Goal: Task Accomplishment & Management: Use online tool/utility

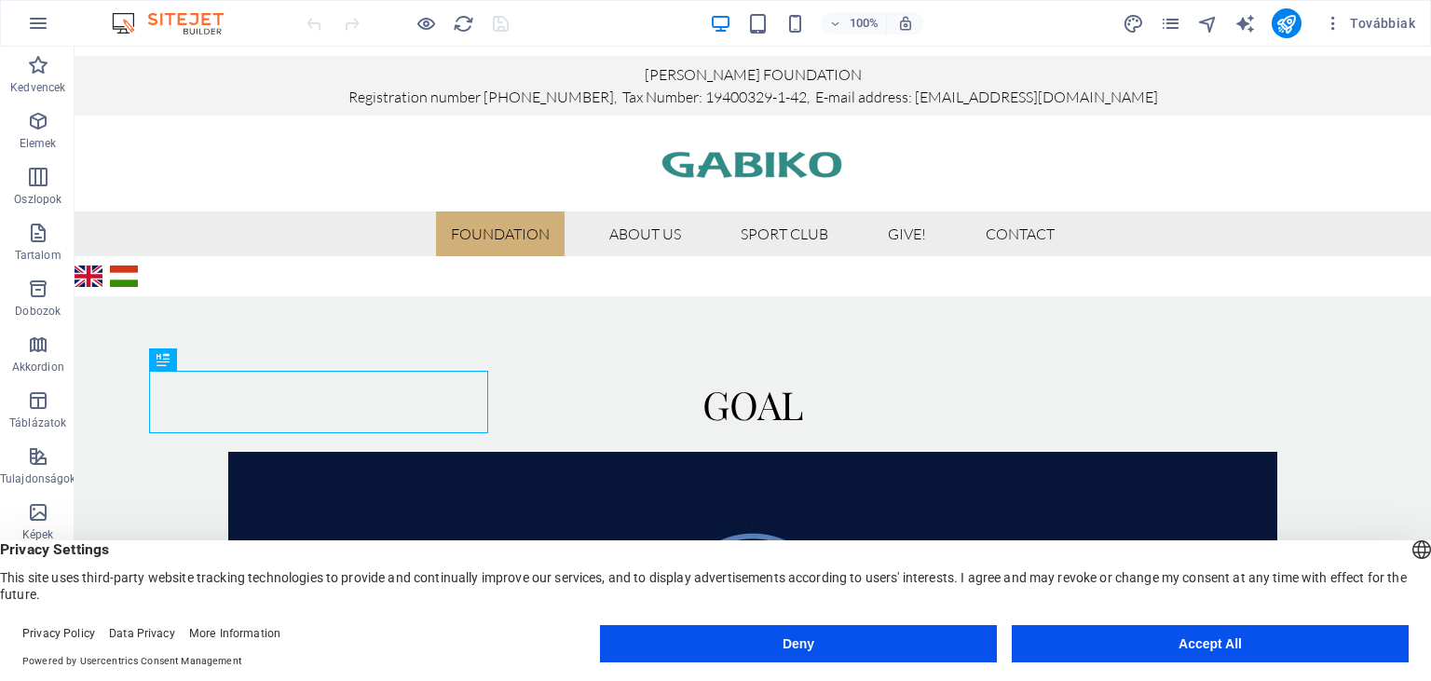
click at [926, 635] on button "Deny" at bounding box center [798, 643] width 397 height 37
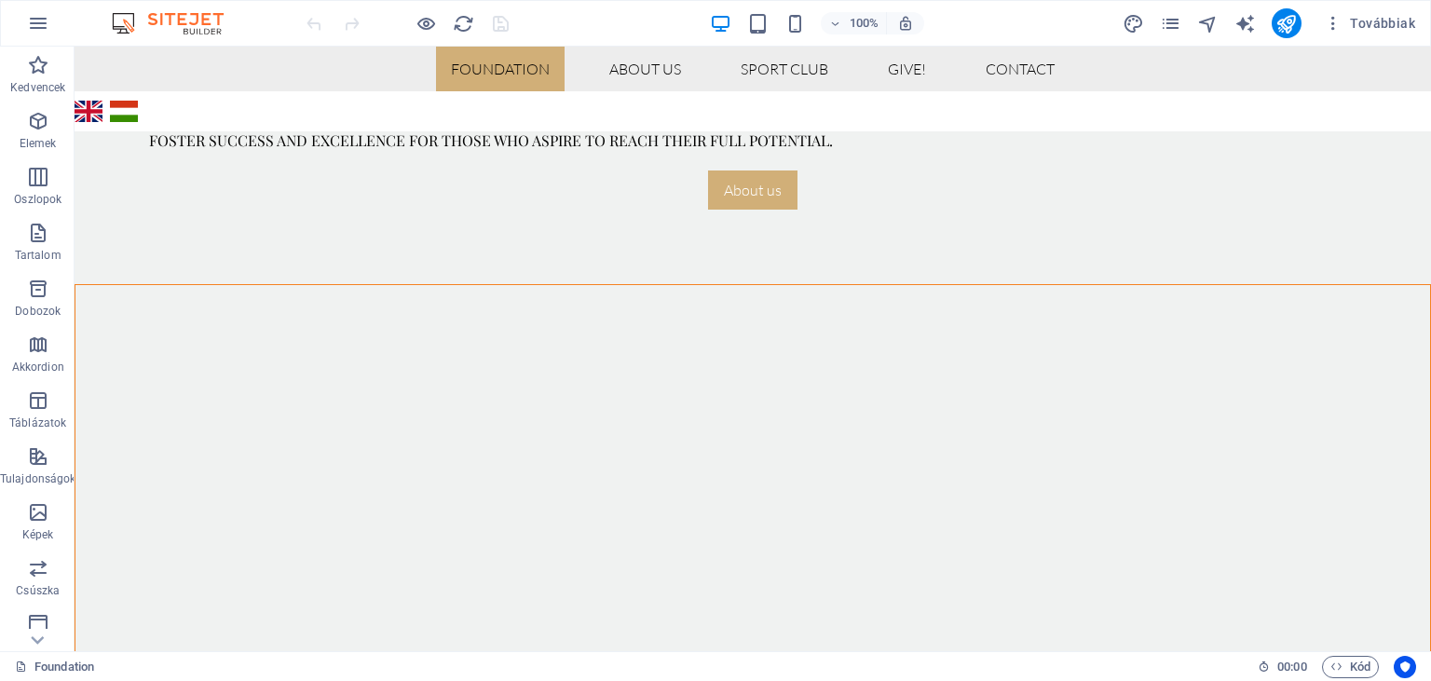
scroll to position [996, 0]
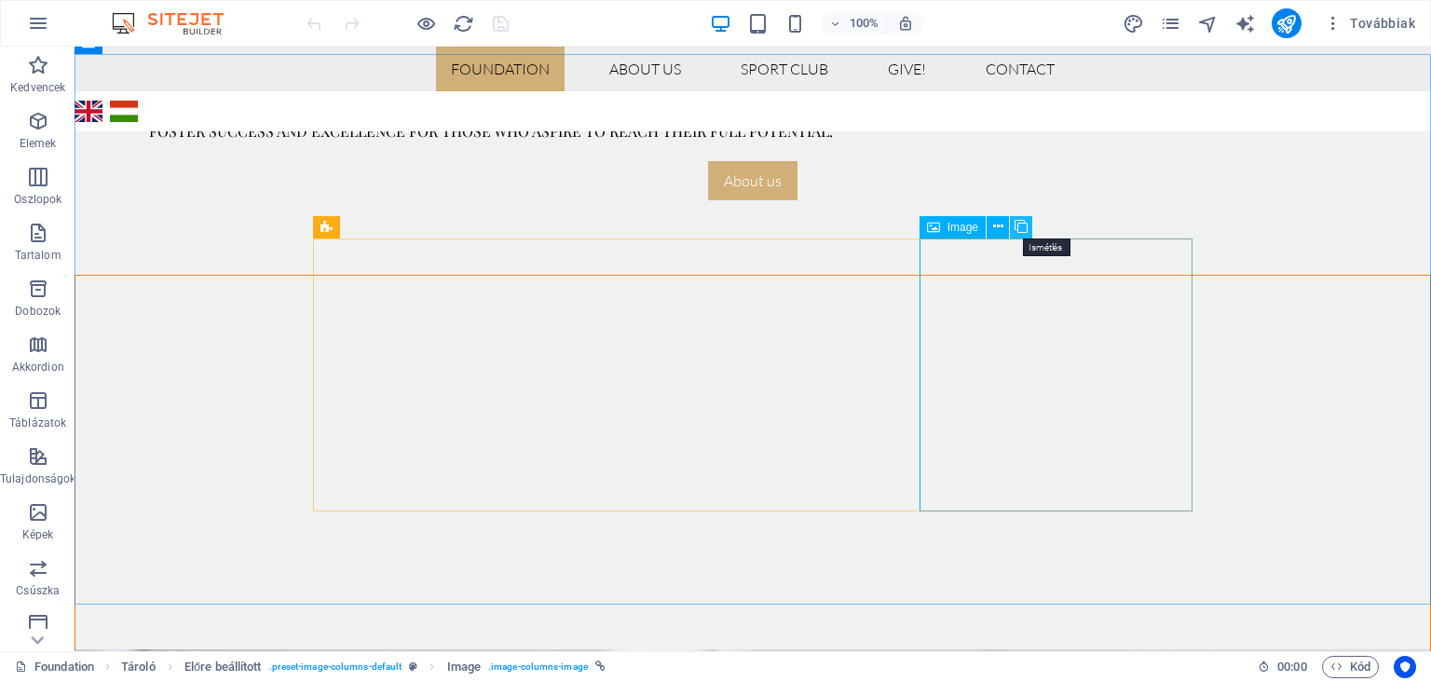
click at [1020, 226] on icon at bounding box center [1021, 227] width 13 height 20
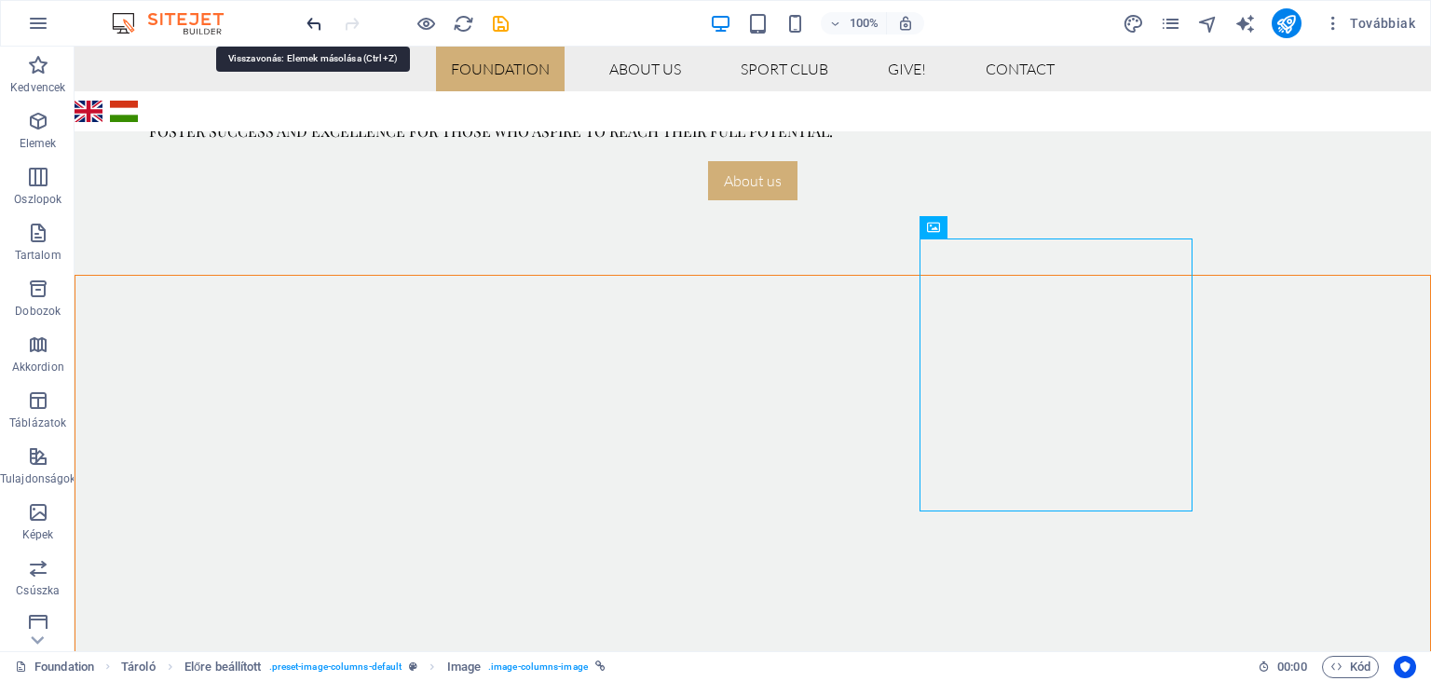
click at [311, 24] on icon "undo" at bounding box center [314, 23] width 21 height 21
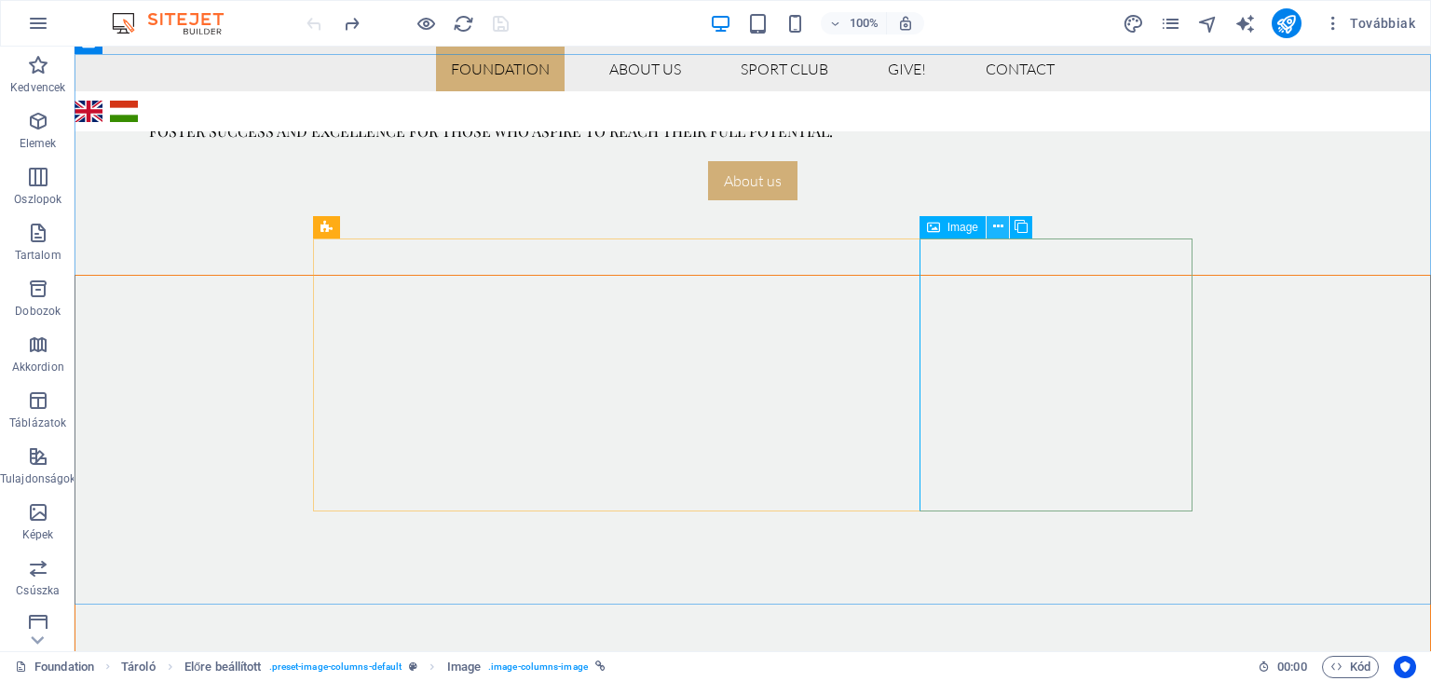
click at [999, 229] on icon at bounding box center [998, 227] width 10 height 20
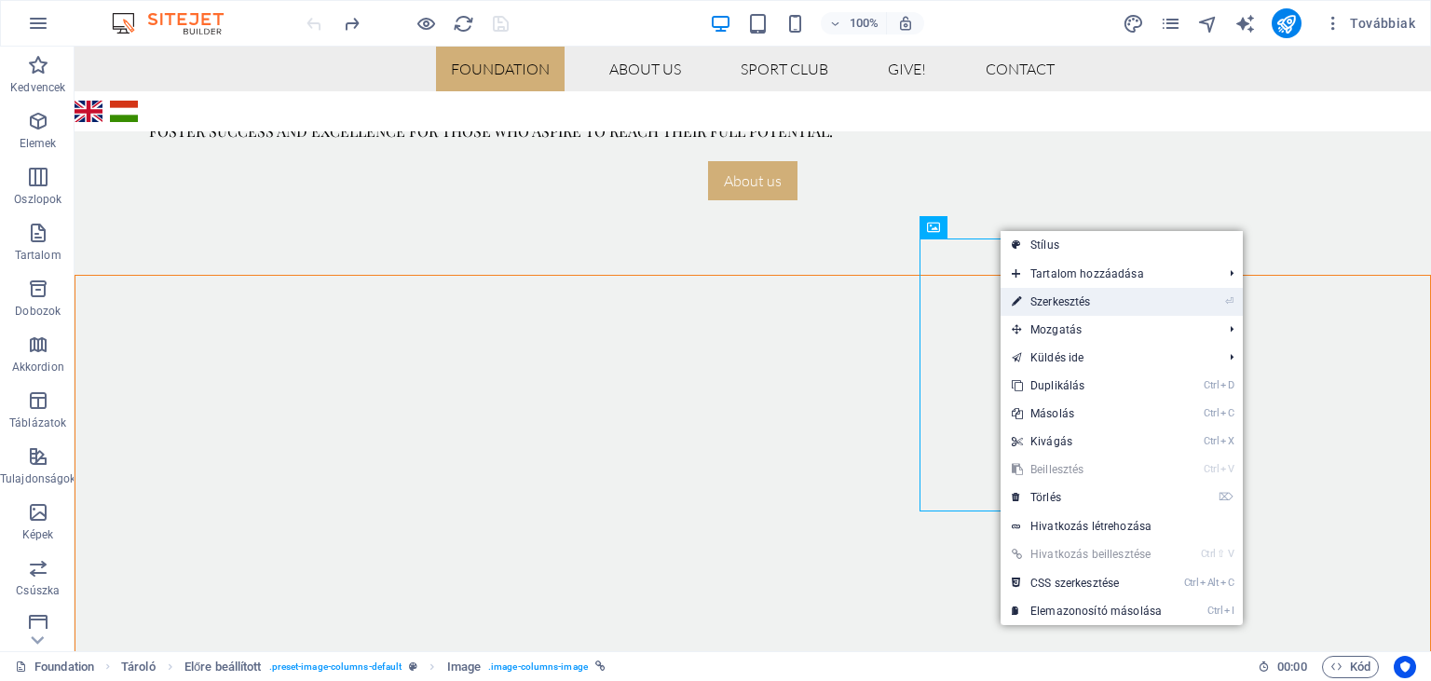
click at [1049, 300] on link "⏎ Szerkesztés" at bounding box center [1087, 302] width 172 height 28
select select "%"
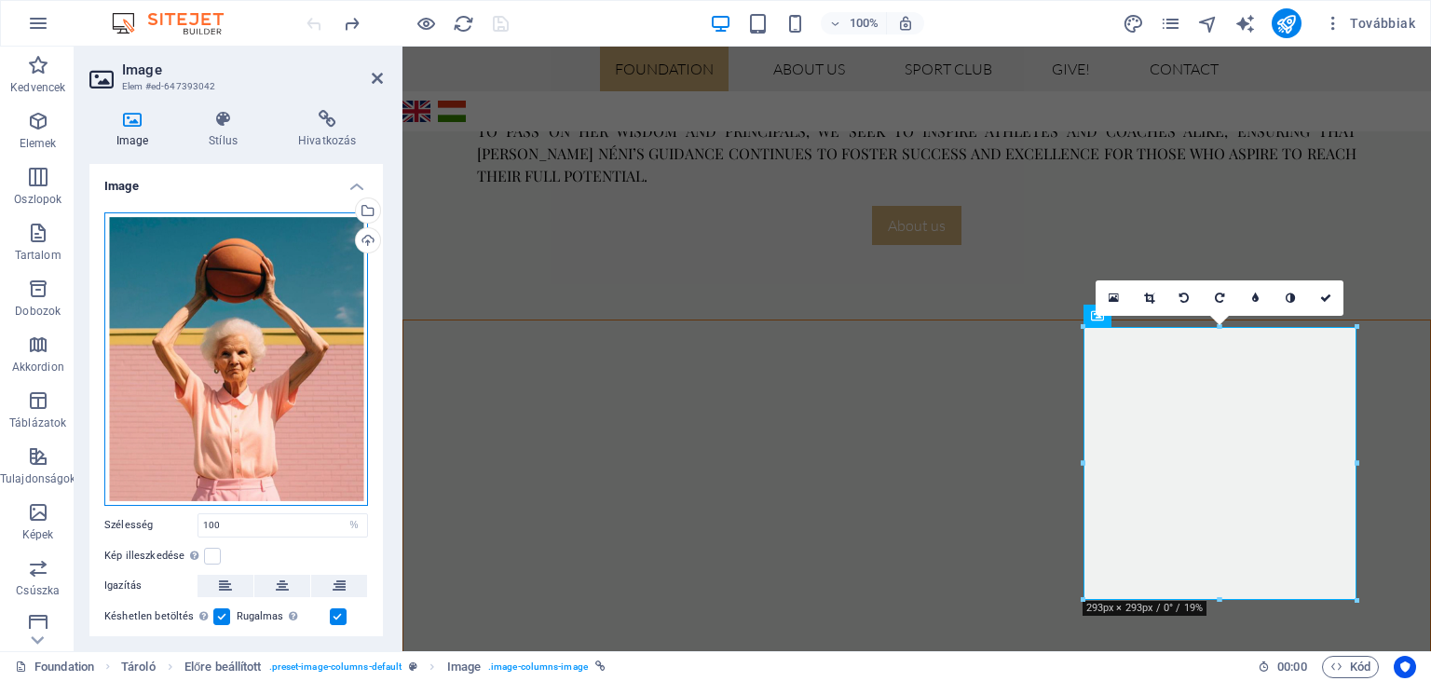
click at [242, 315] on div "Húzza ide a fájlokat, kattintson a fájlok kiválasztásához, vagy válasszon fájlo…" at bounding box center [236, 359] width 264 height 294
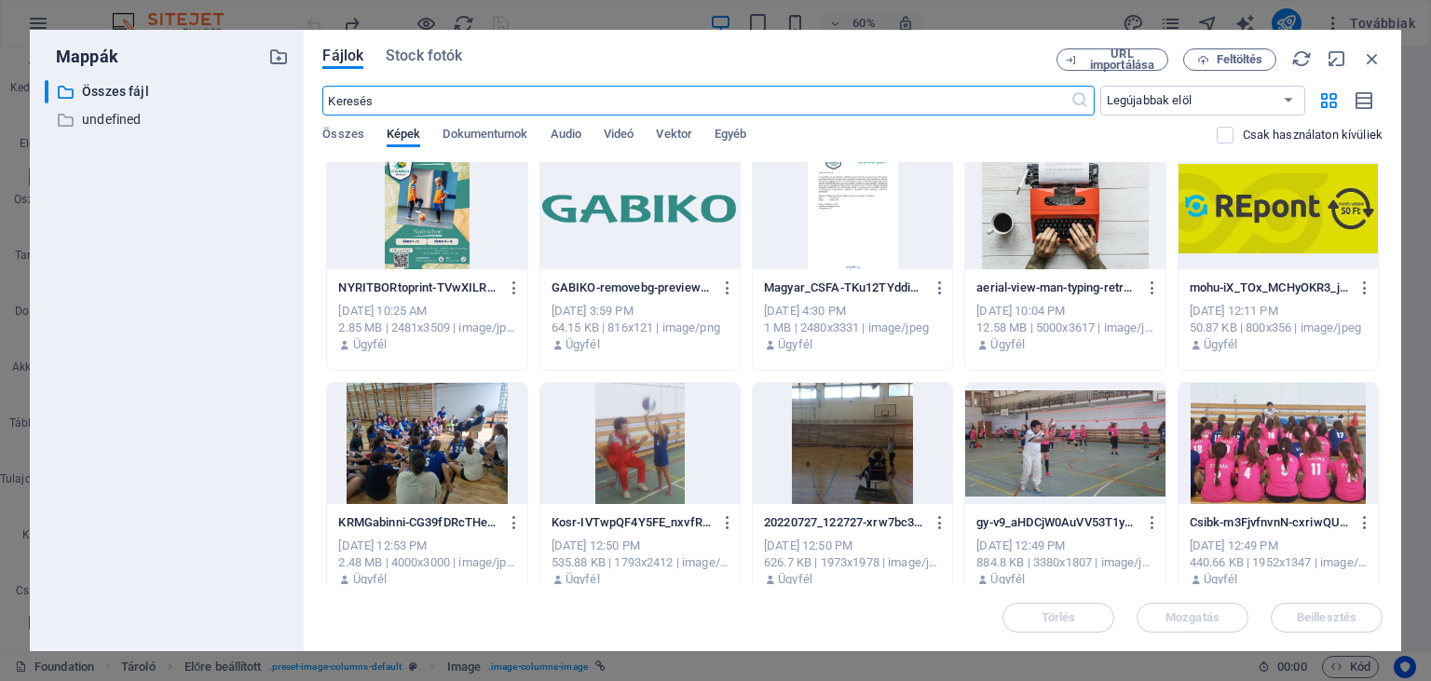
scroll to position [0, 0]
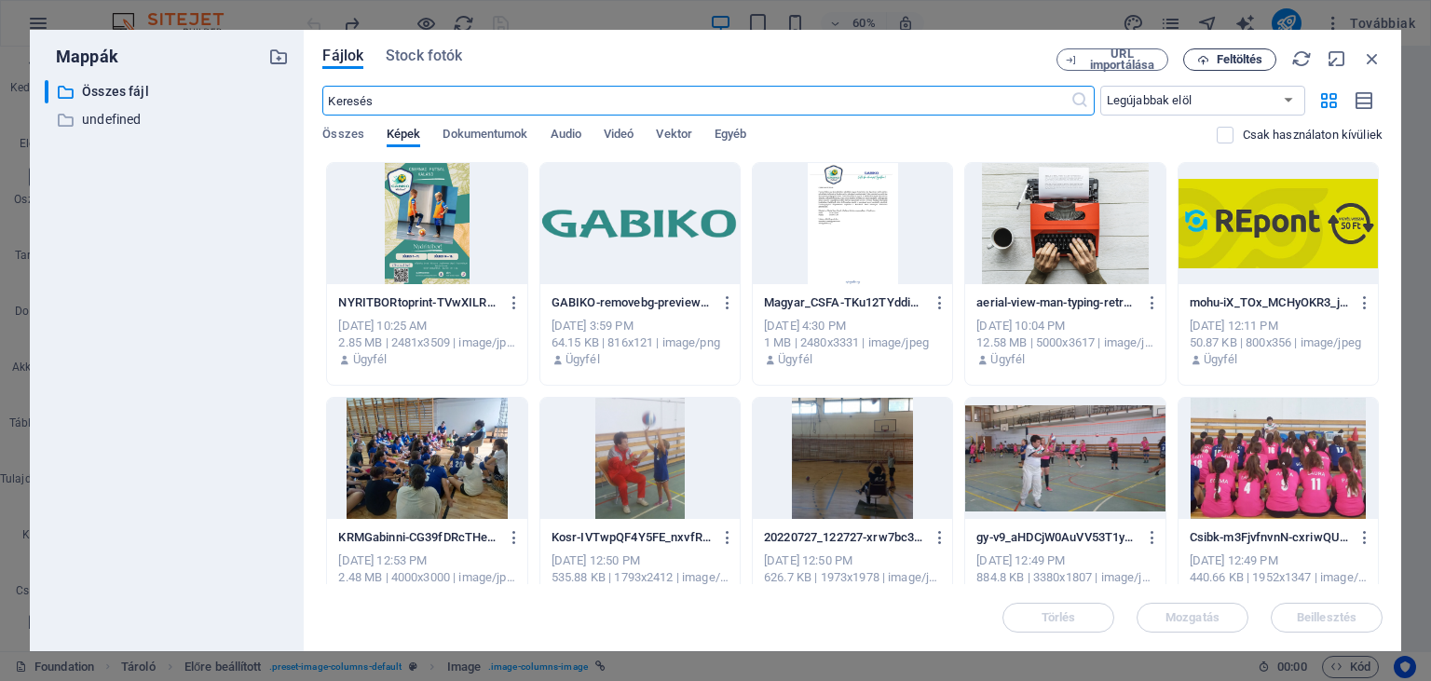
click at [1224, 61] on span "Feltöltés" at bounding box center [1240, 59] width 47 height 11
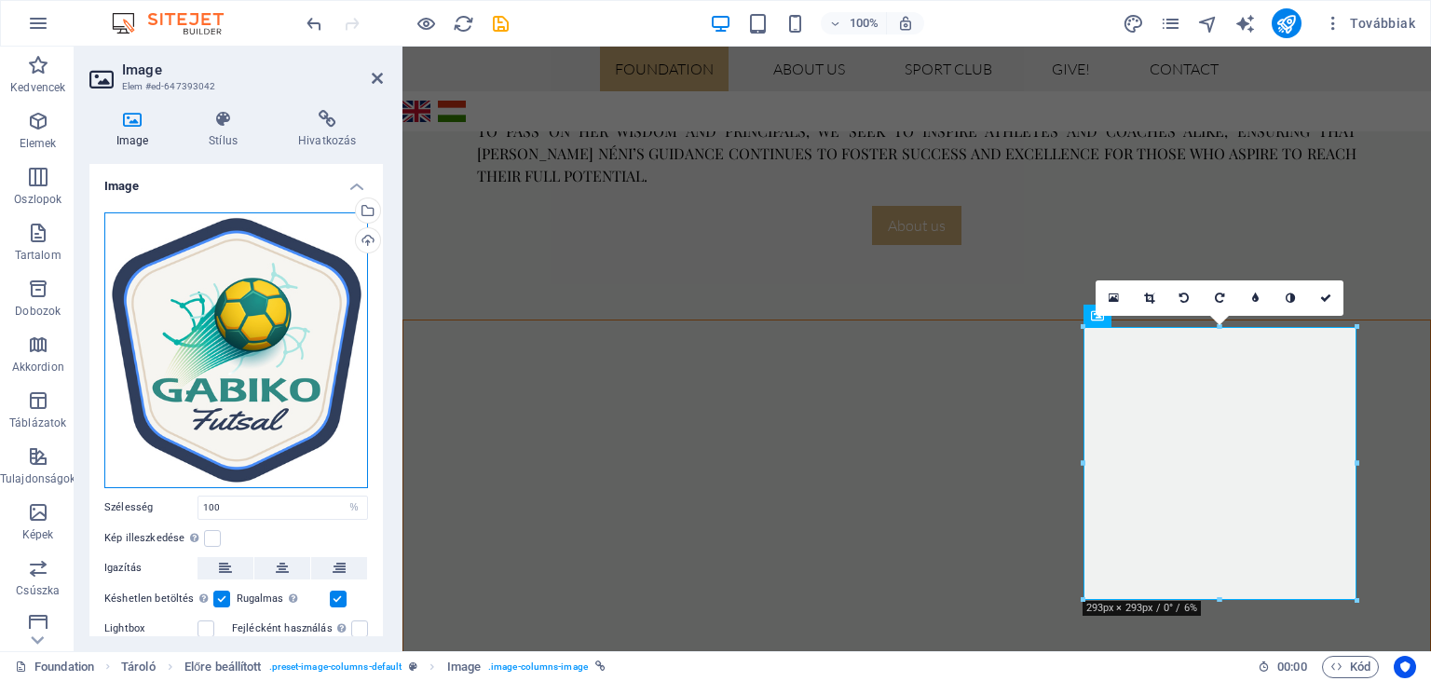
click at [316, 289] on div "Húzza ide a fájlokat, kattintson a fájlok kiválasztásához, vagy válasszon fájlo…" at bounding box center [236, 350] width 264 height 276
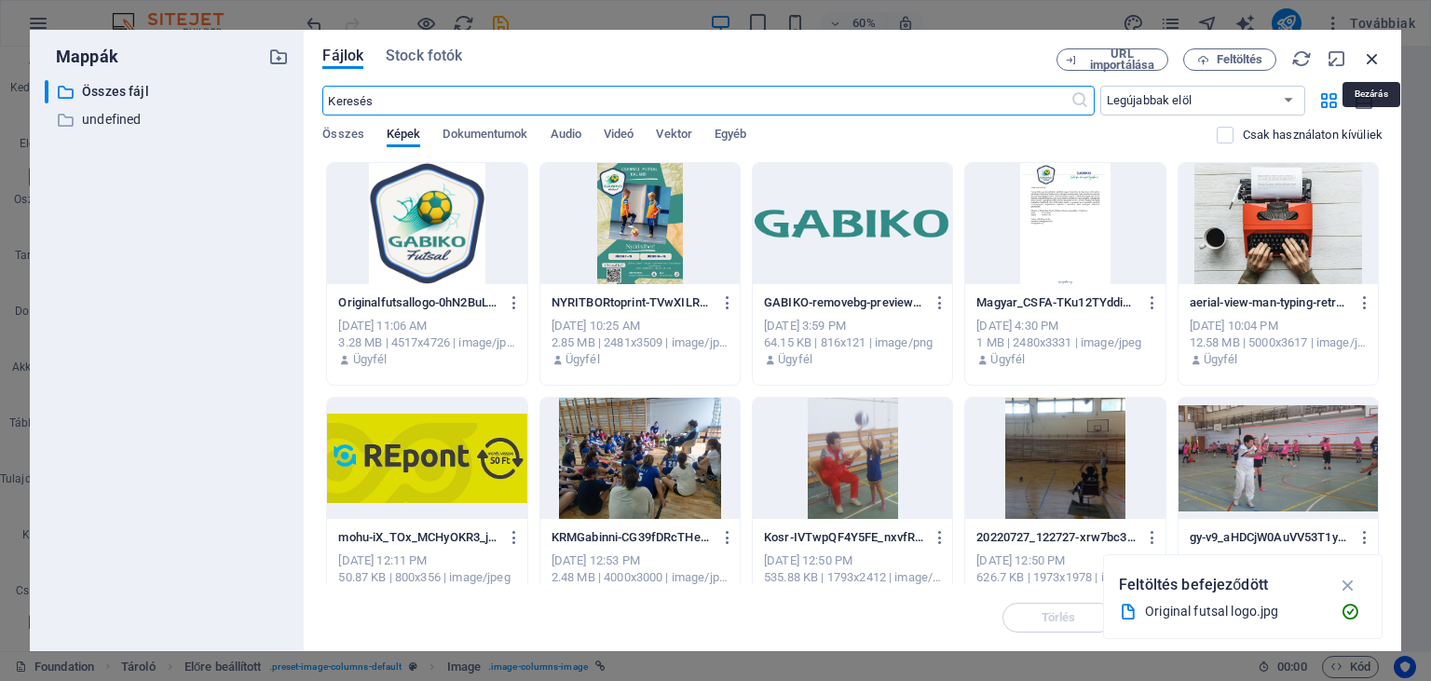
click at [1371, 56] on icon "button" at bounding box center [1372, 58] width 20 height 20
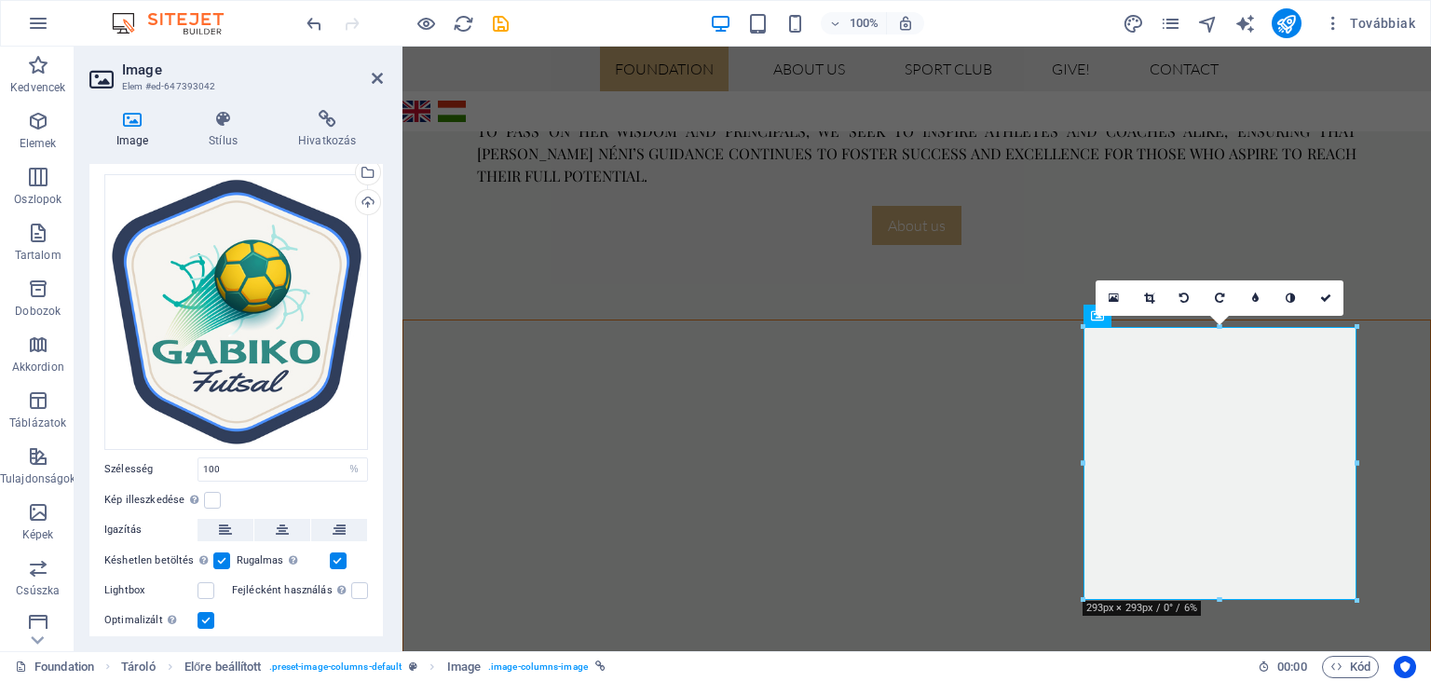
scroll to position [36, 0]
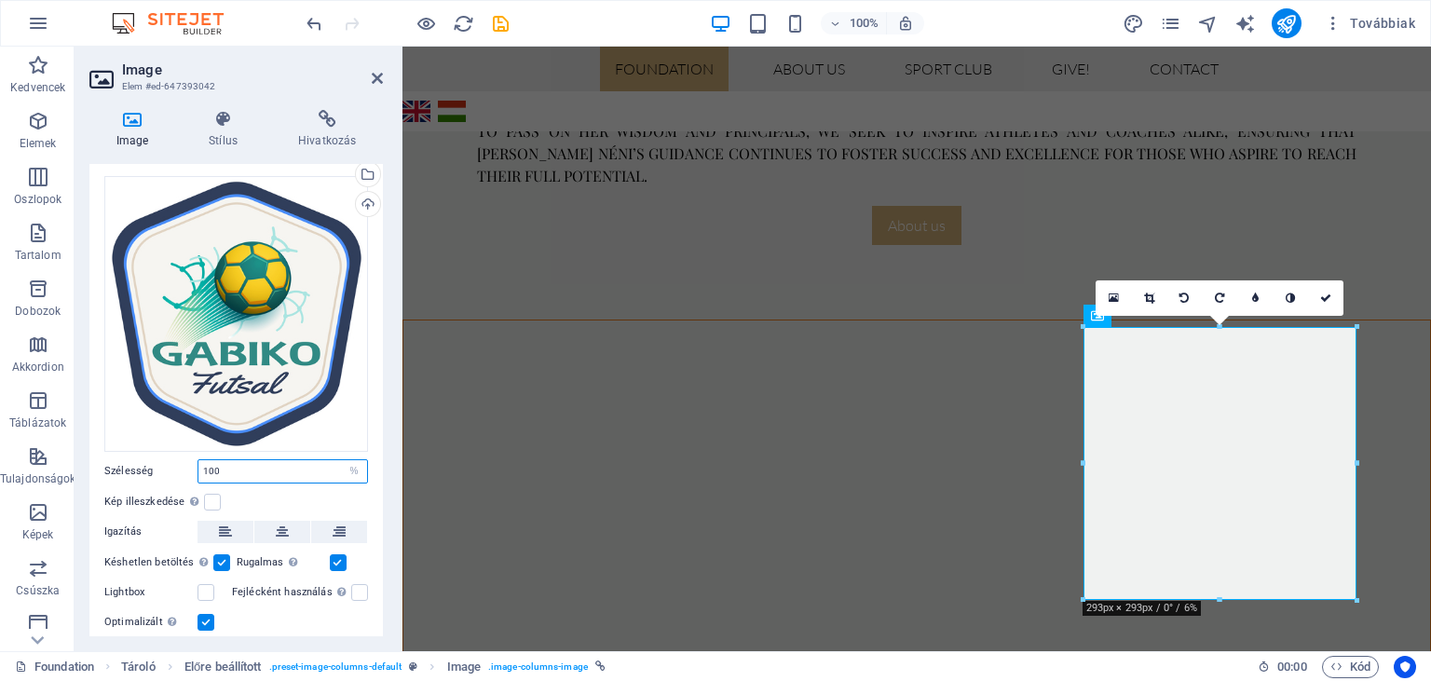
click at [214, 468] on input "100" at bounding box center [282, 471] width 169 height 22
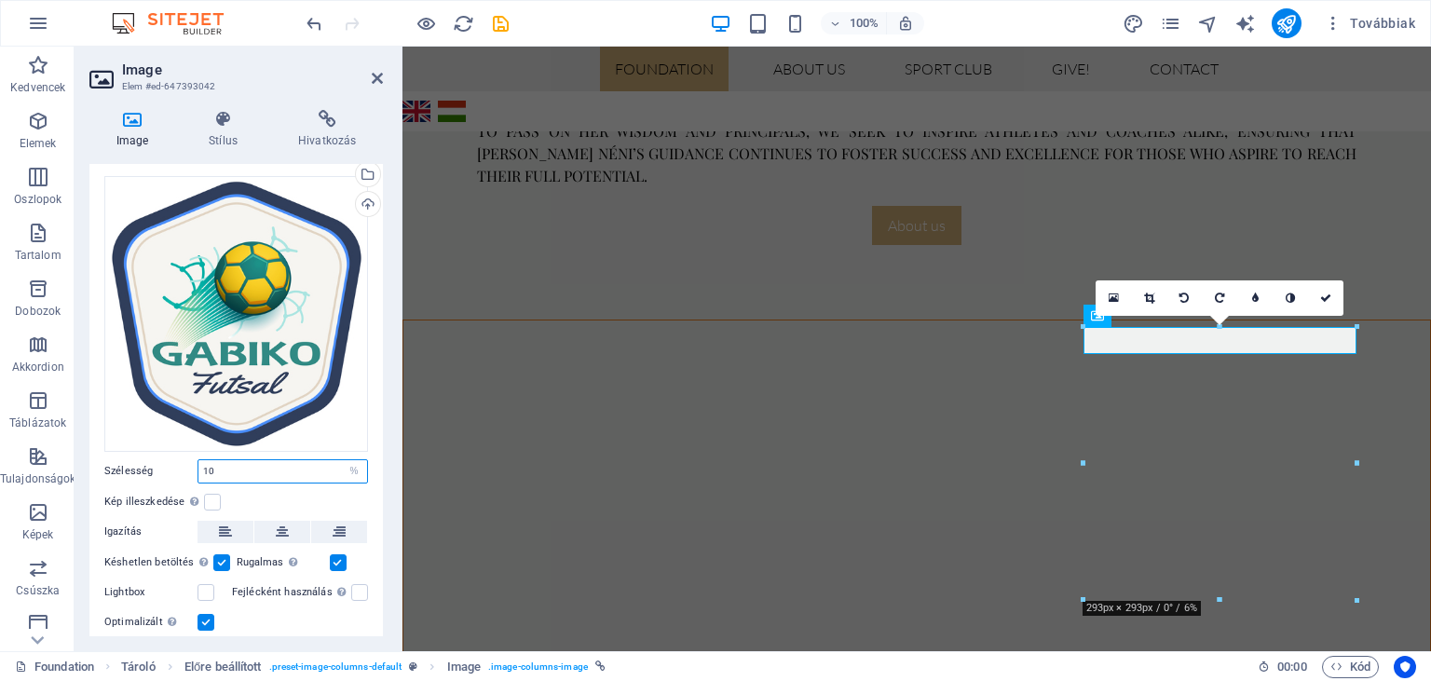
type input "1"
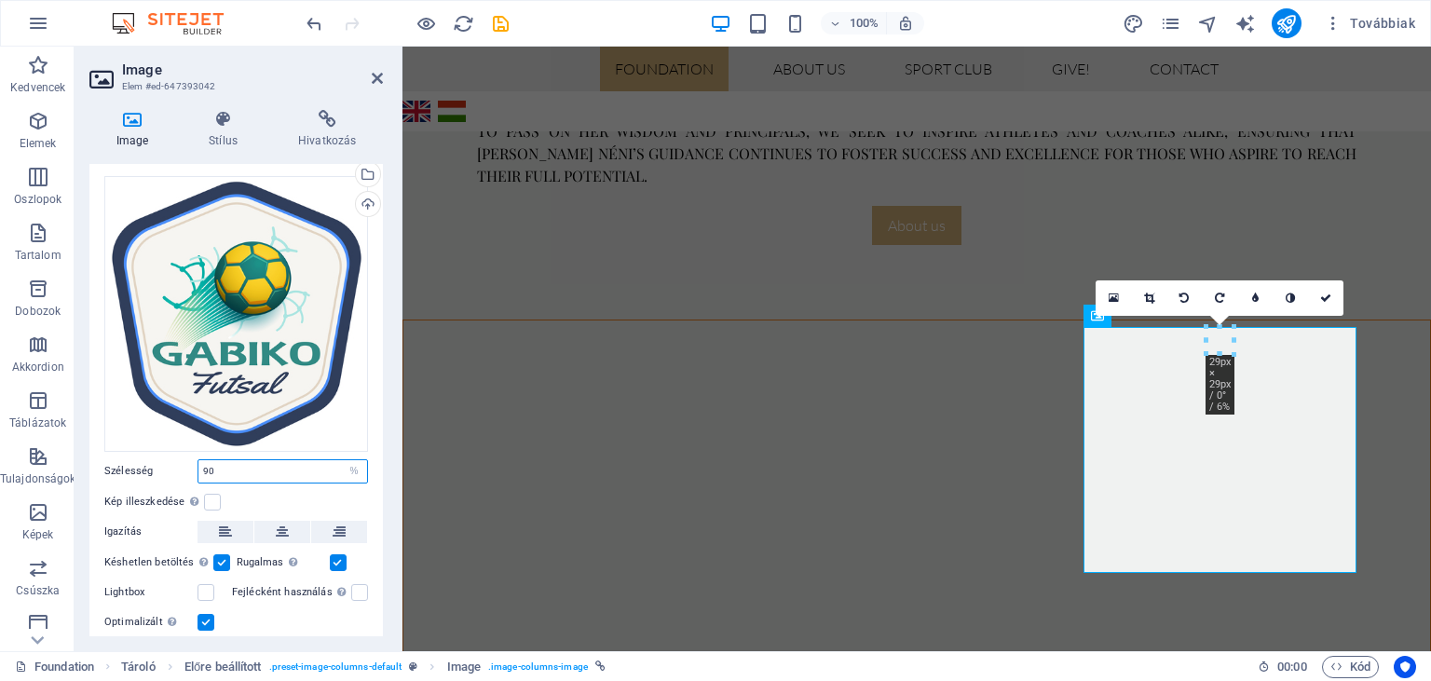
type input "9"
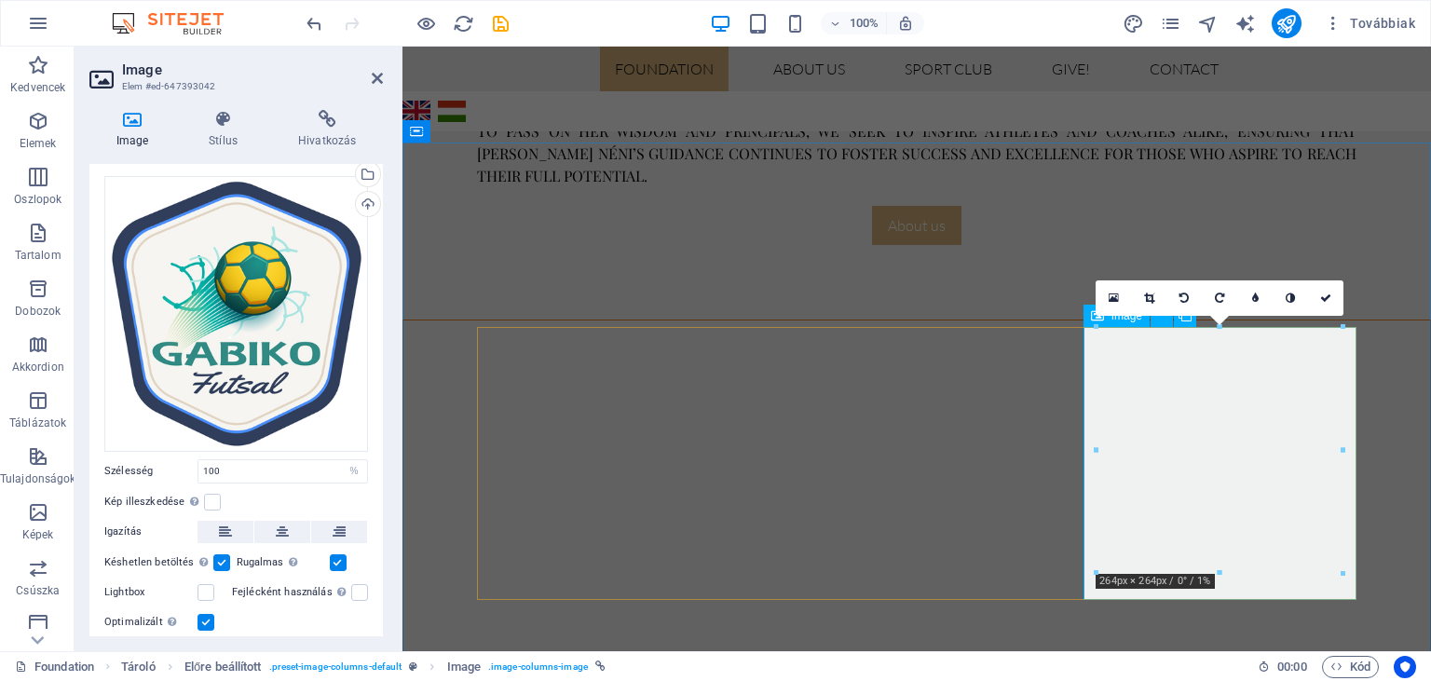
click at [1116, 295] on icon at bounding box center [1114, 298] width 10 height 13
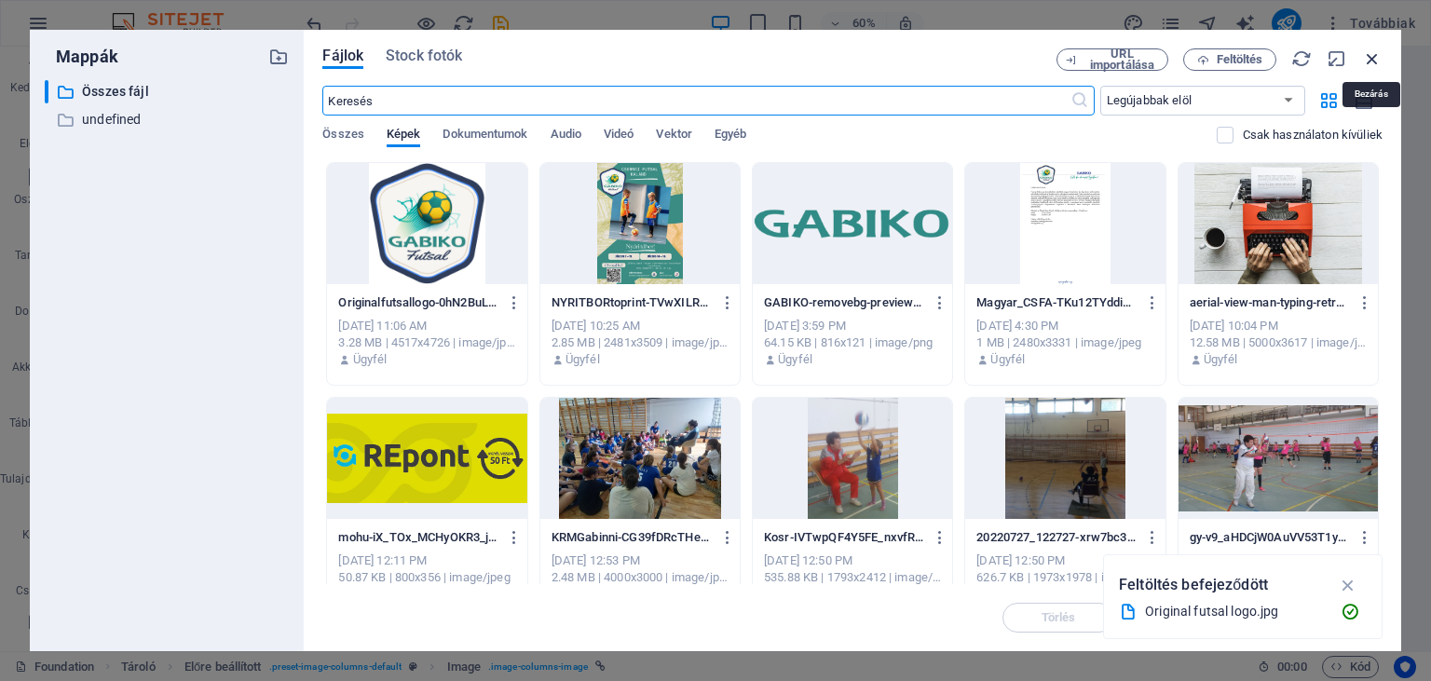
click at [1371, 53] on icon "button" at bounding box center [1372, 58] width 20 height 20
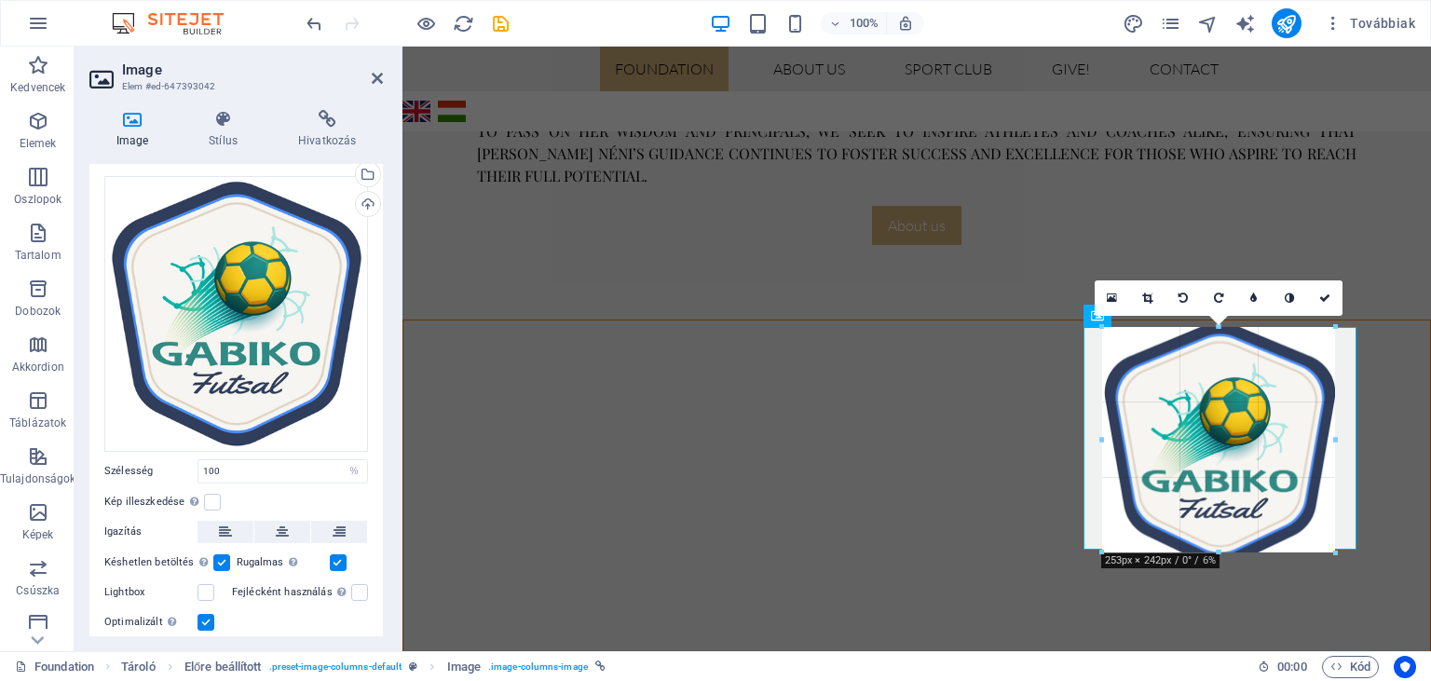
drag, startPoint x: 1355, startPoint y: 606, endPoint x: 1269, endPoint y: 555, distance: 99.4
type input "251"
select select "px"
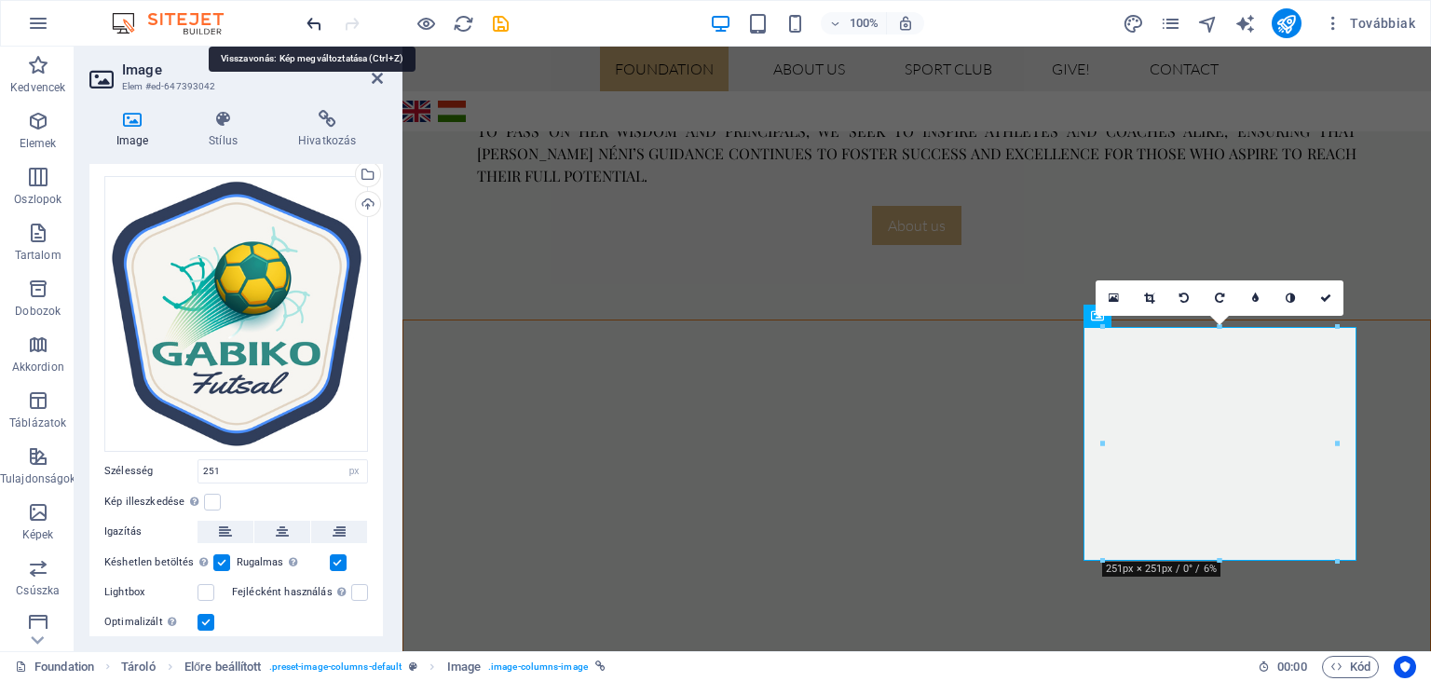
click at [311, 21] on icon "undo" at bounding box center [314, 23] width 21 height 21
type input "100"
select select "%"
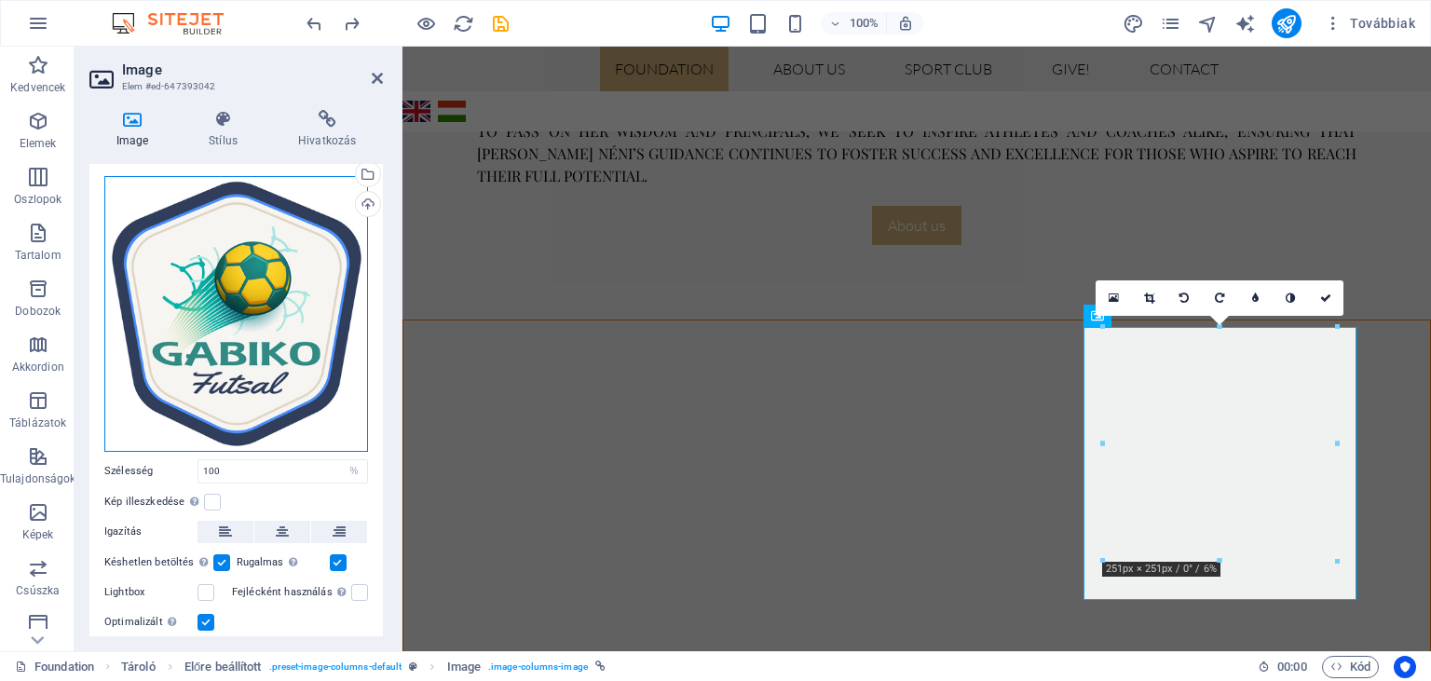
click at [264, 321] on div "Húzza ide a fájlokat, kattintson a fájlok kiválasztásához, vagy válasszon fájlo…" at bounding box center [236, 314] width 264 height 276
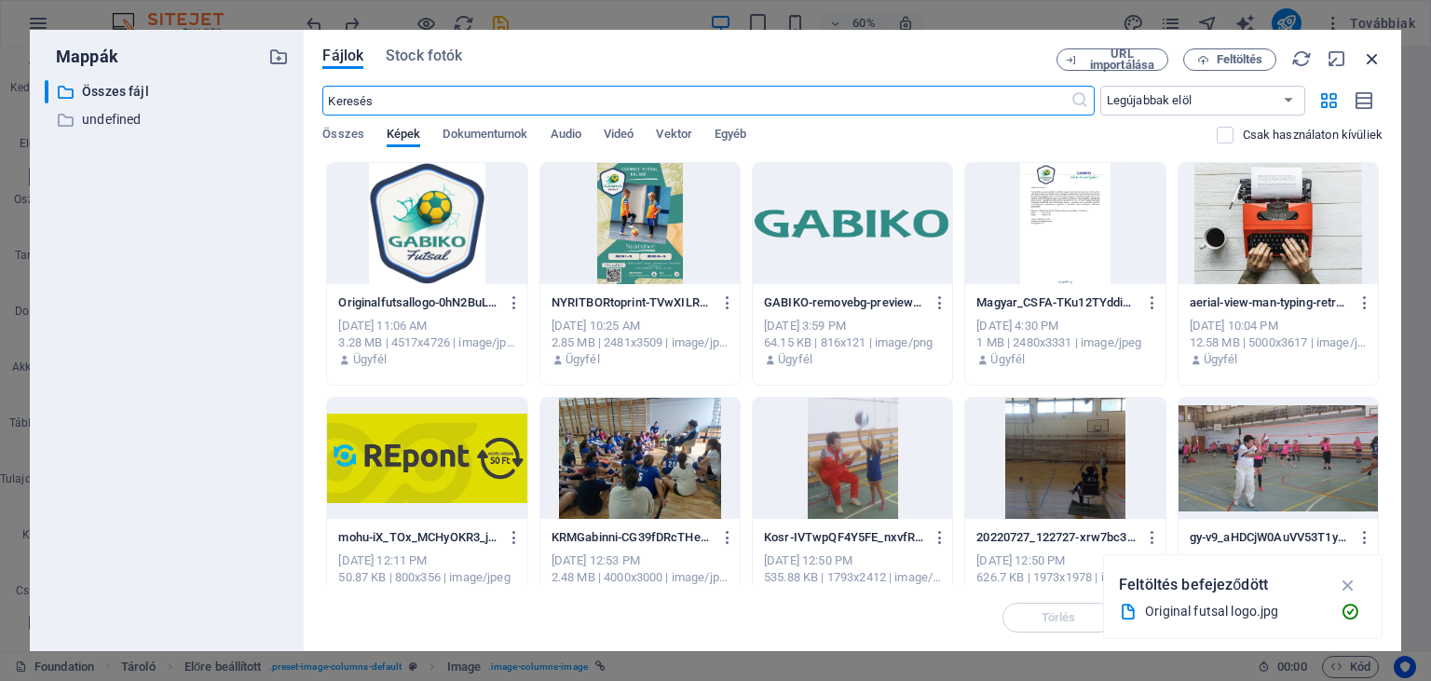
click at [1362, 59] on icon "button" at bounding box center [1372, 58] width 20 height 20
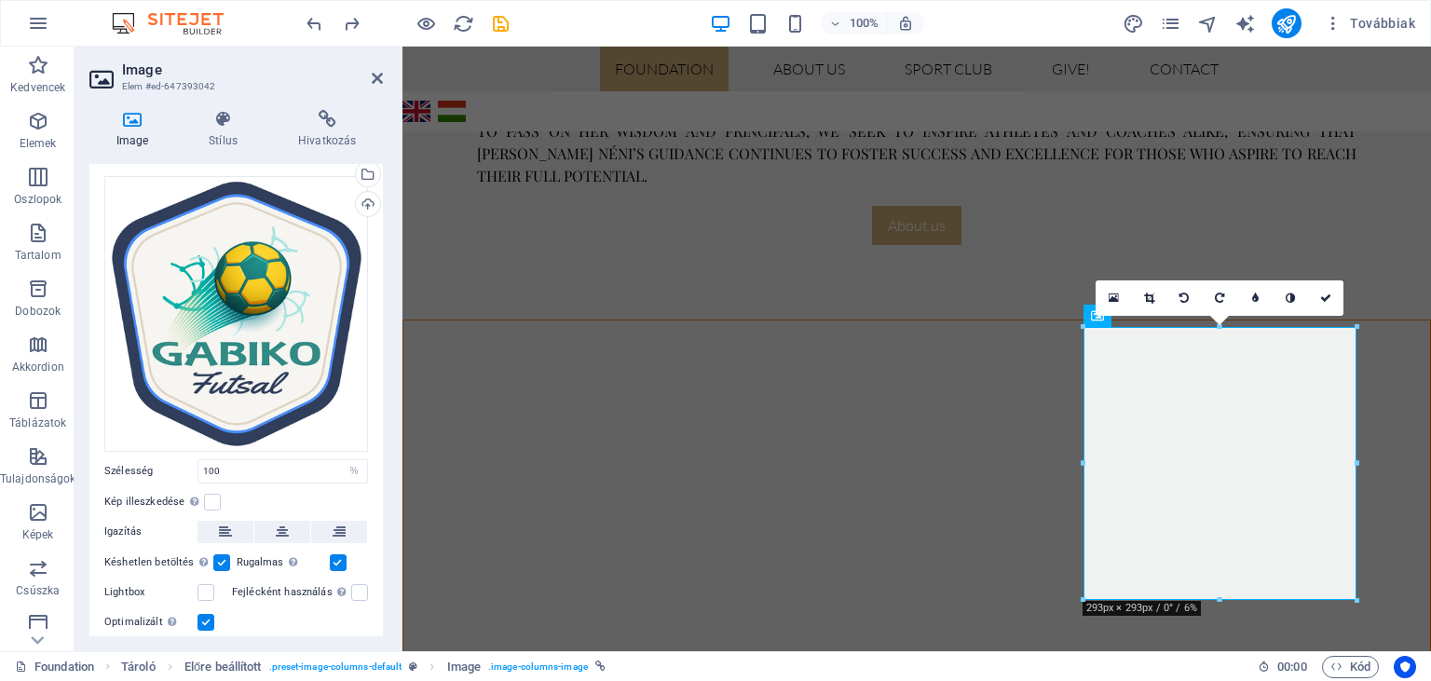
click at [140, 118] on icon at bounding box center [132, 119] width 86 height 19
click at [212, 506] on label at bounding box center [212, 502] width 17 height 17
click at [0, 0] on input "Kép illeszkedése Automatikusan igazítja a képet egy fix szélességhez és magassá…" at bounding box center [0, 0] width 0 height 0
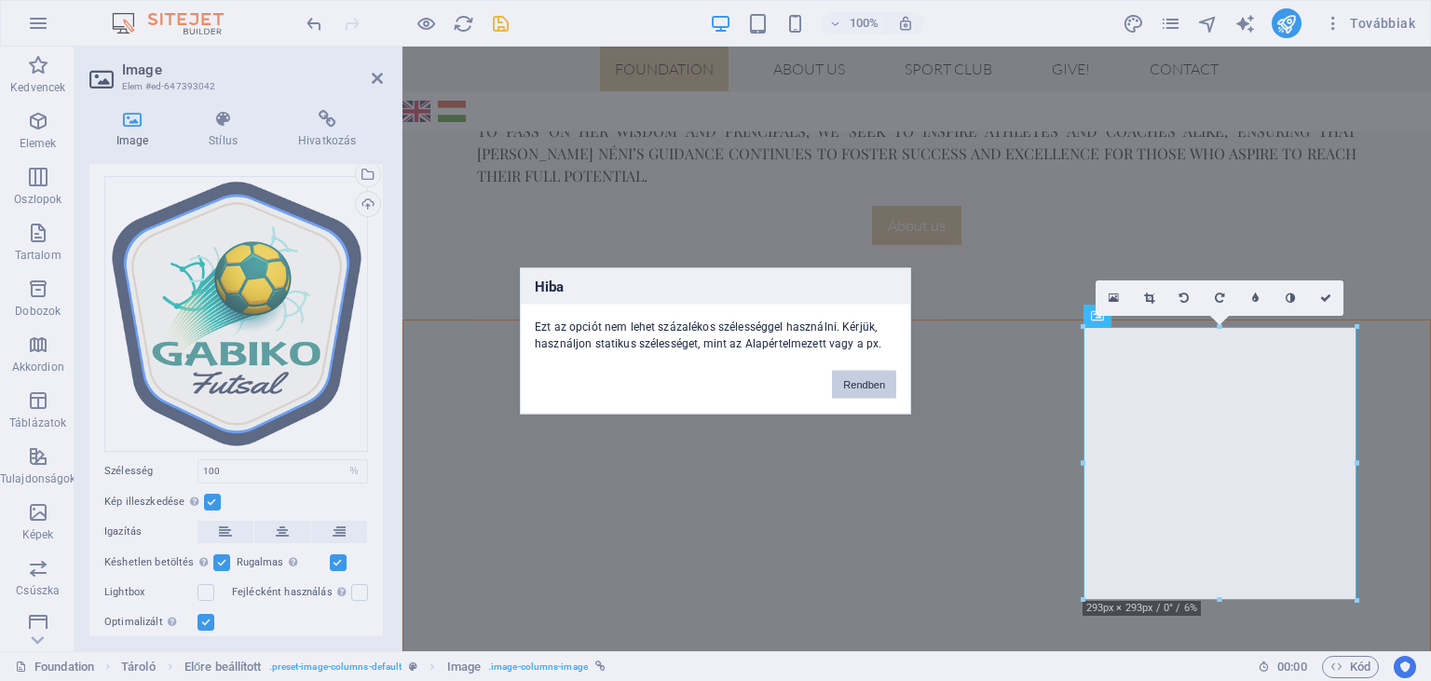
click at [857, 384] on button "Rendben" at bounding box center [864, 384] width 64 height 28
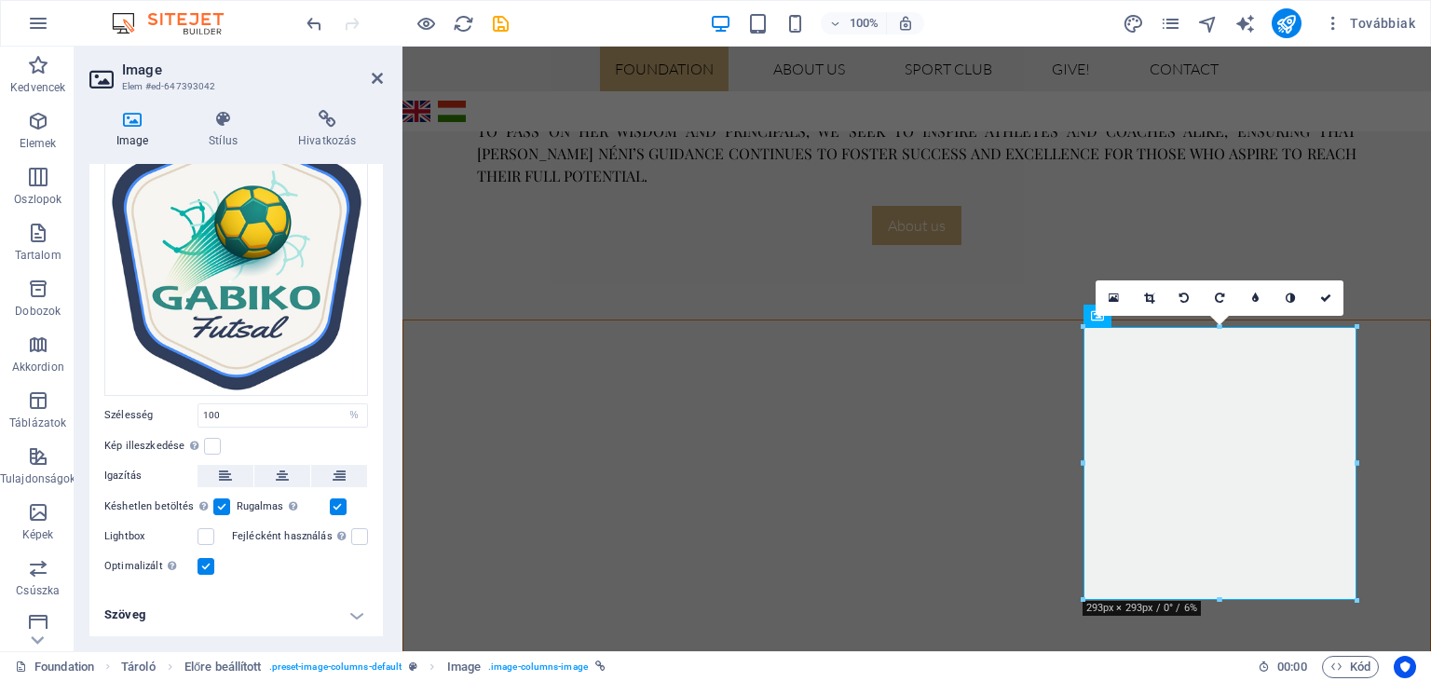
scroll to position [0, 0]
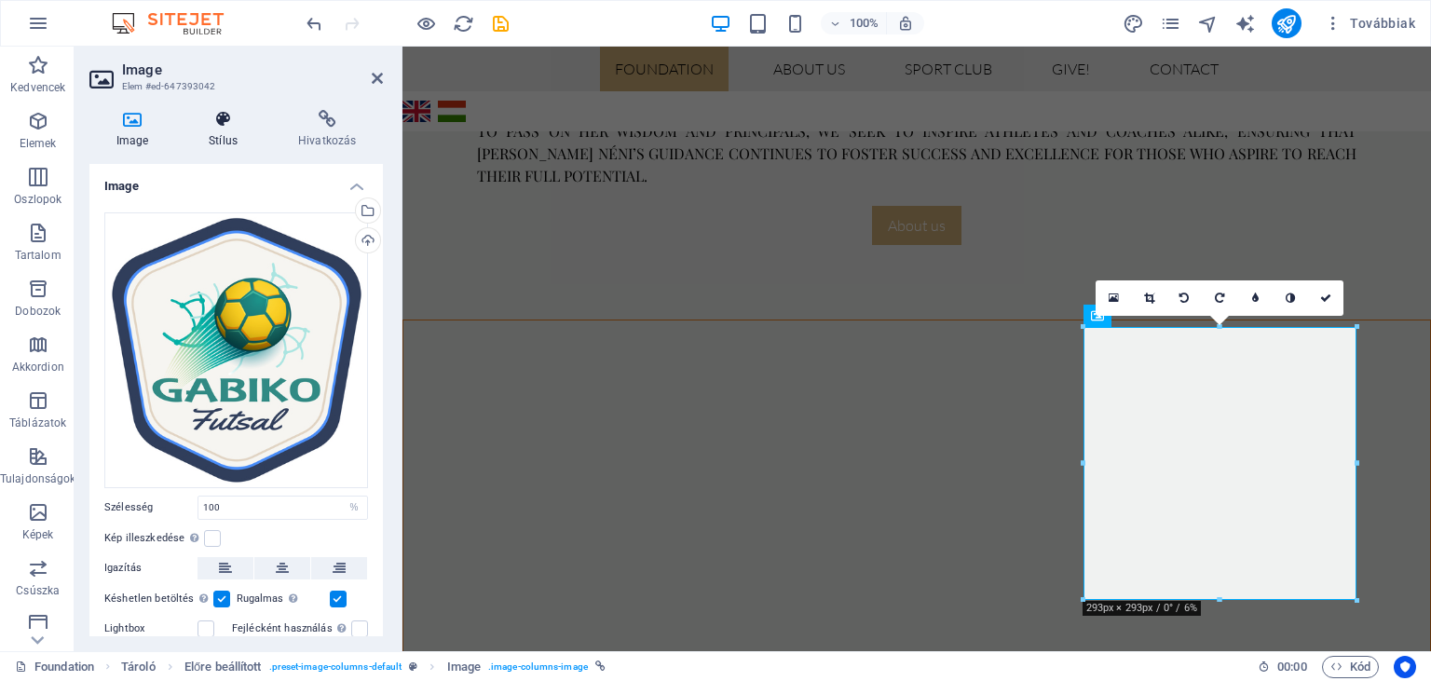
click at [223, 129] on h4 "Stílus" at bounding box center [227, 129] width 89 height 39
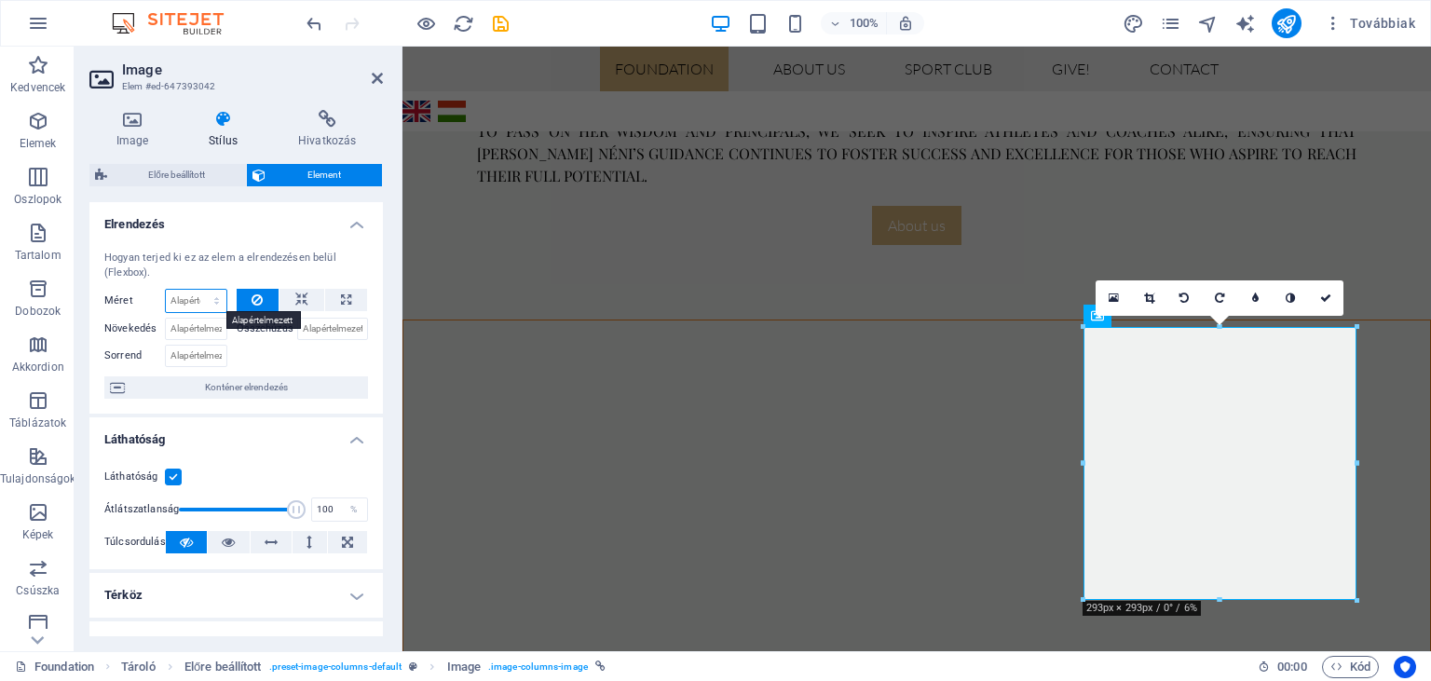
click at [166, 290] on select "Alapértelmezett automatikus px % 1/1 1/2 1/3 1/4 1/5 1/6 1/7 1/8 1/9 1/10" at bounding box center [196, 301] width 61 height 22
click option "Alapértelmezett" at bounding box center [0, 0] width 0 height 0
select select "DISABLED_OPTION_VALUE"
click at [252, 329] on label "Összehúzás" at bounding box center [267, 329] width 61 height 22
click at [297, 329] on input "Összehúzás" at bounding box center [333, 329] width 72 height 22
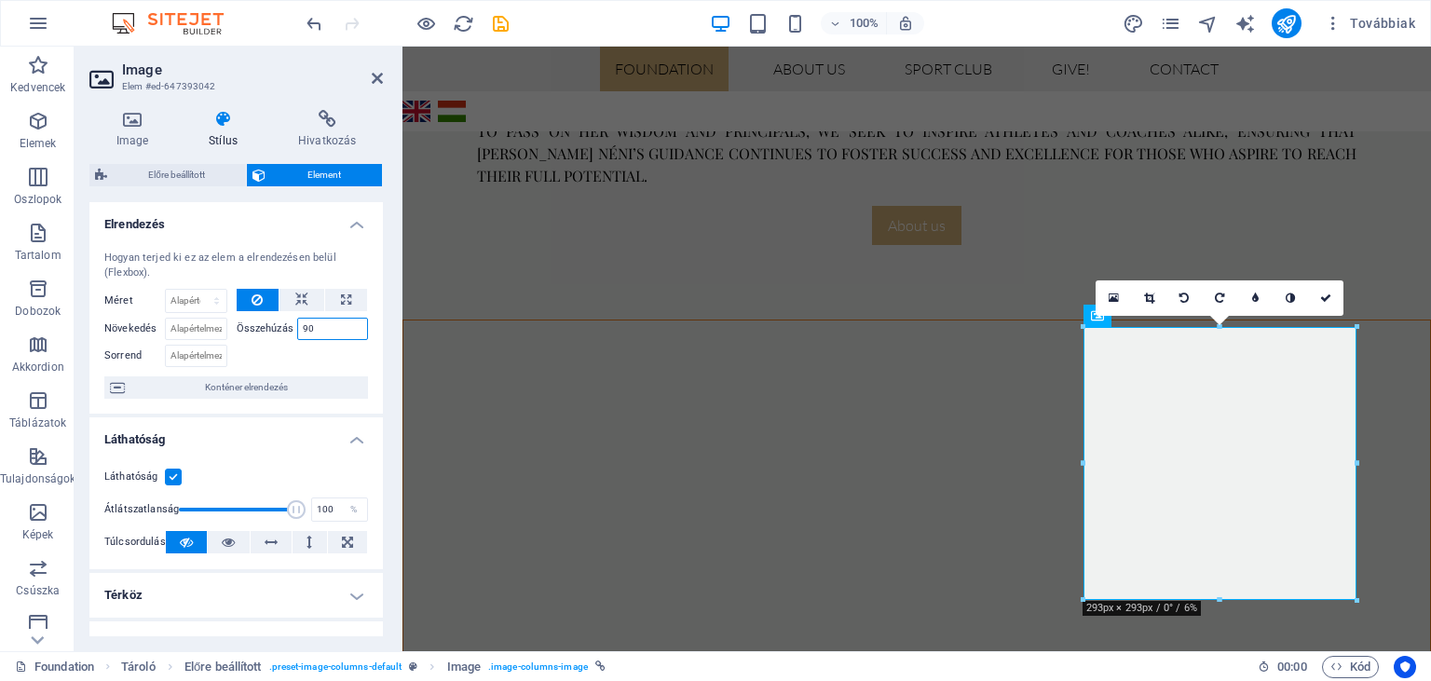
type input "9"
click at [166, 290] on select "Alapértelmezett automatikus px % 1/1 1/2 1/3 1/4 1/5 1/6 1/7 1/8 1/9 1/10" at bounding box center [196, 301] width 61 height 22
select select "%"
click option "%" at bounding box center [0, 0] width 0 height 0
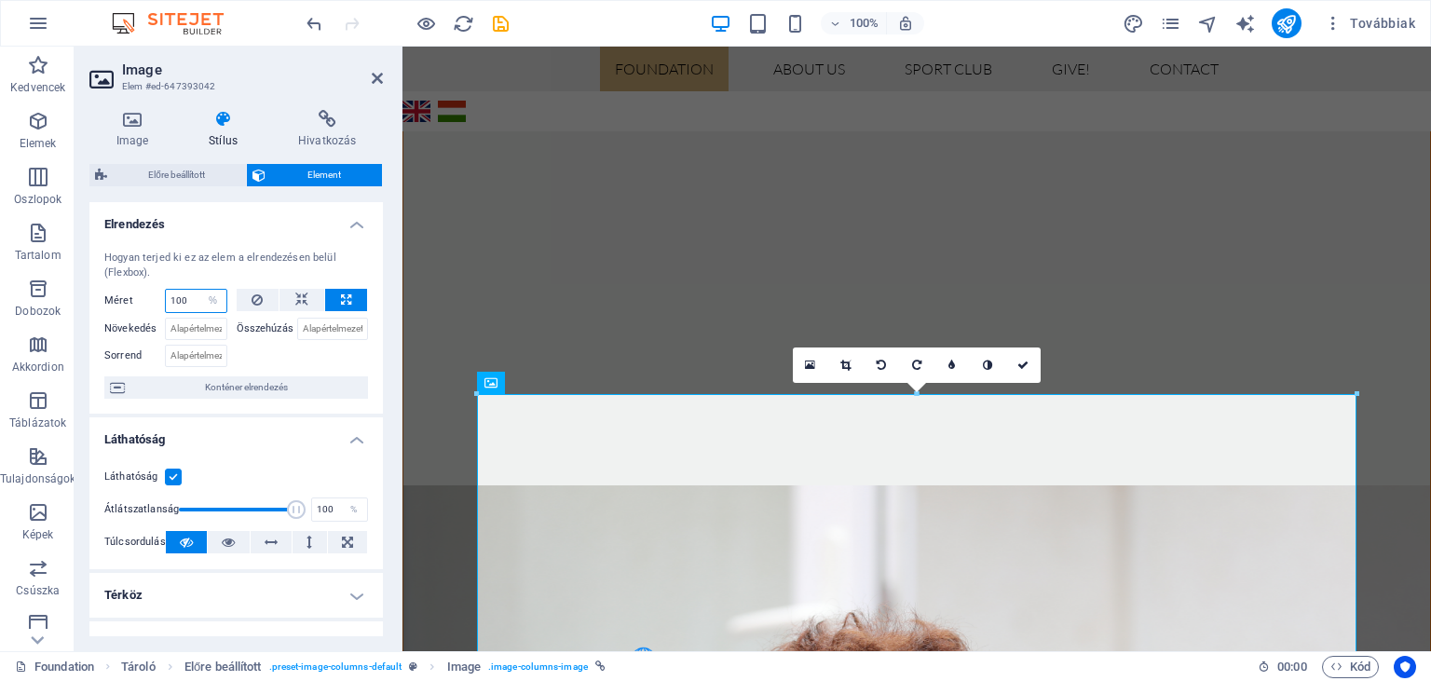
scroll to position [1232, 0]
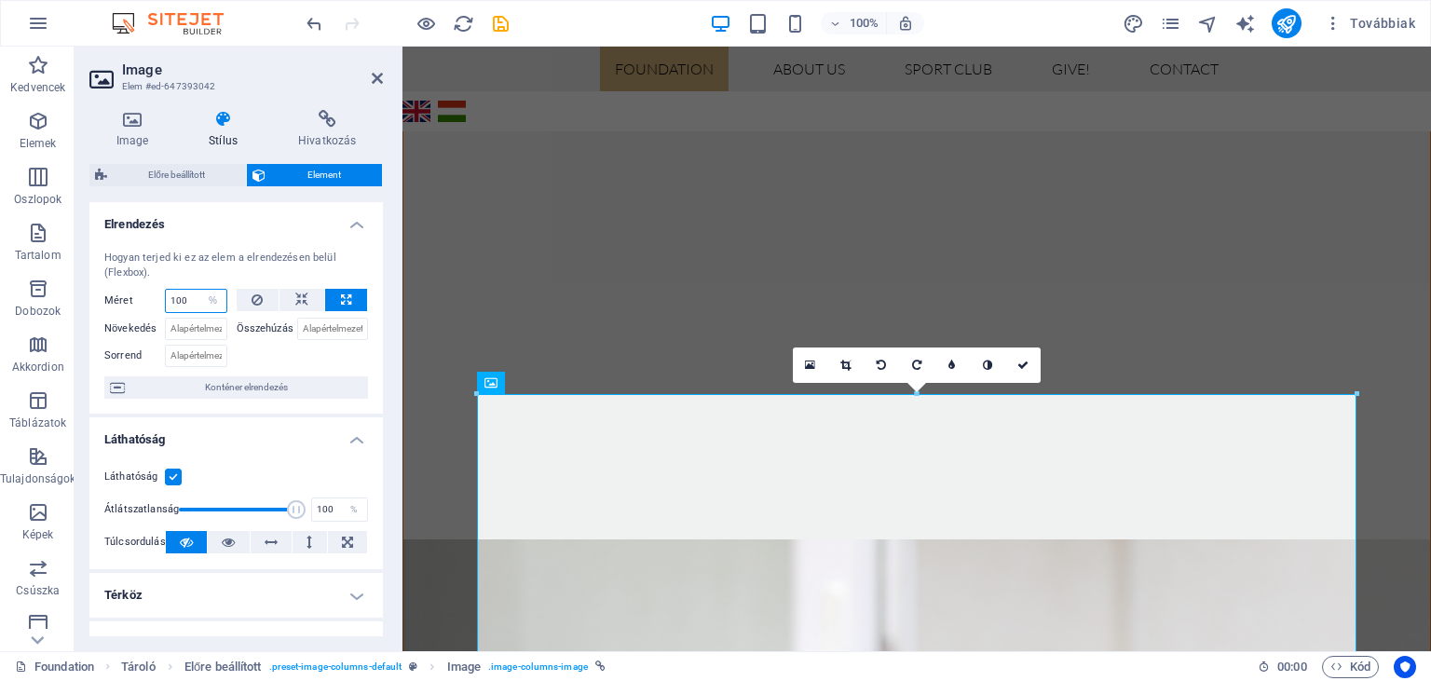
click at [194, 296] on input "100" at bounding box center [196, 301] width 61 height 22
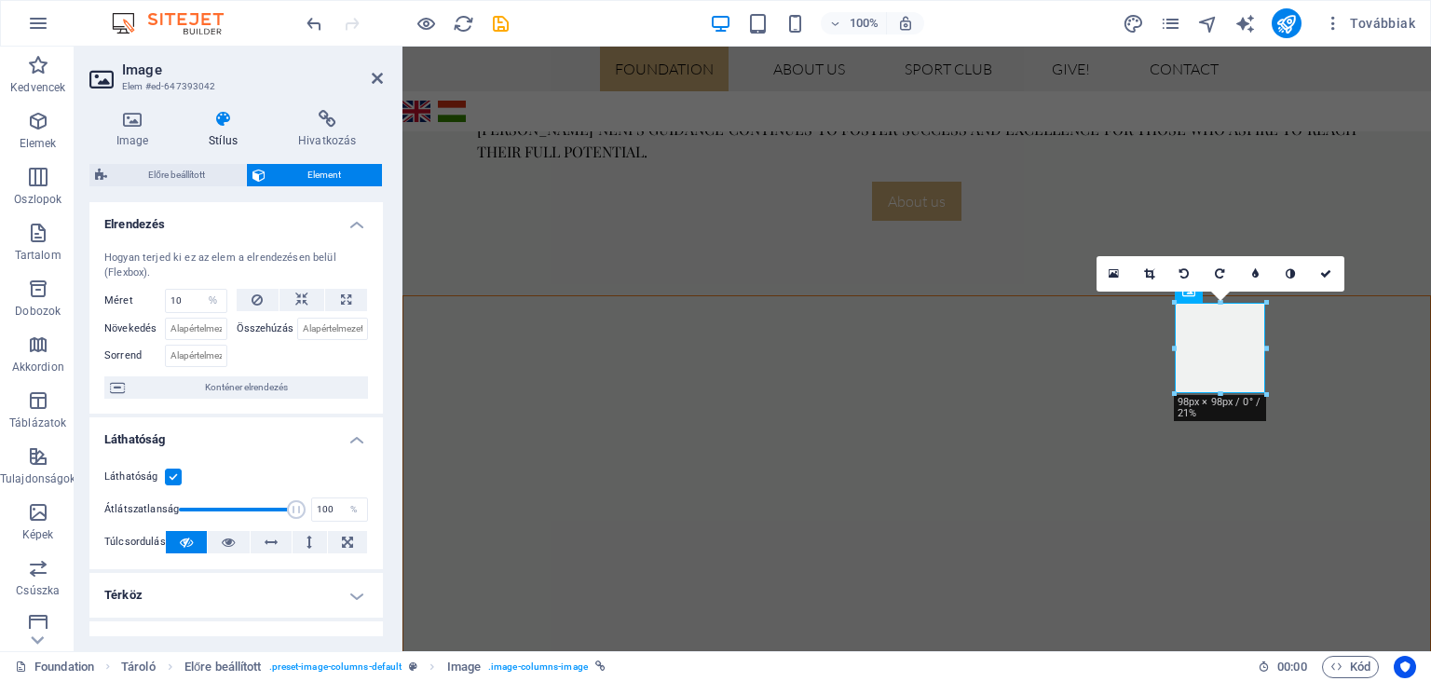
scroll to position [1025, 0]
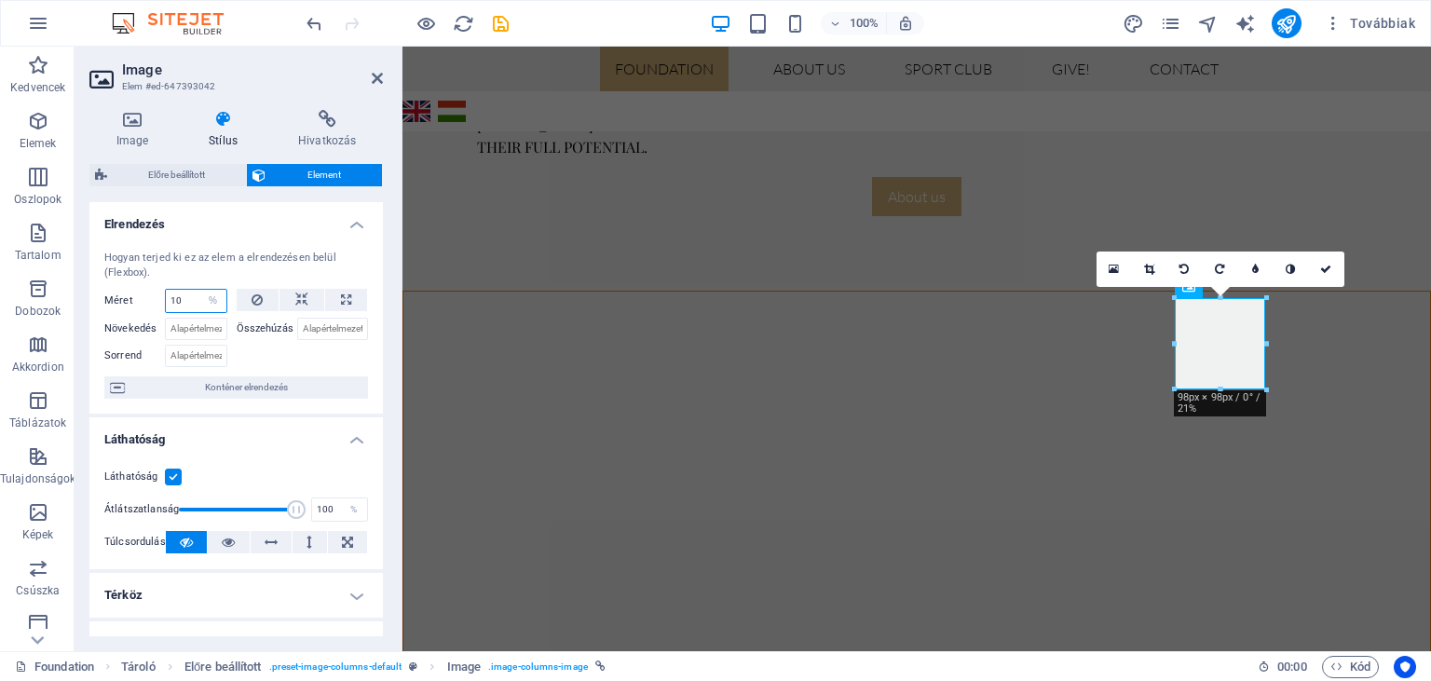
click at [179, 295] on input "10" at bounding box center [196, 301] width 61 height 22
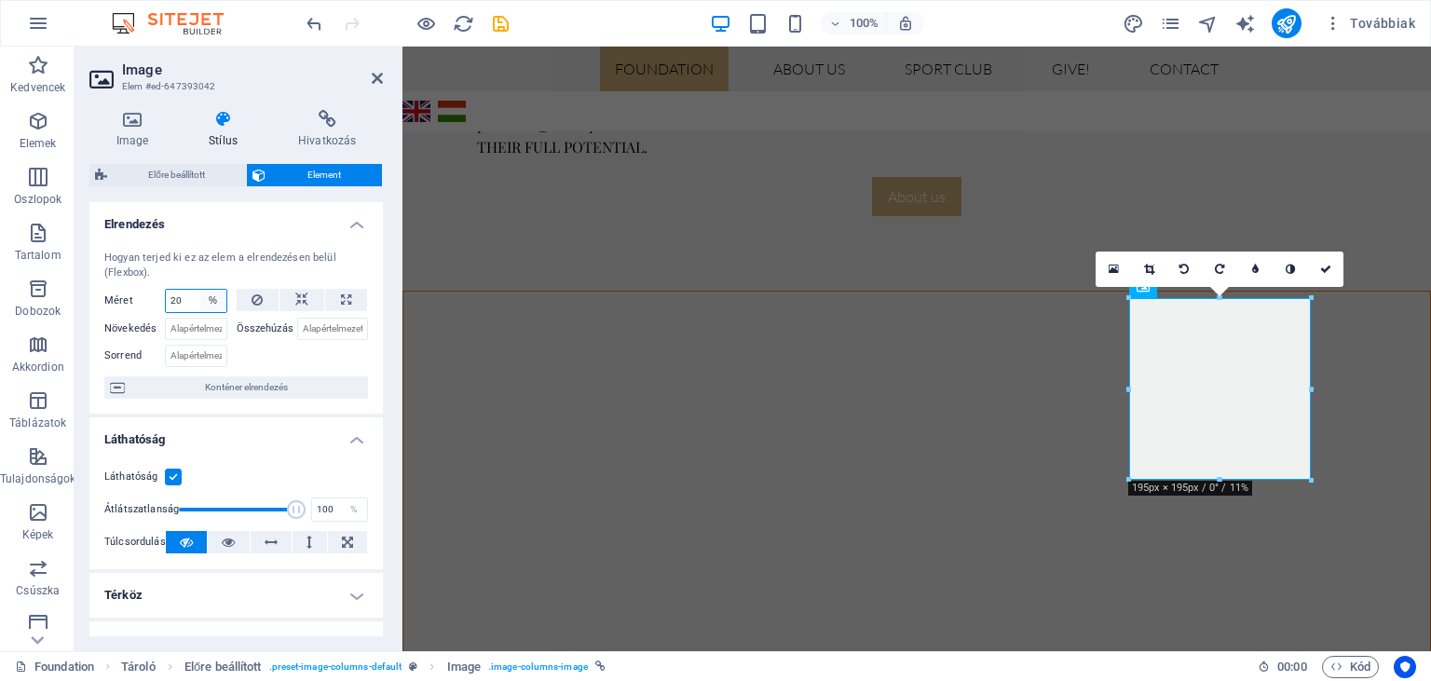
type input "20"
click at [200, 290] on select "Alapértelmezett automatikus px % 1/1 1/2 1/3 1/4 1/5 1/6 1/7 1/8 1/9 1/10" at bounding box center [213, 301] width 26 height 22
select select "px"
click option "px" at bounding box center [0, 0] width 0 height 0
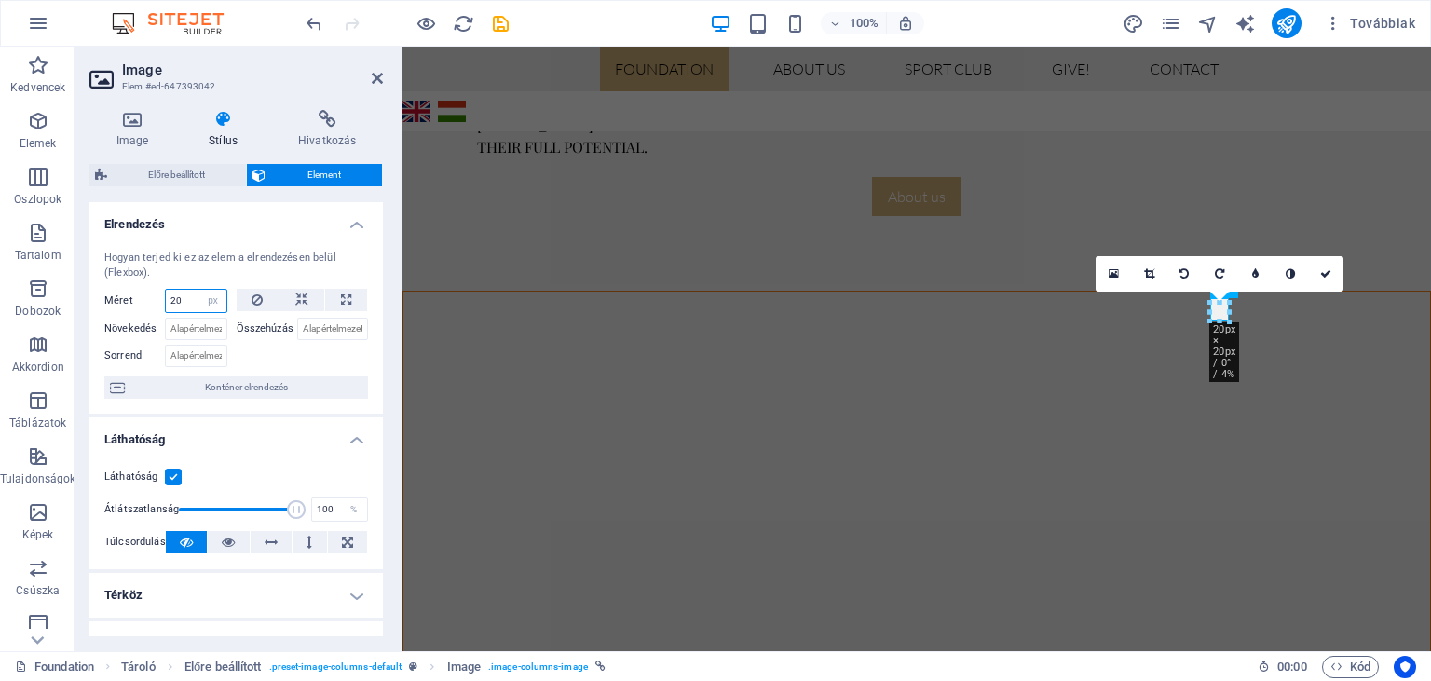
click at [176, 299] on input "20" at bounding box center [196, 301] width 61 height 22
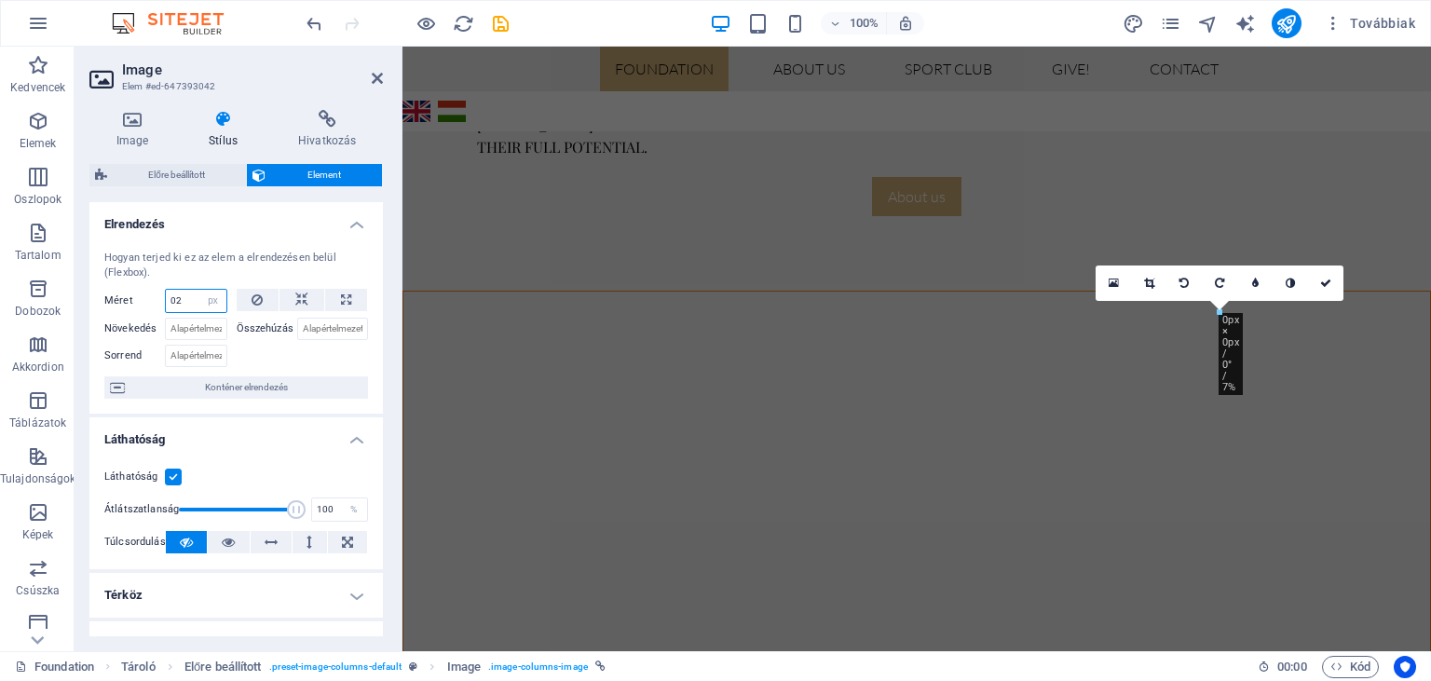
type input "2"
type input "3"
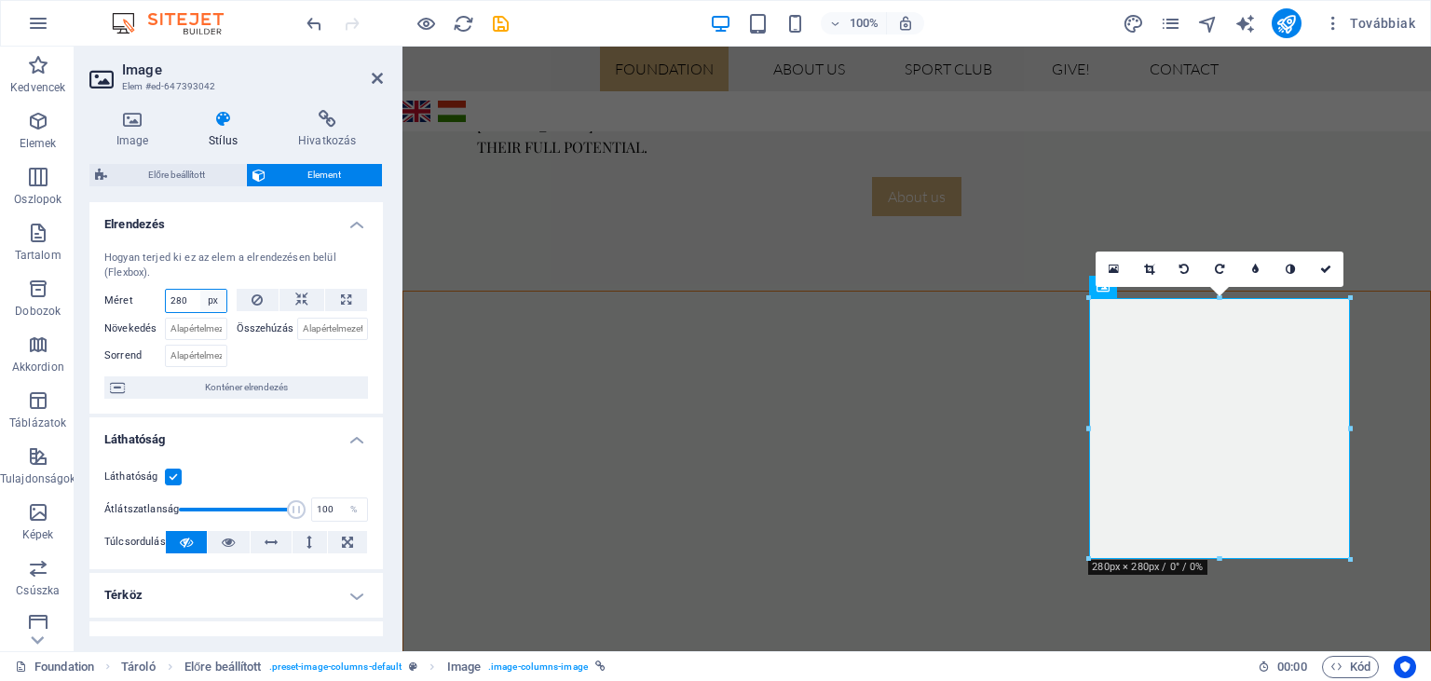
type input "280"
click at [200, 290] on select "Alapértelmezett automatikus px % 1/1 1/2 1/3 1/4 1/5 1/6 1/7 1/8 1/9 1/10" at bounding box center [213, 301] width 26 height 22
select select "auto"
click option "automatikus" at bounding box center [0, 0] width 0 height 0
select select "DISABLED_OPTION_VALUE"
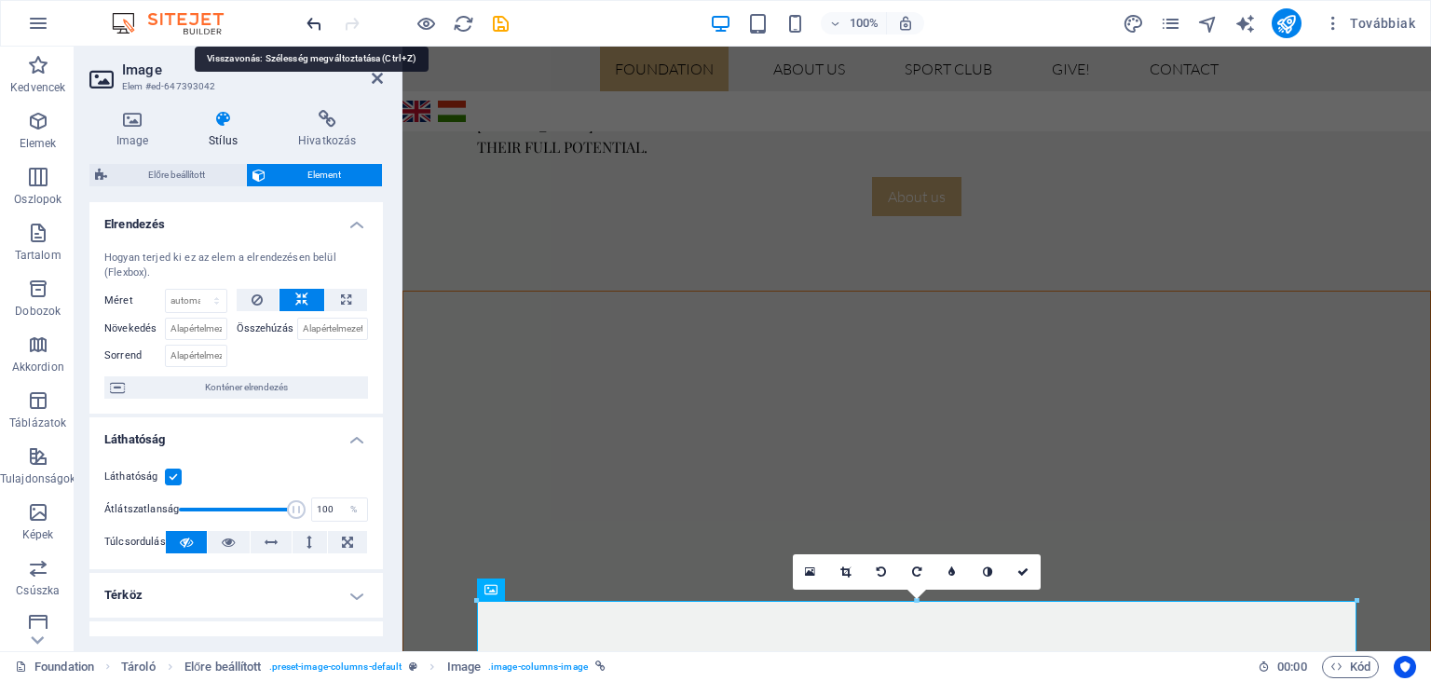
click at [315, 30] on icon "undo" at bounding box center [314, 23] width 21 height 21
type input "280"
select select "px"
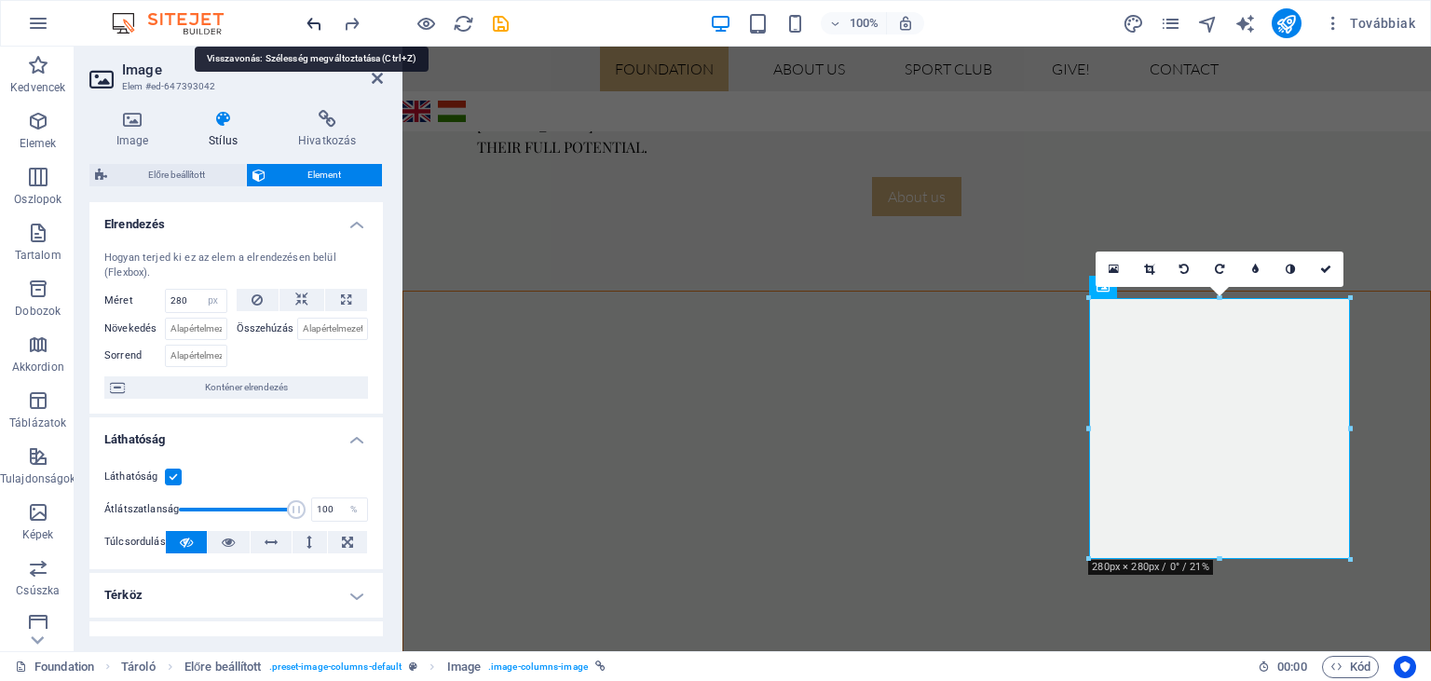
click at [315, 30] on icon "undo" at bounding box center [314, 23] width 21 height 21
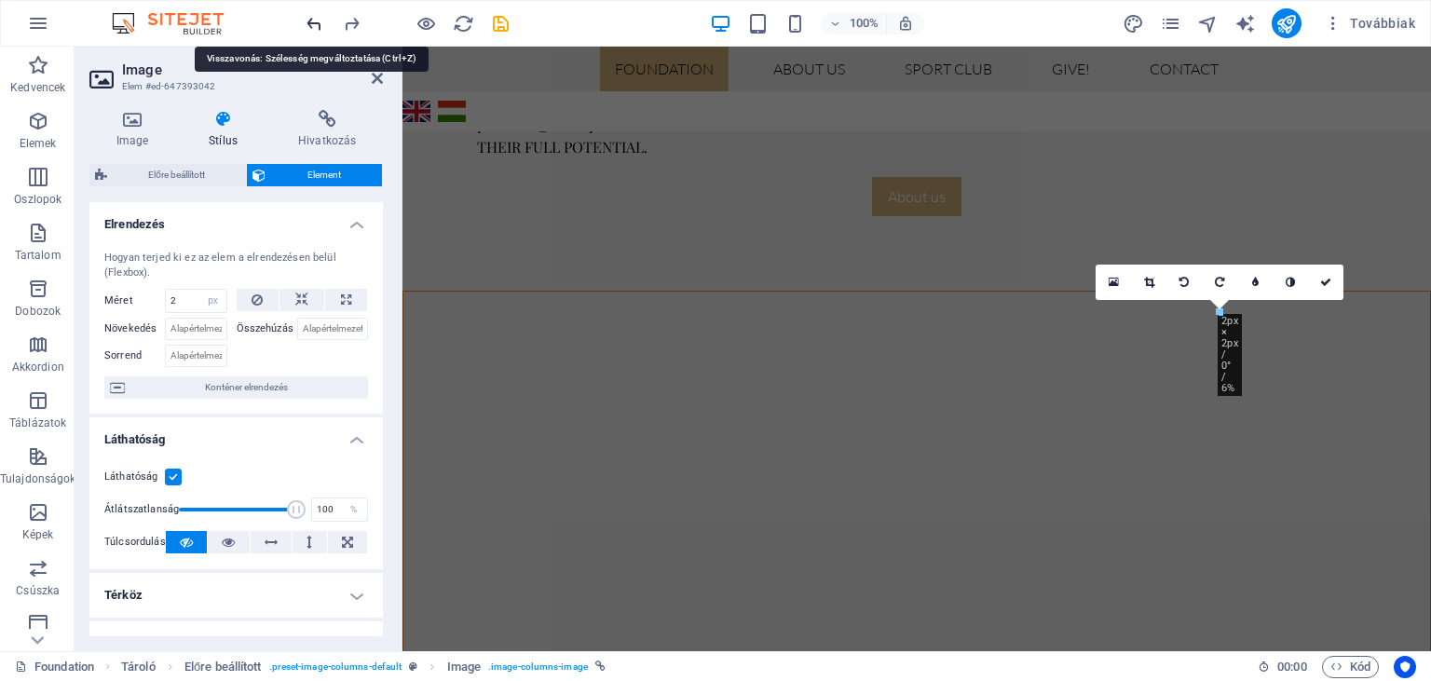
click at [315, 30] on icon "undo" at bounding box center [314, 23] width 21 height 21
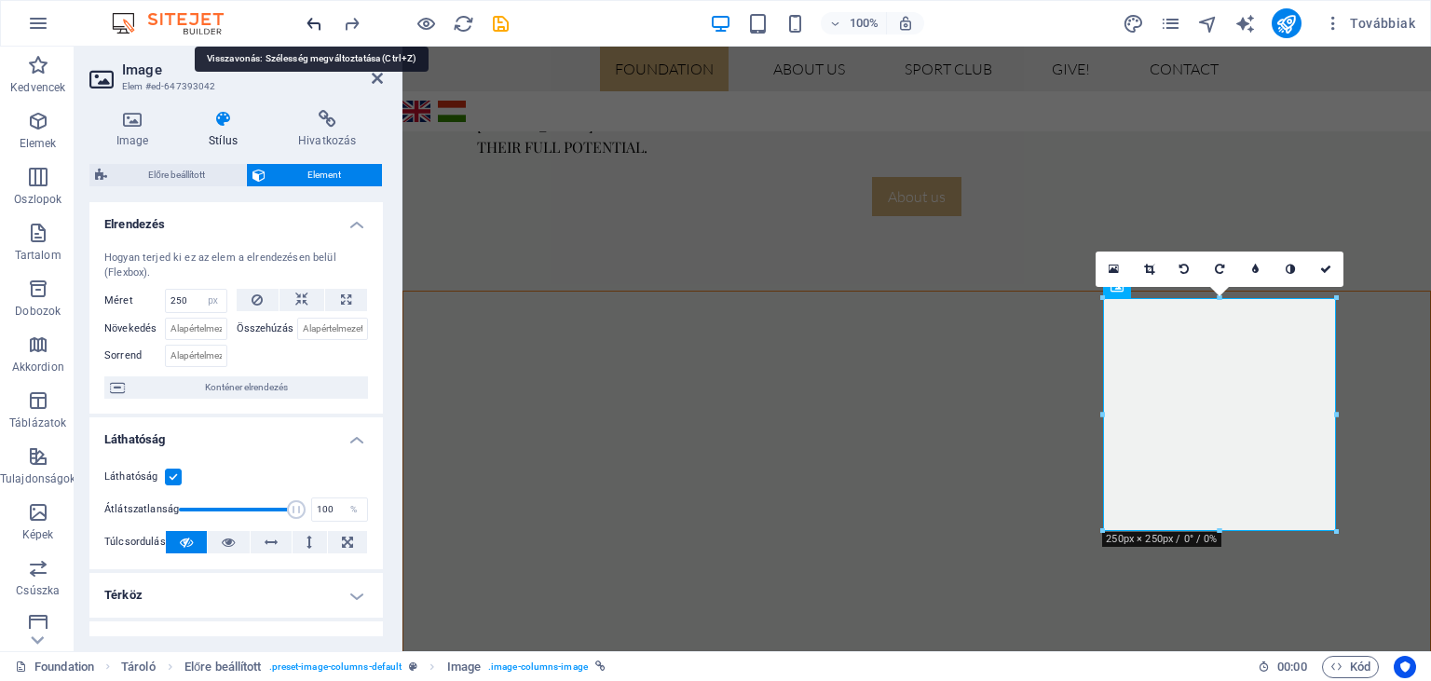
click at [315, 30] on icon "undo" at bounding box center [314, 23] width 21 height 21
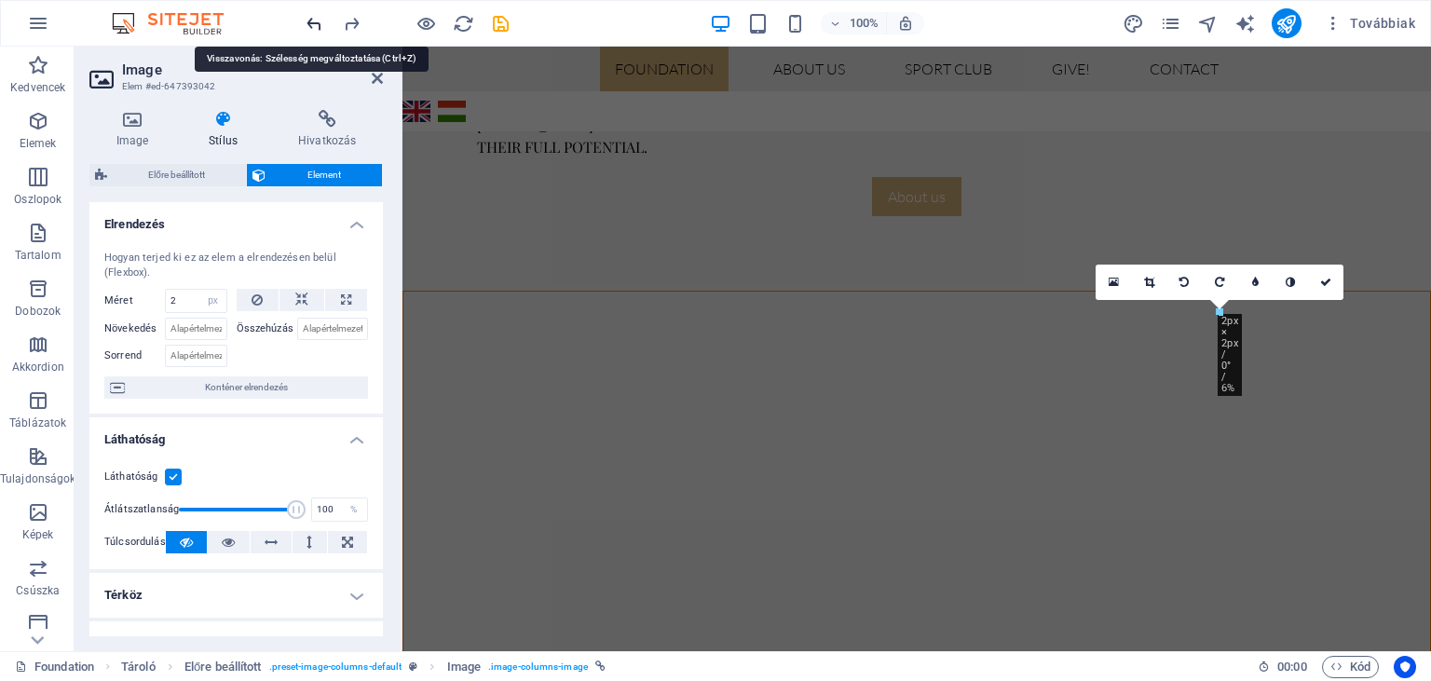
click at [315, 30] on icon "undo" at bounding box center [314, 23] width 21 height 21
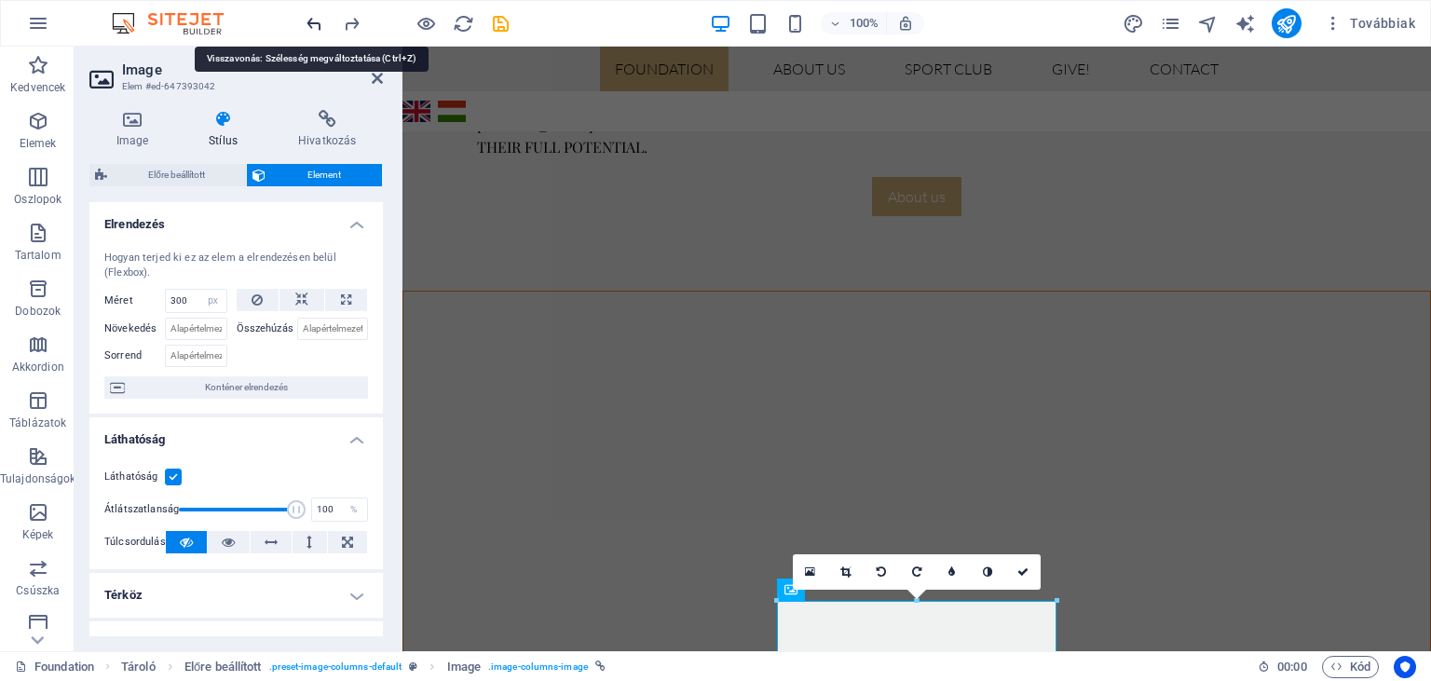
click at [315, 30] on icon "undo" at bounding box center [314, 23] width 21 height 21
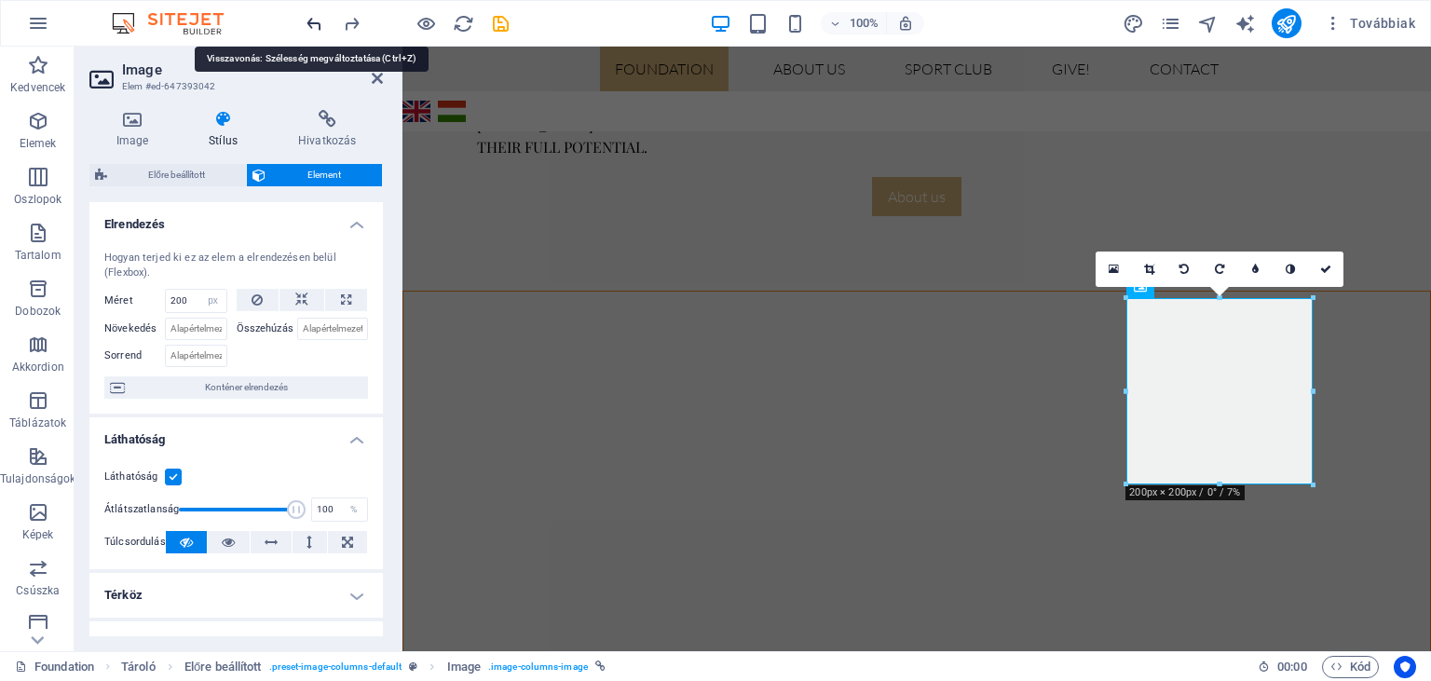
click at [315, 30] on icon "undo" at bounding box center [314, 23] width 21 height 21
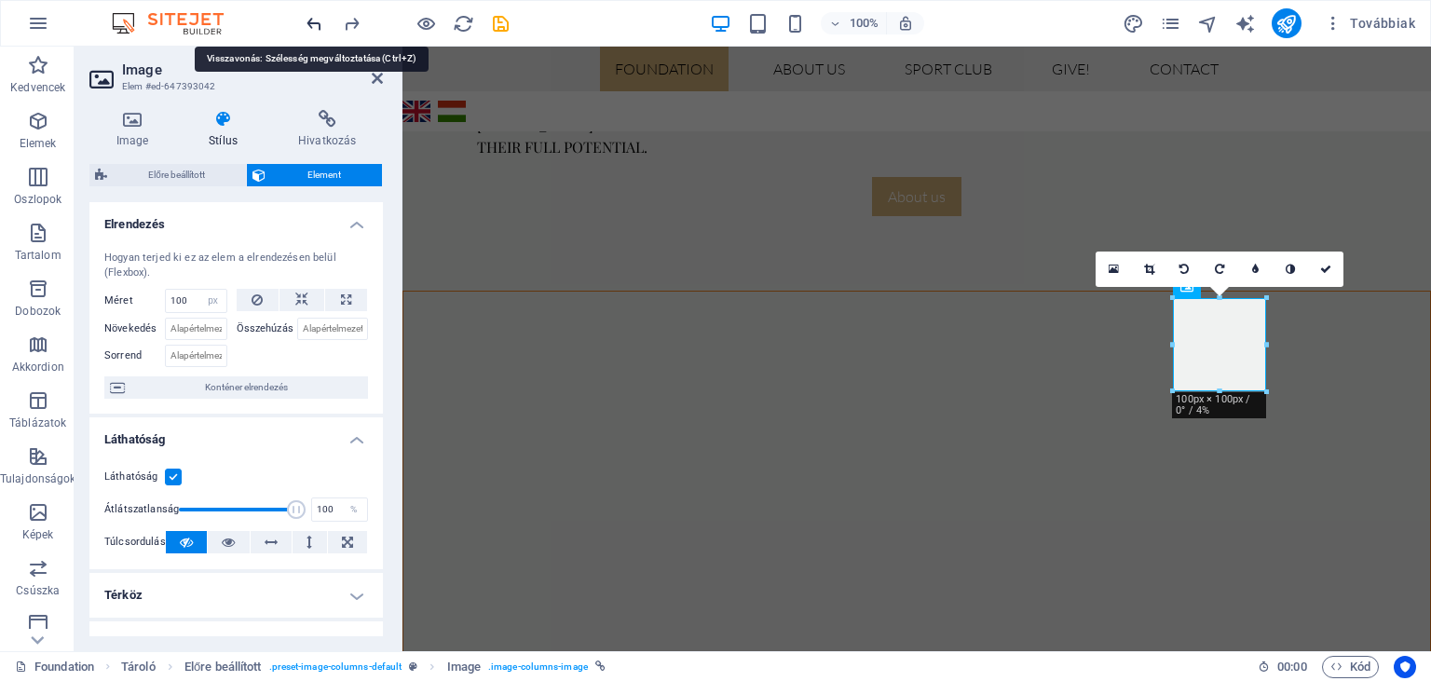
click at [315, 30] on icon "undo" at bounding box center [314, 23] width 21 height 21
type input "20"
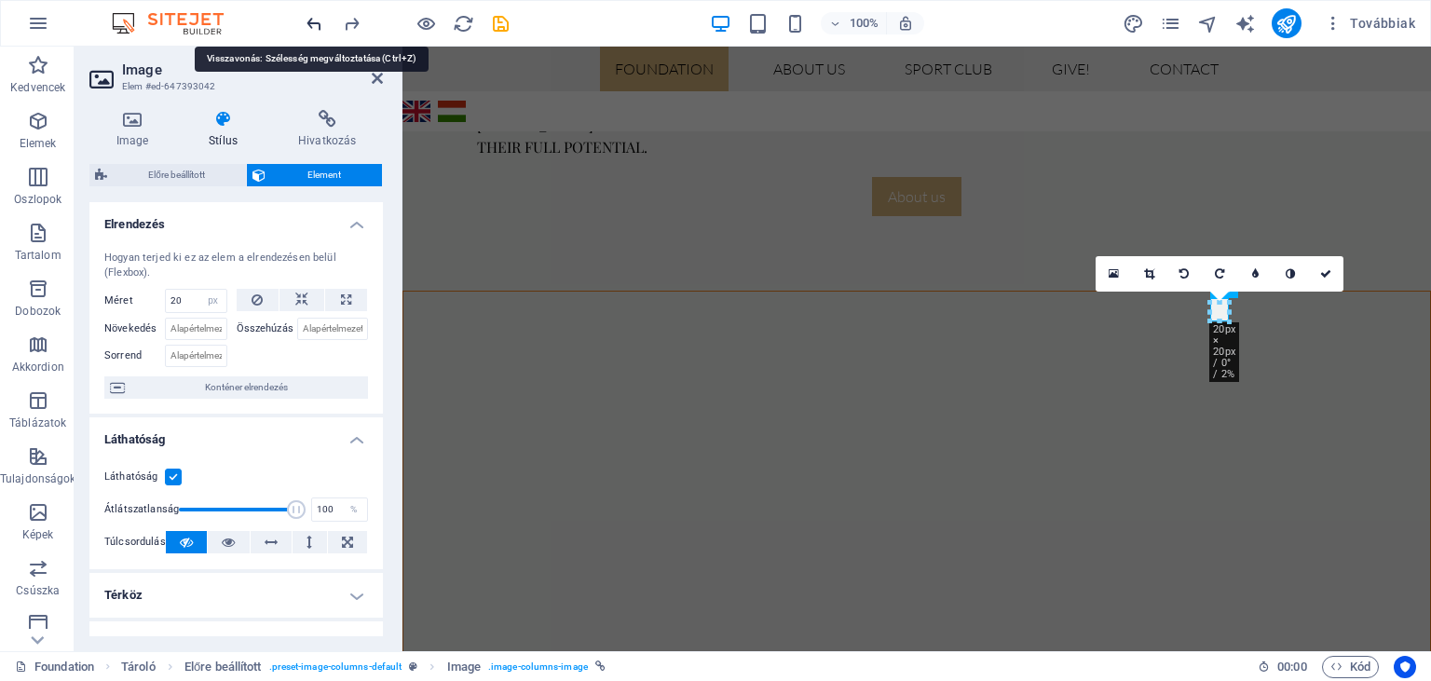
click at [315, 30] on icon "undo" at bounding box center [314, 23] width 21 height 21
select select "%"
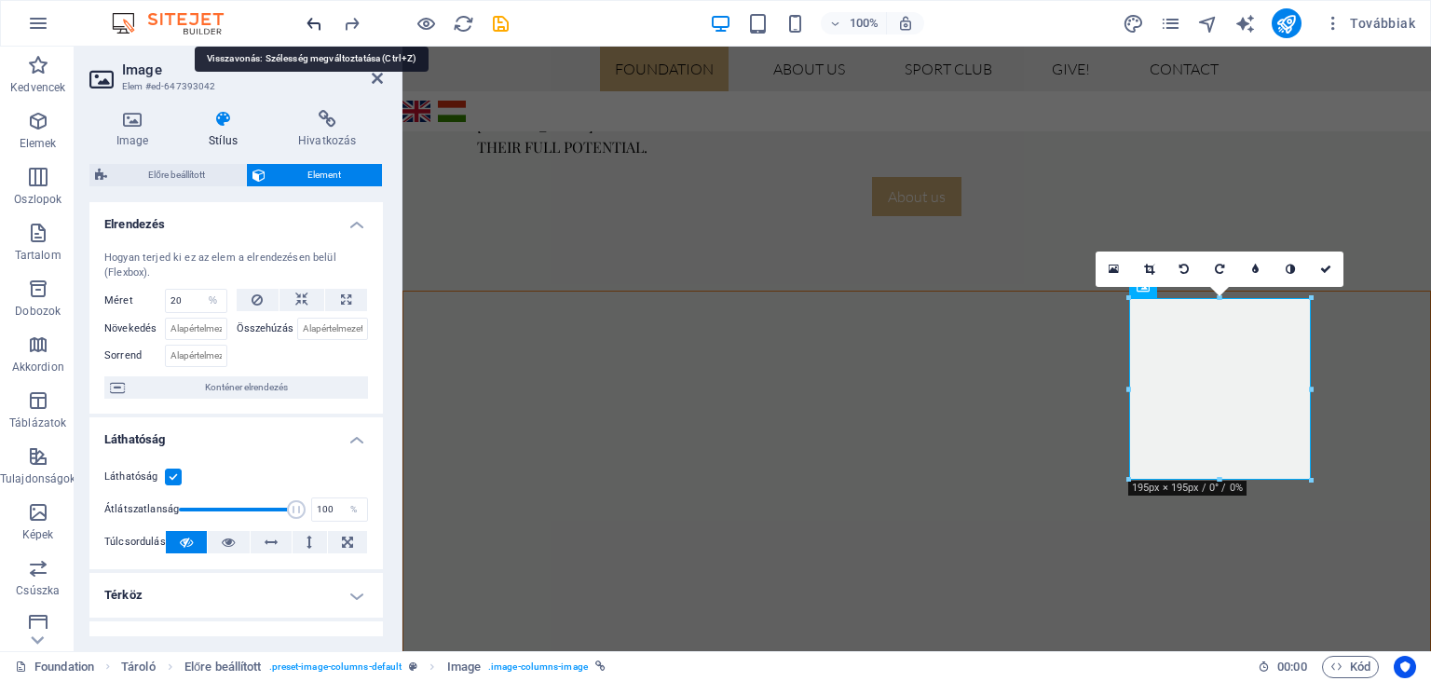
click at [315, 30] on icon "undo" at bounding box center [314, 23] width 21 height 21
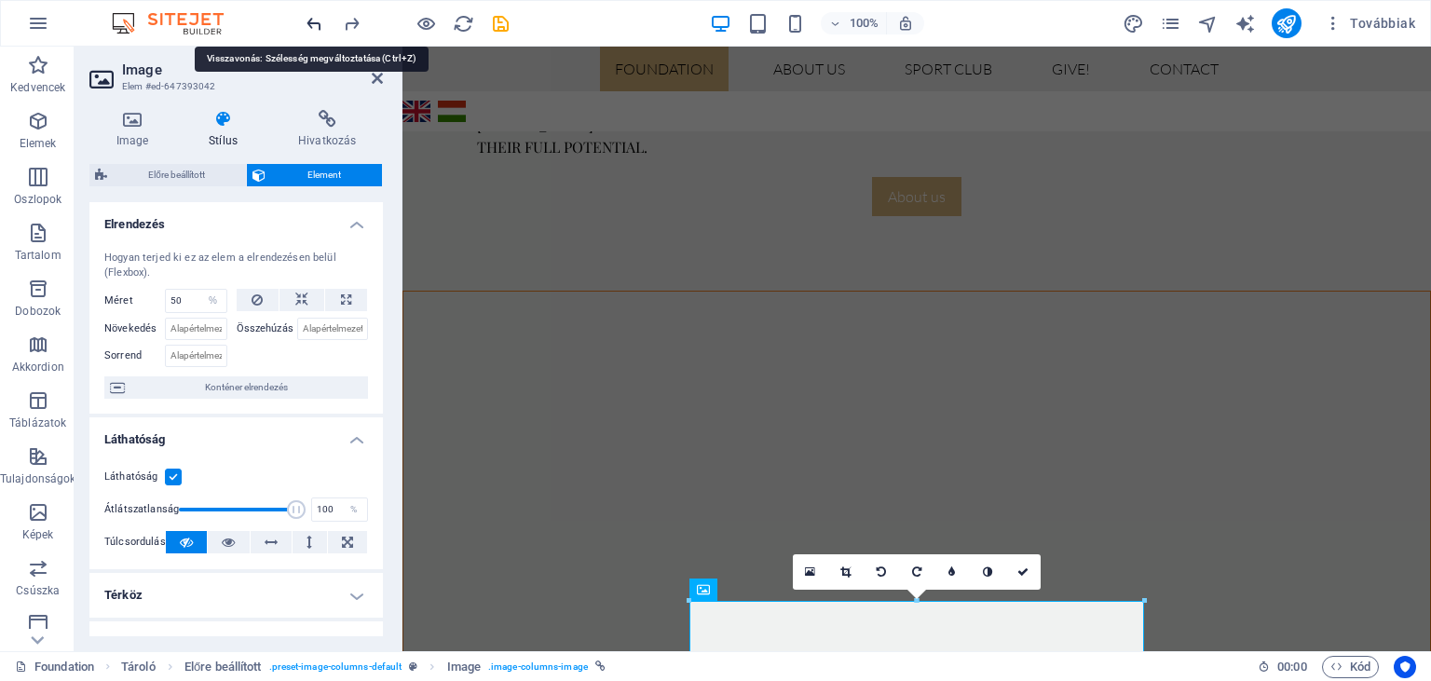
click at [315, 30] on icon "undo" at bounding box center [314, 23] width 21 height 21
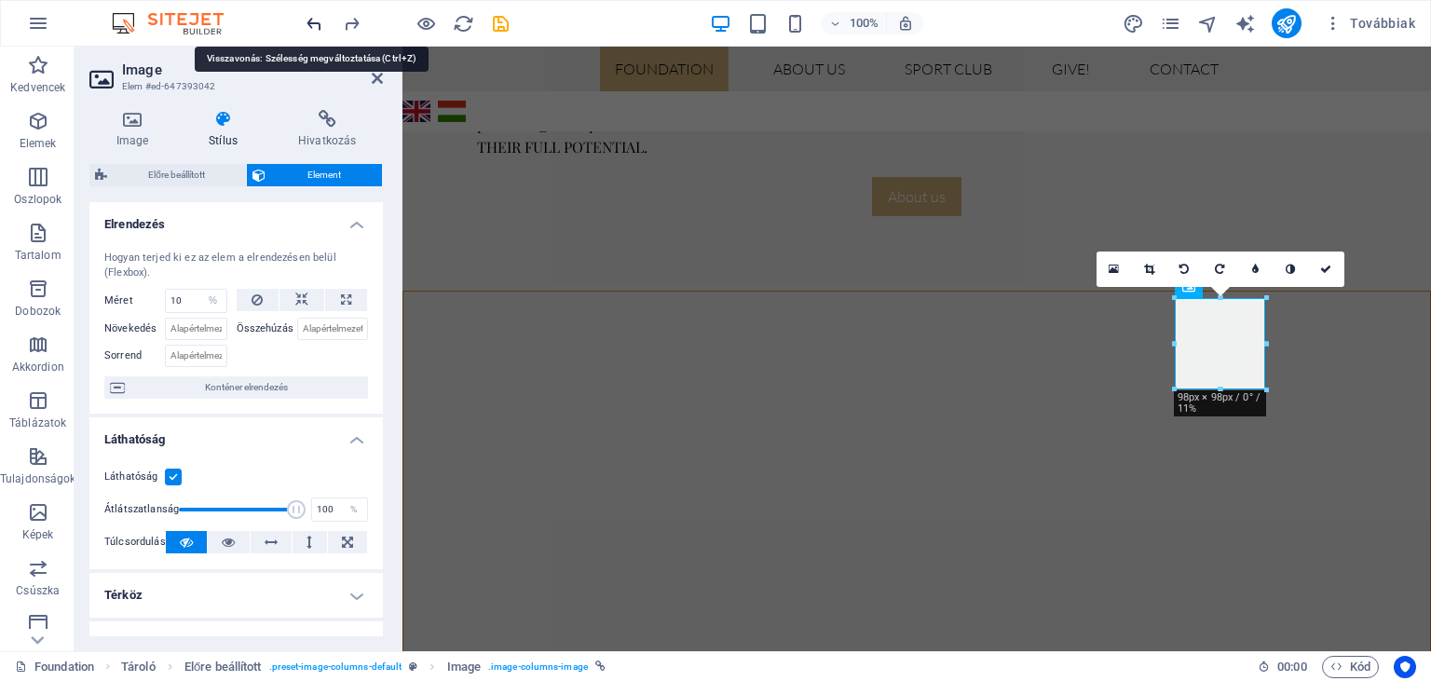
click at [315, 30] on icon "undo" at bounding box center [314, 23] width 21 height 21
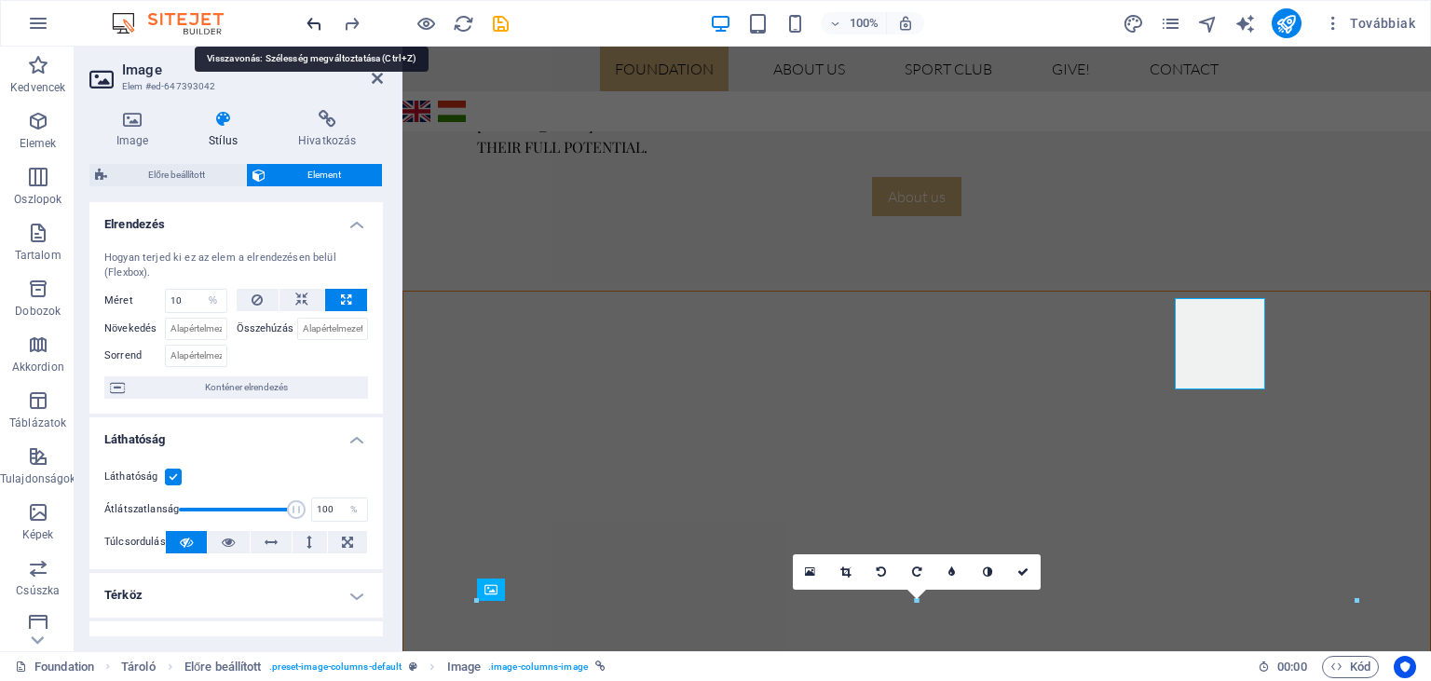
type input "100"
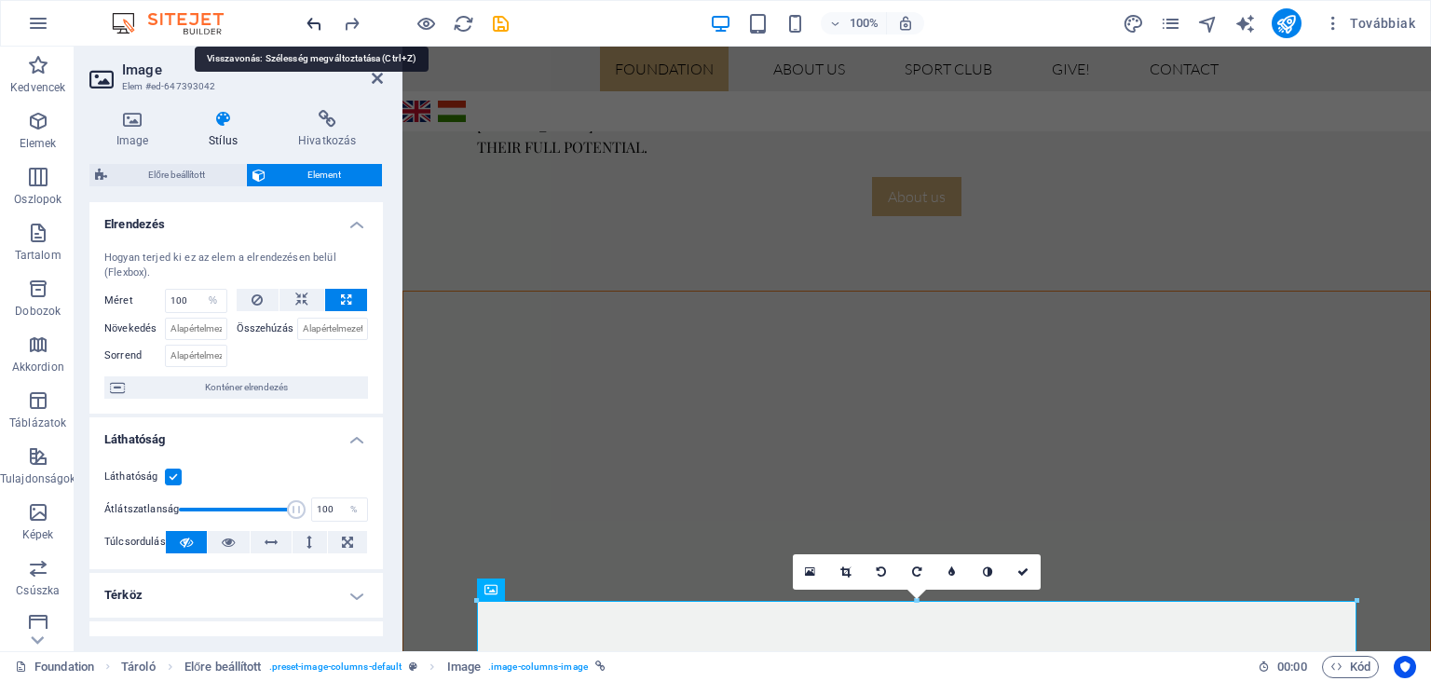
click at [315, 30] on icon "undo" at bounding box center [314, 23] width 21 height 21
select select "DISABLED_OPTION_VALUE"
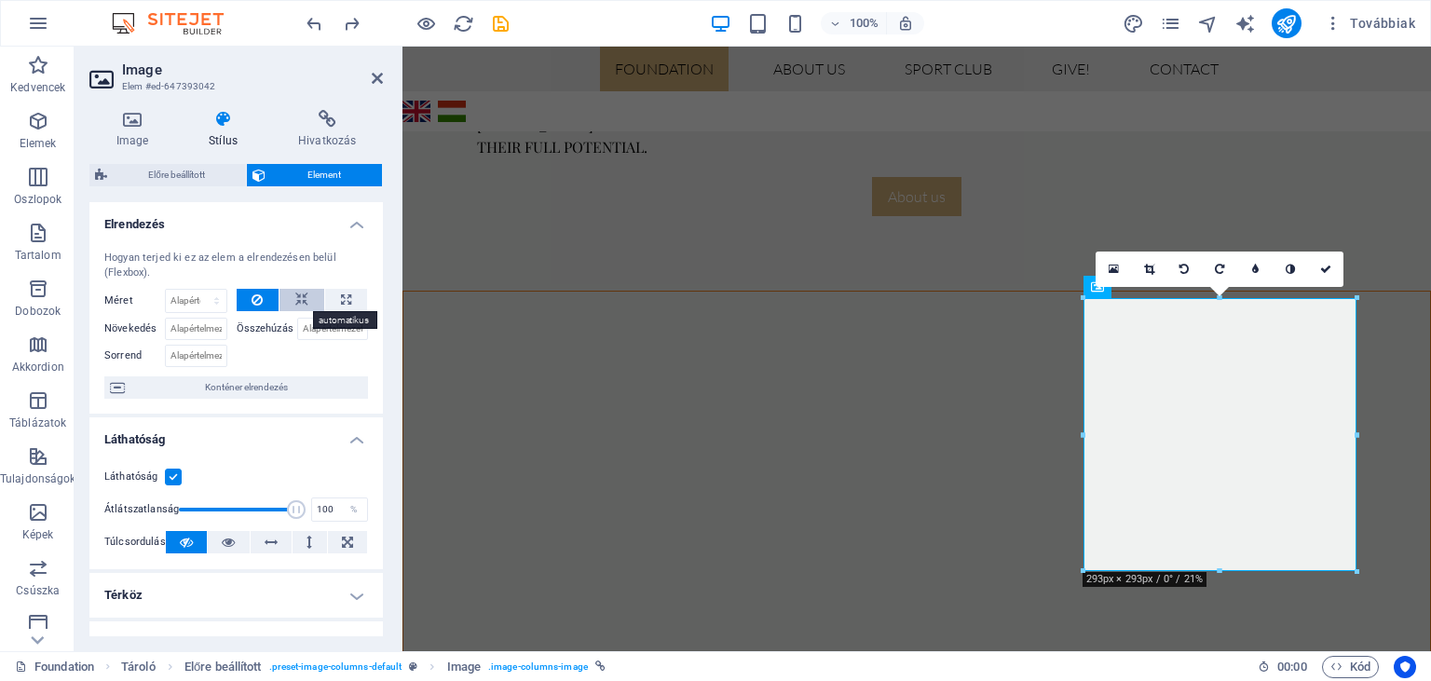
click at [304, 298] on icon at bounding box center [301, 300] width 13 height 22
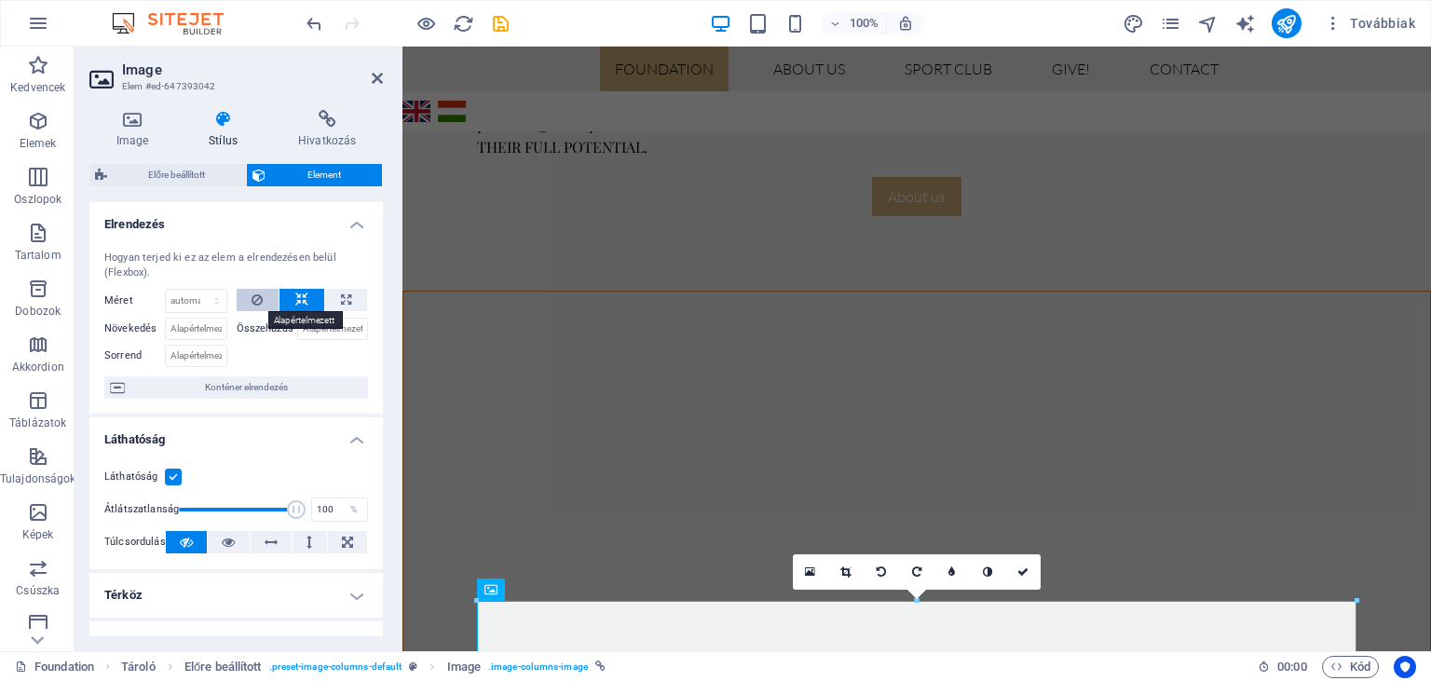
click at [252, 294] on button at bounding box center [258, 300] width 43 height 22
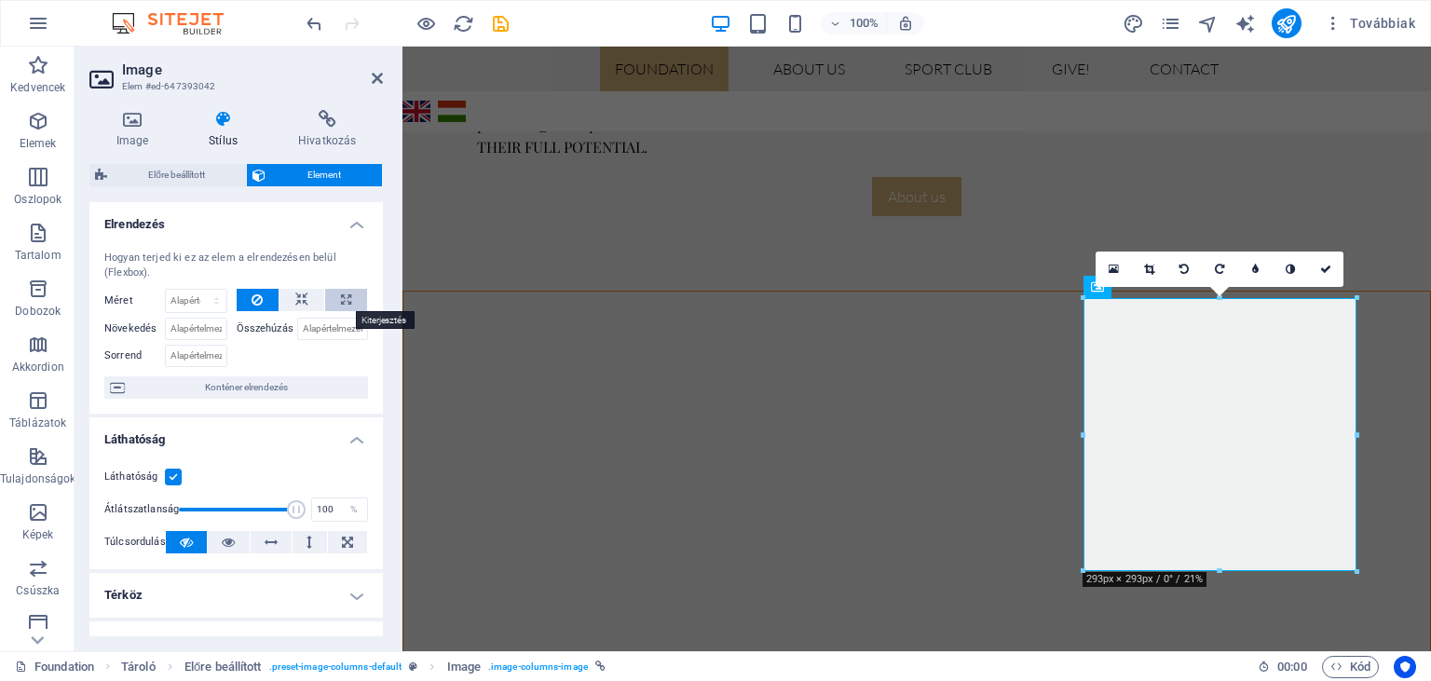
click at [342, 302] on icon at bounding box center [346, 300] width 10 height 22
type input "100"
select select "%"
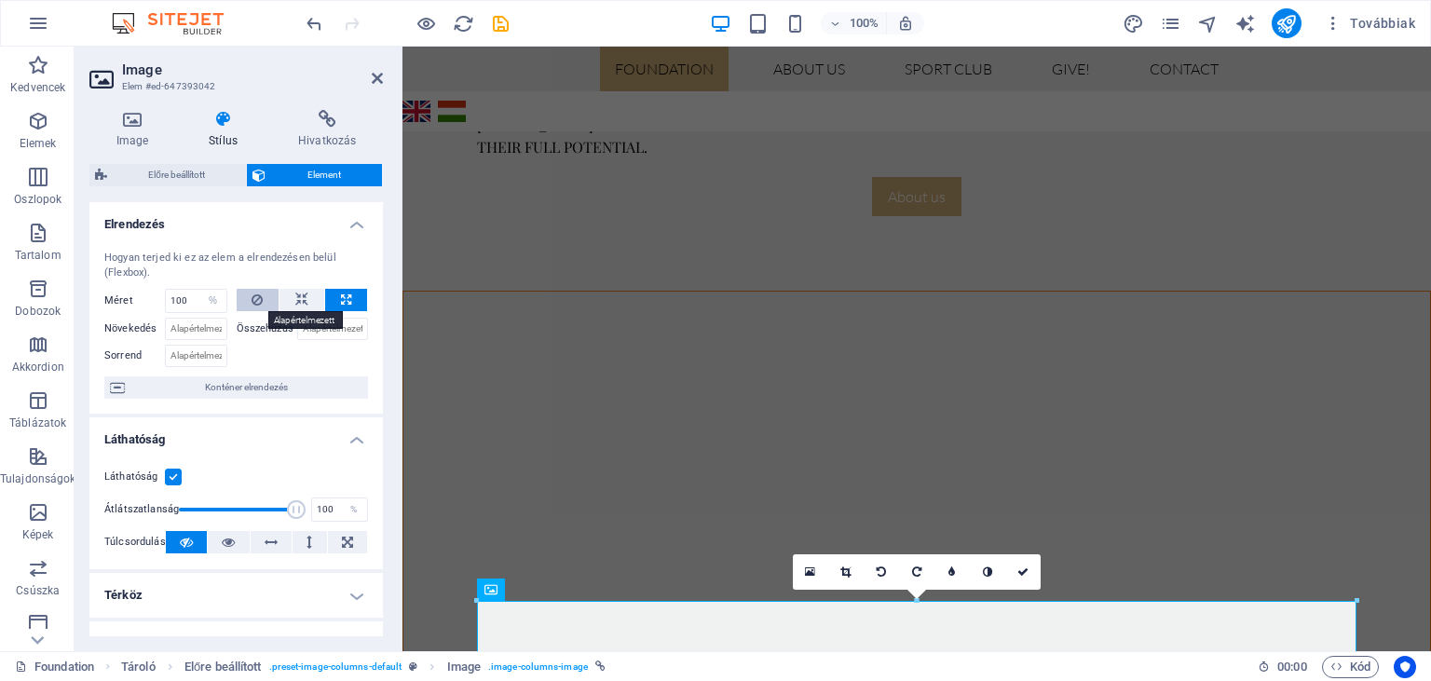
click at [257, 293] on icon at bounding box center [257, 300] width 11 height 22
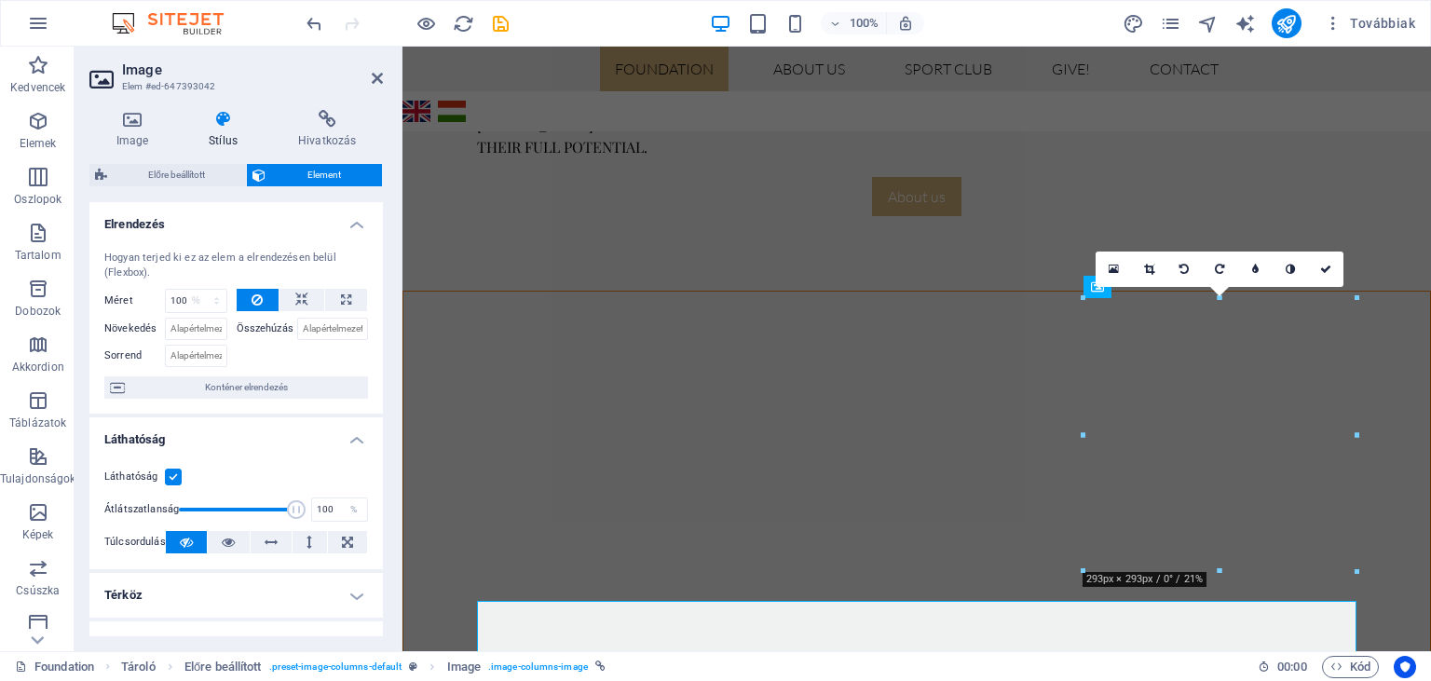
select select "DISABLED_OPTION_VALUE"
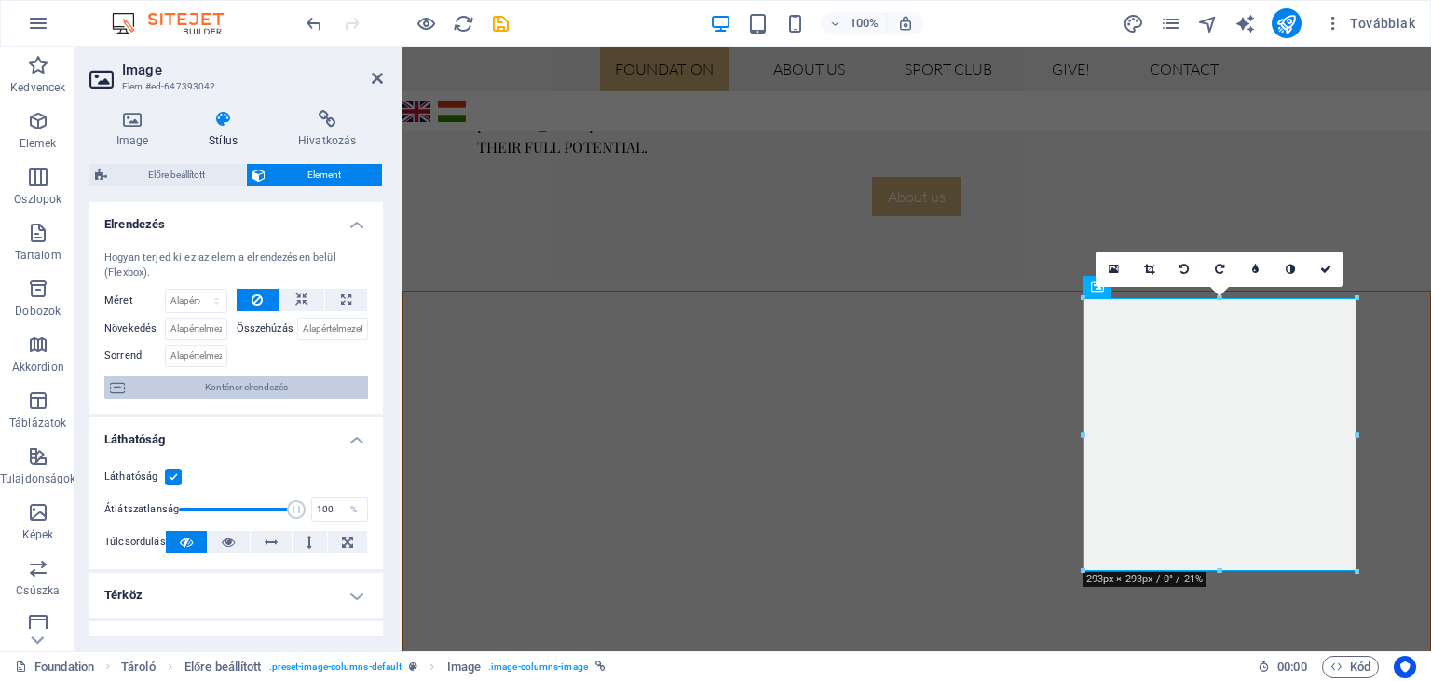
click at [221, 386] on span "Konténer elrendezés" at bounding box center [246, 387] width 232 height 22
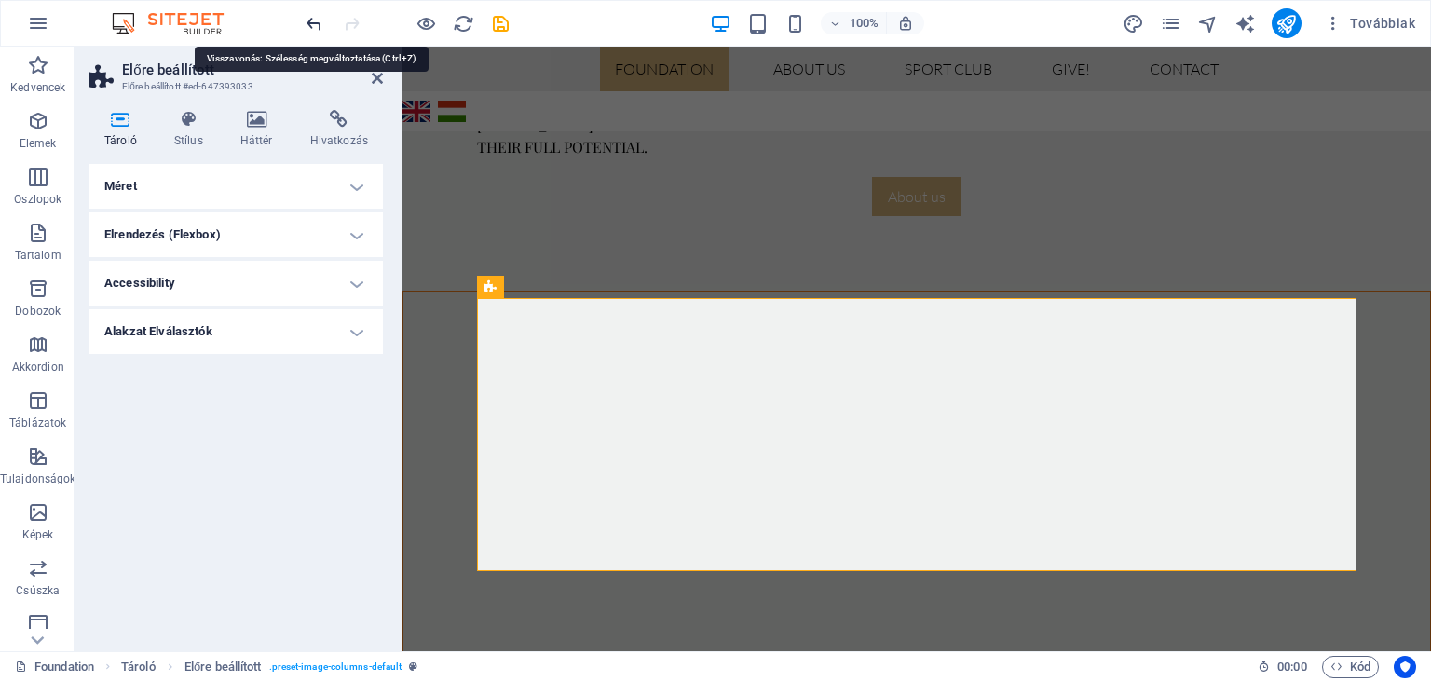
click at [311, 22] on icon "undo" at bounding box center [314, 23] width 21 height 21
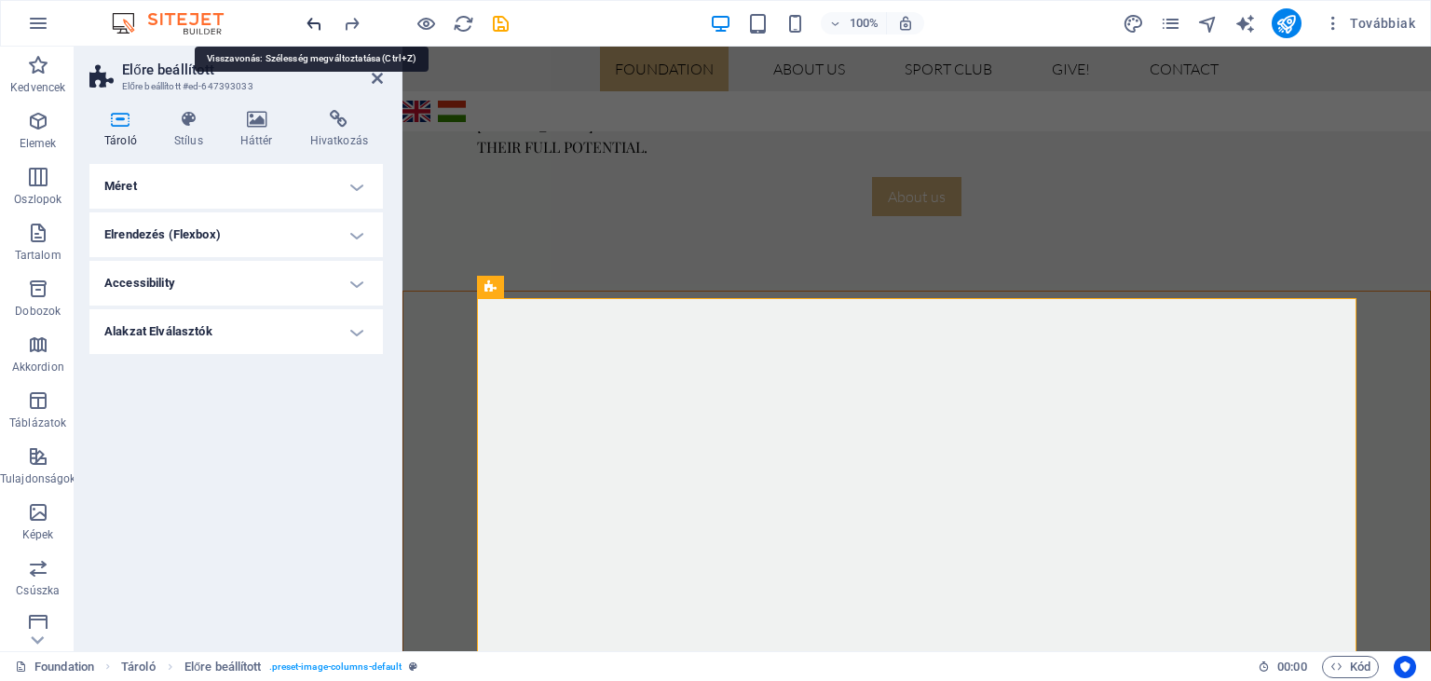
click at [311, 22] on icon "undo" at bounding box center [314, 23] width 21 height 21
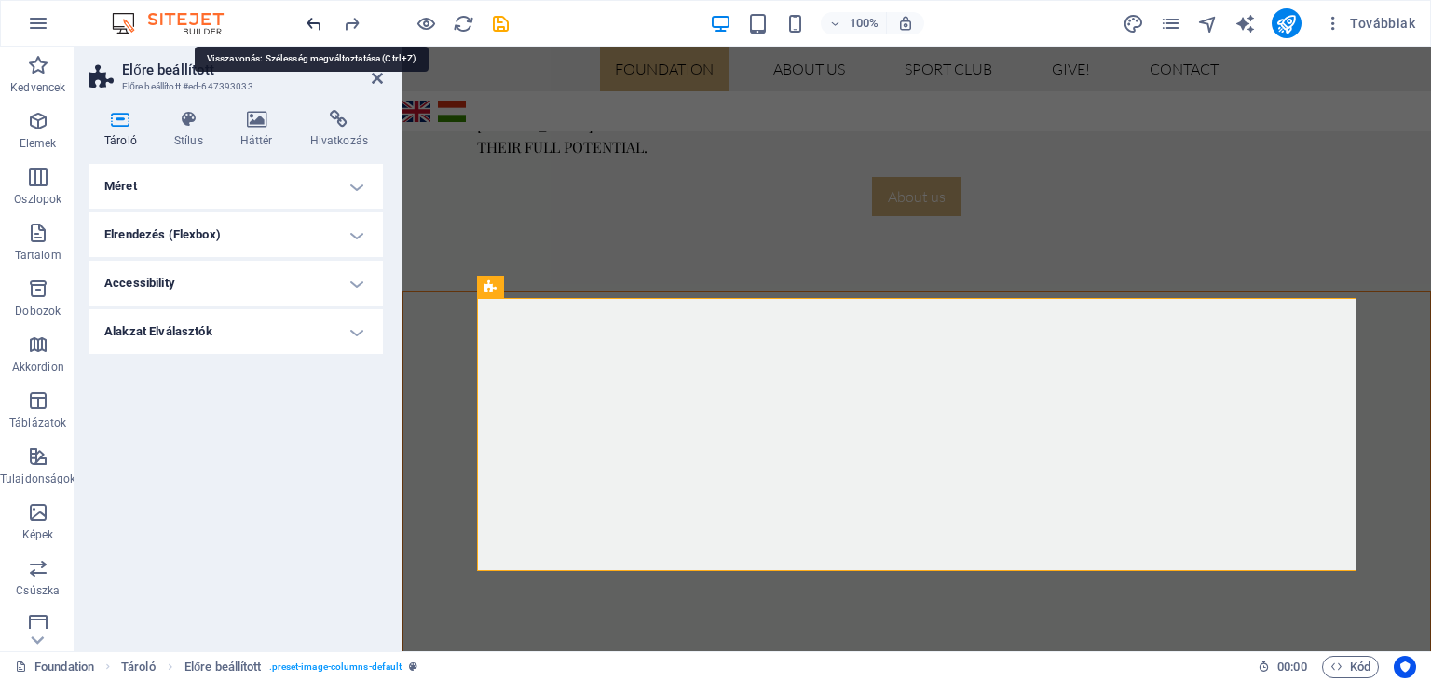
click at [311, 22] on icon "undo" at bounding box center [314, 23] width 21 height 21
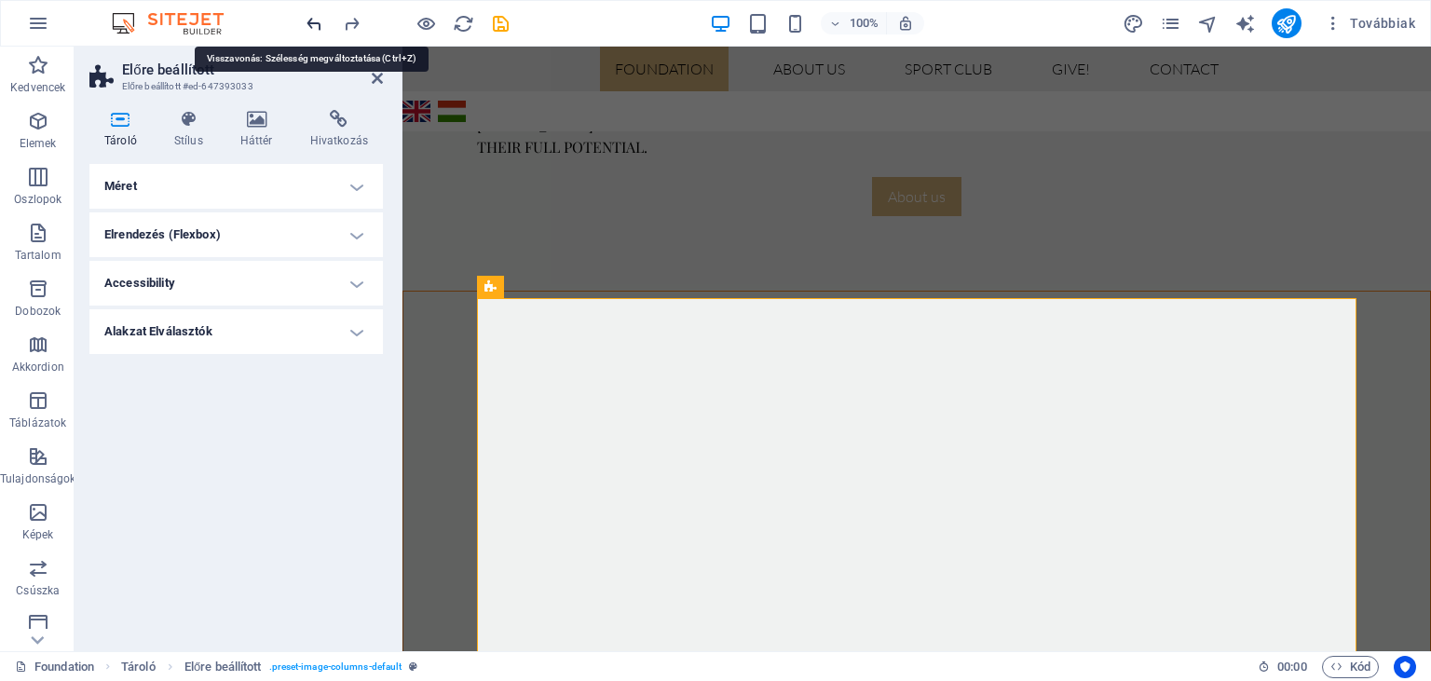
click at [311, 22] on icon "undo" at bounding box center [314, 23] width 21 height 21
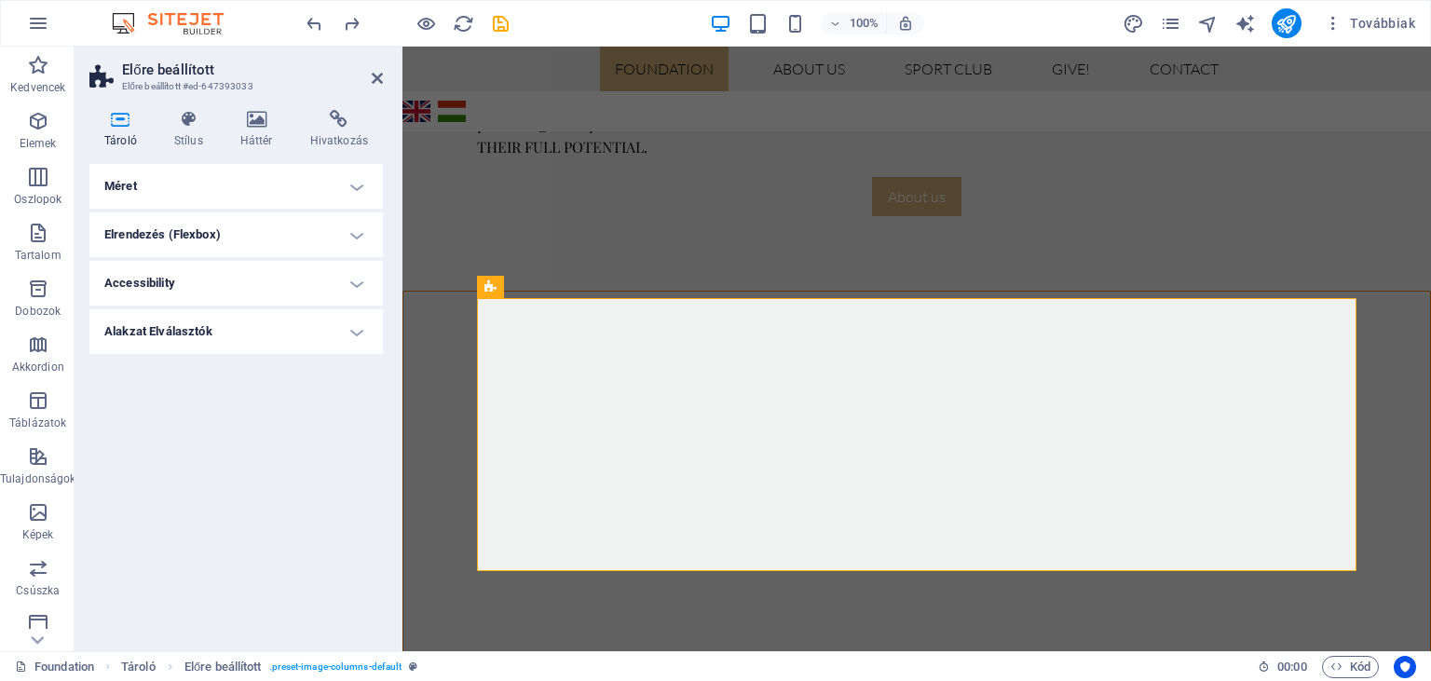
click at [117, 117] on icon at bounding box center [120, 119] width 62 height 19
click at [188, 120] on icon at bounding box center [188, 119] width 59 height 19
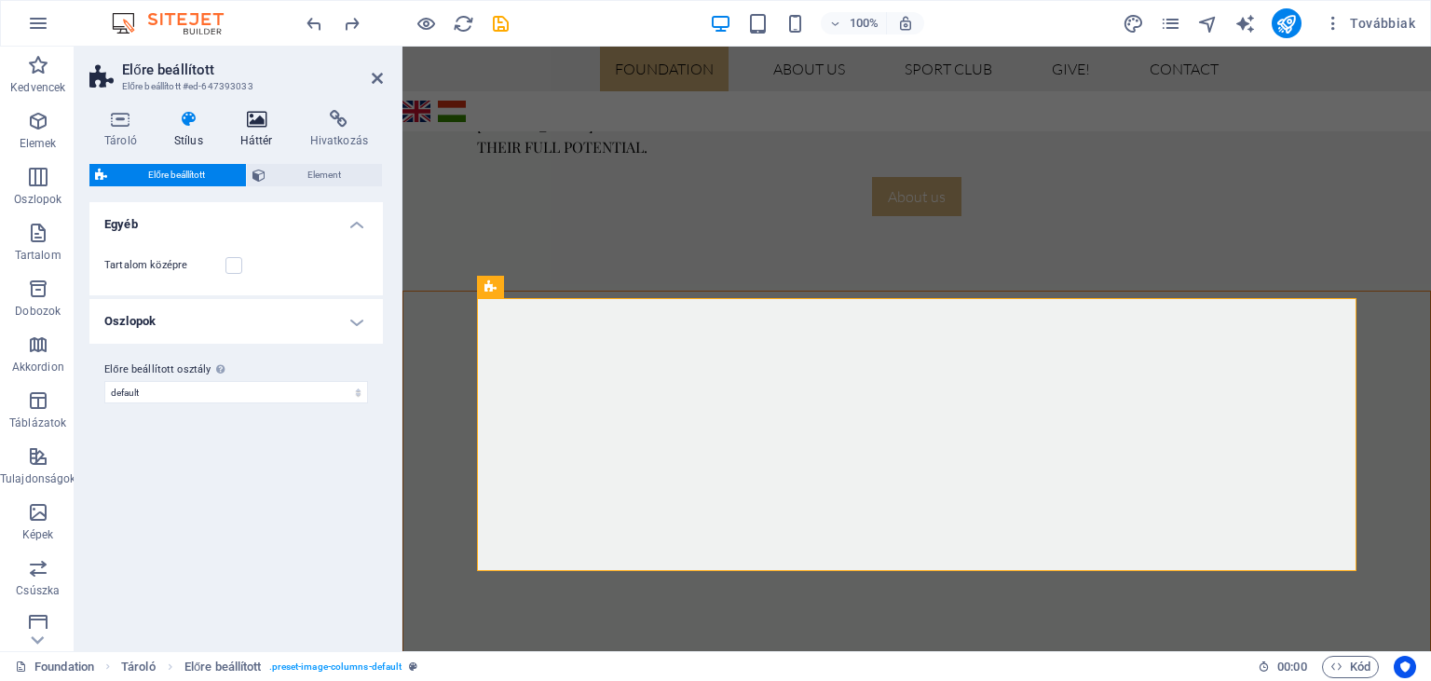
click at [255, 120] on icon at bounding box center [256, 119] width 62 height 19
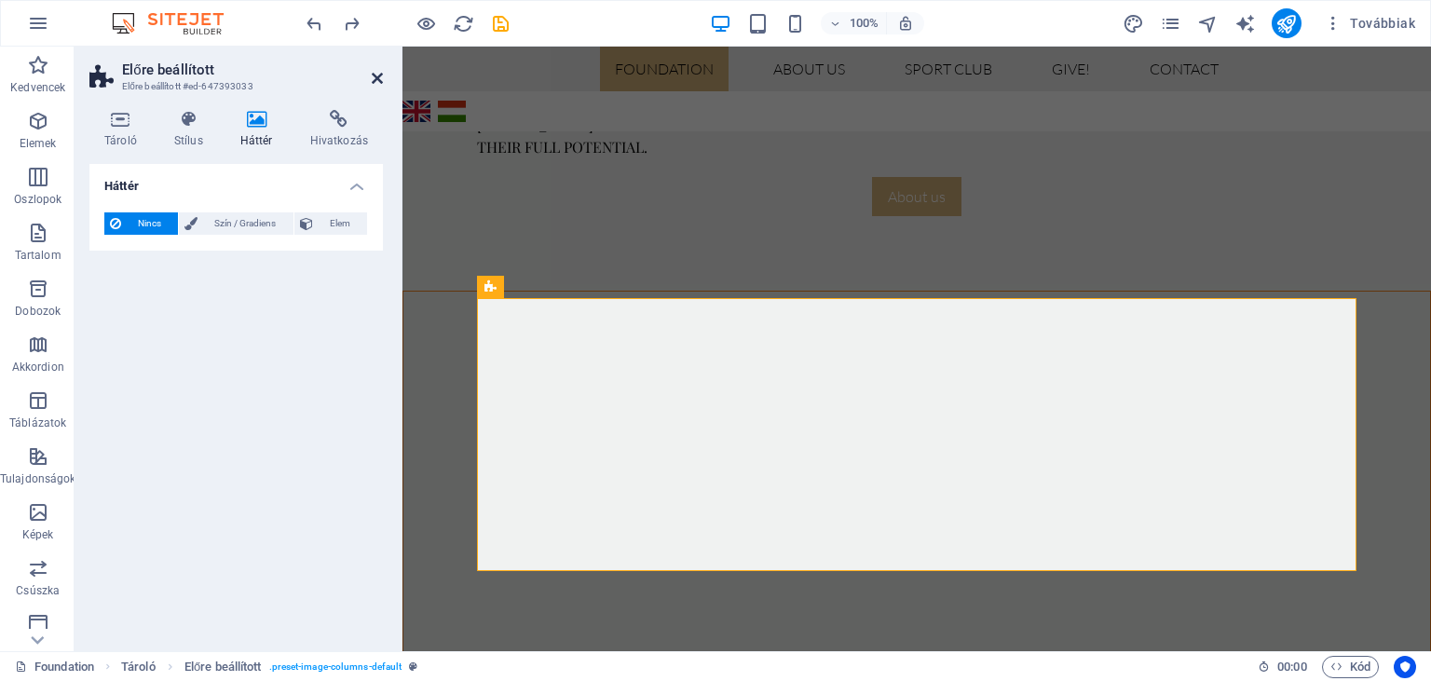
click at [376, 81] on icon at bounding box center [377, 78] width 11 height 15
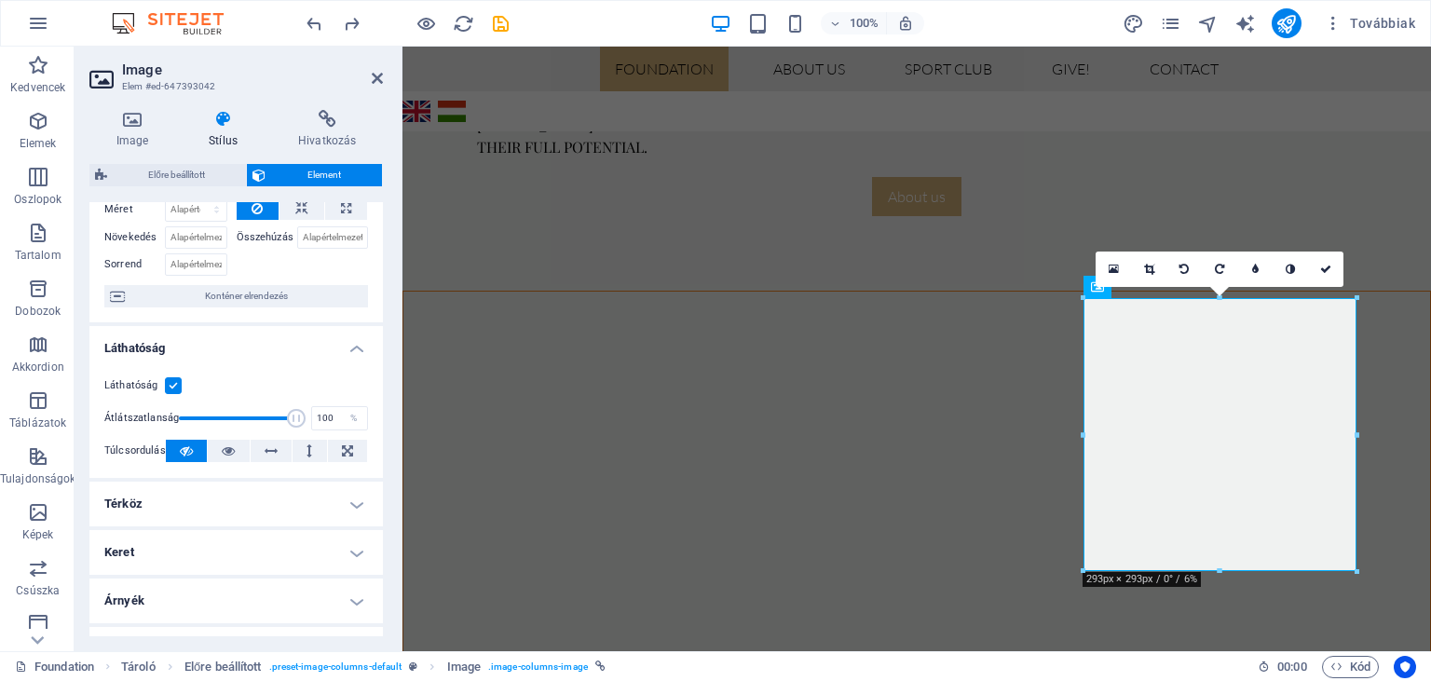
scroll to position [109, 0]
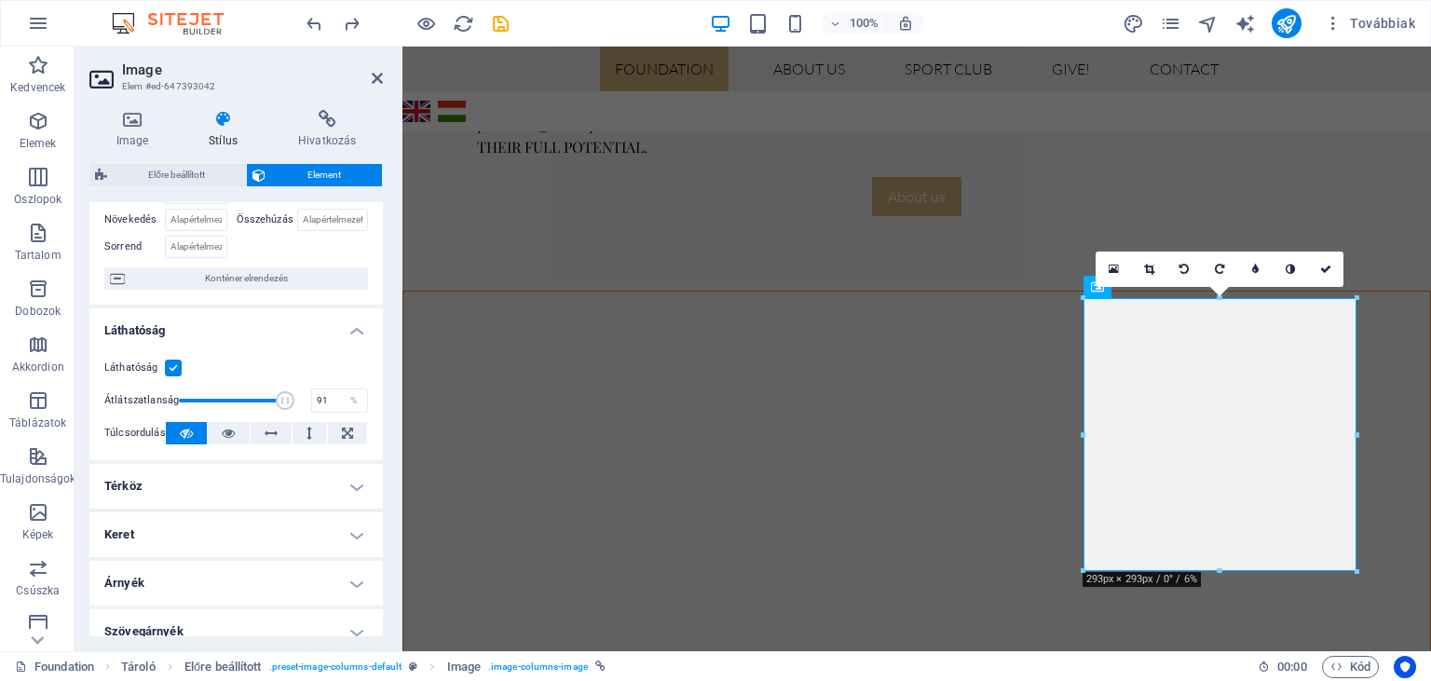
click at [285, 401] on span at bounding box center [286, 400] width 19 height 19
type input "100"
drag, startPoint x: 285, startPoint y: 401, endPoint x: 371, endPoint y: 395, distance: 85.9
click at [371, 395] on div "Láthatóság Átlátszatlanság 100 % Túlcsordulás" at bounding box center [236, 401] width 294 height 118
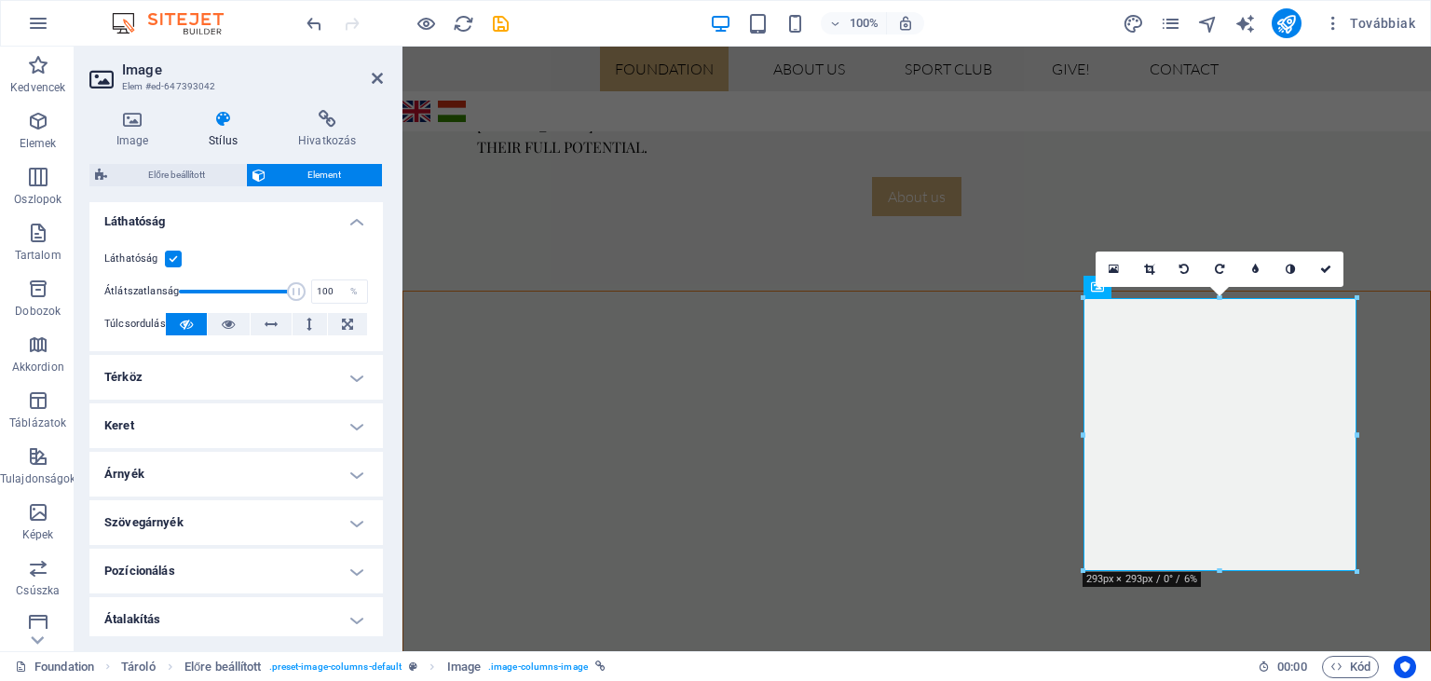
scroll to position [216, 0]
click at [345, 368] on h4 "Térköz" at bounding box center [236, 379] width 294 height 45
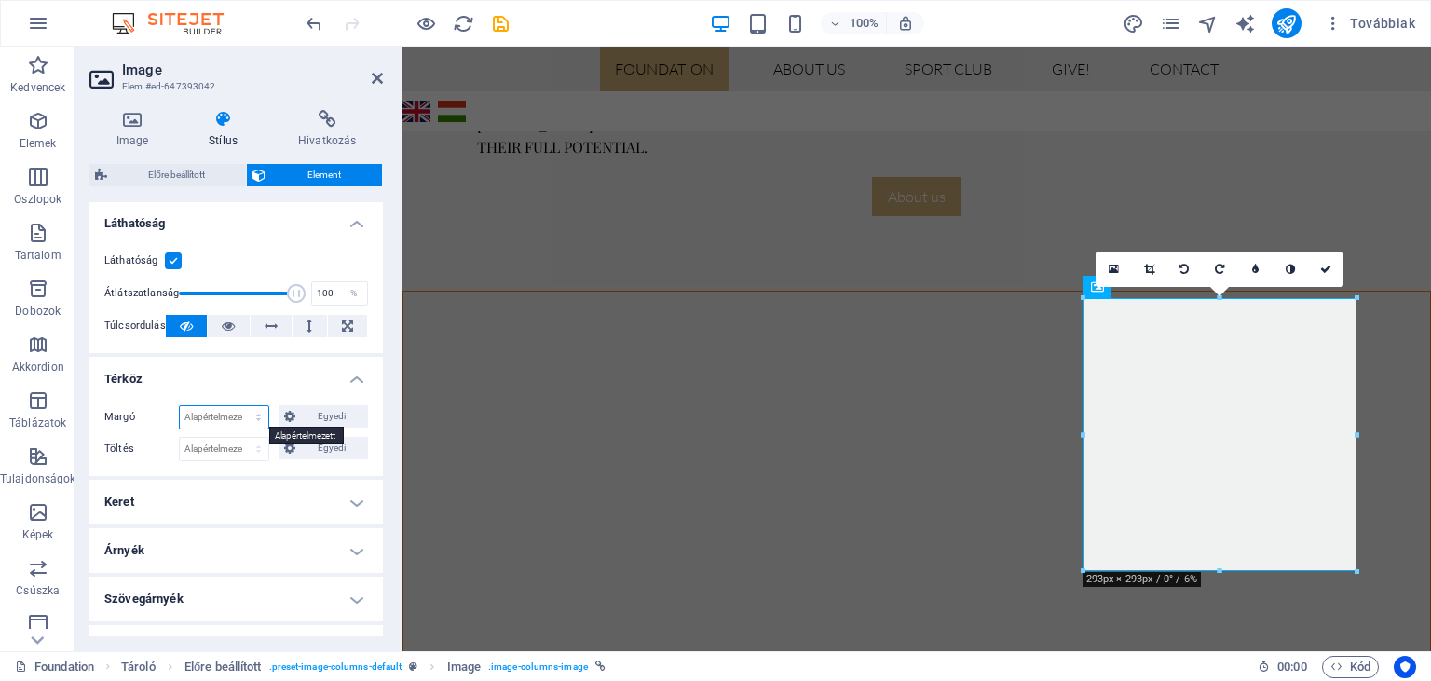
click at [180, 406] on select "Alapértelmezett automatikus px % rem vw vh Egyedi" at bounding box center [224, 417] width 89 height 22
select select "%"
click option "%" at bounding box center [0, 0] width 0 height 0
type input "100"
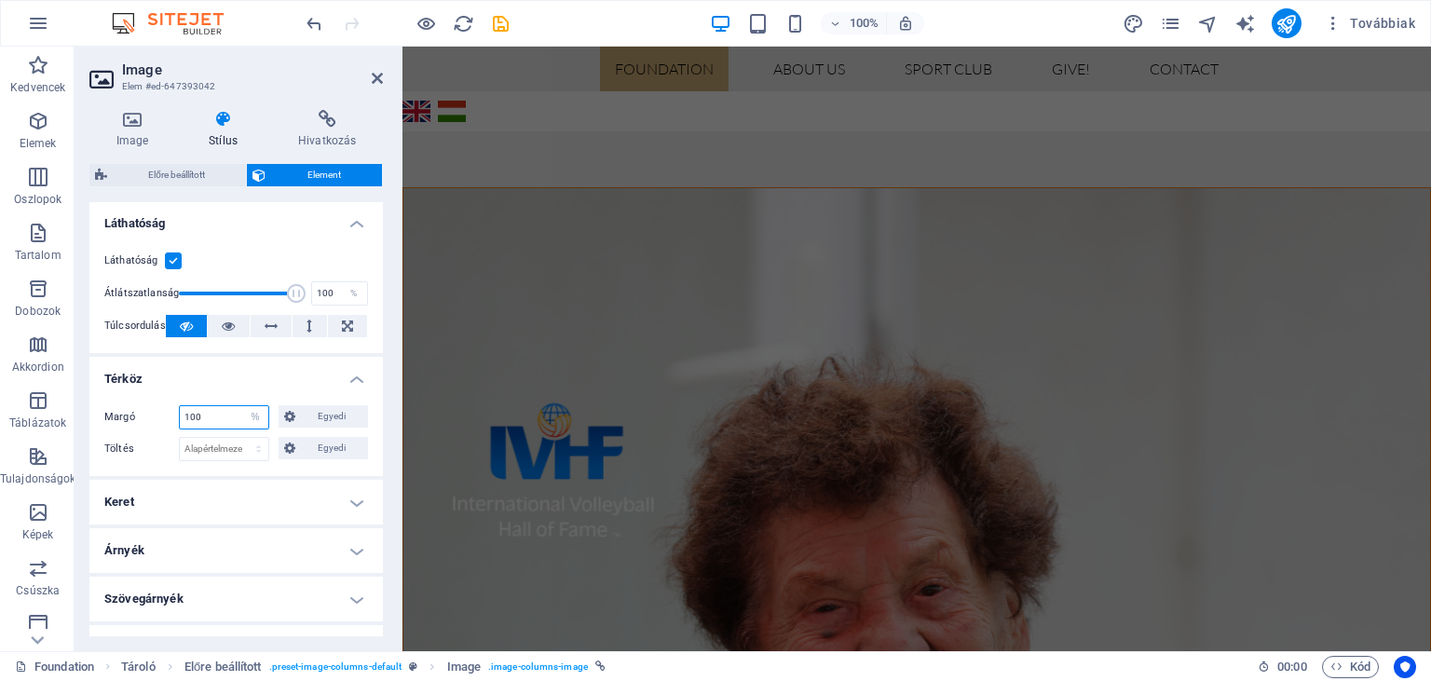
scroll to position [1095, 0]
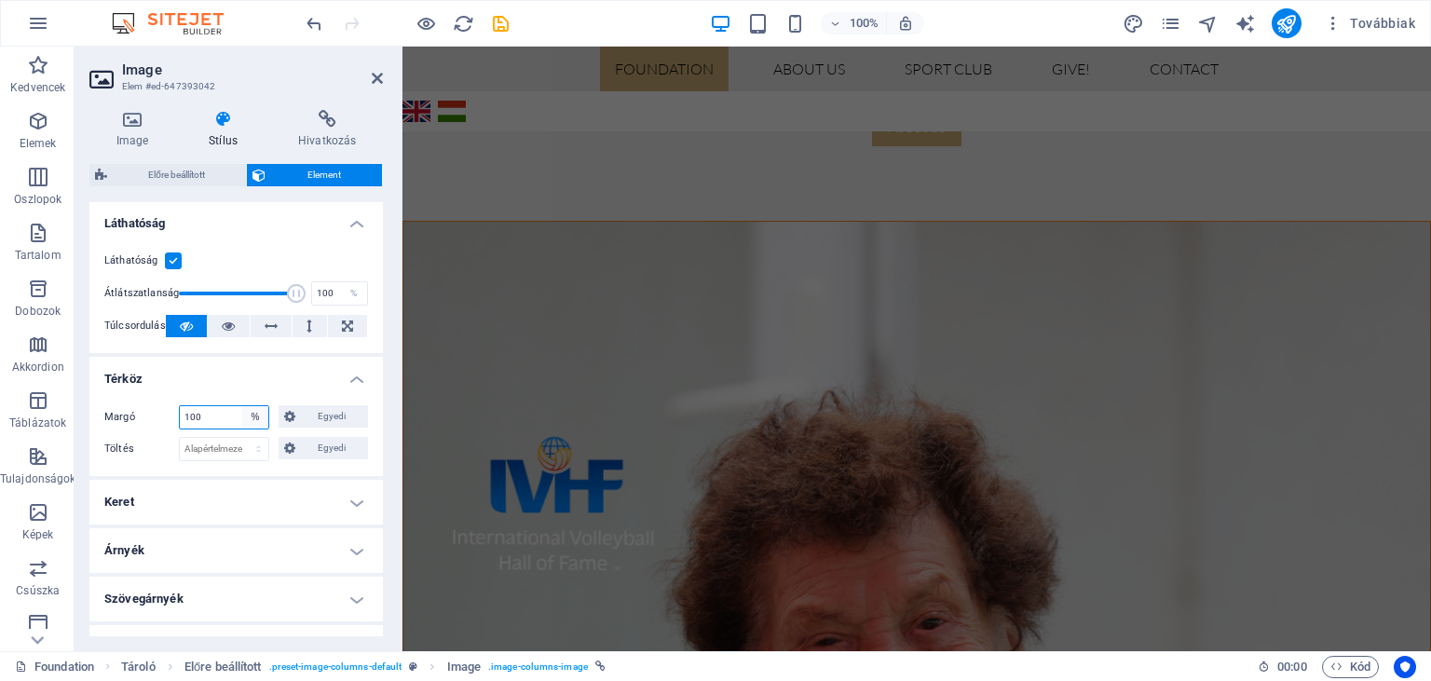
click at [242, 406] on select "Alapértelmezett automatikus px % rem vw vh Egyedi" at bounding box center [255, 417] width 26 height 22
select select "default"
click option "Alapértelmezett" at bounding box center [0, 0] width 0 height 0
select select "DISABLED_OPTION_VALUE"
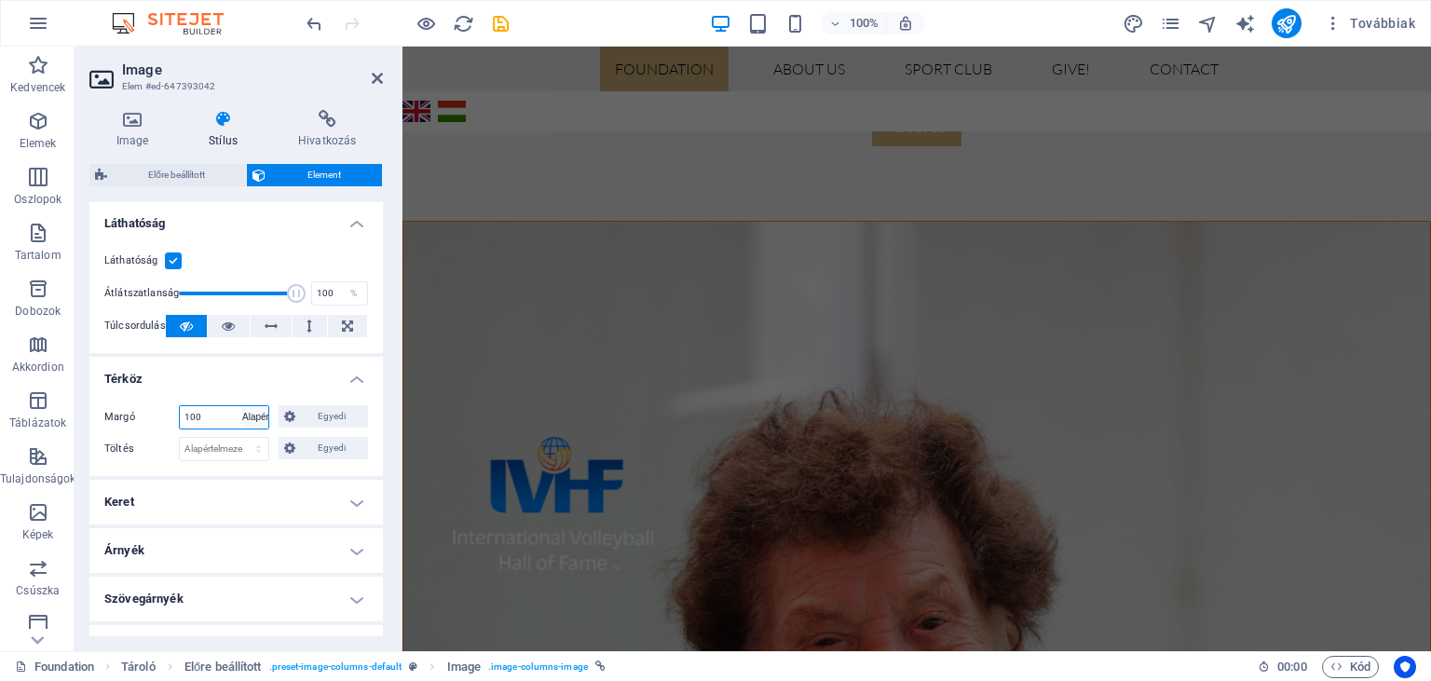
select select "DISABLED_OPTION_VALUE"
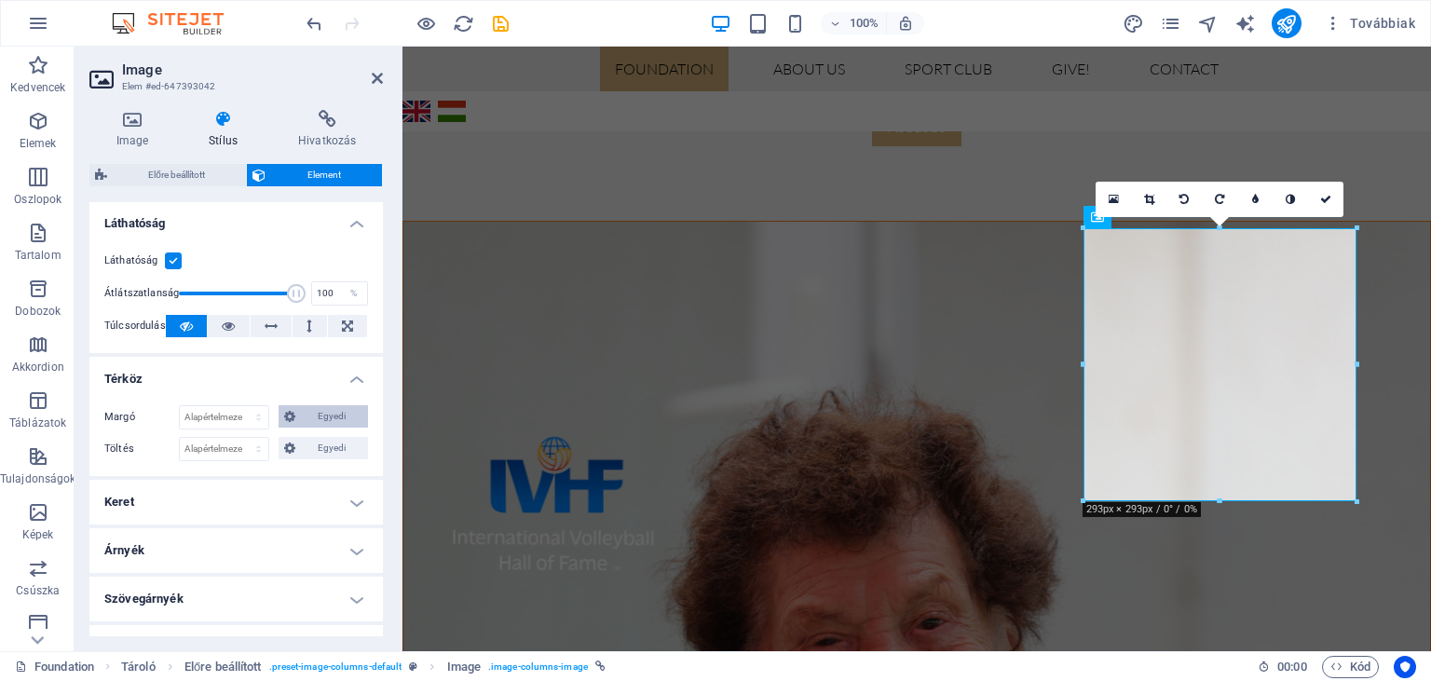
click at [342, 414] on span "Egyedi" at bounding box center [331, 416] width 61 height 22
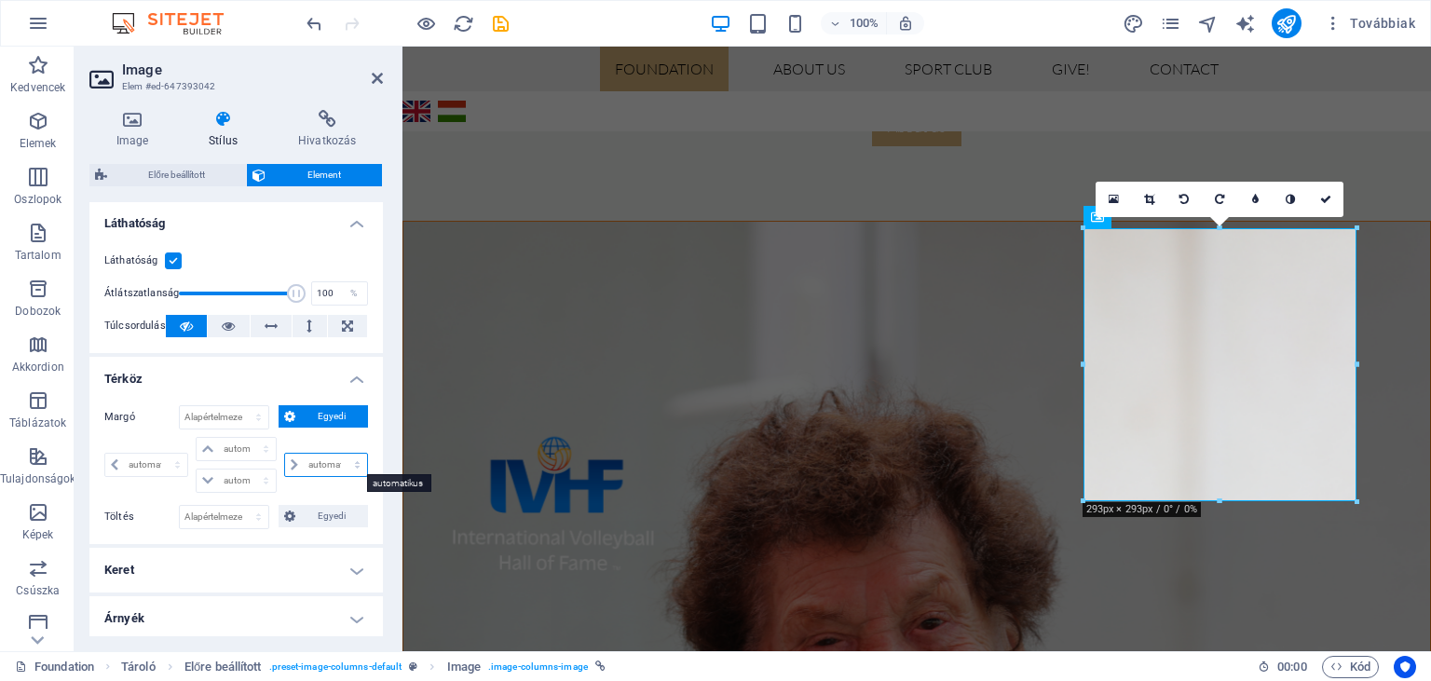
click at [285, 454] on select "automatikus px % rem vw vh" at bounding box center [326, 465] width 82 height 22
click at [197, 470] on select "automatikus px % rem vw vh" at bounding box center [236, 481] width 78 height 22
select select "%"
click option "%" at bounding box center [0, 0] width 0 height 0
type input "0"
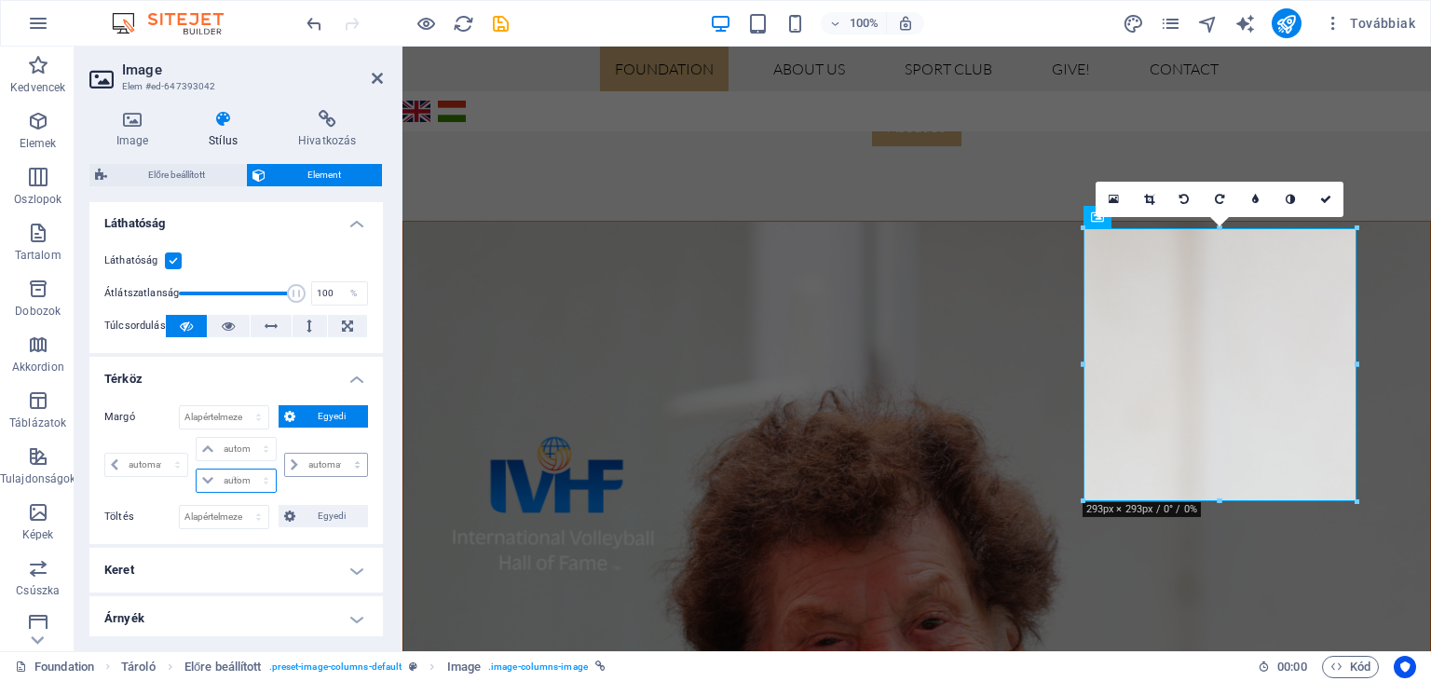
select select "px"
type input "0"
select select "px"
type input "100"
type input "0"
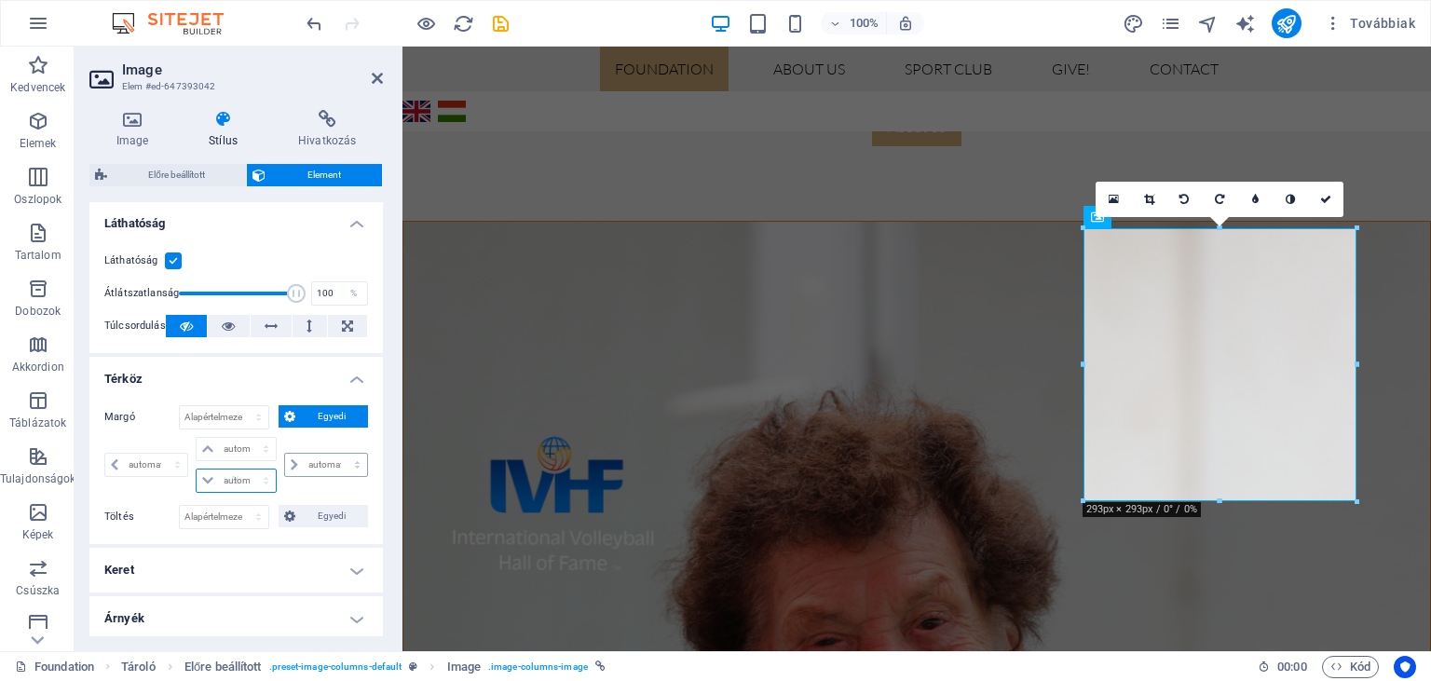
select select "px"
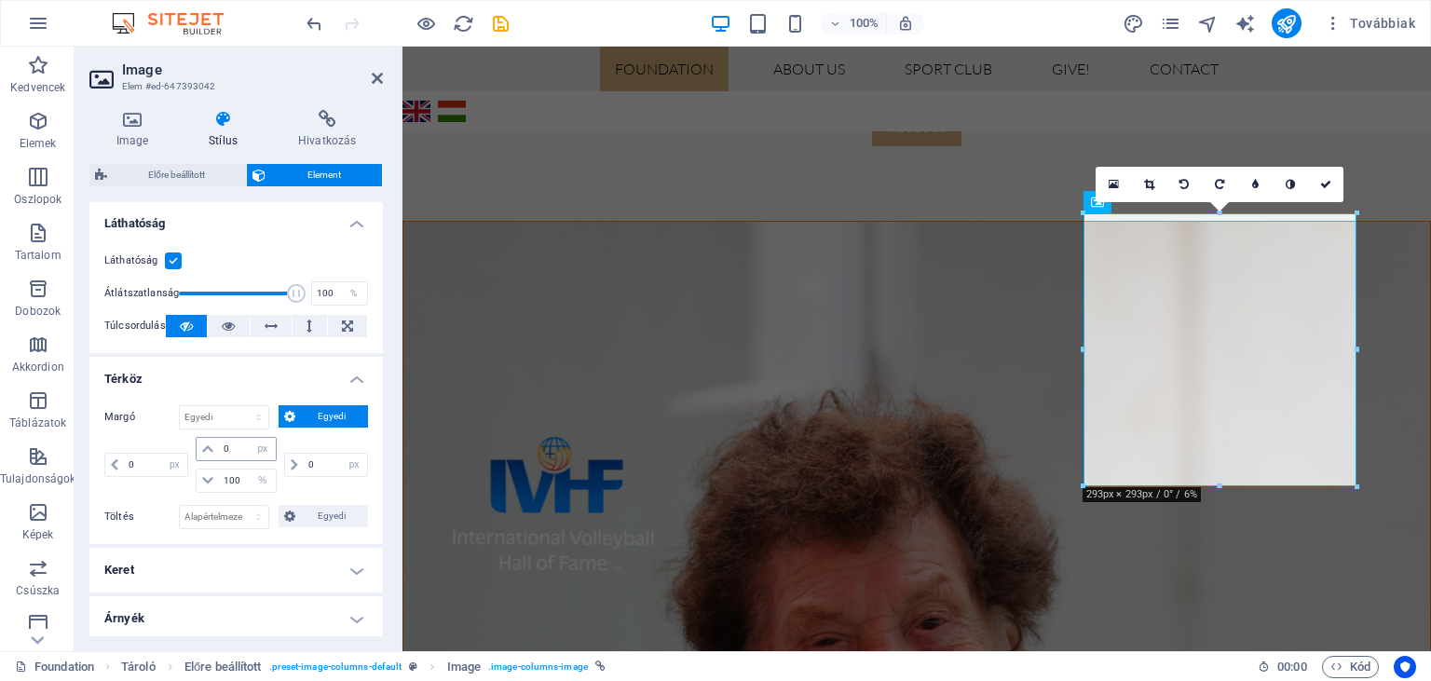
click at [207, 445] on icon at bounding box center [207, 449] width 11 height 11
click at [250, 438] on select "automatikus px % rem vw vh" at bounding box center [263, 449] width 26 height 22
select select "%"
click option "%" at bounding box center [0, 0] width 0 height 0
type input "100"
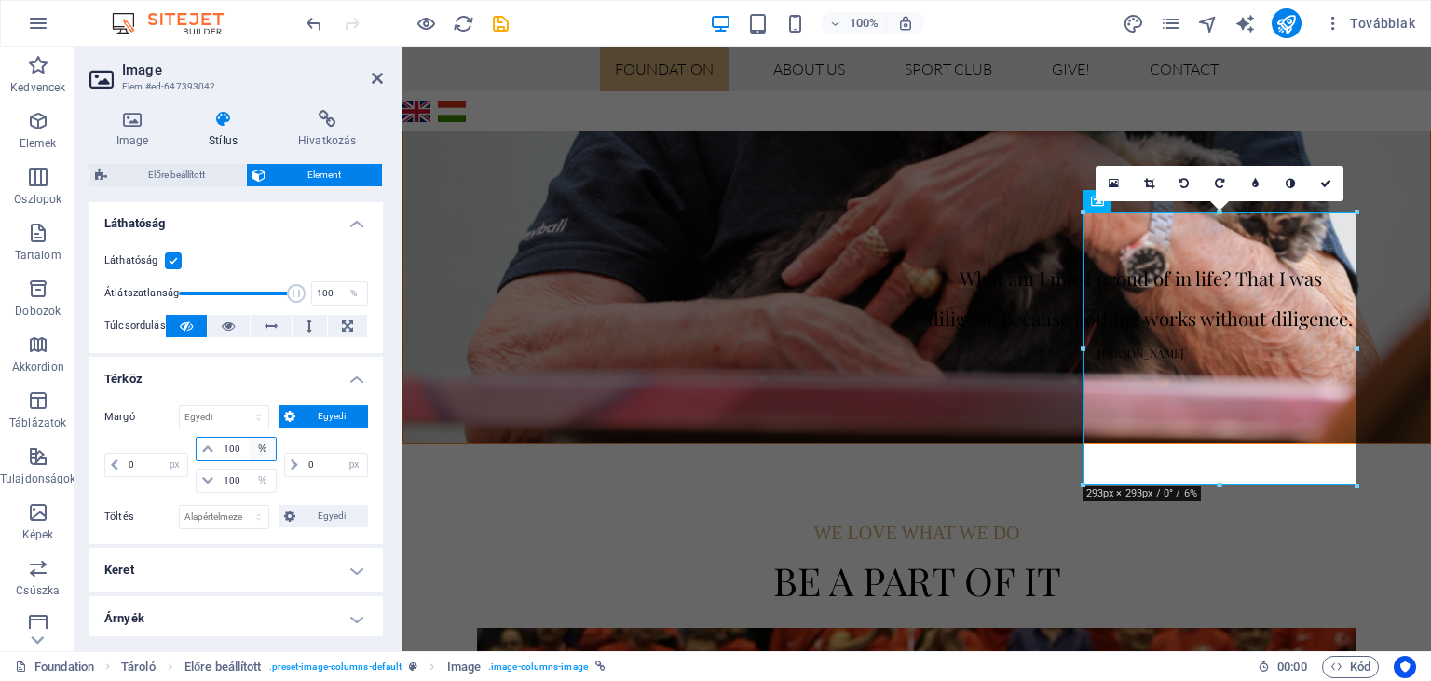
scroll to position [2005, 0]
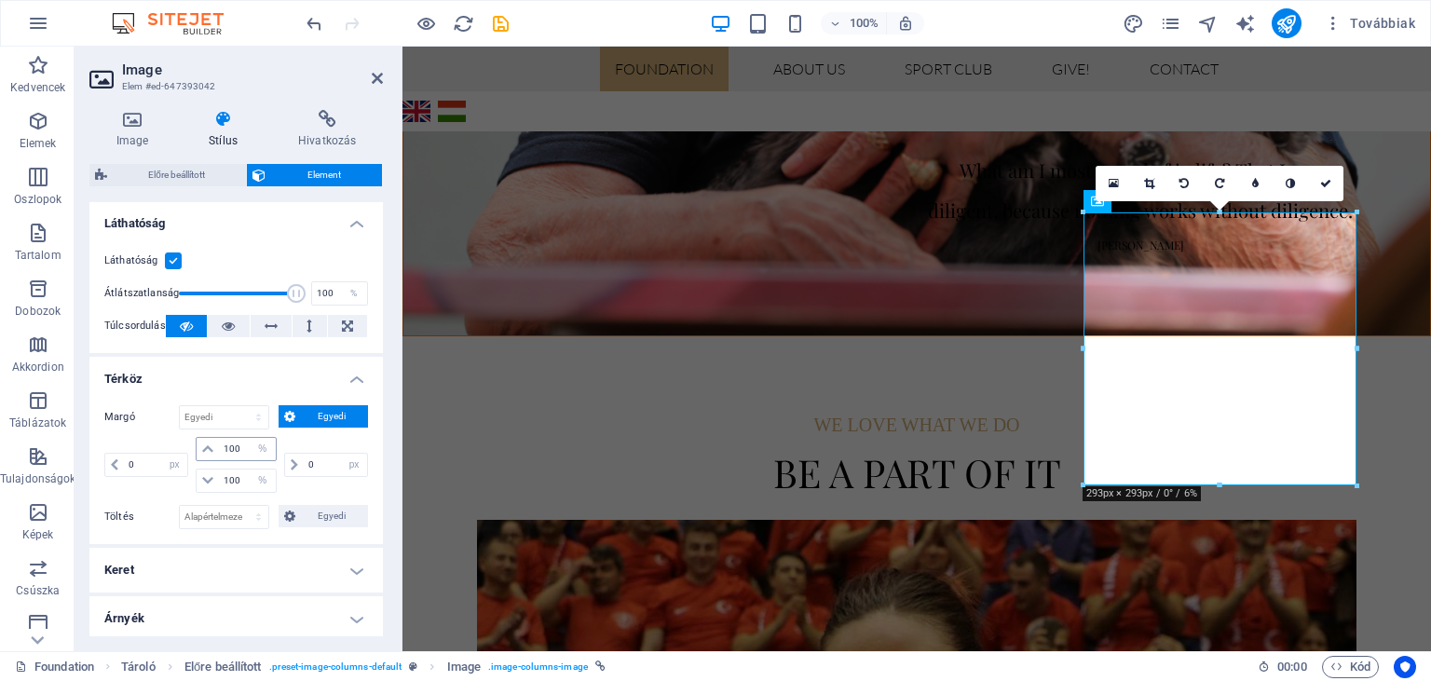
click at [205, 449] on icon at bounding box center [207, 449] width 11 height 11
click at [250, 438] on select "automatikus px % rem vw vh" at bounding box center [263, 449] width 26 height 22
select select "auto"
click option "automatikus" at bounding box center [0, 0] width 0 height 0
select select "DISABLED_OPTION_VALUE"
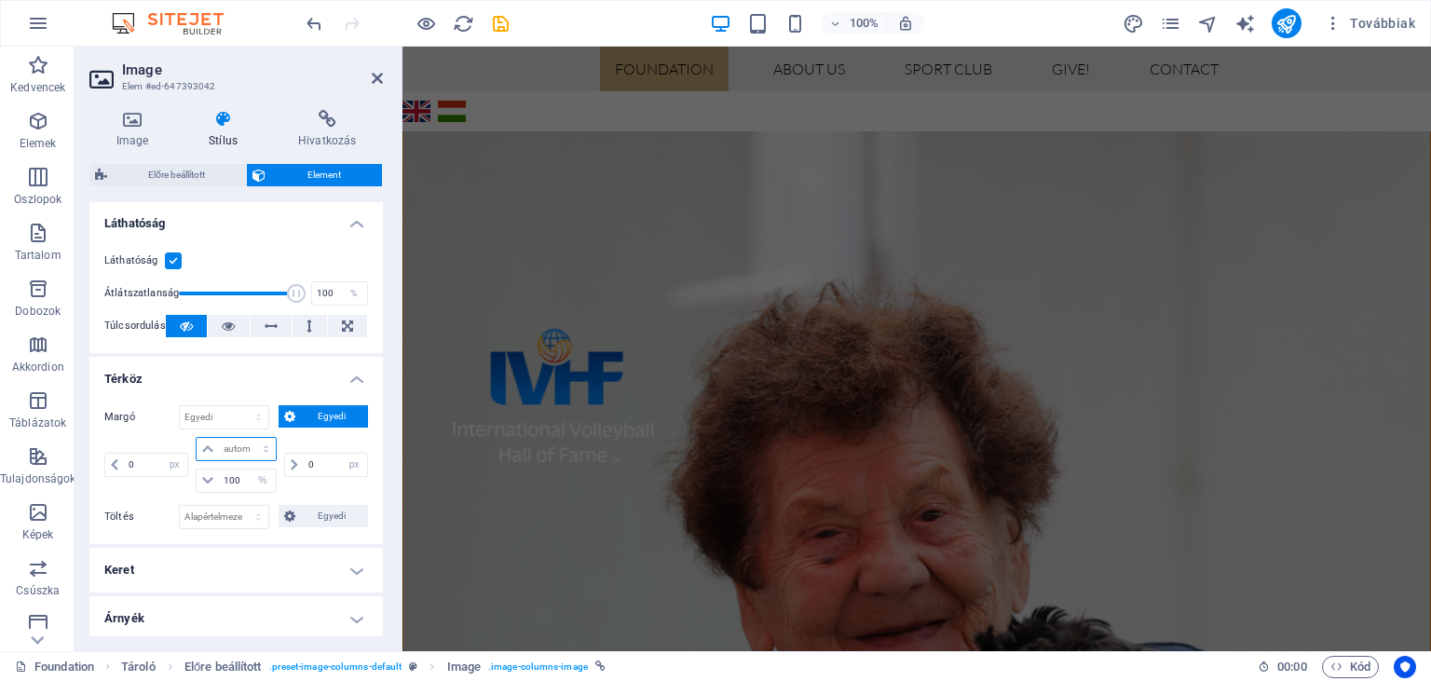
scroll to position [1096, 0]
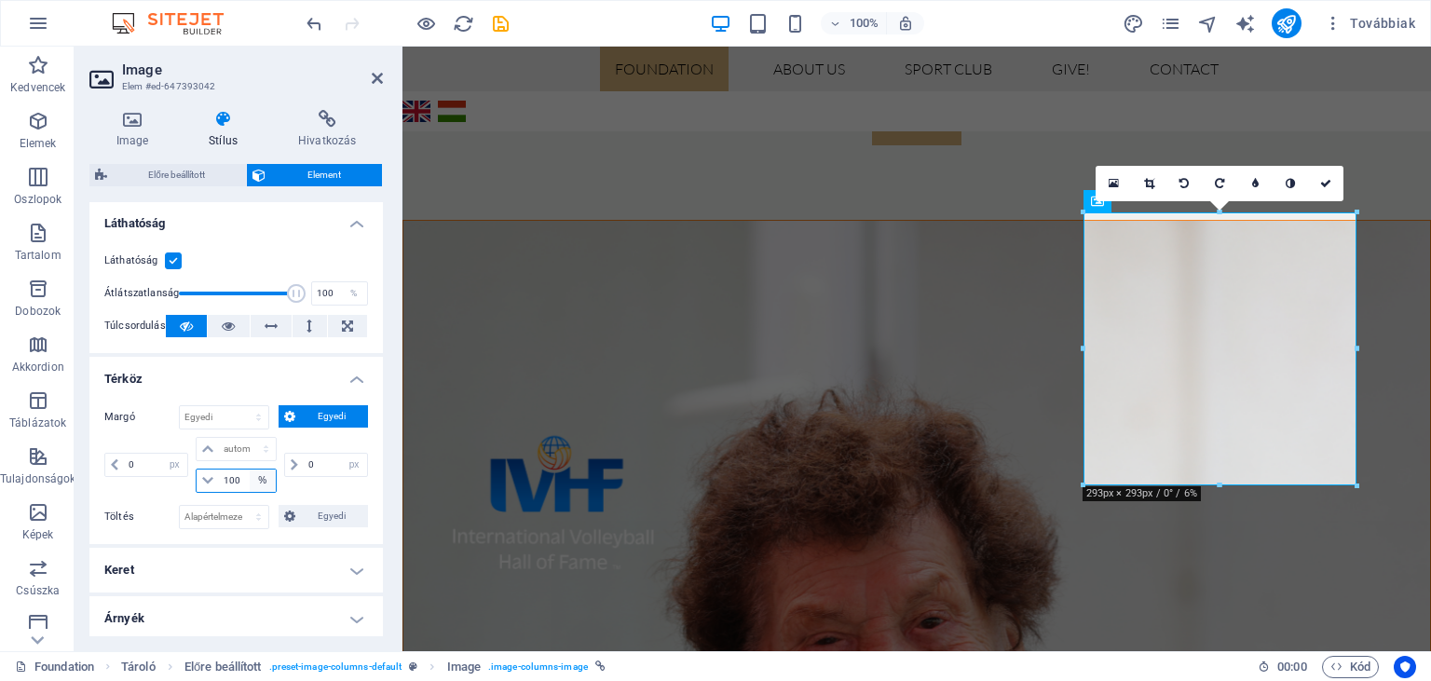
click at [250, 470] on select "automatikus px % rem vw vh" at bounding box center [263, 481] width 26 height 22
select select "auto"
click option "automatikus" at bounding box center [0, 0] width 0 height 0
select select "DISABLED_OPTION_VALUE"
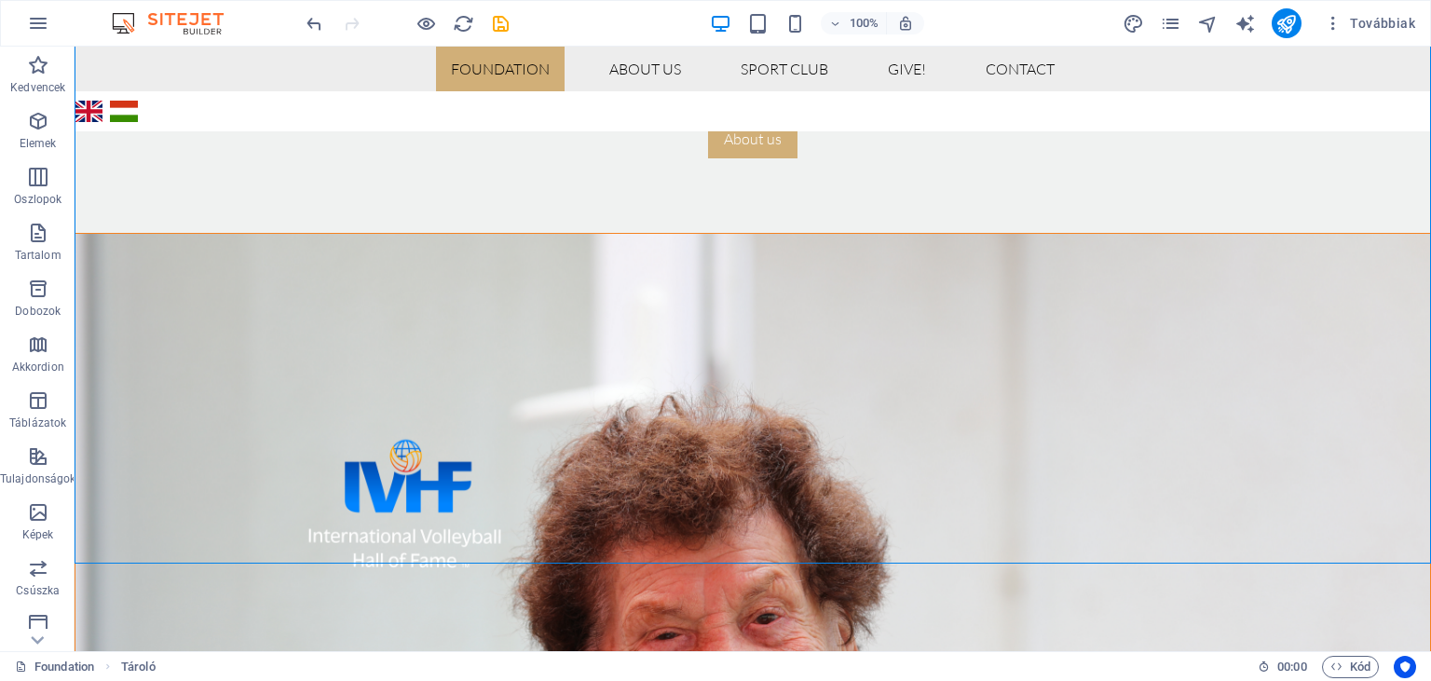
scroll to position [1032, 0]
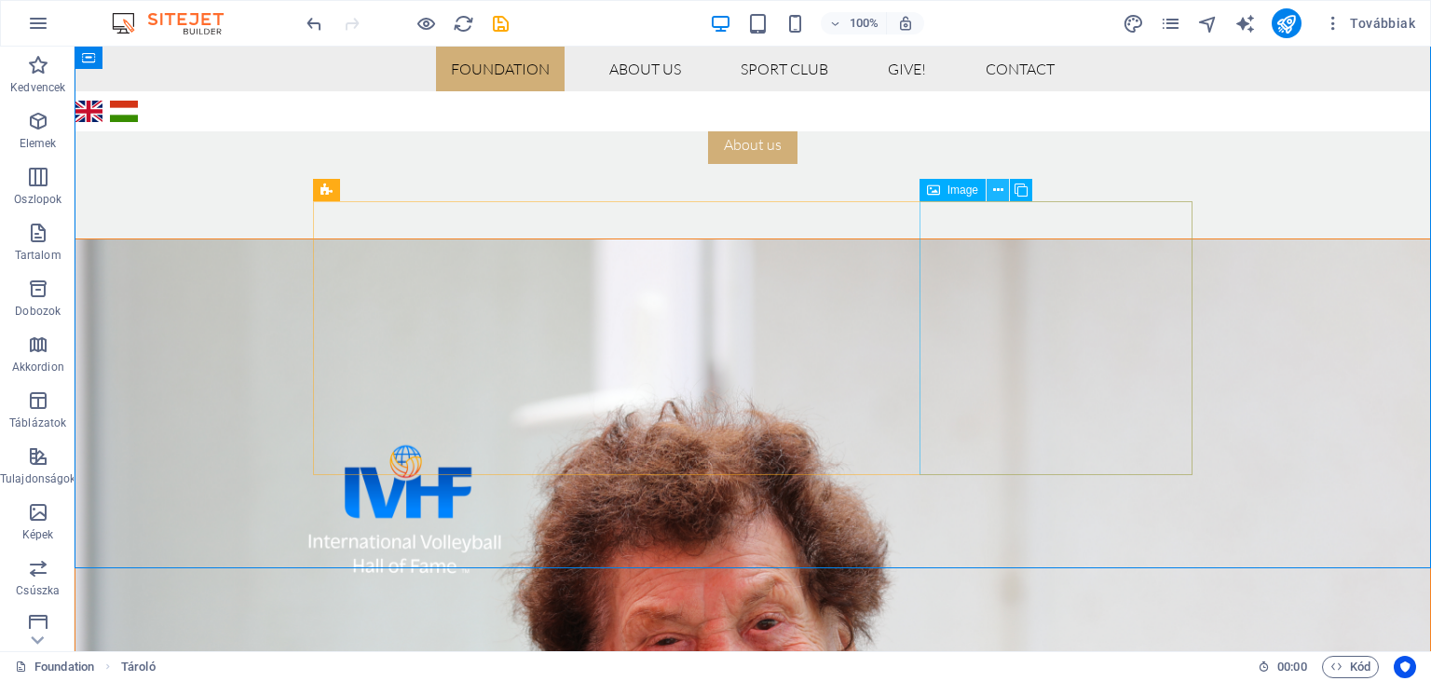
click at [999, 198] on icon at bounding box center [998, 191] width 10 height 20
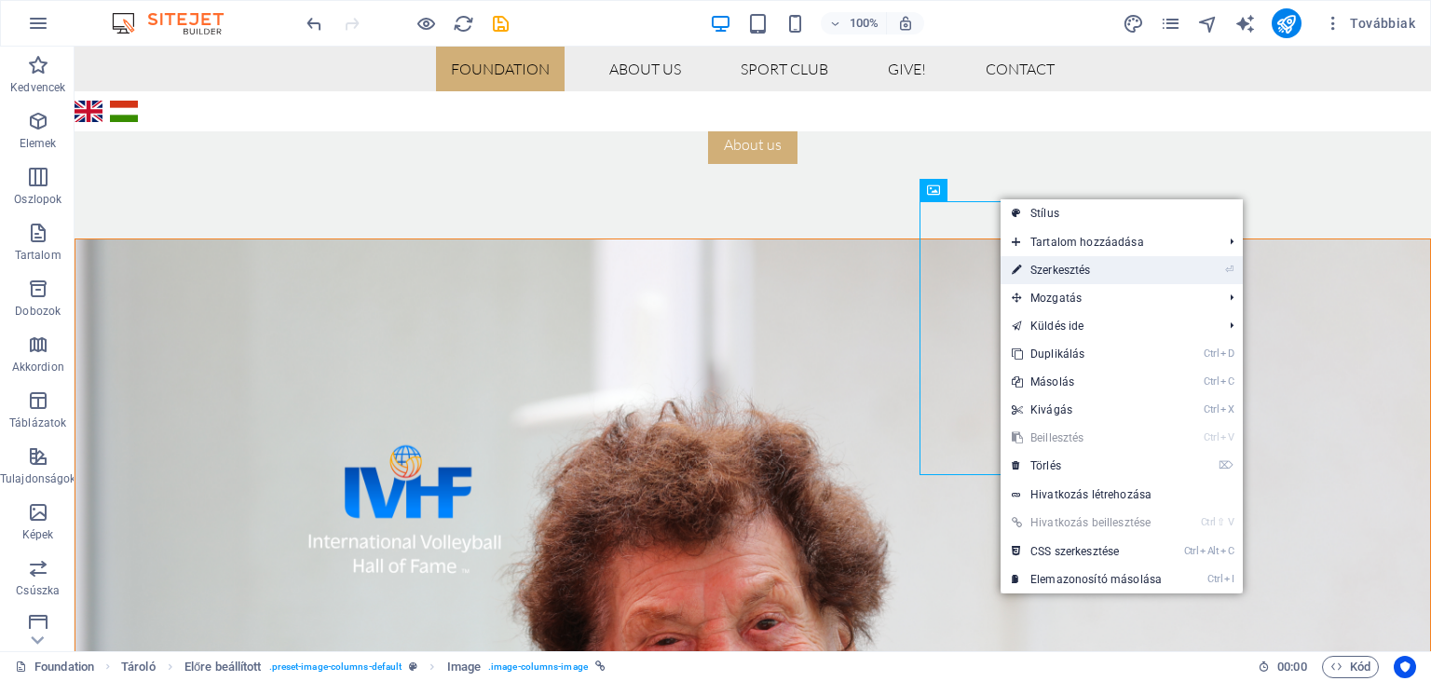
click at [1053, 265] on link "⏎ Szerkesztés" at bounding box center [1087, 270] width 172 height 28
select select "px"
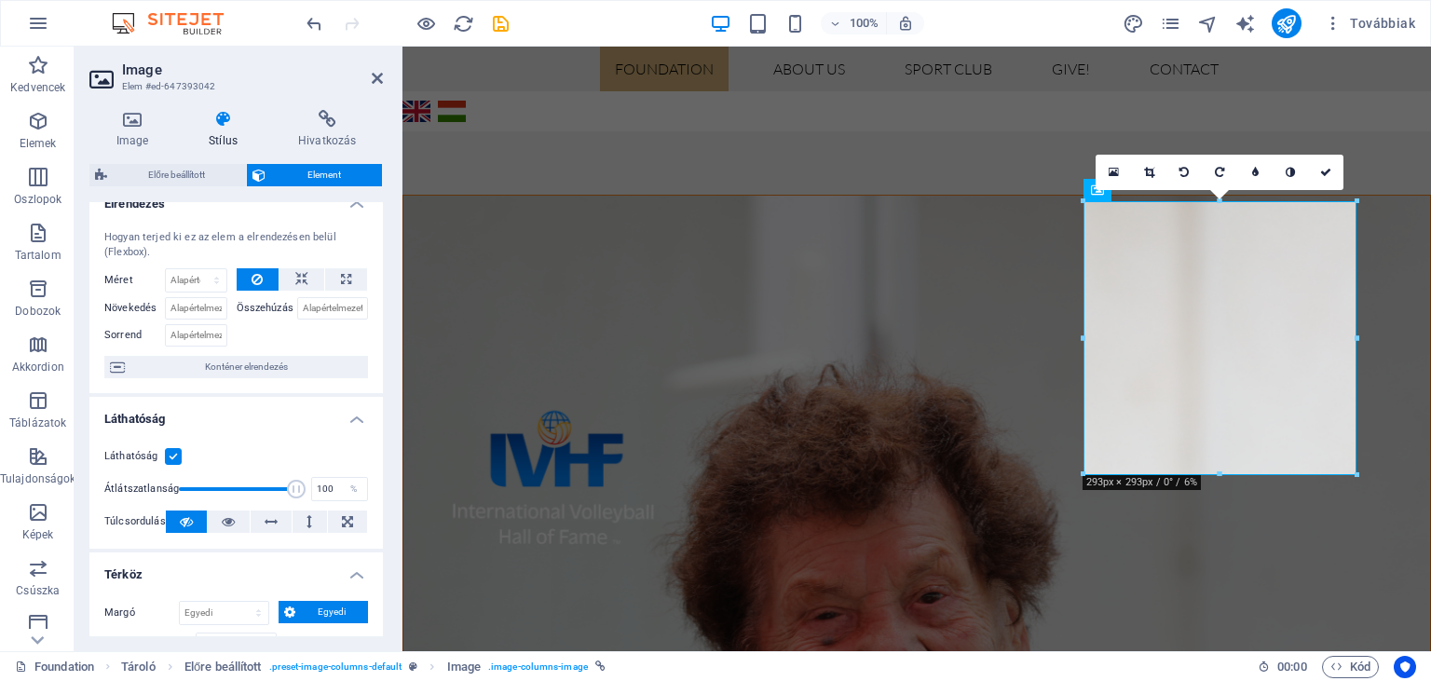
scroll to position [0, 0]
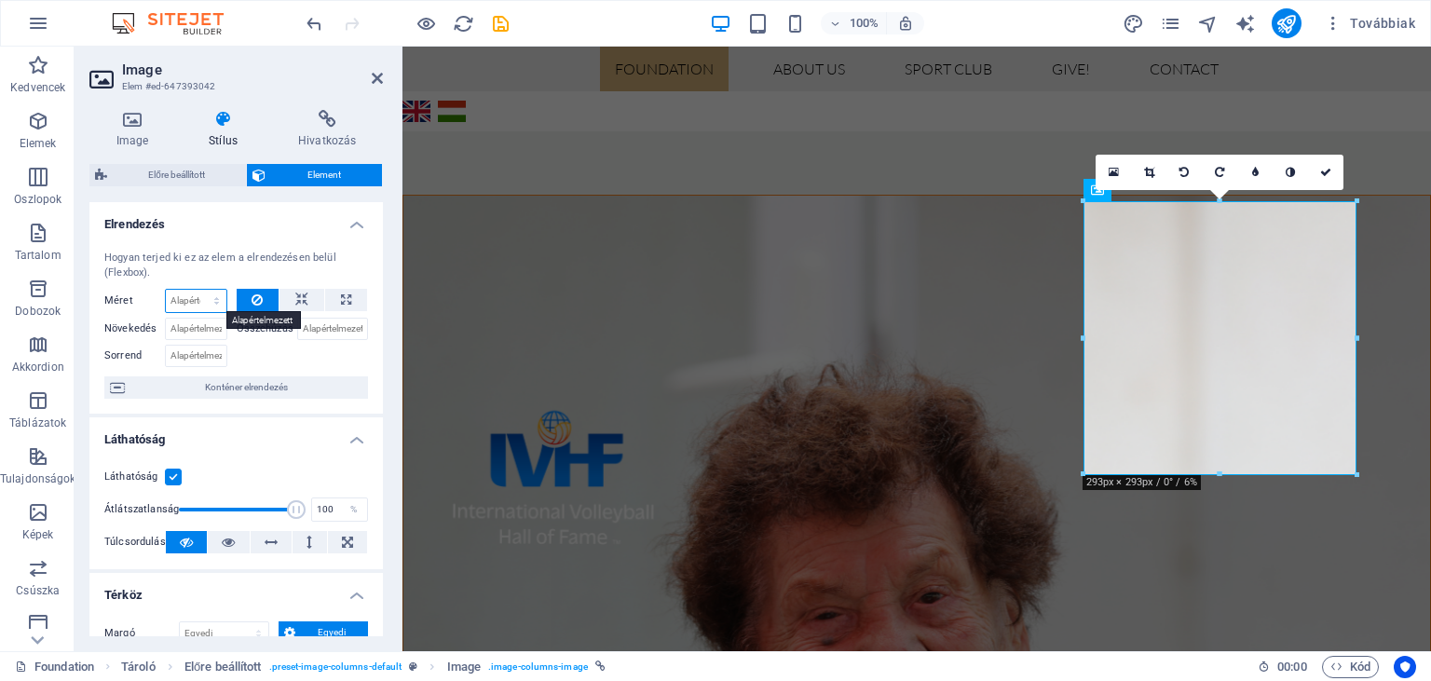
click at [166, 290] on select "Alapértelmezett automatikus px % 1/1 1/2 1/3 1/4 1/5 1/6 1/7 1/8 1/9 1/10" at bounding box center [196, 301] width 61 height 22
click option "automatikus" at bounding box center [0, 0] width 0 height 0
select select "DISABLED_OPTION_VALUE"
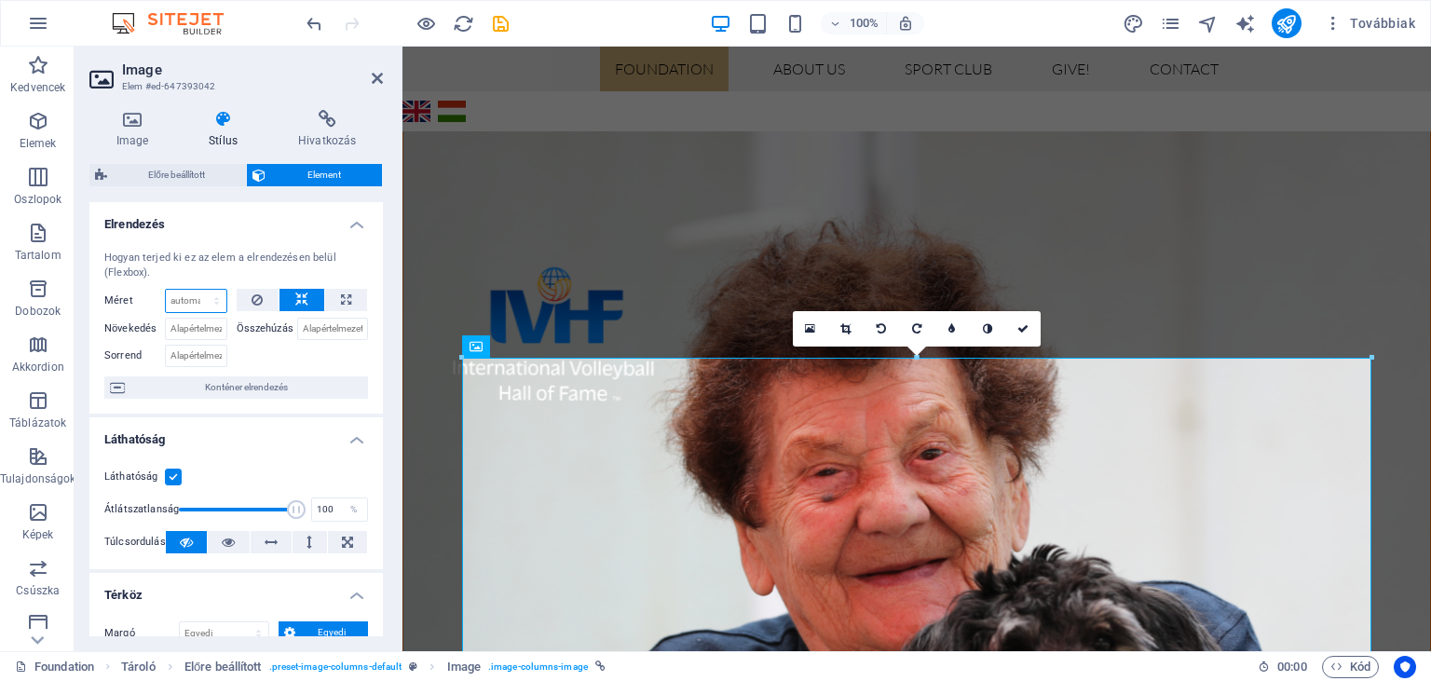
scroll to position [1253, 0]
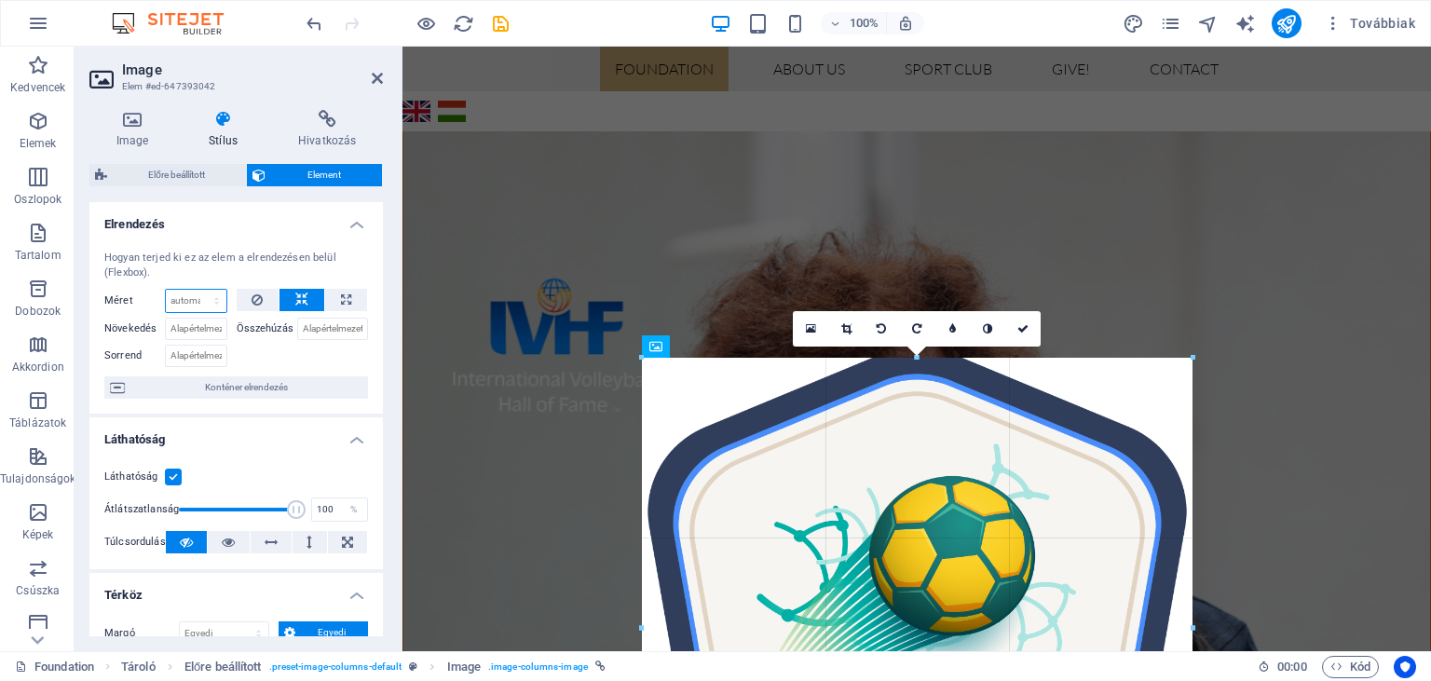
drag, startPoint x: 1373, startPoint y: 356, endPoint x: 657, endPoint y: 725, distance: 805.2
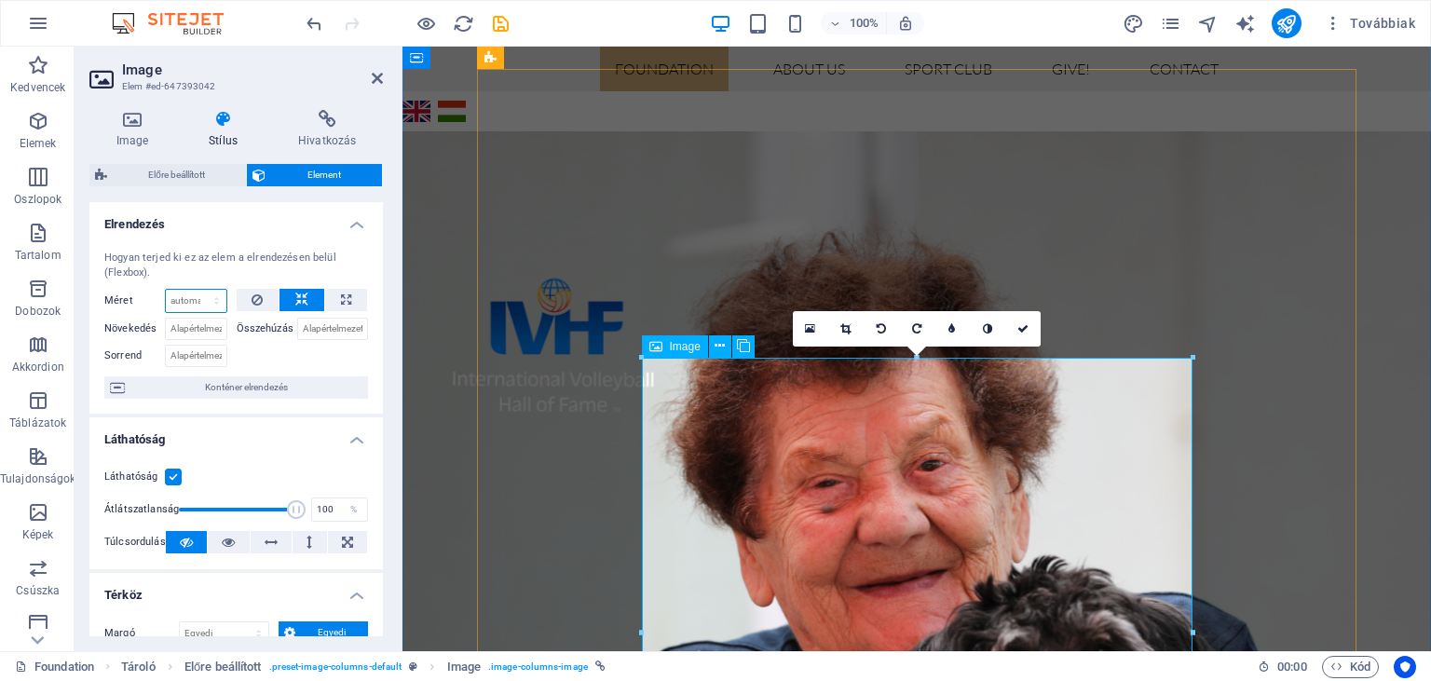
drag, startPoint x: 1592, startPoint y: 406, endPoint x: 854, endPoint y: 483, distance: 741.0
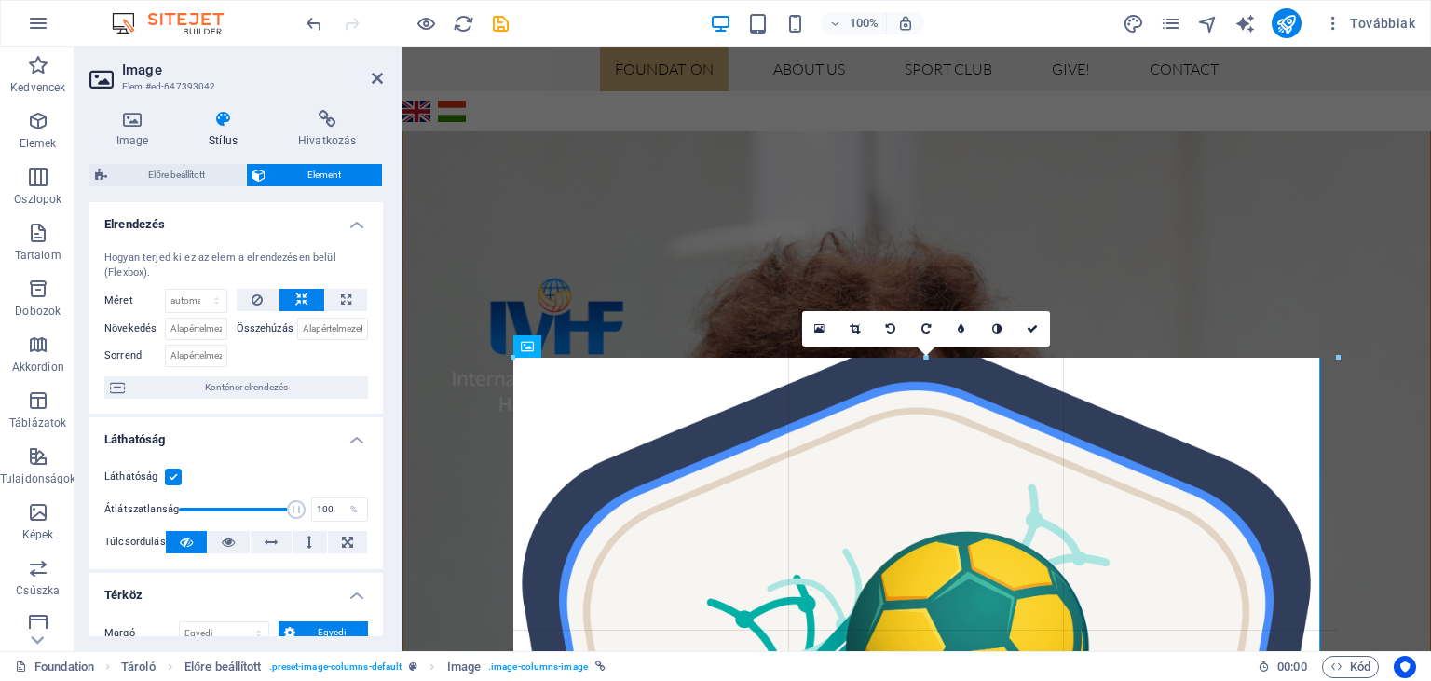
click at [326, 76] on h2 "Image" at bounding box center [252, 69] width 261 height 17
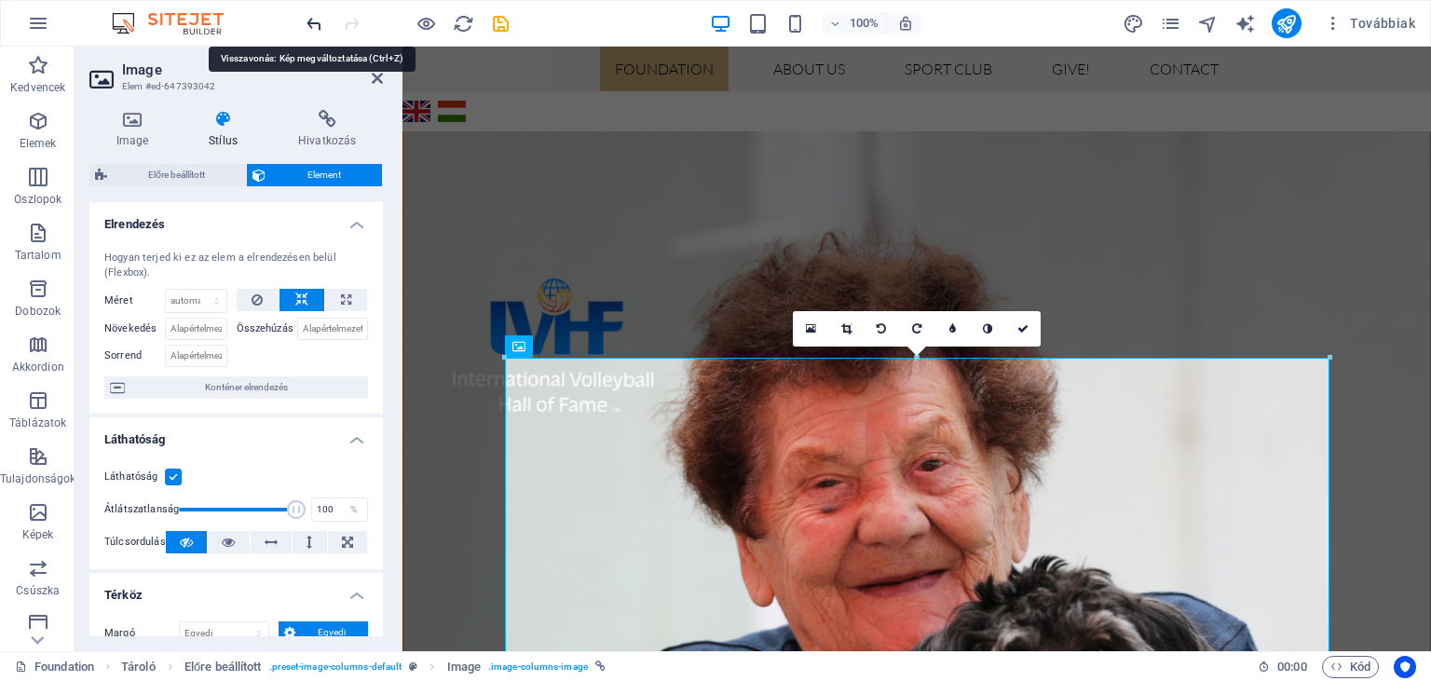
click at [316, 27] on icon "undo" at bounding box center [314, 23] width 21 height 21
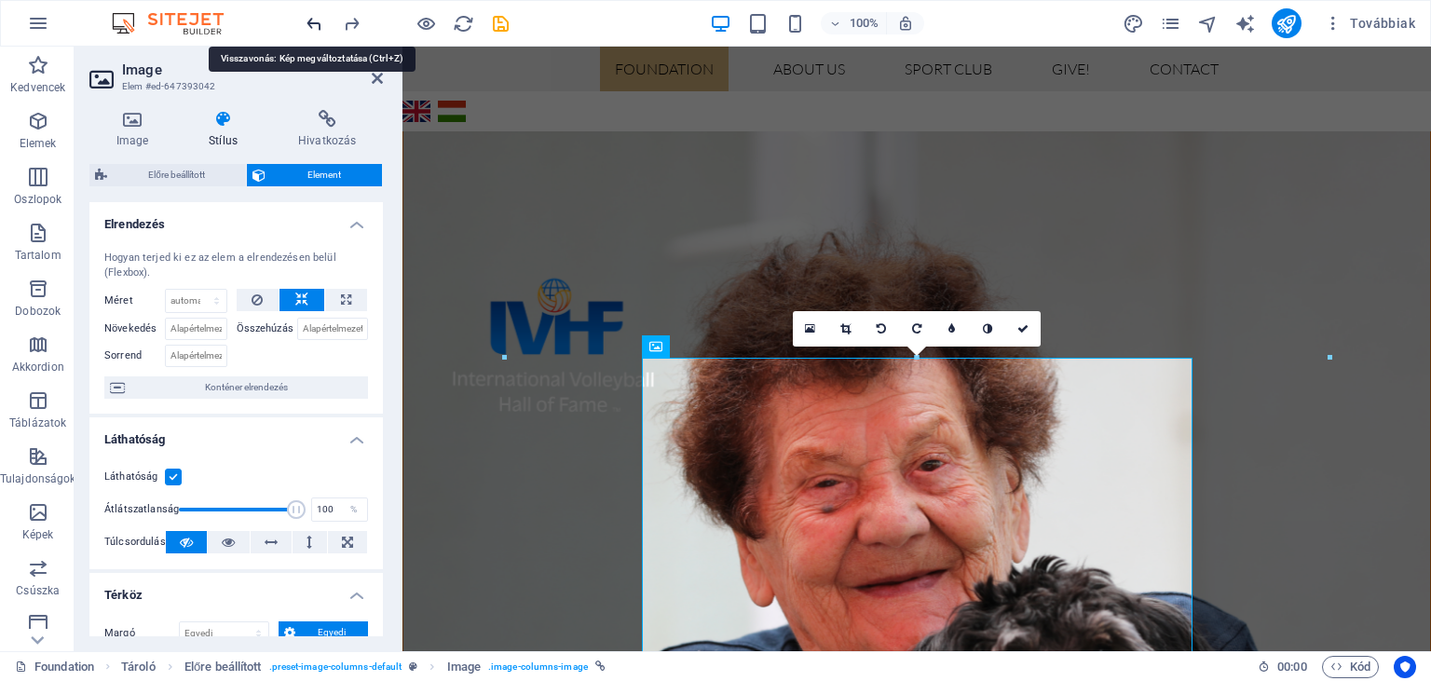
click at [316, 27] on icon "undo" at bounding box center [314, 23] width 21 height 21
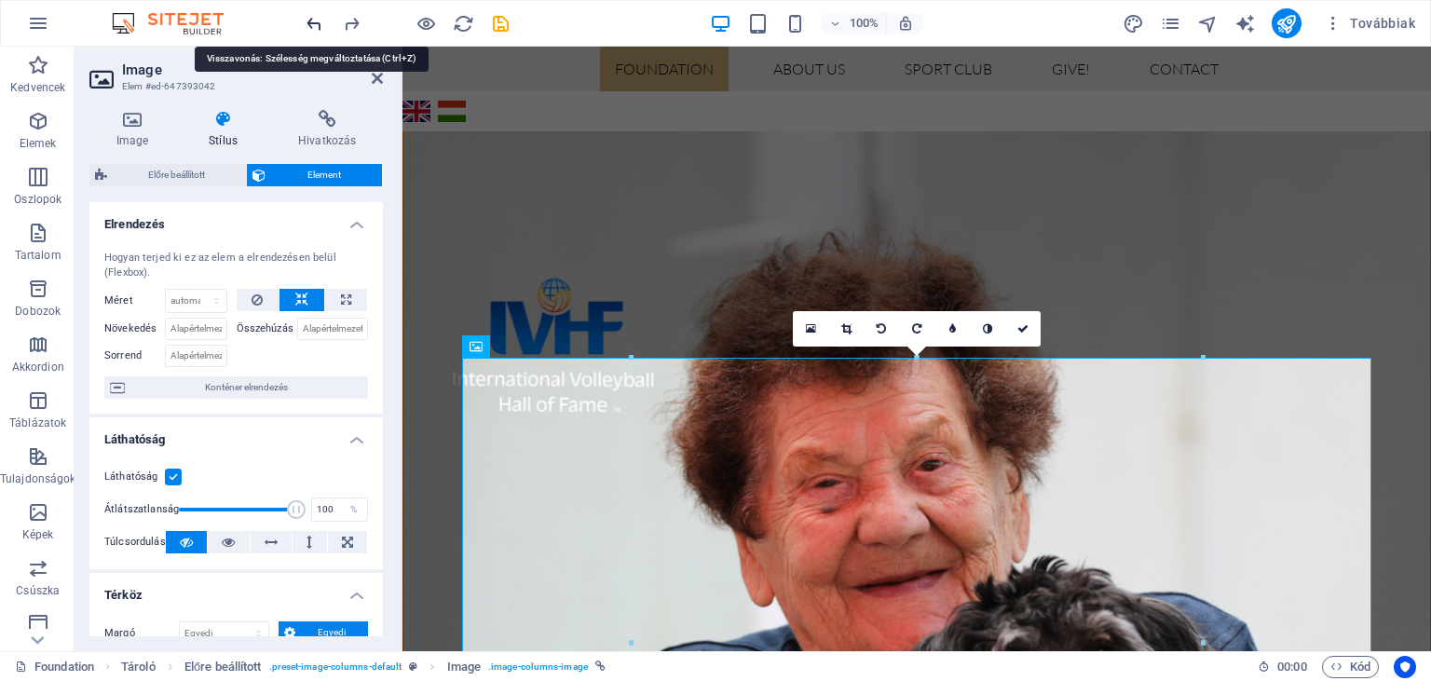
click at [316, 27] on icon "undo" at bounding box center [314, 23] width 21 height 21
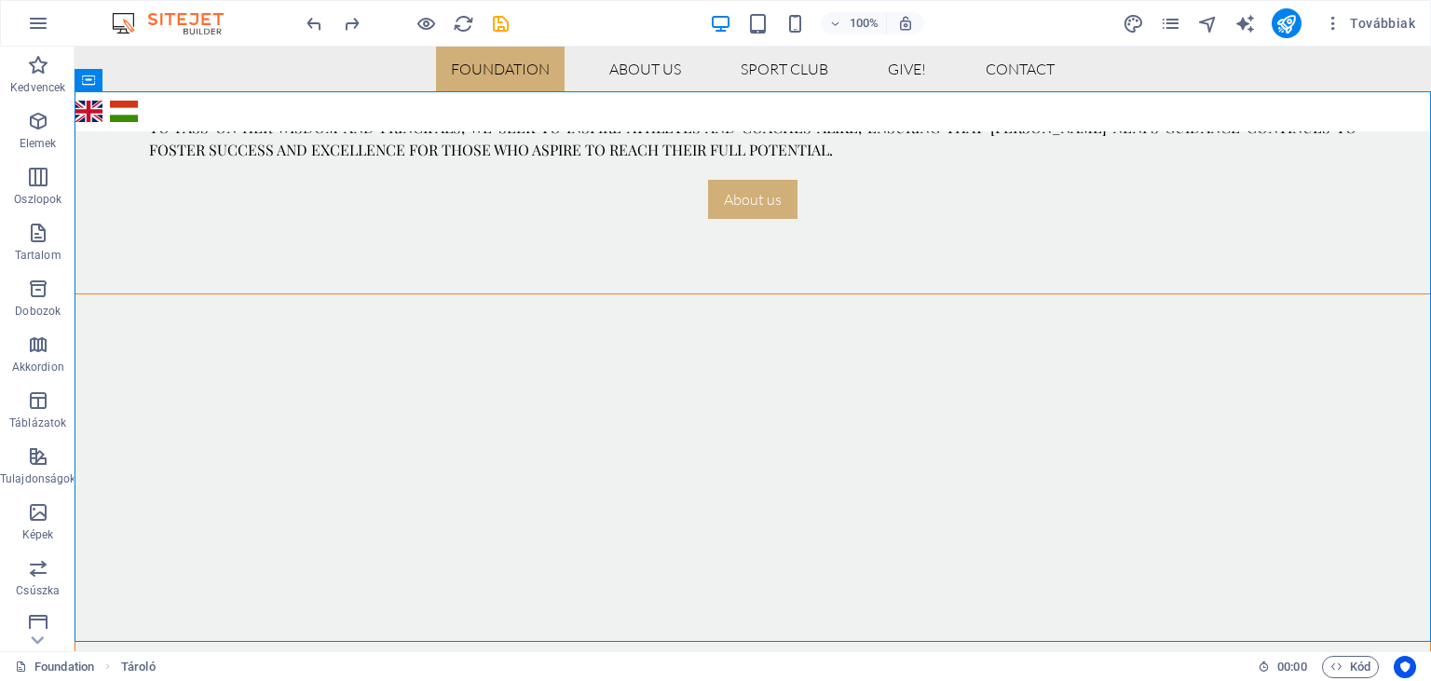
scroll to position [955, 0]
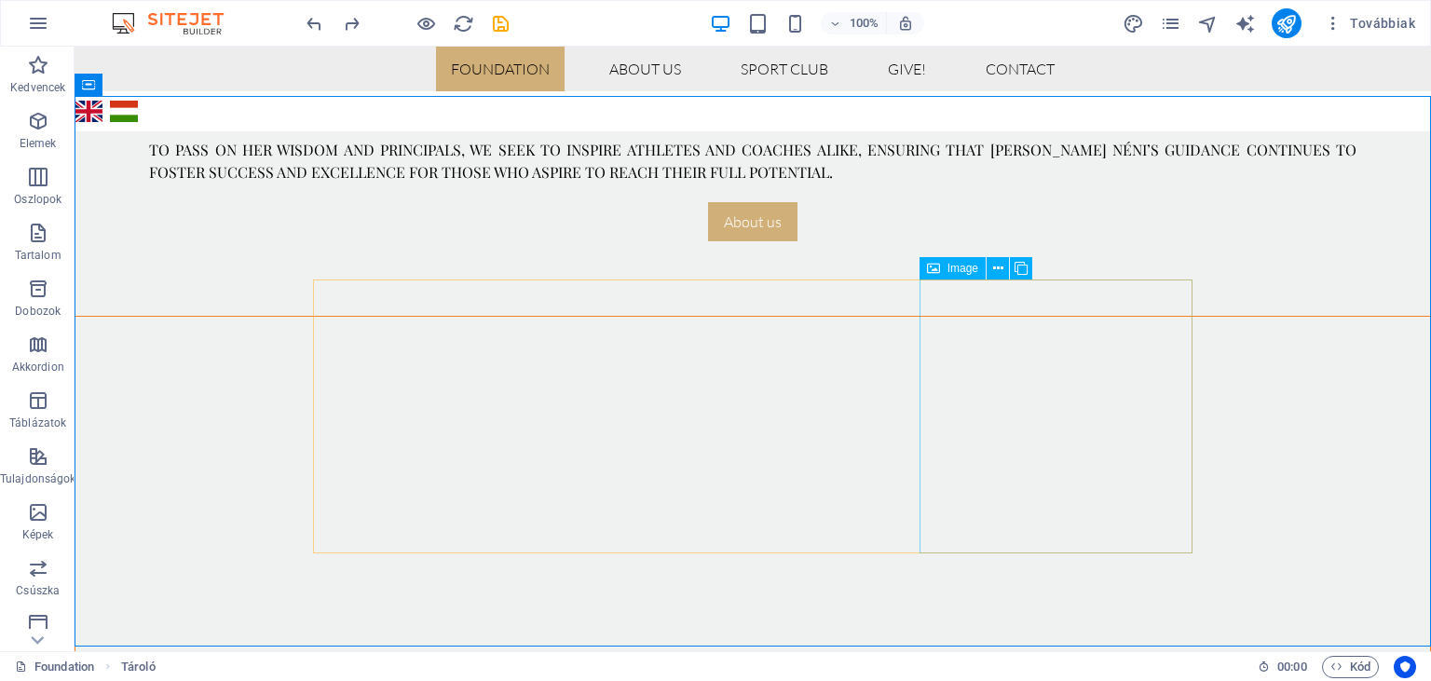
click at [950, 266] on span "Image" at bounding box center [963, 268] width 31 height 11
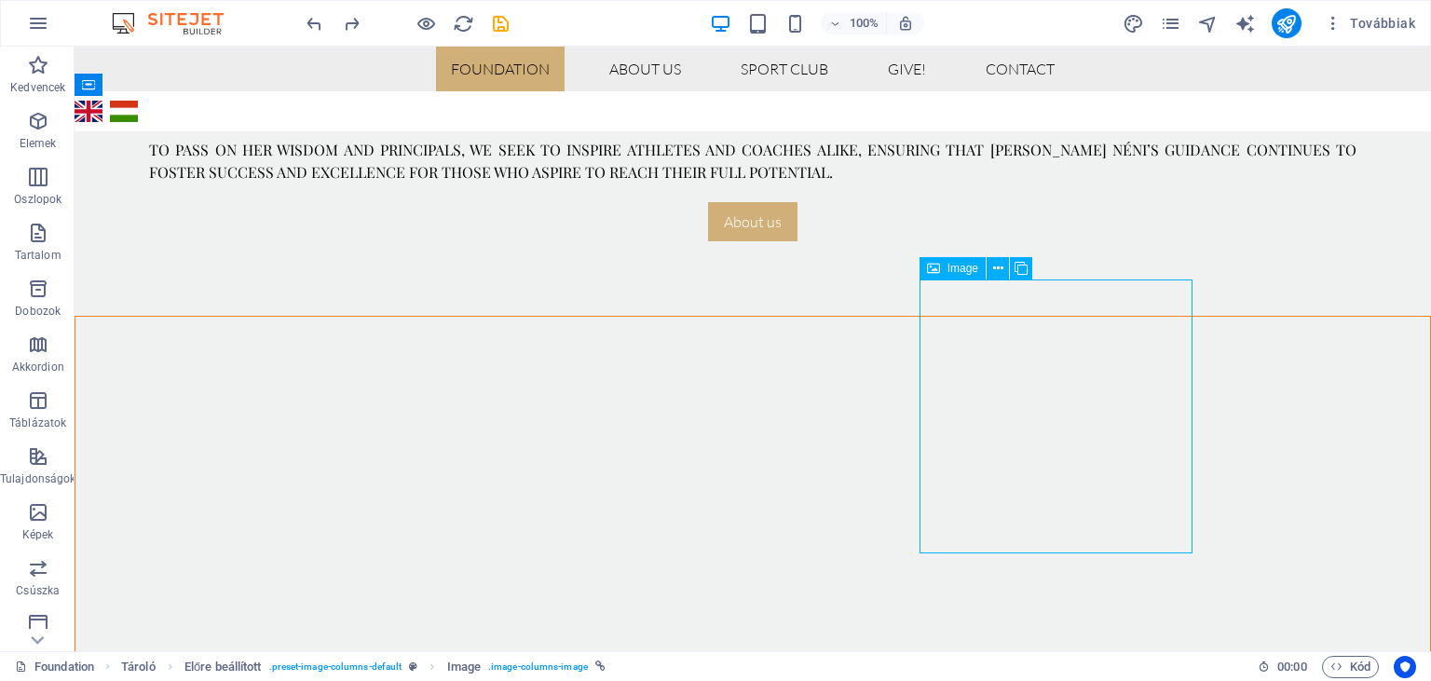
click at [957, 274] on span "Image" at bounding box center [963, 268] width 31 height 11
click at [997, 270] on icon at bounding box center [998, 269] width 10 height 20
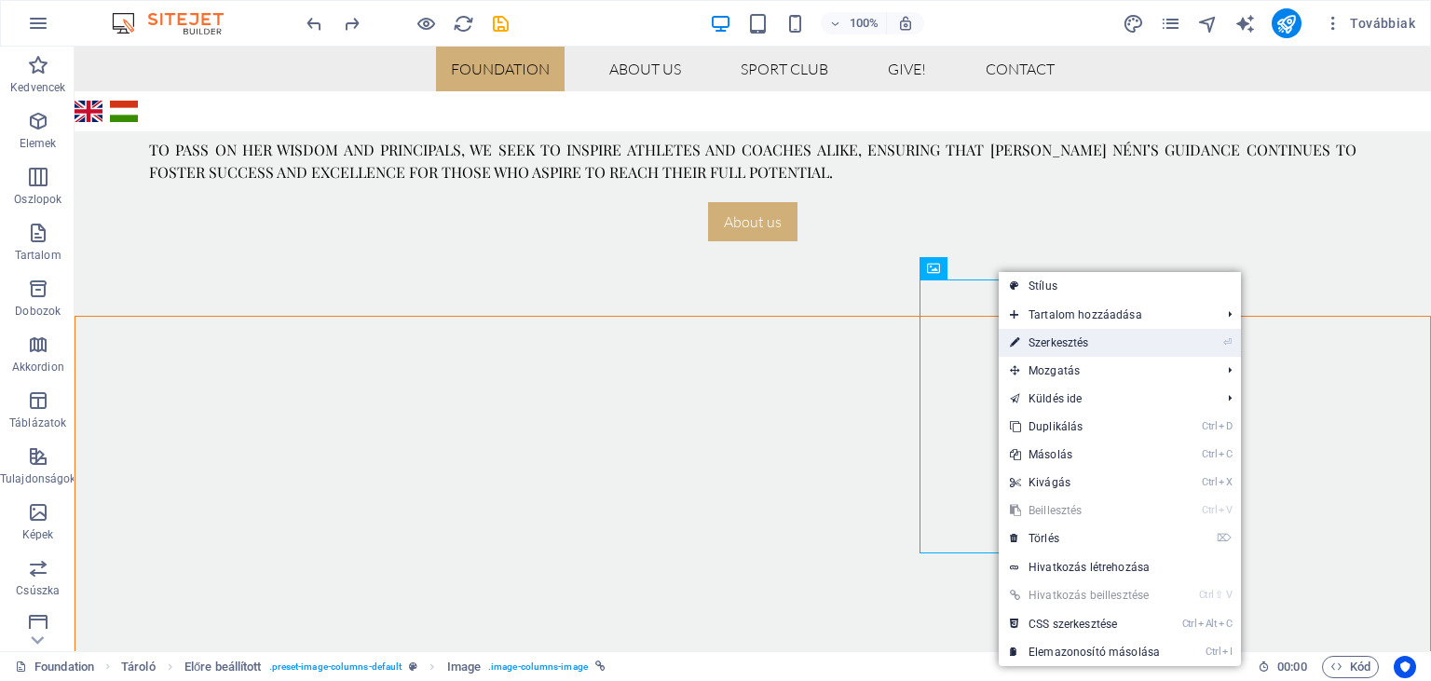
click at [1052, 342] on link "⏎ Szerkesztés" at bounding box center [1085, 343] width 172 height 28
select select "px"
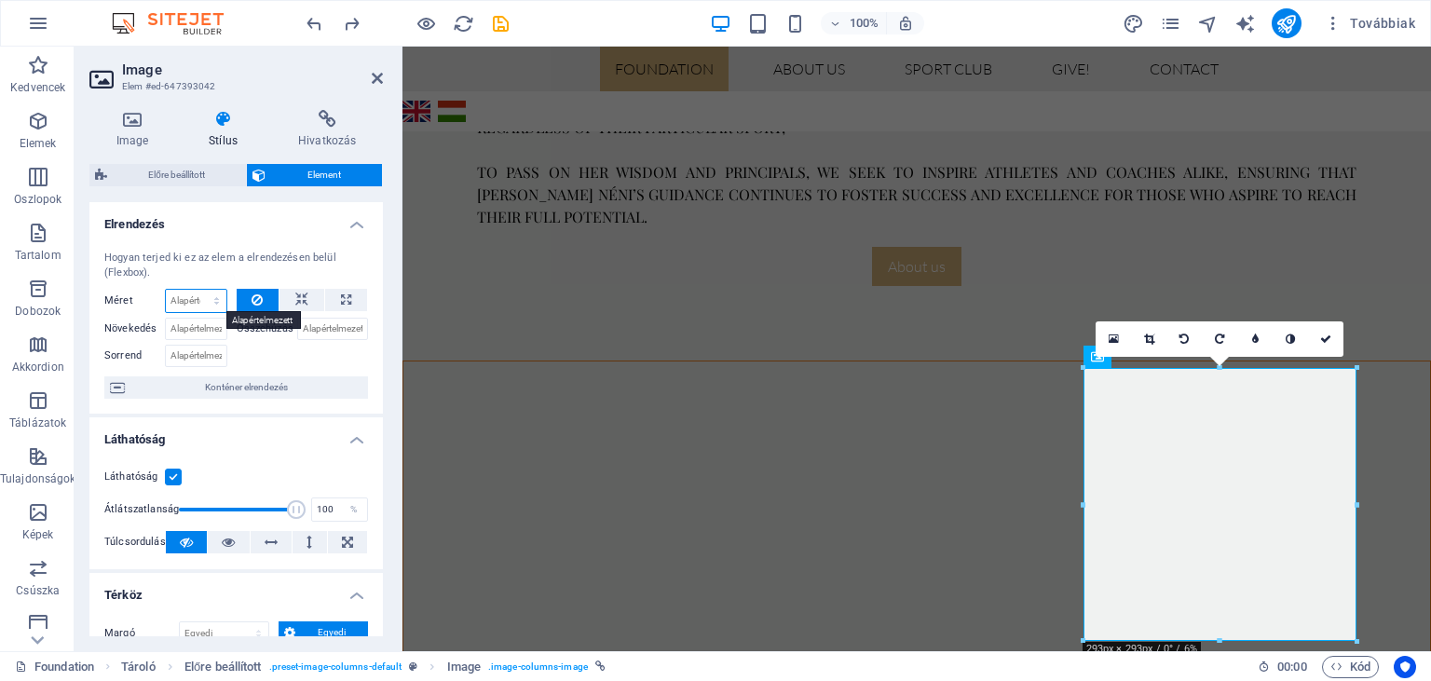
click at [166, 290] on select "Alapértelmezett automatikus px % 1/1 1/2 1/3 1/4 1/5 1/6 1/7 1/8 1/9 1/10" at bounding box center [196, 301] width 61 height 22
select select "1/2"
click option "1/2" at bounding box center [0, 0] width 0 height 0
type input "50"
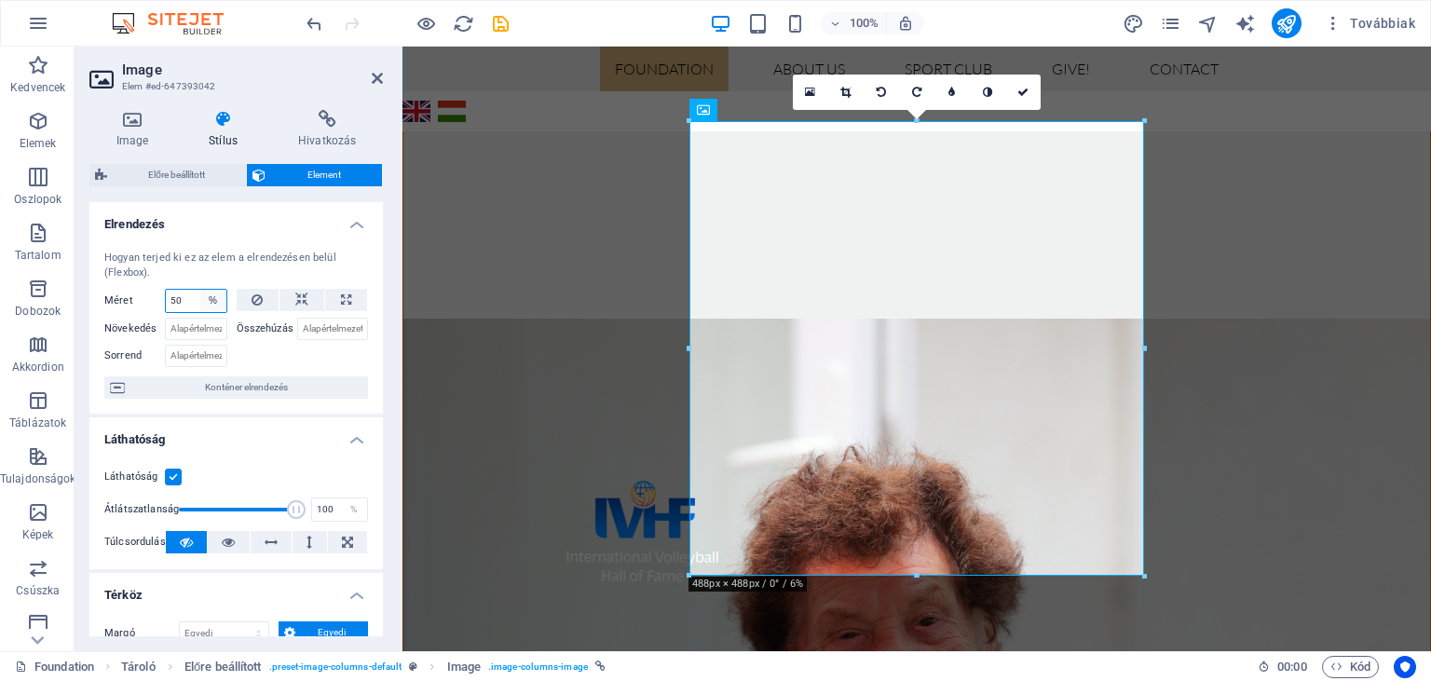
scroll to position [1489, 0]
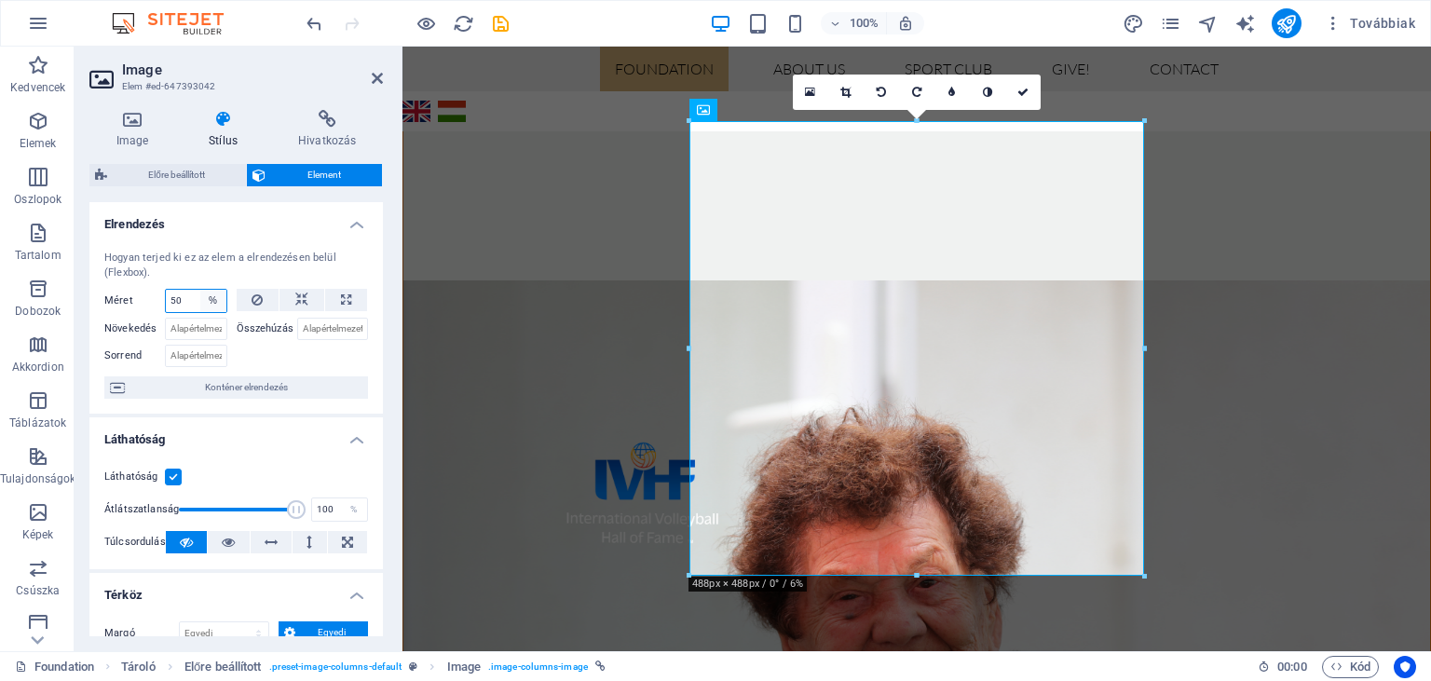
click at [200, 290] on select "Alapértelmezett automatikus px % 1/1 1/2 1/3 1/4 1/5 1/6 1/7 1/8 1/9 1/10" at bounding box center [213, 301] width 26 height 22
select select "1/3"
click option "1/3" at bounding box center [0, 0] width 0 height 0
type input "33.33"
select select "%"
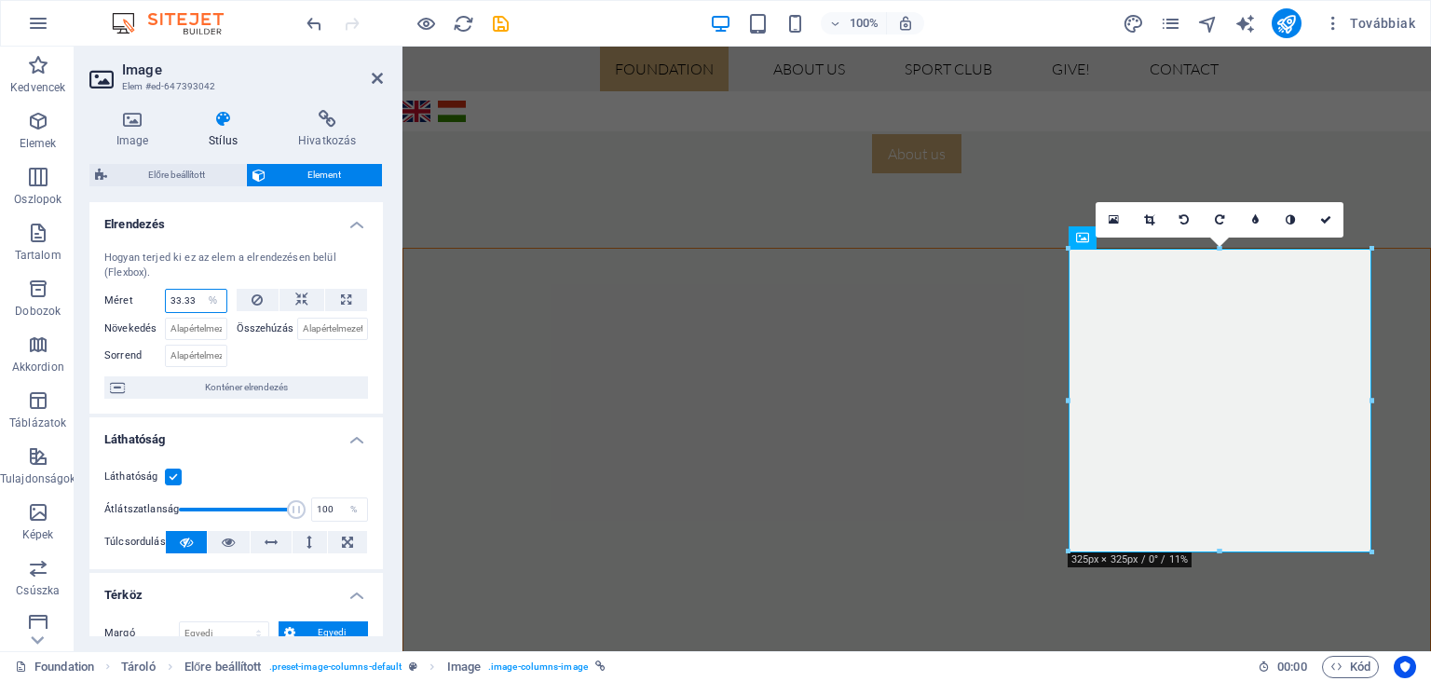
scroll to position [1059, 0]
click at [195, 296] on input "33.33" at bounding box center [196, 301] width 61 height 22
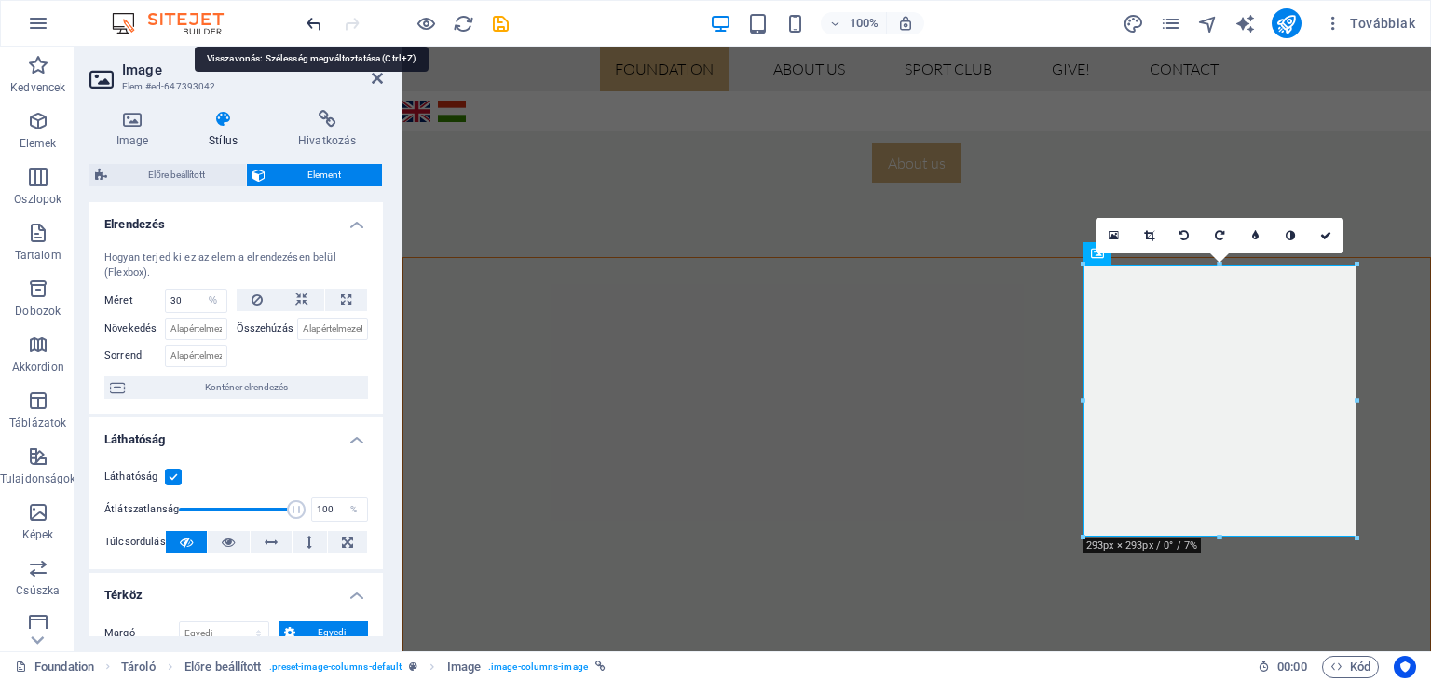
click at [310, 26] on icon "undo" at bounding box center [314, 23] width 21 height 21
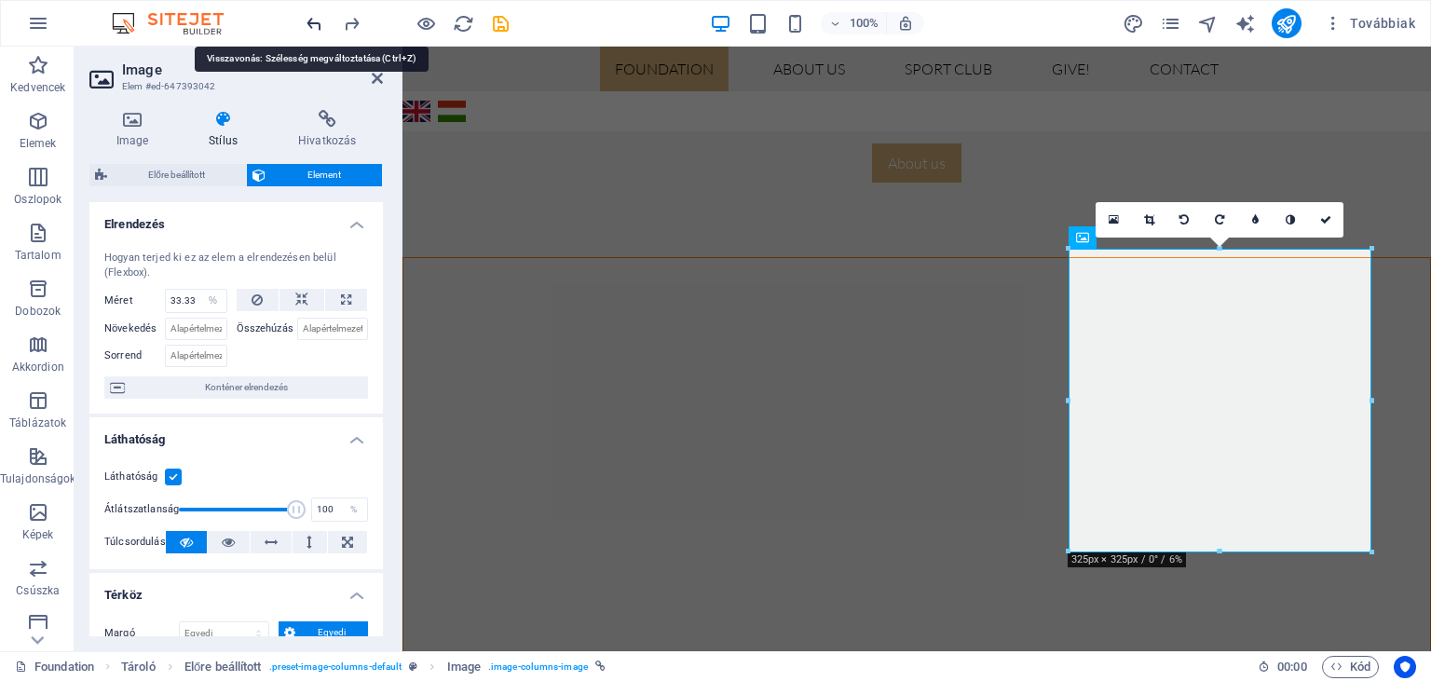
click at [310, 26] on icon "undo" at bounding box center [314, 23] width 21 height 21
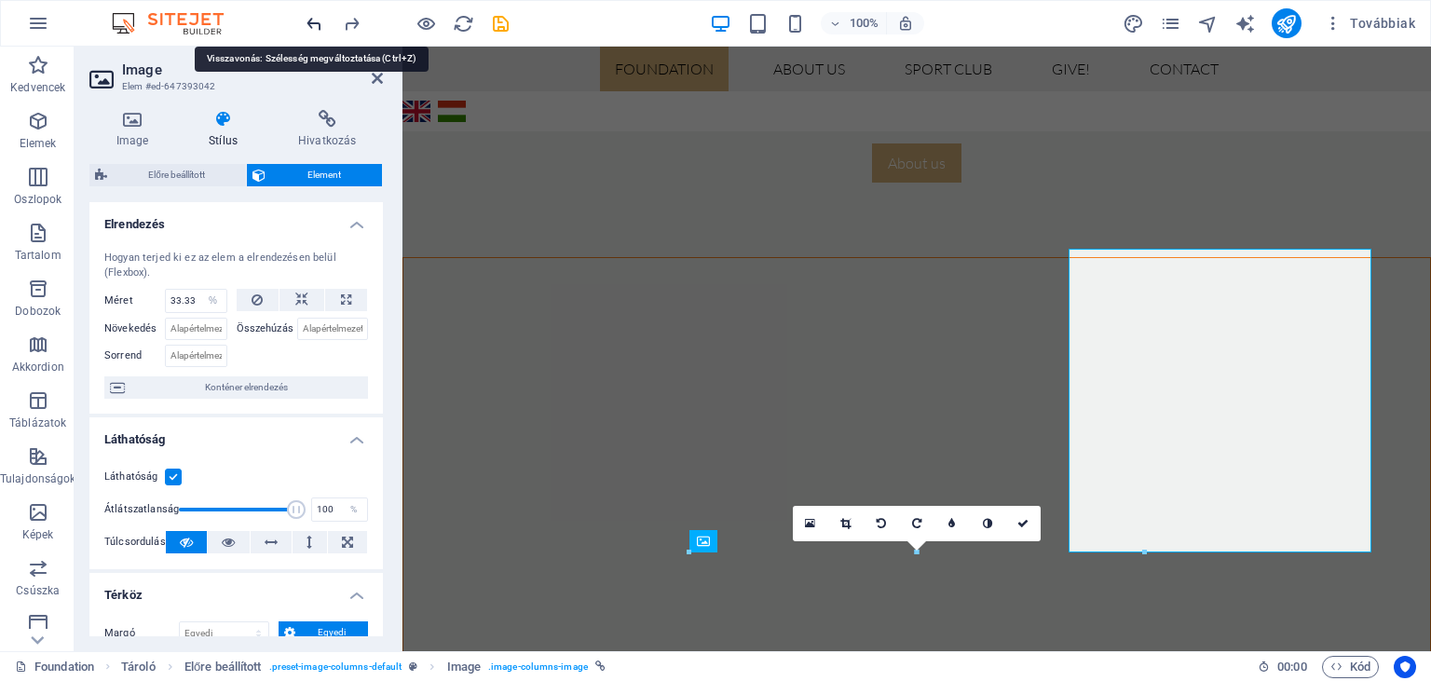
type input "50"
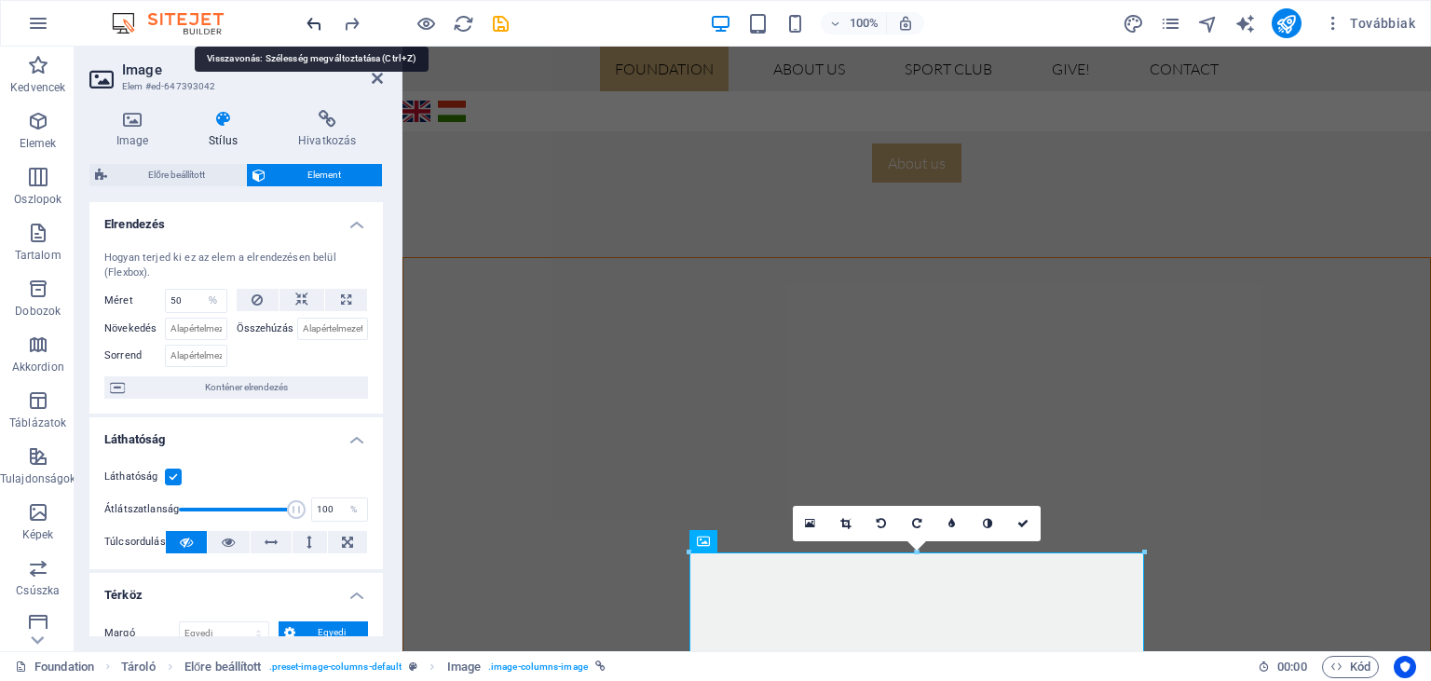
click at [310, 26] on icon "undo" at bounding box center [314, 23] width 21 height 21
select select "DISABLED_OPTION_VALUE"
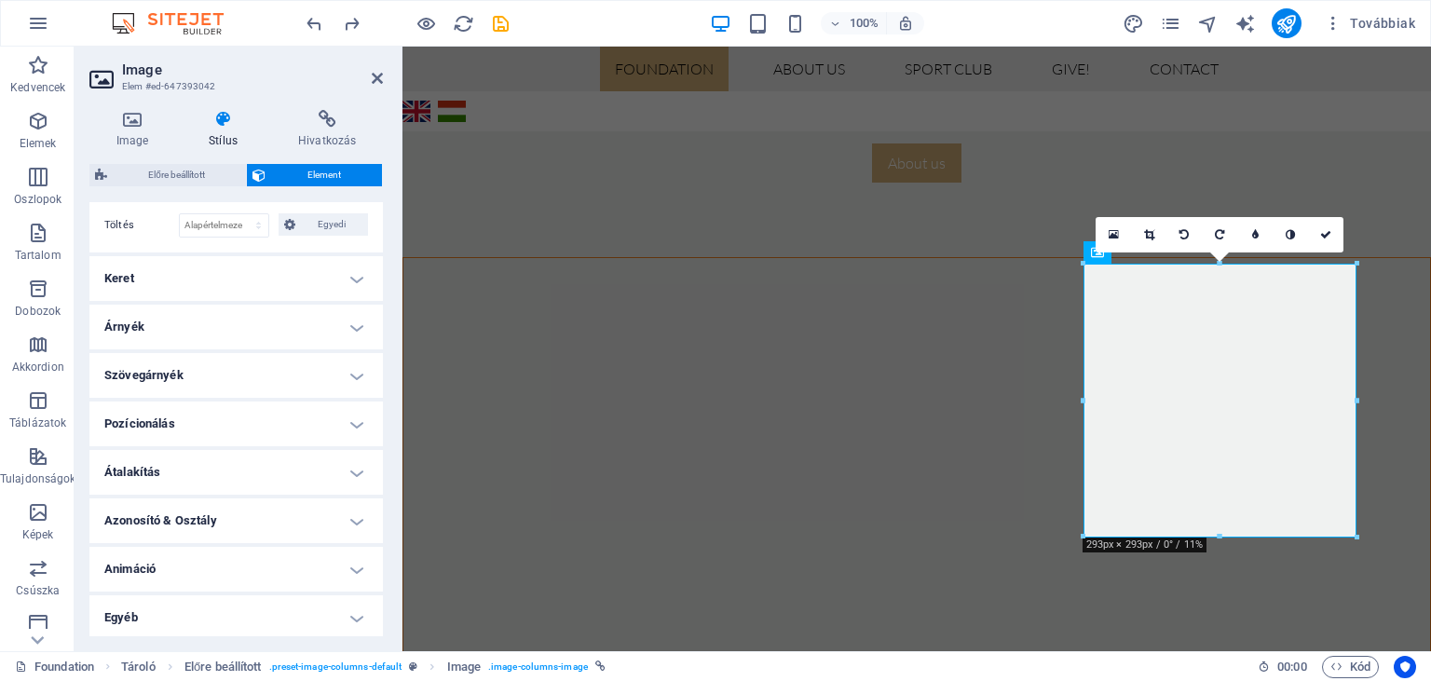
scroll to position [509, 0]
click at [352, 468] on h4 "Átalakítás" at bounding box center [236, 471] width 294 height 45
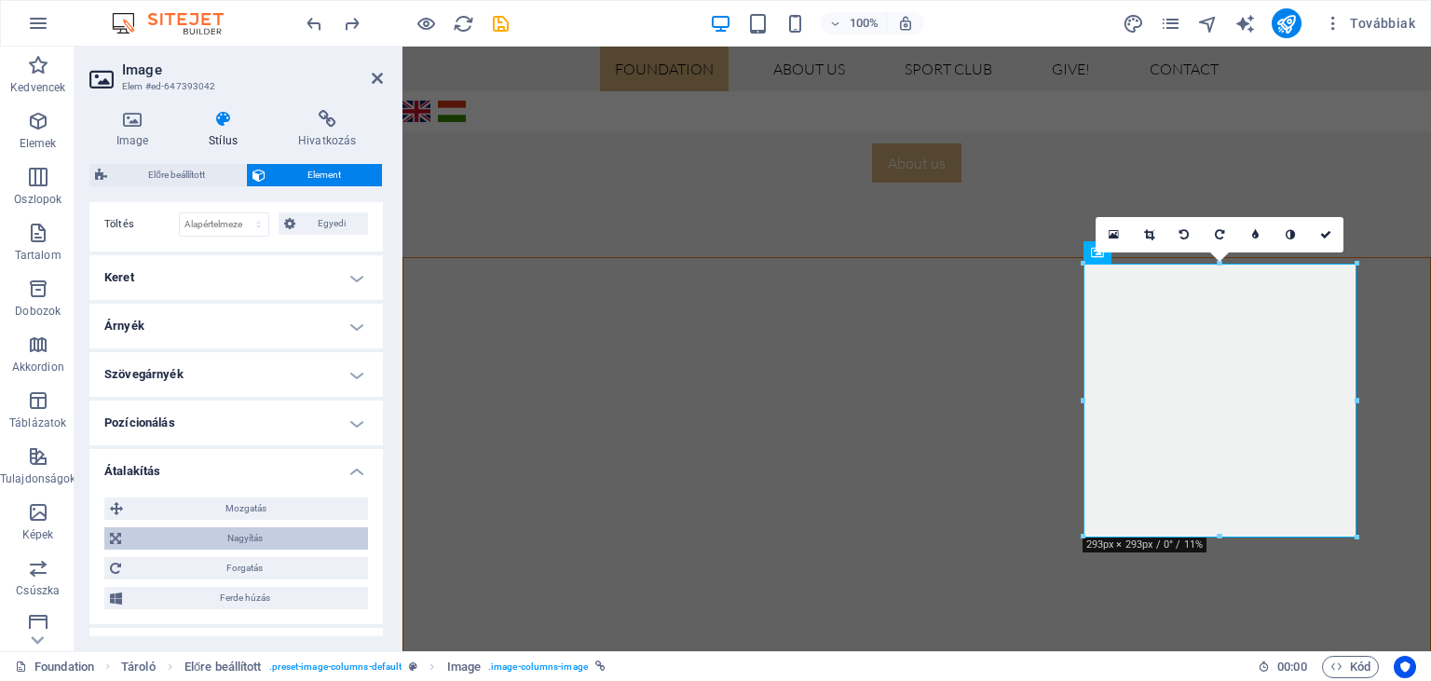
click at [244, 536] on span "Nagyítás" at bounding box center [245, 538] width 236 height 22
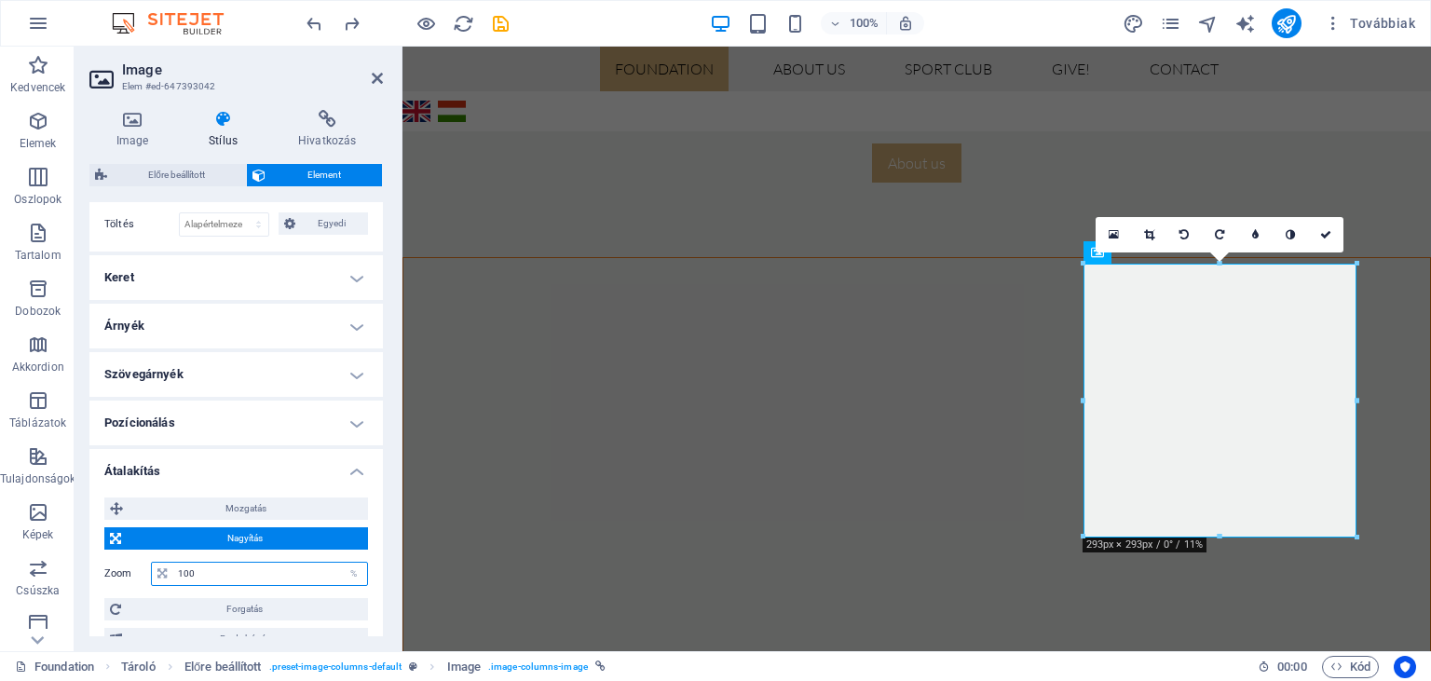
click at [186, 567] on input "100" at bounding box center [270, 574] width 194 height 22
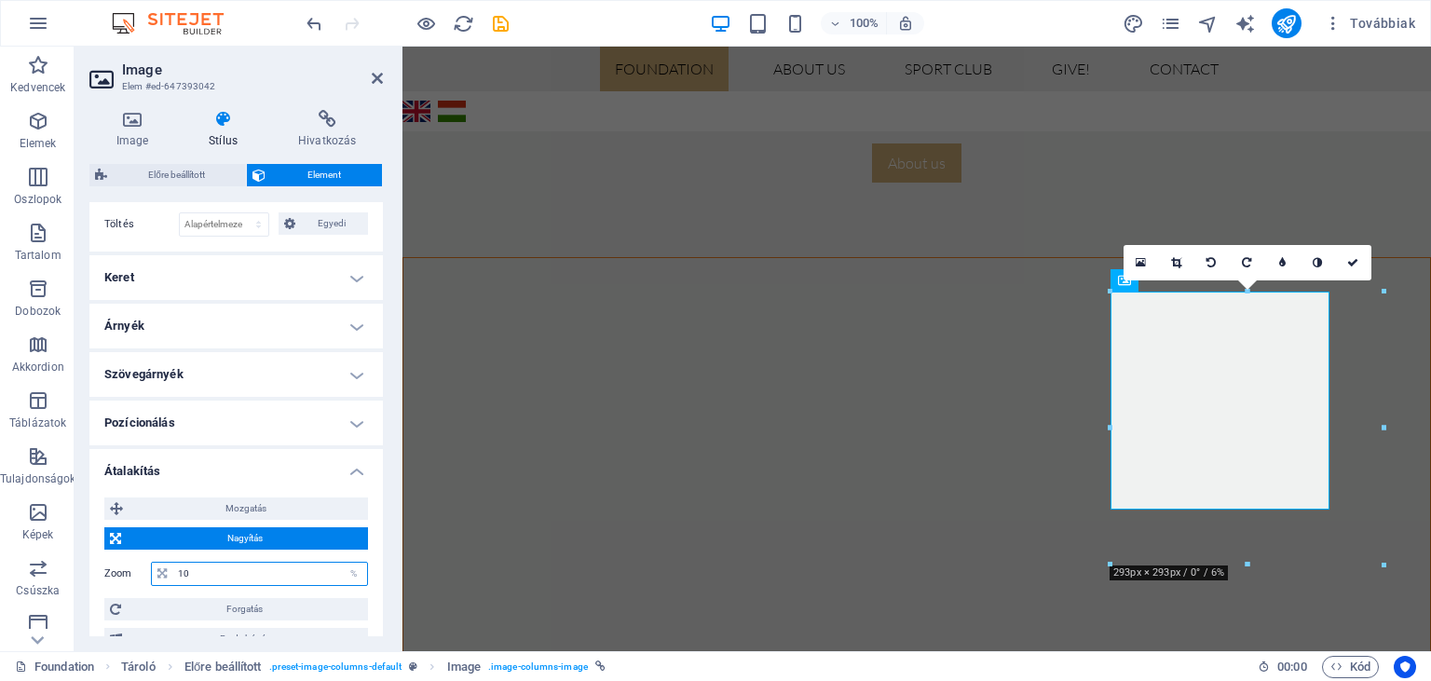
type input "100"
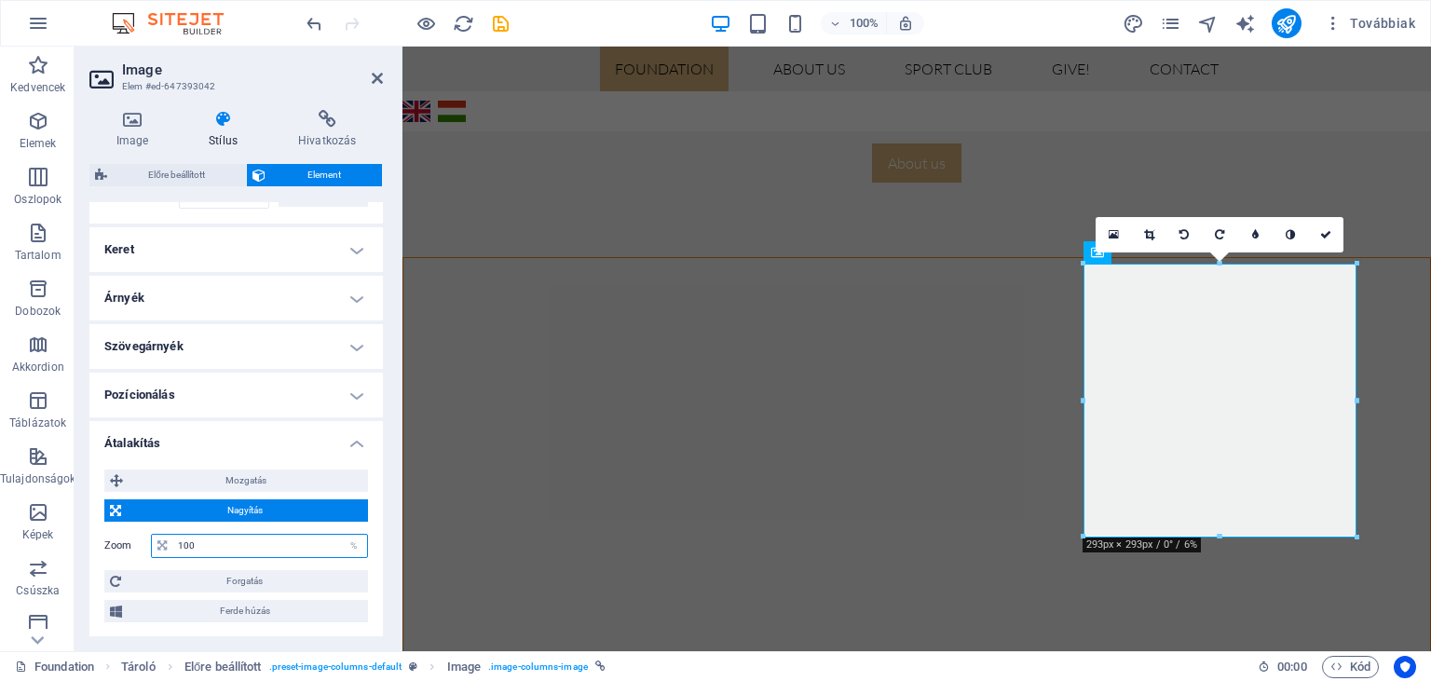
scroll to position [533, 0]
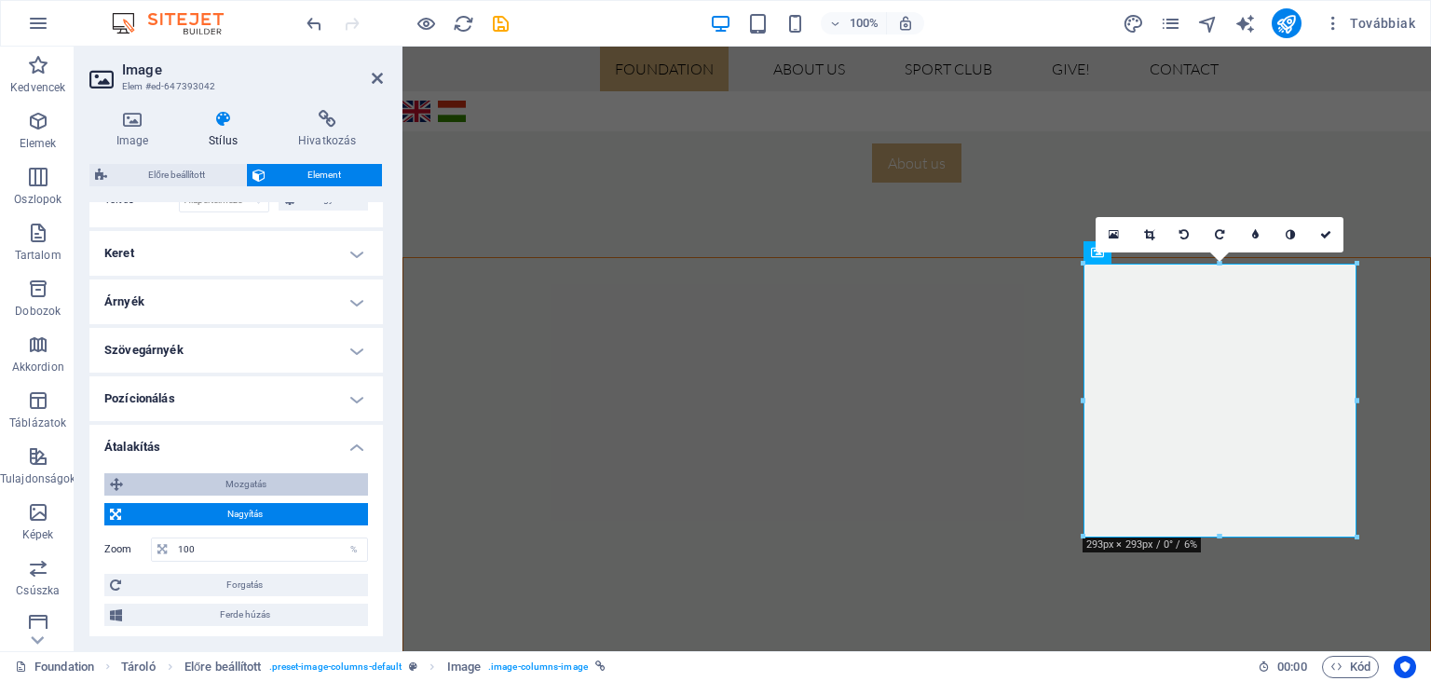
click at [251, 484] on span "Mozgatás" at bounding box center [246, 484] width 234 height 22
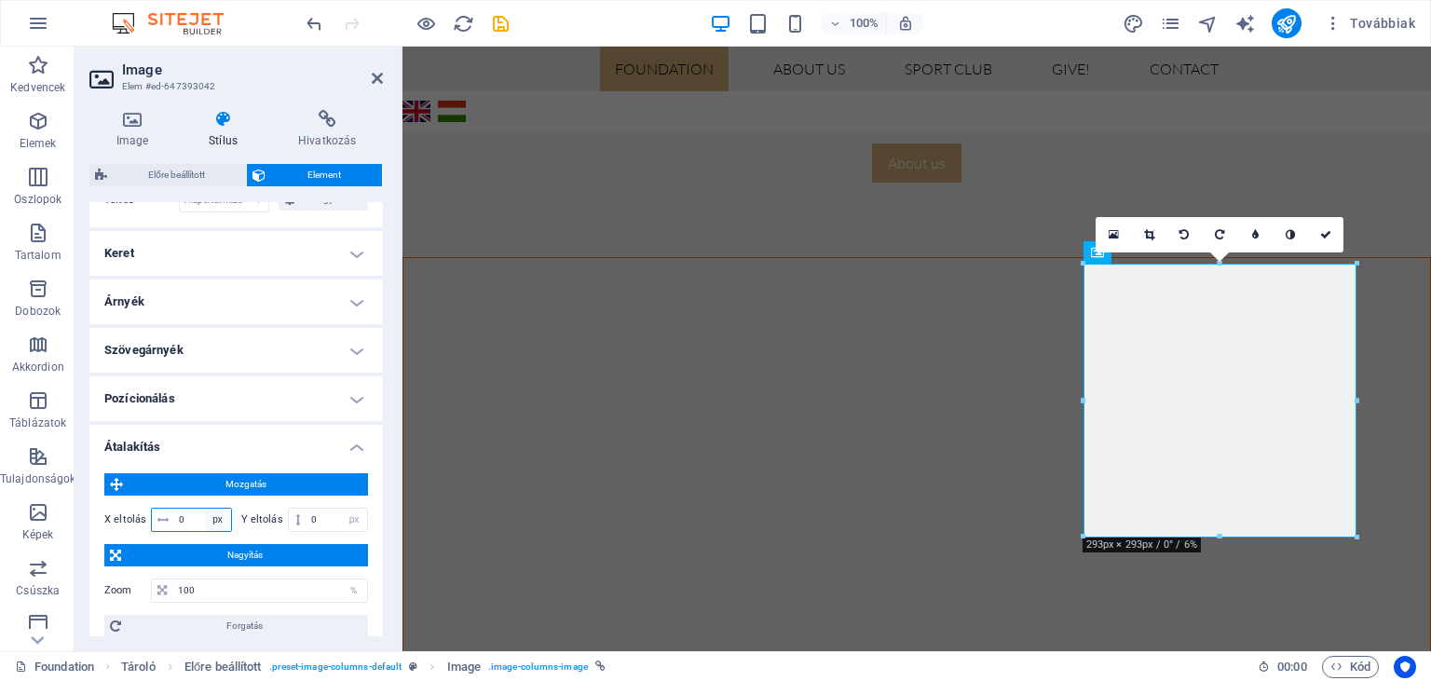
click at [205, 509] on select "px rem % em vh vw" at bounding box center [218, 520] width 26 height 22
select select "%"
click option "%" at bounding box center [0, 0] width 0 height 0
type input "100"
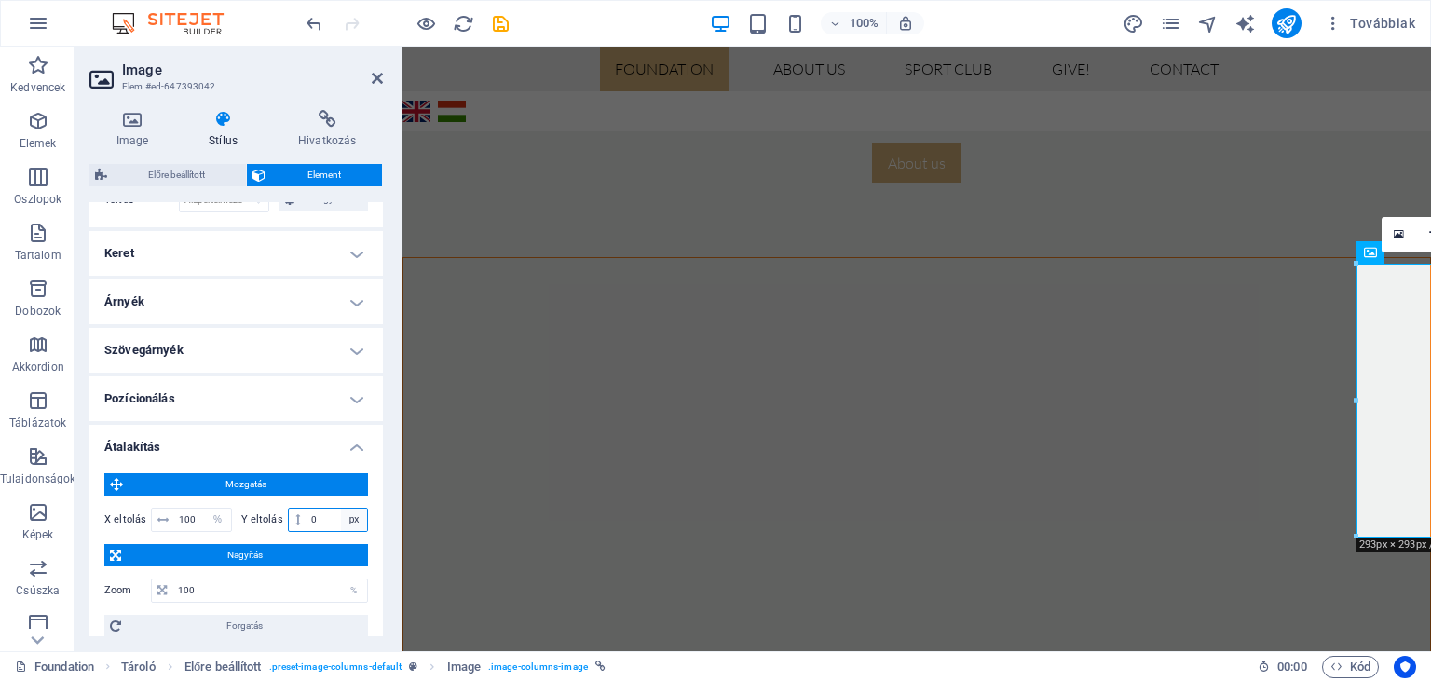
click at [341, 509] on select "px rem % em vh vw" at bounding box center [354, 520] width 26 height 22
select select "%"
click option "%" at bounding box center [0, 0] width 0 height 0
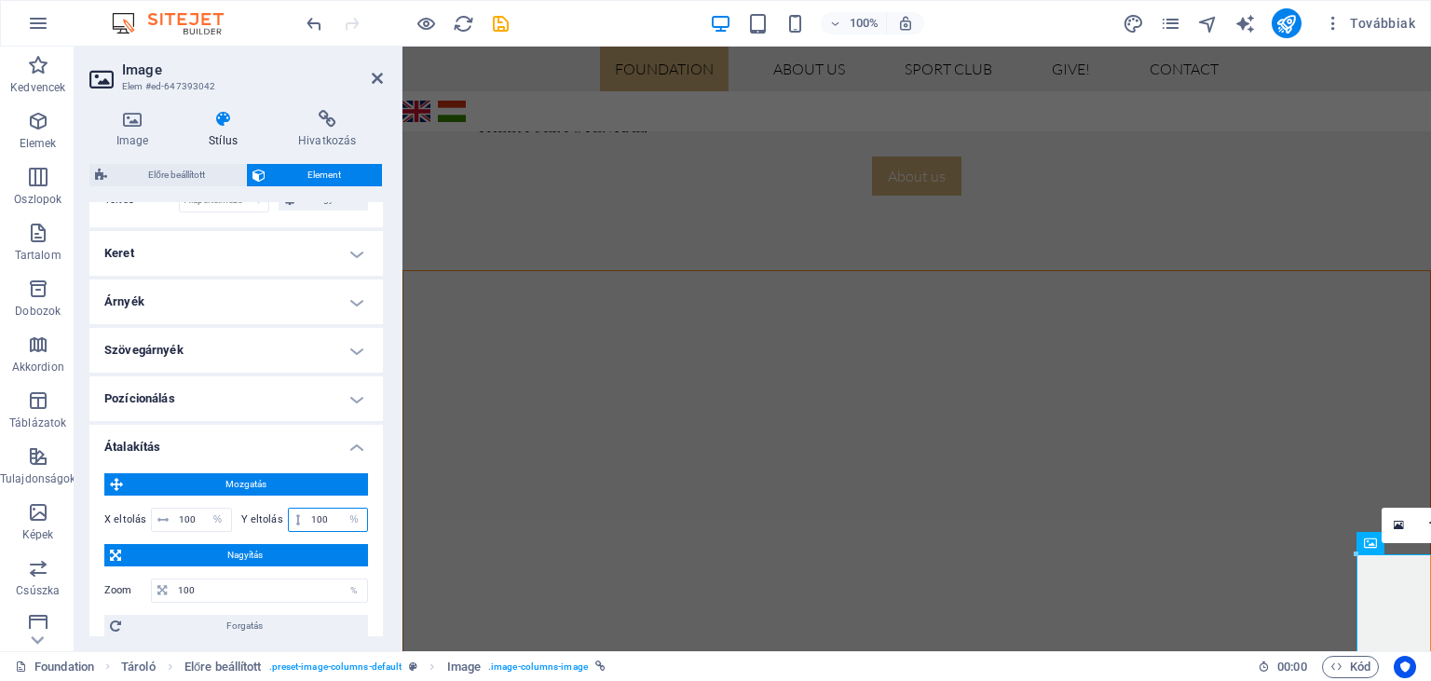
scroll to position [1042, 0]
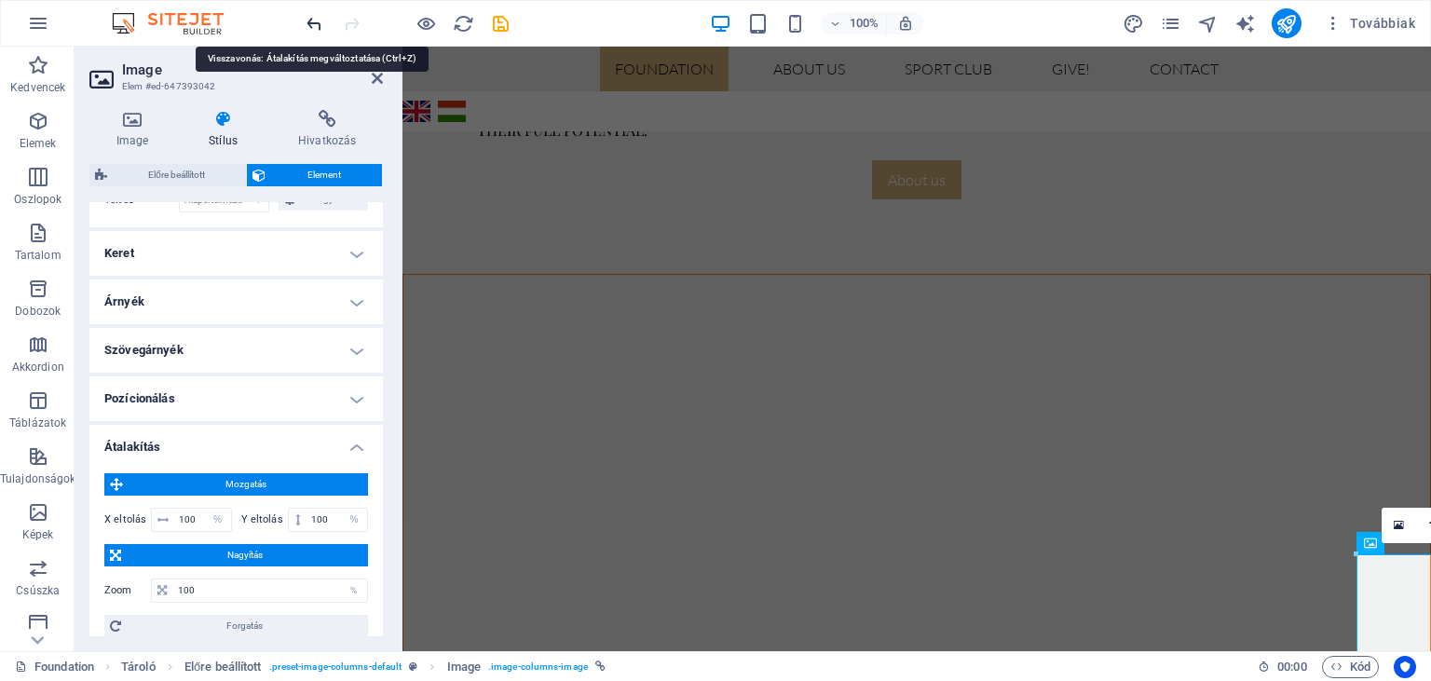
click at [307, 20] on icon "undo" at bounding box center [314, 23] width 21 height 21
type input "0"
select select "px"
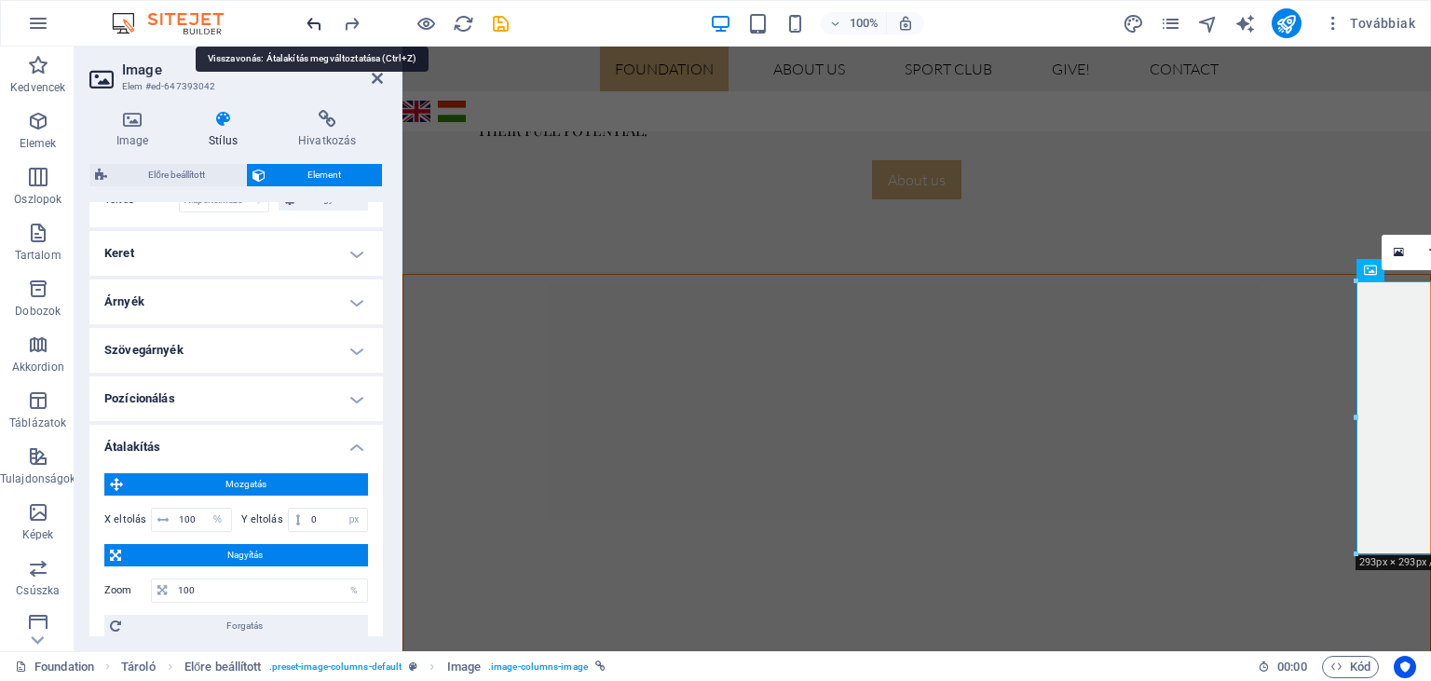
click at [307, 20] on icon "undo" at bounding box center [314, 23] width 21 height 21
type input "0"
select select "px"
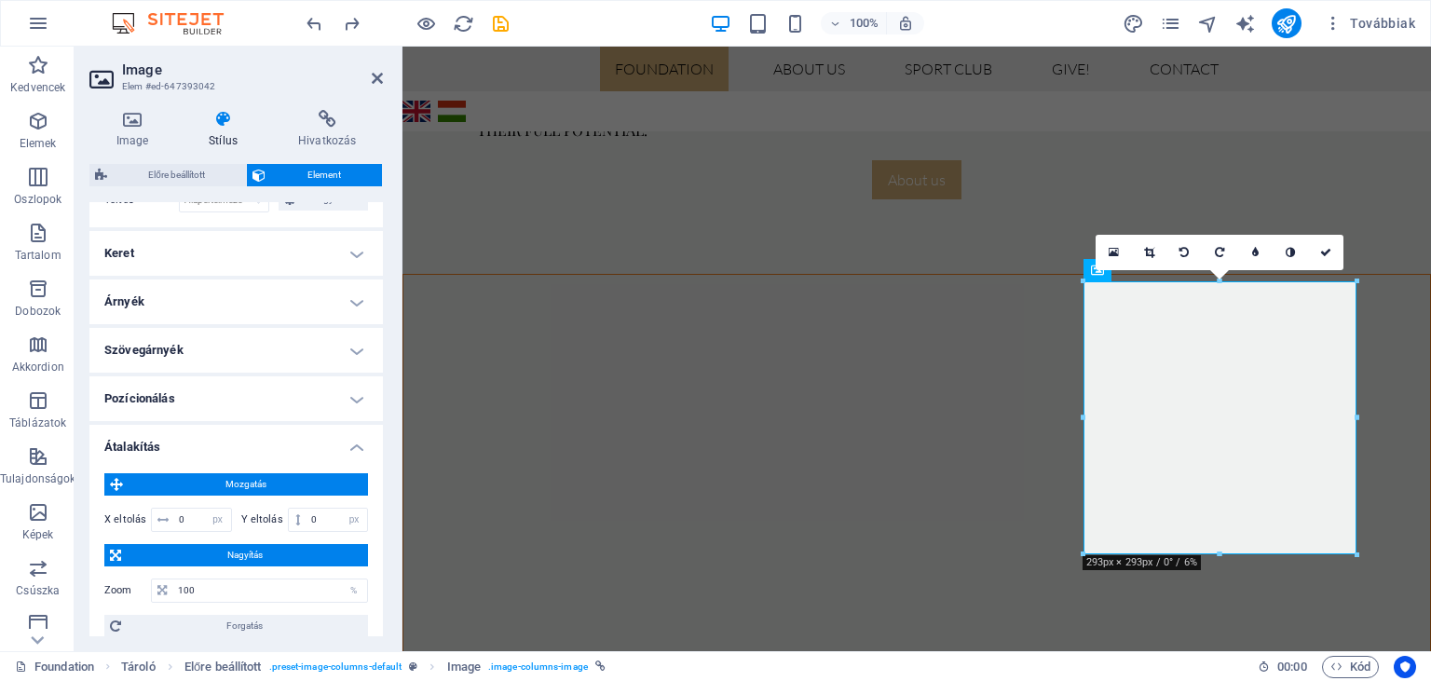
click at [358, 443] on h4 "Átalakítás" at bounding box center [236, 442] width 294 height 34
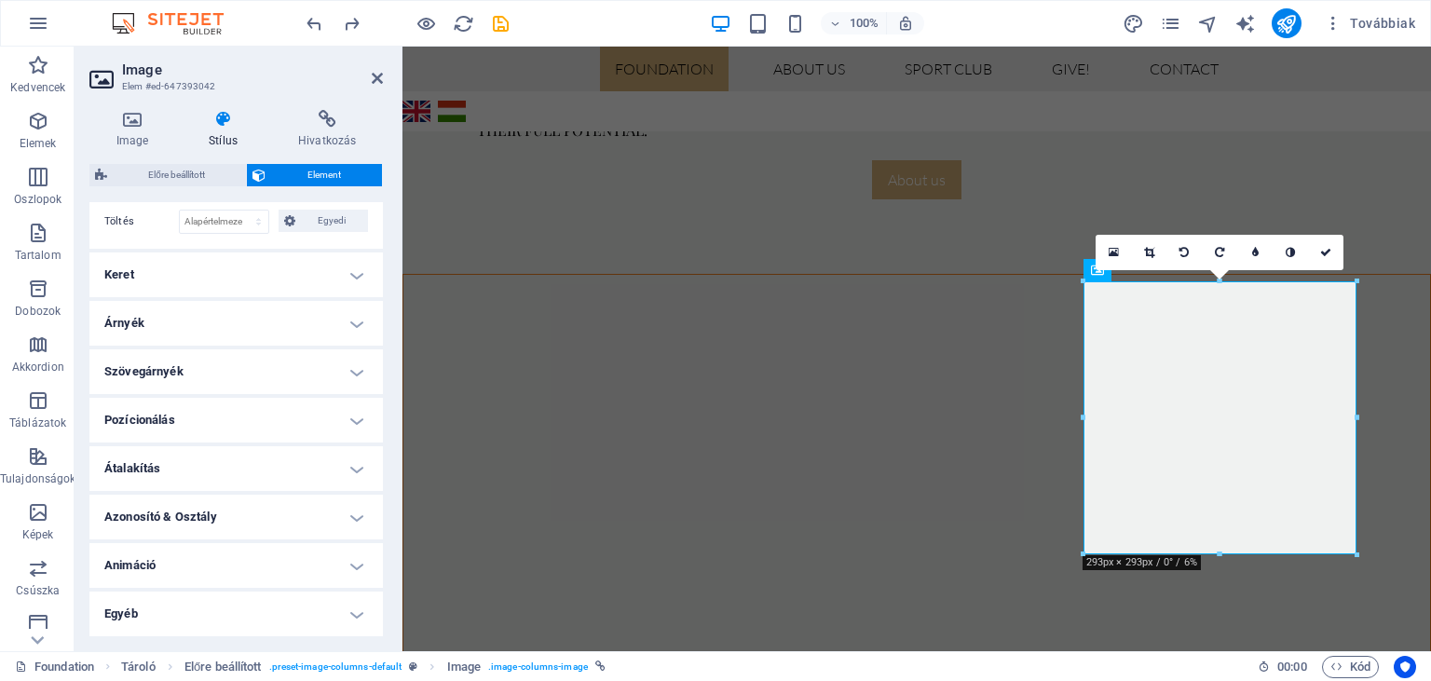
scroll to position [509, 0]
click at [356, 420] on h4 "Pozícionálás" at bounding box center [236, 423] width 294 height 45
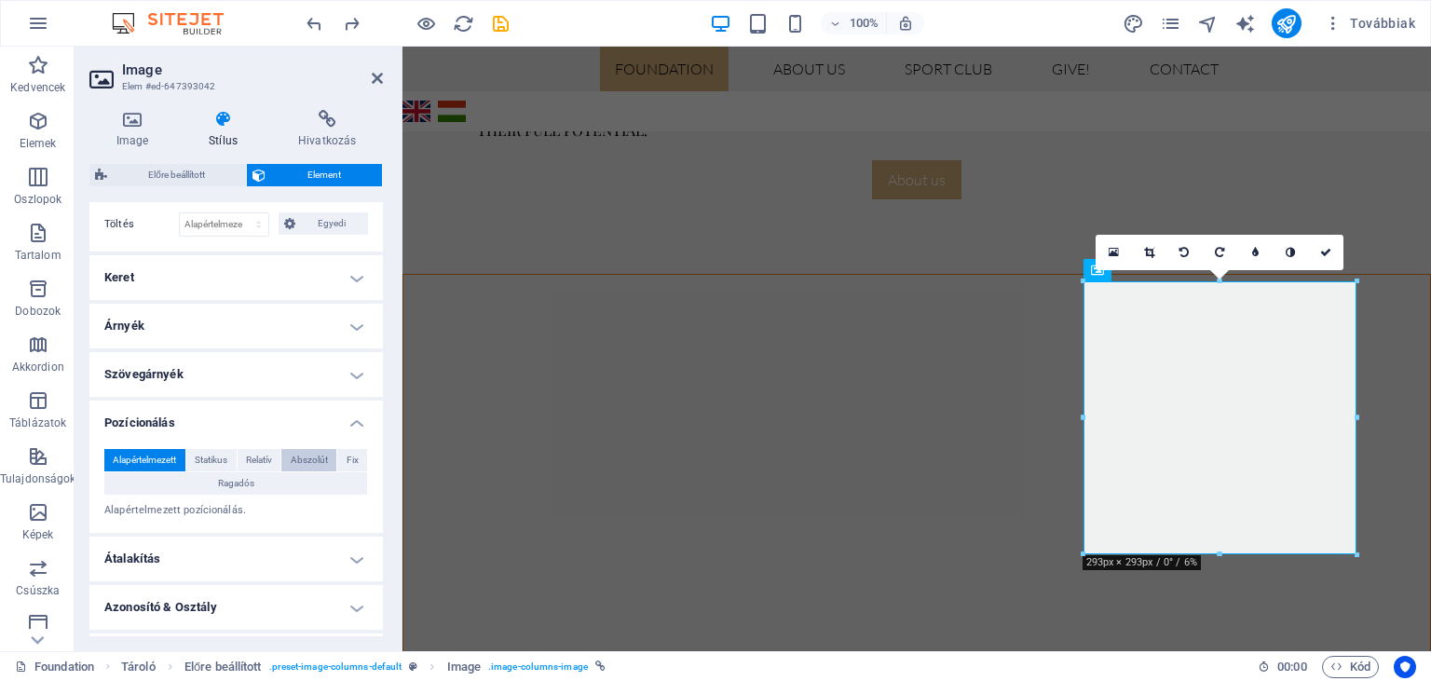
click at [299, 456] on span "Abszolút" at bounding box center [309, 460] width 37 height 22
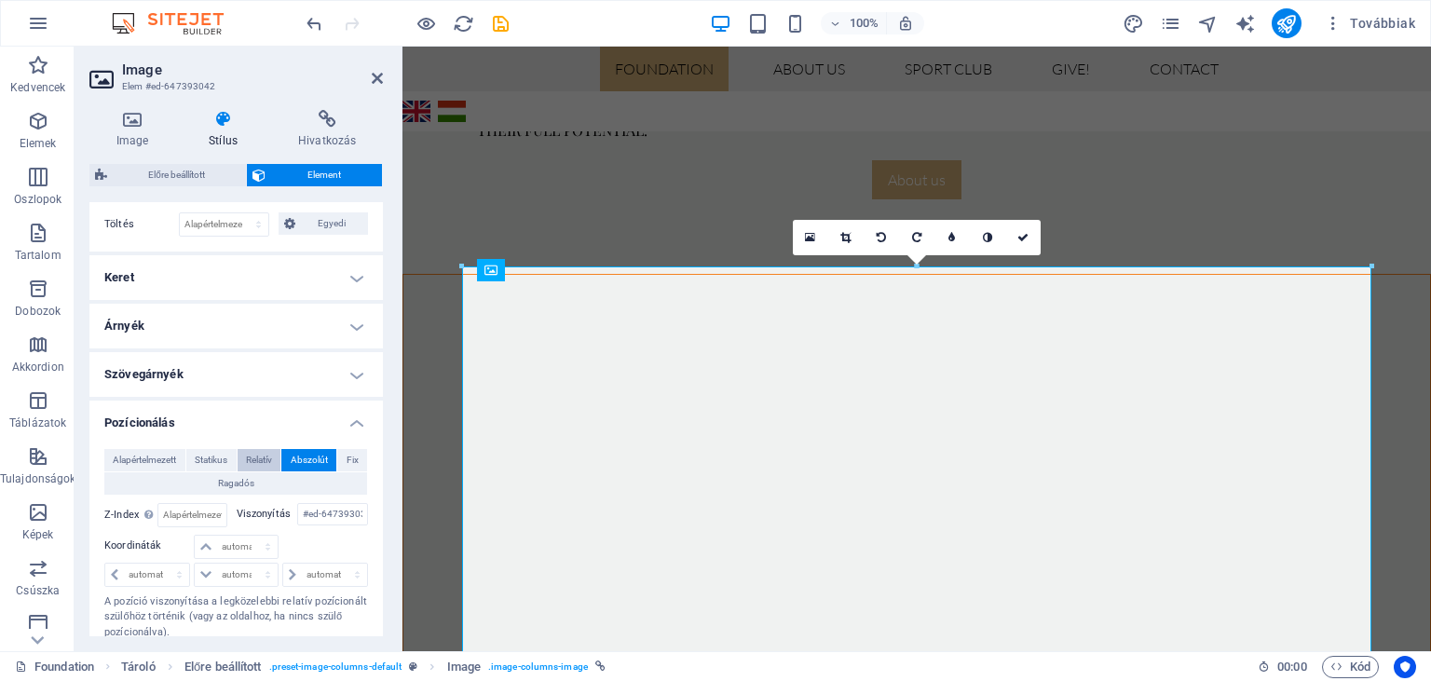
click at [253, 460] on span "Relatív" at bounding box center [259, 460] width 26 height 22
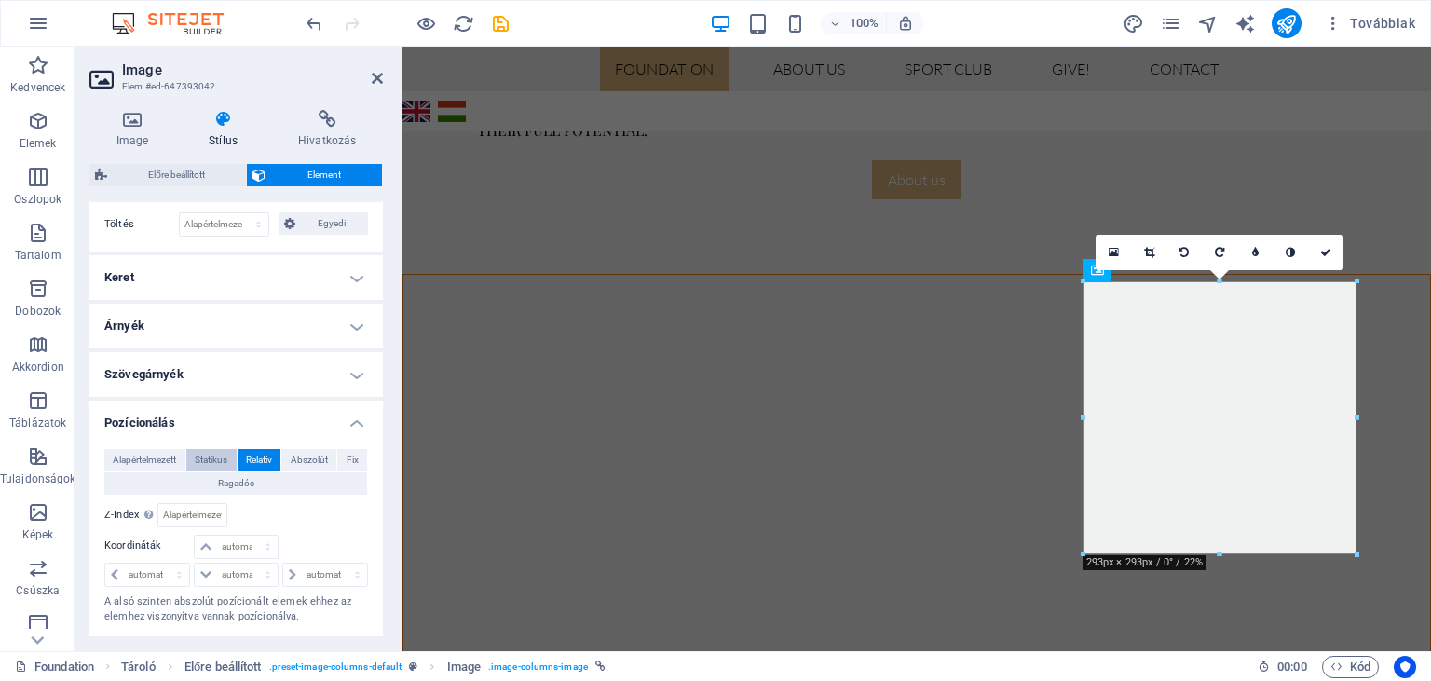
click at [212, 460] on span "Statikus" at bounding box center [211, 460] width 33 height 22
click at [348, 457] on span "Fix" at bounding box center [353, 460] width 12 height 22
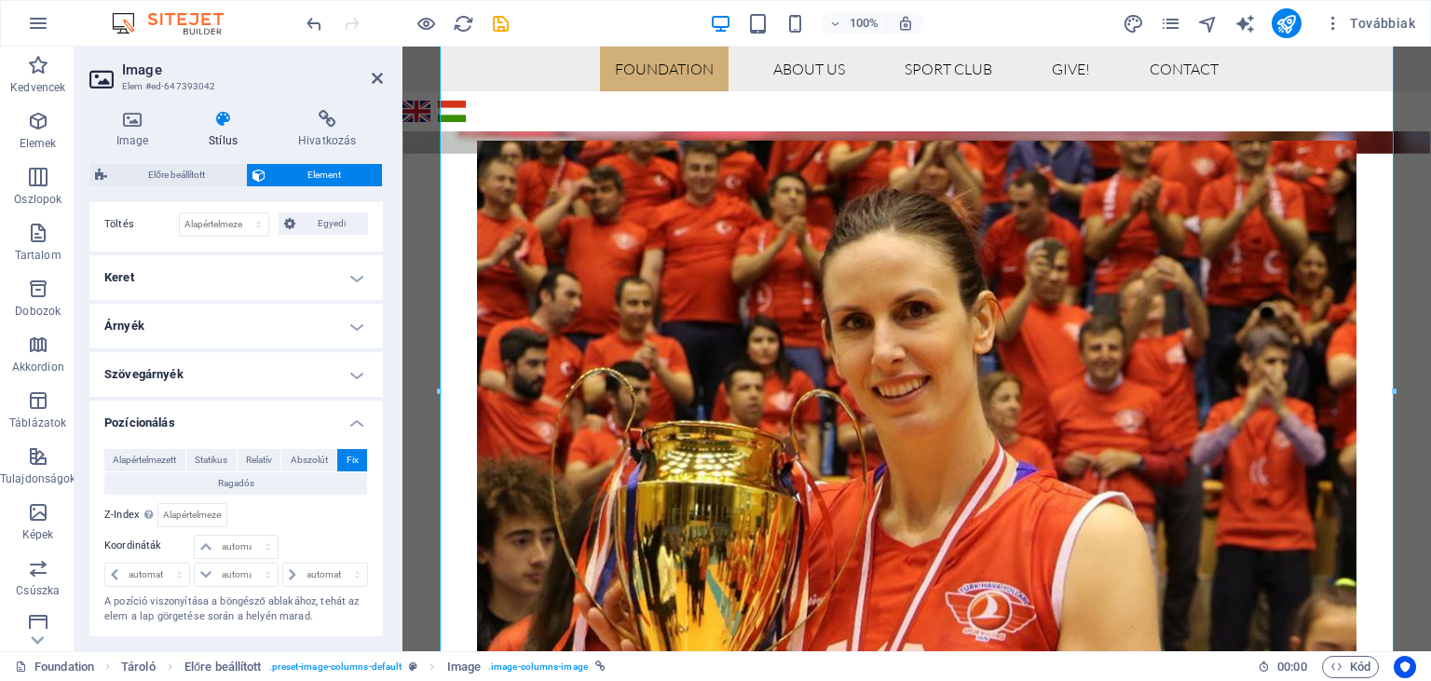
scroll to position [2806, 0]
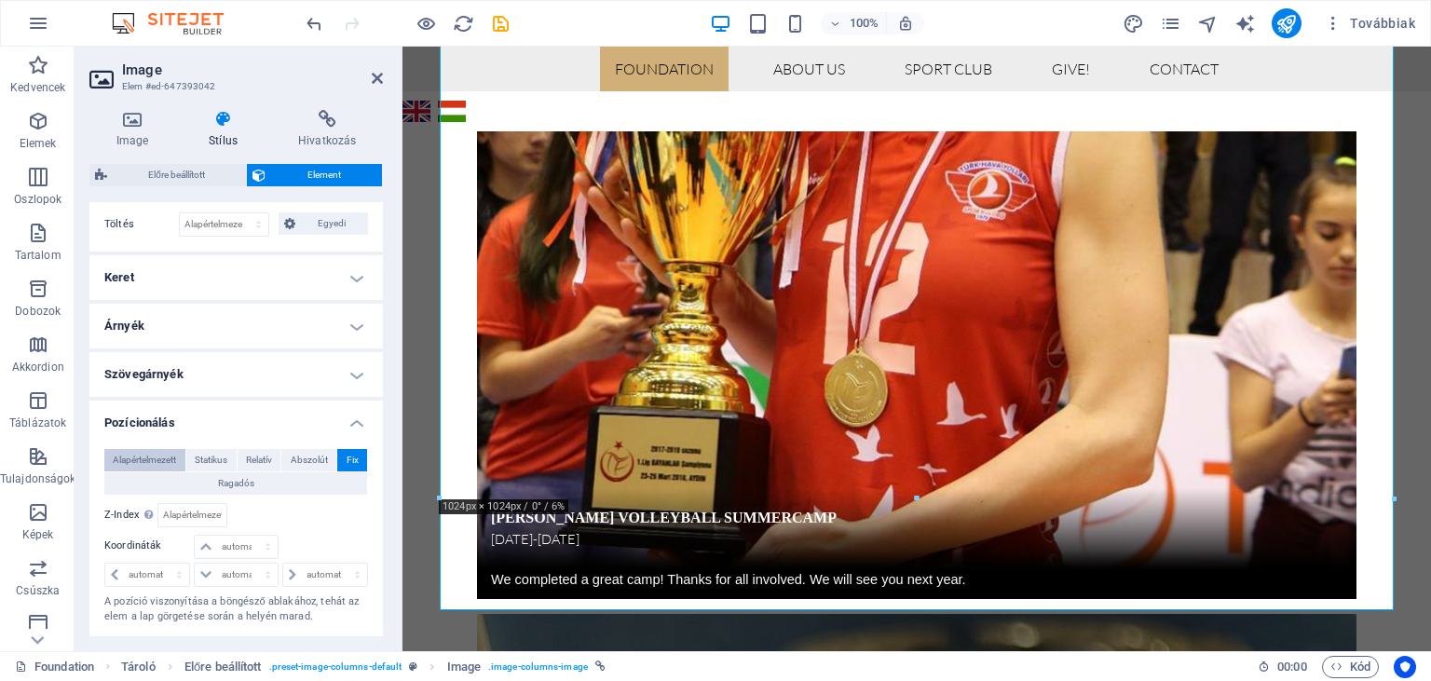
click at [158, 458] on span "Alapértelmezett" at bounding box center [144, 460] width 63 height 22
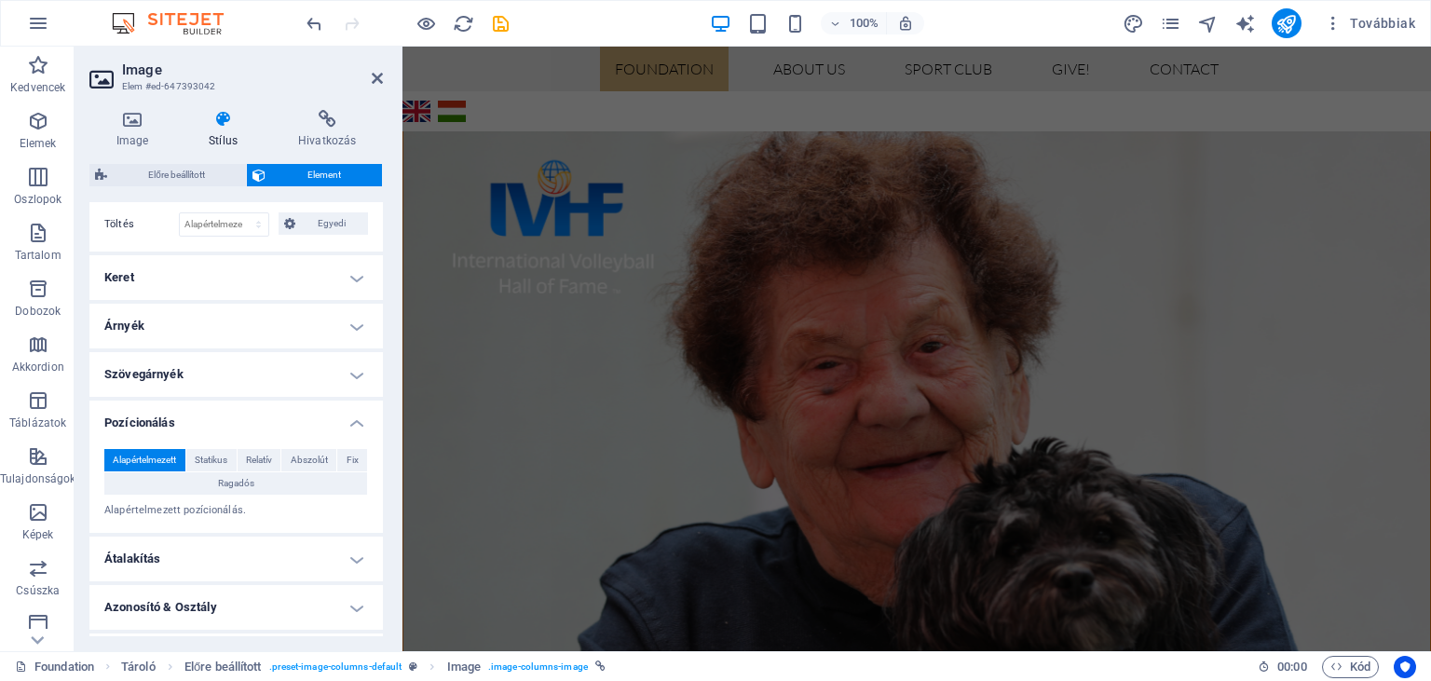
scroll to position [1111, 0]
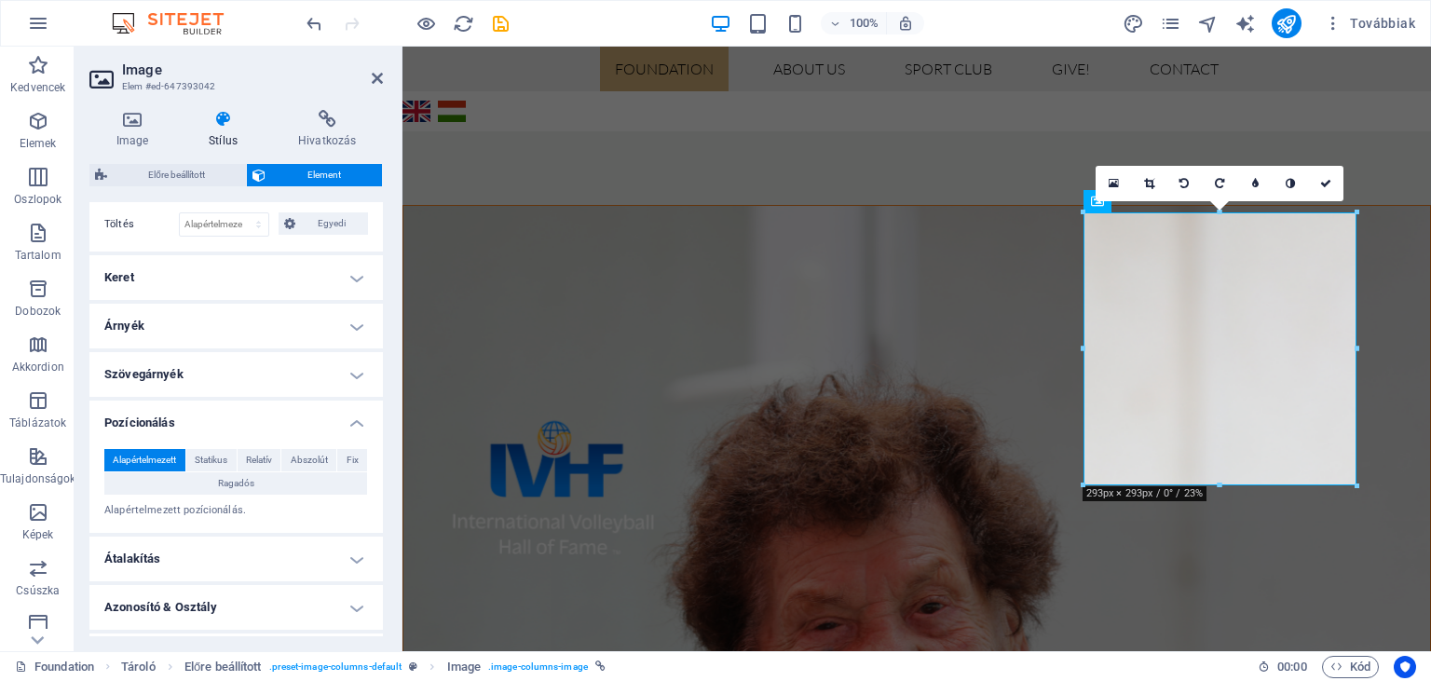
click at [362, 424] on h4 "Pozícionálás" at bounding box center [236, 418] width 294 height 34
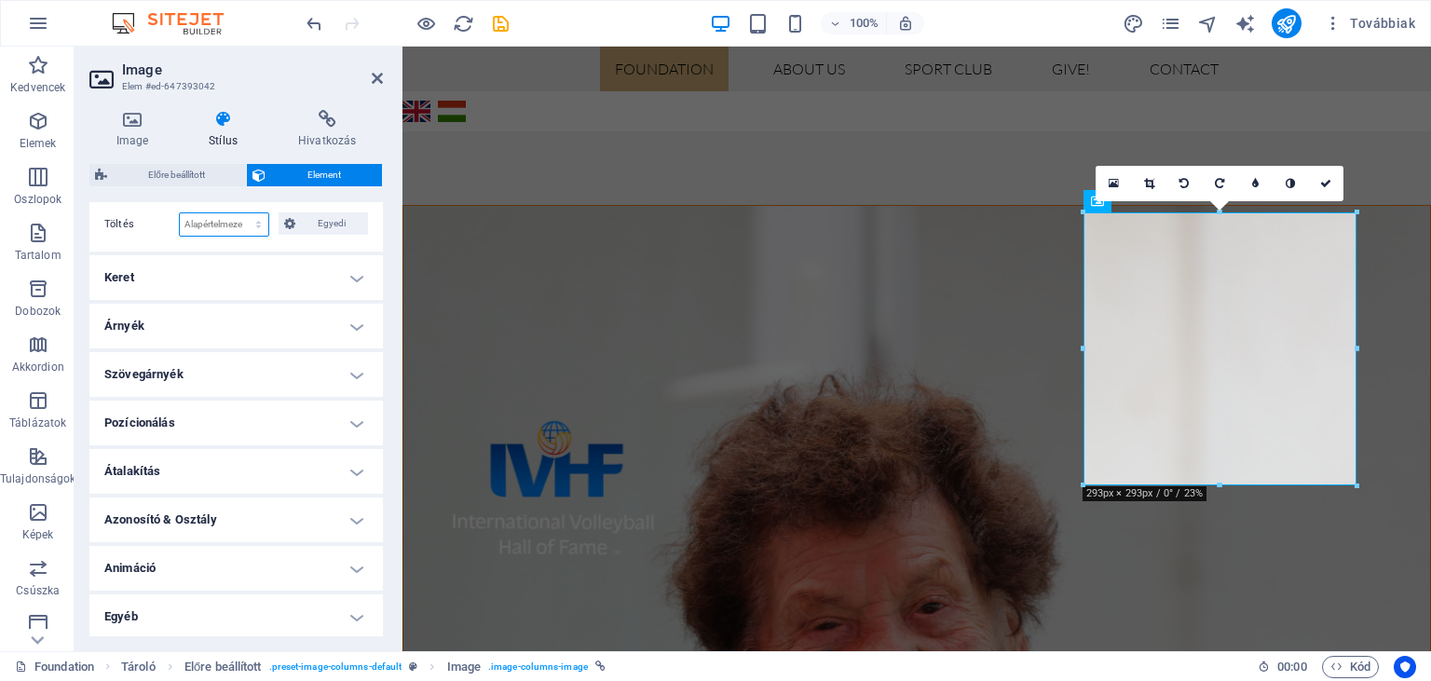
click at [180, 213] on select "Alapértelmezett px rem % vh vw Egyedi" at bounding box center [224, 224] width 89 height 22
click at [327, 223] on span "Egyedi" at bounding box center [331, 223] width 61 height 22
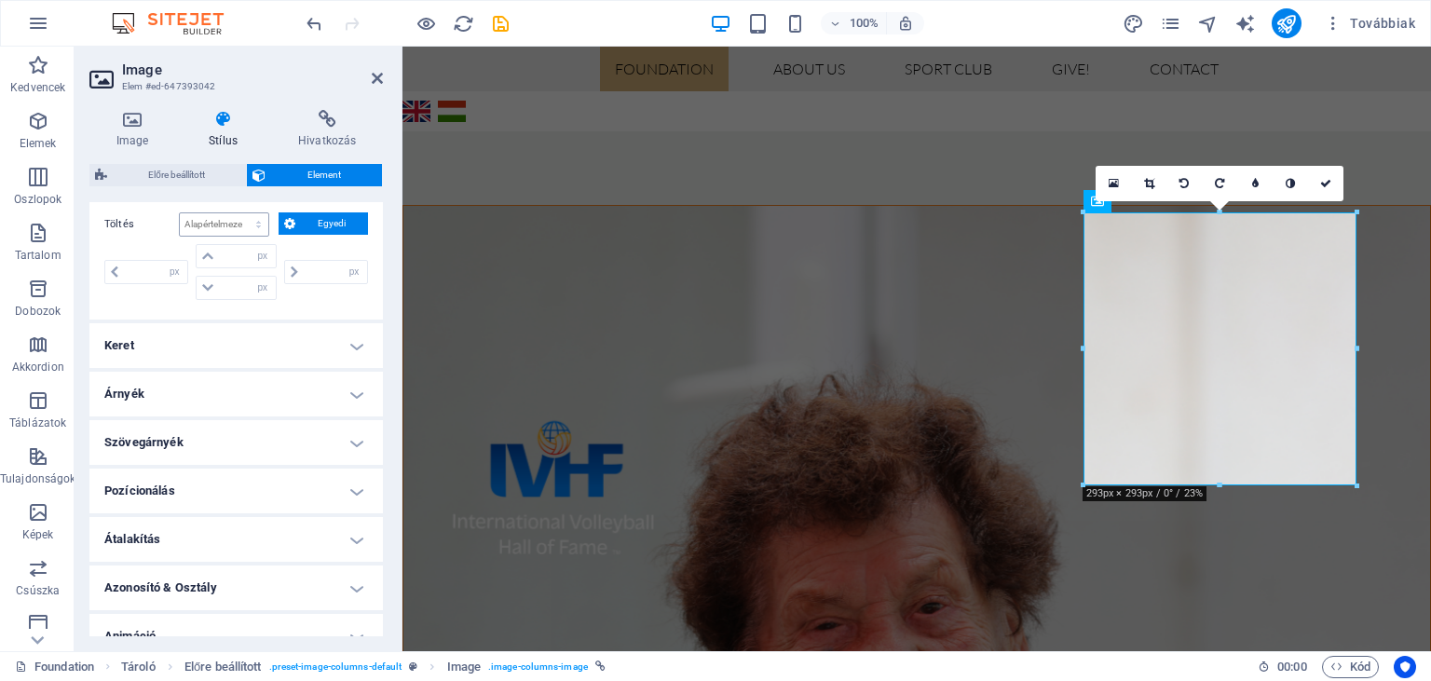
click at [327, 223] on span "Egyedi" at bounding box center [331, 223] width 61 height 22
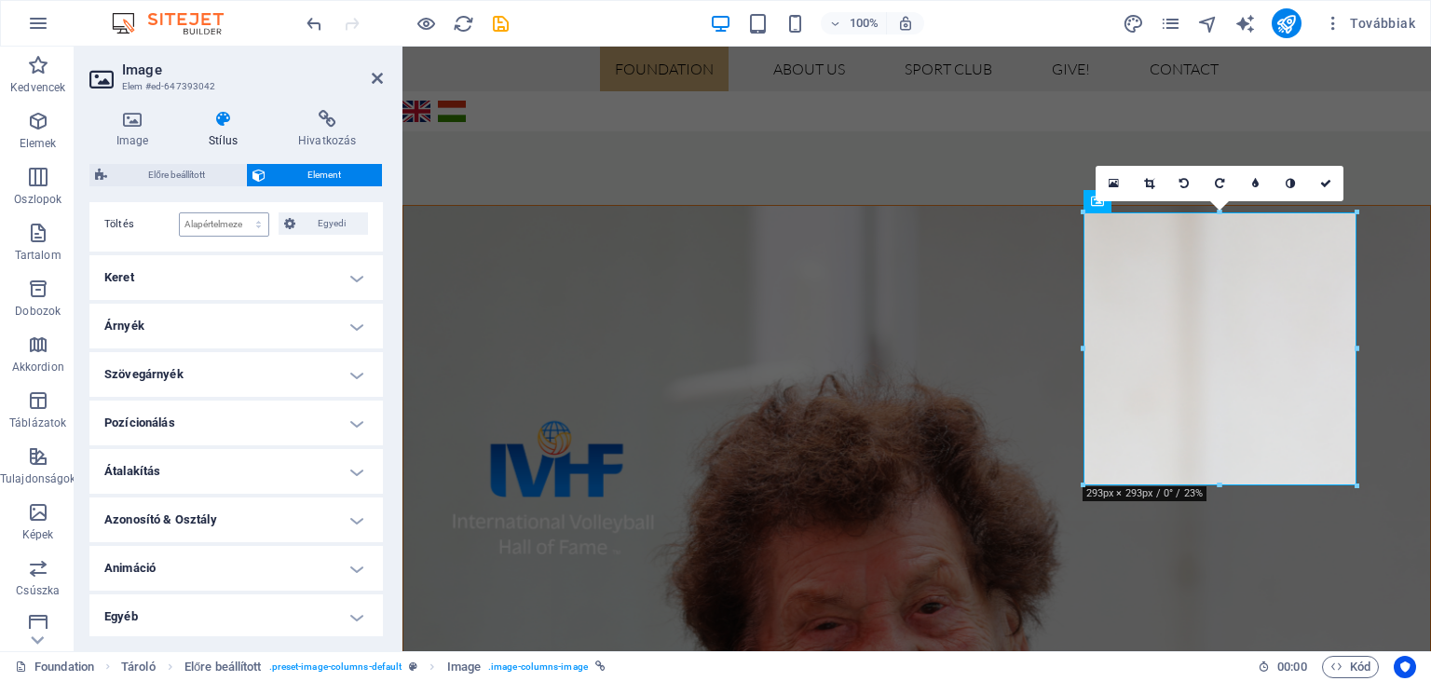
click at [327, 223] on span "Egyedi" at bounding box center [331, 223] width 61 height 22
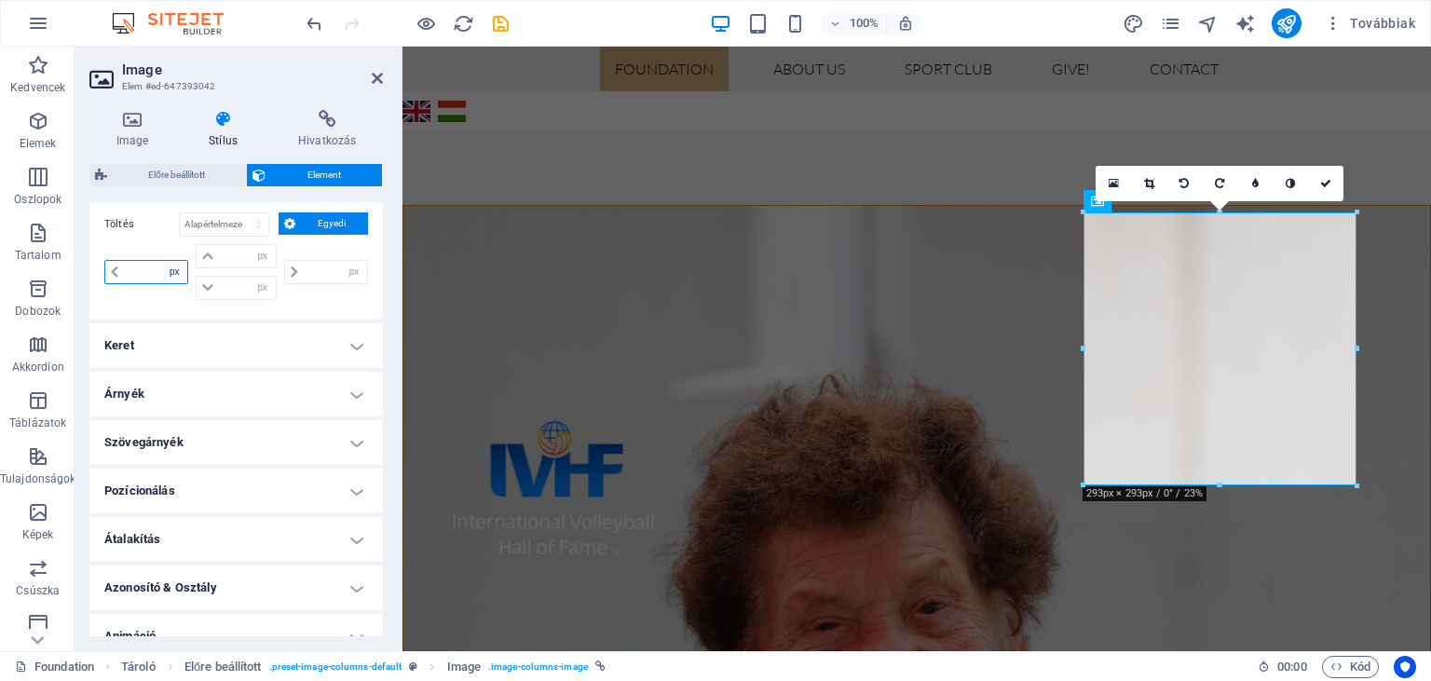
click at [161, 261] on select "px rem % vh vw" at bounding box center [174, 272] width 26 height 22
select select "%"
click option "%" at bounding box center [0, 0] width 0 height 0
type input "100"
type input "0"
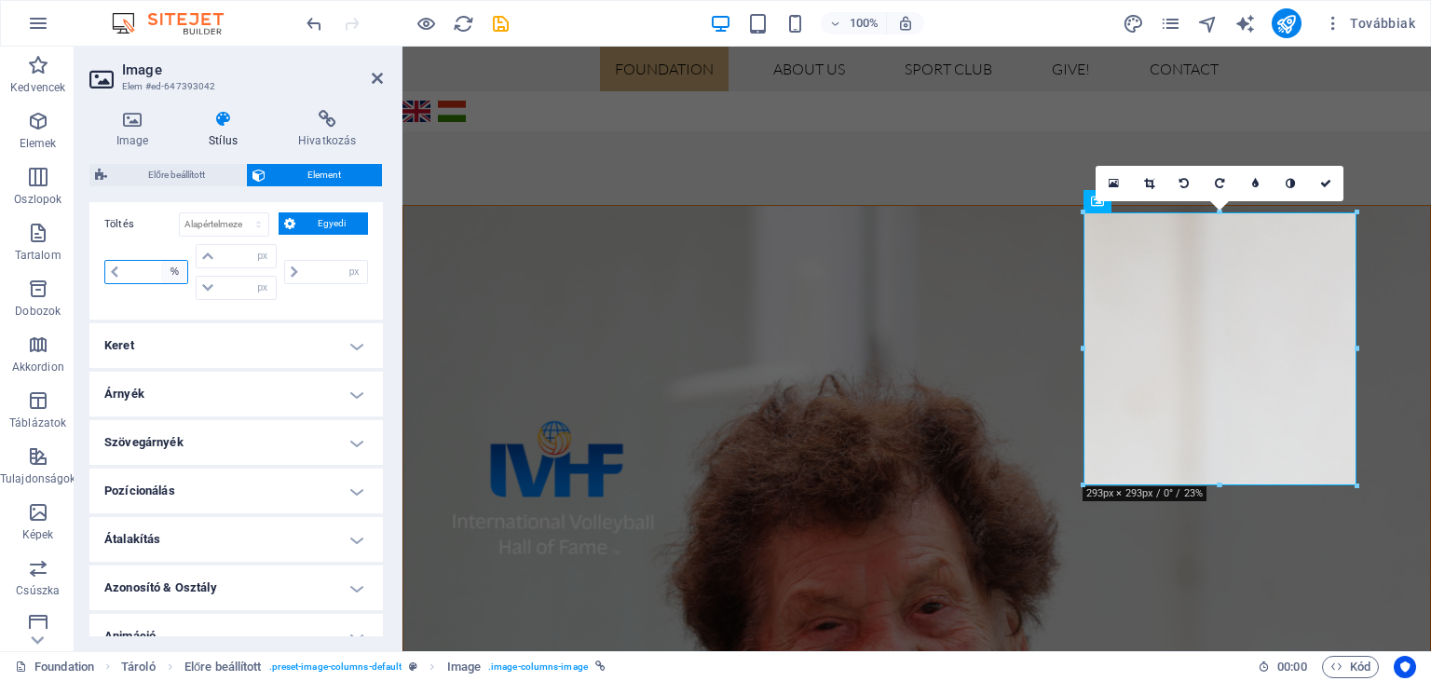
type input "0"
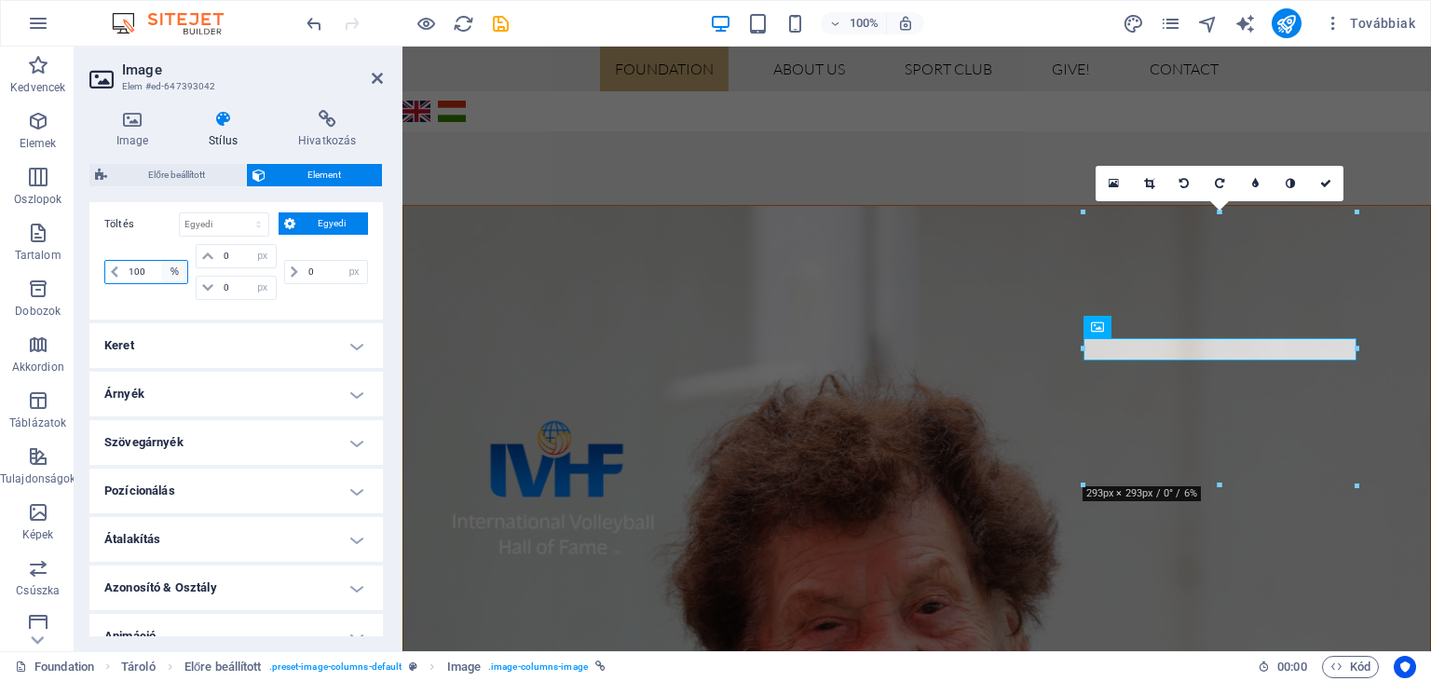
click at [161, 261] on select "px rem % vh vw" at bounding box center [174, 272] width 26 height 22
click option "px" at bounding box center [0, 0] width 0 height 0
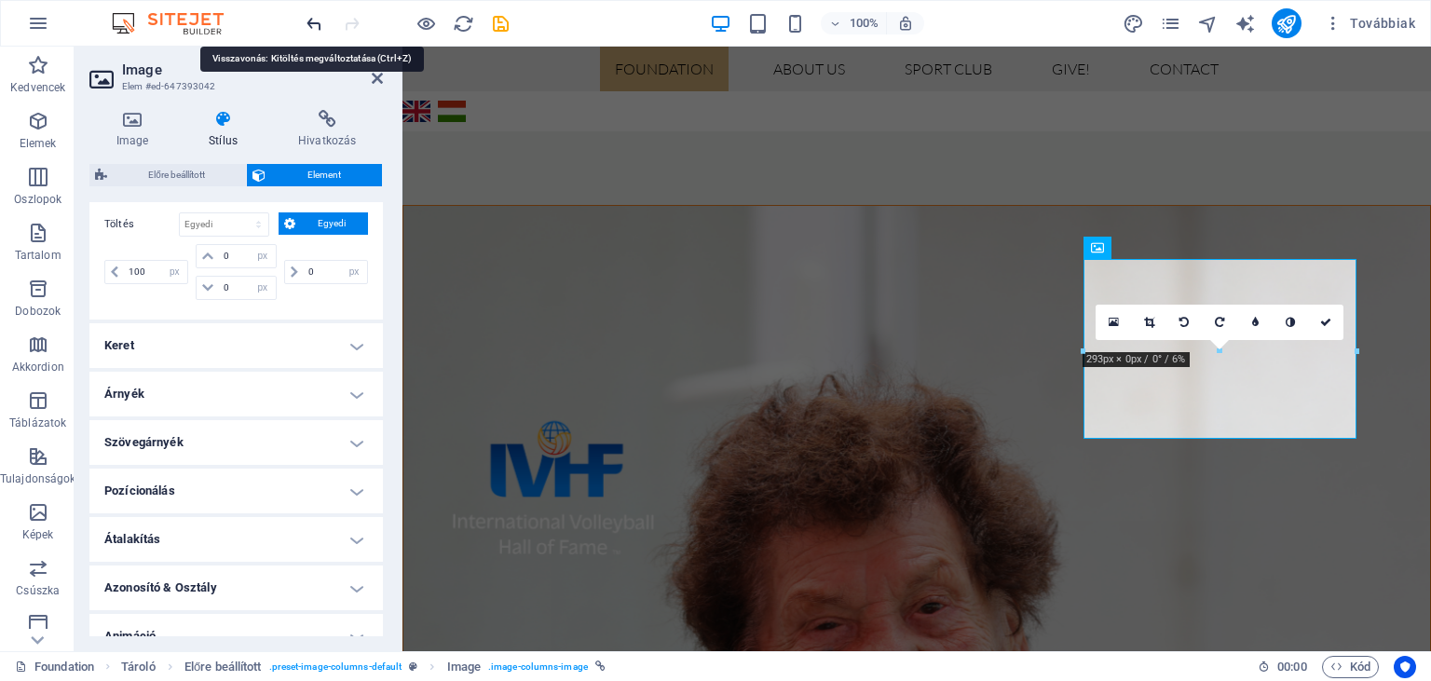
click at [311, 28] on icon "undo" at bounding box center [314, 23] width 21 height 21
select select "%"
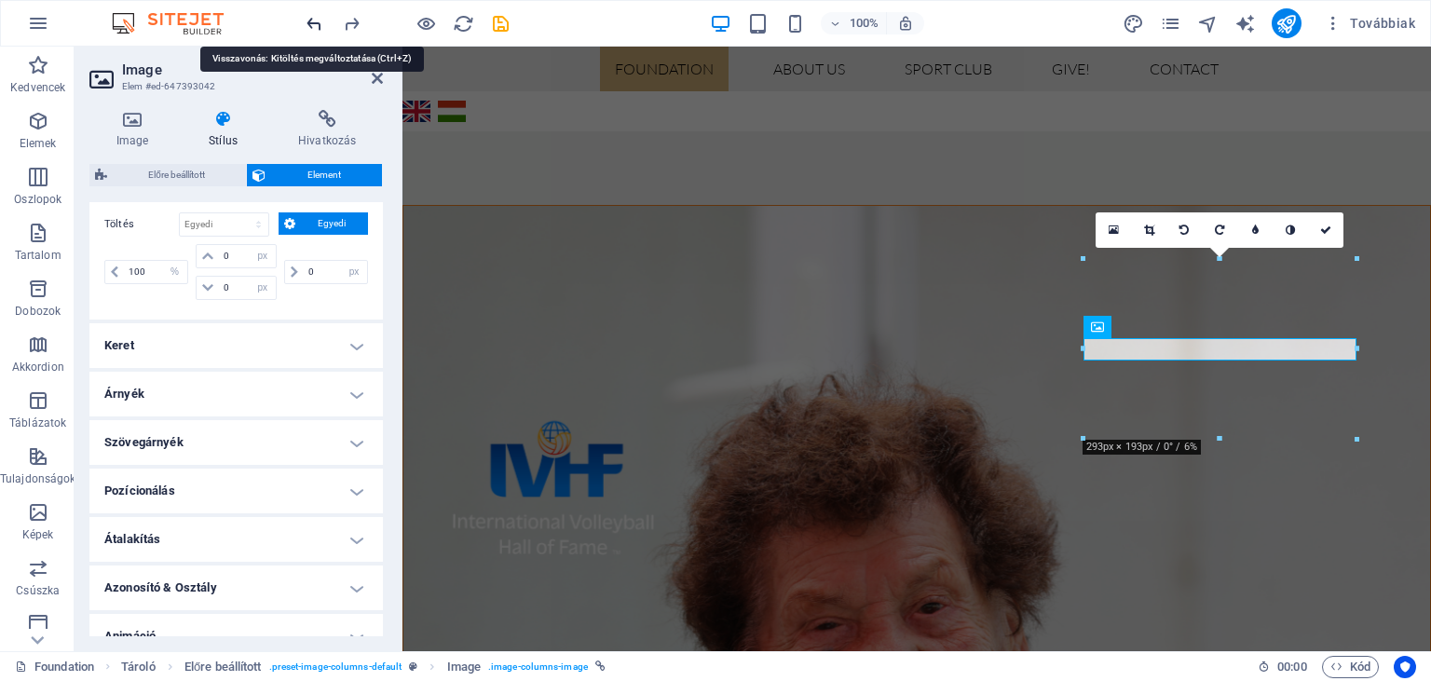
click at [311, 28] on icon "undo" at bounding box center [314, 23] width 21 height 21
select select "px"
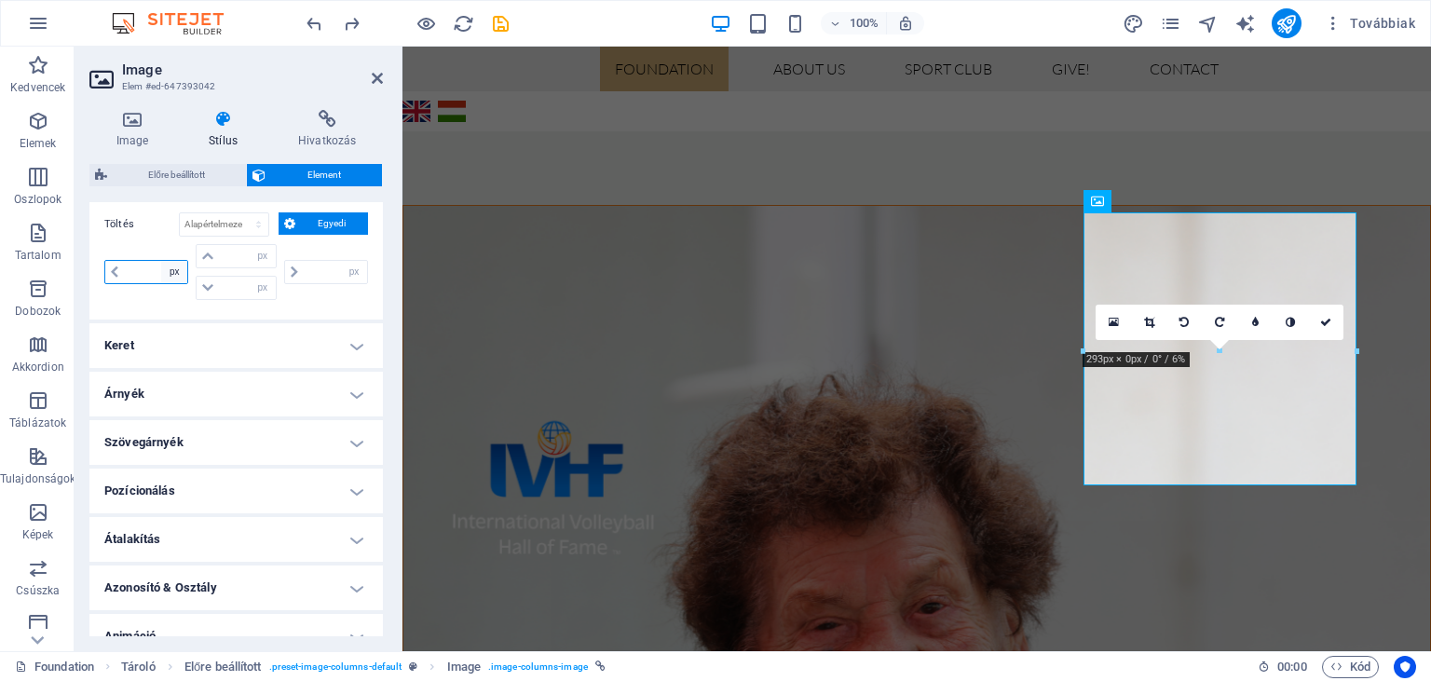
click at [161, 261] on select "px rem % vh vw" at bounding box center [174, 272] width 26 height 22
click option "px" at bounding box center [0, 0] width 0 height 0
click at [161, 261] on select "px rem % vh vw" at bounding box center [174, 272] width 26 height 22
select select "%"
click option "%" at bounding box center [0, 0] width 0 height 0
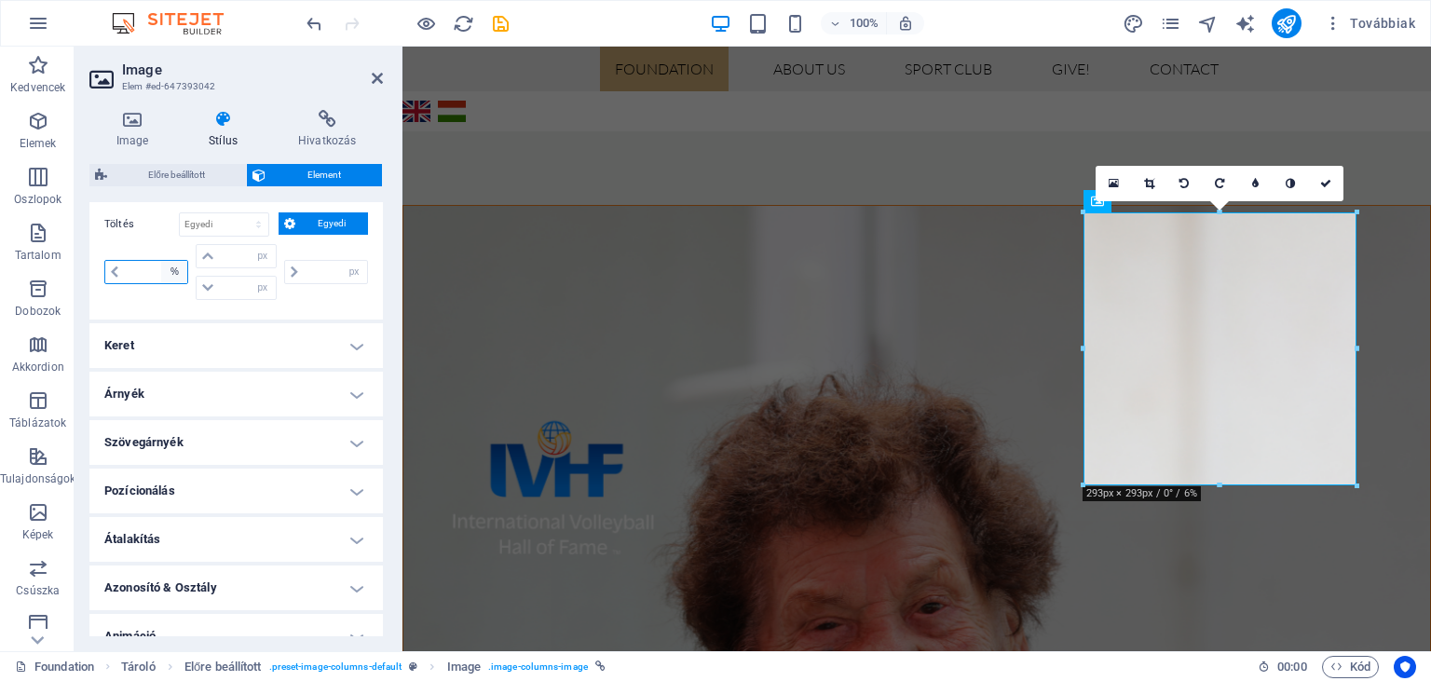
type input "100"
type input "0"
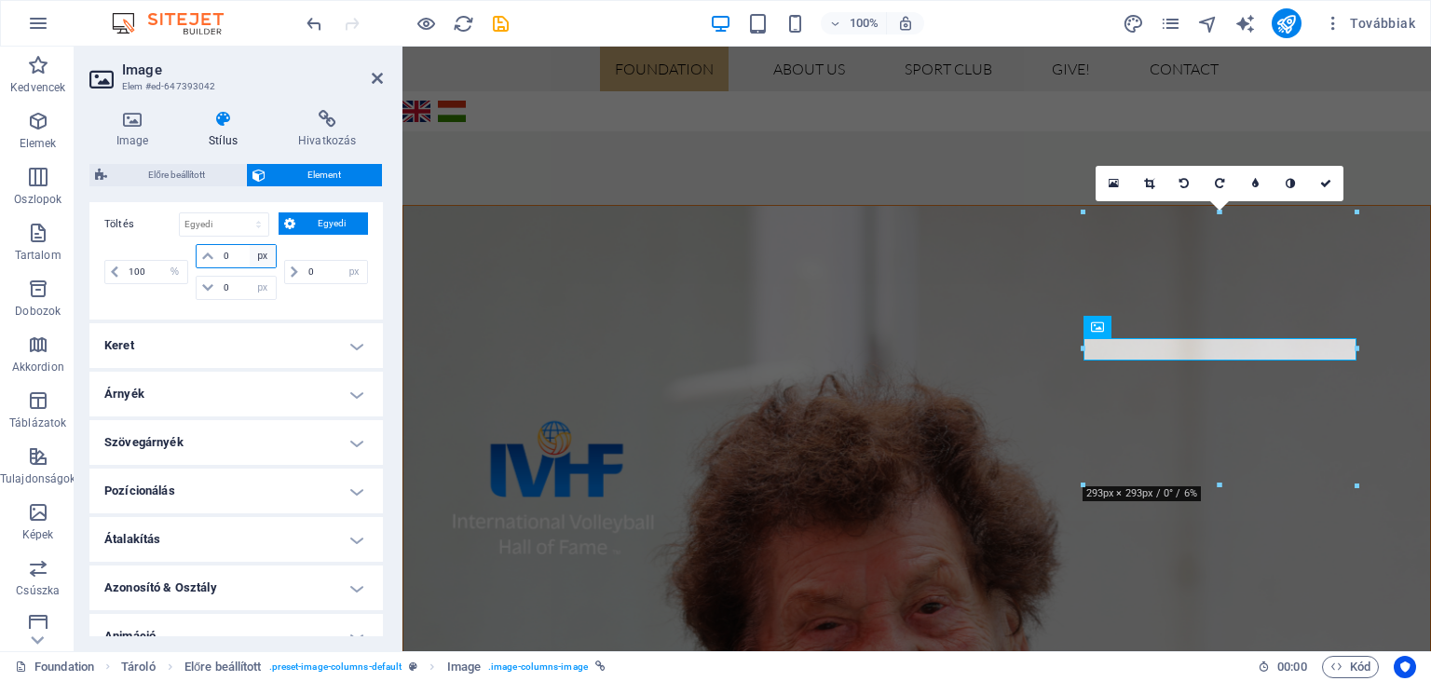
click at [250, 245] on select "px rem % vh vw" at bounding box center [263, 256] width 26 height 22
click option "vh" at bounding box center [0, 0] width 0 height 0
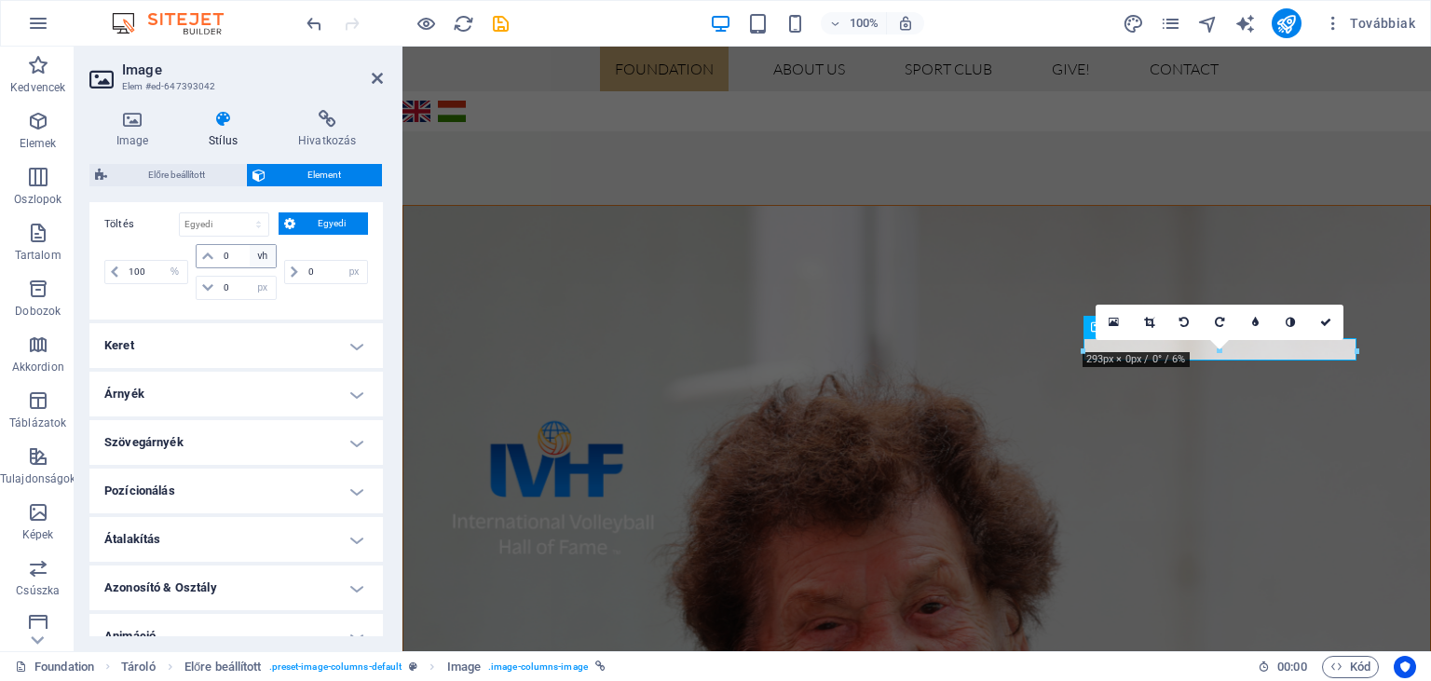
click at [266, 325] on h4 "Keret" at bounding box center [236, 345] width 294 height 45
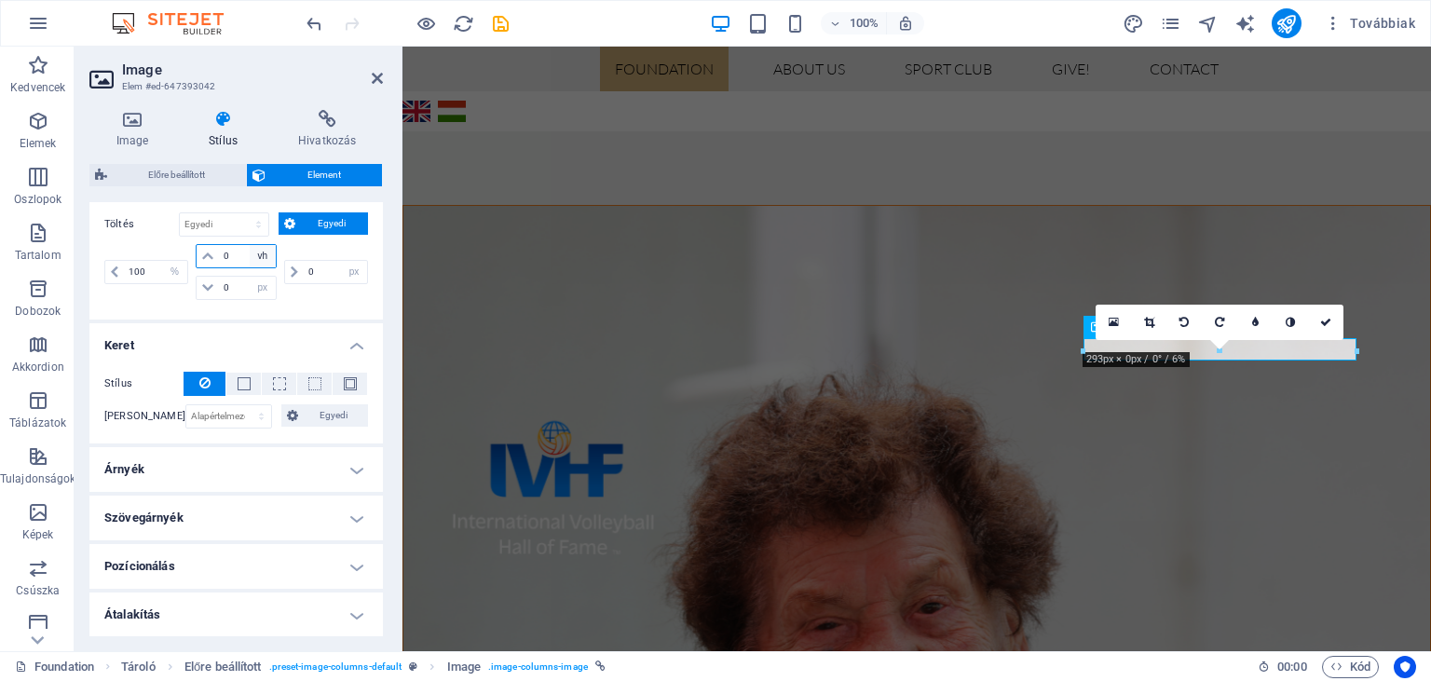
click at [250, 245] on select "px rem % vh vw" at bounding box center [263, 256] width 26 height 22
select select "%"
click option "%" at bounding box center [0, 0] width 0 height 0
type input "100"
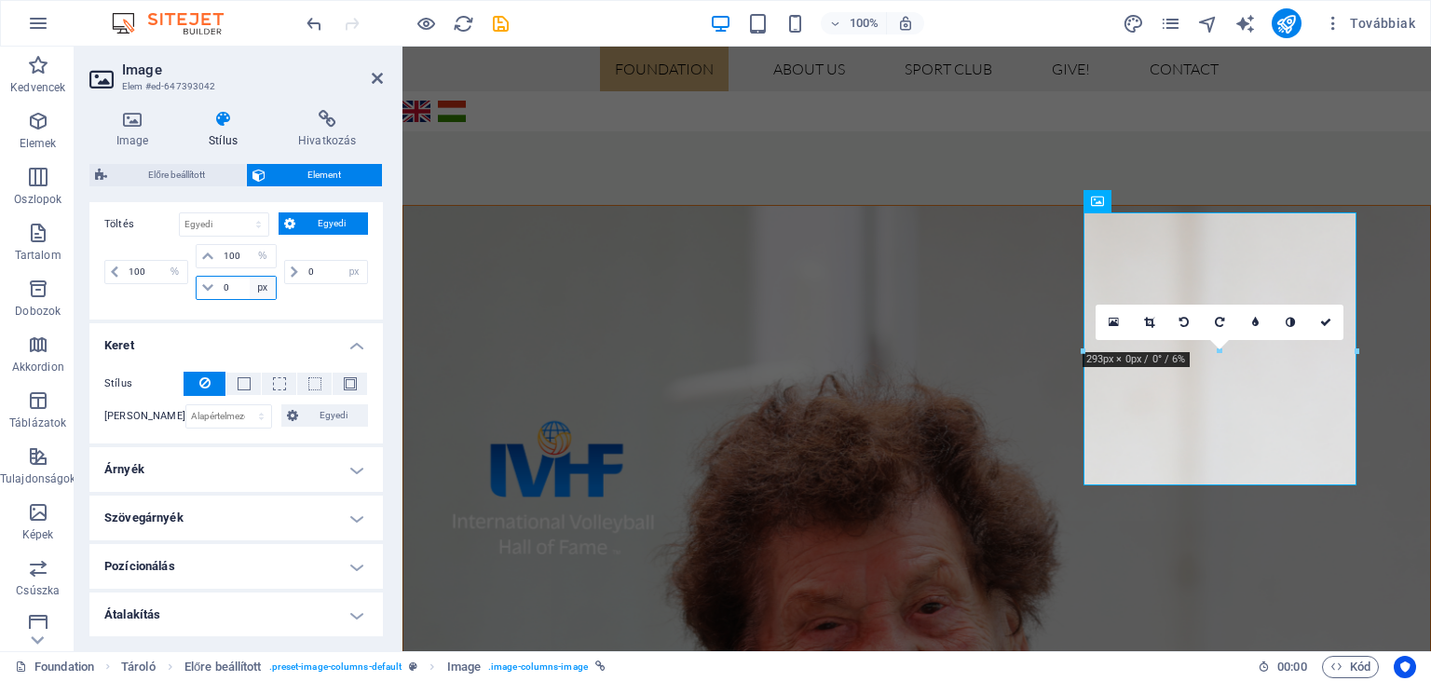
click at [250, 277] on select "px rem % vh vw" at bounding box center [263, 288] width 26 height 22
select select "%"
click option "%" at bounding box center [0, 0] width 0 height 0
type input "100"
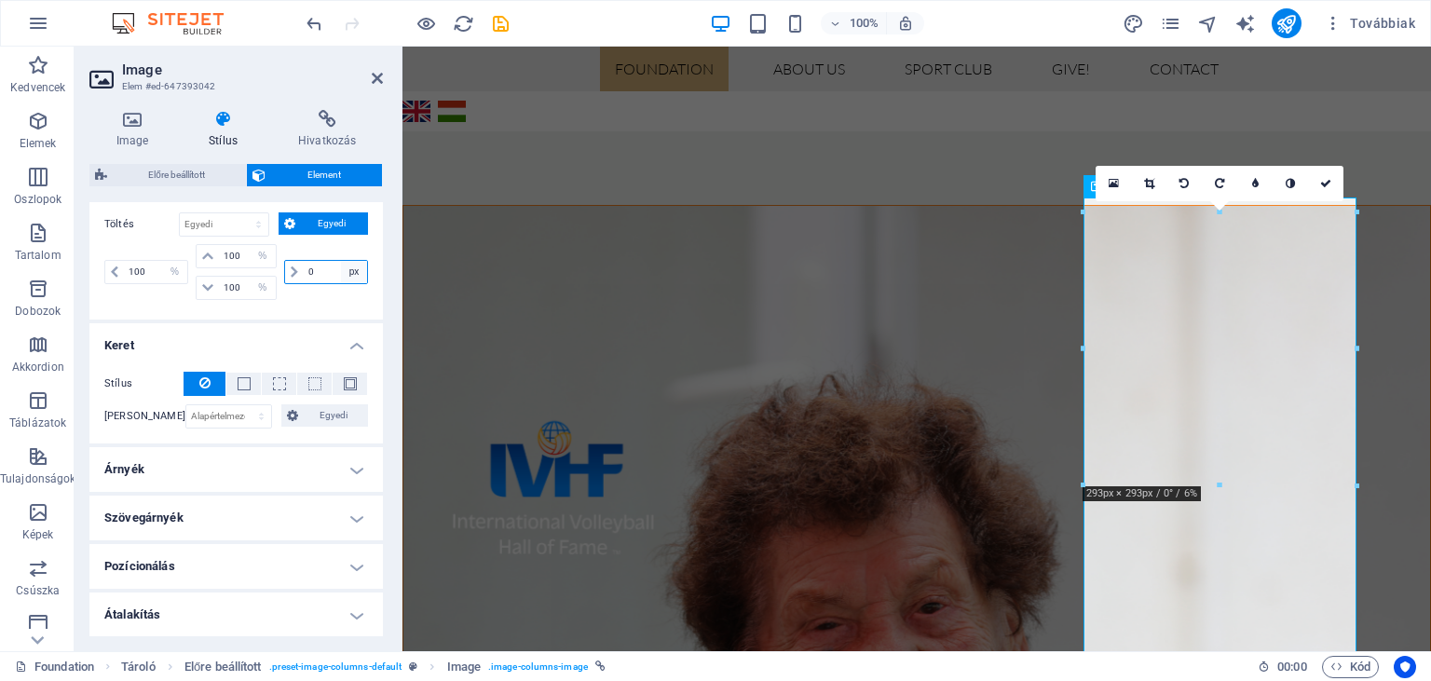
click at [341, 261] on select "px rem % vh vw" at bounding box center [354, 272] width 26 height 22
select select "%"
click option "%" at bounding box center [0, 0] width 0 height 0
type input "100"
select select "%"
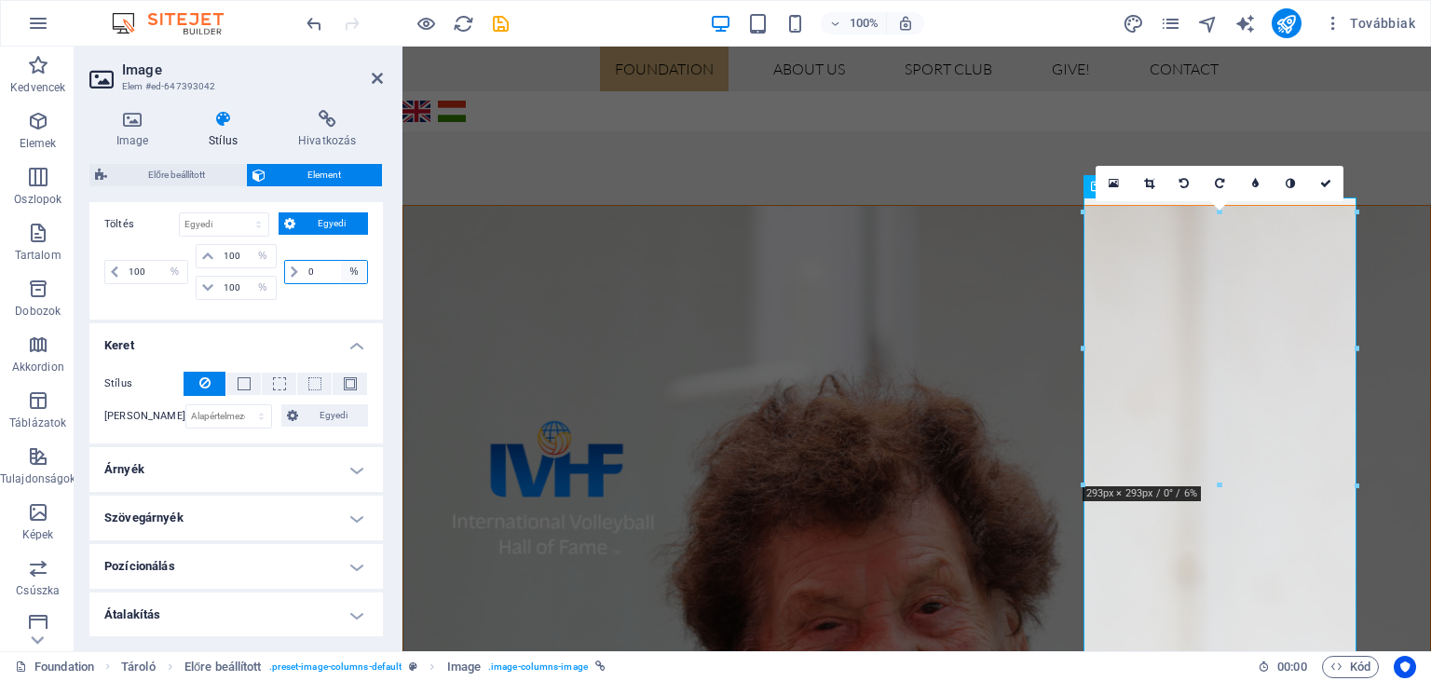
type input "100"
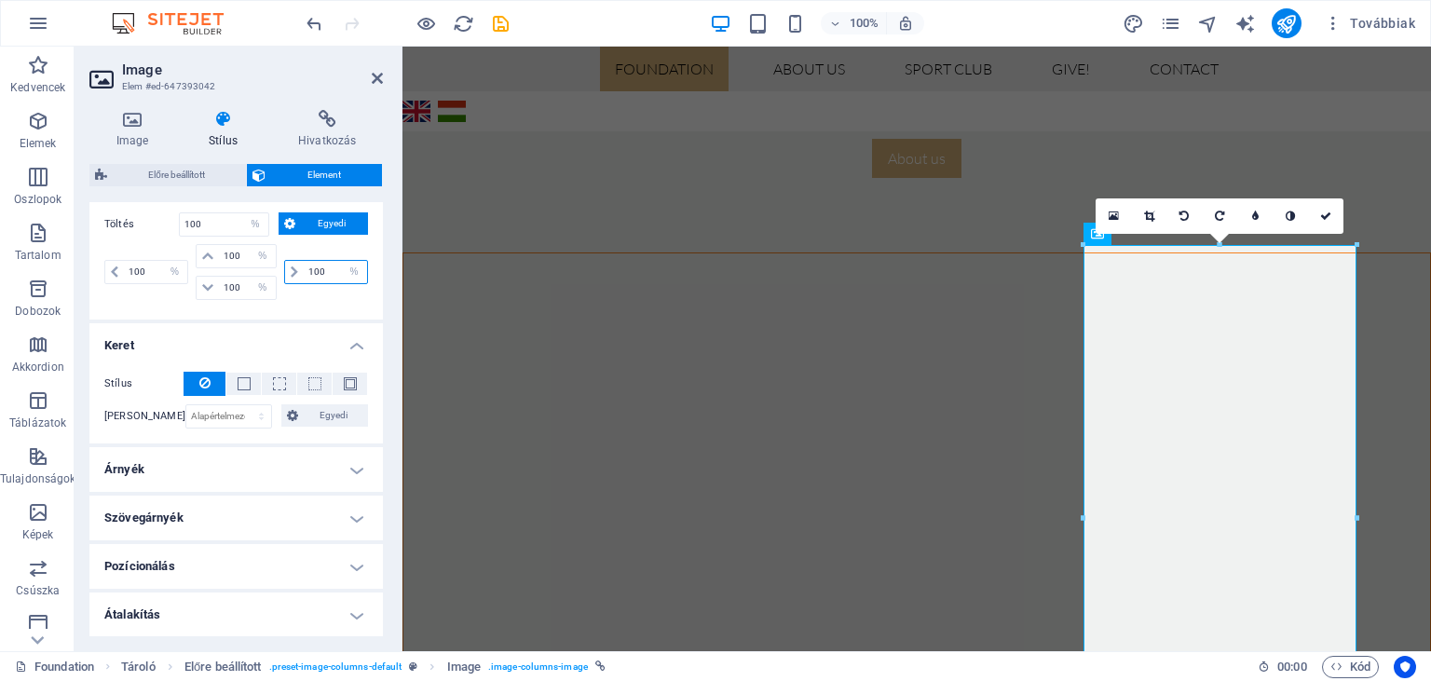
scroll to position [1059, 0]
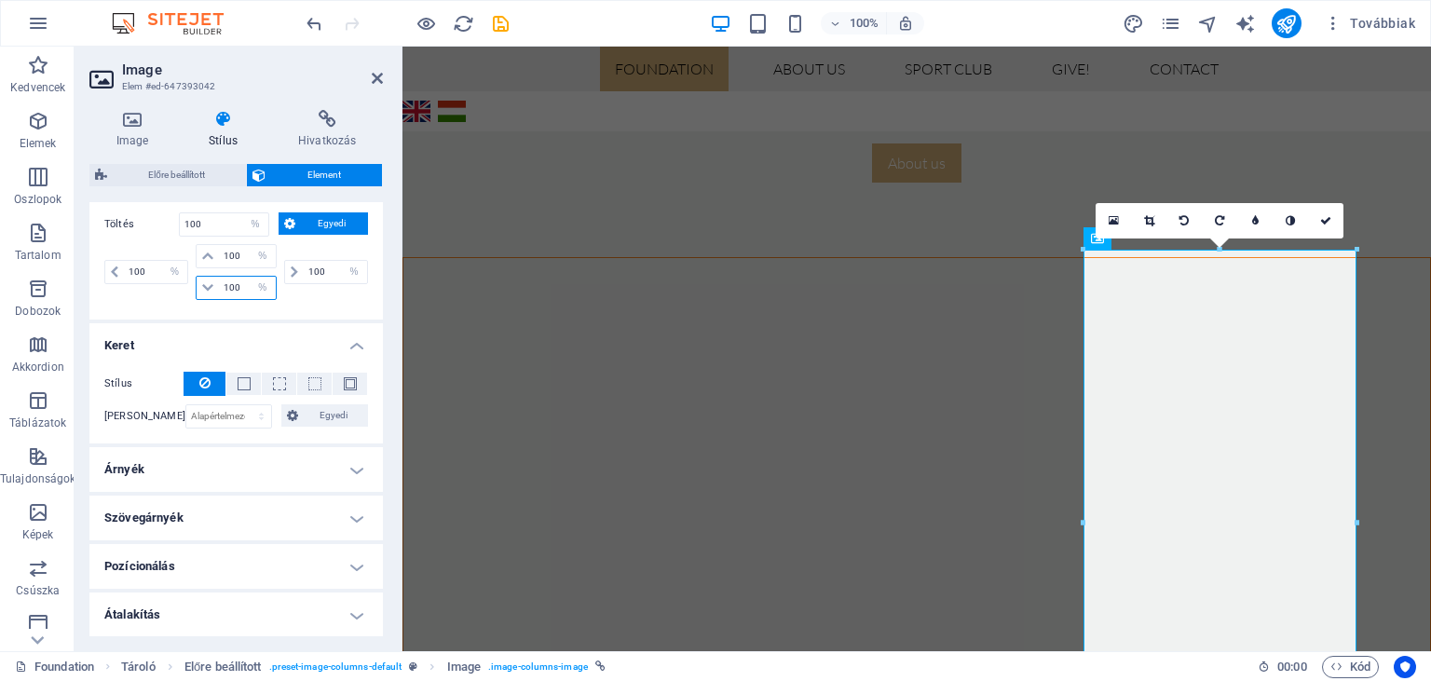
click at [233, 282] on input "100" at bounding box center [247, 288] width 56 height 22
type input "50"
select select "DISABLED_OPTION_VALUE"
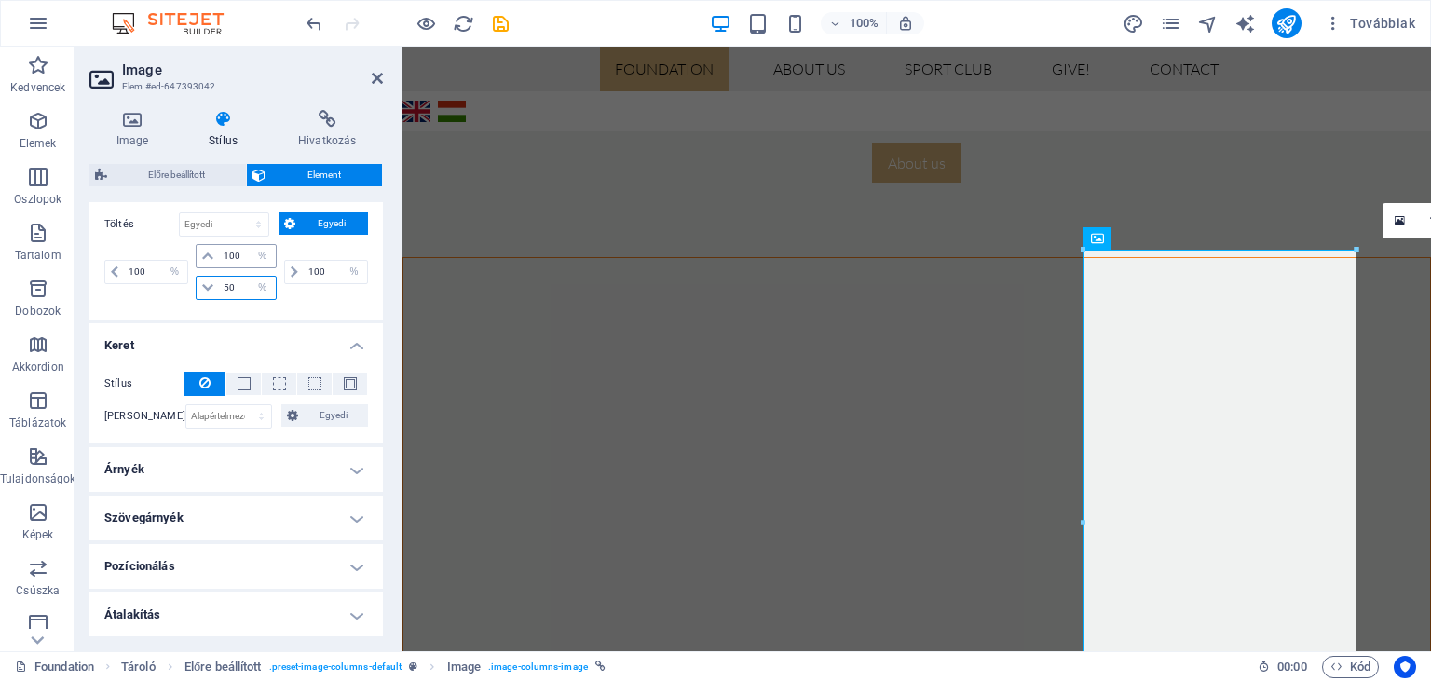
type input "50"
click at [235, 253] on input "100" at bounding box center [247, 256] width 56 height 22
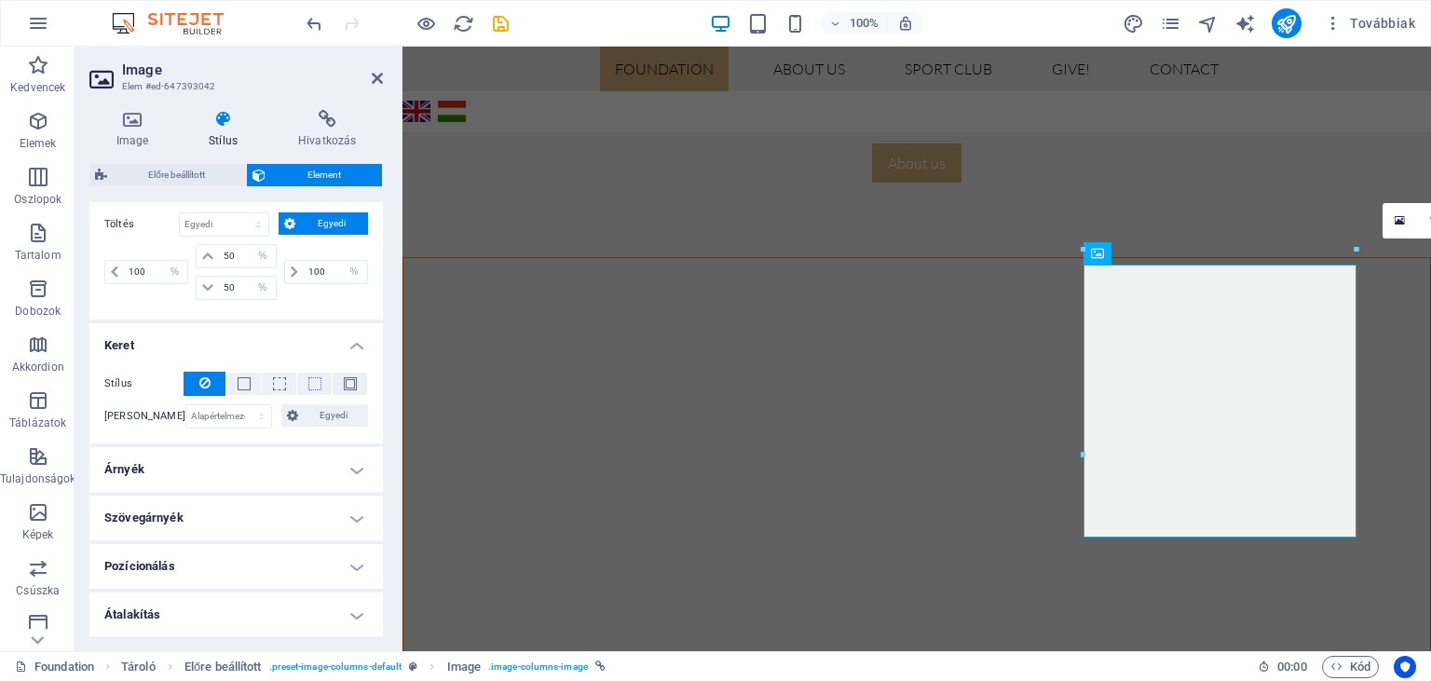
click at [265, 77] on h2 "Image" at bounding box center [252, 69] width 261 height 17
click at [230, 252] on input "50" at bounding box center [247, 256] width 56 height 22
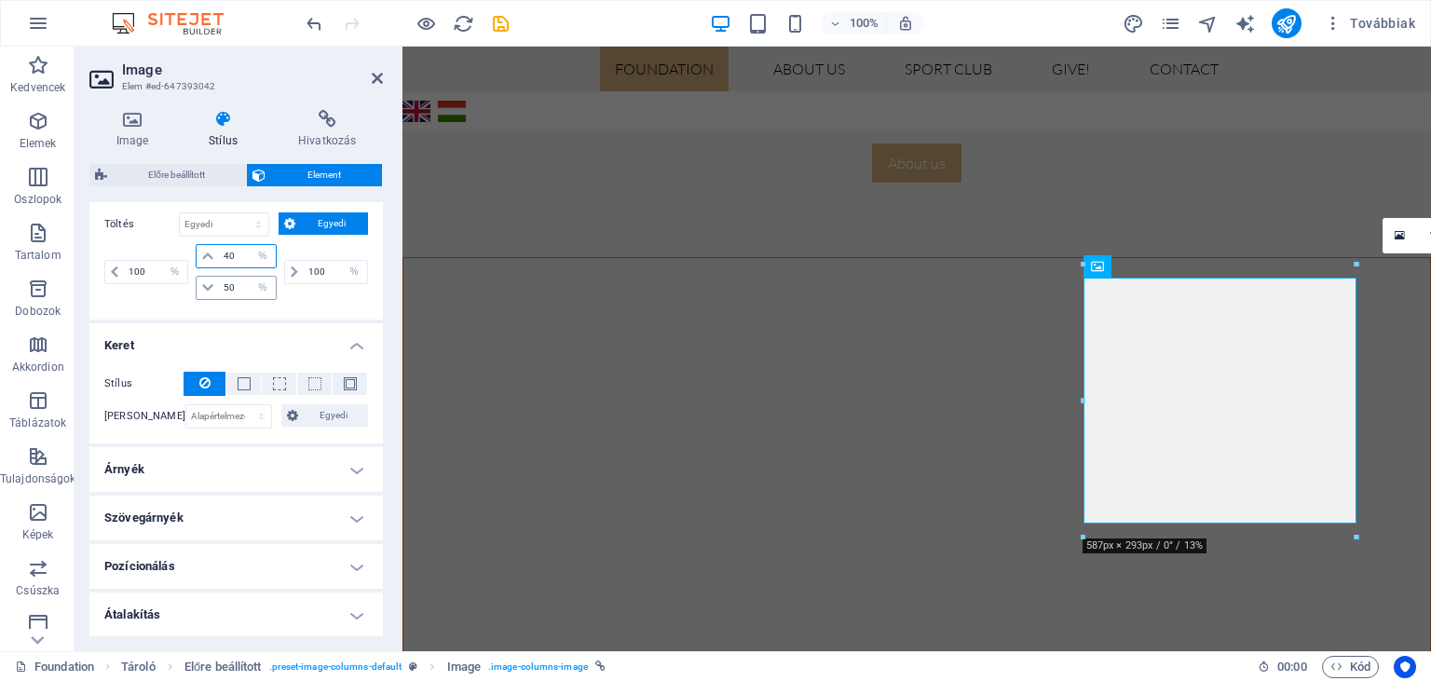
type input "40"
click at [227, 285] on input "50" at bounding box center [247, 288] width 56 height 22
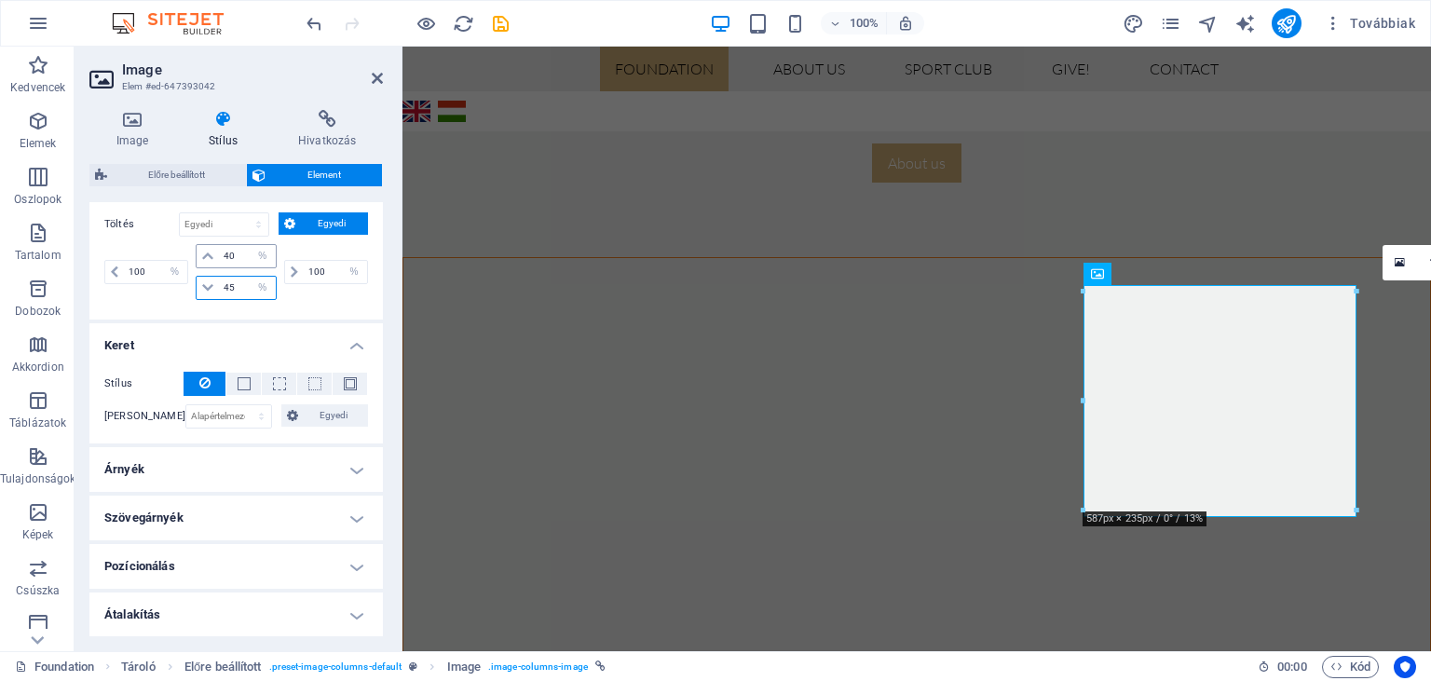
type input "45"
click at [234, 248] on input "40" at bounding box center [247, 256] width 56 height 22
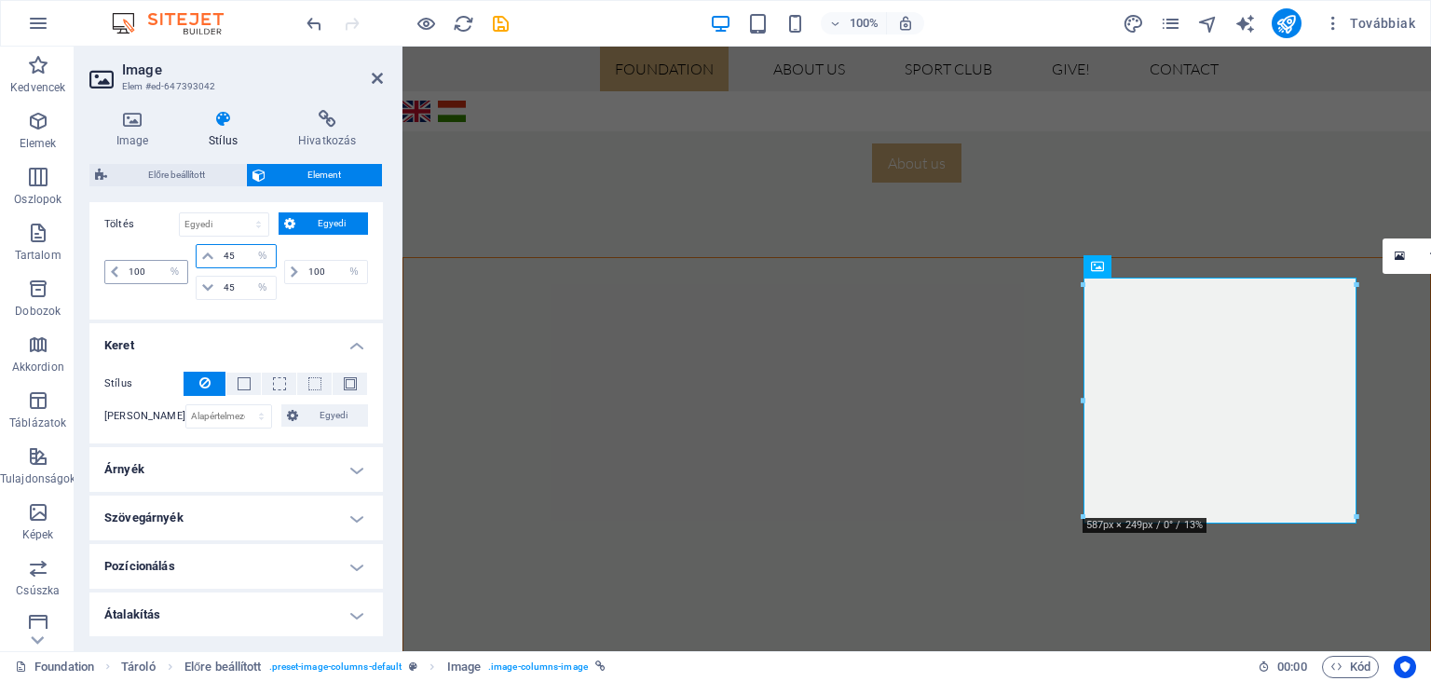
type input "45"
click at [141, 266] on input "100" at bounding box center [155, 272] width 63 height 22
type input "90"
click at [317, 264] on input "100" at bounding box center [335, 272] width 63 height 22
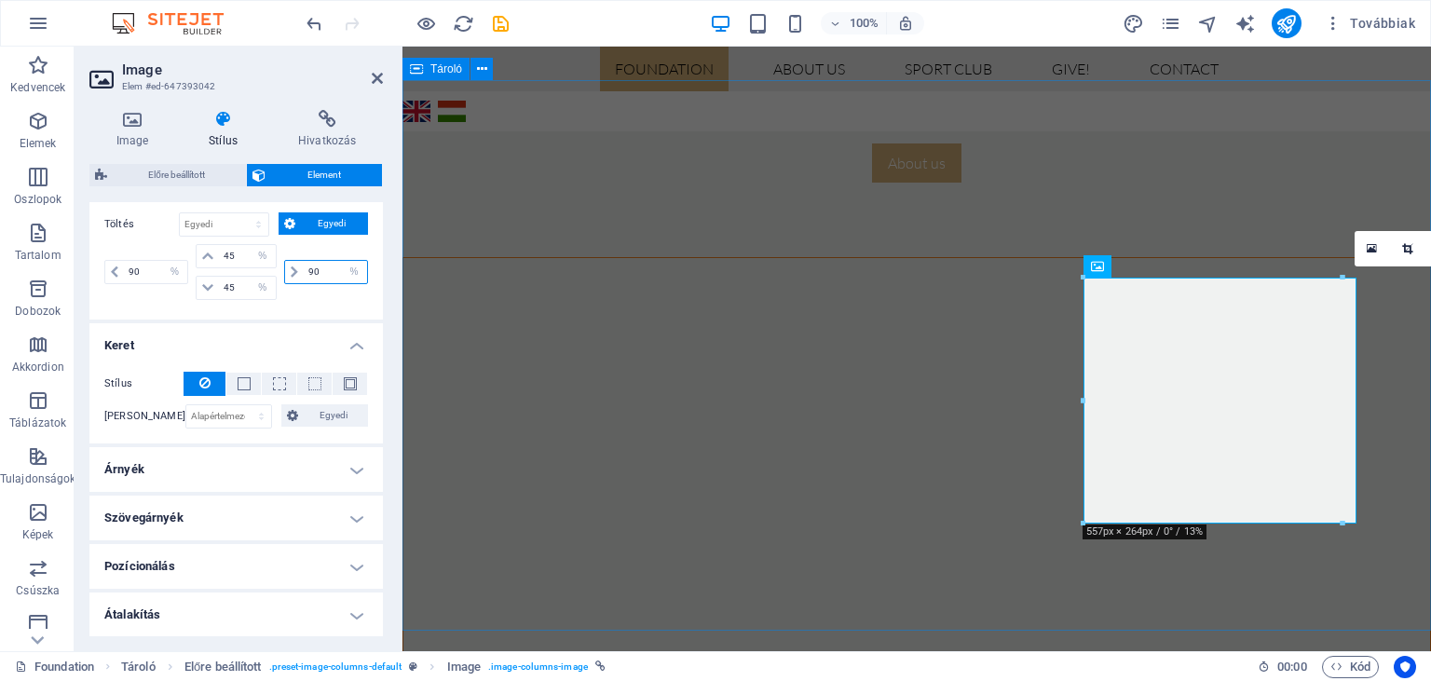
type input "90"
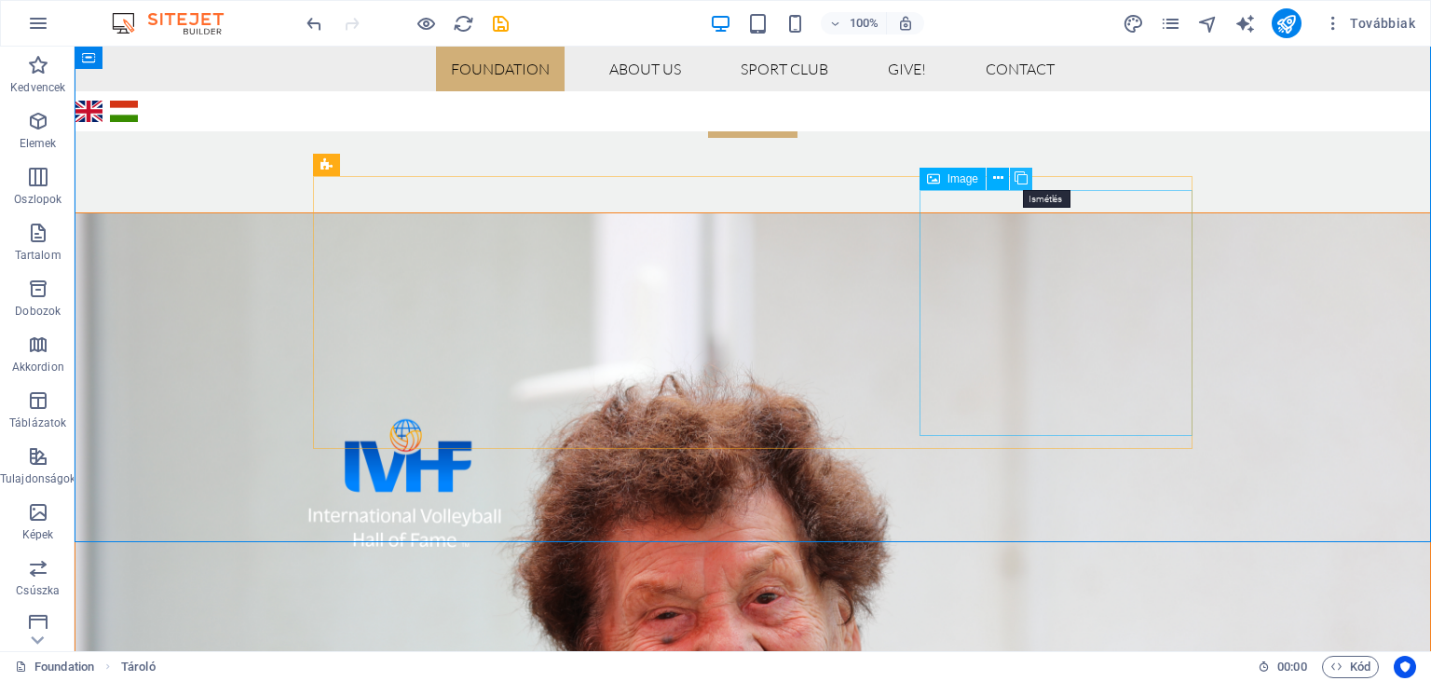
click at [1019, 181] on icon at bounding box center [1021, 179] width 13 height 20
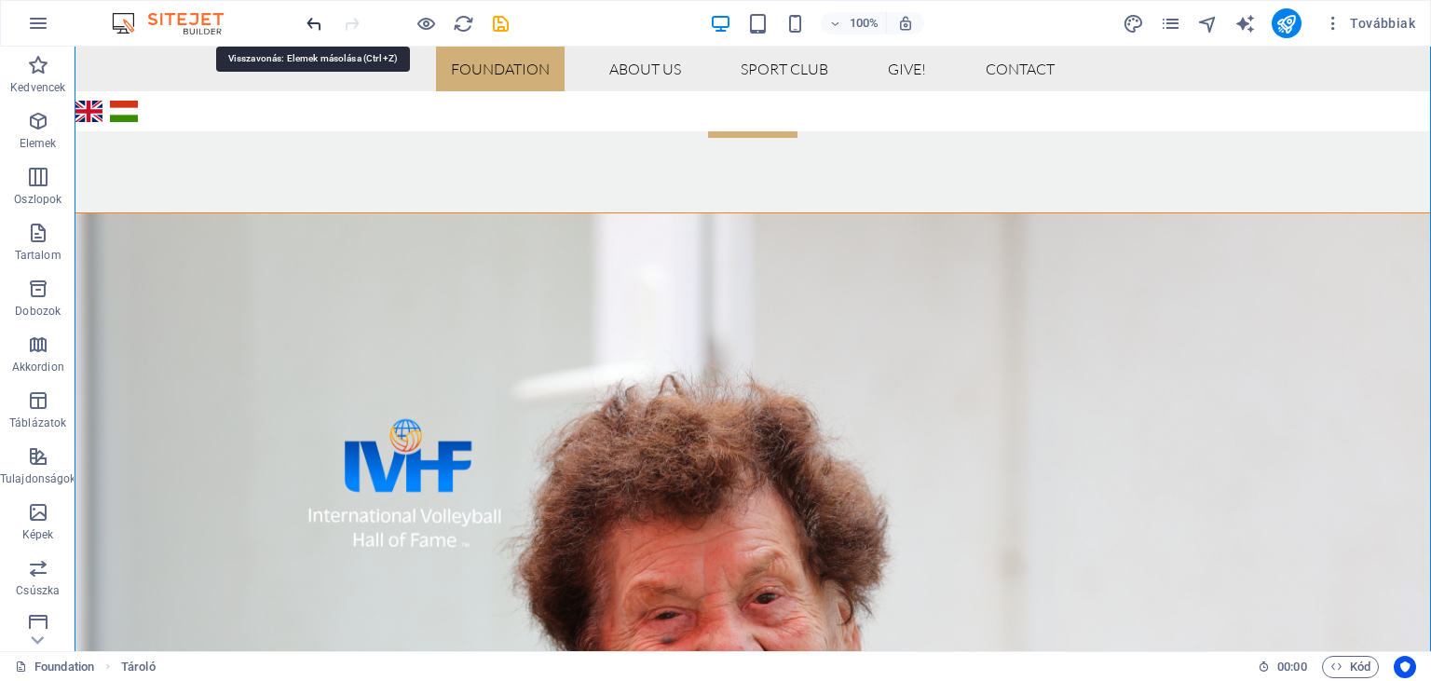
click at [307, 27] on icon "undo" at bounding box center [314, 23] width 21 height 21
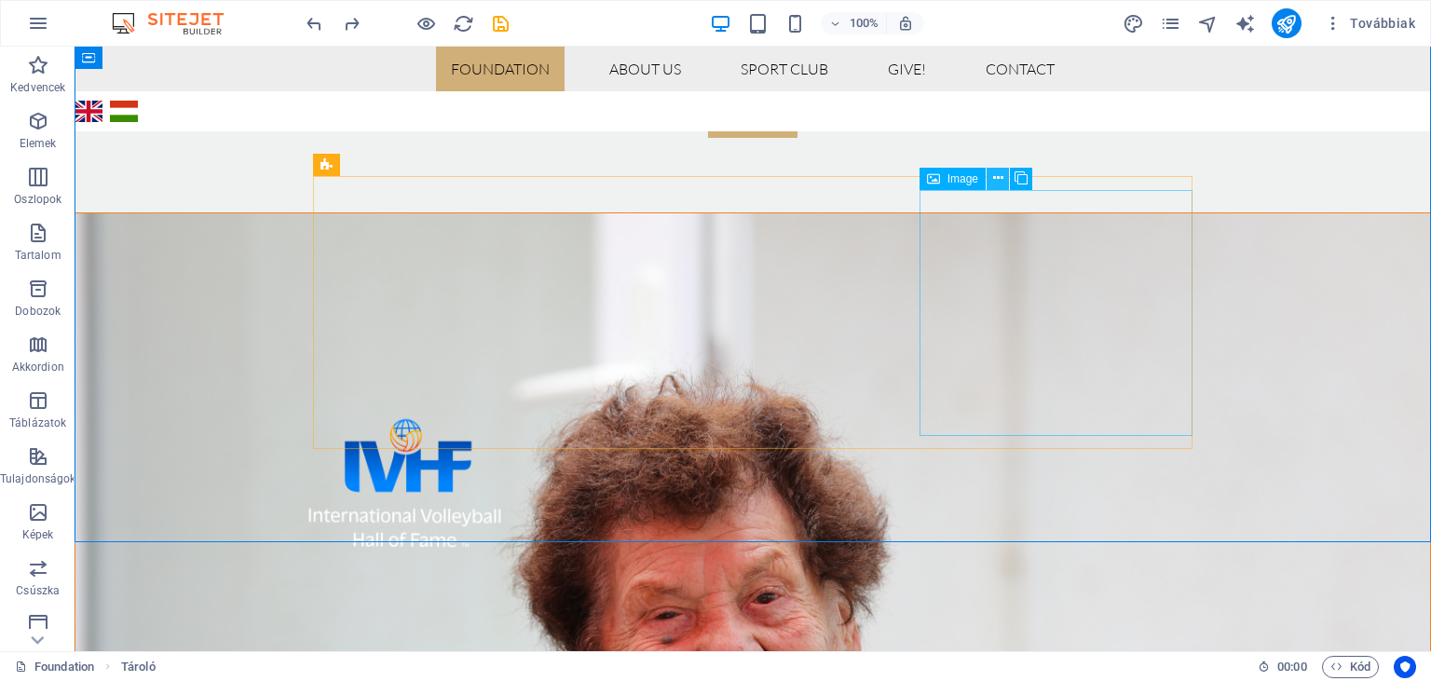
click at [998, 175] on icon at bounding box center [998, 179] width 10 height 20
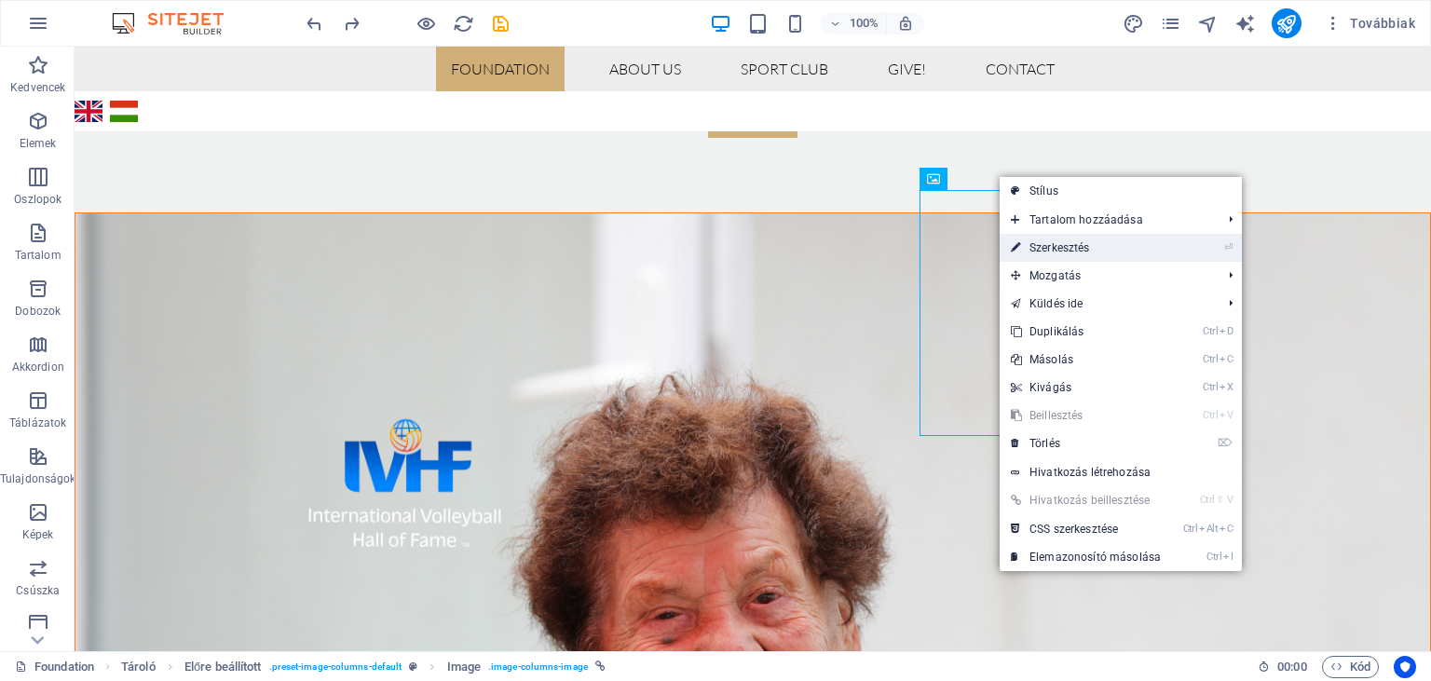
click at [1055, 249] on link "⏎ Szerkesztés" at bounding box center [1086, 248] width 172 height 28
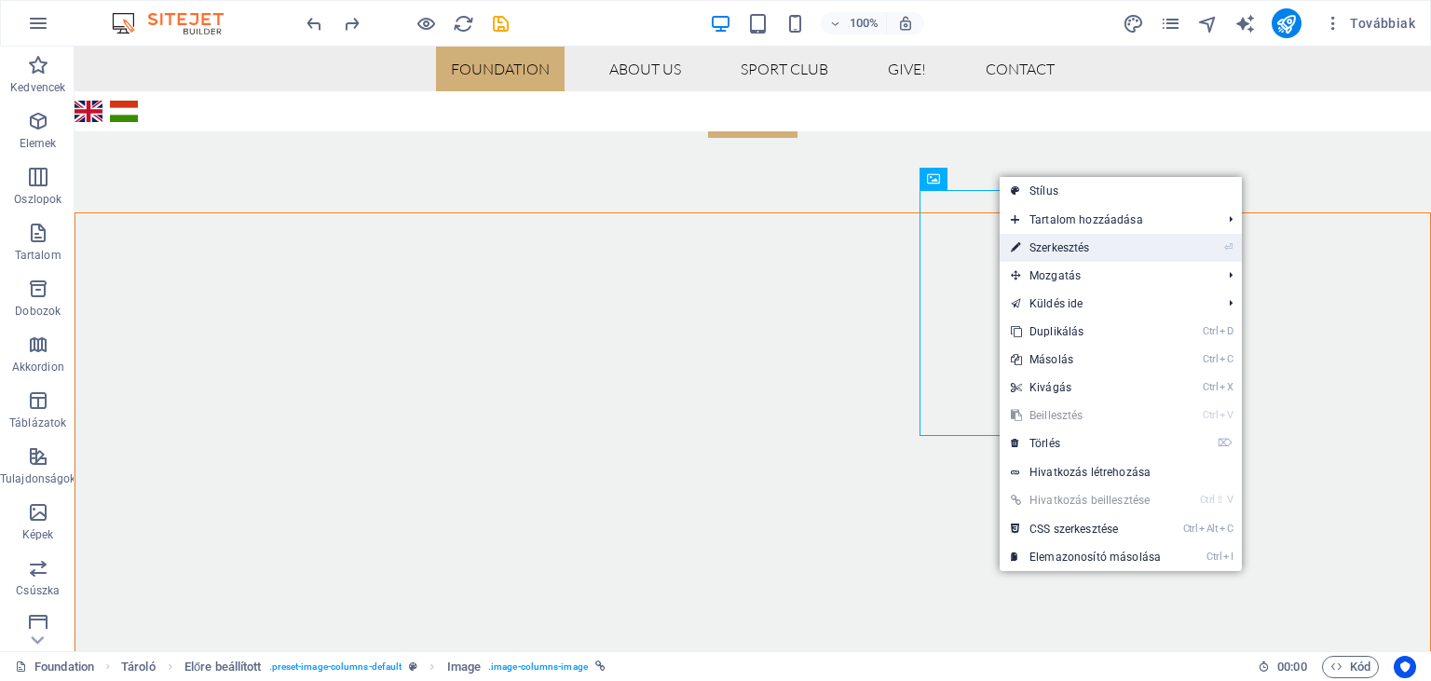
select select "%"
select select "px"
select select "%"
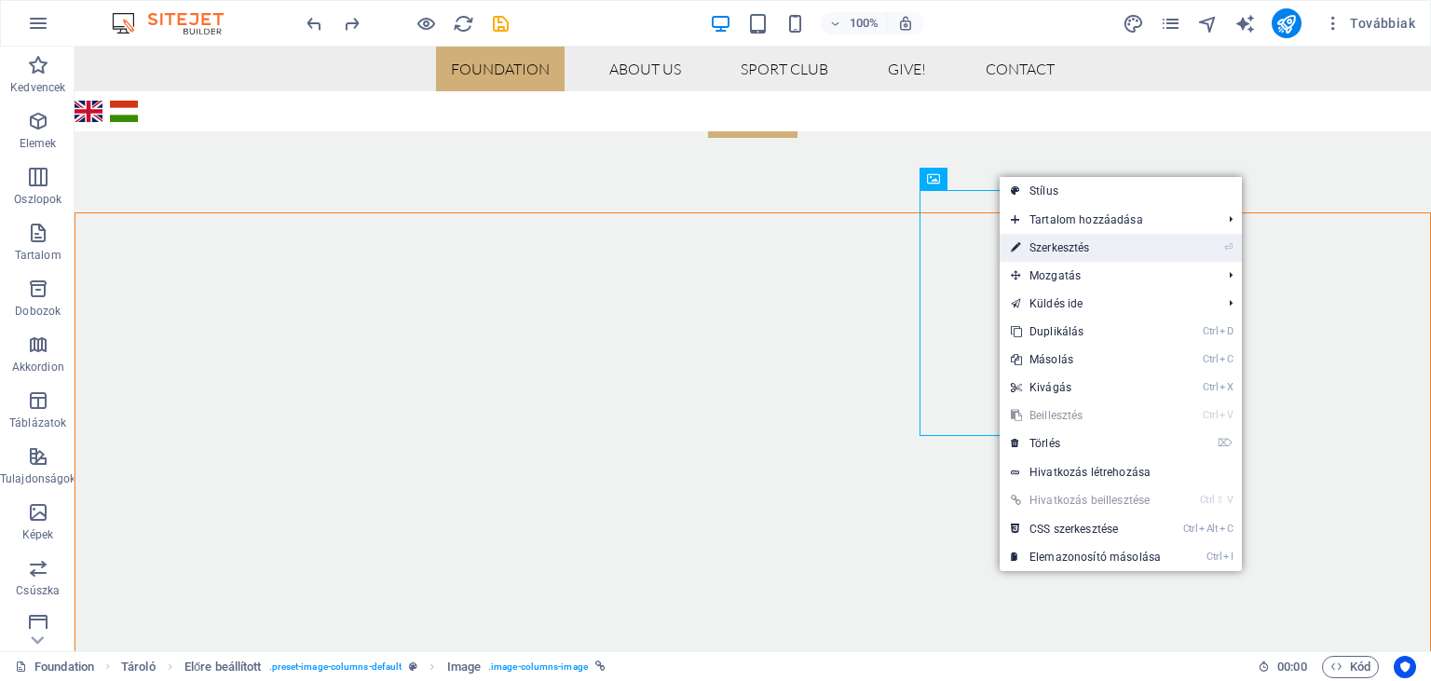
select select "%"
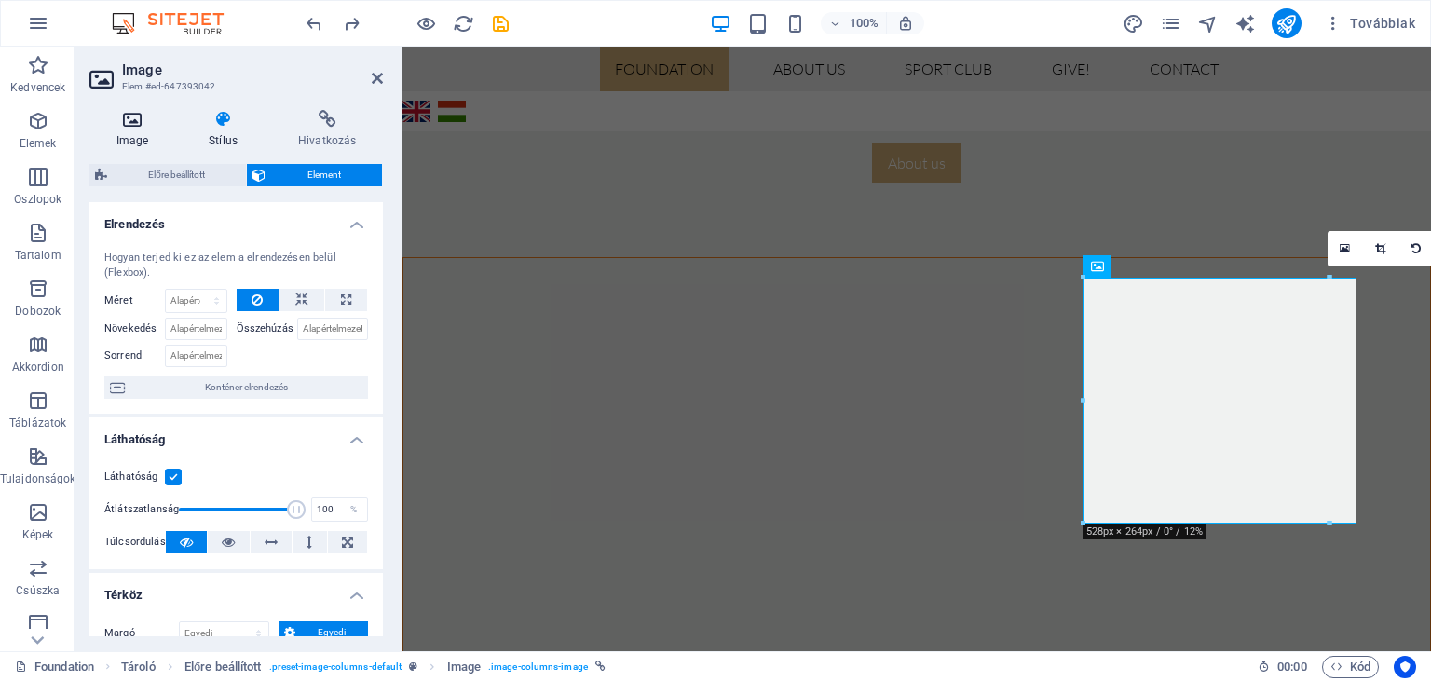
click at [129, 126] on icon at bounding box center [132, 119] width 86 height 19
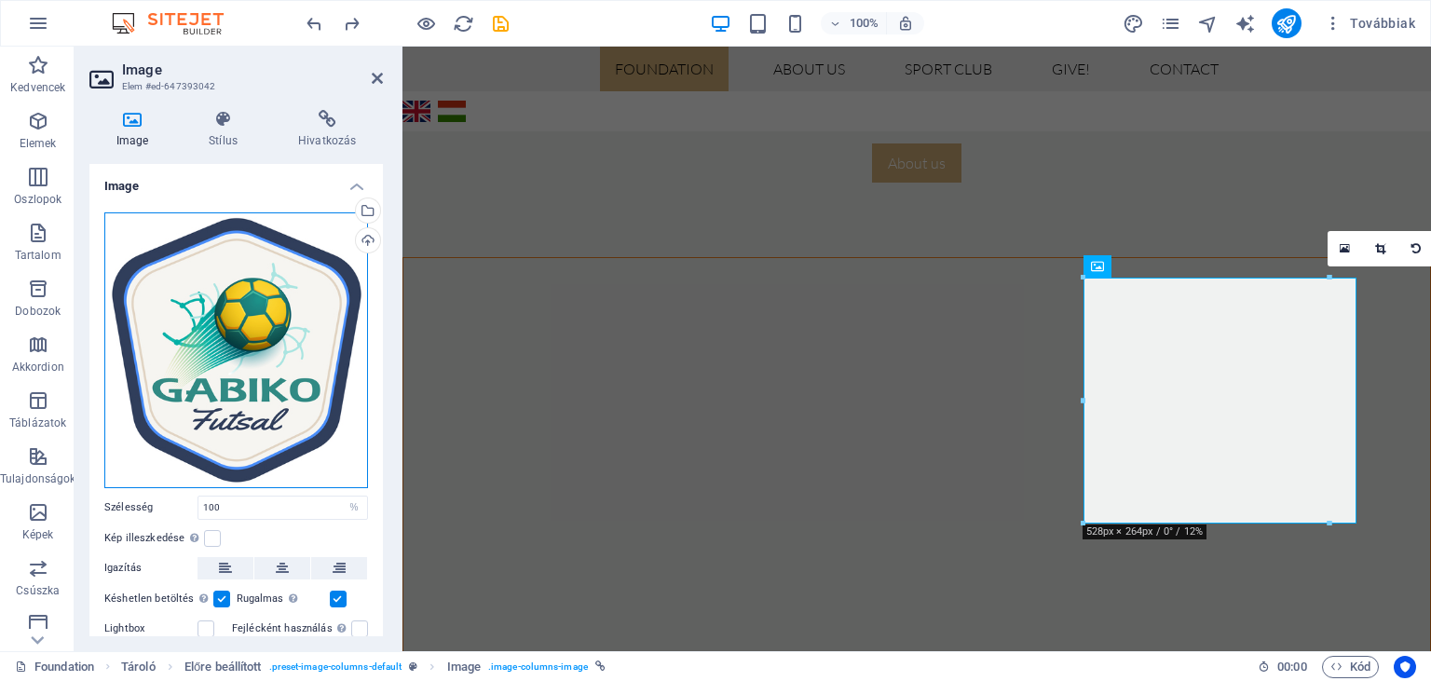
click at [238, 348] on div "Húzza ide a fájlokat, kattintson a fájlok kiválasztásához, vagy válasszon fájlo…" at bounding box center [236, 350] width 264 height 276
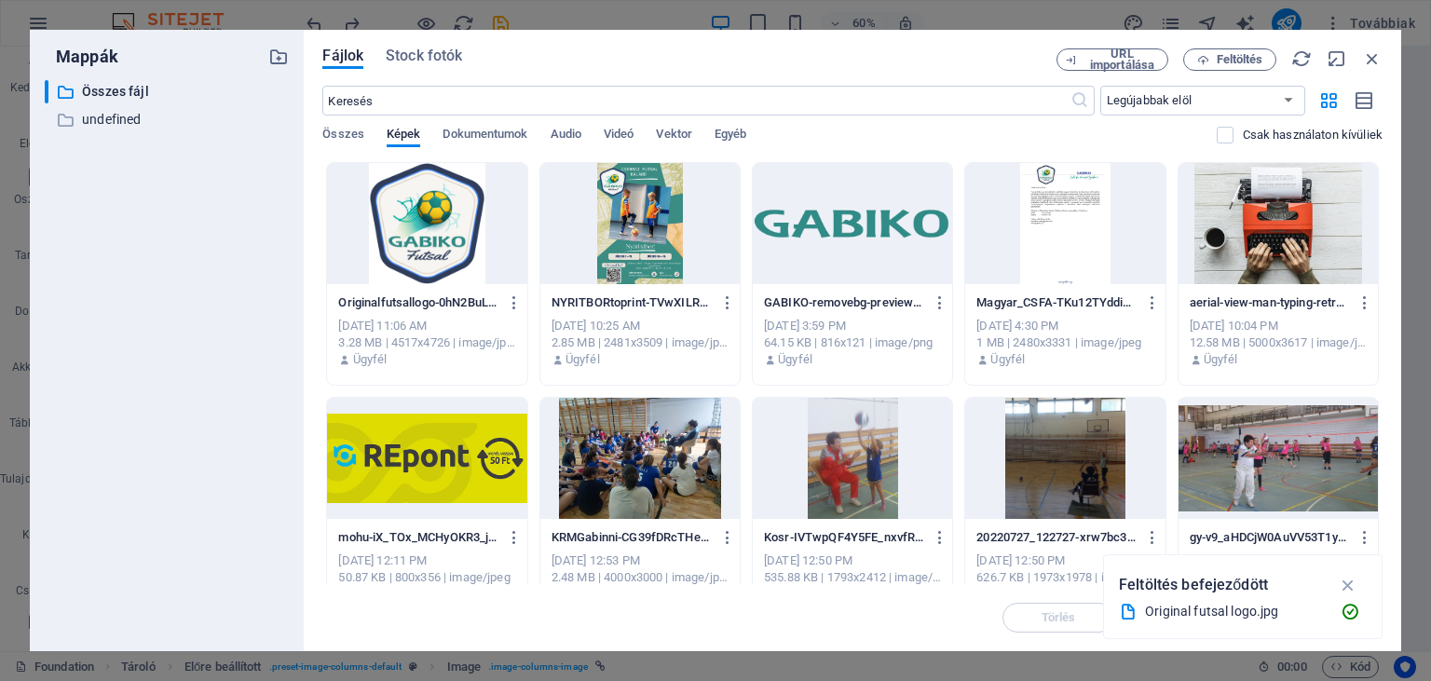
click at [419, 228] on div at bounding box center [426, 223] width 199 height 121
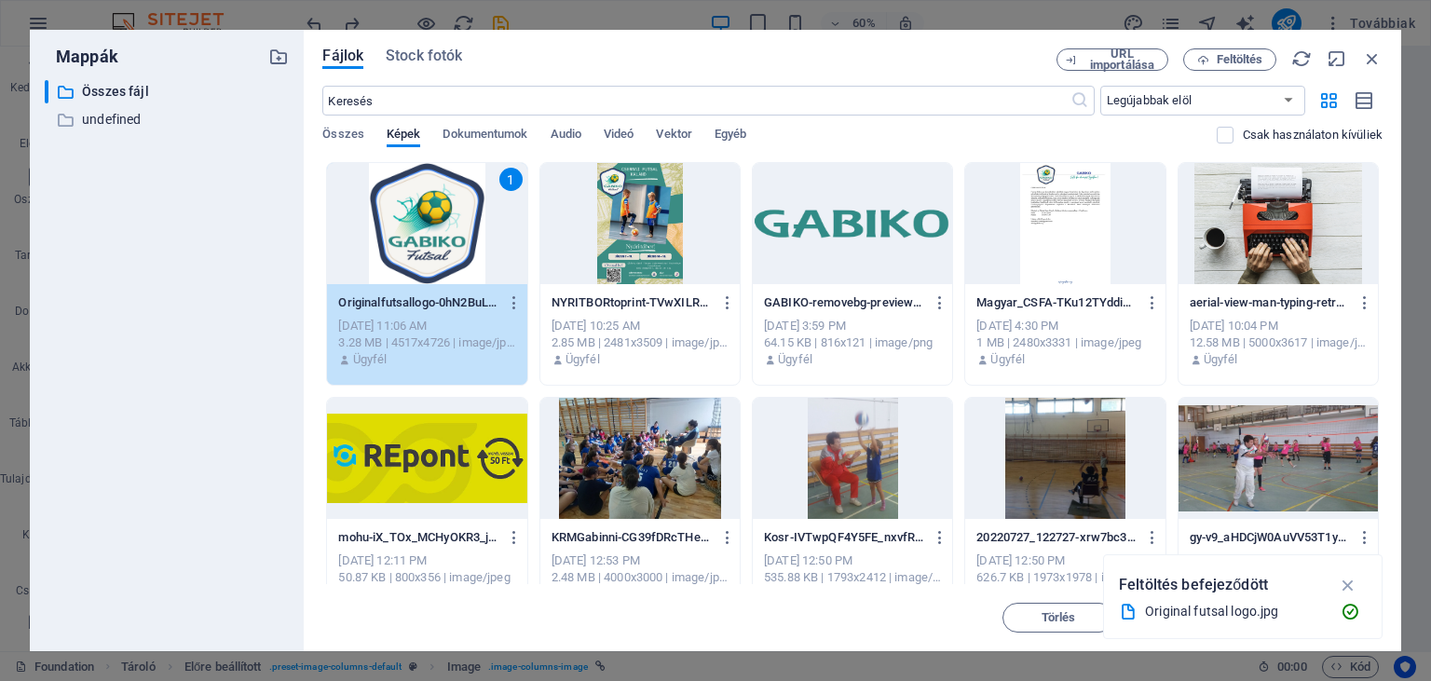
click at [1361, 56] on div "URL importálása Feltöltés" at bounding box center [1220, 59] width 326 height 22
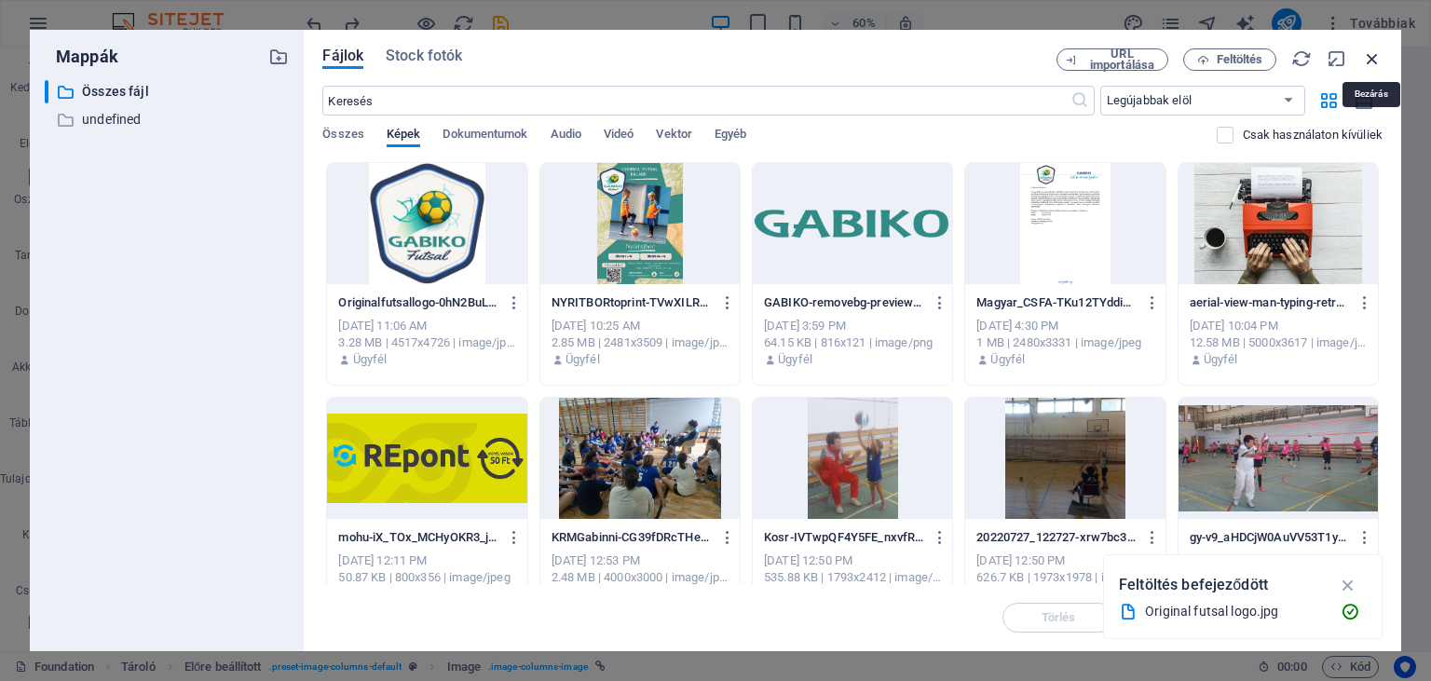
click at [1369, 61] on icon "button" at bounding box center [1372, 58] width 20 height 20
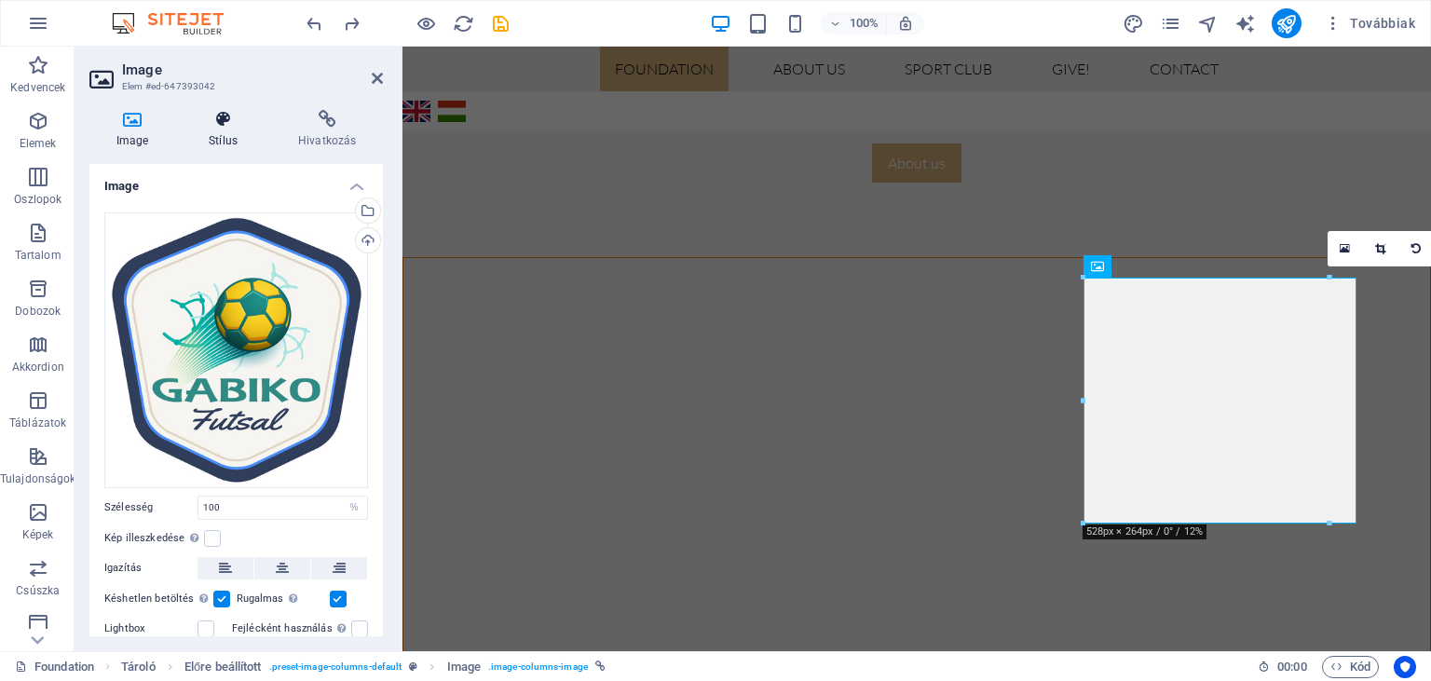
click at [229, 124] on icon at bounding box center [224, 119] width 82 height 19
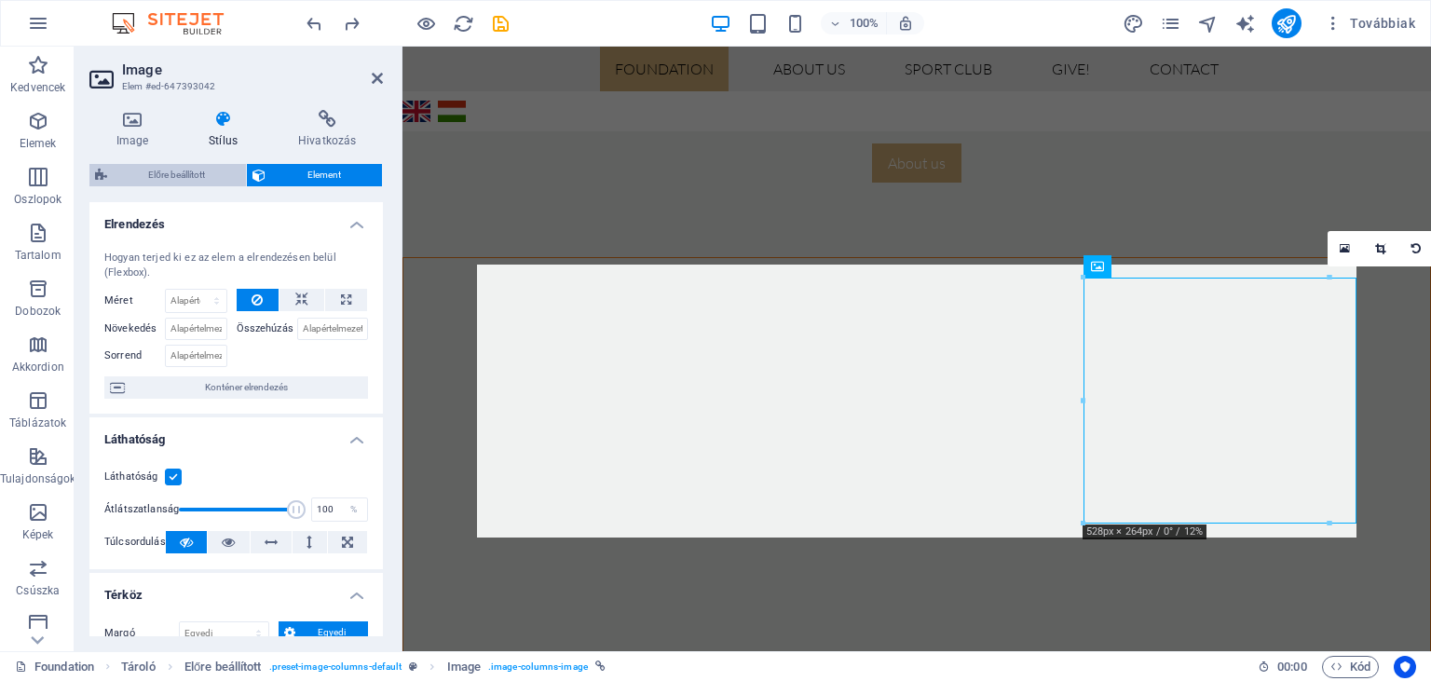
click at [182, 173] on span "Előre beállított" at bounding box center [177, 175] width 128 height 22
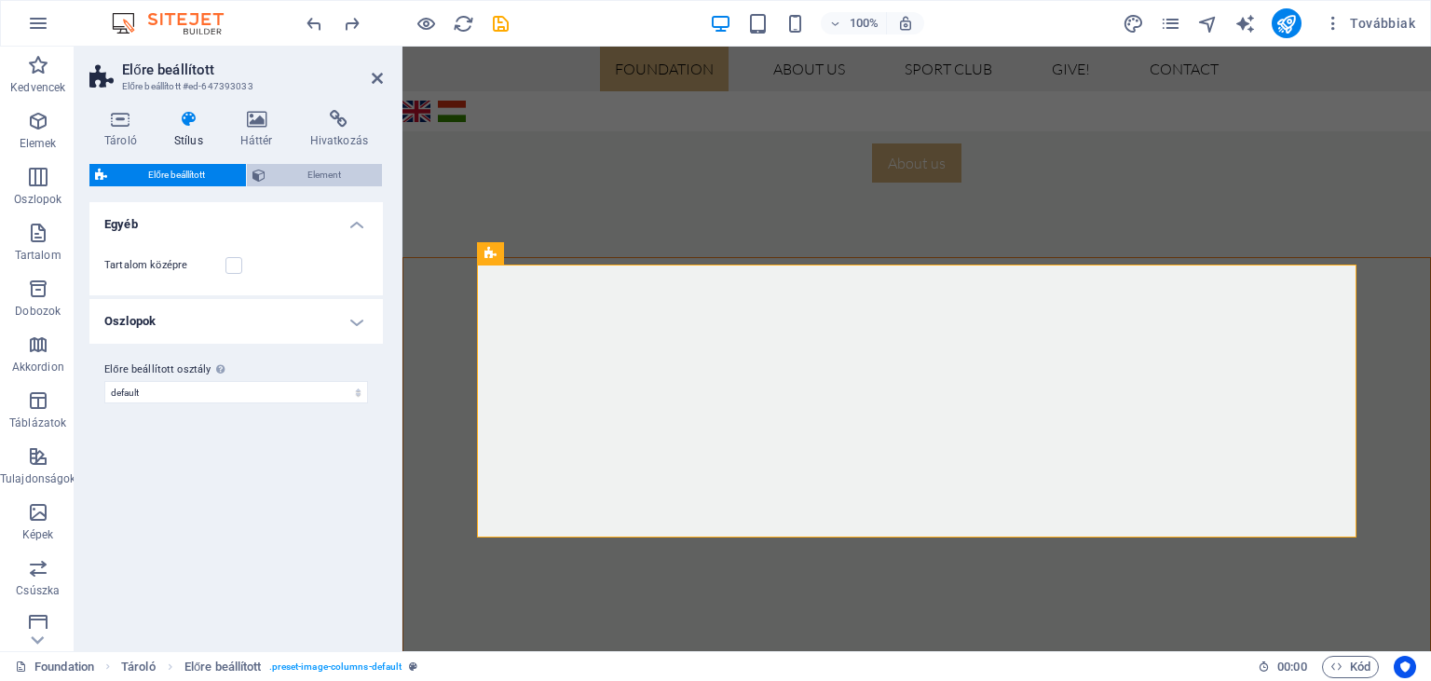
click at [322, 177] on span "Element" at bounding box center [323, 175] width 105 height 22
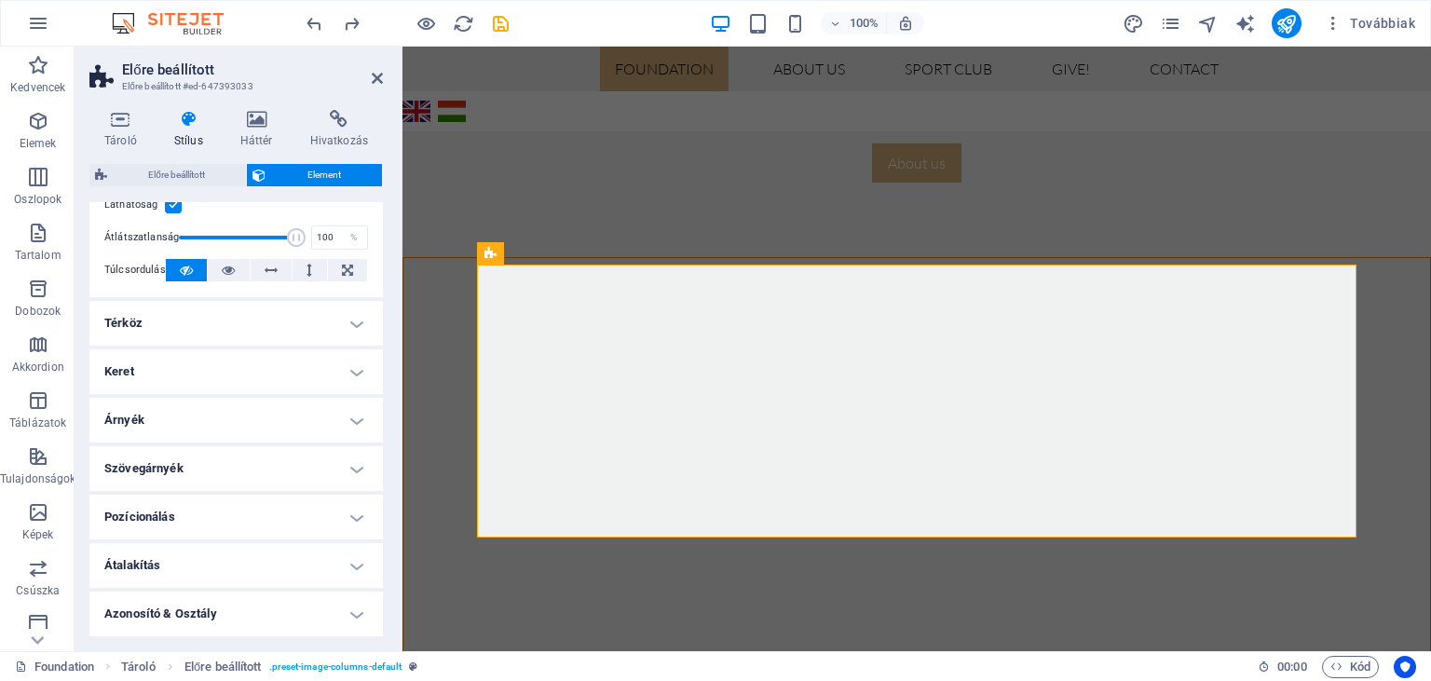
scroll to position [0, 0]
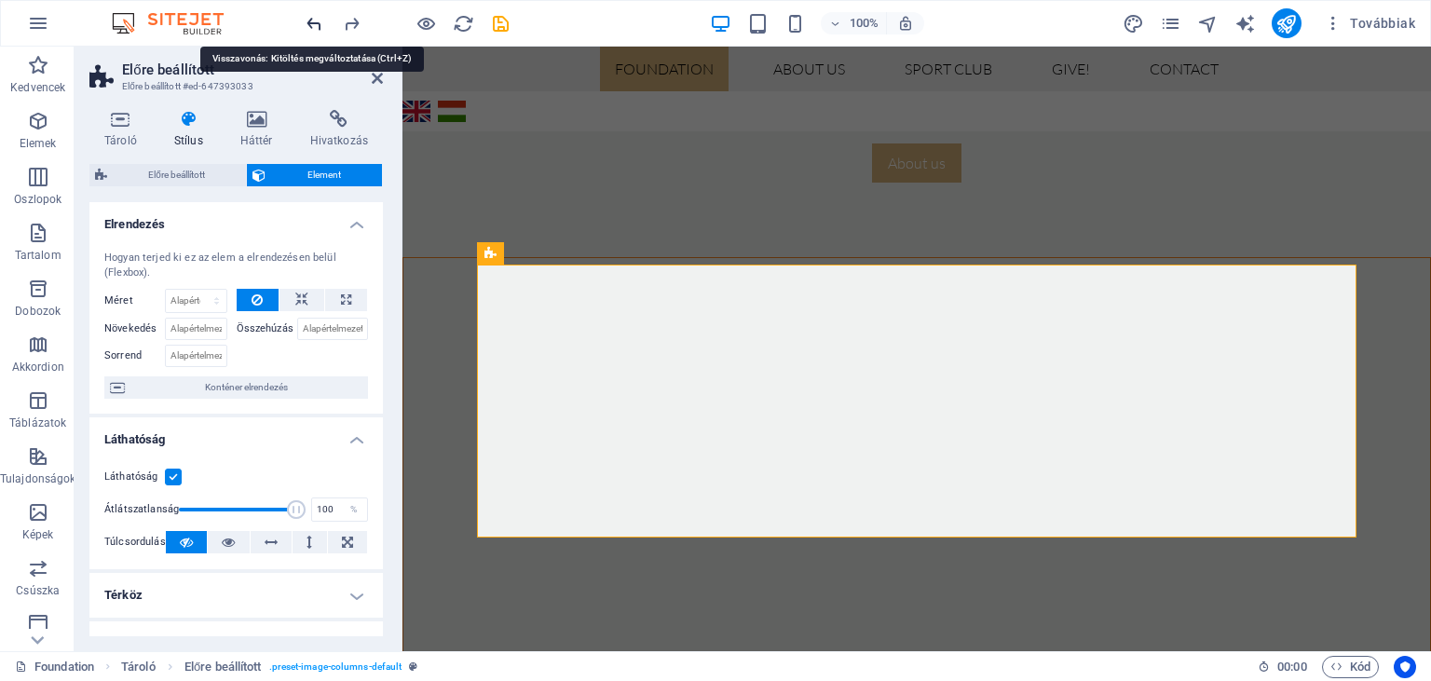
click at [311, 24] on icon "undo" at bounding box center [314, 23] width 21 height 21
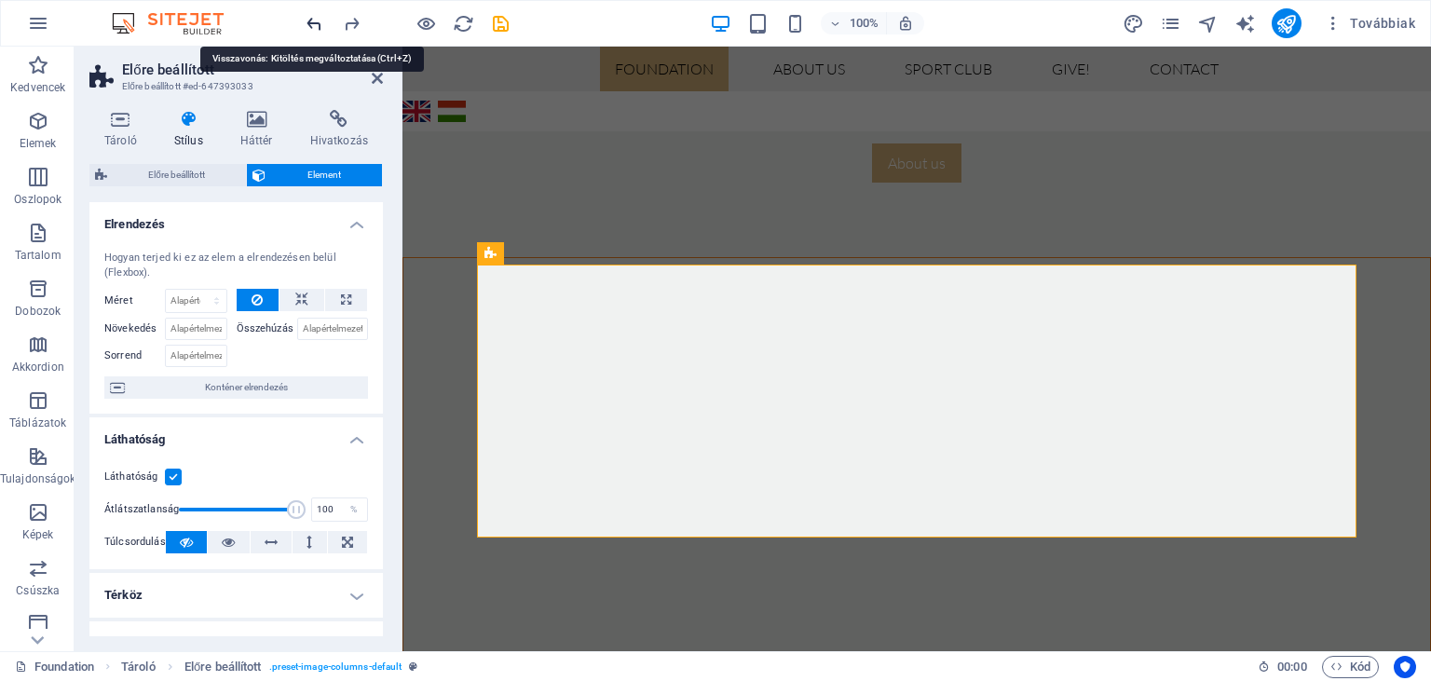
click at [311, 24] on icon "undo" at bounding box center [314, 23] width 21 height 21
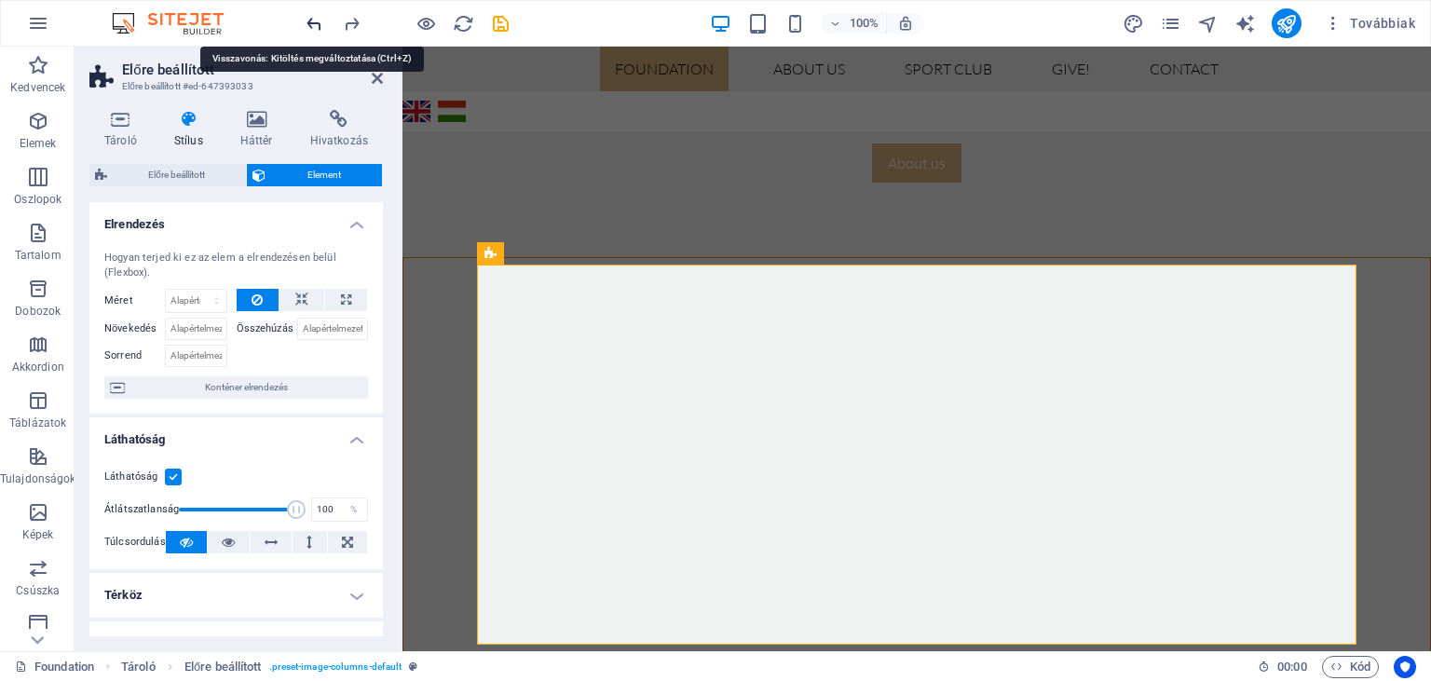
click at [311, 24] on icon "undo" at bounding box center [314, 23] width 21 height 21
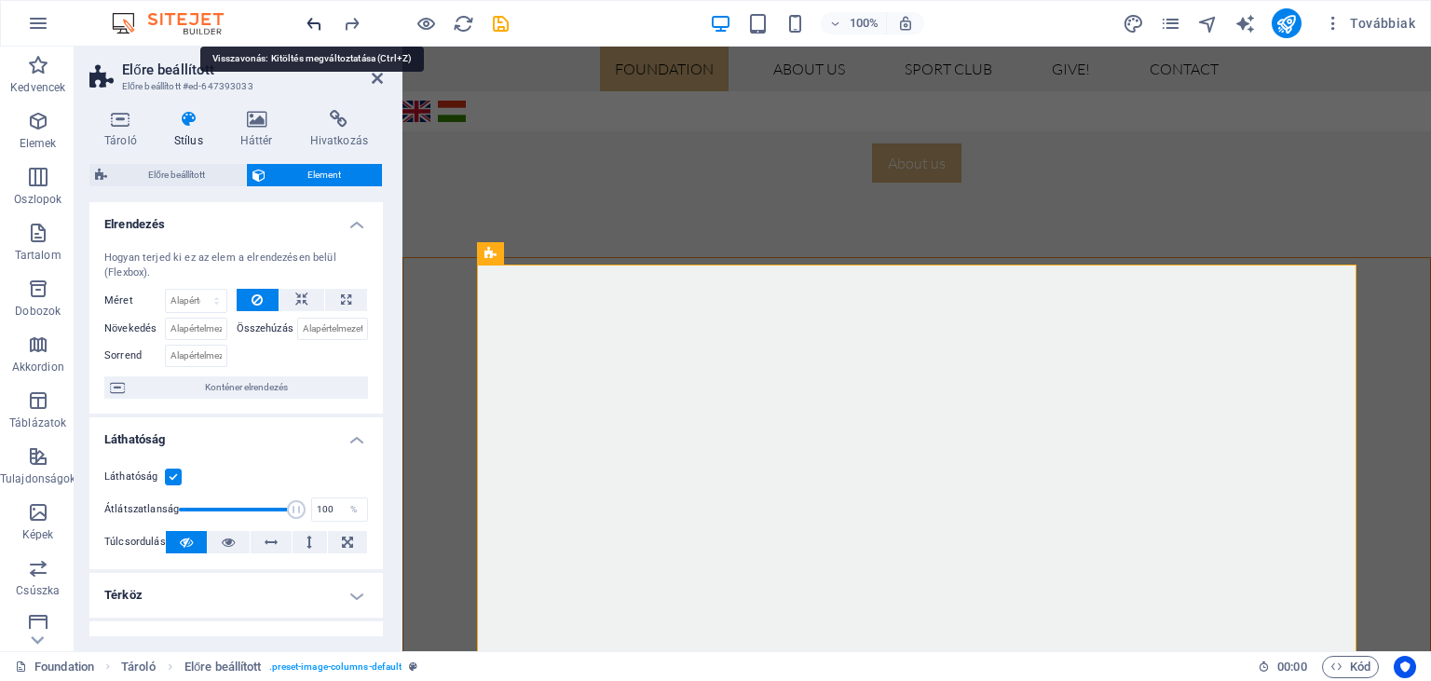
click at [311, 24] on icon "undo" at bounding box center [314, 23] width 21 height 21
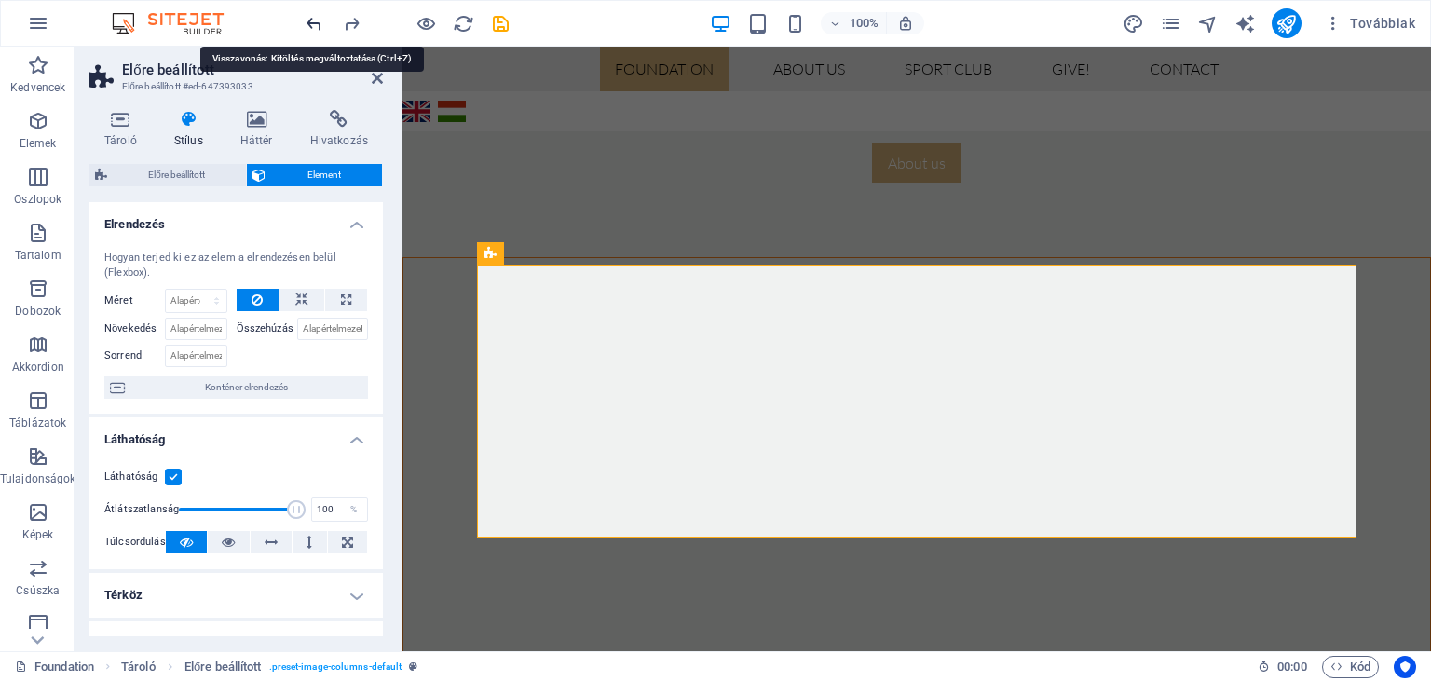
click at [311, 24] on icon "undo" at bounding box center [314, 23] width 21 height 21
click at [312, 21] on icon "undo" at bounding box center [314, 23] width 21 height 21
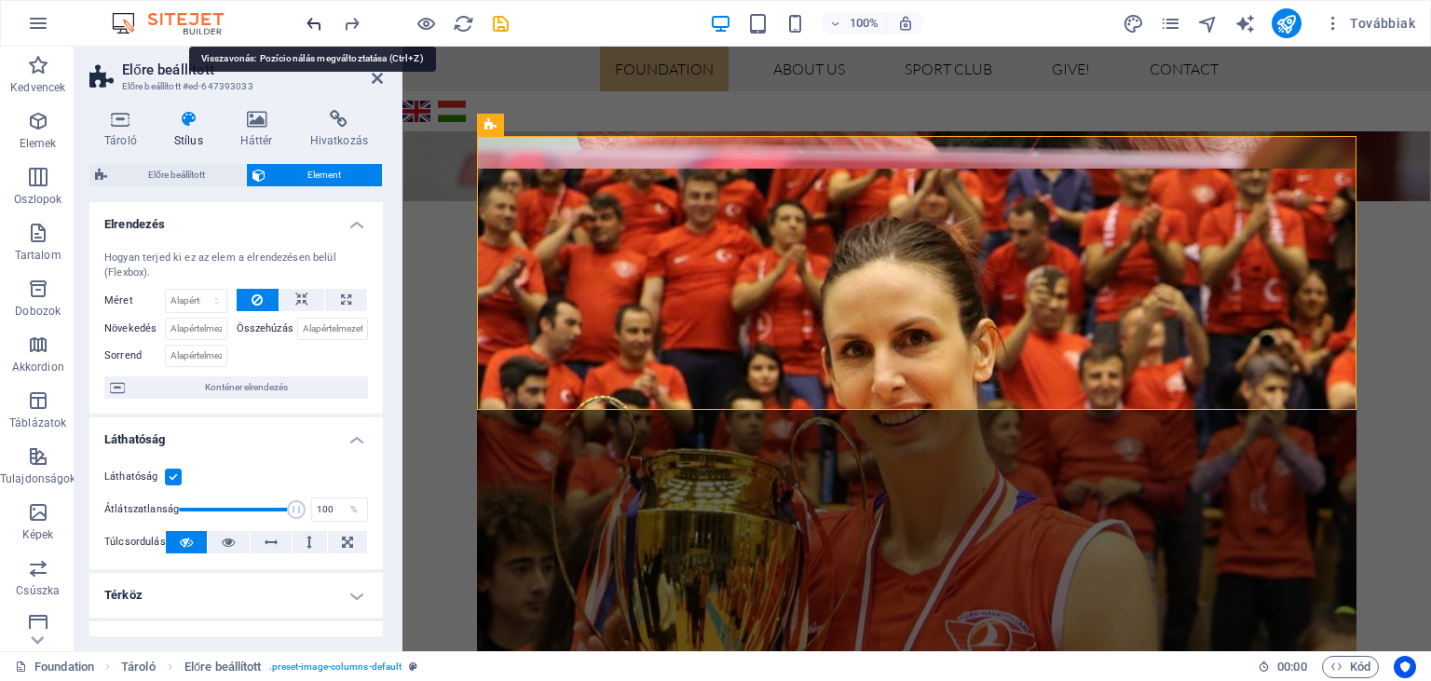
scroll to position [2806, 0]
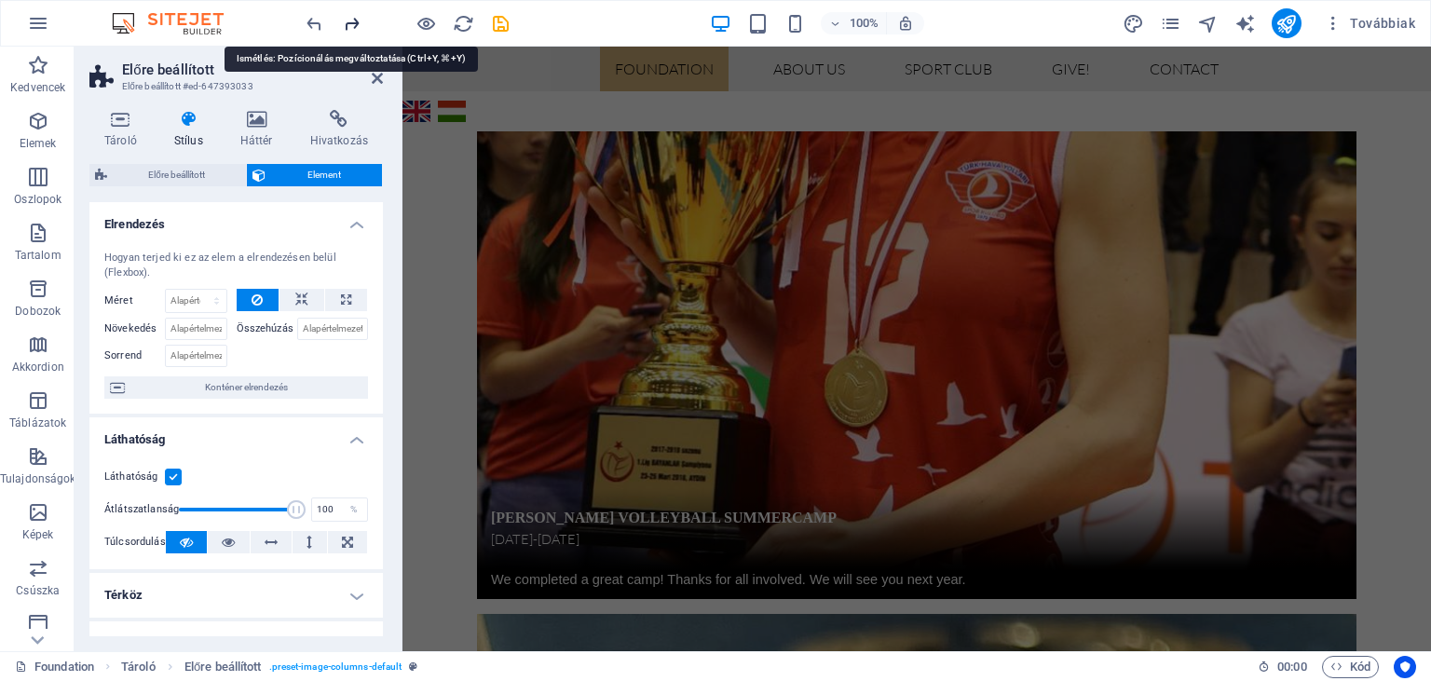
click at [350, 20] on icon "redo" at bounding box center [351, 23] width 21 height 21
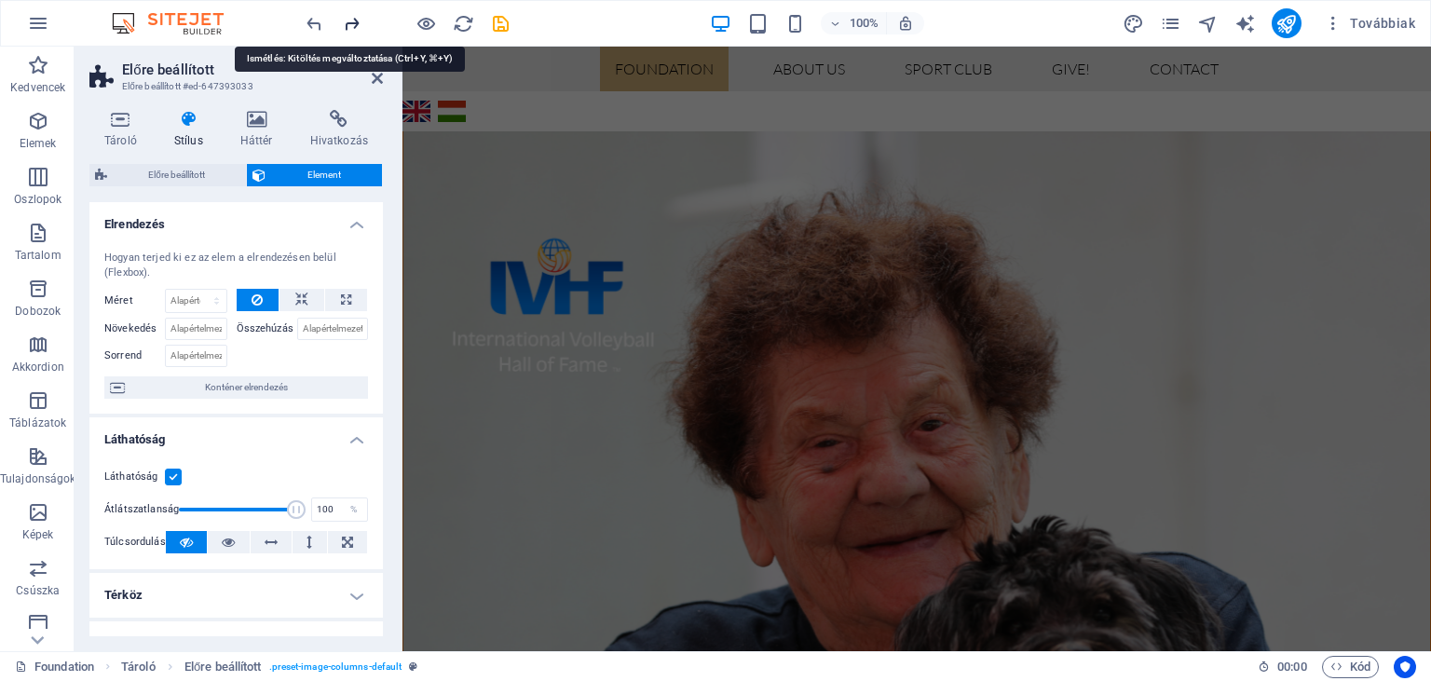
scroll to position [1111, 0]
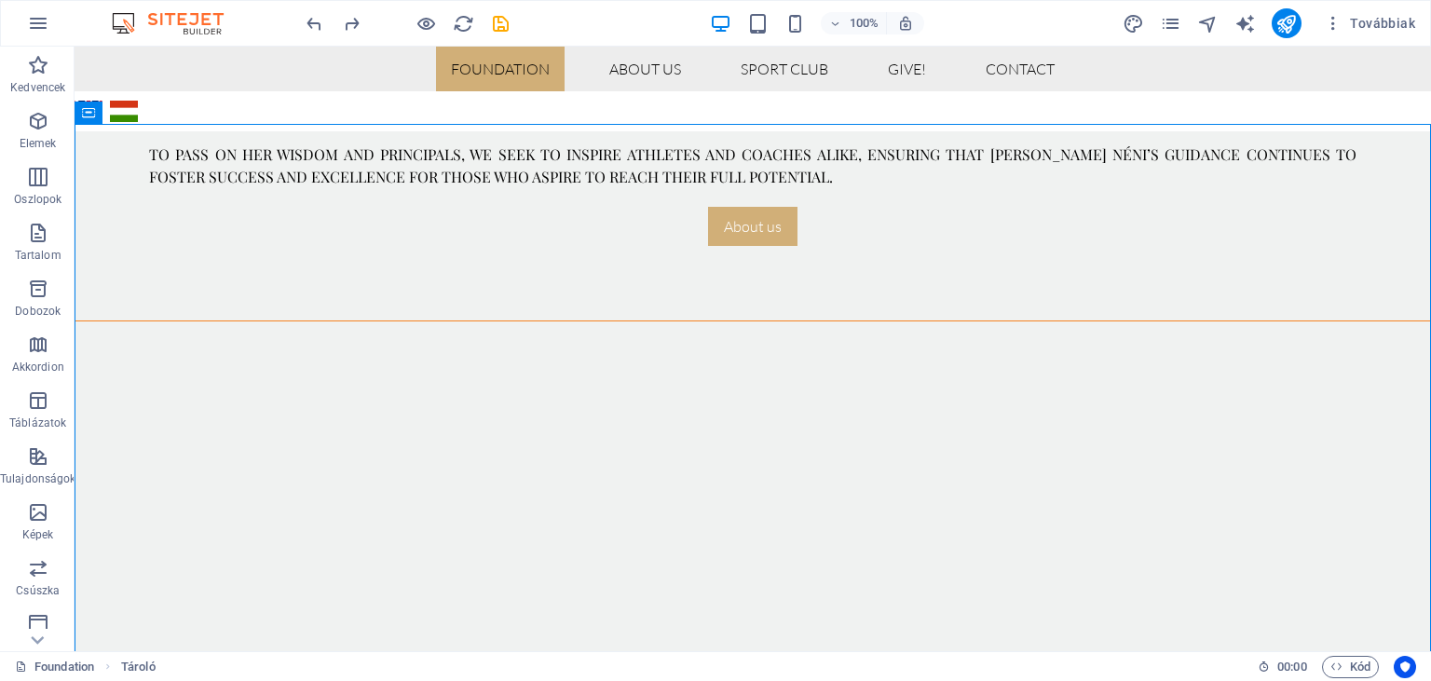
scroll to position [963, 0]
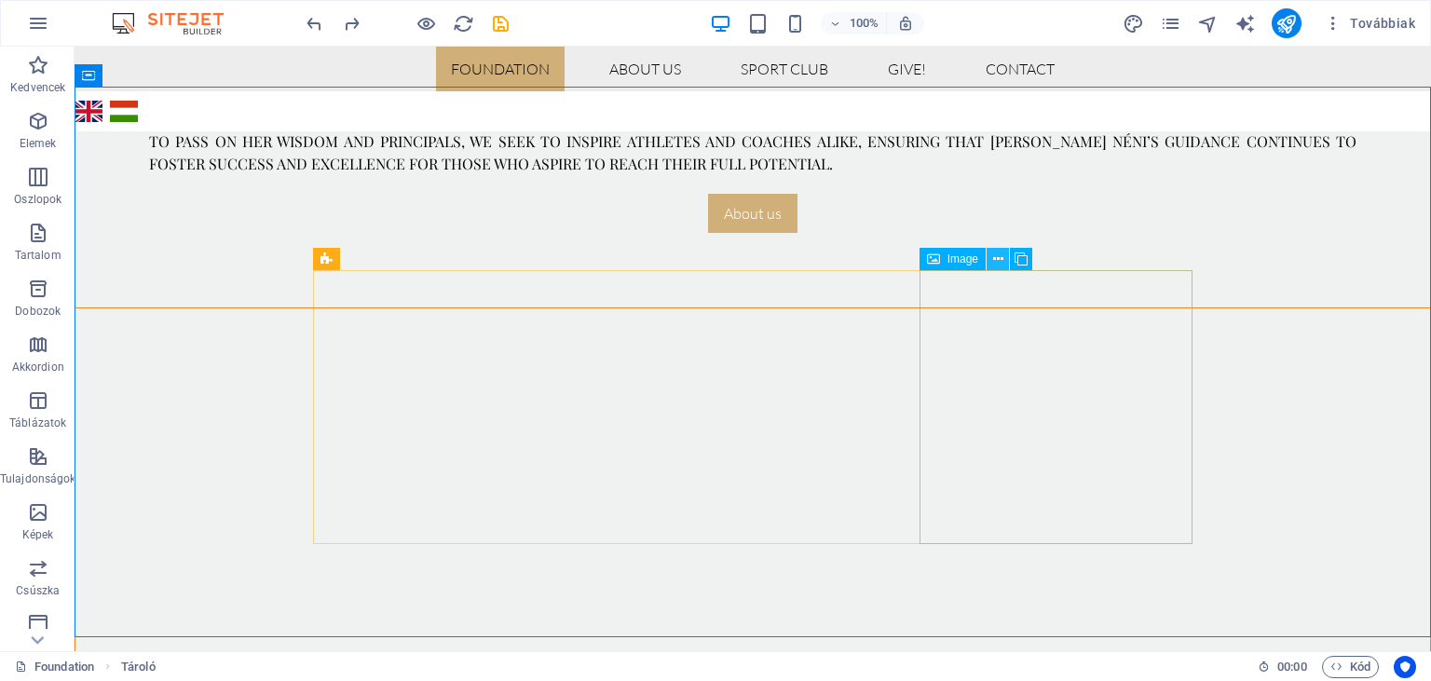
click at [1001, 254] on icon at bounding box center [998, 260] width 10 height 20
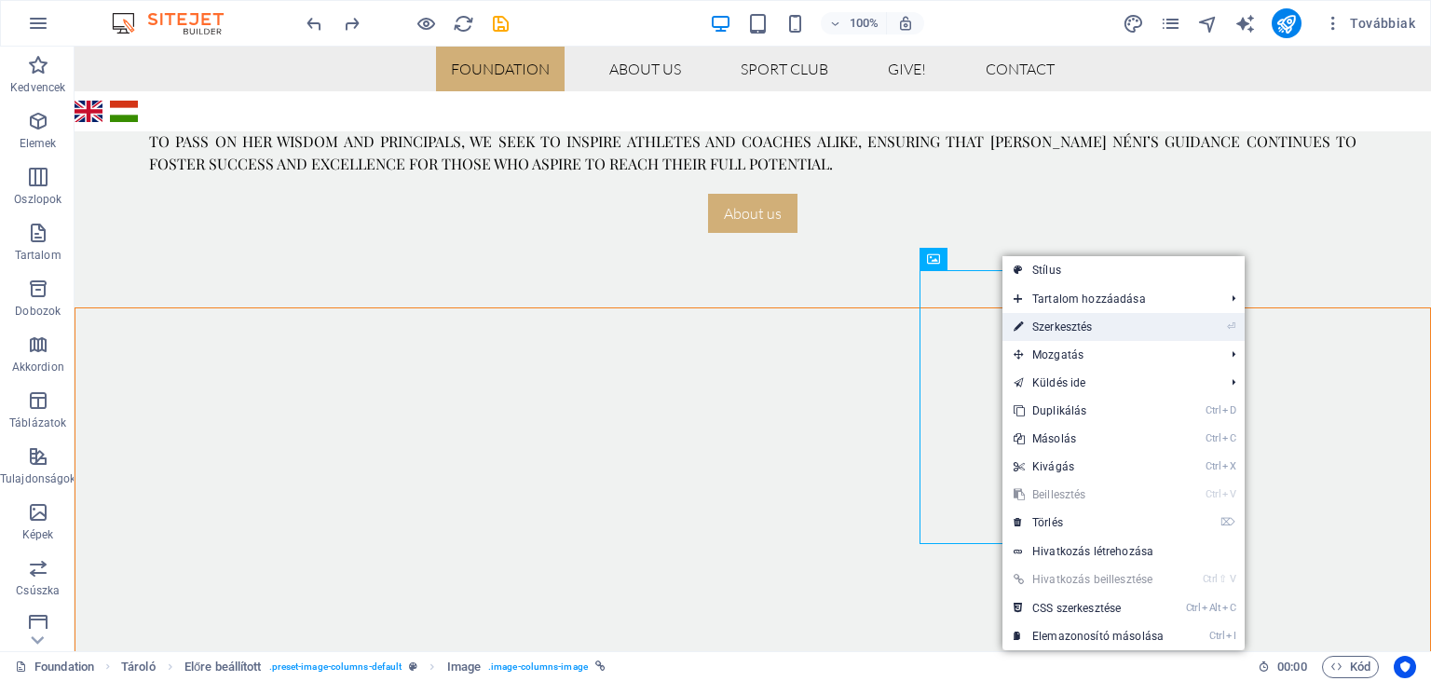
click at [1045, 319] on link "⏎ Szerkesztés" at bounding box center [1089, 327] width 172 height 28
select select "%"
select select "px"
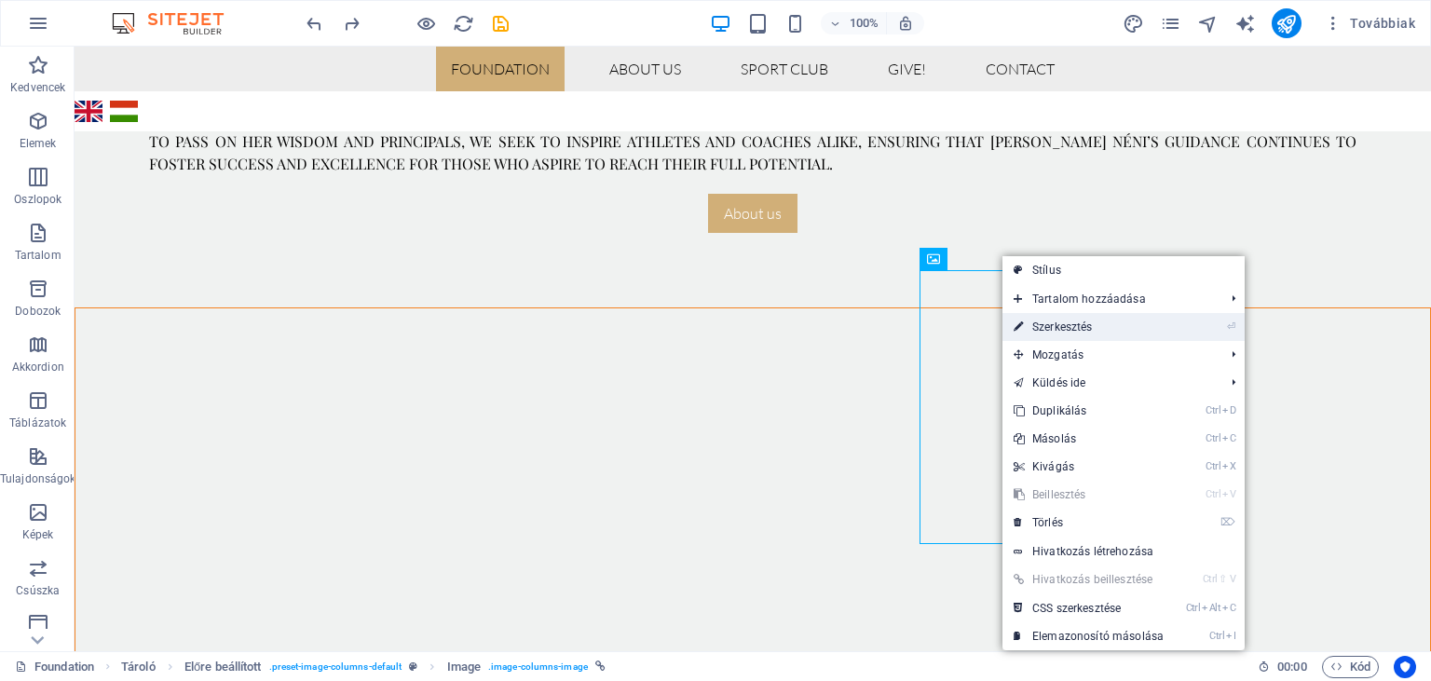
select select "px"
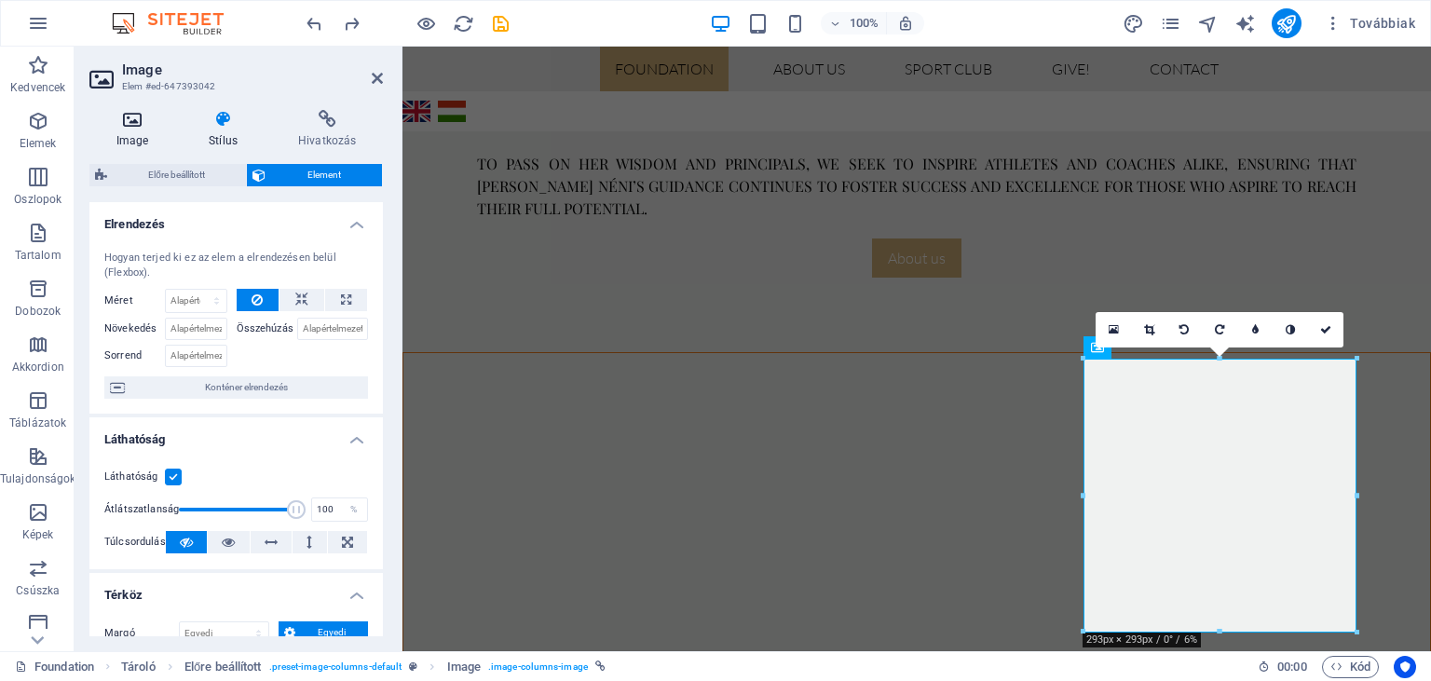
click at [138, 136] on h4 "Image" at bounding box center [135, 129] width 93 height 39
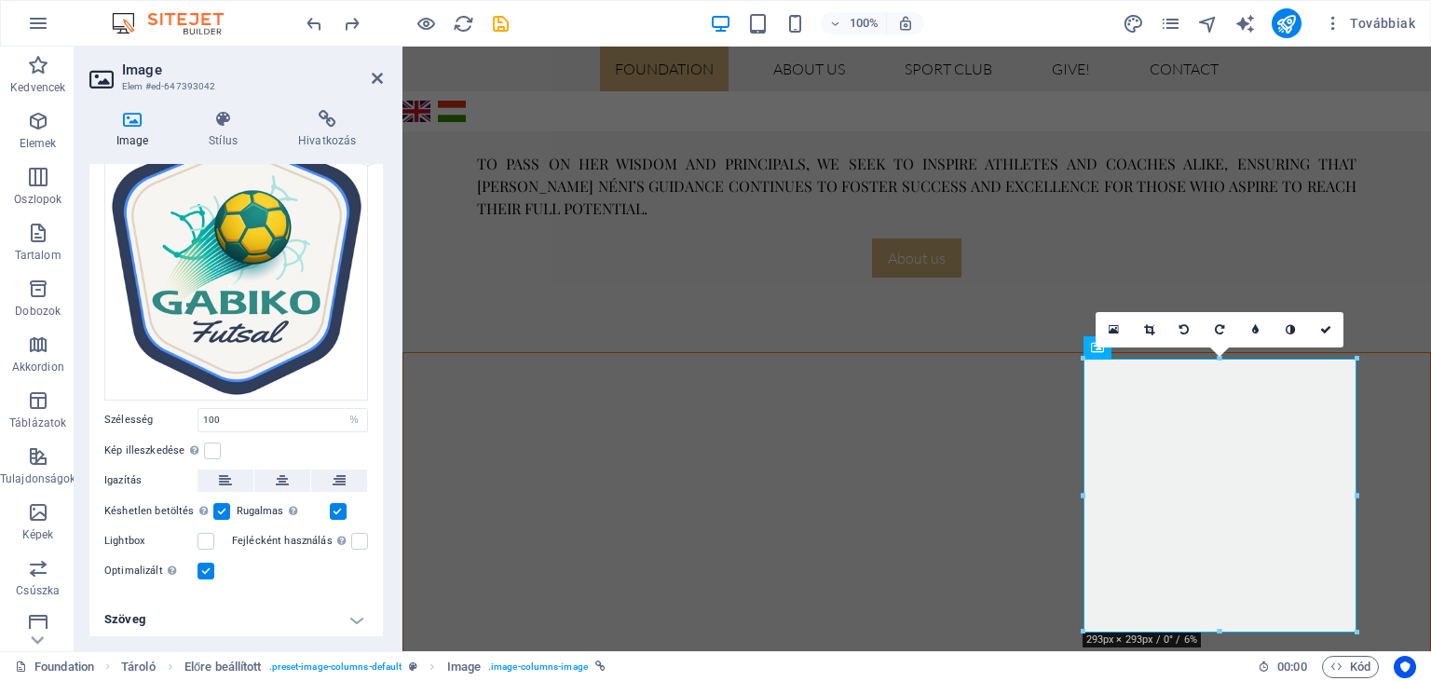
scroll to position [92, 0]
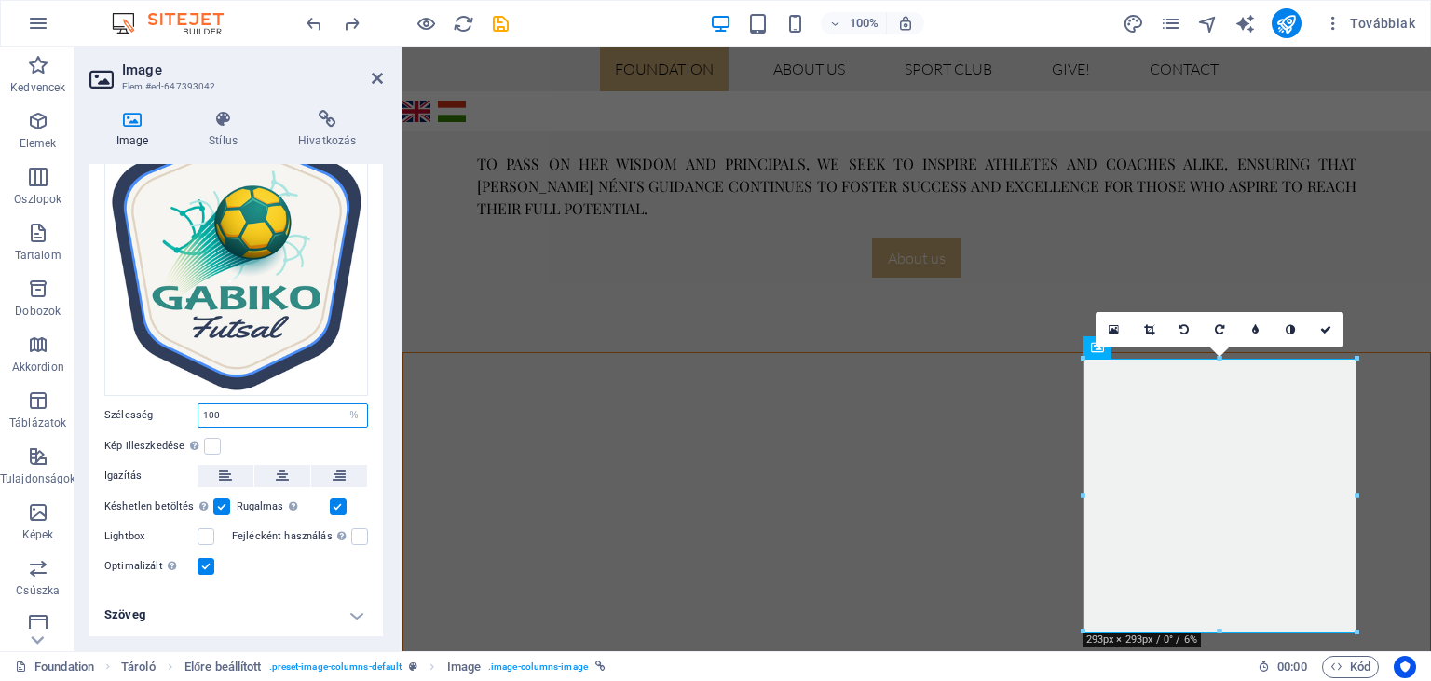
click at [211, 412] on input "100" at bounding box center [282, 415] width 169 height 22
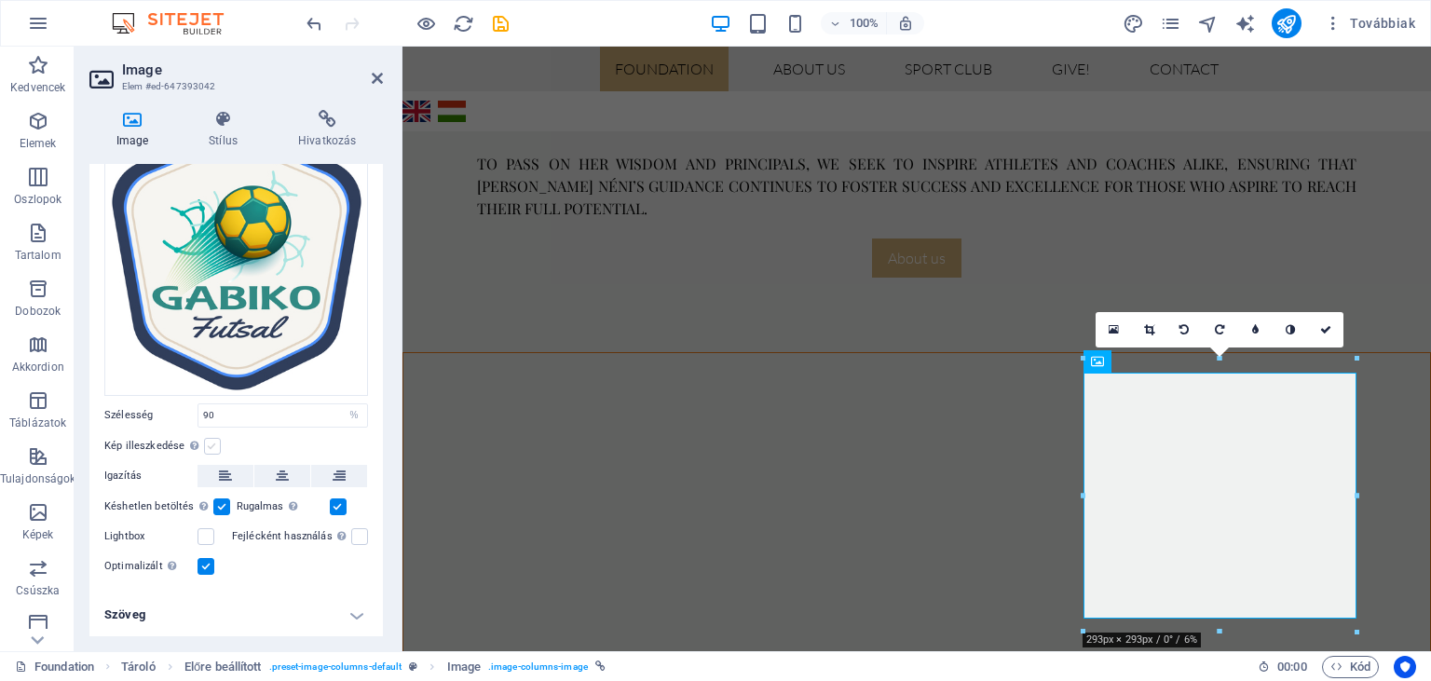
click at [212, 443] on label at bounding box center [212, 446] width 17 height 17
click at [0, 0] on input "Kép illeszkedése Automatikusan igazítja a képet egy fix szélességhez és magassá…" at bounding box center [0, 0] width 0 height 0
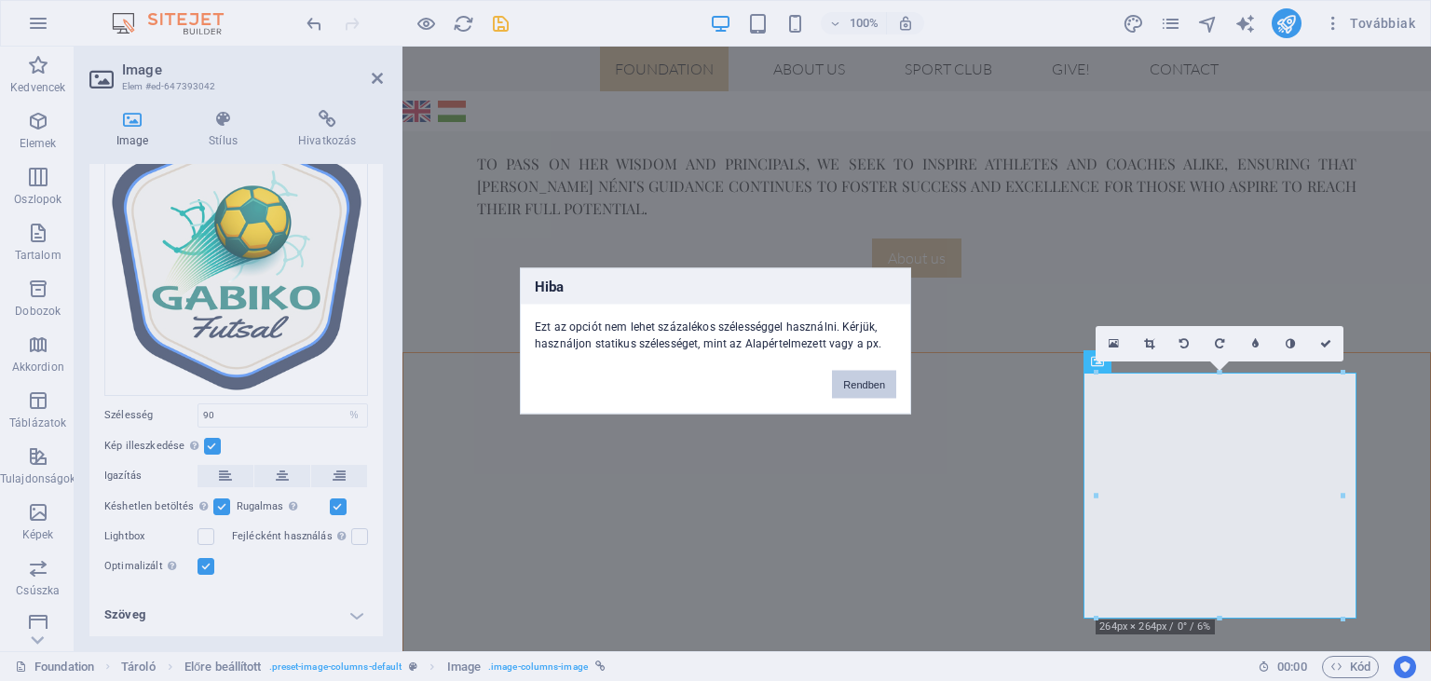
click at [866, 382] on button "Rendben" at bounding box center [864, 384] width 64 height 28
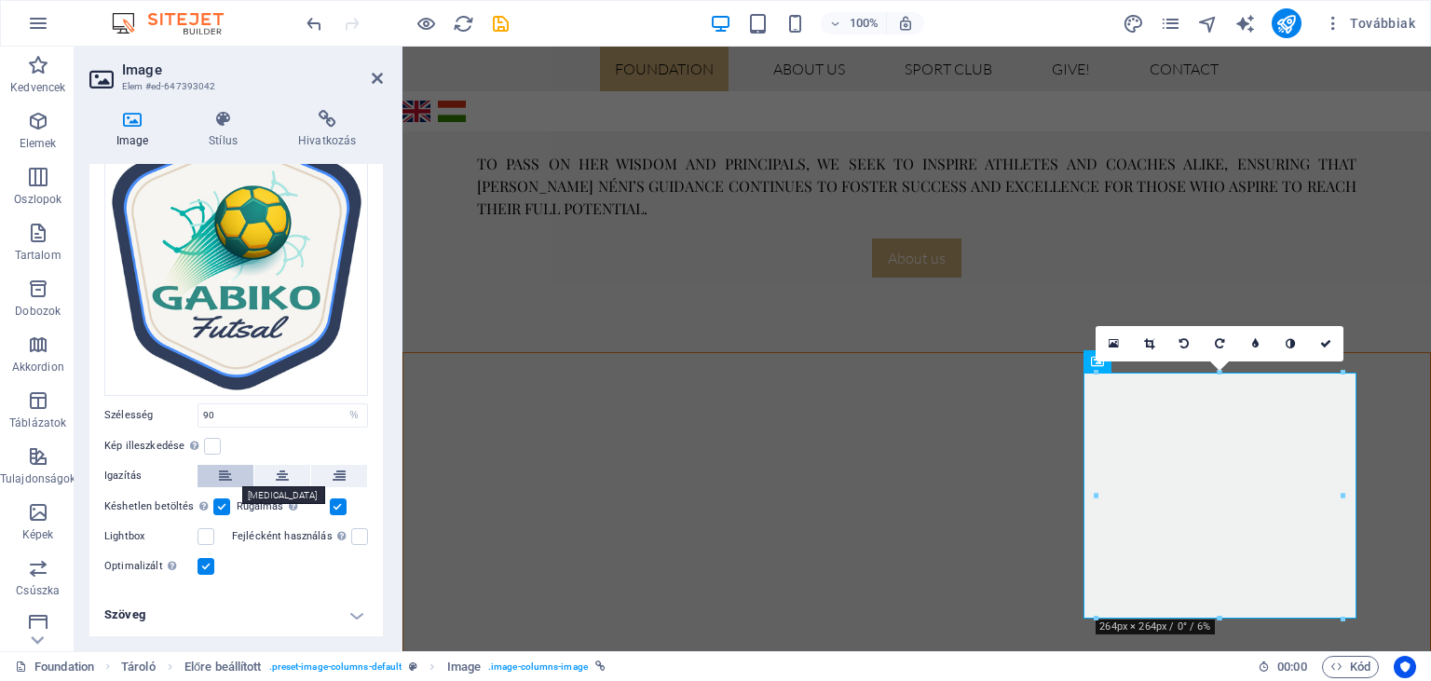
click at [212, 469] on button at bounding box center [226, 476] width 56 height 22
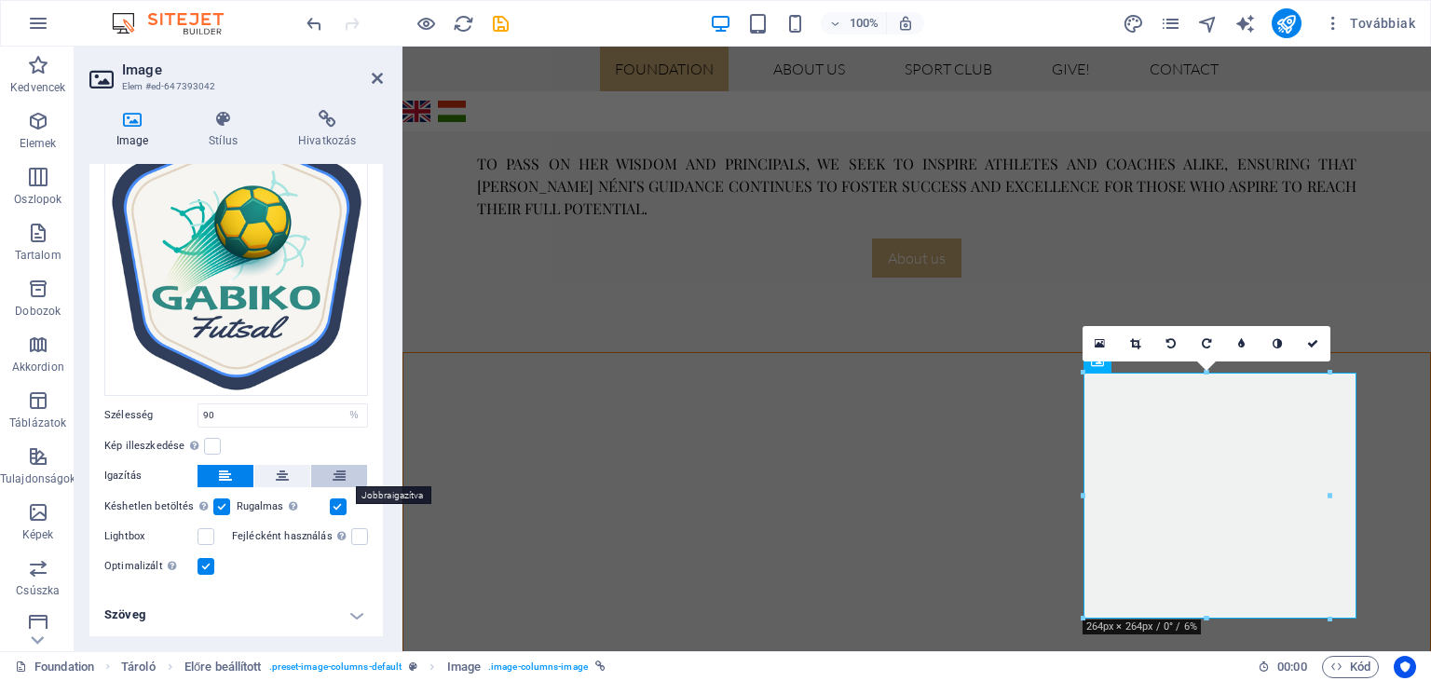
click at [343, 476] on icon at bounding box center [339, 476] width 13 height 22
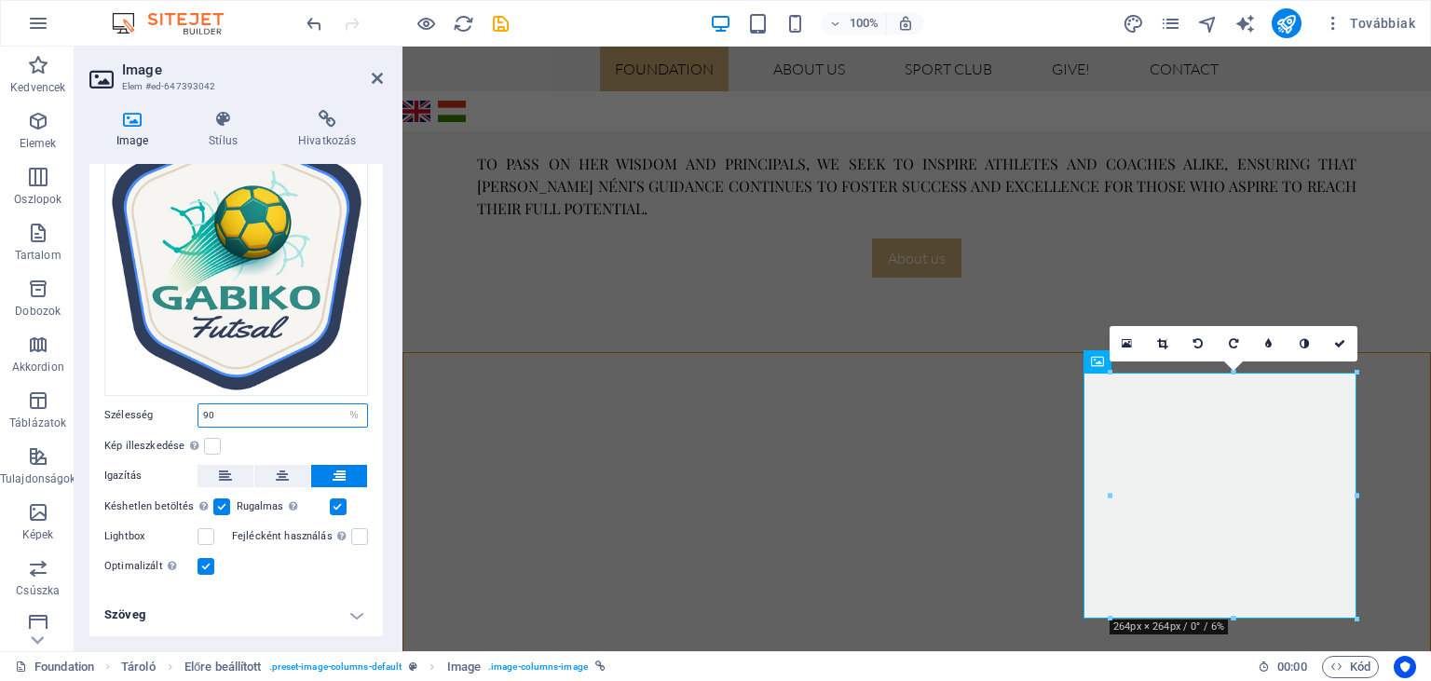
click at [208, 415] on input "90" at bounding box center [282, 415] width 169 height 22
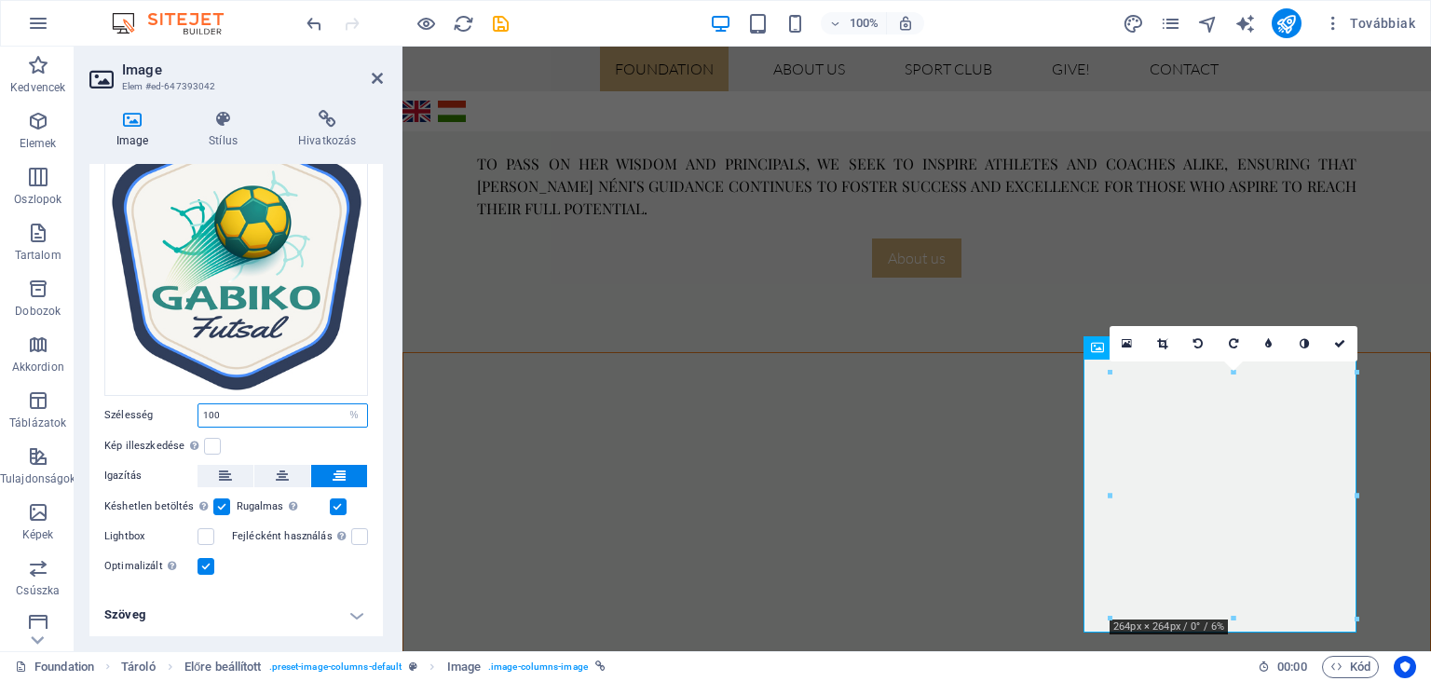
type input "100"
click at [333, 504] on label at bounding box center [338, 507] width 17 height 17
click at [0, 0] on input "Rugalmas Automatikusan betölti a retina képet és az okostelefonra optimalizált …" at bounding box center [0, 0] width 0 height 0
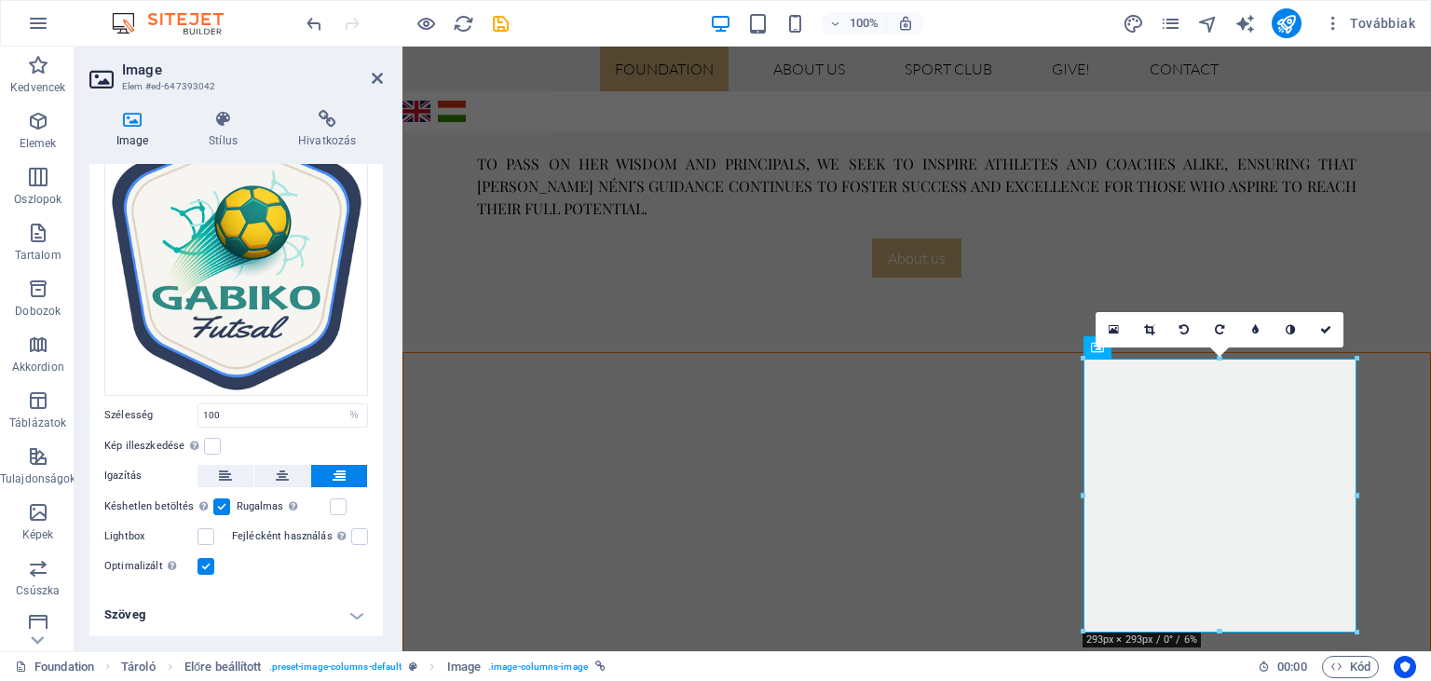
click at [221, 503] on label at bounding box center [221, 507] width 17 height 17
click at [0, 0] on input "Késhetlen betöltés Az oldal betöltése után a képek betöltése javítja az oldal s…" at bounding box center [0, 0] width 0 height 0
click at [284, 471] on icon at bounding box center [282, 476] width 13 height 22
click at [214, 442] on label at bounding box center [212, 446] width 17 height 17
click at [0, 0] on input "Kép illeszkedése Automatikusan igazítja a képet egy fix szélességhez és magassá…" at bounding box center [0, 0] width 0 height 0
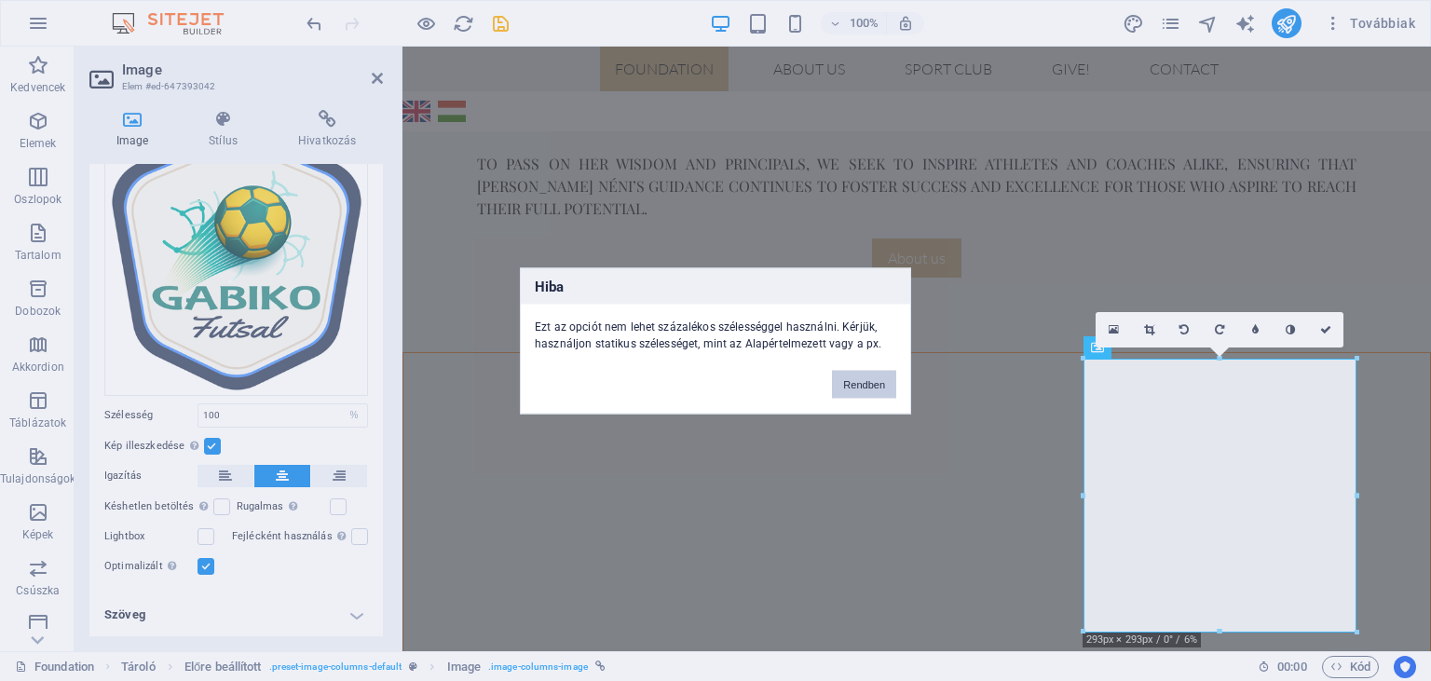
click at [852, 388] on button "Rendben" at bounding box center [864, 384] width 64 height 28
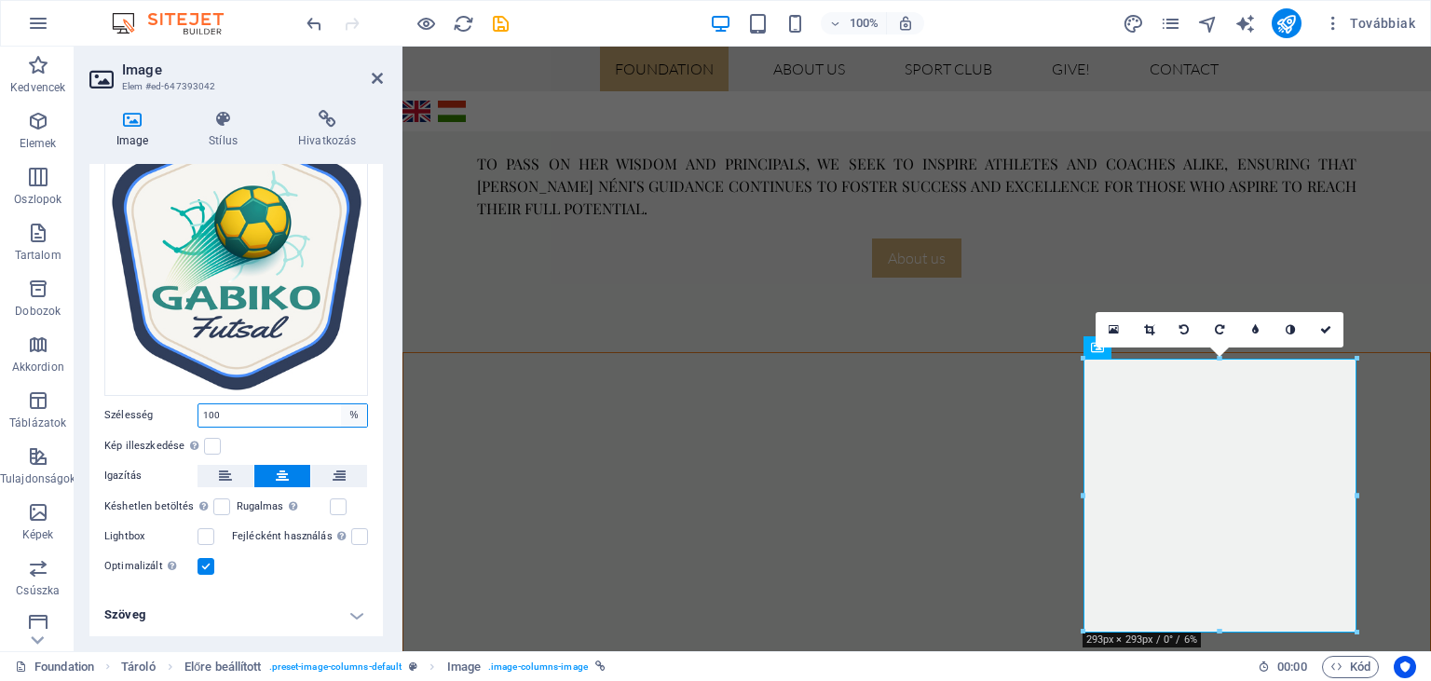
click at [341, 404] on select "Alapértelmezett automatikus px rem % em vh vw" at bounding box center [354, 415] width 26 height 22
select select "px"
click option "px" at bounding box center [0, 0] width 0 height 0
click at [231, 415] on input "293" at bounding box center [282, 415] width 169 height 22
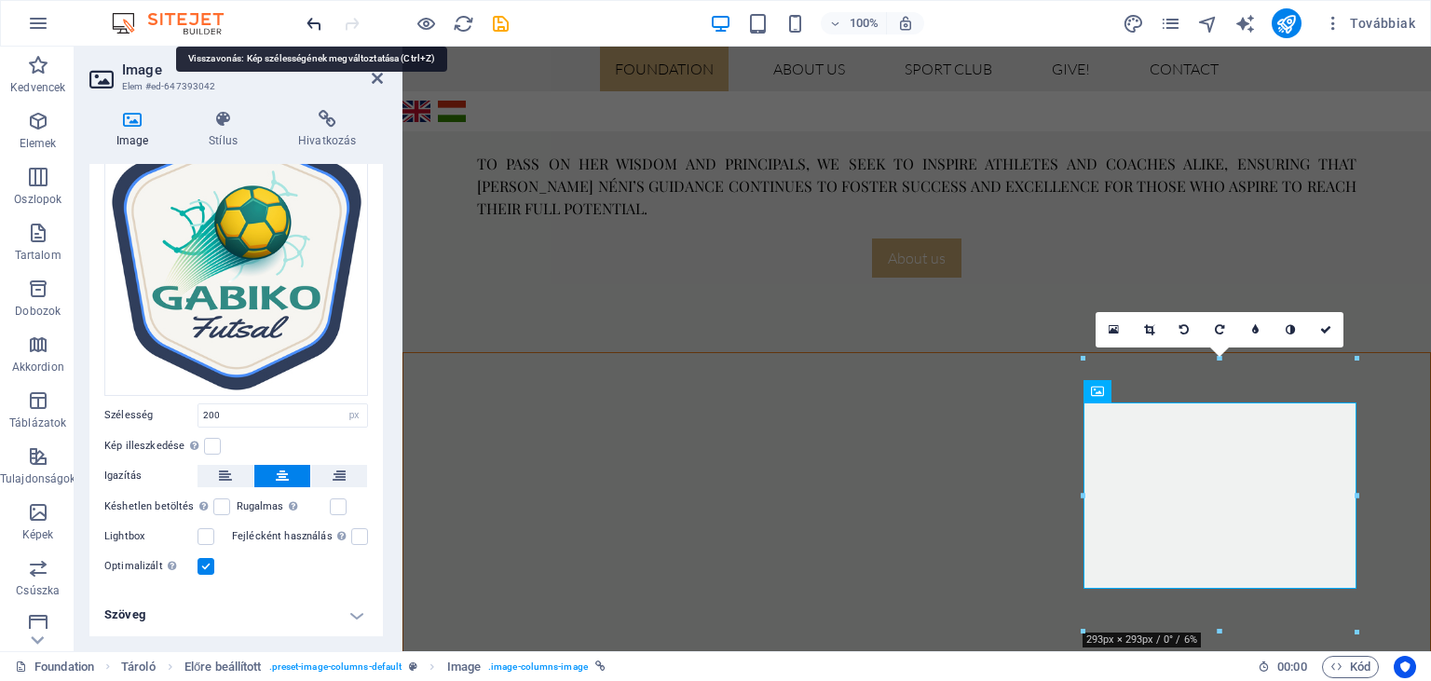
click at [319, 23] on icon "undo" at bounding box center [314, 23] width 21 height 21
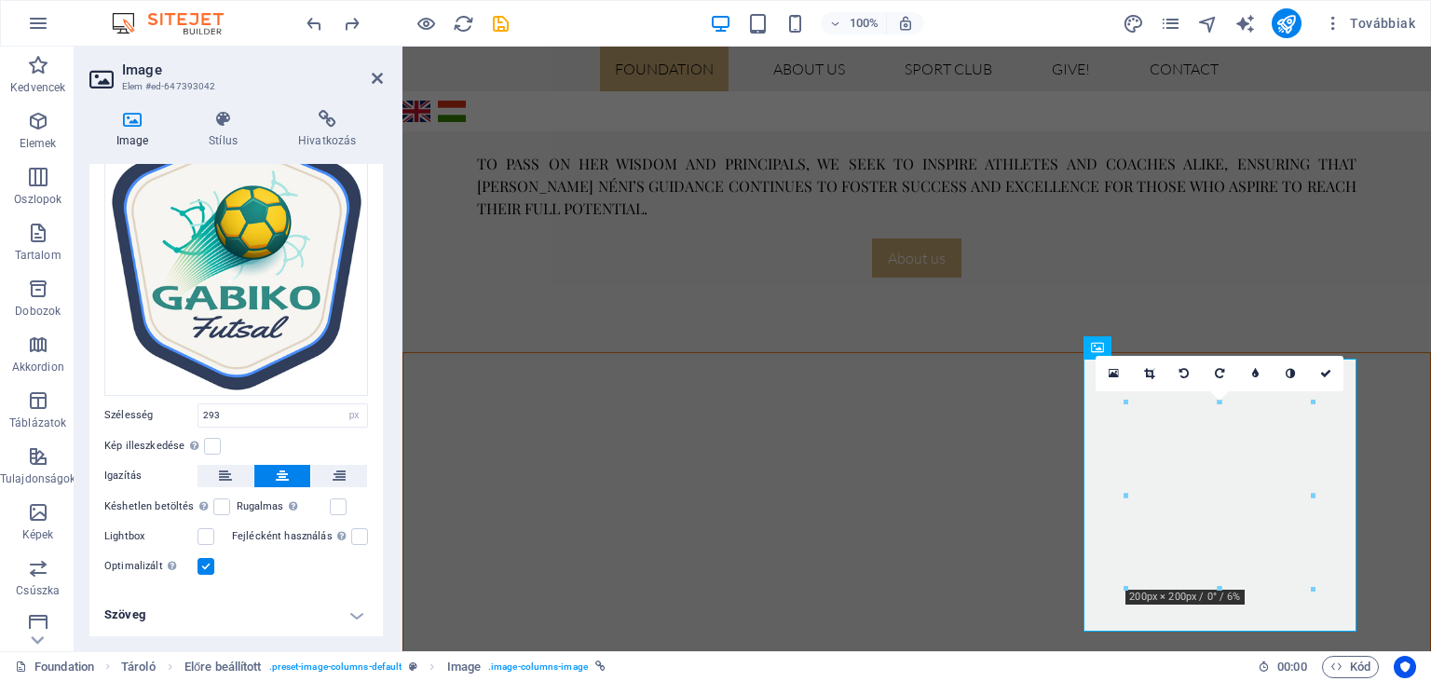
click at [212, 568] on label at bounding box center [206, 566] width 17 height 17
click at [0, 0] on input "Optimalizált A képek tömörítése az oldal sebességének javítása érdekében történ…" at bounding box center [0, 0] width 0 height 0
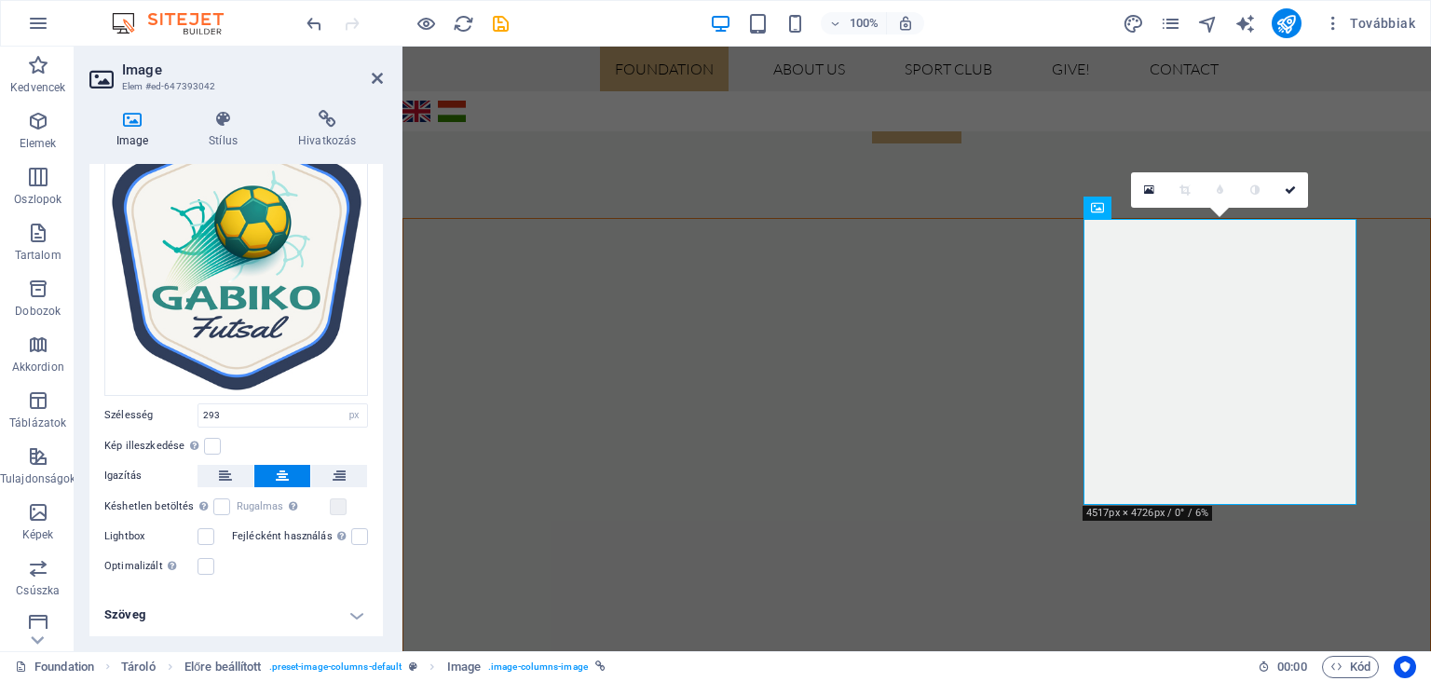
scroll to position [1106, 0]
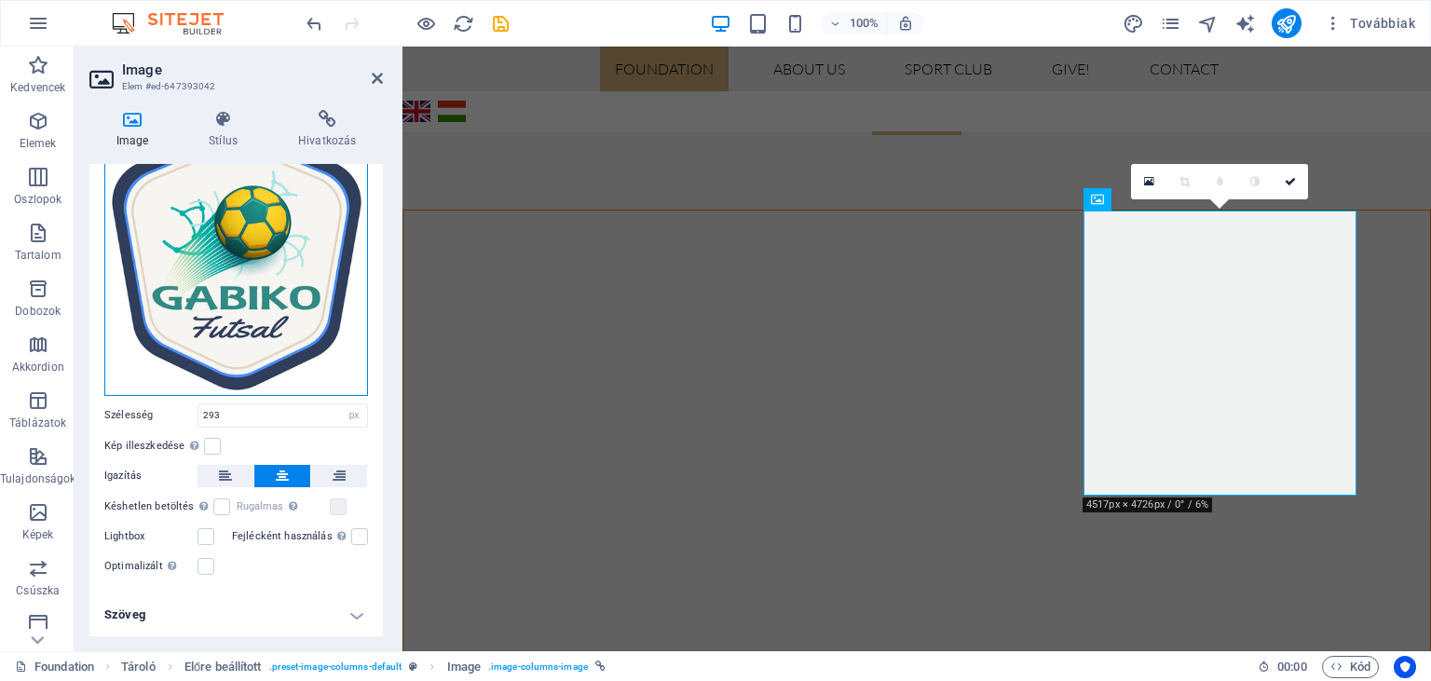
click at [279, 298] on div "Húzza ide a fájlokat, kattintson a fájlok kiválasztásához, vagy válasszon fájlo…" at bounding box center [236, 258] width 264 height 276
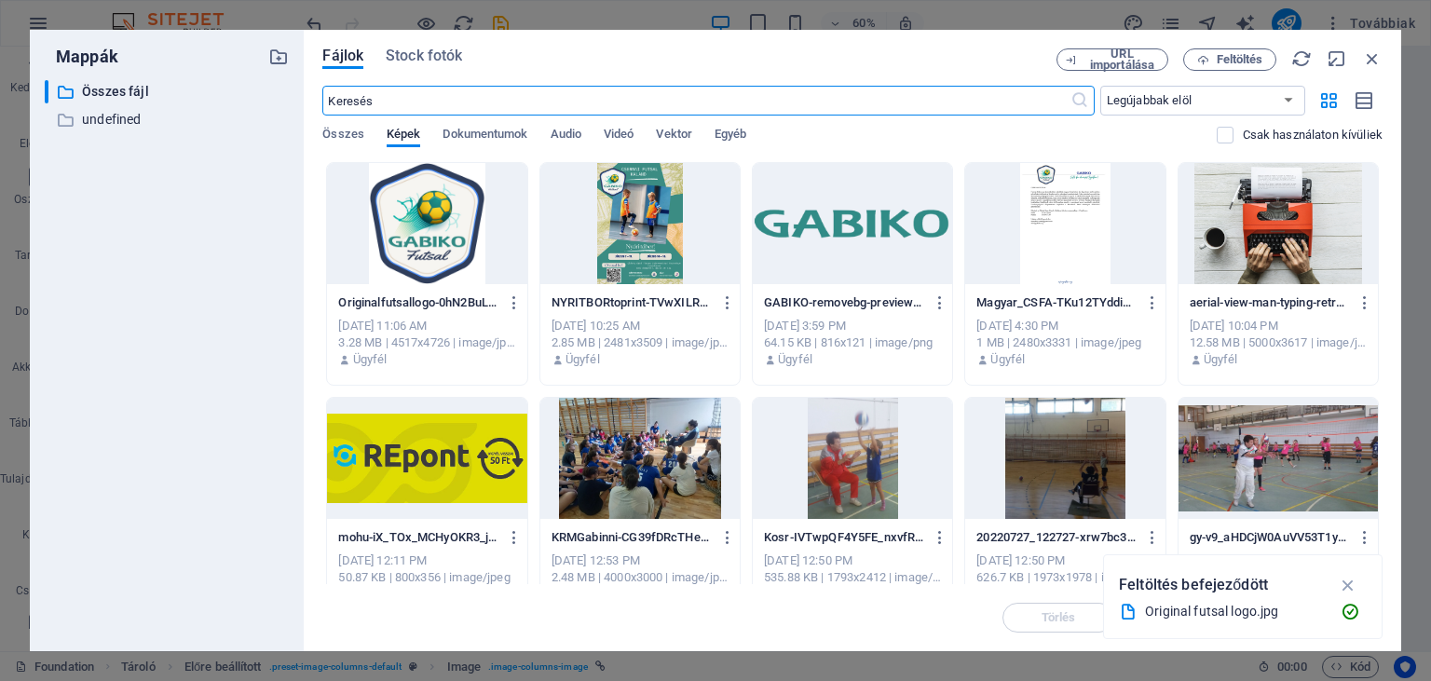
scroll to position [1157, 0]
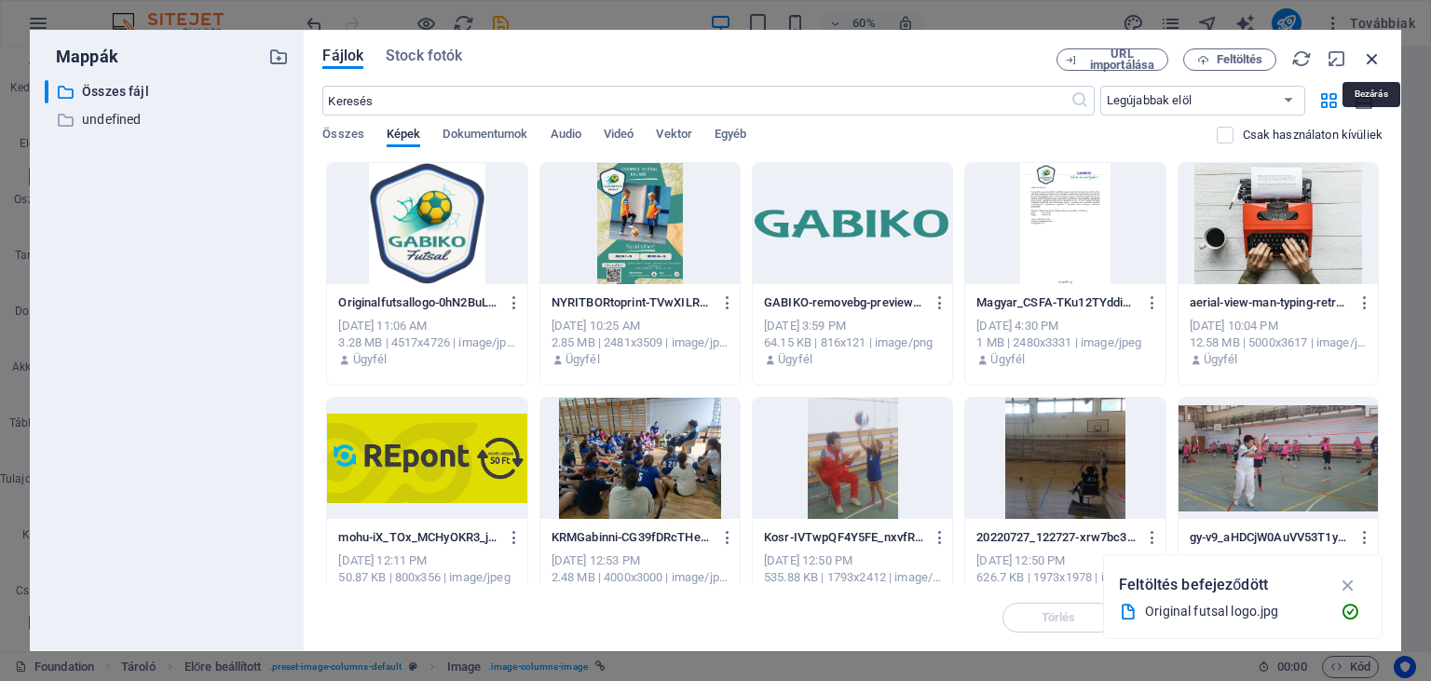
click at [1377, 52] on icon "button" at bounding box center [1372, 58] width 20 height 20
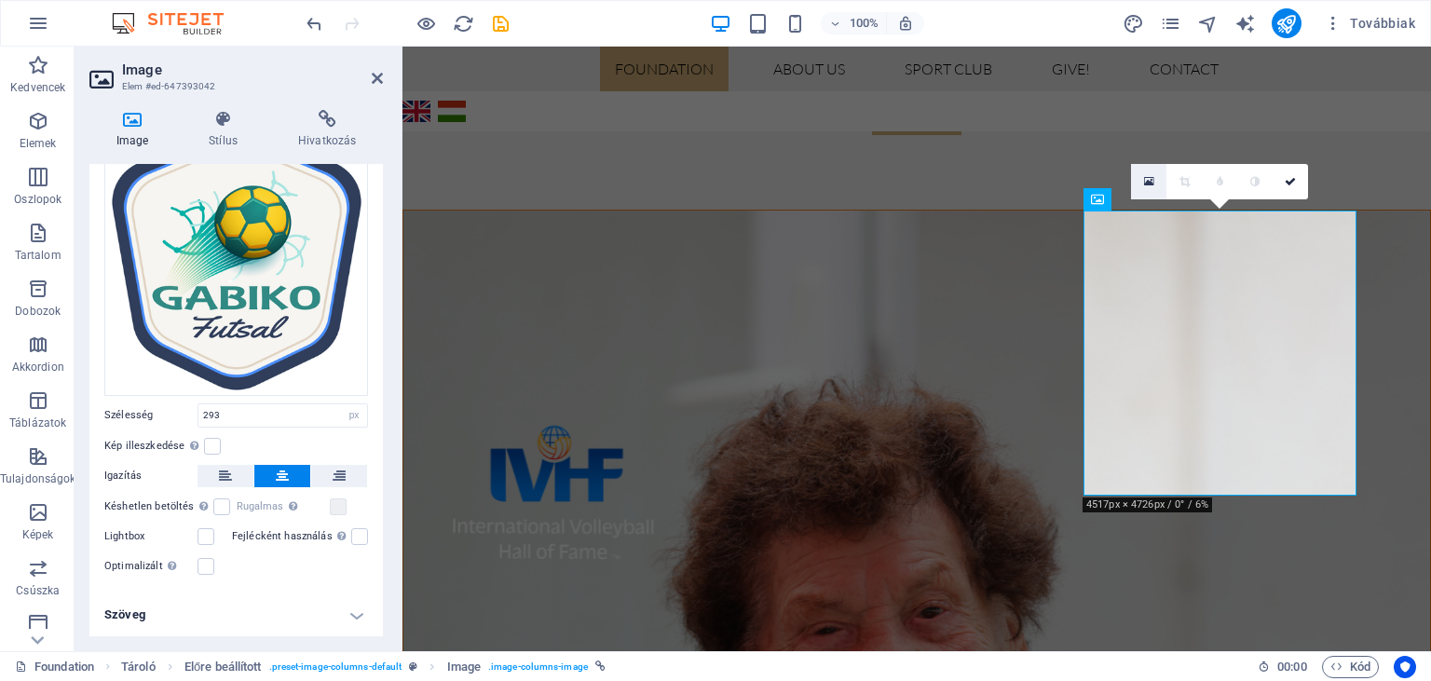
click at [1149, 183] on icon at bounding box center [1149, 181] width 10 height 13
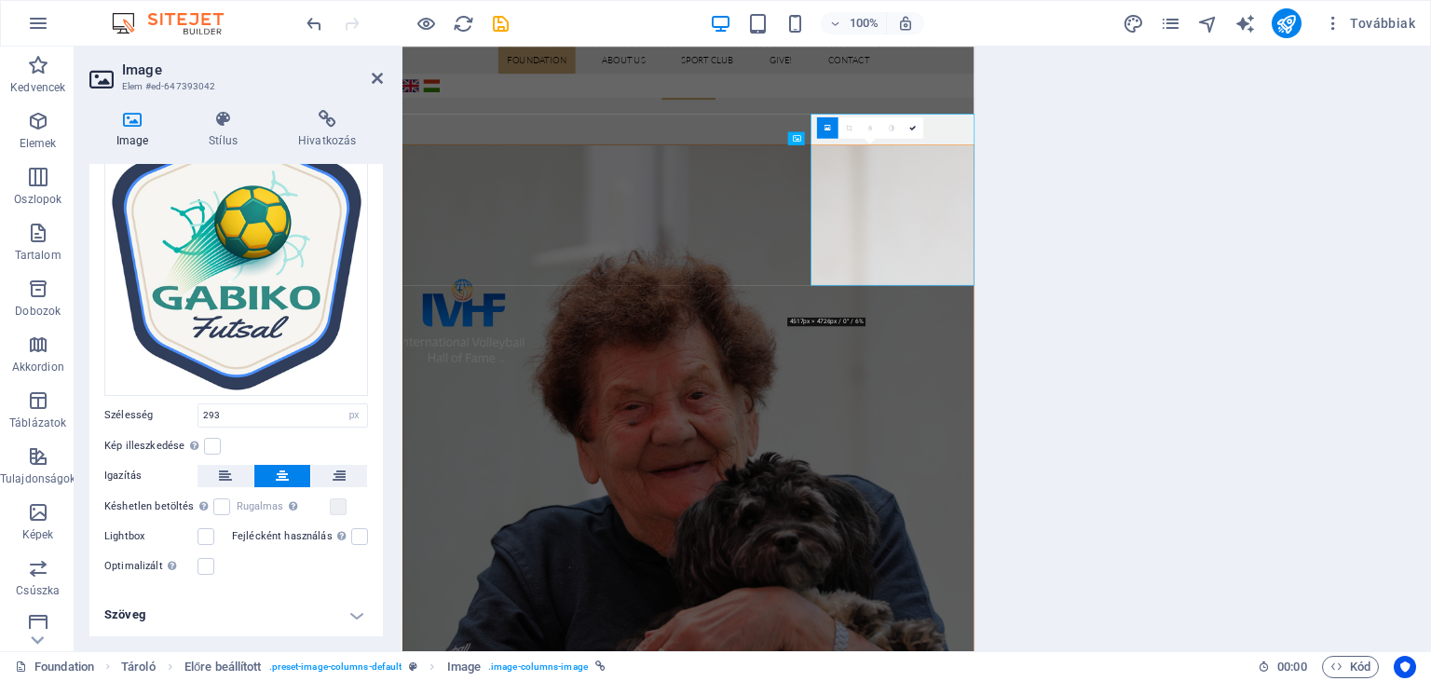
scroll to position [1157, 0]
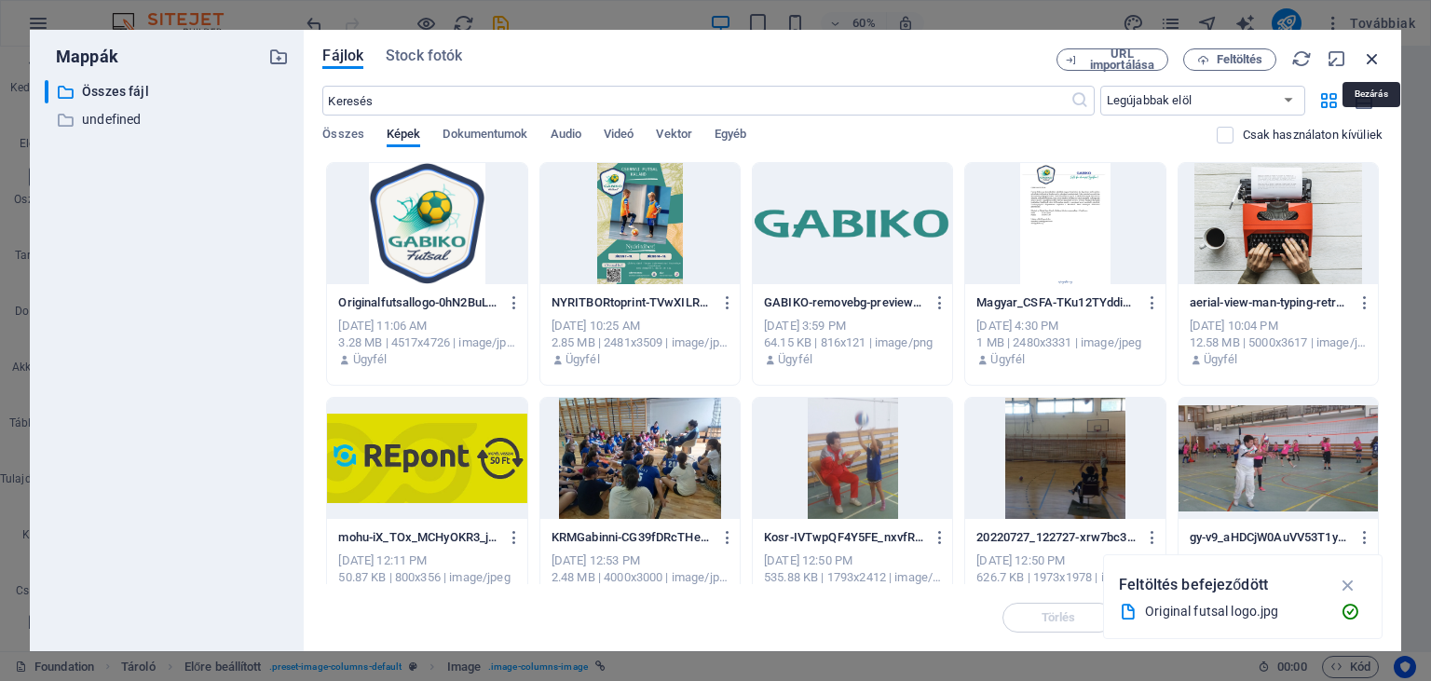
click at [1378, 55] on icon "button" at bounding box center [1372, 58] width 20 height 20
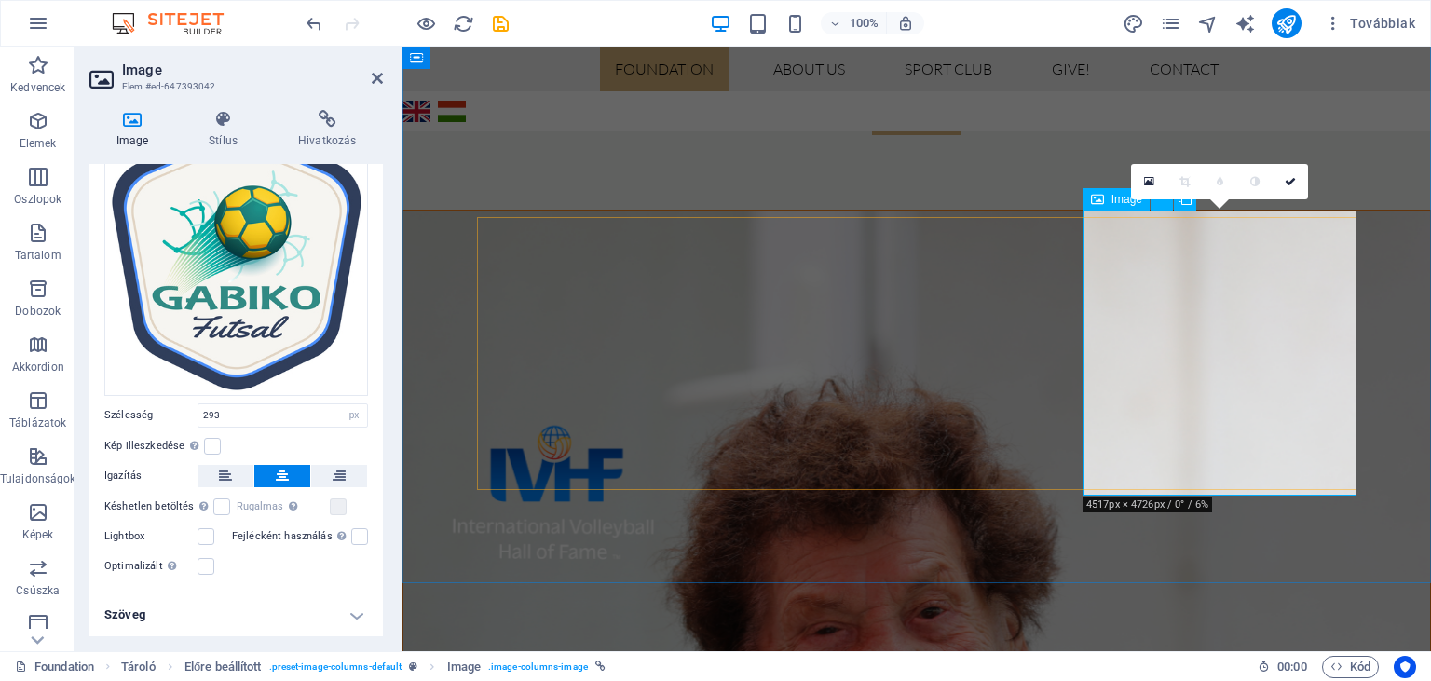
drag, startPoint x: 223, startPoint y: 419, endPoint x: 205, endPoint y: 416, distance: 18.1
click at [205, 416] on input "293" at bounding box center [282, 415] width 169 height 22
type input "1"
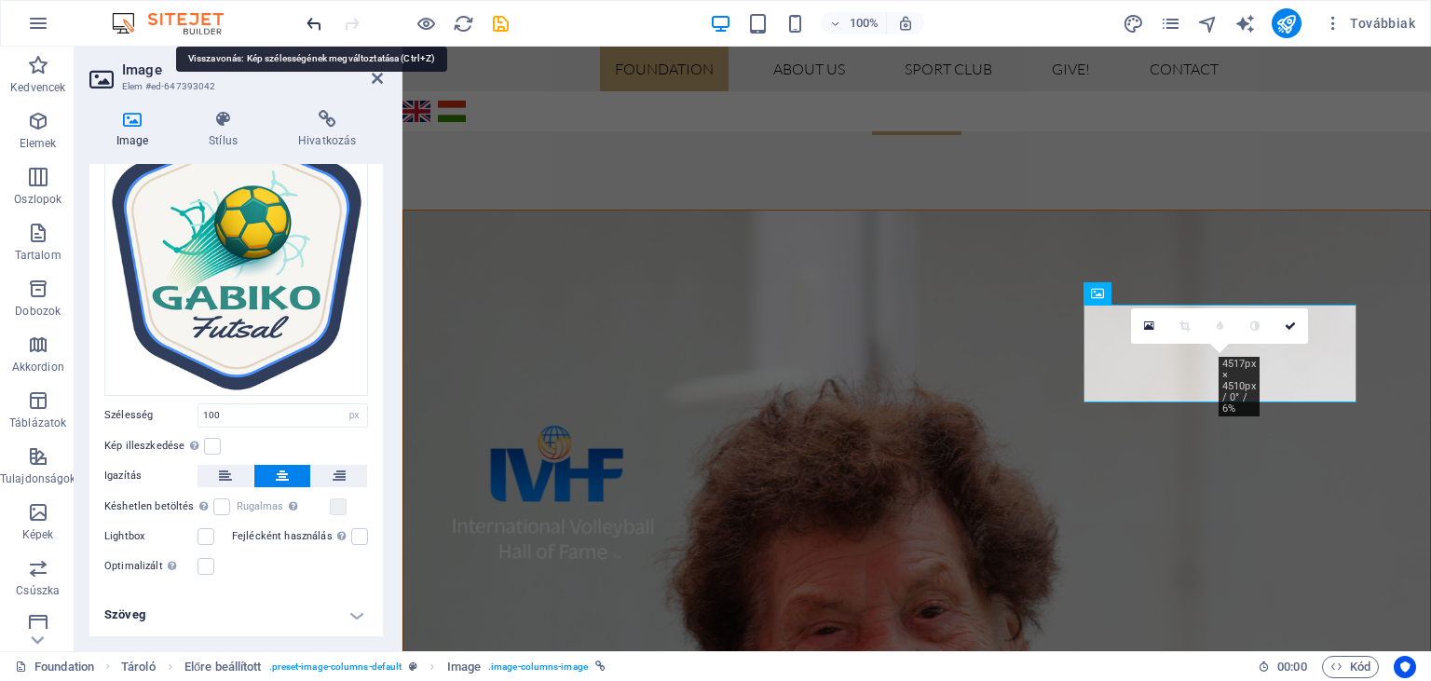
click at [315, 17] on icon "undo" at bounding box center [314, 23] width 21 height 21
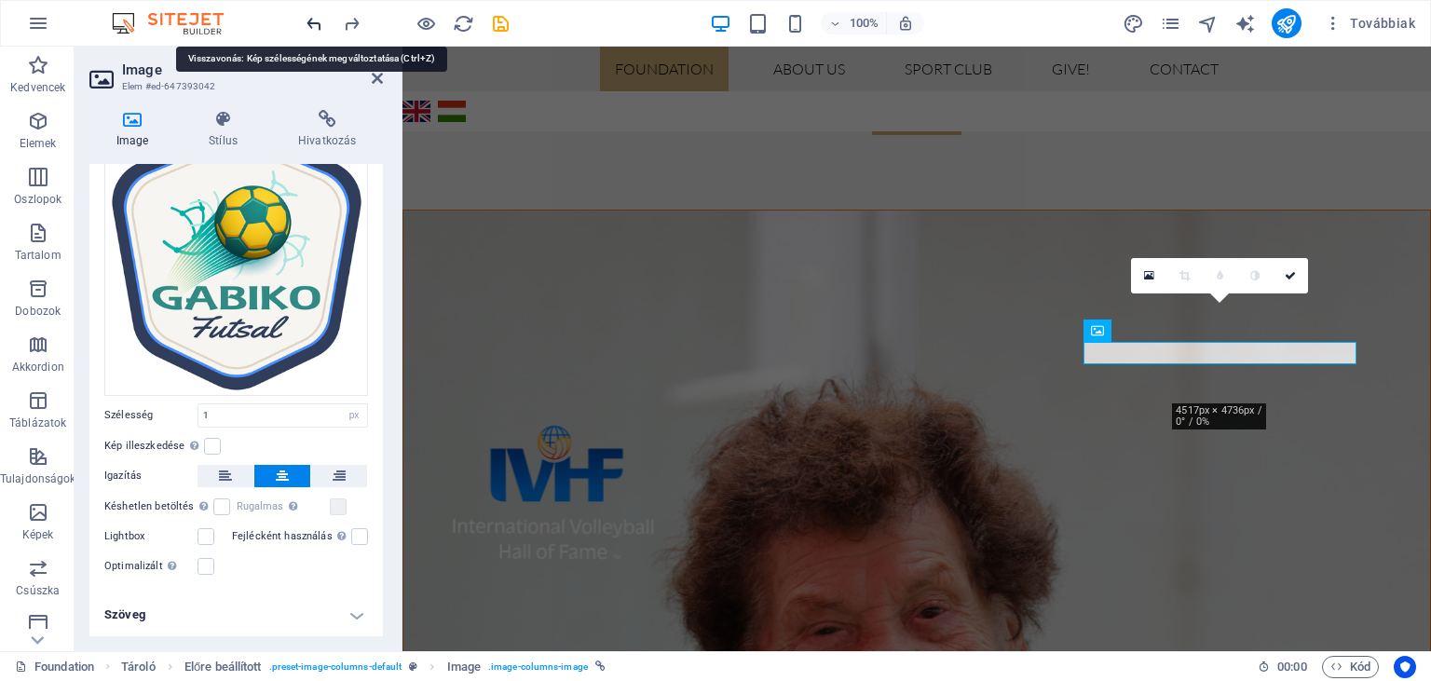
click at [315, 17] on icon "undo" at bounding box center [314, 23] width 21 height 21
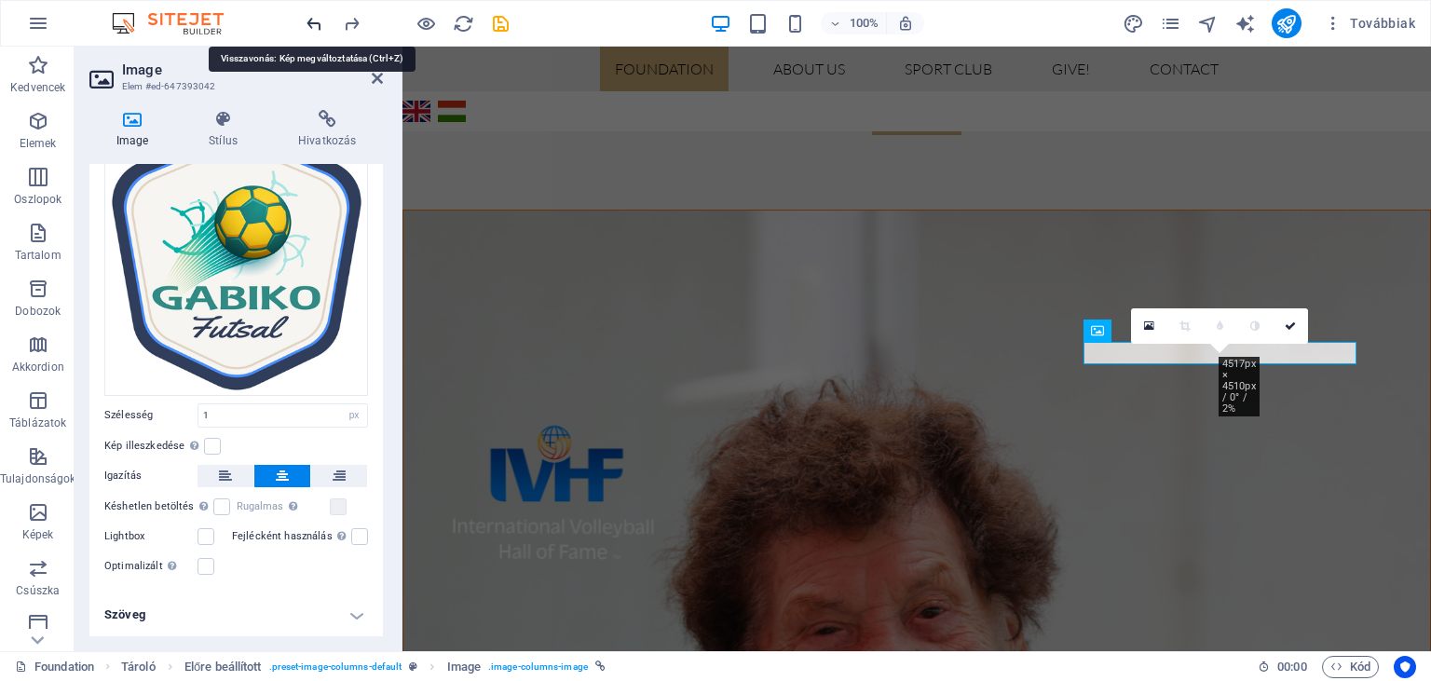
type input "293"
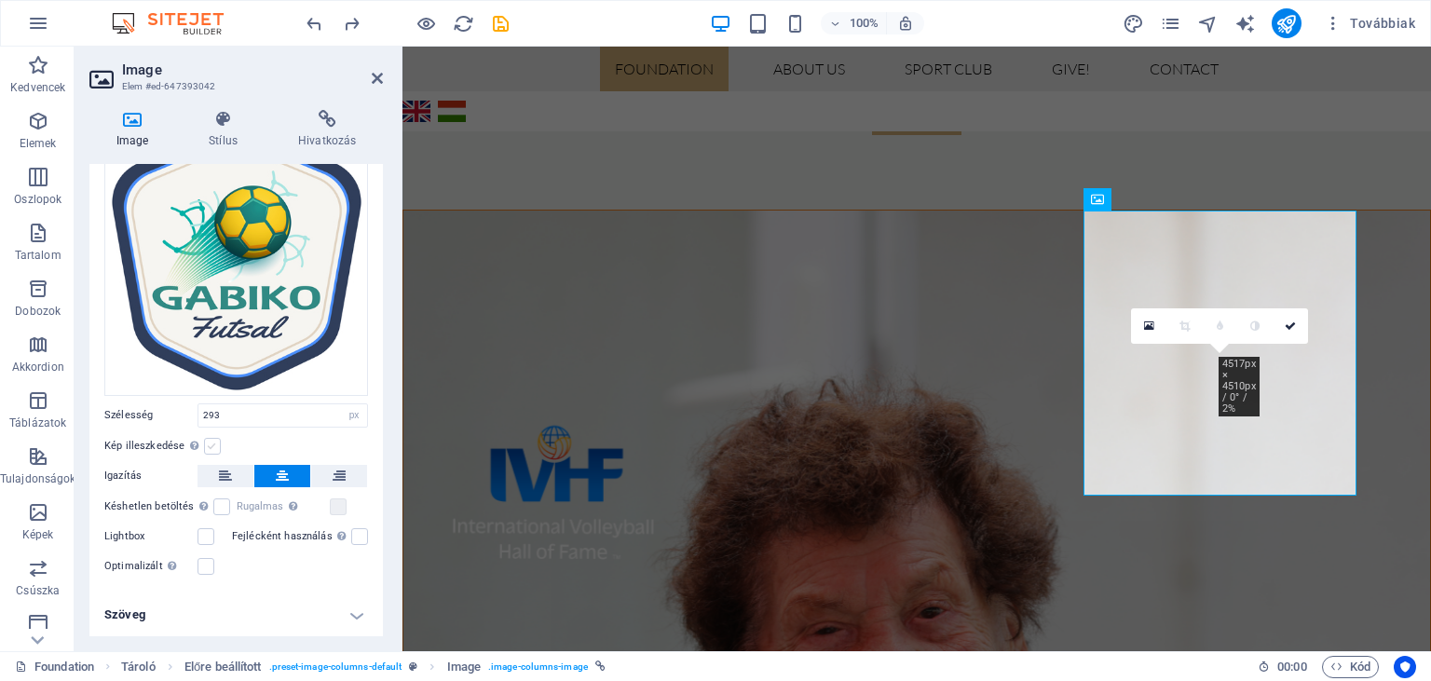
click at [208, 446] on label at bounding box center [212, 446] width 17 height 17
click at [0, 0] on input "Kép illeszkedése Automatikusan igazítja a képet egy fix szélességhez és magassá…" at bounding box center [0, 0] width 0 height 0
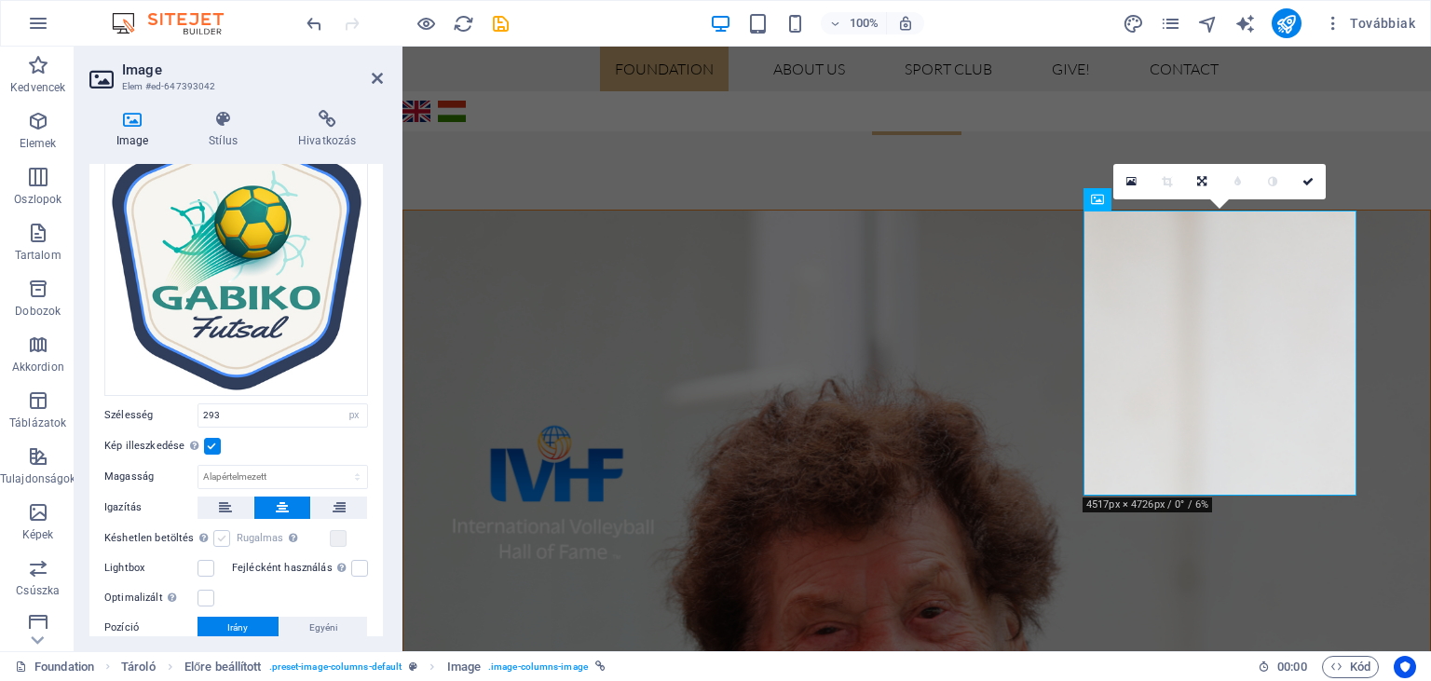
click at [220, 539] on label at bounding box center [221, 538] width 17 height 17
click at [0, 0] on input "Késhetlen betöltés Az oldal betöltése után a képek betöltése javítja az oldal s…" at bounding box center [0, 0] width 0 height 0
click at [338, 540] on label at bounding box center [338, 538] width 17 height 17
click at [203, 565] on label at bounding box center [206, 568] width 17 height 17
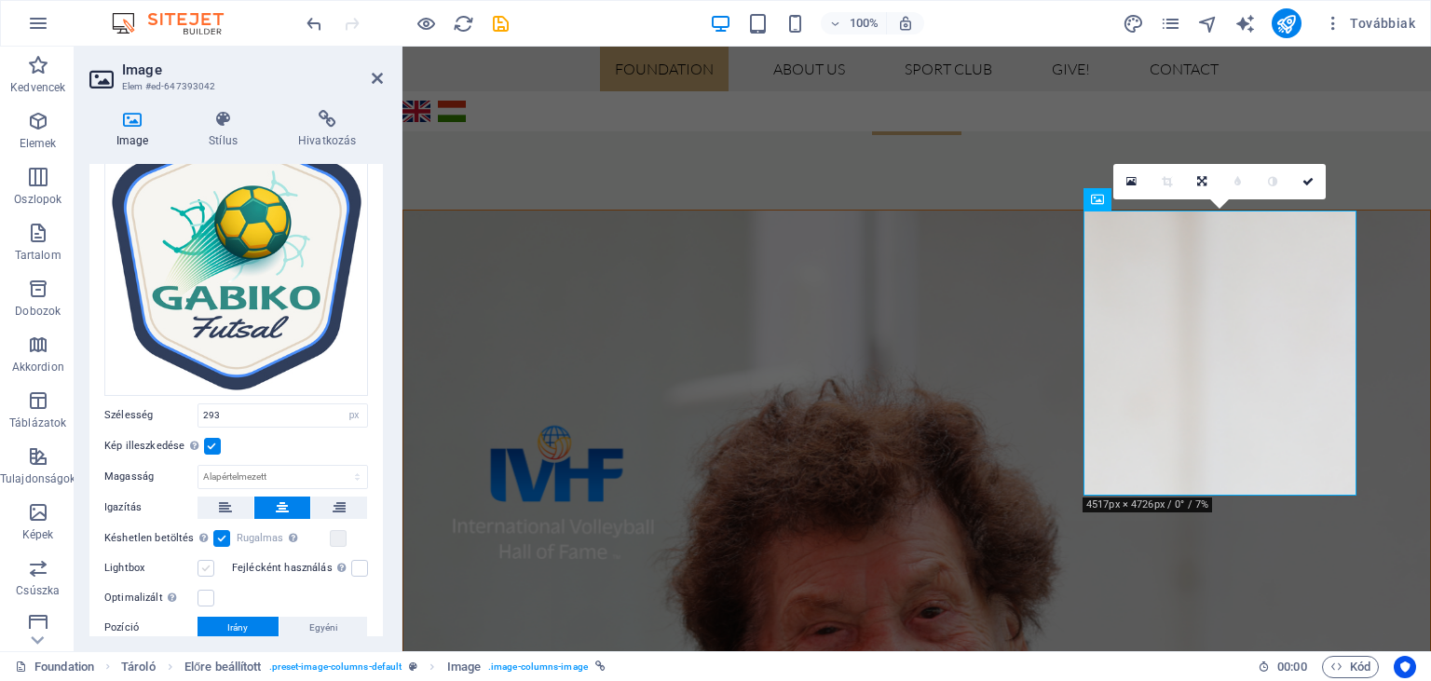
click at [0, 0] on input "Lightbox" at bounding box center [0, 0] width 0 height 0
click at [207, 602] on label at bounding box center [206, 598] width 17 height 17
click at [0, 0] on input "Optimalizált A képek tömörítése az oldal sebességének javítása érdekében történ…" at bounding box center [0, 0] width 0 height 0
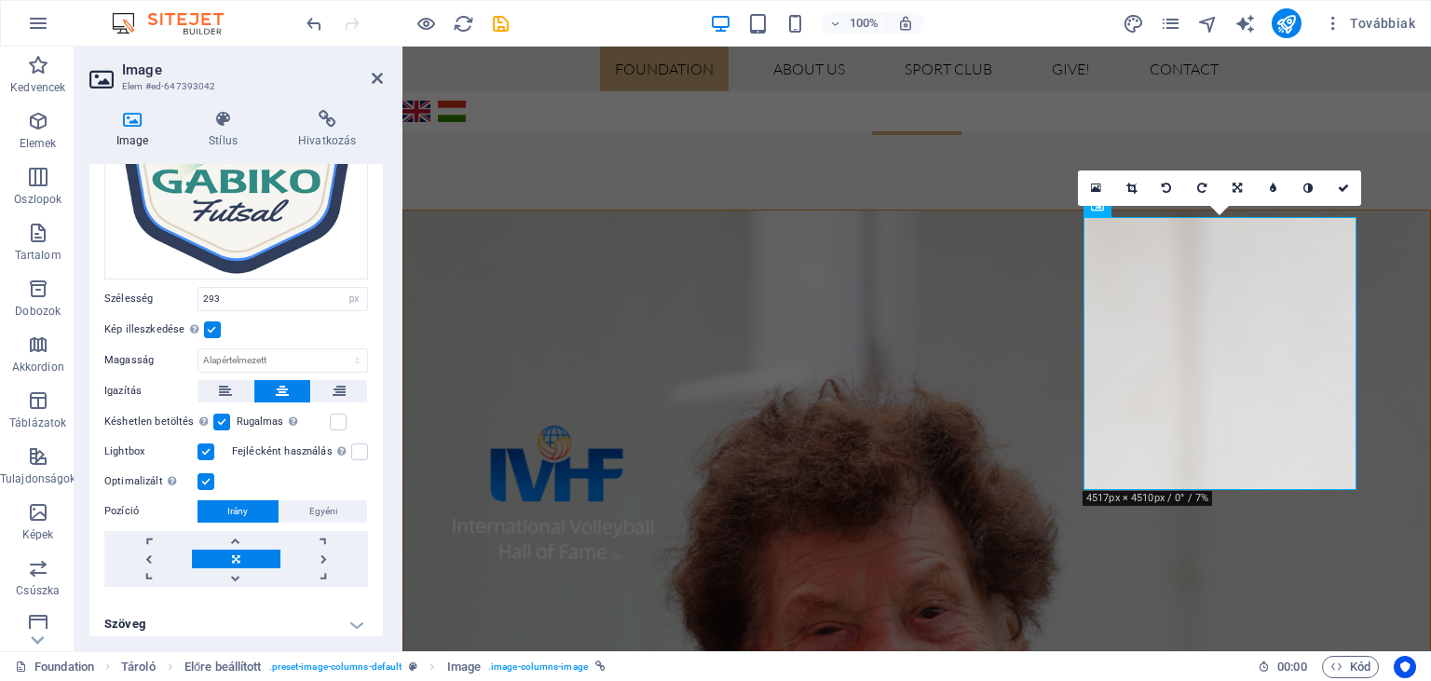
scroll to position [212, 0]
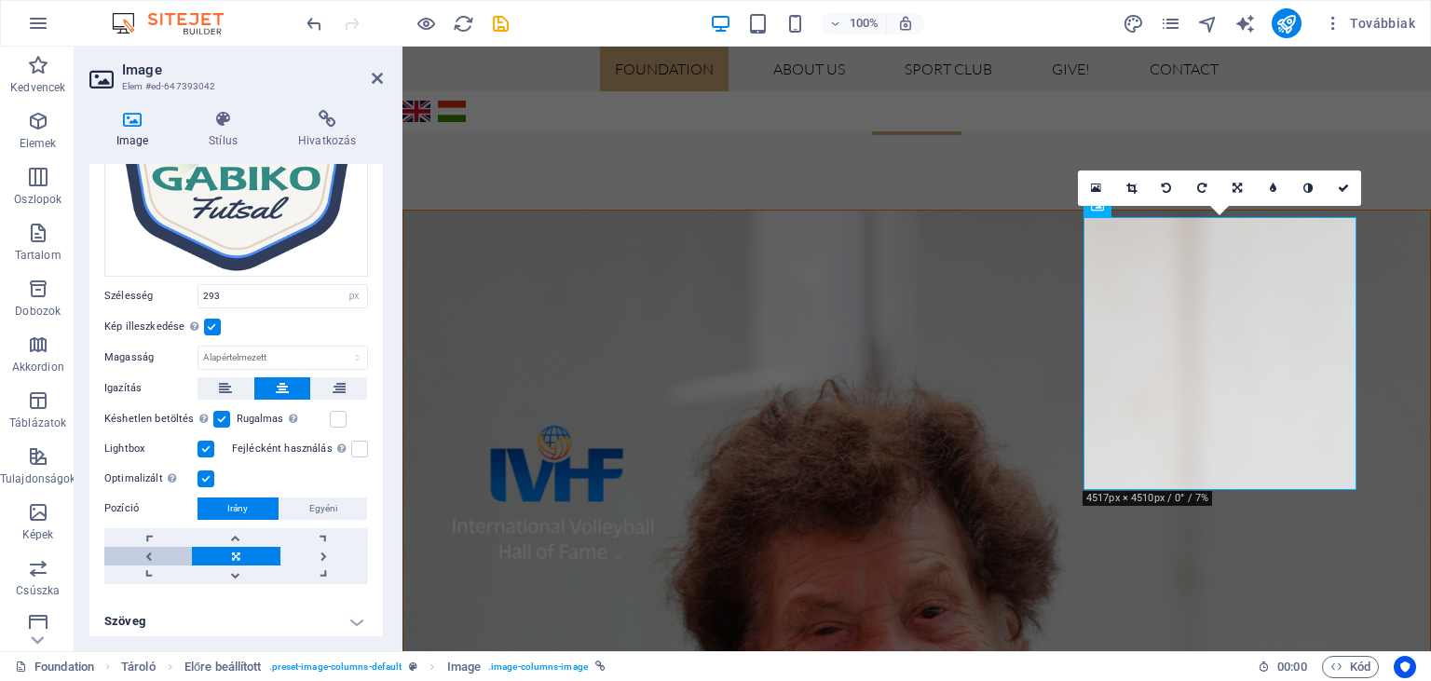
click at [152, 553] on link at bounding box center [148, 556] width 88 height 19
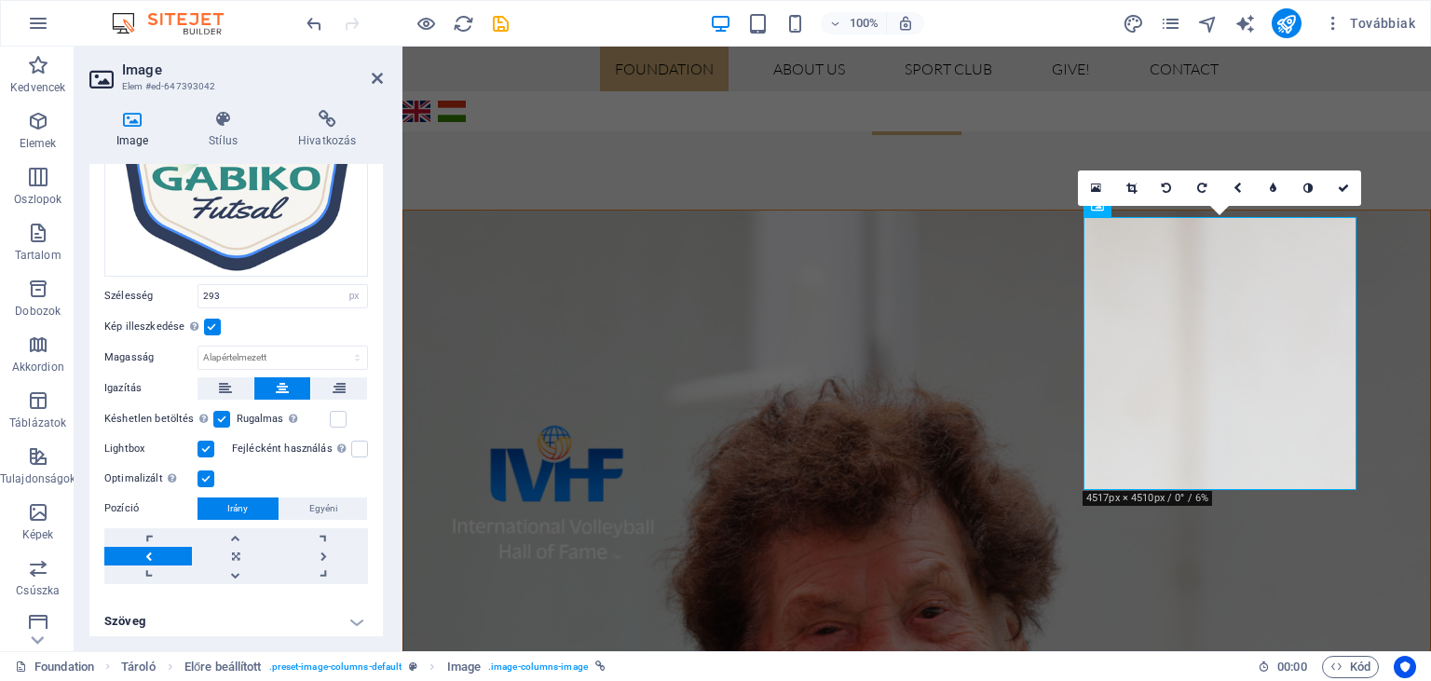
click at [152, 553] on link at bounding box center [148, 556] width 88 height 19
click at [231, 550] on link at bounding box center [236, 556] width 88 height 19
click at [233, 570] on link at bounding box center [236, 575] width 88 height 19
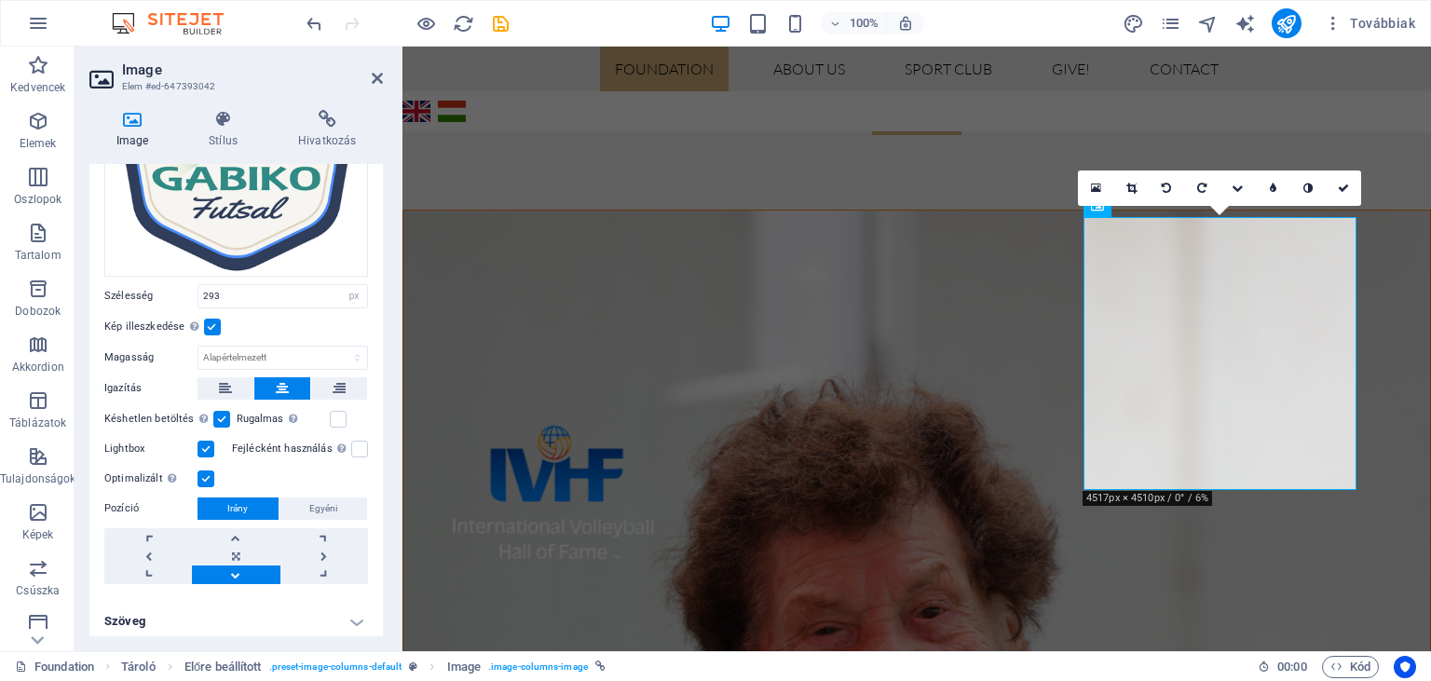
click at [233, 570] on link at bounding box center [236, 575] width 88 height 19
click at [322, 509] on span "Egyéni" at bounding box center [323, 509] width 28 height 22
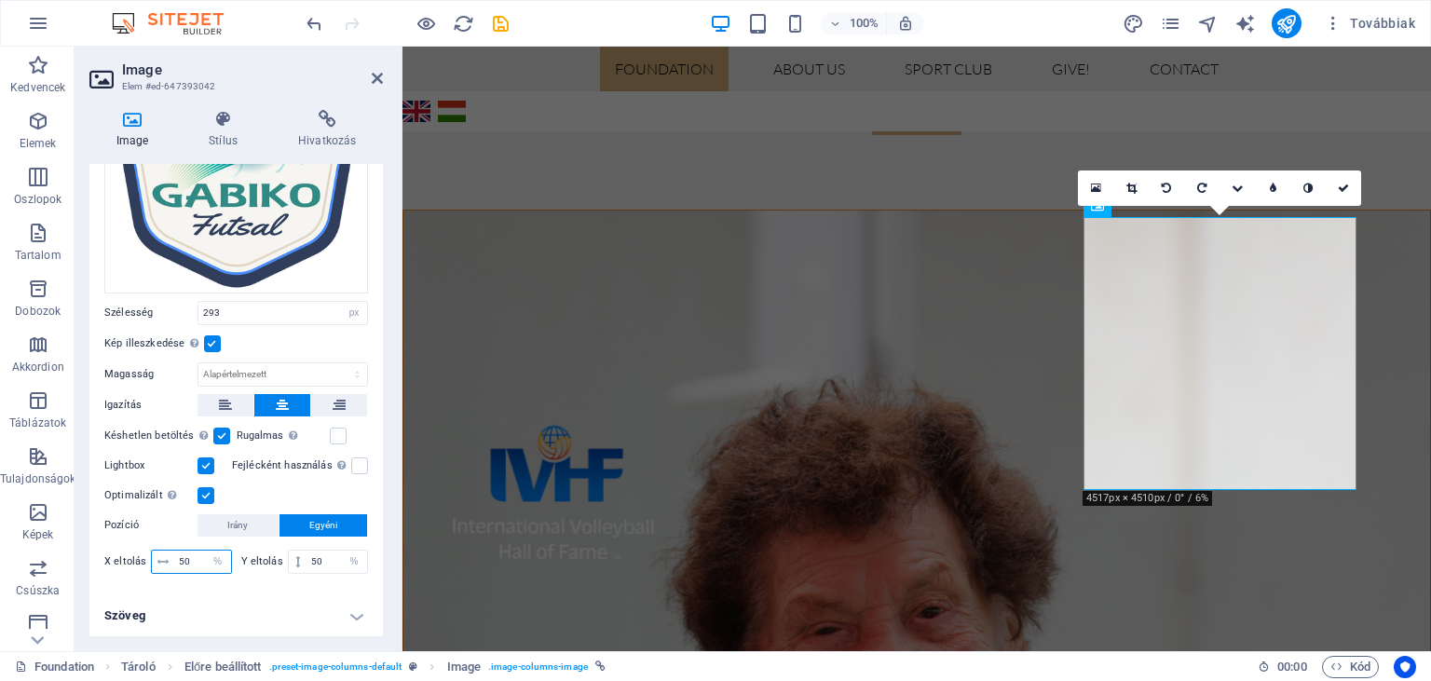
click at [184, 556] on input "50" at bounding box center [202, 562] width 57 height 22
type input "40"
click at [320, 558] on input "50" at bounding box center [337, 562] width 61 height 22
type input "40"
click at [209, 492] on label at bounding box center [206, 495] width 17 height 17
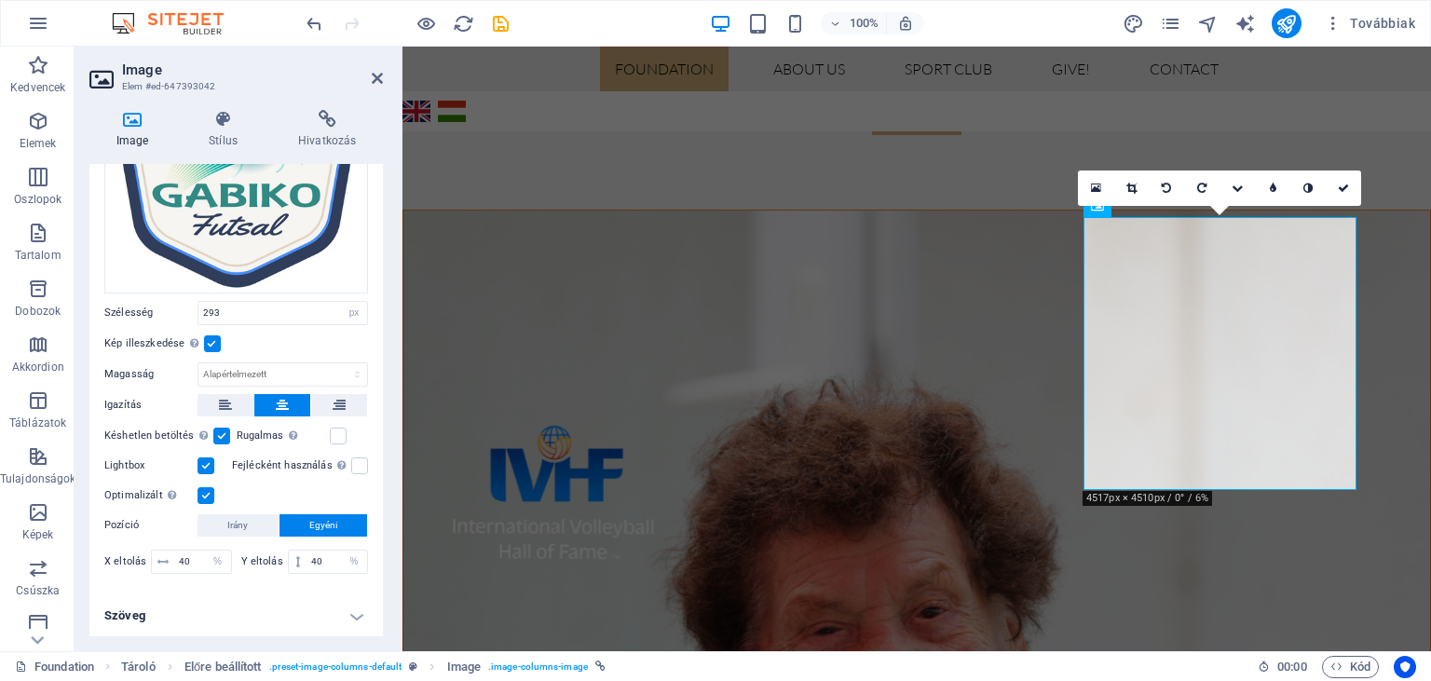
click at [0, 0] on input "Optimalizált A képek tömörítése az oldal sebességének javítása érdekében történ…" at bounding box center [0, 0] width 0 height 0
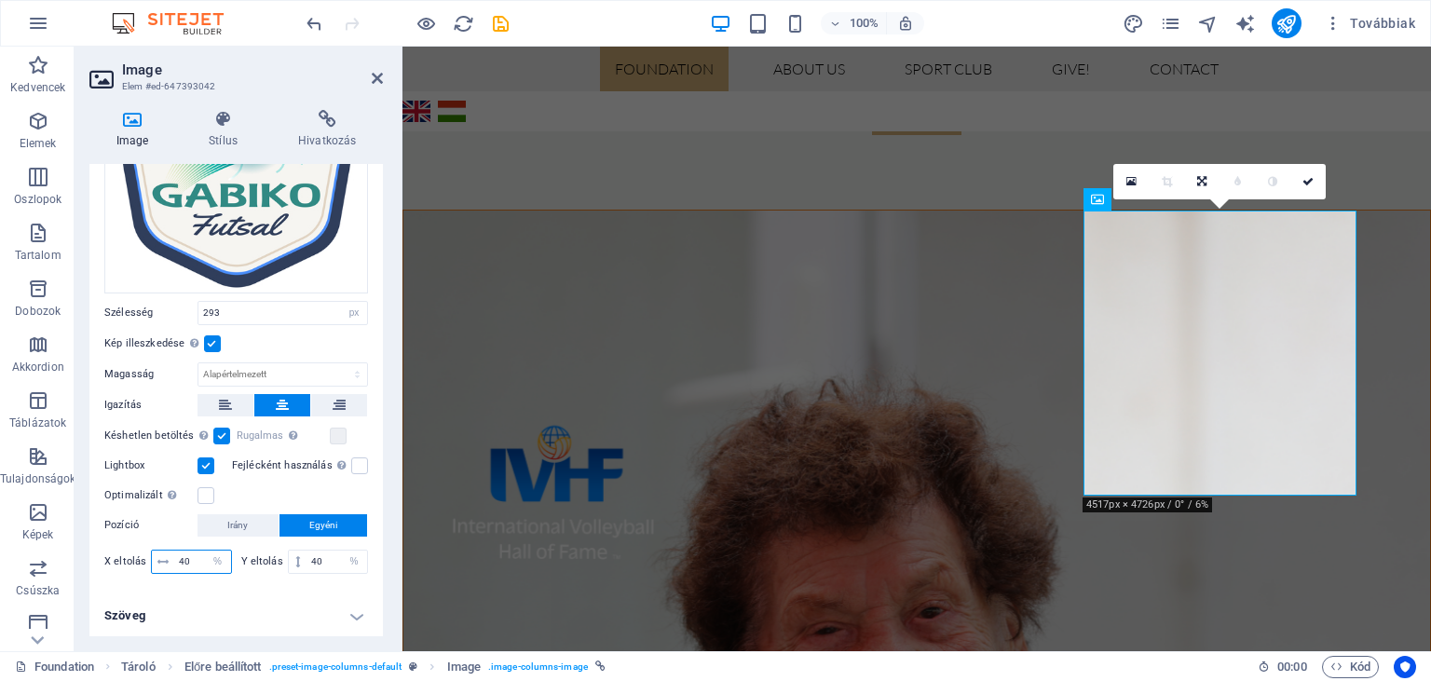
click at [183, 557] on input "40" at bounding box center [202, 562] width 57 height 22
type input "30"
click at [319, 558] on input "40" at bounding box center [337, 562] width 61 height 22
type input "30"
click at [206, 466] on label at bounding box center [206, 466] width 17 height 17
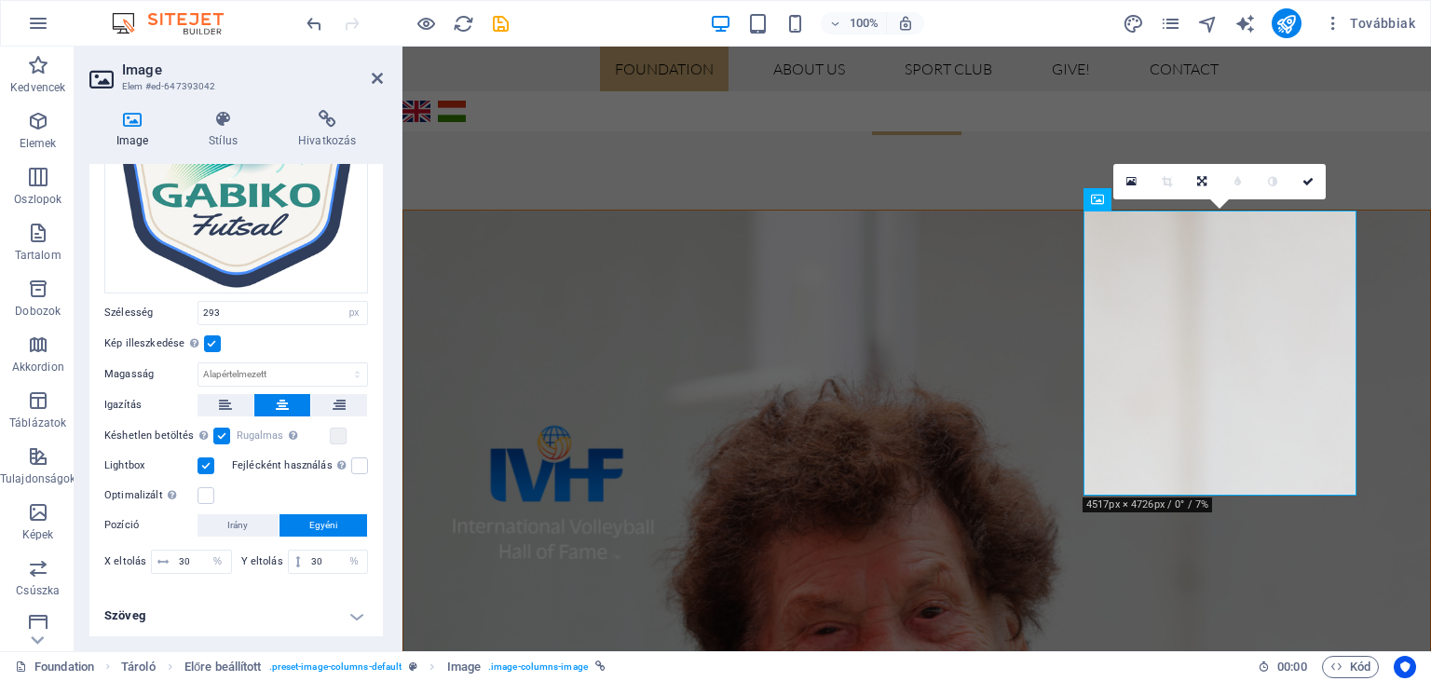
click at [0, 0] on input "Lightbox" at bounding box center [0, 0] width 0 height 0
click at [213, 347] on label at bounding box center [212, 343] width 17 height 17
click at [0, 0] on input "Kép illeszkedése Automatikusan igazítja a képet egy fix szélességhez és magassá…" at bounding box center [0, 0] width 0 height 0
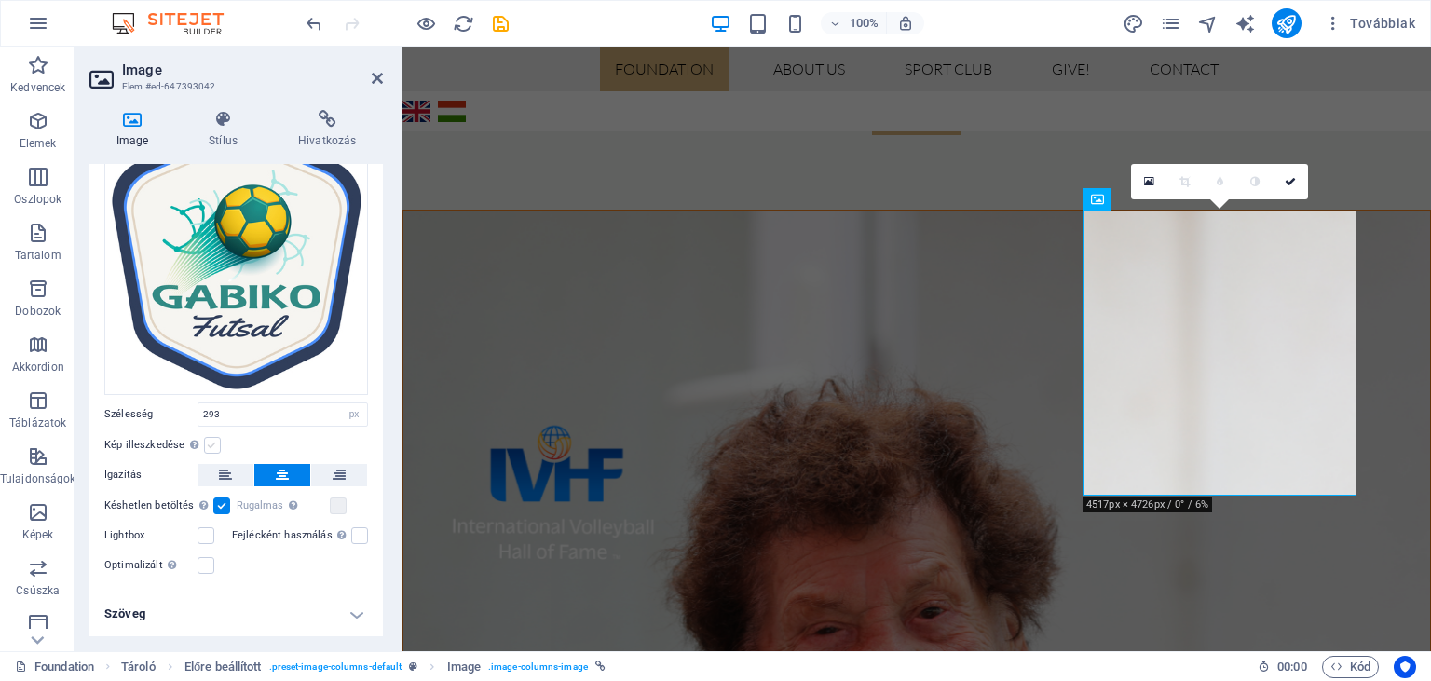
scroll to position [92, 0]
click at [212, 445] on label at bounding box center [212, 446] width 17 height 17
click at [0, 0] on input "Kép illeszkedése Automatikusan igazítja a képet egy fix szélességhez és magassá…" at bounding box center [0, 0] width 0 height 0
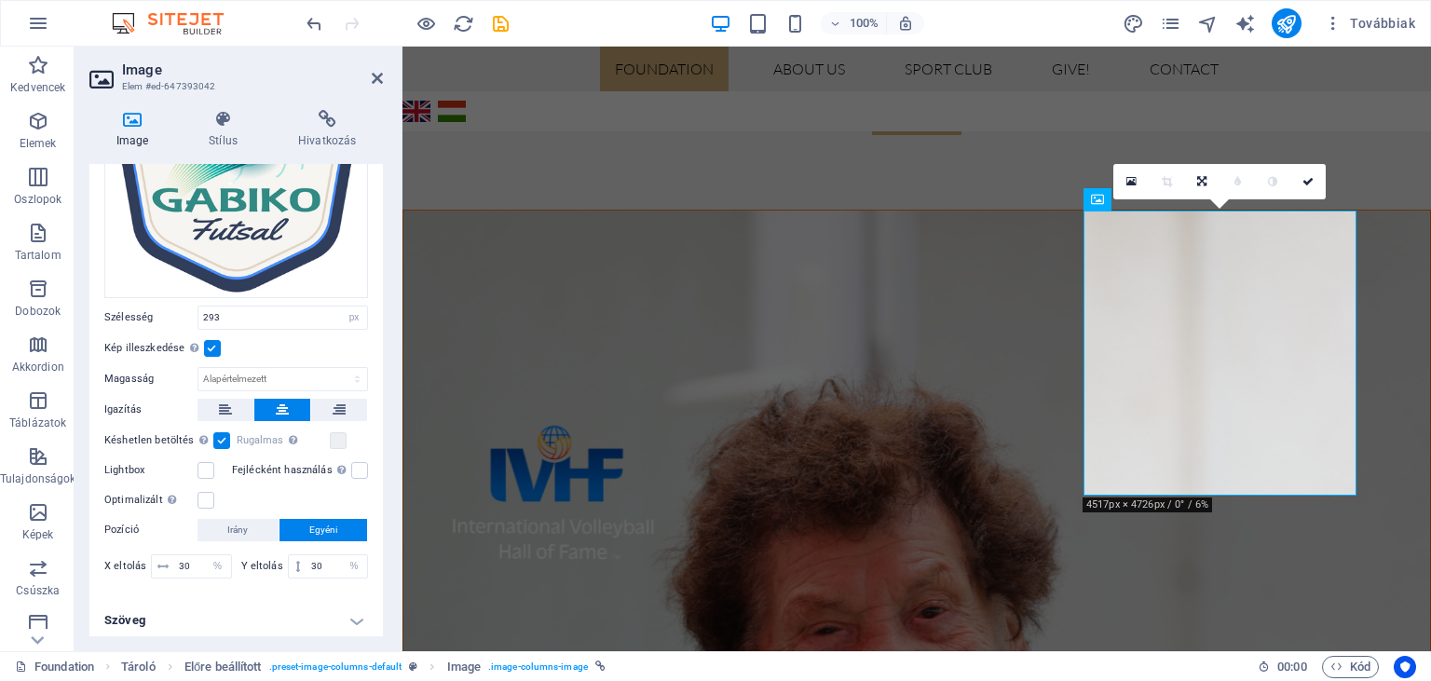
scroll to position [195, 0]
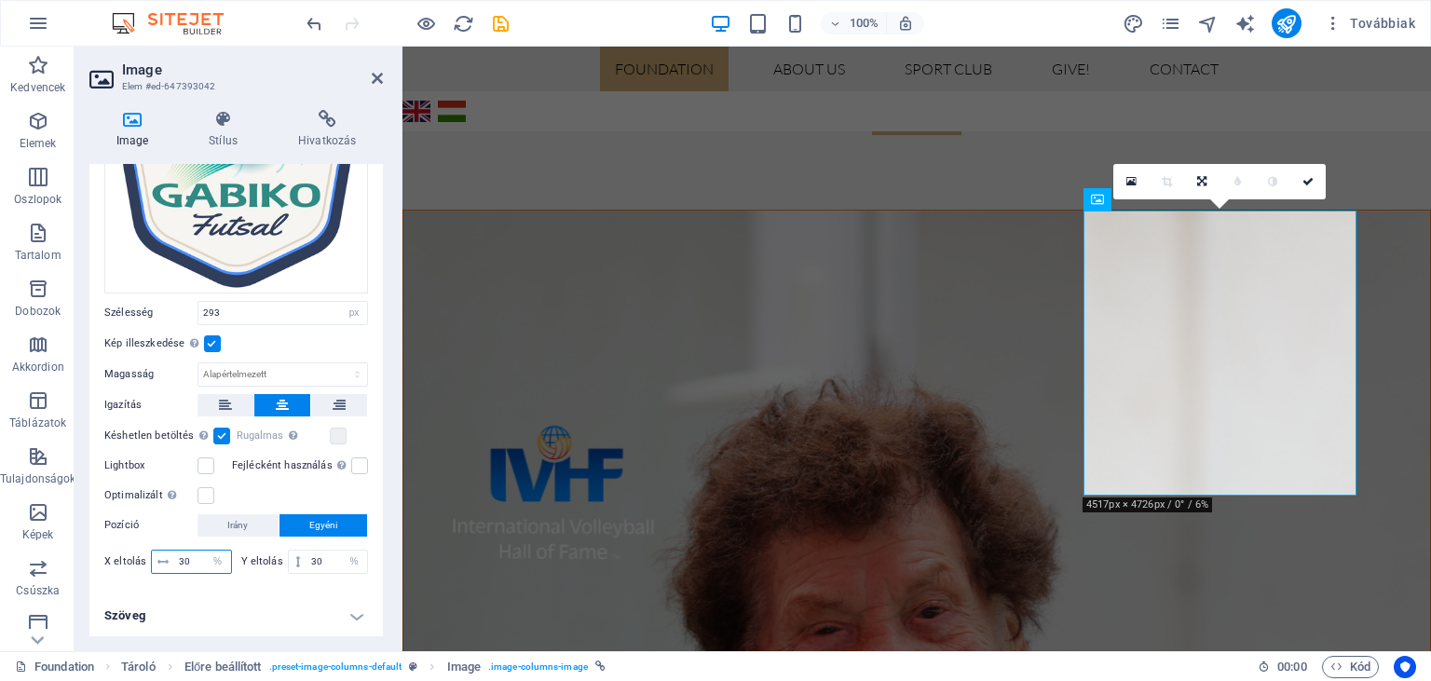
click at [182, 553] on input "30" at bounding box center [202, 562] width 57 height 22
type input "10"
click at [317, 553] on input "30" at bounding box center [337, 562] width 61 height 22
type input "10"
click at [242, 520] on span "Irány" at bounding box center [237, 525] width 20 height 22
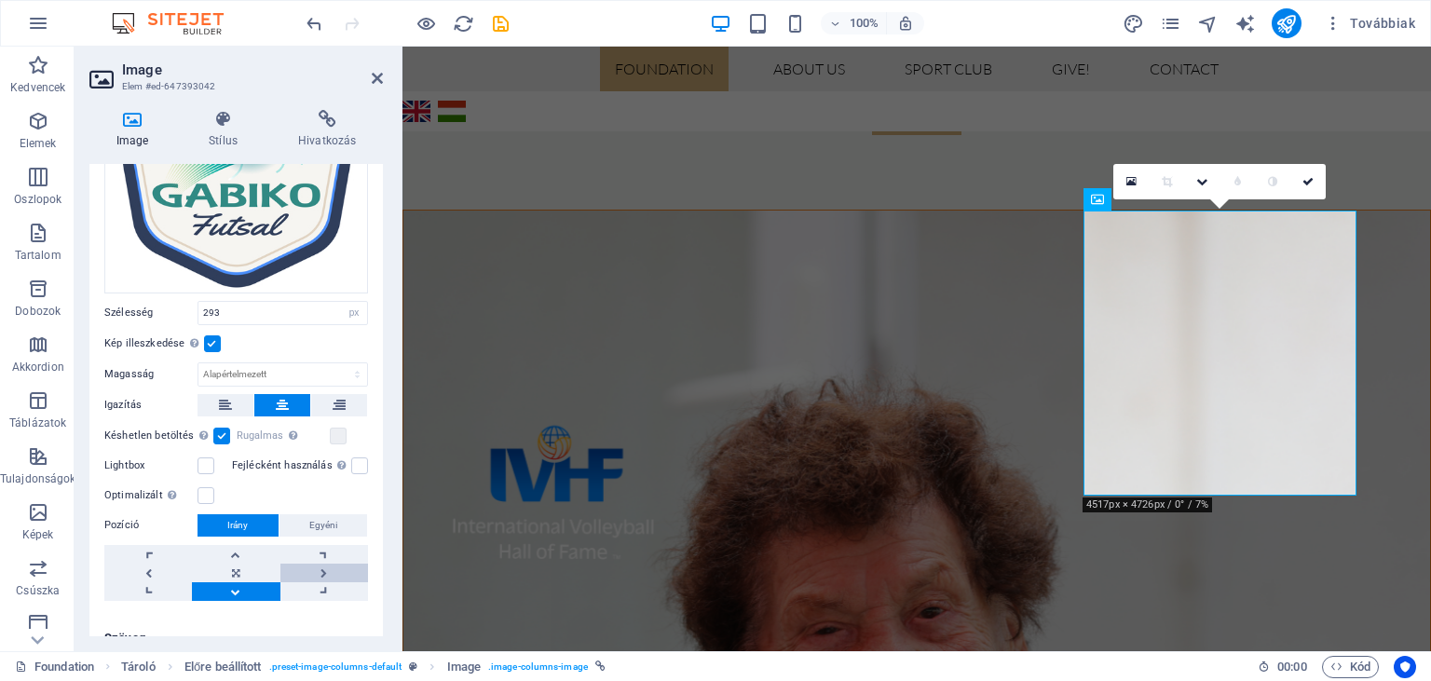
click at [318, 568] on link at bounding box center [324, 573] width 88 height 19
click at [310, 528] on span "Egyéni" at bounding box center [323, 525] width 28 height 22
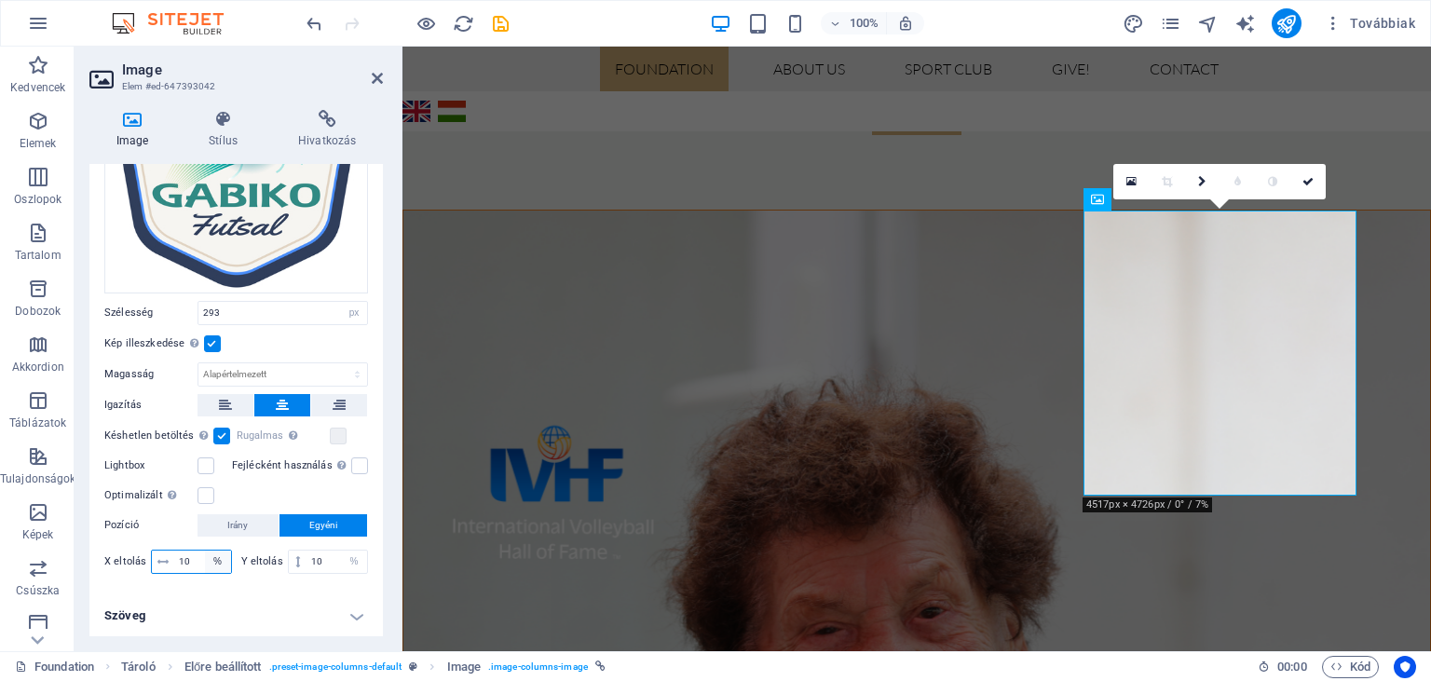
click at [205, 551] on select "px rem % vh vw" at bounding box center [218, 562] width 26 height 22
select select "px"
click option "px" at bounding box center [0, 0] width 0 height 0
click at [341, 551] on select "px rem % vh vw" at bounding box center [354, 562] width 26 height 22
select select "px"
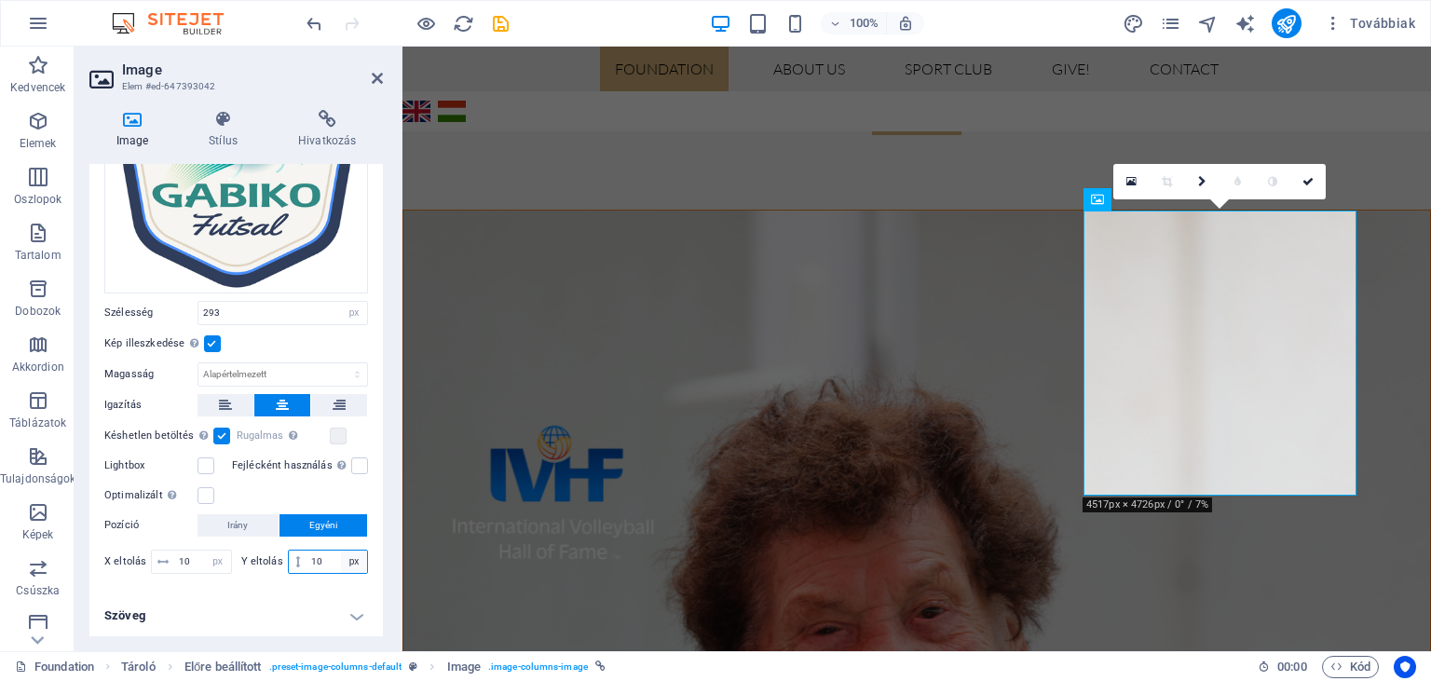
click option "px" at bounding box center [0, 0] width 0 height 0
click at [184, 554] on input "10" at bounding box center [202, 562] width 57 height 22
type input "5"
click at [321, 560] on input "10" at bounding box center [337, 562] width 61 height 22
type input "1"
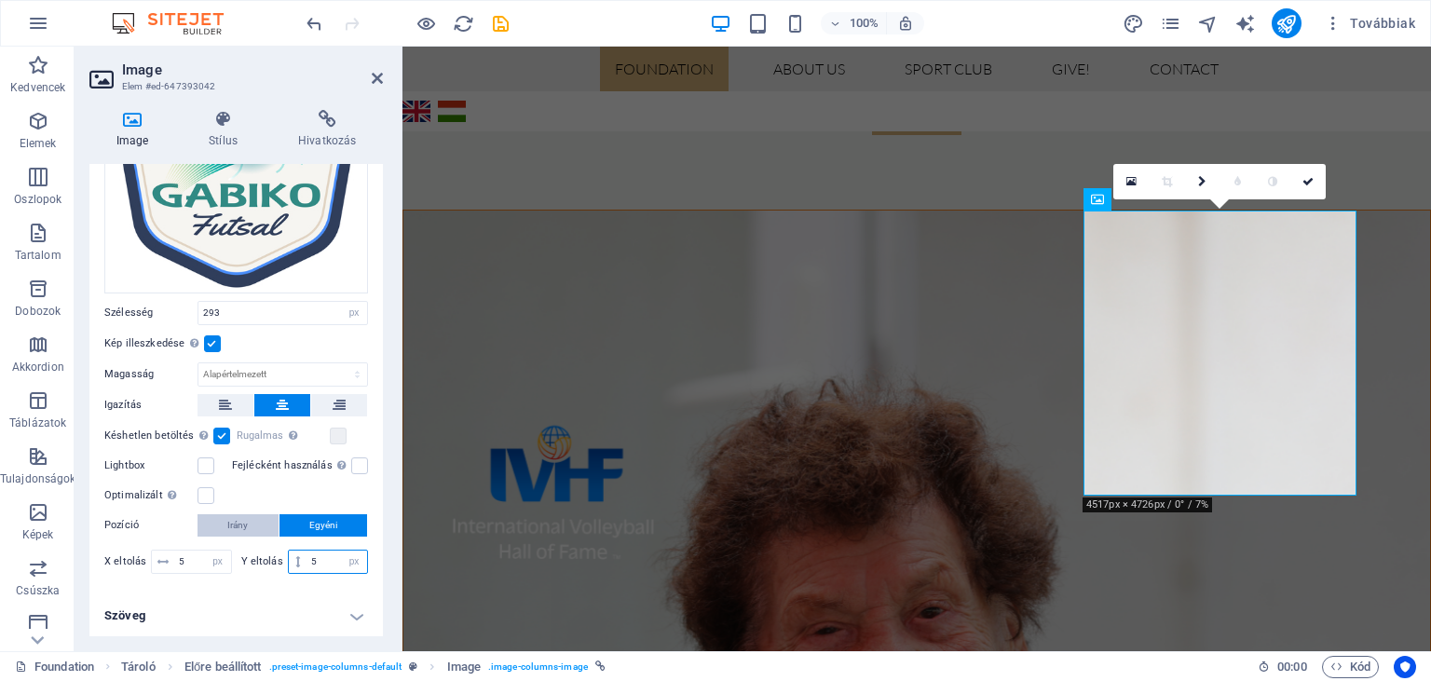
type input "5"
click at [229, 516] on span "Irány" at bounding box center [237, 525] width 20 height 22
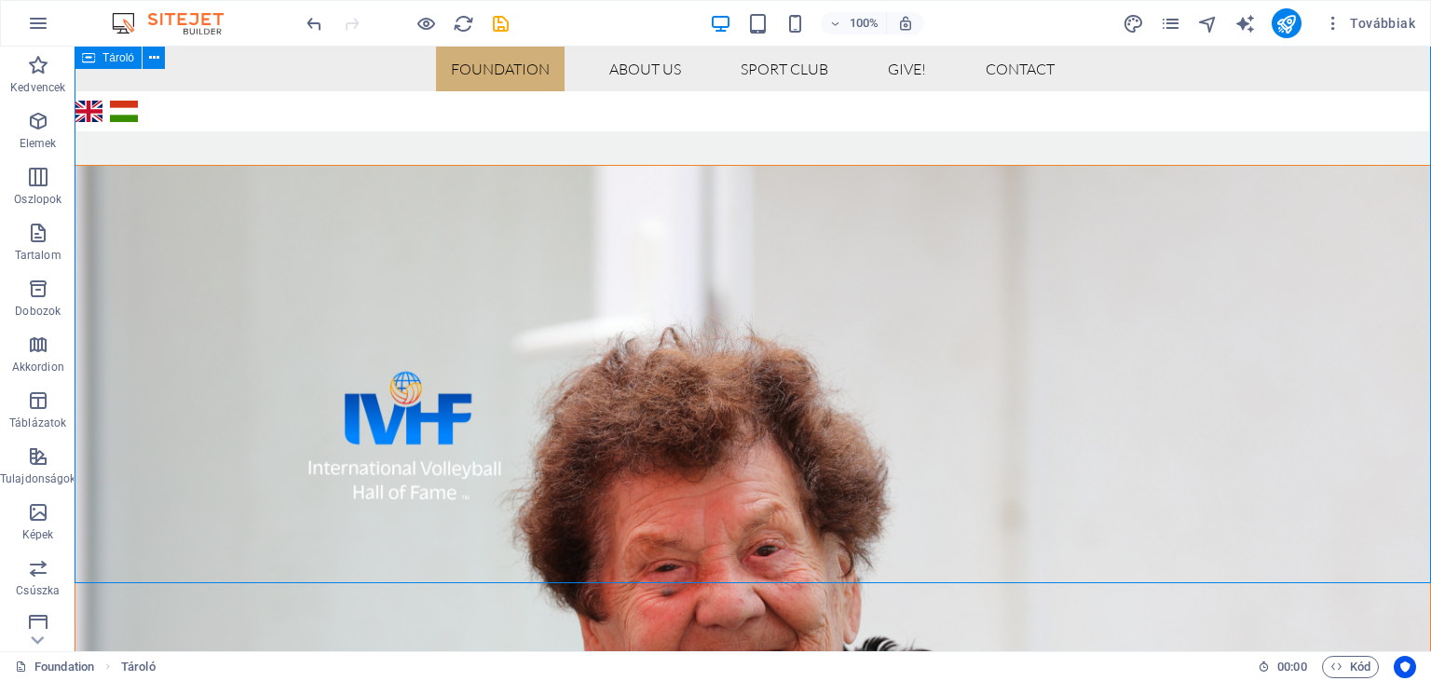
scroll to position [1018, 0]
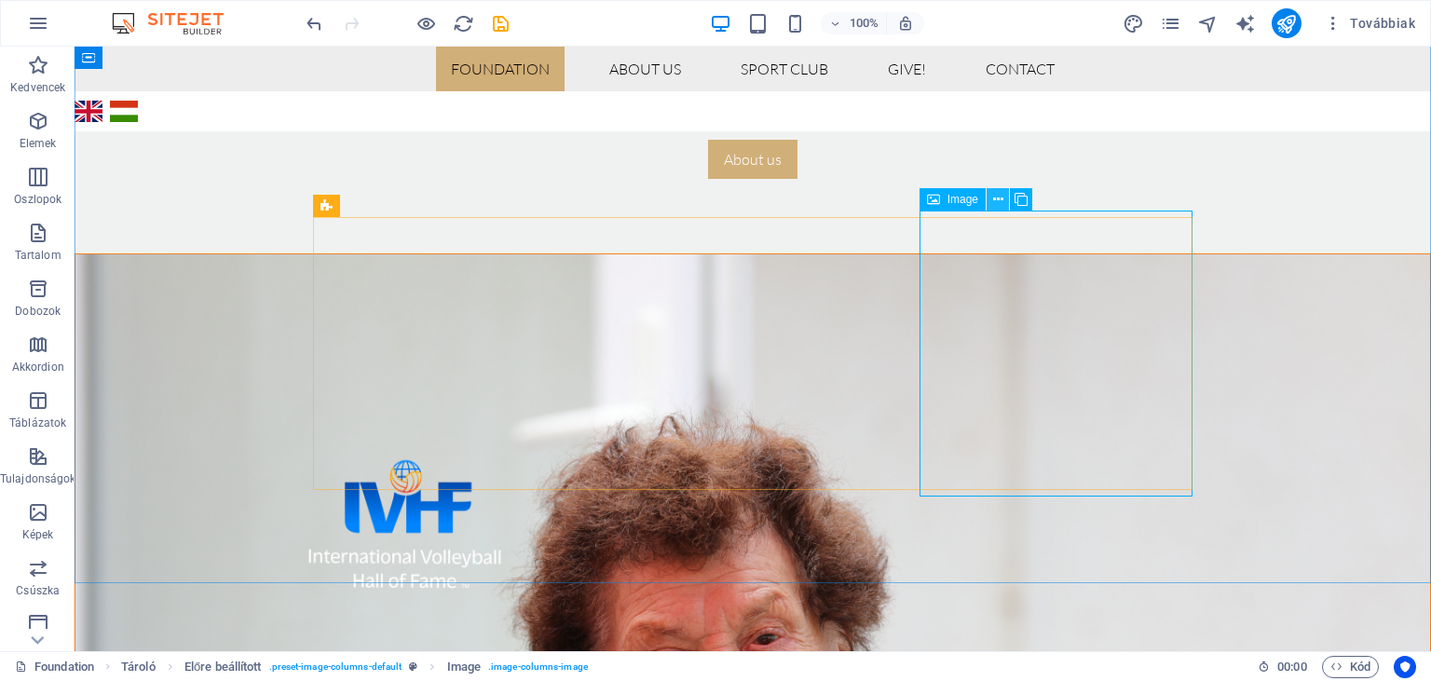
click at [997, 204] on icon at bounding box center [998, 200] width 10 height 20
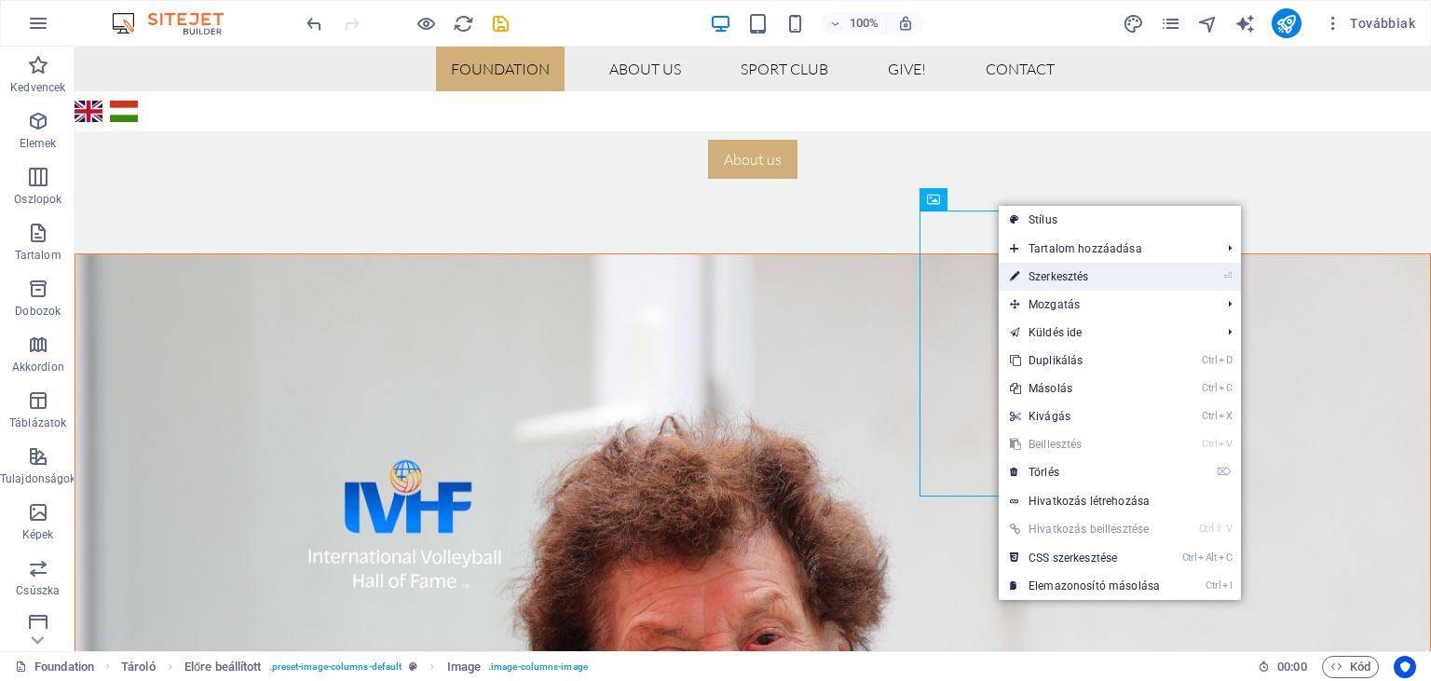
click at [1075, 274] on link "⏎ Szerkesztés" at bounding box center [1085, 277] width 172 height 28
select select "px"
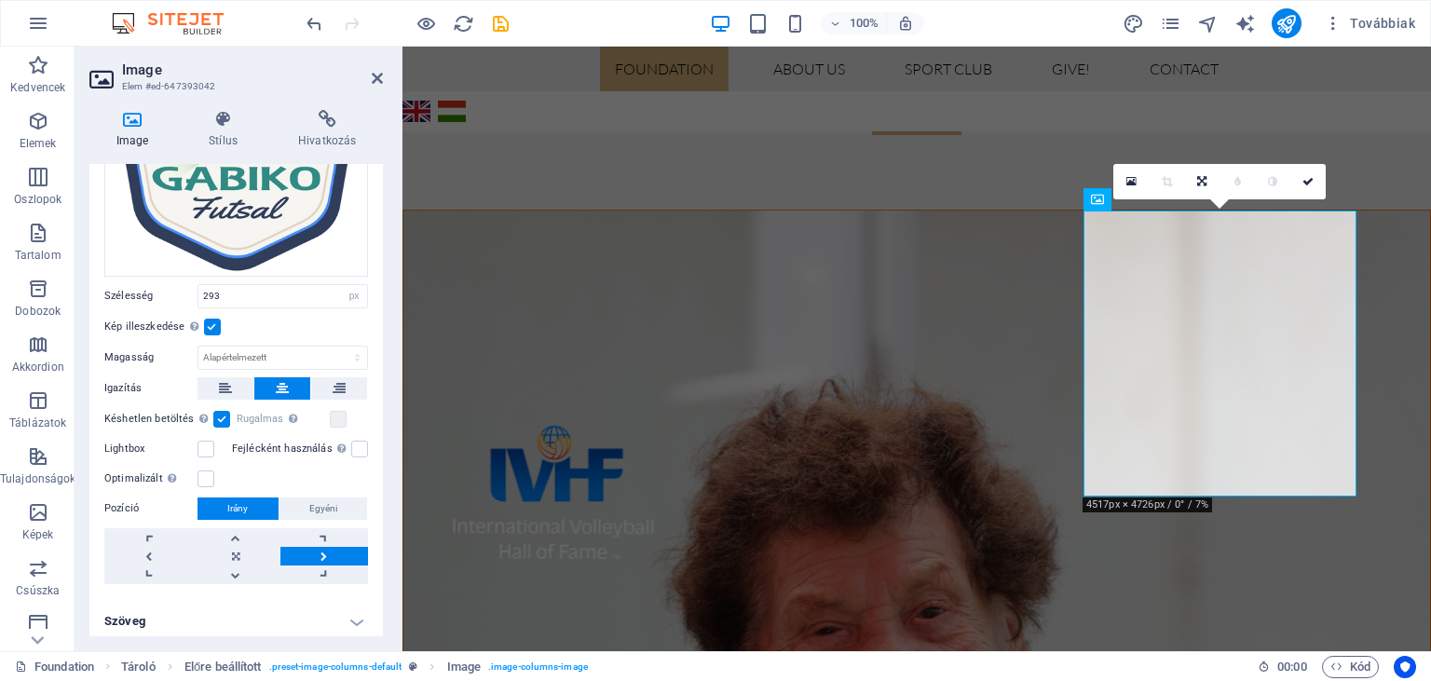
scroll to position [217, 0]
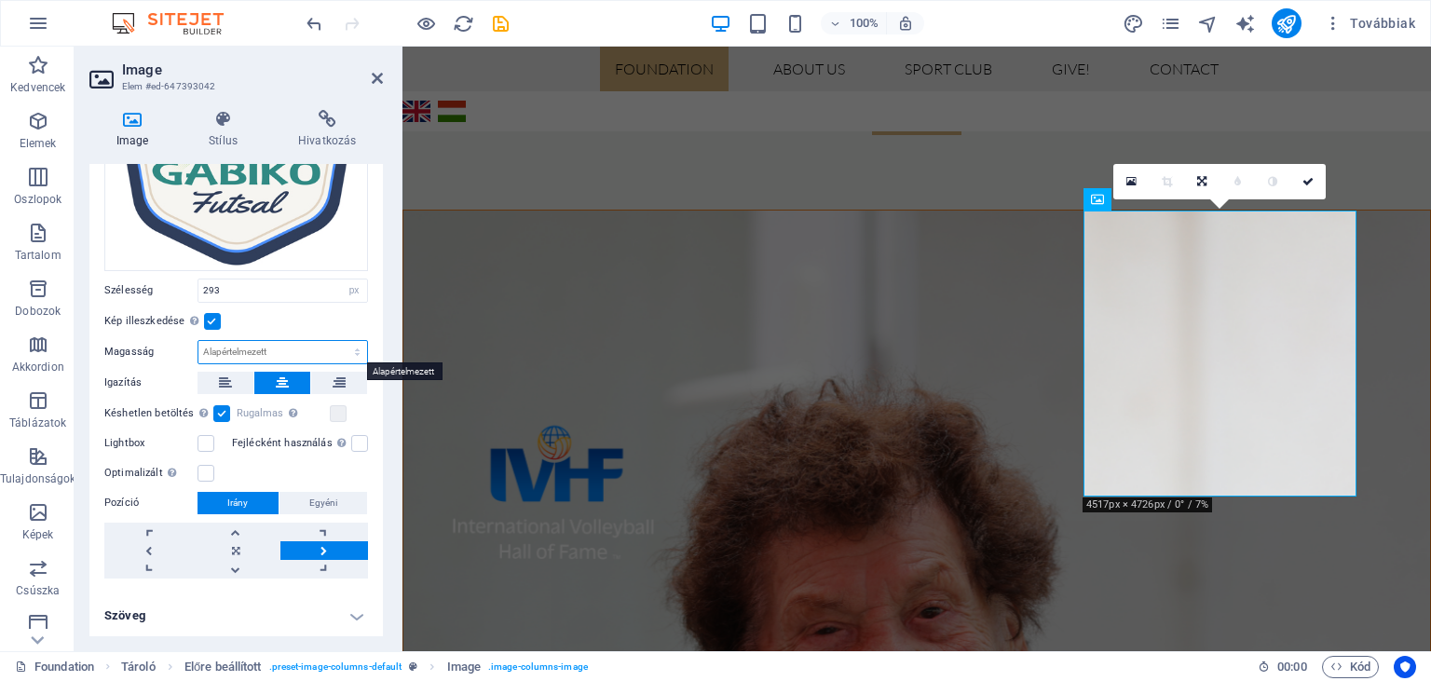
click at [198, 341] on select "Alapértelmezett automatikus px" at bounding box center [282, 352] width 169 height 22
select select "px"
click option "px" at bounding box center [0, 0] width 0 height 0
click at [219, 351] on input "307" at bounding box center [282, 352] width 169 height 22
type input "3"
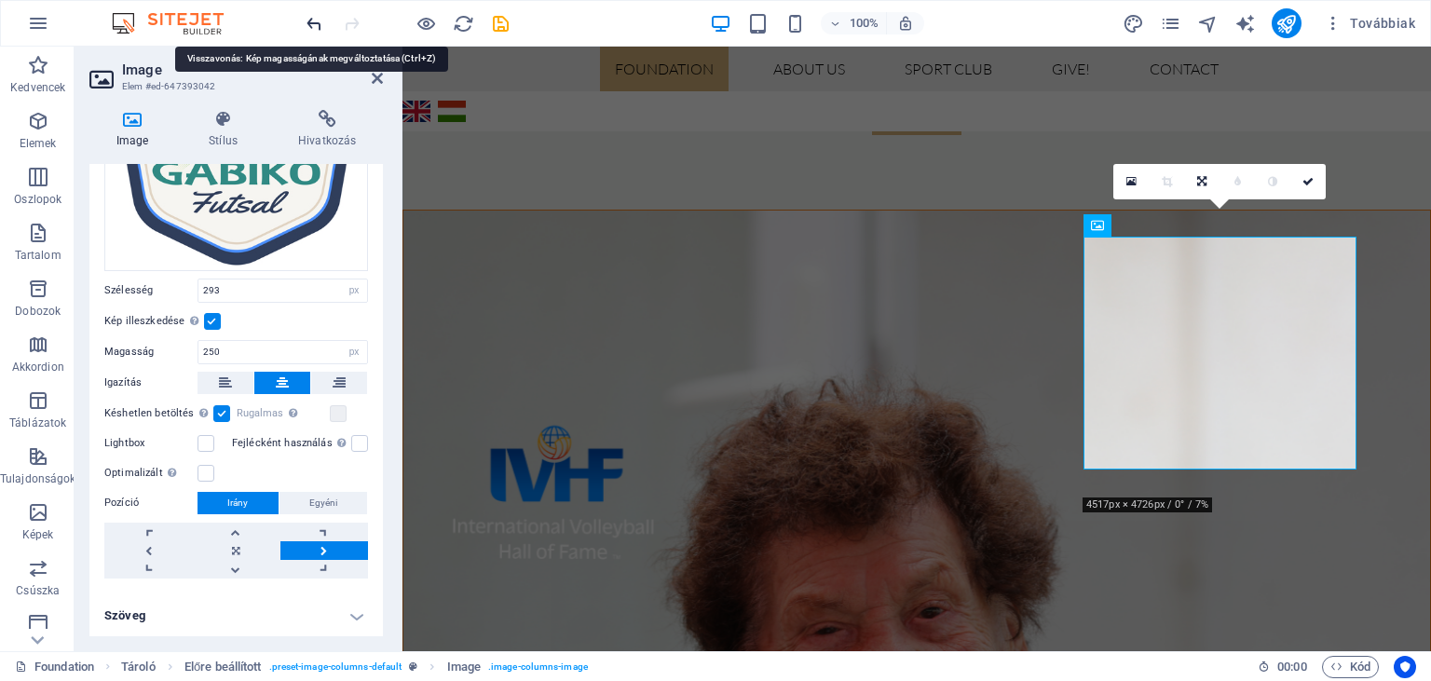
click at [319, 26] on icon "undo" at bounding box center [314, 23] width 21 height 21
type input "307"
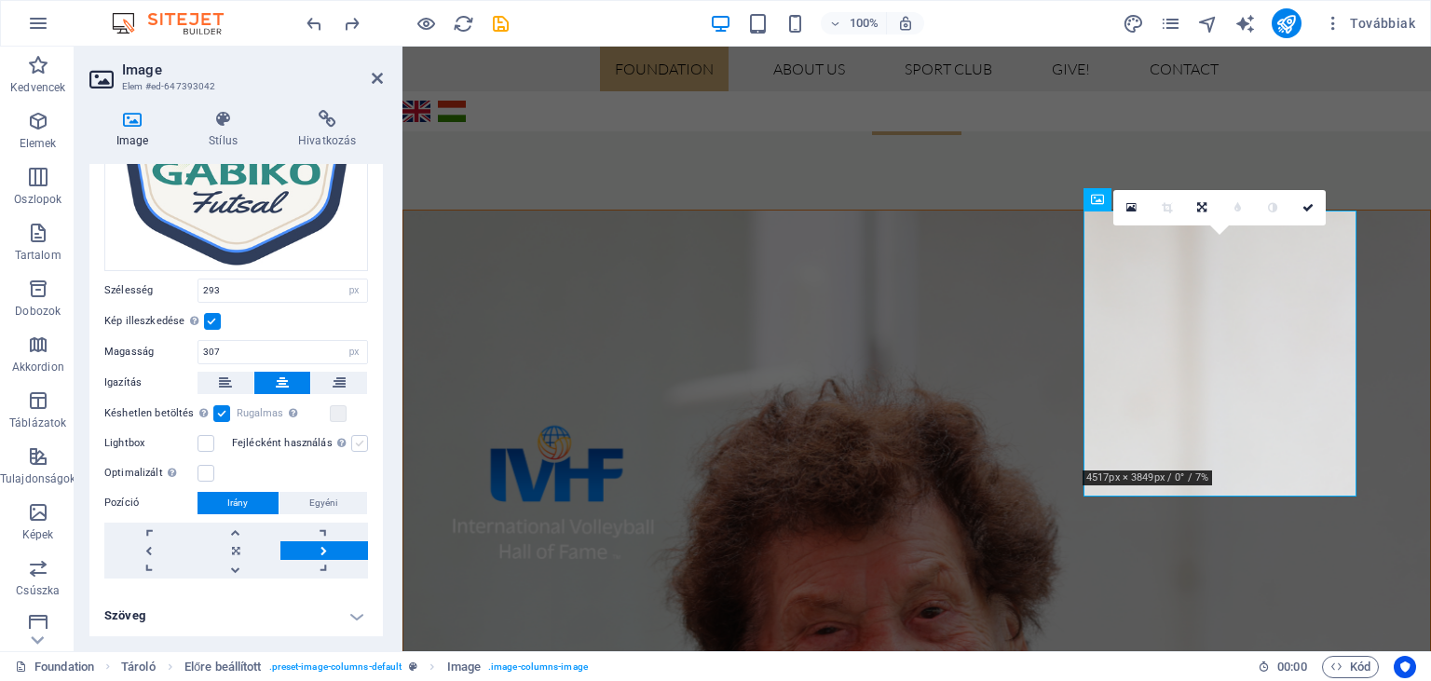
click at [360, 443] on label at bounding box center [359, 443] width 17 height 17
click at [0, 0] on input "Fejlécként használás A képet H1 fejléccel veszi körül. Hasznos az alternatív sz…" at bounding box center [0, 0] width 0 height 0
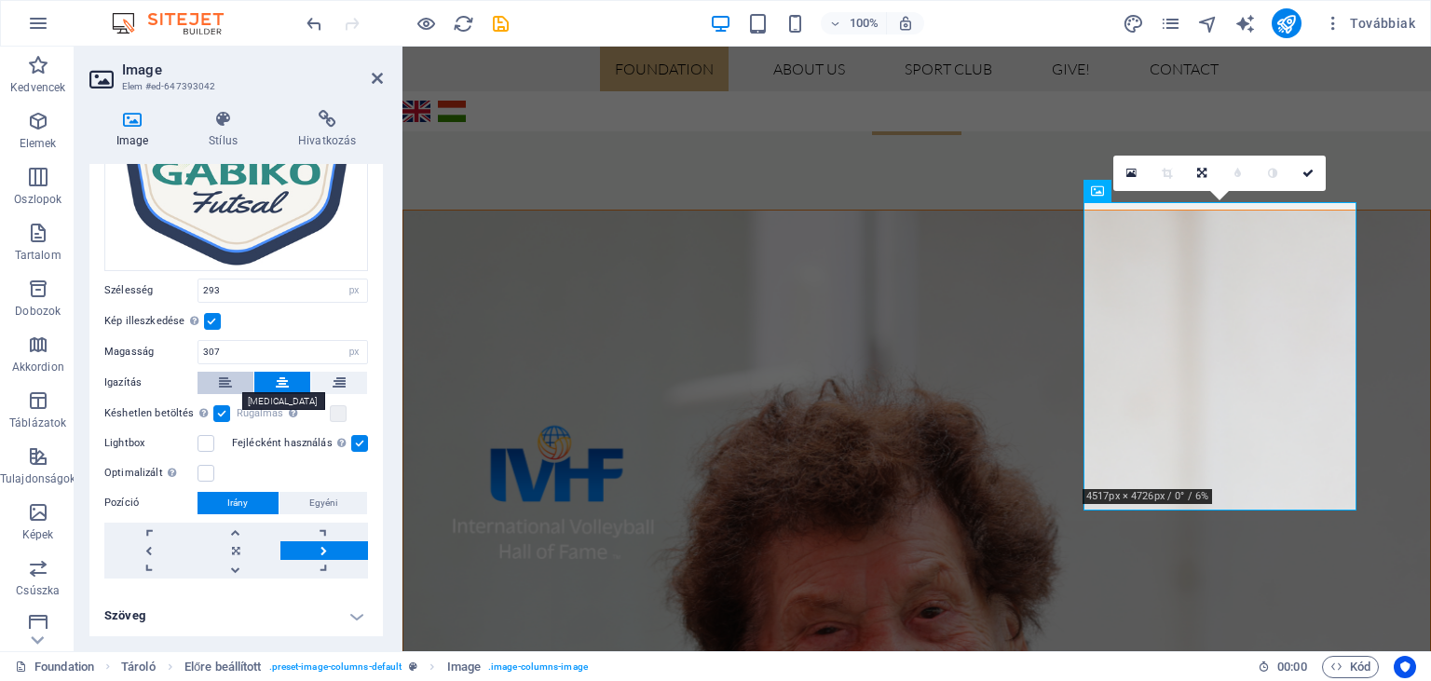
click at [244, 384] on button at bounding box center [226, 383] width 56 height 22
click at [285, 386] on icon at bounding box center [282, 383] width 13 height 22
click at [332, 382] on button at bounding box center [339, 383] width 56 height 22
click at [278, 375] on icon at bounding box center [282, 383] width 13 height 22
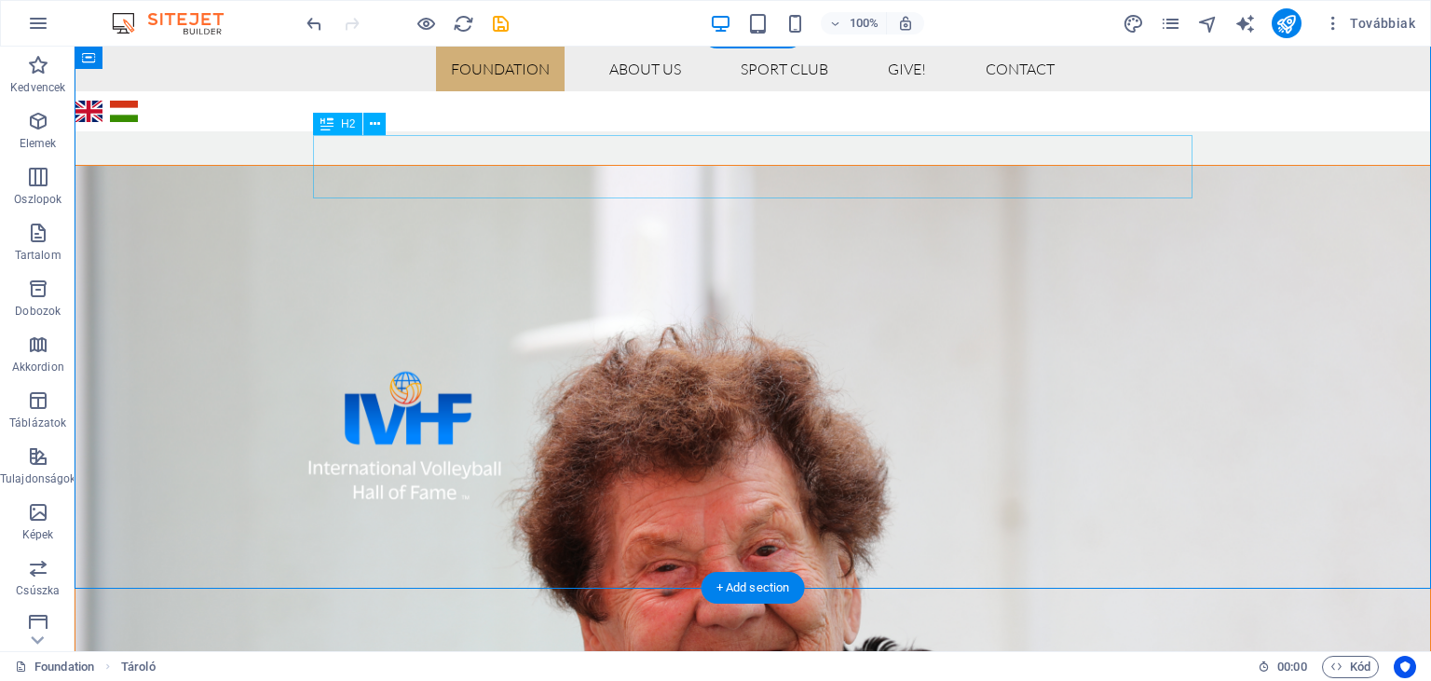
scroll to position [1018, 0]
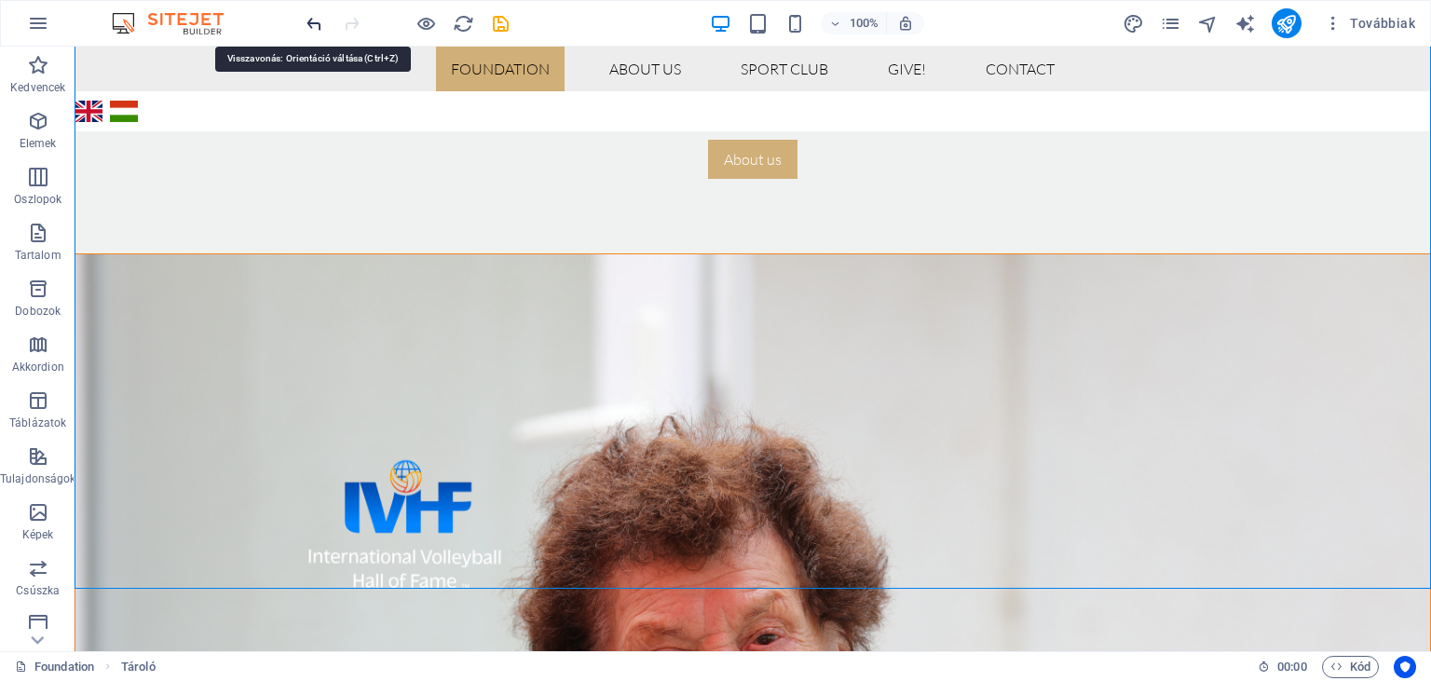
click at [315, 25] on icon "undo" at bounding box center [314, 23] width 21 height 21
click at [313, 24] on icon "undo" at bounding box center [314, 23] width 21 height 21
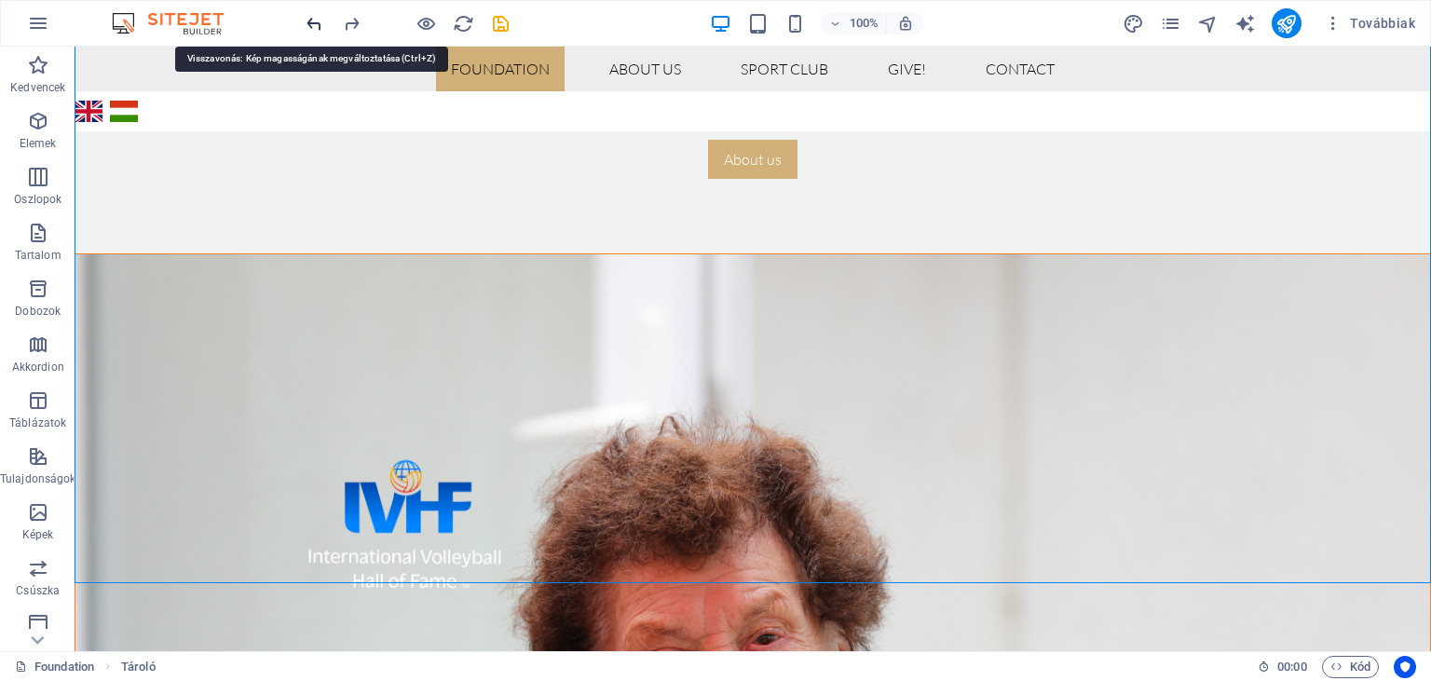
click at [313, 24] on icon "undo" at bounding box center [314, 23] width 21 height 21
click at [320, 24] on icon "undo" at bounding box center [314, 23] width 21 height 21
click at [354, 24] on icon "redo" at bounding box center [351, 23] width 21 height 21
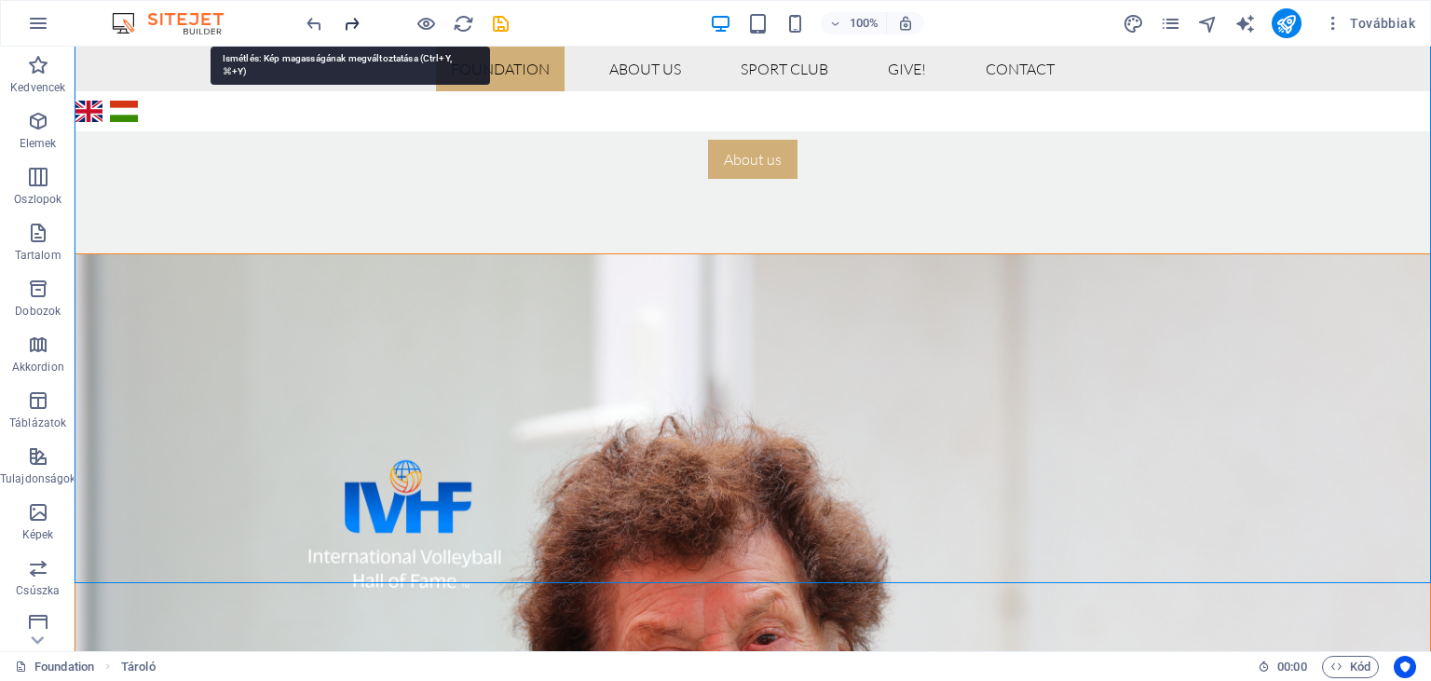
click at [354, 24] on icon "redo" at bounding box center [351, 23] width 21 height 21
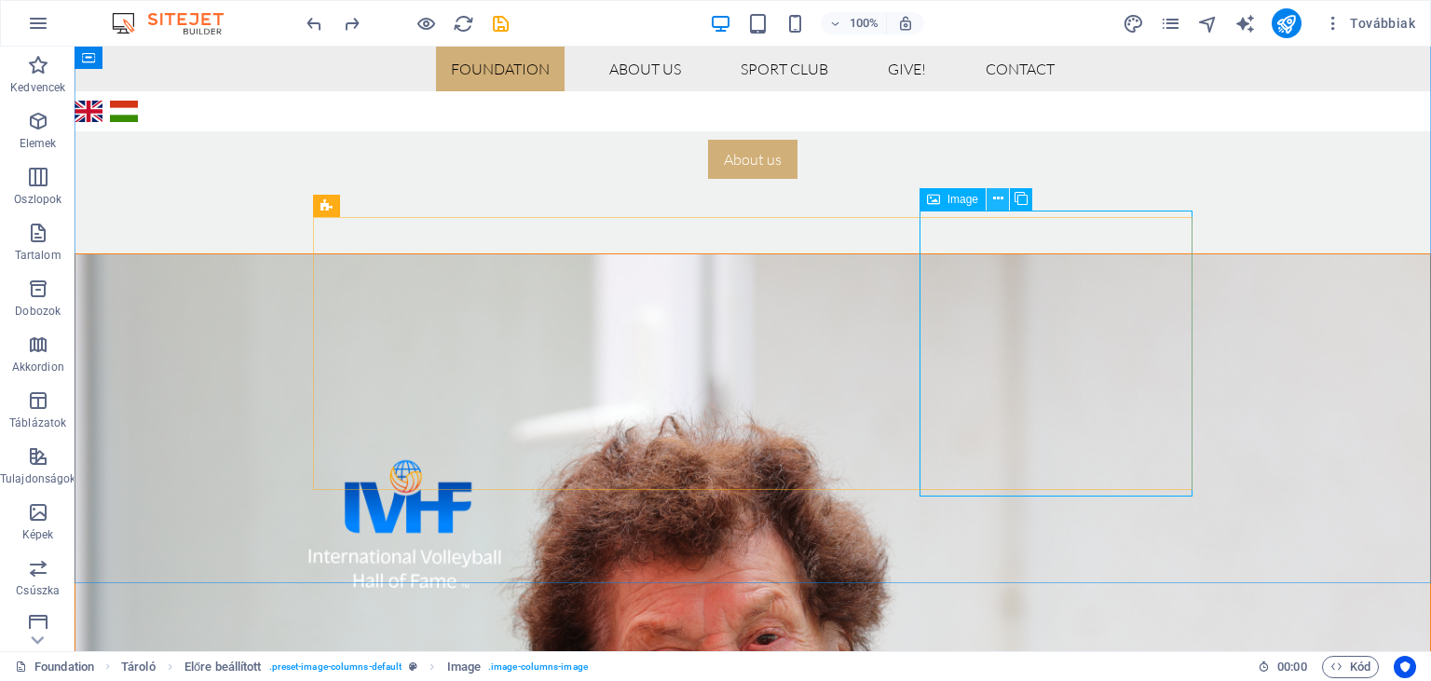
click at [997, 199] on icon at bounding box center [998, 199] width 10 height 20
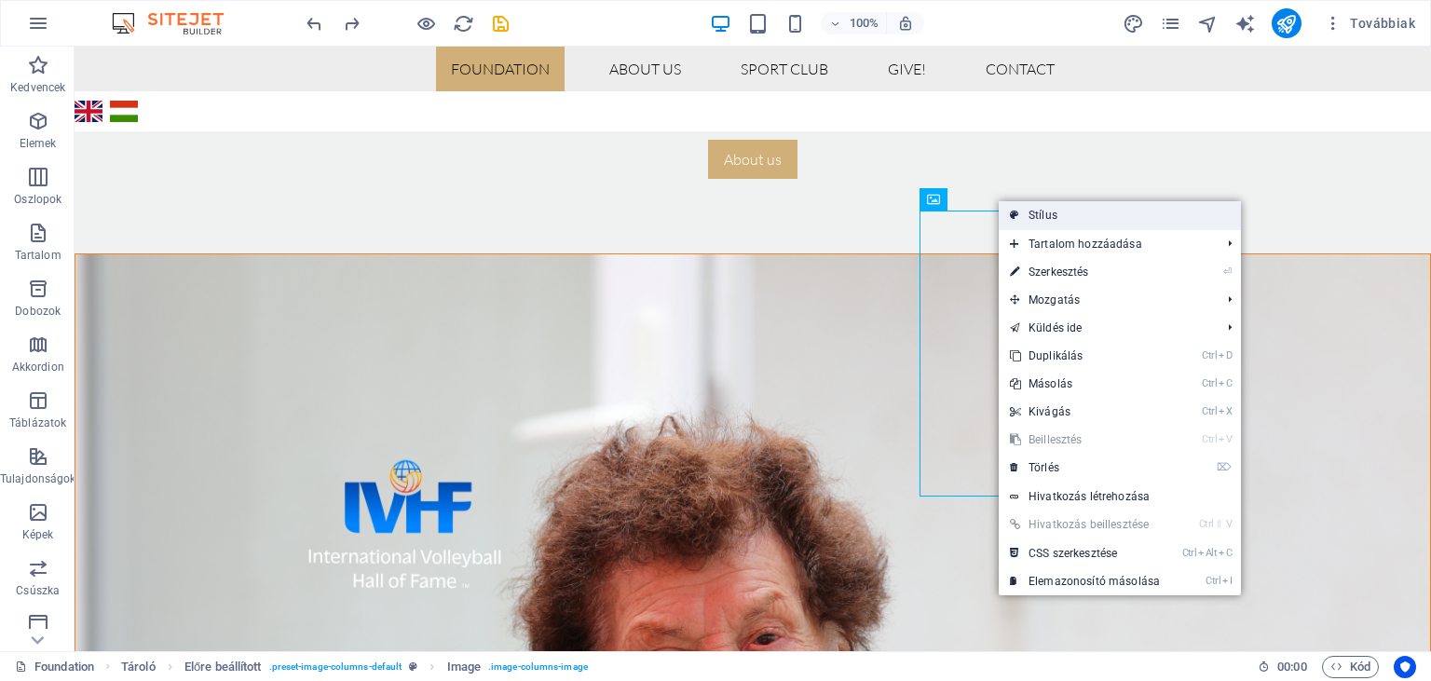
click at [1049, 218] on link "Stílus" at bounding box center [1120, 215] width 242 height 28
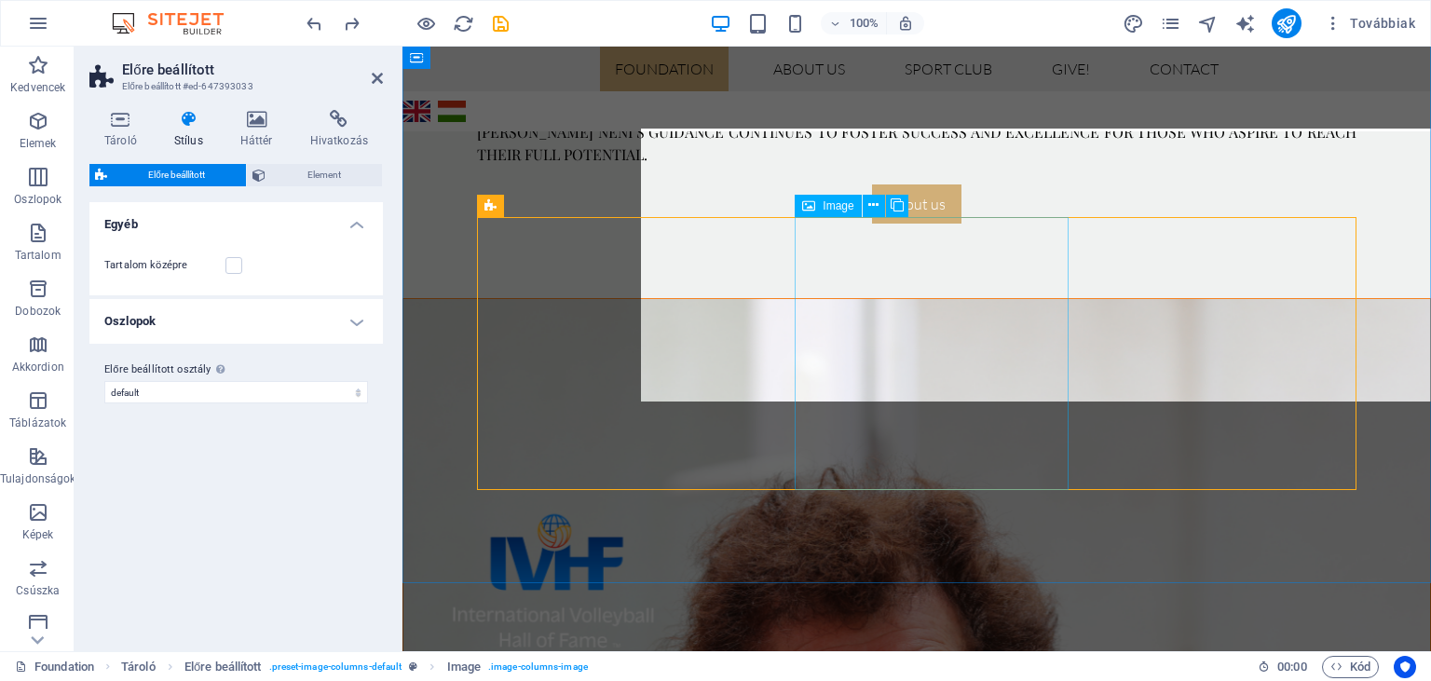
scroll to position [1106, 0]
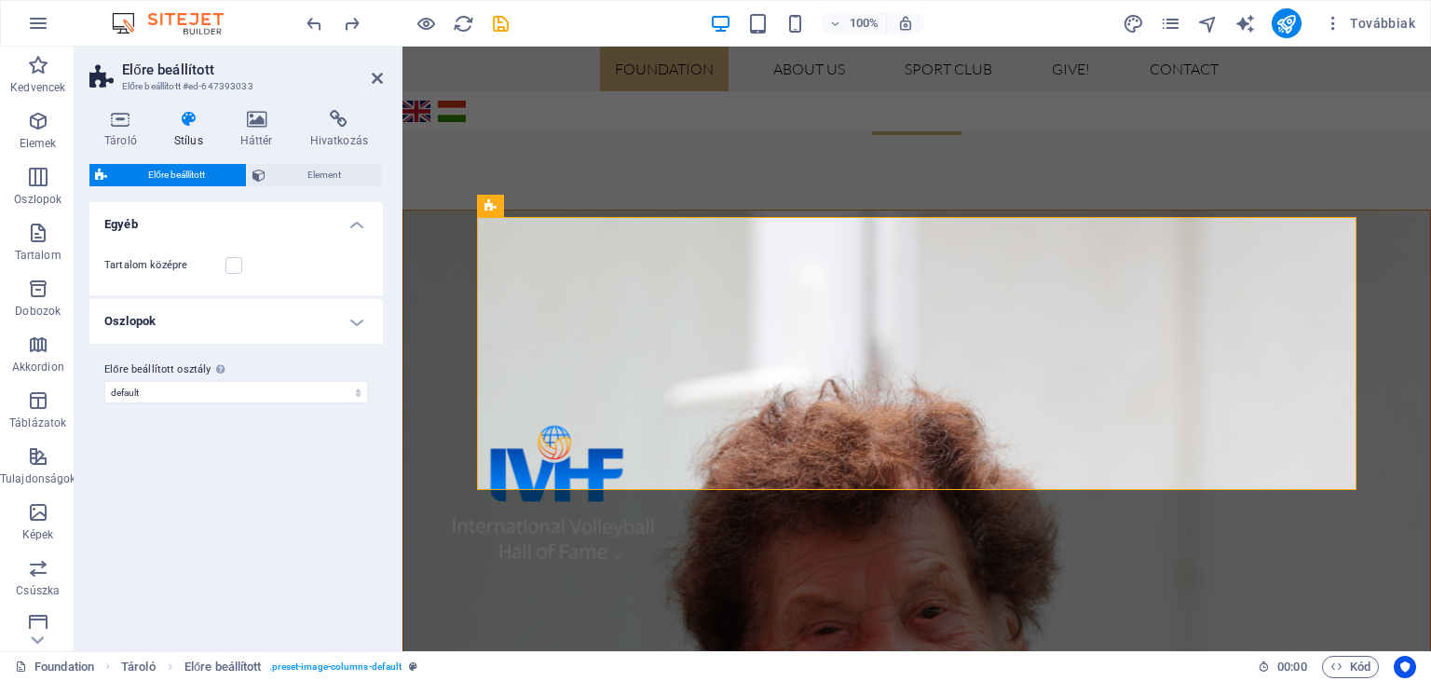
click at [371, 75] on h2 "Előre beállított" at bounding box center [252, 69] width 261 height 17
click at [384, 89] on aside "Előre beállított Előre beállított #ed-647393033 Tároló Stílus Háttér Hivatkozás…" at bounding box center [239, 349] width 328 height 605
click at [376, 79] on icon at bounding box center [377, 78] width 11 height 15
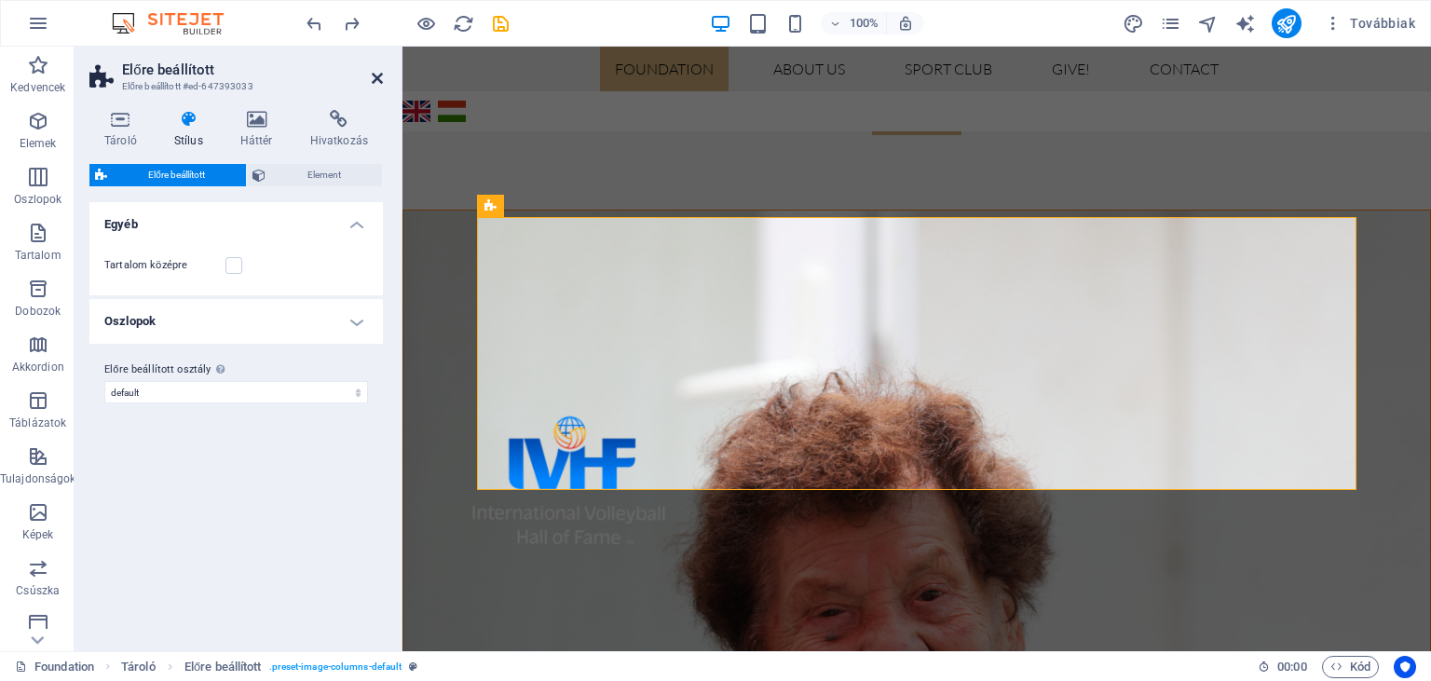
scroll to position [1018, 0]
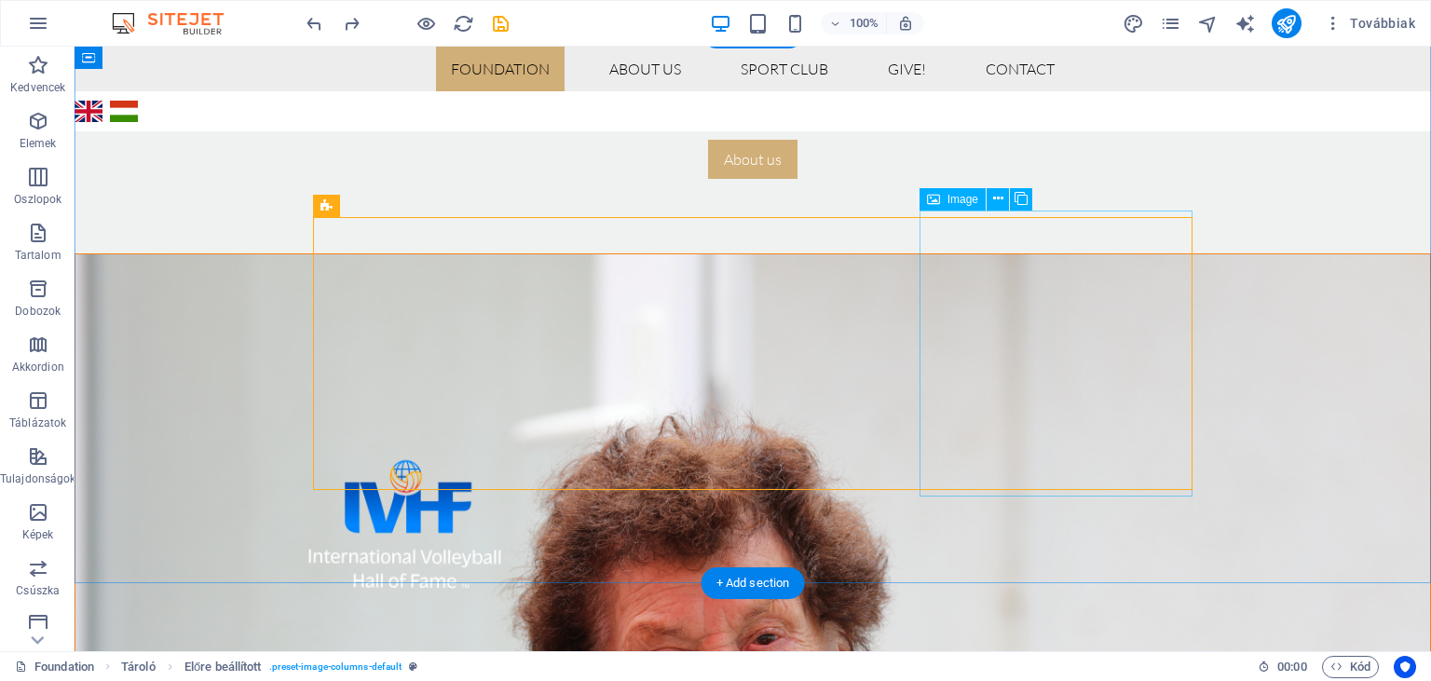
click at [943, 199] on div "Image" at bounding box center [953, 199] width 66 height 22
click at [997, 198] on icon at bounding box center [998, 199] width 10 height 20
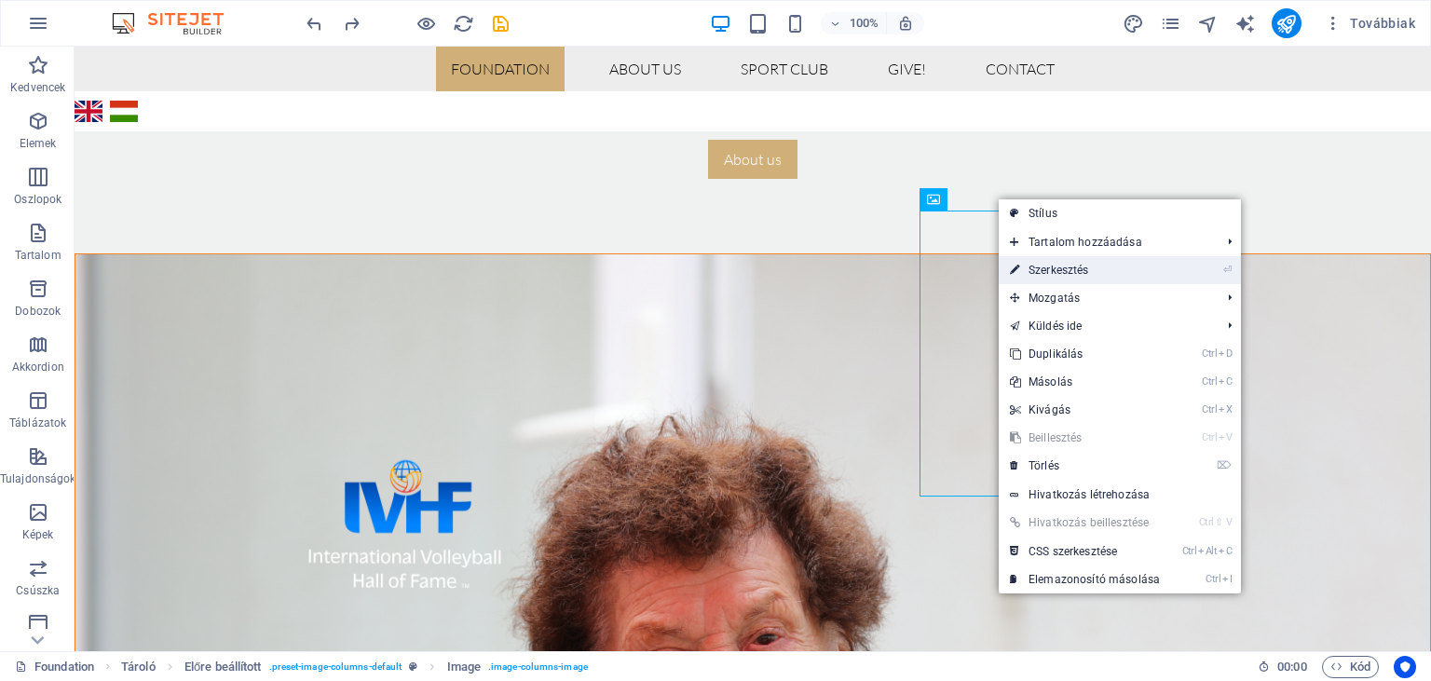
click at [1051, 269] on link "⏎ Szerkesztés" at bounding box center [1085, 270] width 172 height 28
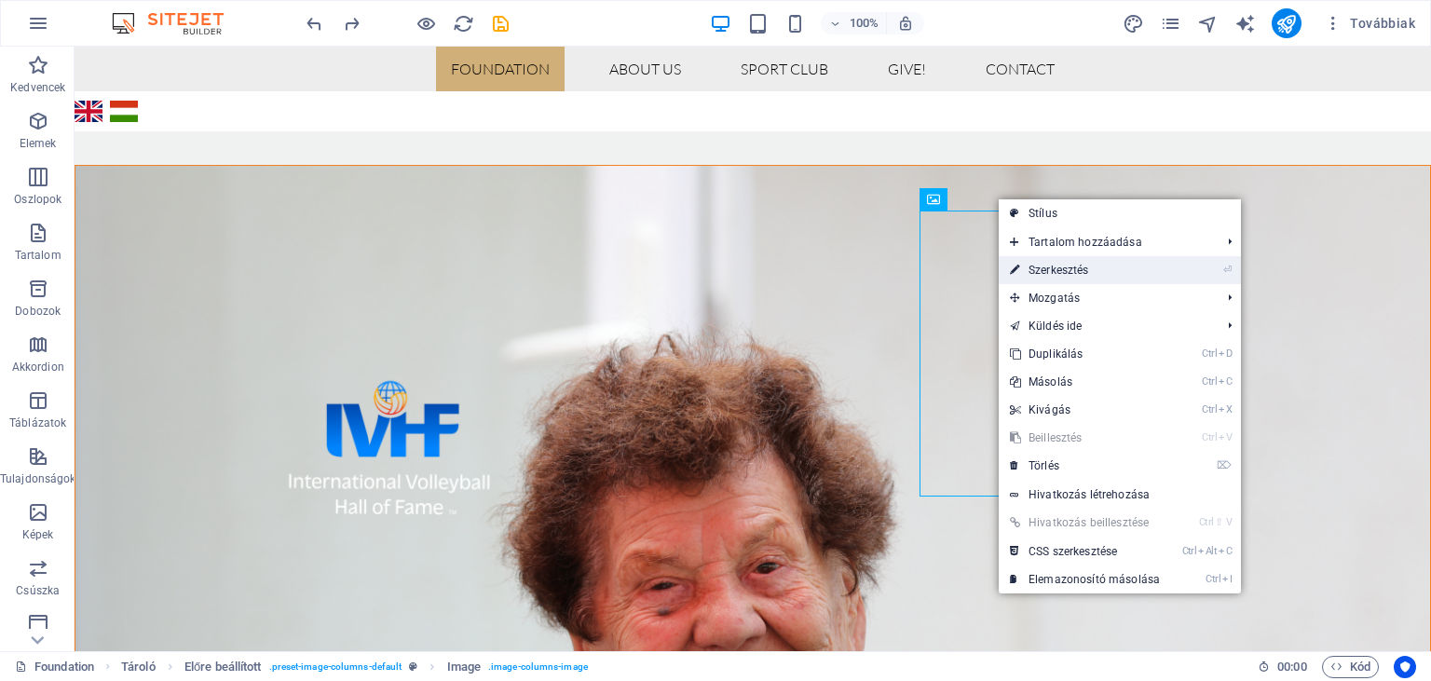
select select "px"
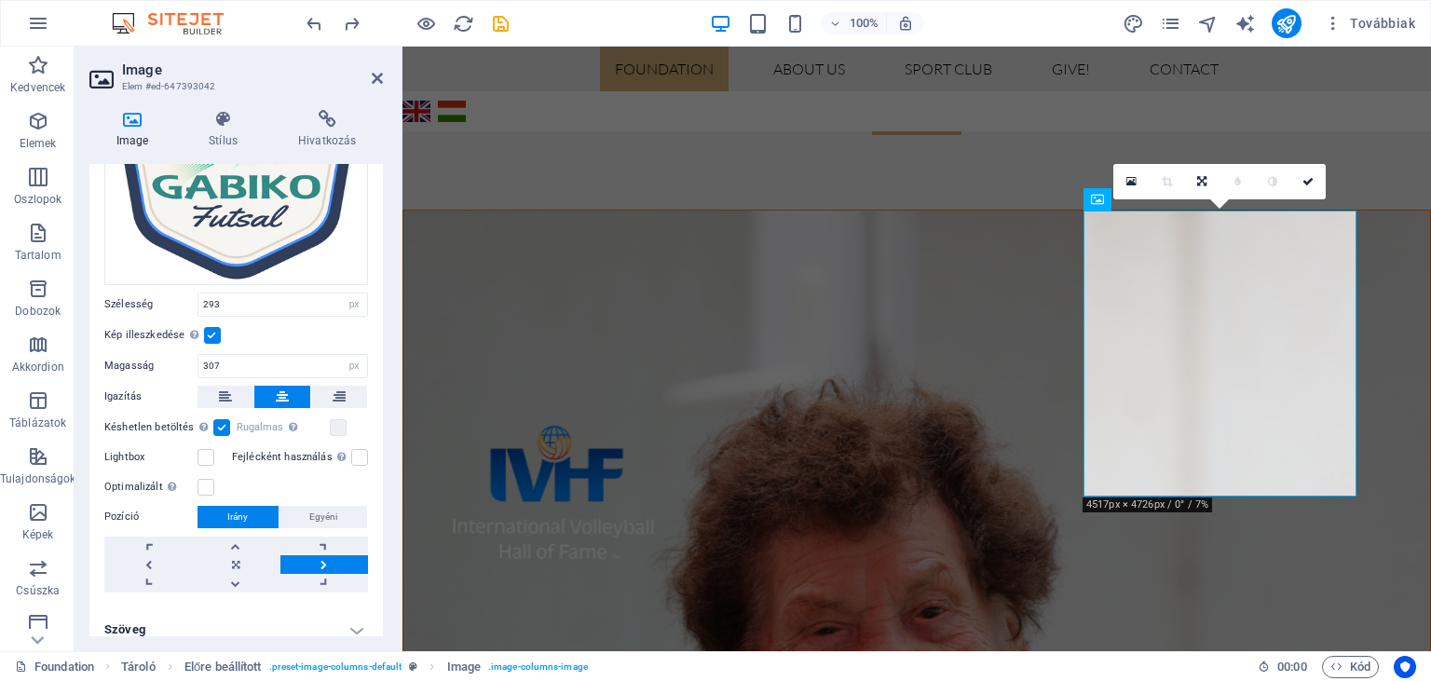
scroll to position [217, 0]
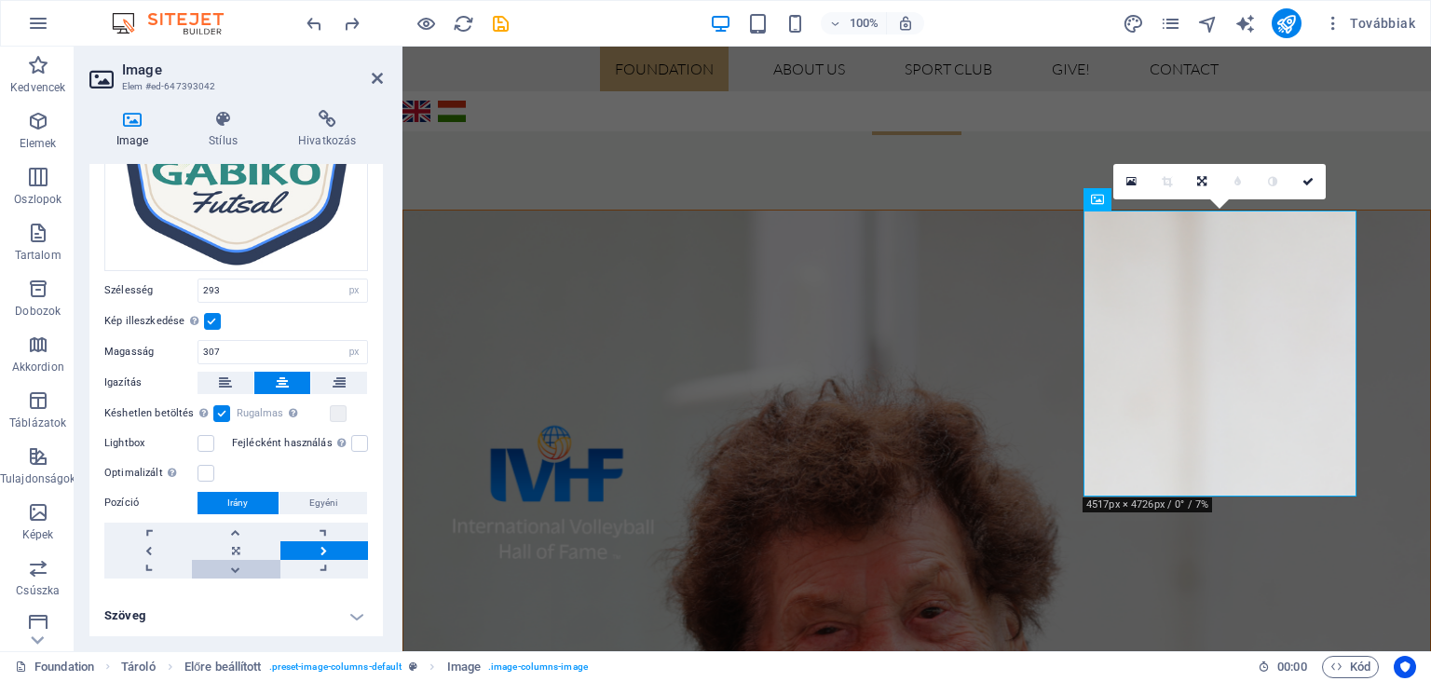
click at [233, 568] on link at bounding box center [236, 569] width 88 height 19
click at [212, 319] on label at bounding box center [212, 321] width 17 height 17
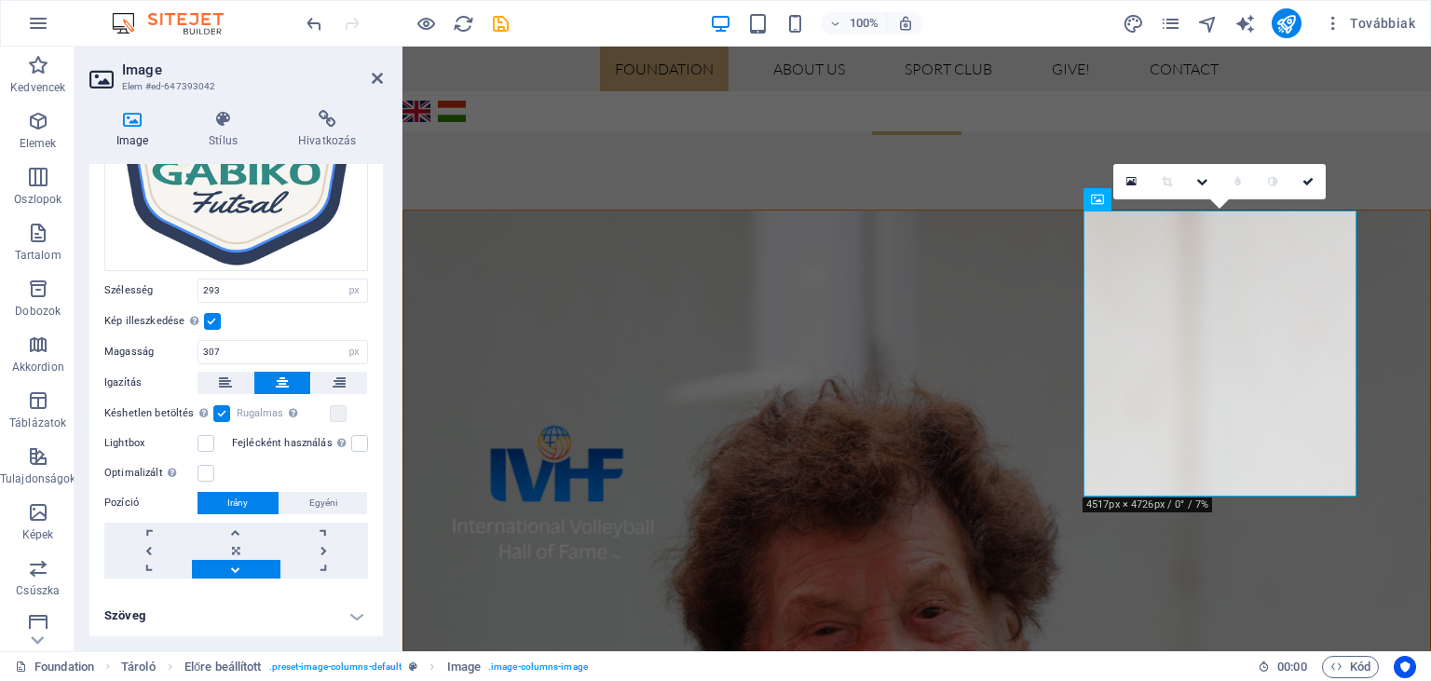
click at [0, 0] on input "Kép illeszkedése Automatikusan igazítja a képet egy fix szélességhez és magassá…" at bounding box center [0, 0] width 0 height 0
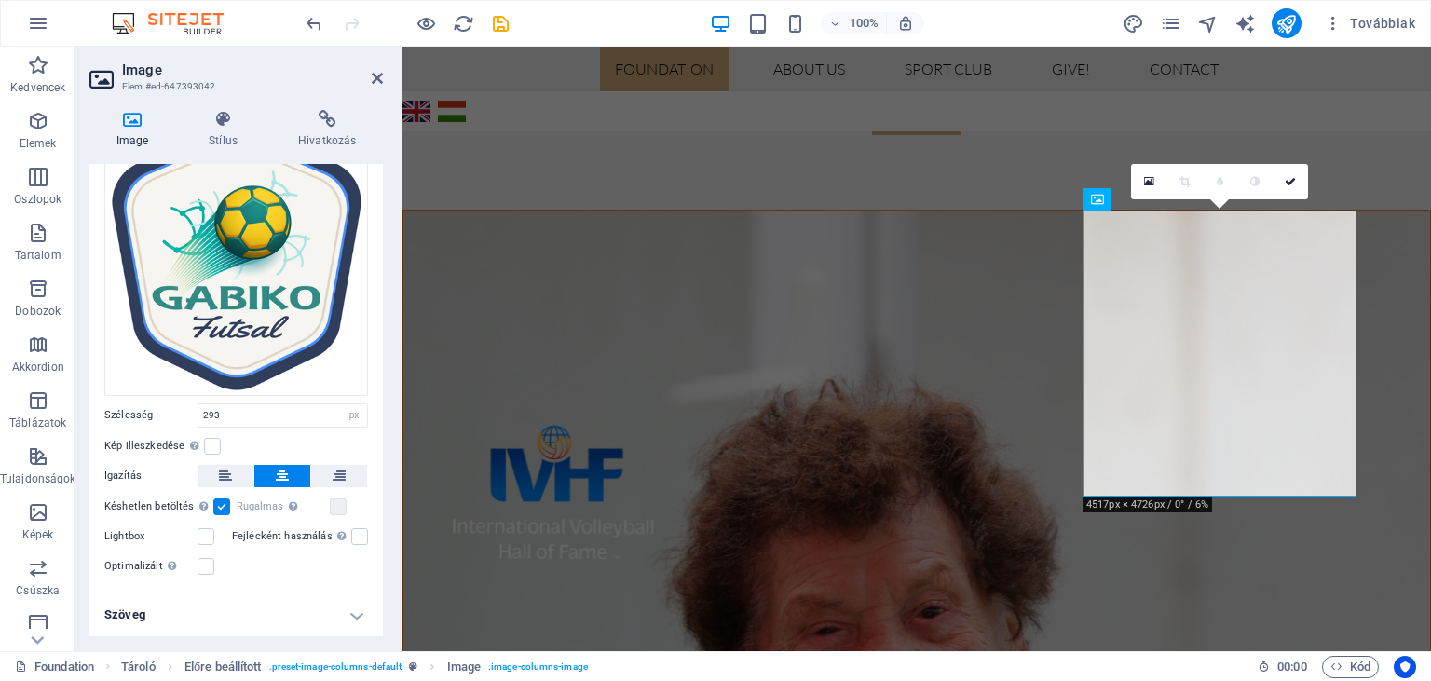
click at [216, 502] on label at bounding box center [221, 507] width 17 height 17
click at [0, 0] on input "Késhetlen betöltés Az oldal betöltése után a képek betöltése javítja az oldal s…" at bounding box center [0, 0] width 0 height 0
click at [204, 567] on label at bounding box center [206, 566] width 17 height 17
click at [0, 0] on input "Optimalizált A képek tömörítése az oldal sebességének javítása érdekében történ…" at bounding box center [0, 0] width 0 height 0
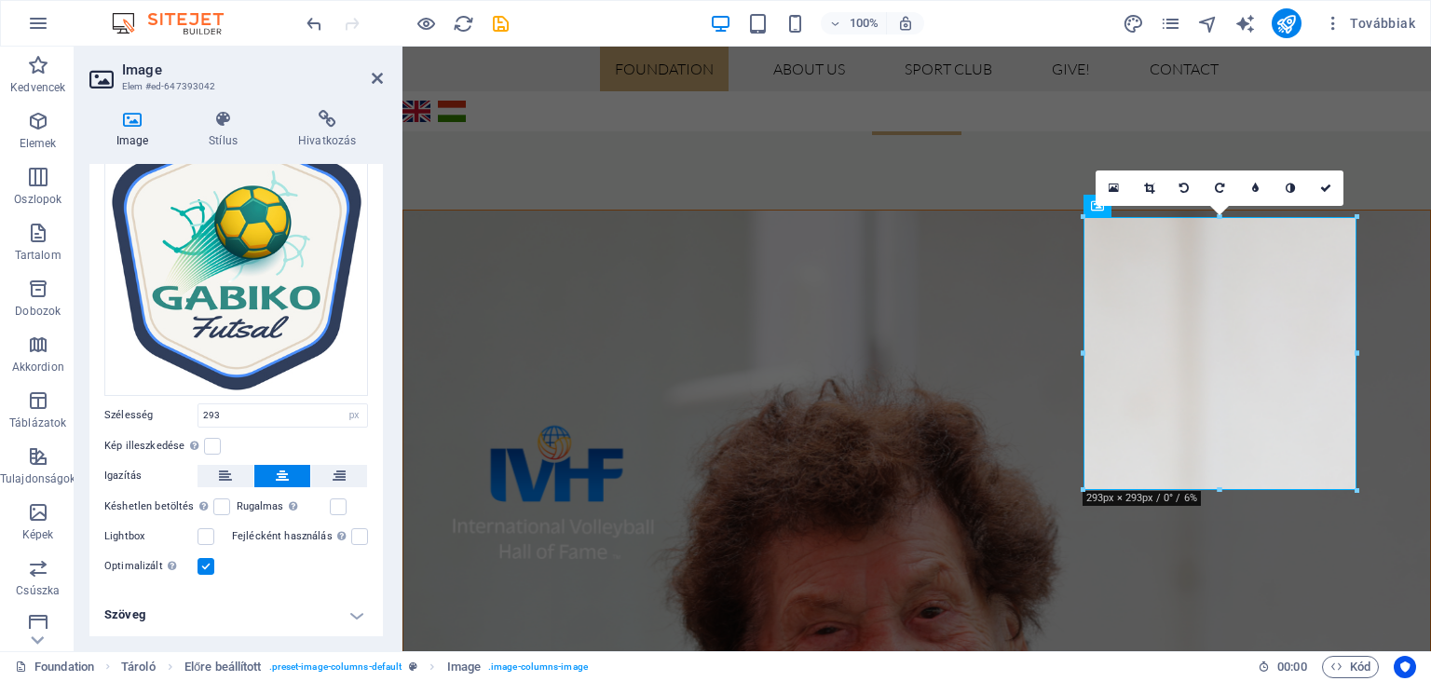
click at [204, 567] on label at bounding box center [206, 566] width 17 height 17
click at [0, 0] on input "Optimalizált A képek tömörítése az oldal sebességének javítása érdekében történ…" at bounding box center [0, 0] width 0 height 0
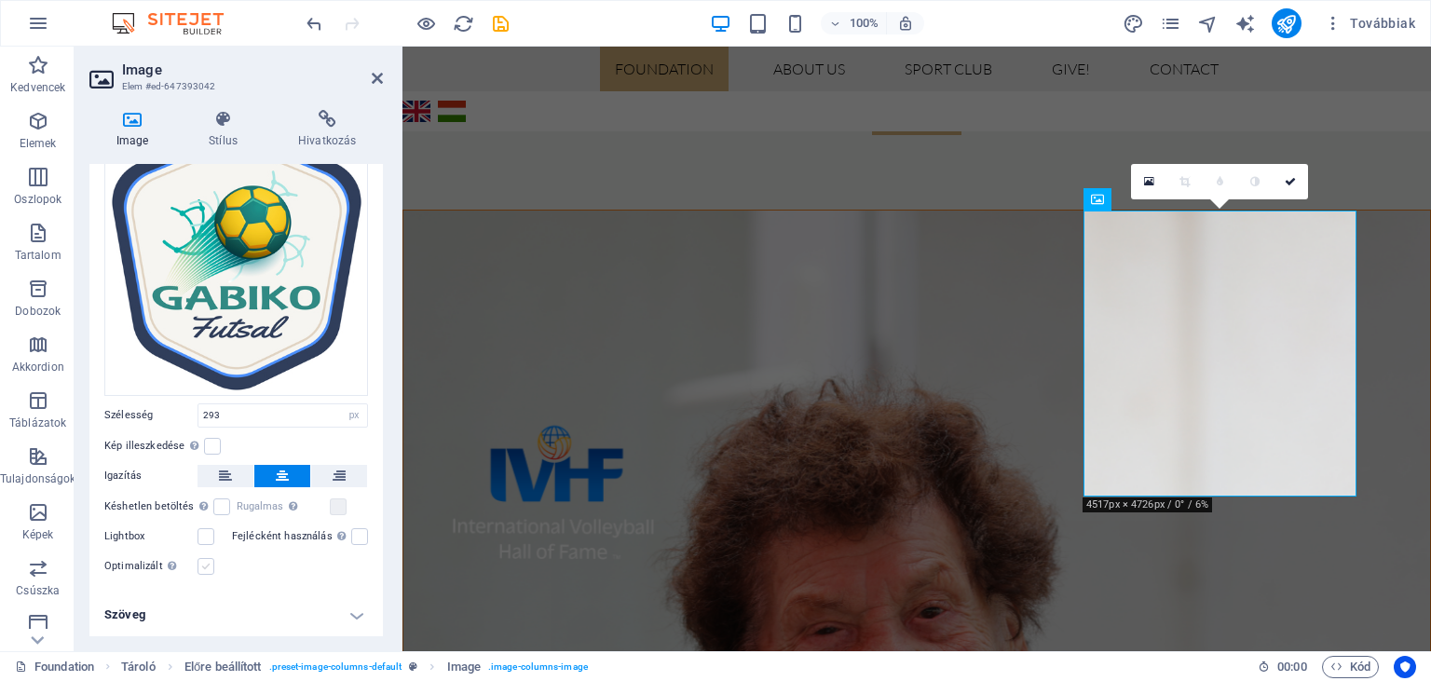
click at [204, 567] on label at bounding box center [206, 566] width 17 height 17
click at [0, 0] on input "Optimalizált A képek tömörítése az oldal sebességének javítása érdekében történ…" at bounding box center [0, 0] width 0 height 0
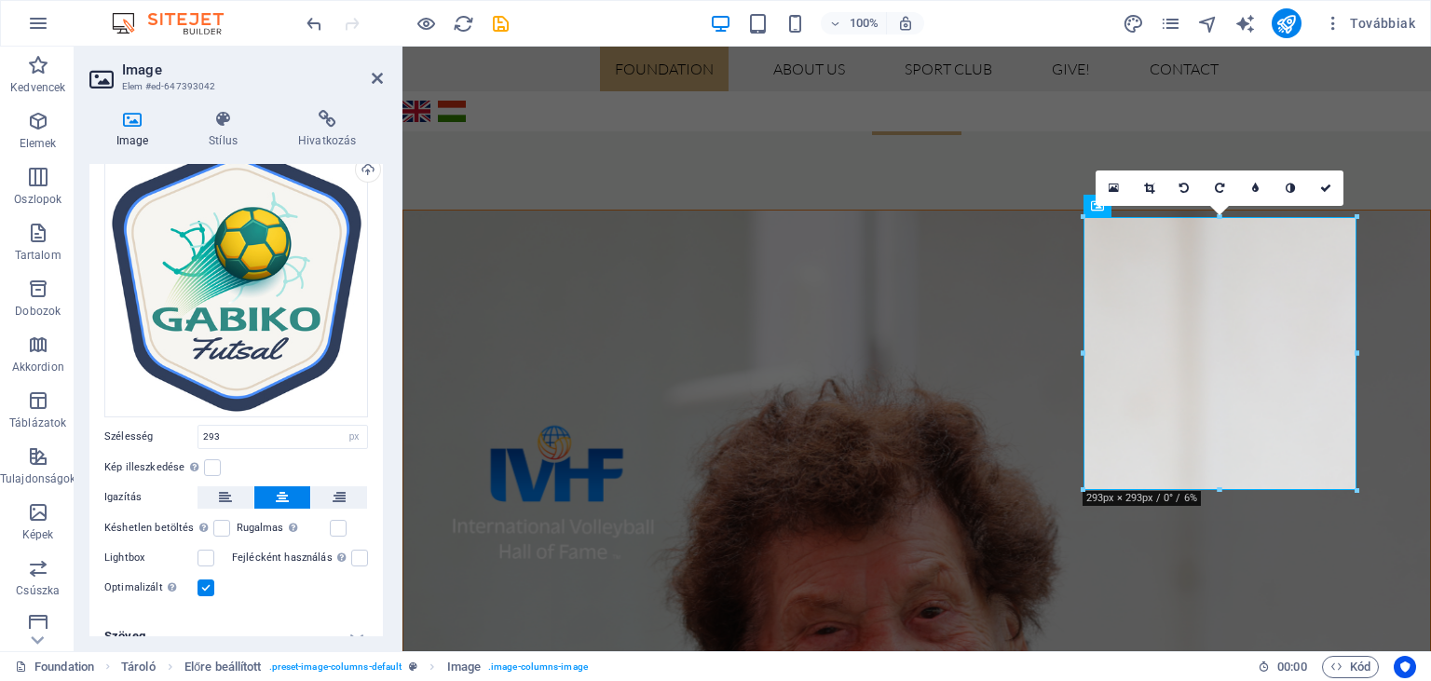
scroll to position [75, 0]
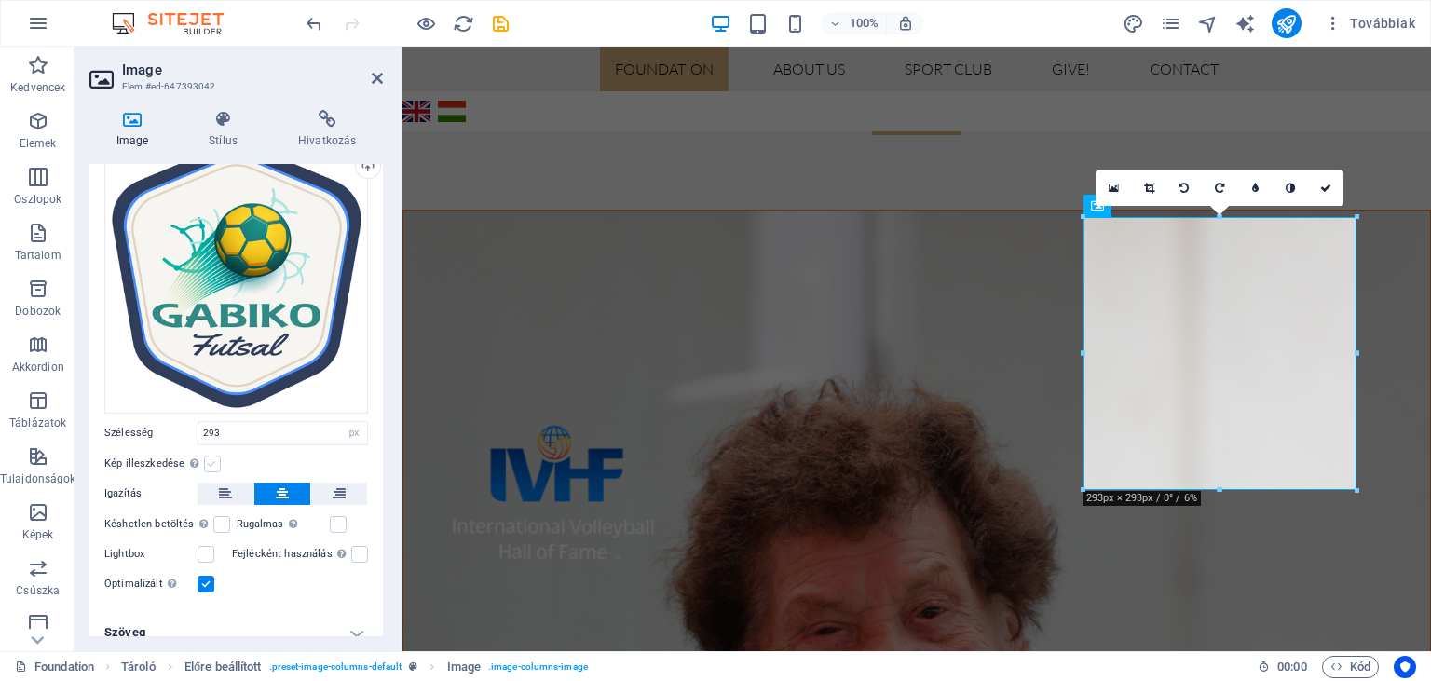
click at [207, 464] on label at bounding box center [212, 464] width 17 height 17
click at [0, 0] on input "Kép illeszkedése Automatikusan igazítja a képet egy fix szélességhez és magassá…" at bounding box center [0, 0] width 0 height 0
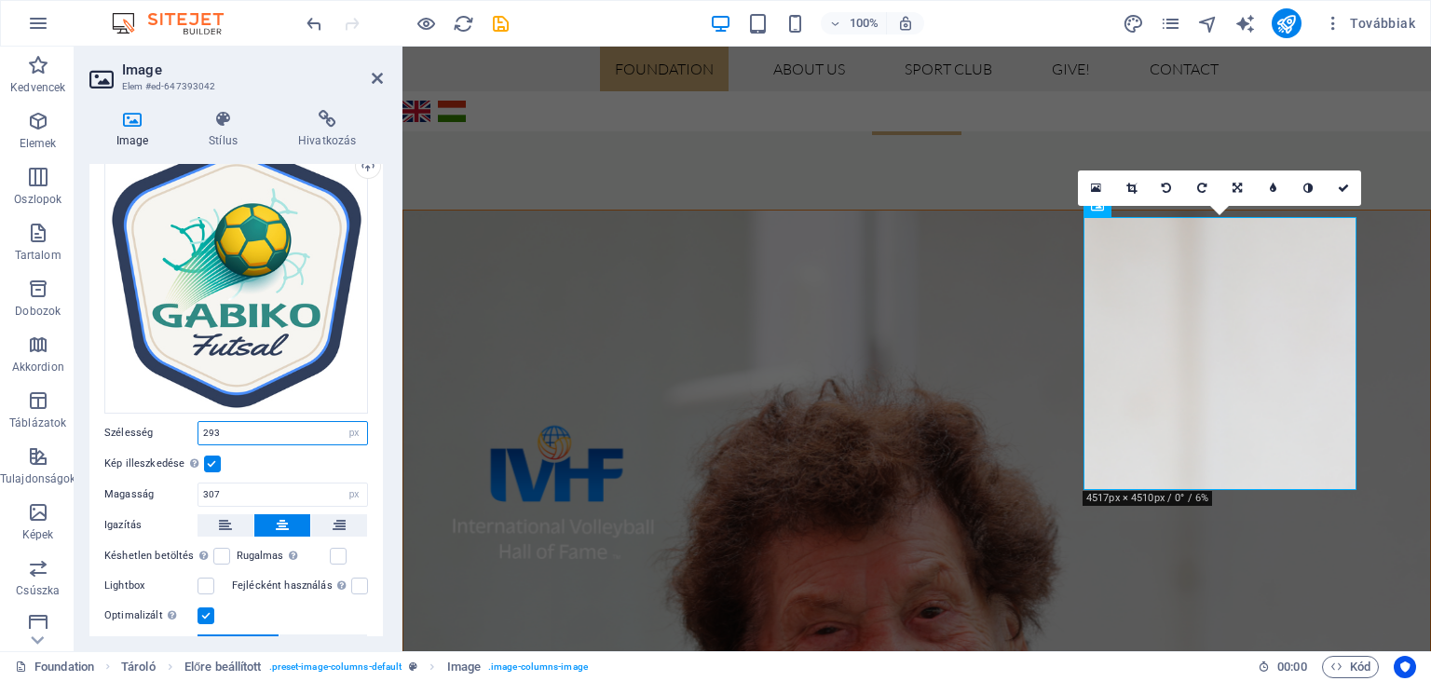
drag, startPoint x: 223, startPoint y: 431, endPoint x: 199, endPoint y: 434, distance: 23.5
click at [199, 434] on input "293" at bounding box center [282, 433] width 169 height 22
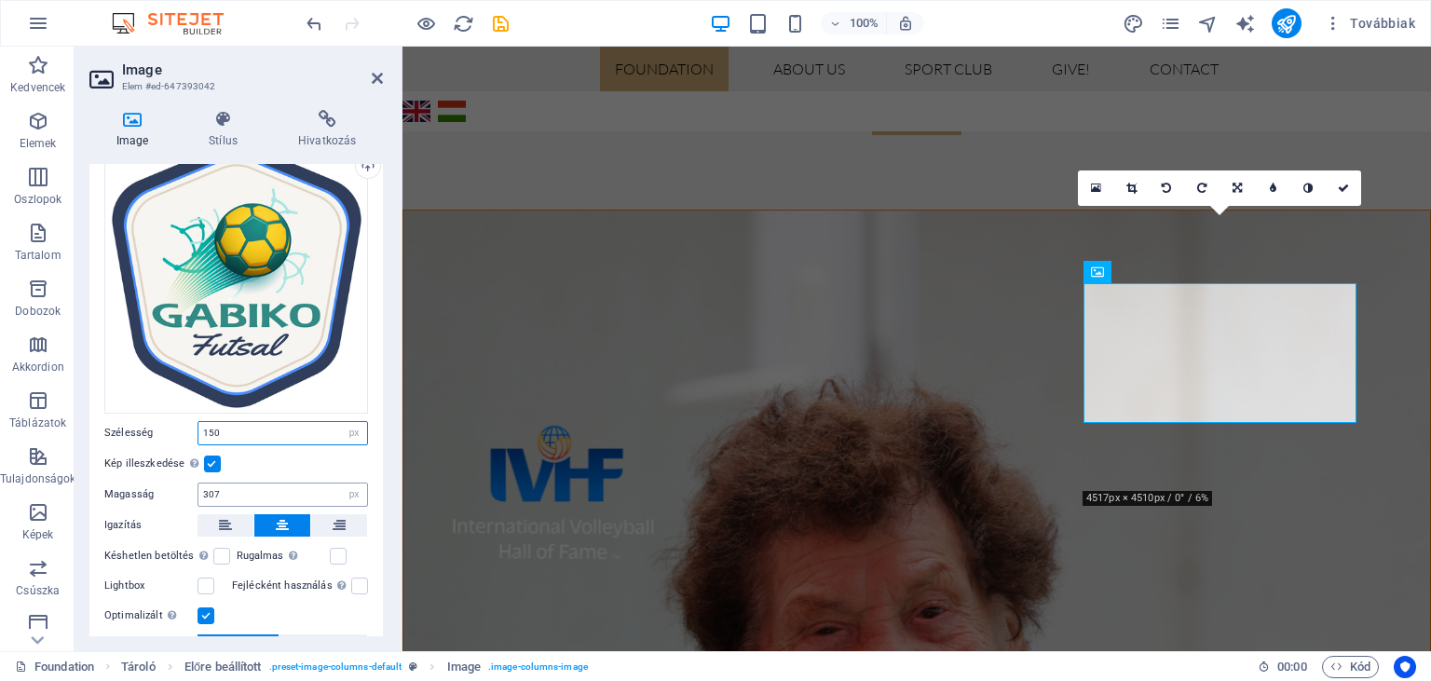
type input "150"
click at [232, 497] on input "307" at bounding box center [282, 495] width 169 height 22
type input "3"
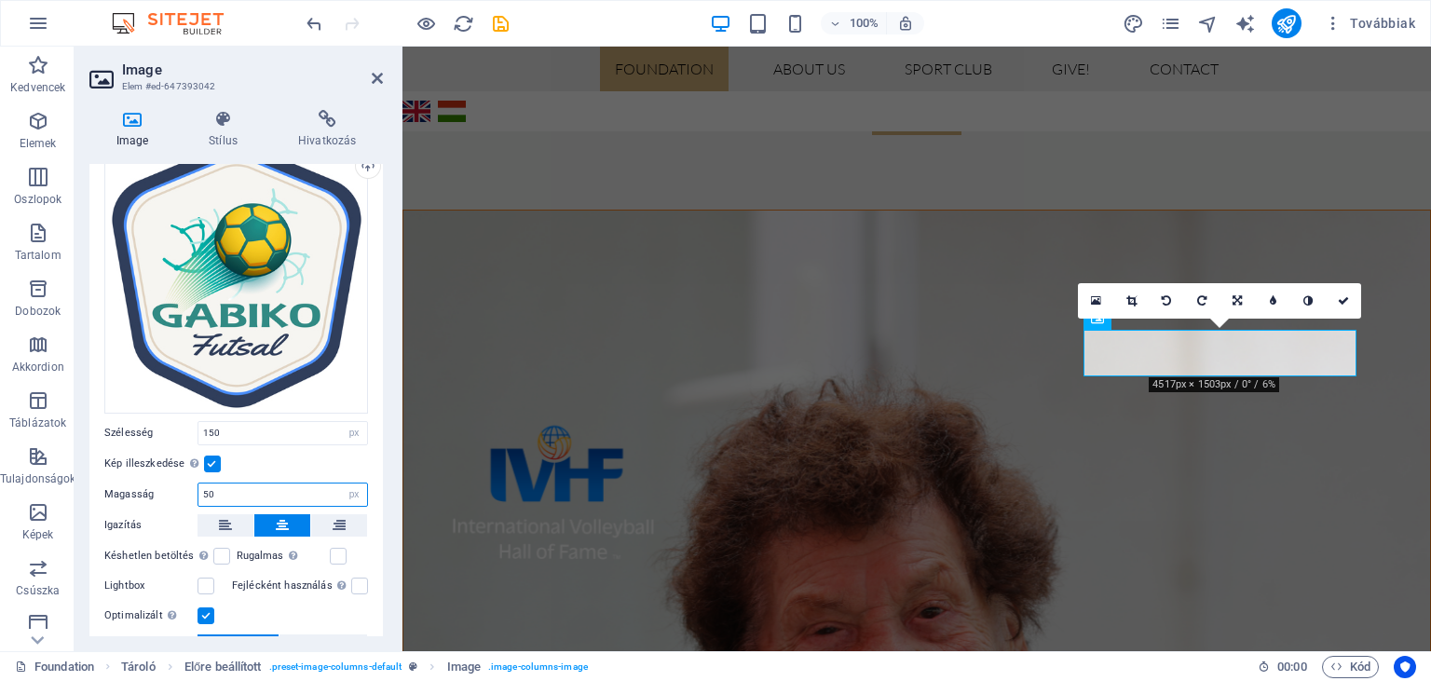
type input "5"
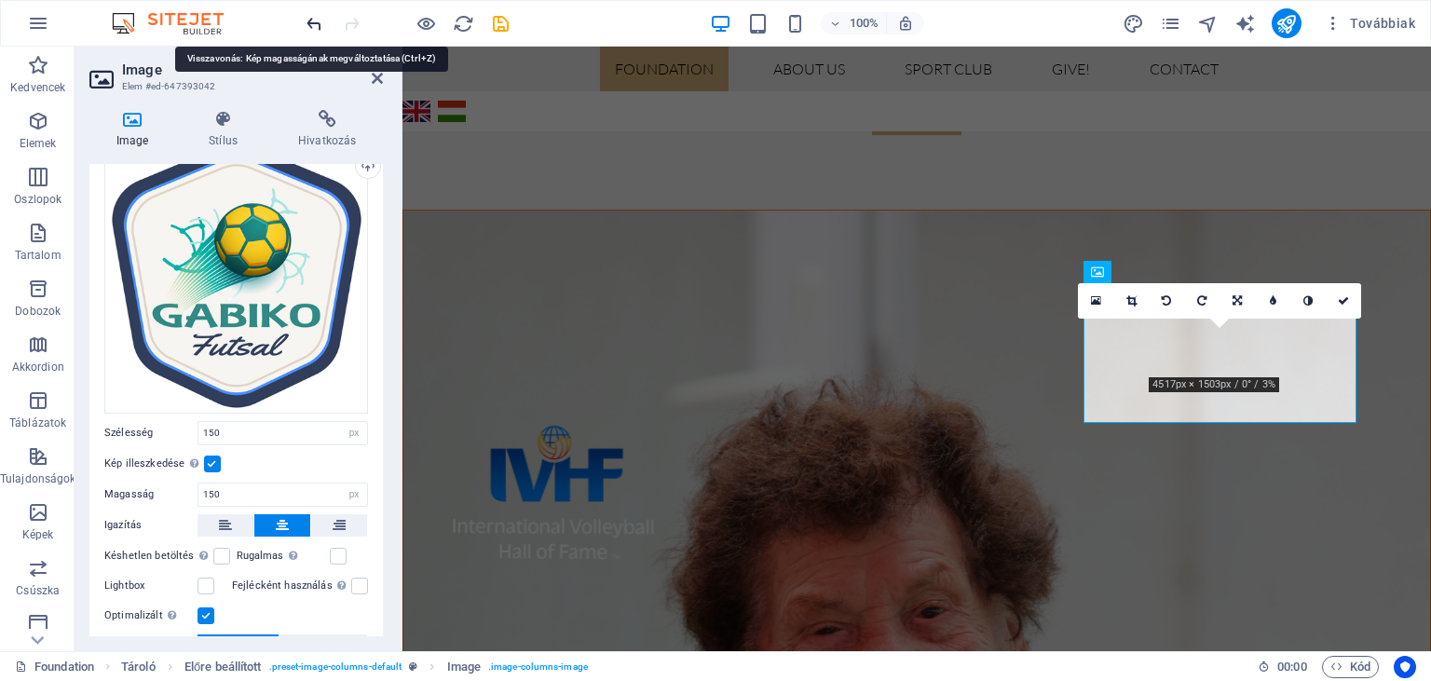
click at [311, 27] on icon "undo" at bounding box center [314, 23] width 21 height 21
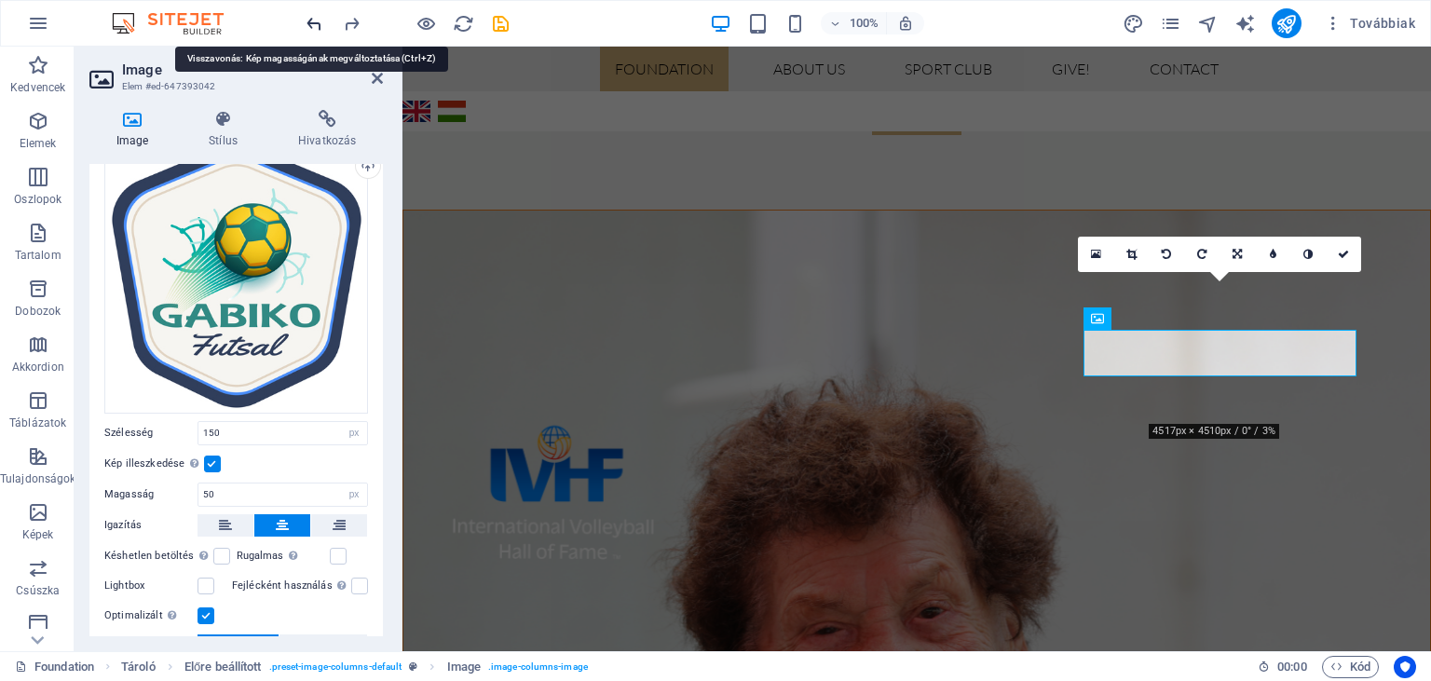
click at [311, 27] on icon "undo" at bounding box center [314, 23] width 21 height 21
type input "307"
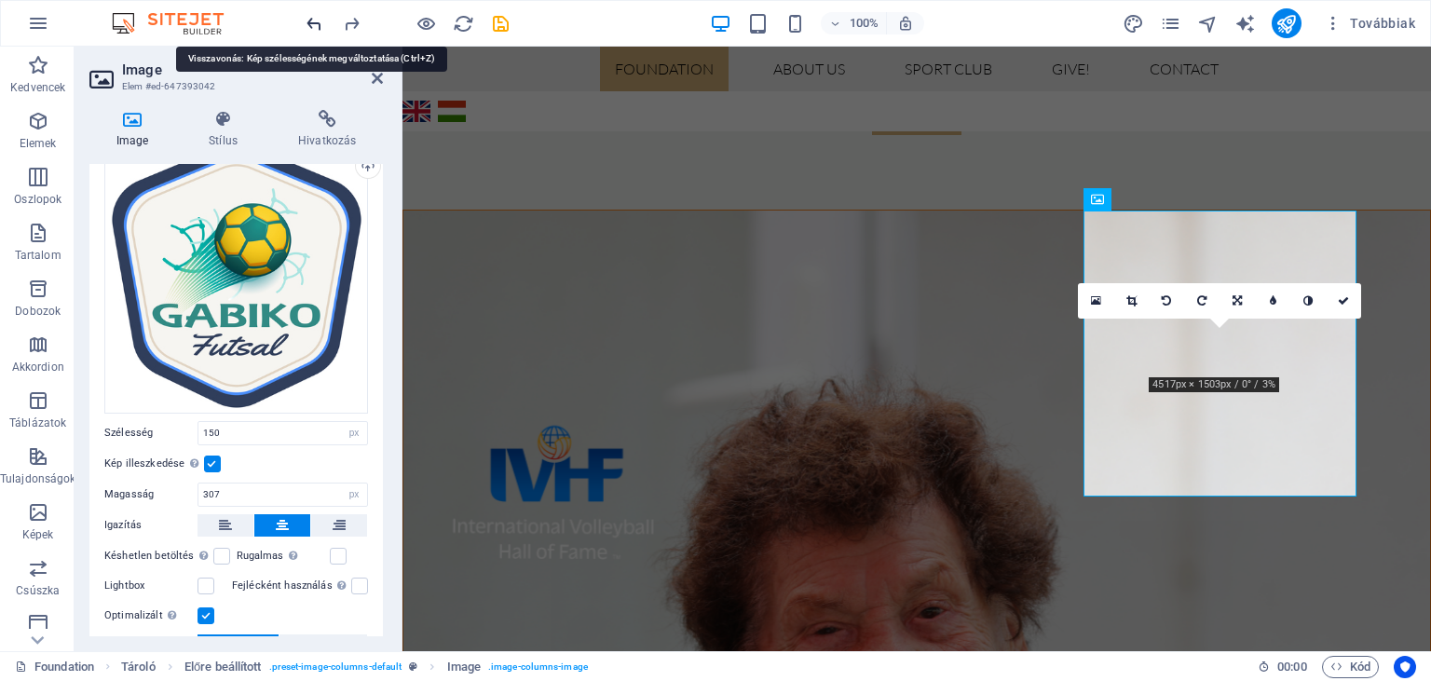
click at [311, 27] on icon "undo" at bounding box center [314, 23] width 21 height 21
type input "293"
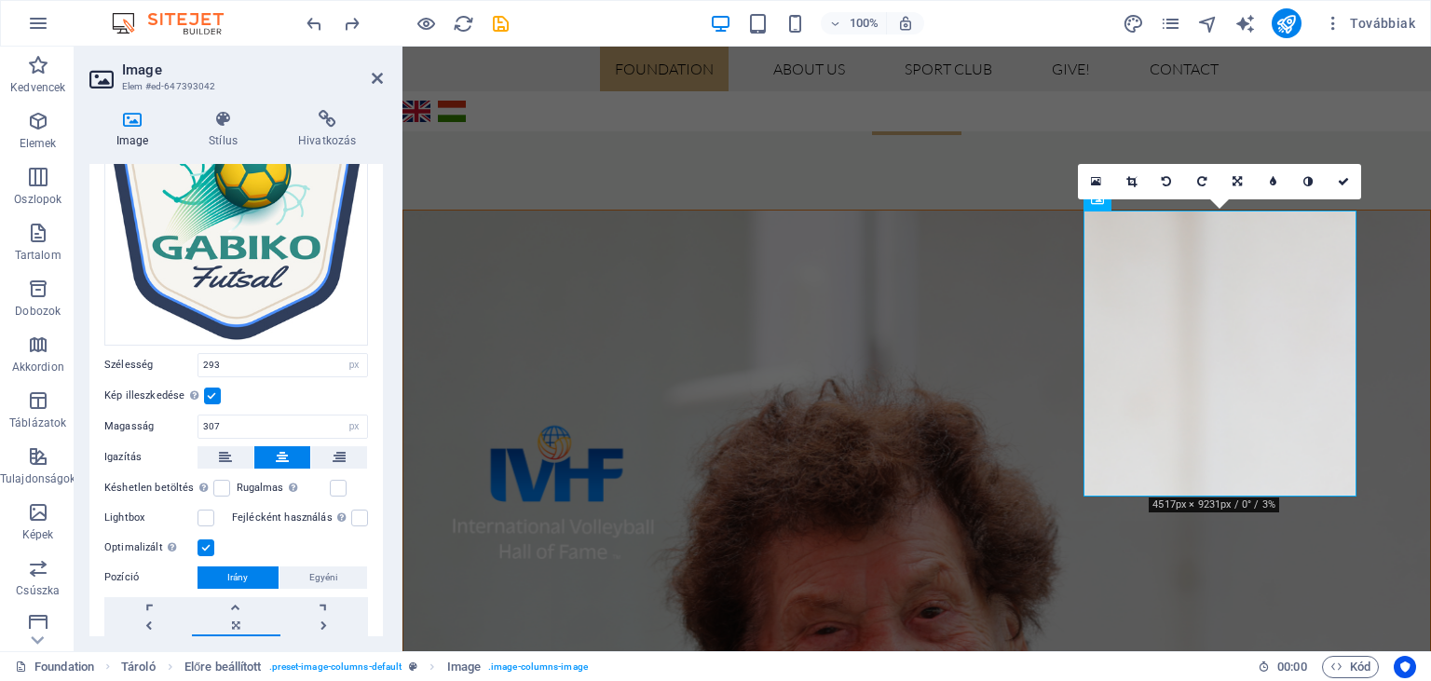
scroll to position [149, 0]
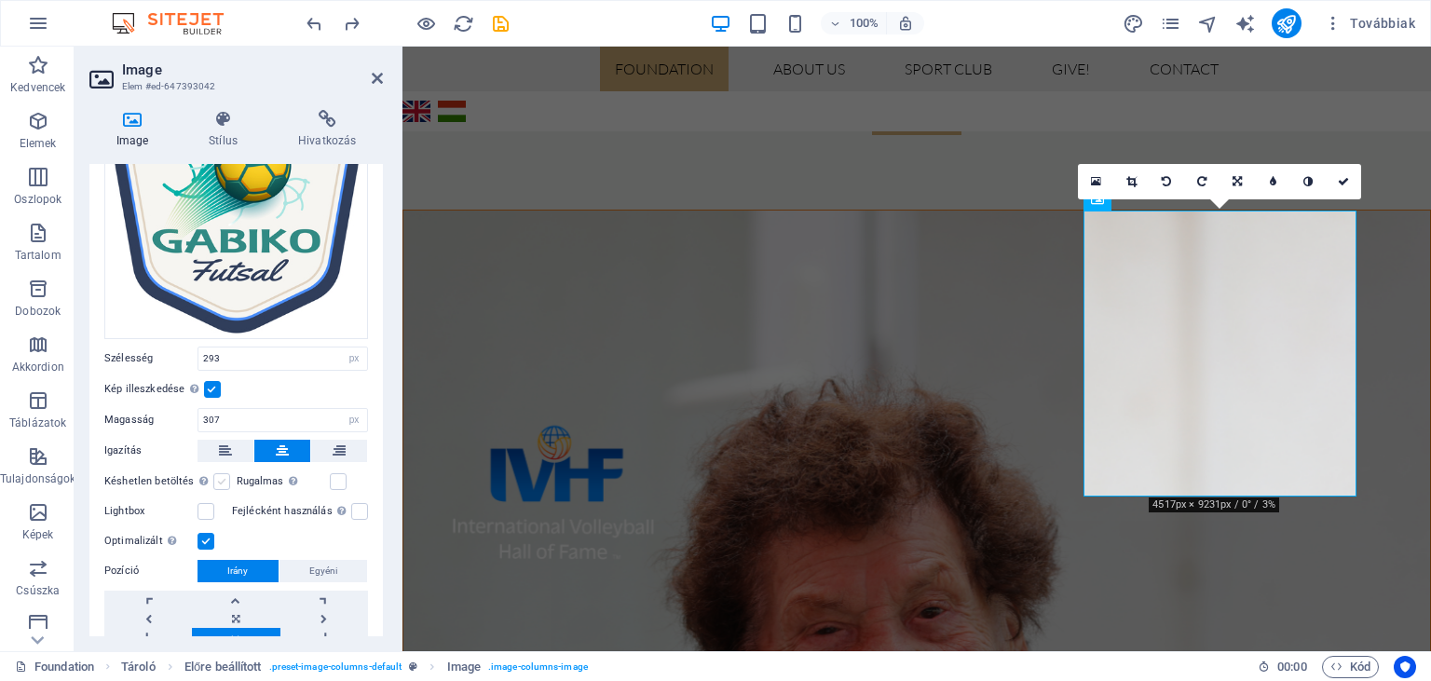
click at [222, 479] on label at bounding box center [221, 481] width 17 height 17
click at [0, 0] on input "Késhetlen betöltés Az oldal betöltése után a képek betöltése javítja az oldal s…" at bounding box center [0, 0] width 0 height 0
click at [341, 480] on label at bounding box center [338, 481] width 17 height 17
click at [0, 0] on input "Rugalmas Automatikusan betölti a retina képet és az okostelefonra optimalizált …" at bounding box center [0, 0] width 0 height 0
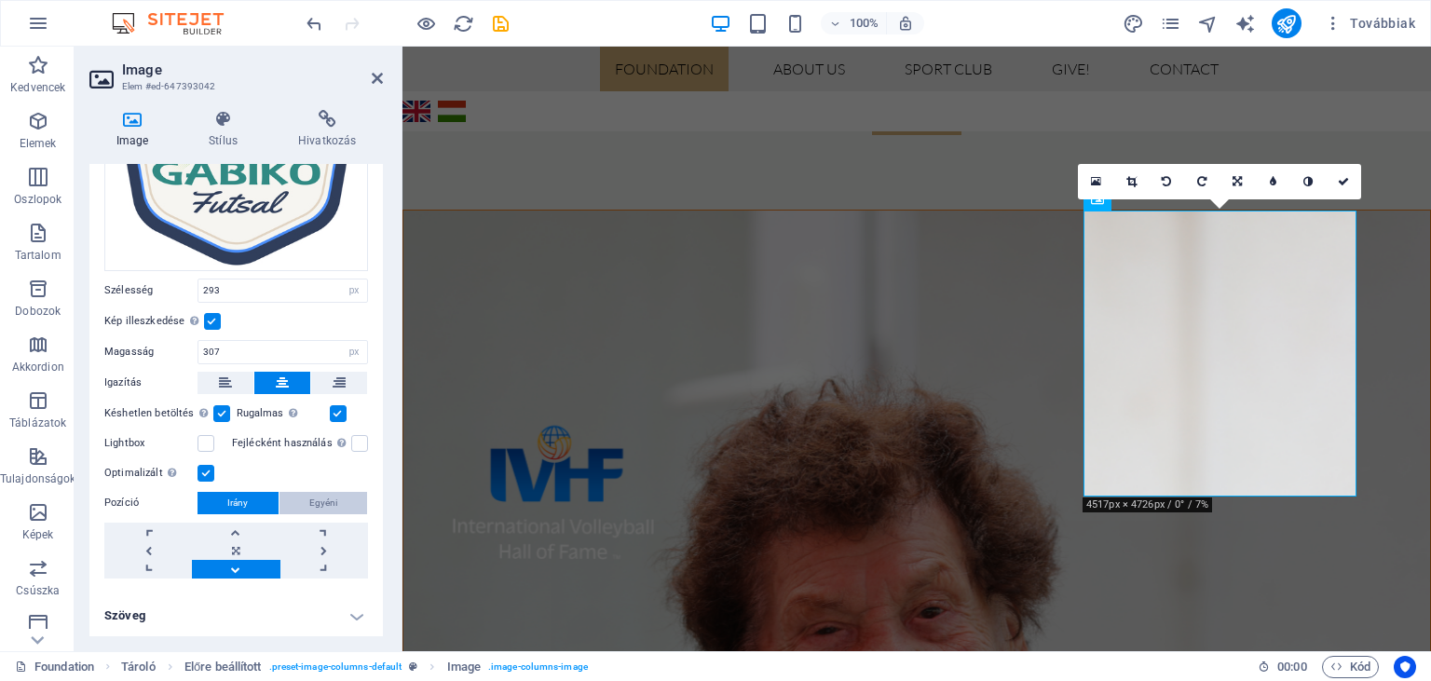
click at [322, 499] on span "Egyéni" at bounding box center [323, 503] width 28 height 22
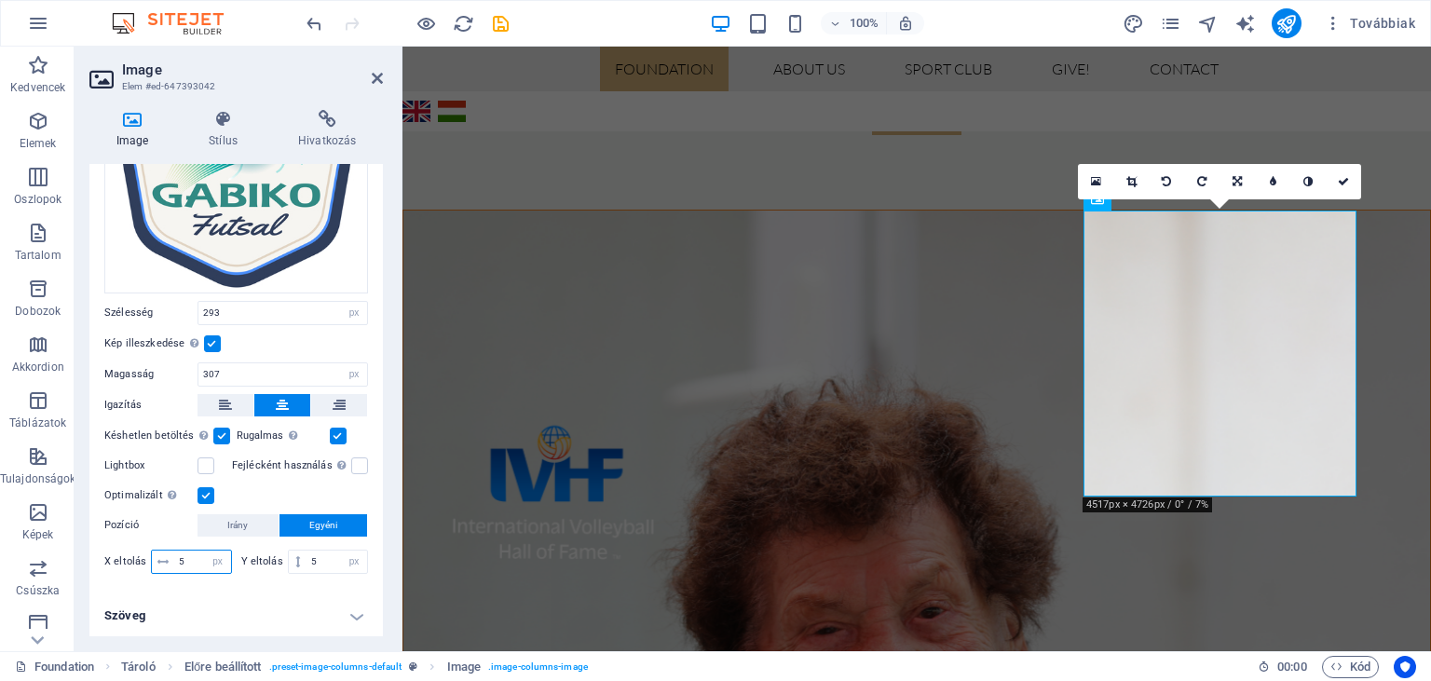
click at [183, 560] on input "5" at bounding box center [202, 562] width 57 height 22
type input "50"
click at [320, 562] on input "5" at bounding box center [337, 562] width 61 height 22
type input "5"
type input "0"
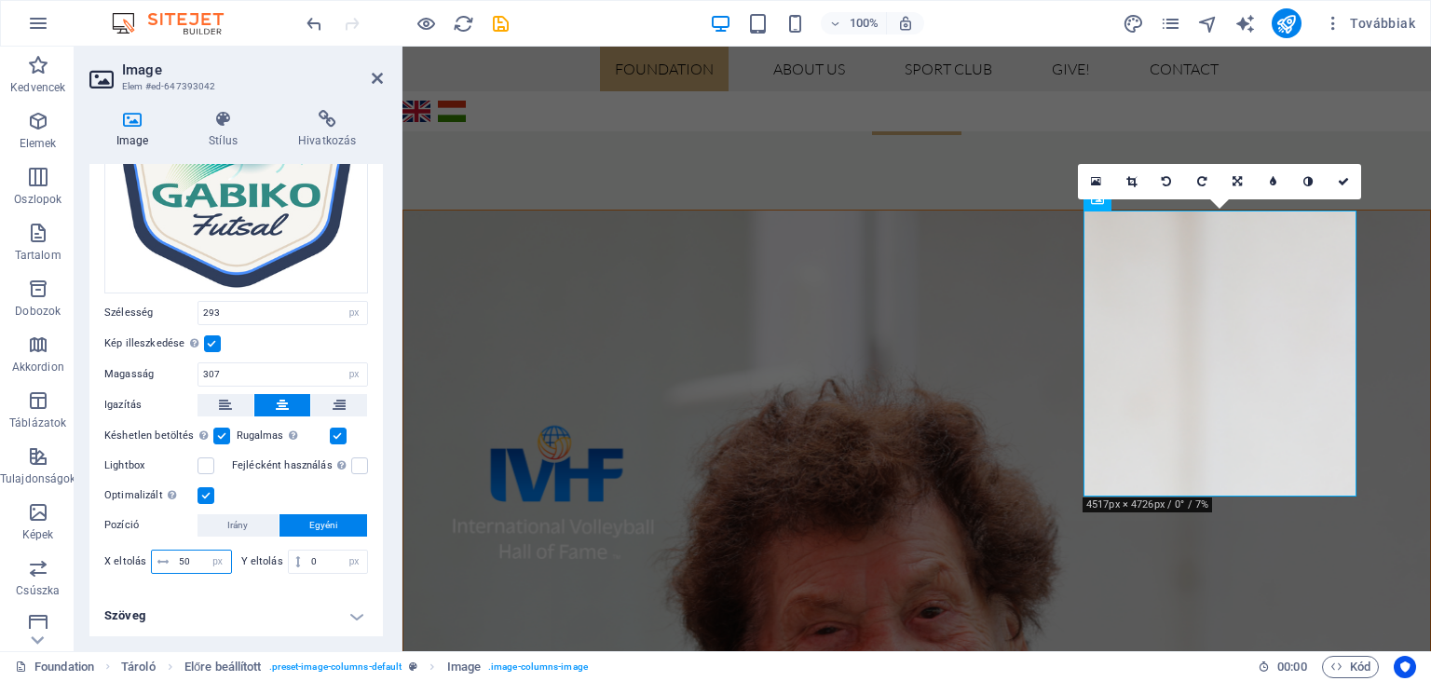
click at [197, 558] on input "50" at bounding box center [202, 562] width 57 height 22
type input "5"
type input "0"
type input "5"
type input "0"
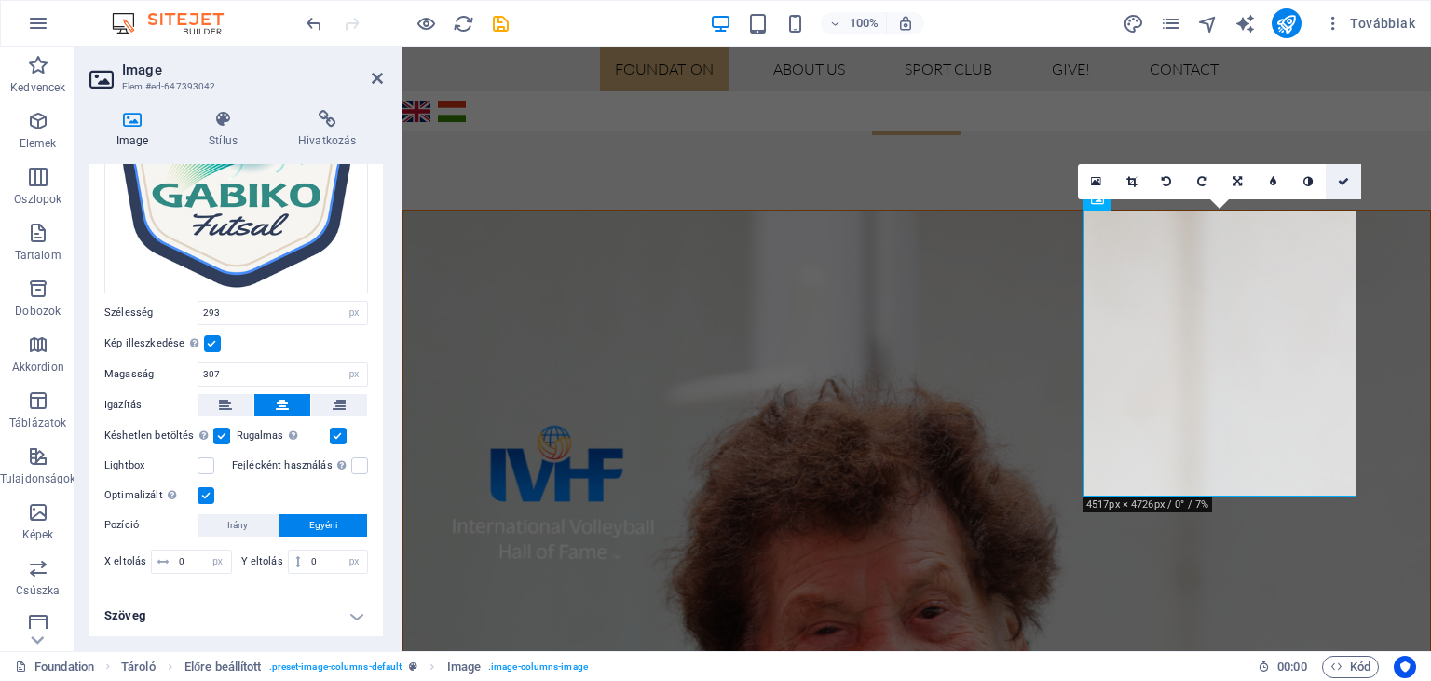
click at [1343, 184] on icon at bounding box center [1343, 181] width 11 height 11
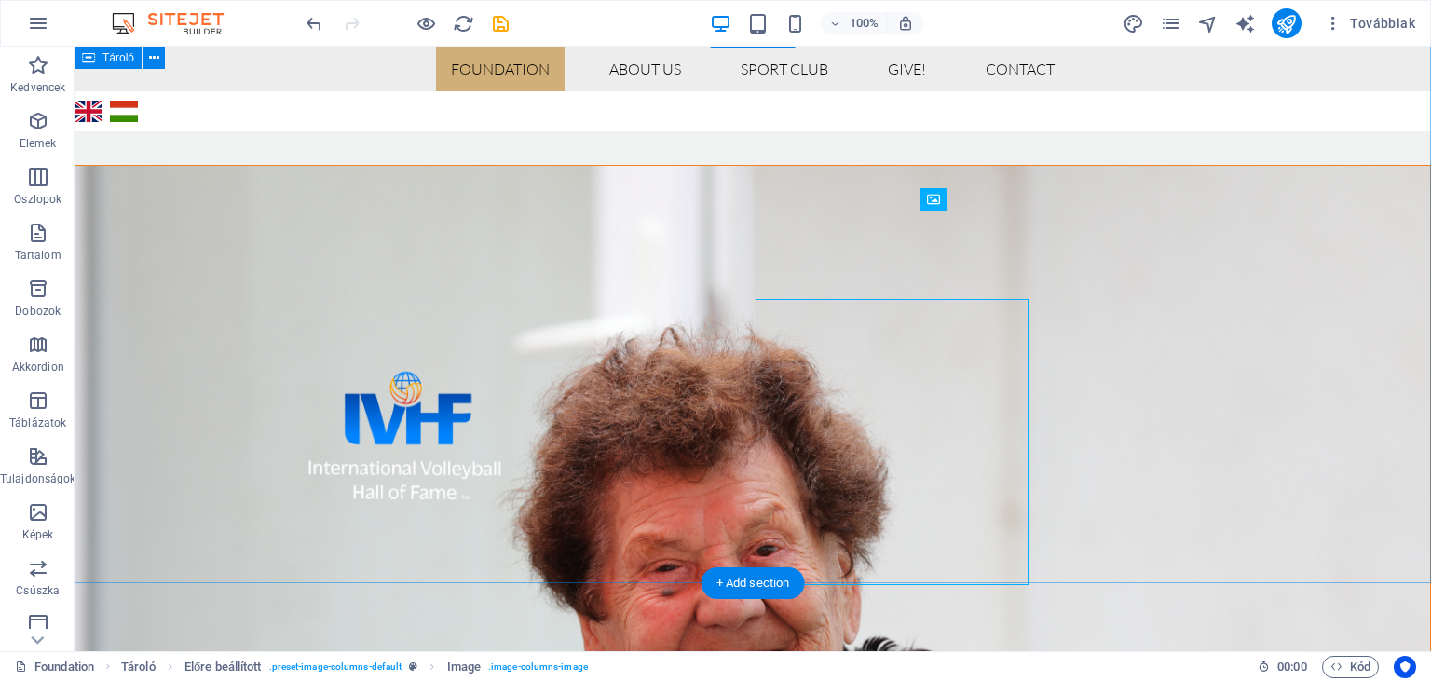
scroll to position [1018, 0]
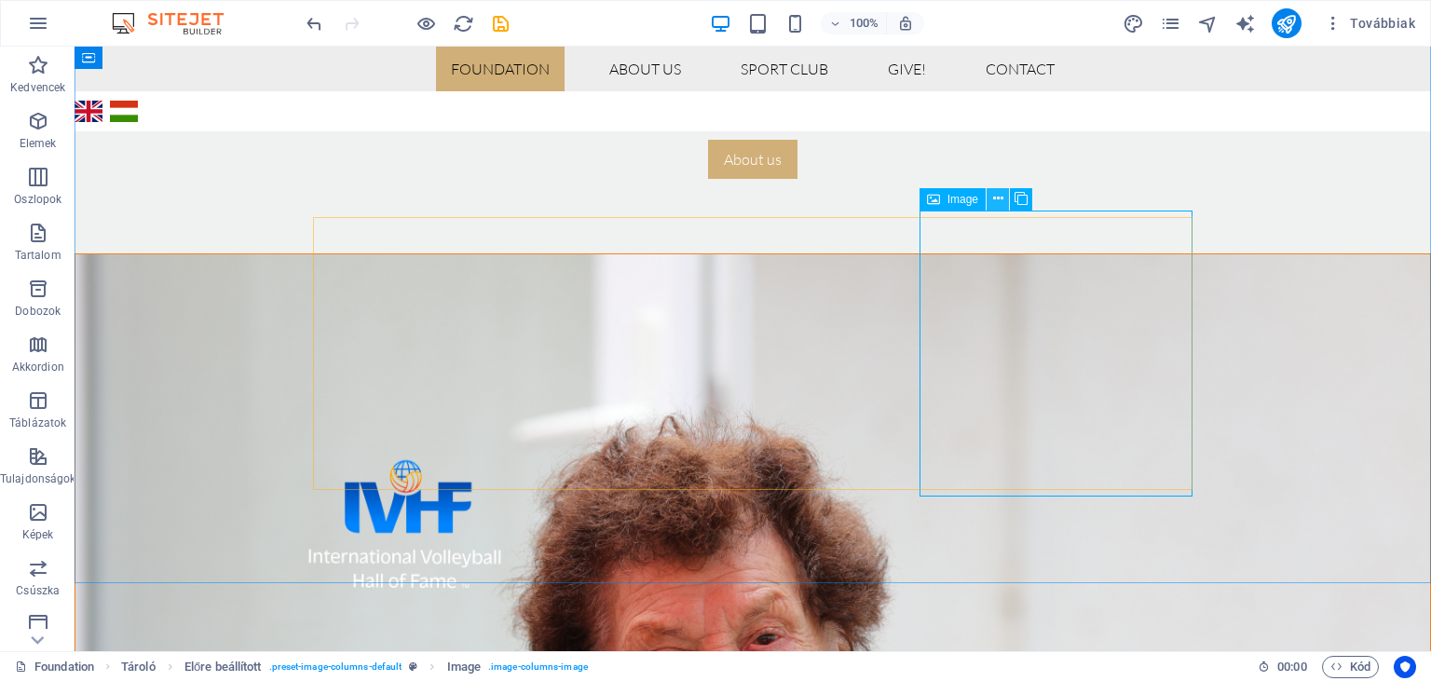
click at [997, 205] on icon at bounding box center [998, 199] width 10 height 20
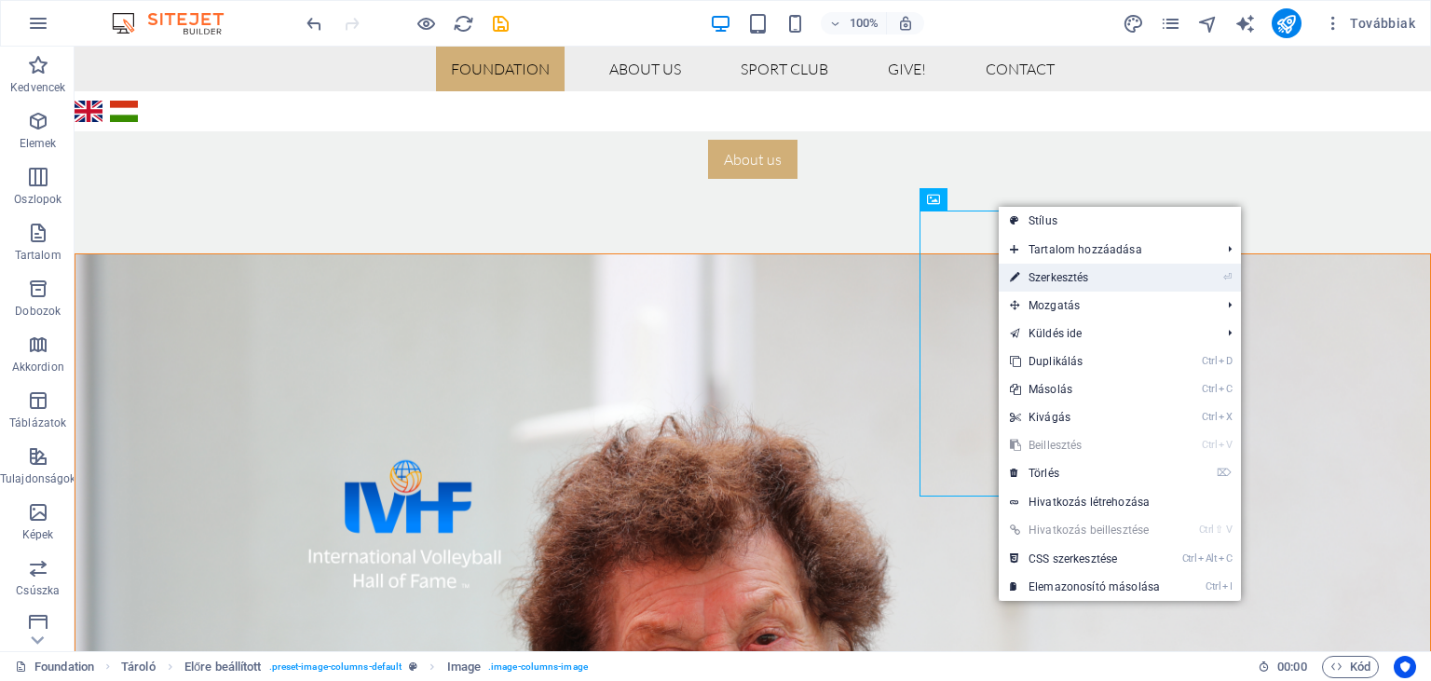
click at [1060, 276] on link "⏎ Szerkesztés" at bounding box center [1085, 278] width 172 height 28
select select "px"
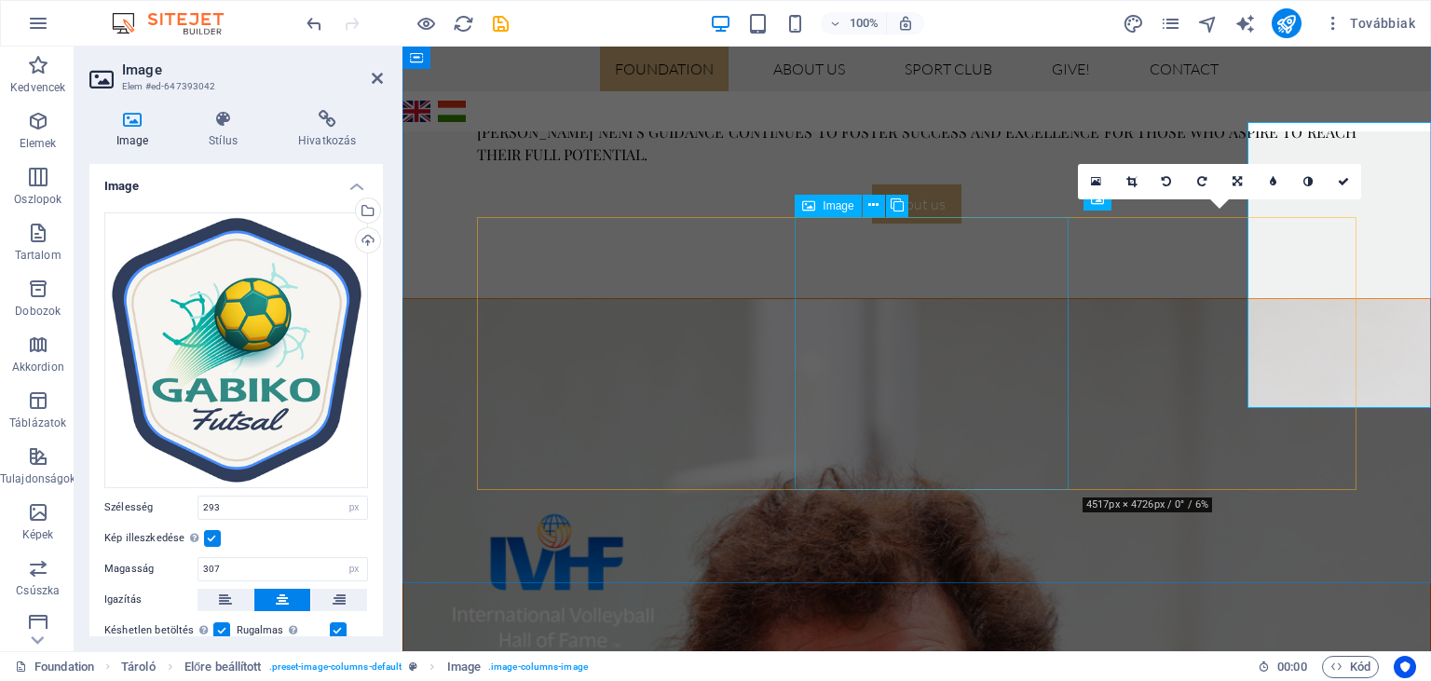
scroll to position [1106, 0]
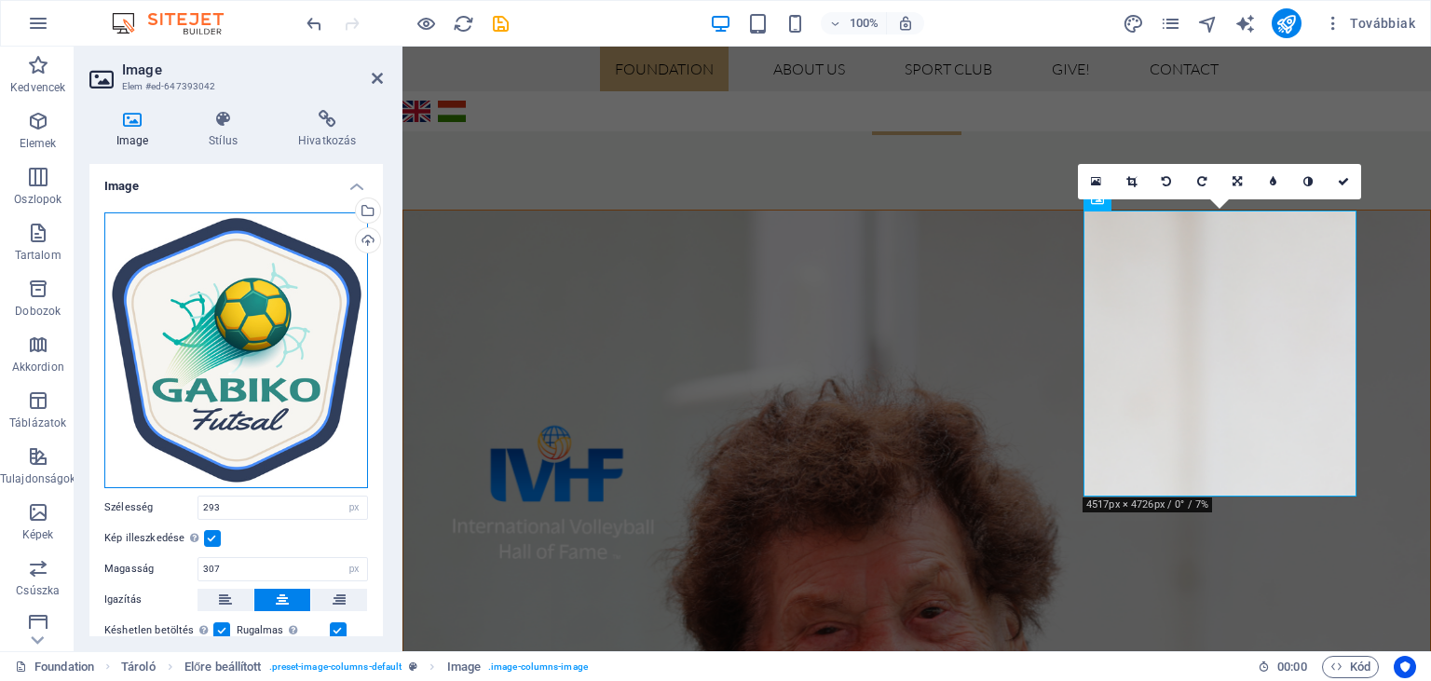
click at [261, 348] on div "Húzza ide a fájlokat, kattintson a fájlok kiválasztásához, vagy válasszon fájlo…" at bounding box center [236, 350] width 264 height 276
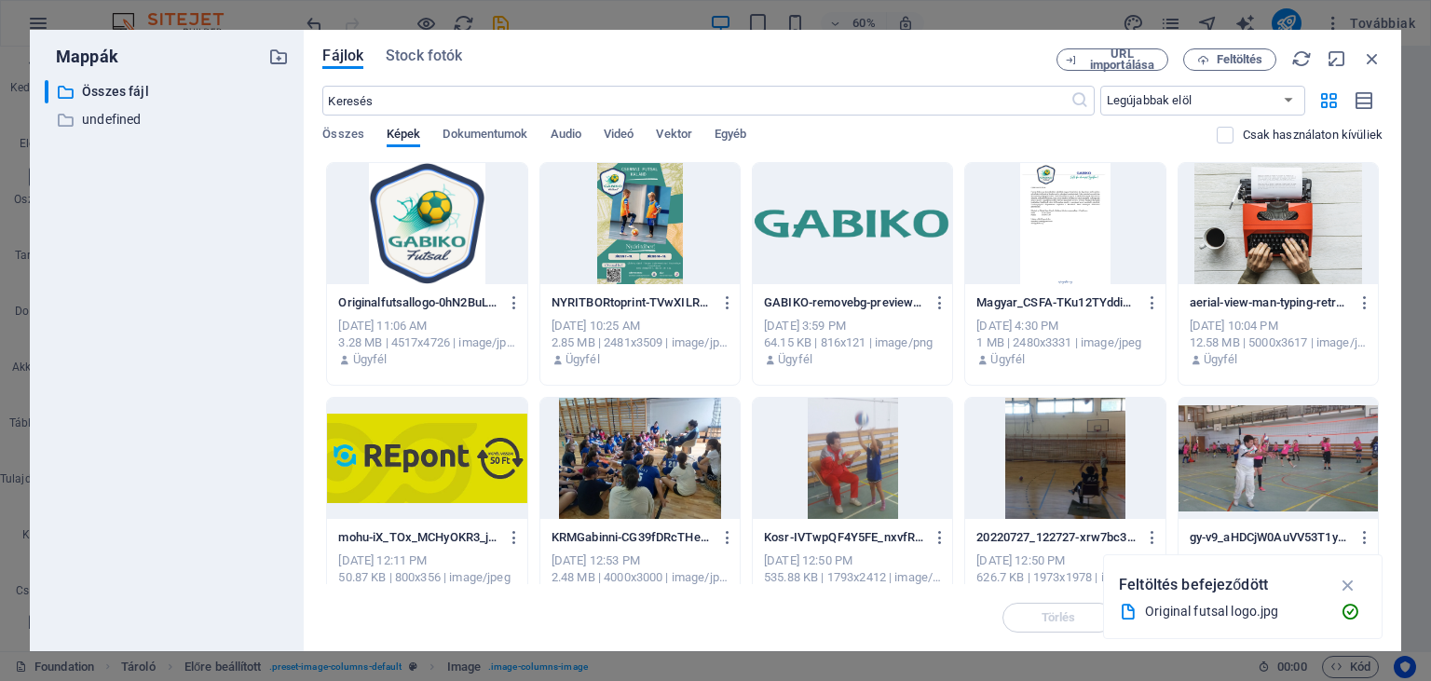
click at [431, 231] on div at bounding box center [426, 223] width 199 height 121
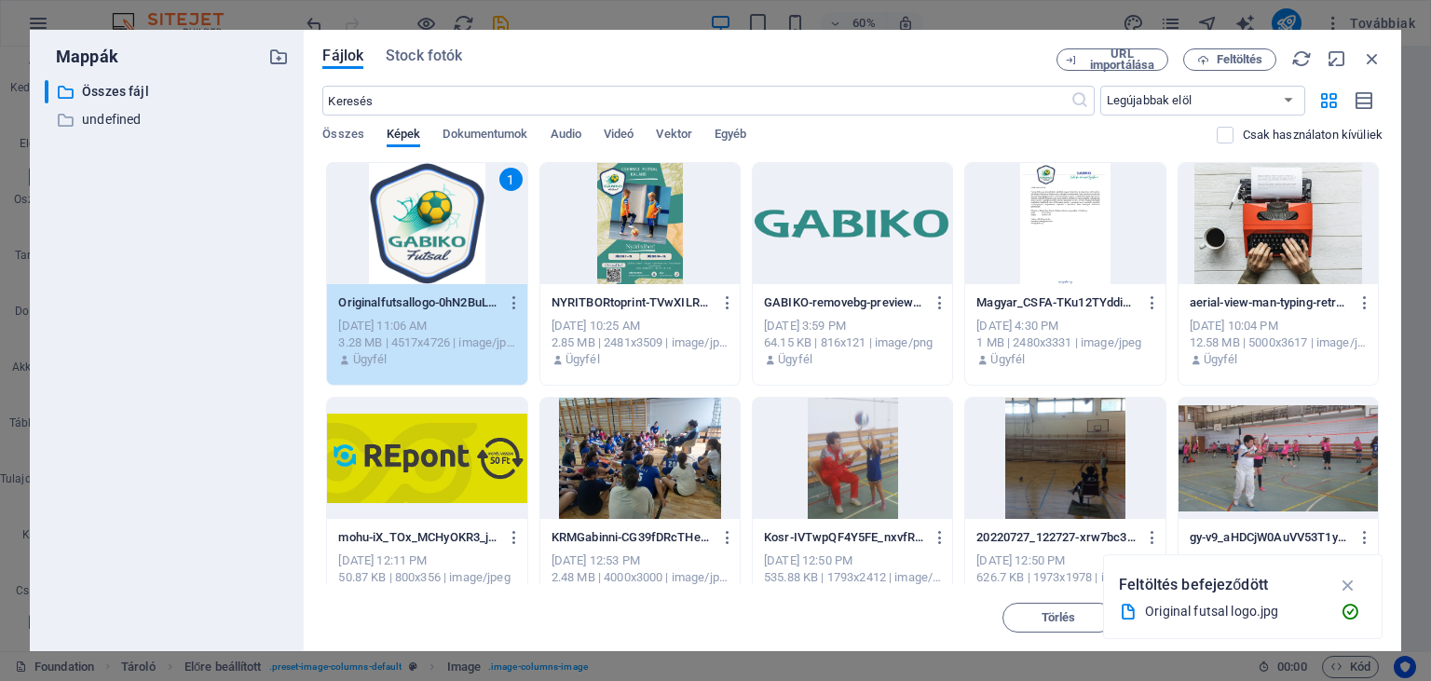
click at [420, 229] on div "1" at bounding box center [426, 223] width 199 height 121
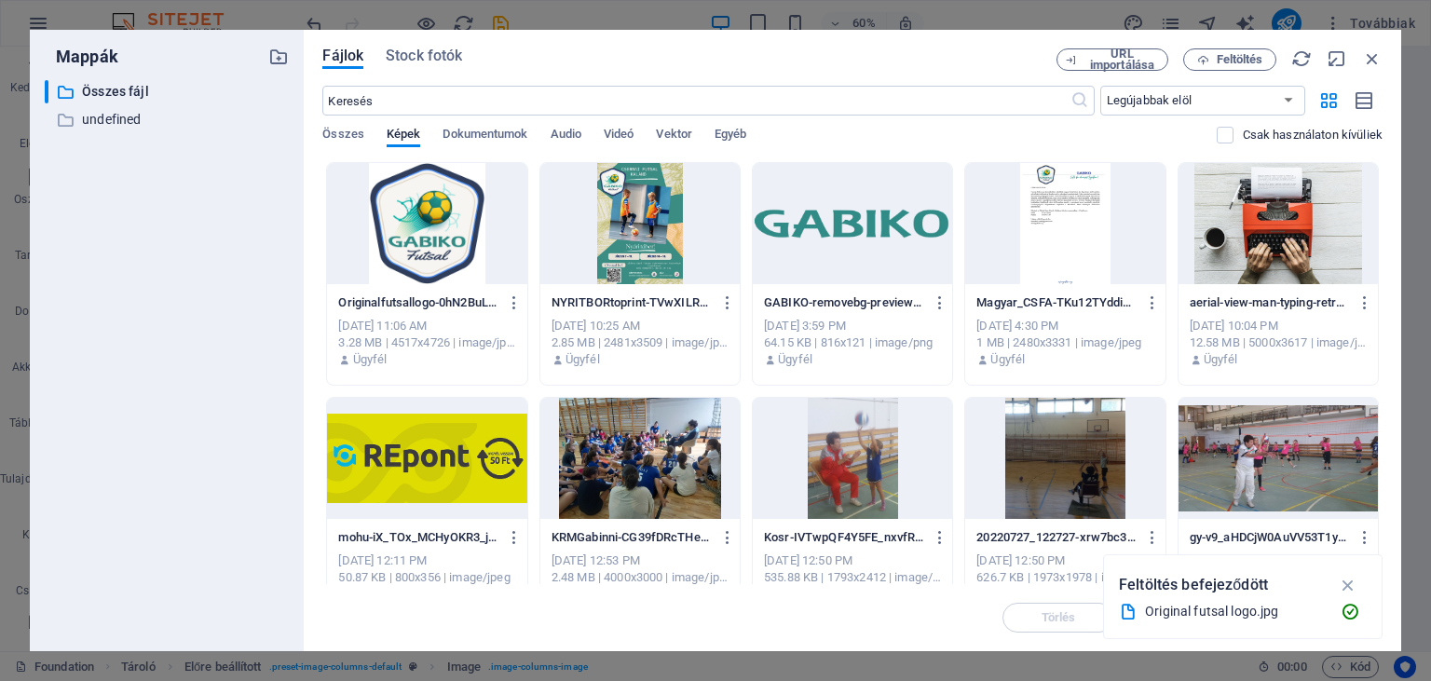
click at [420, 229] on div at bounding box center [426, 223] width 199 height 121
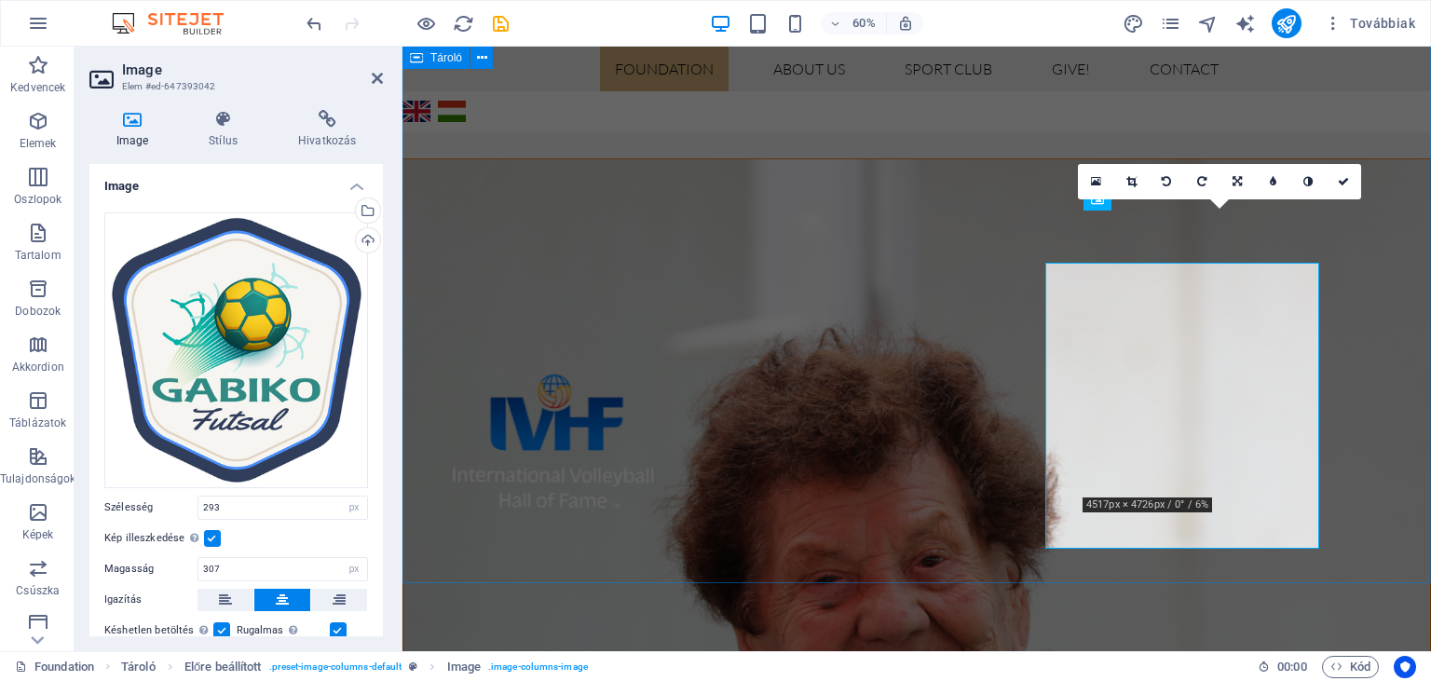
scroll to position [1106, 0]
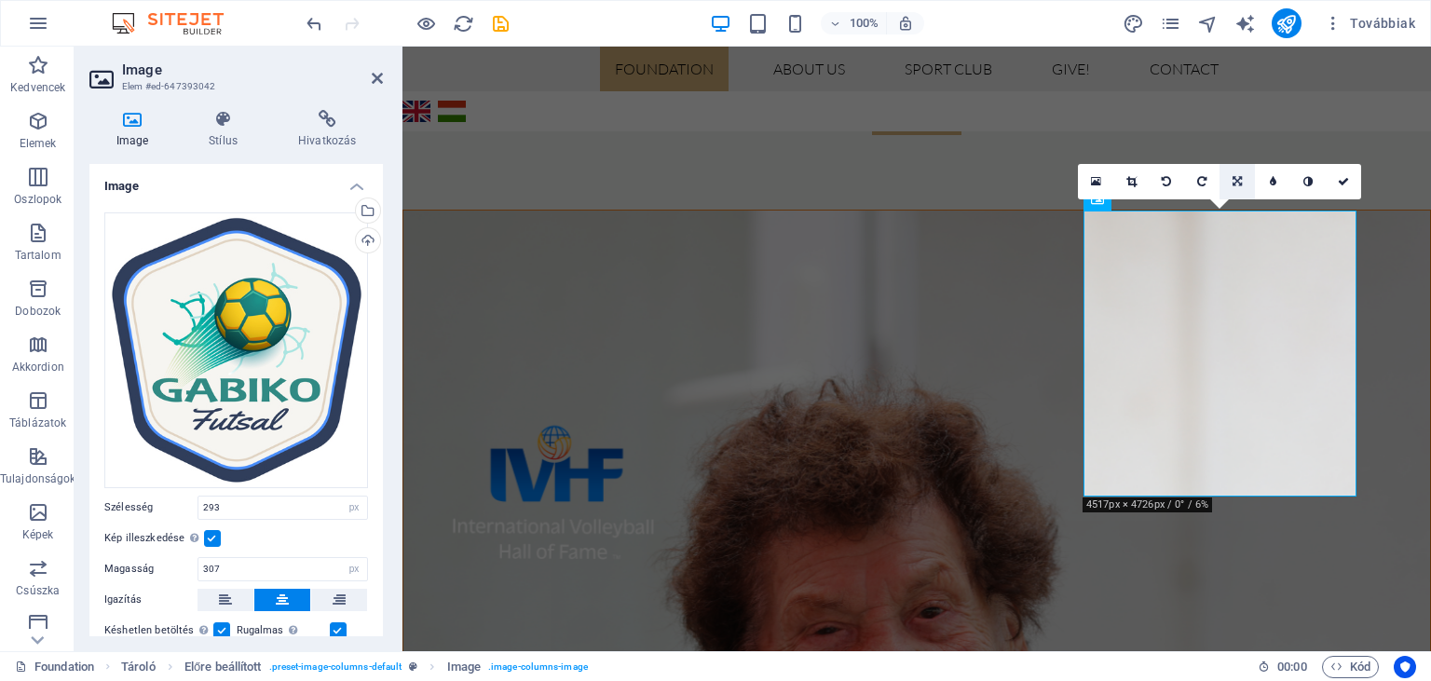
click at [1242, 178] on icon at bounding box center [1237, 181] width 9 height 11
click at [1239, 214] on icon at bounding box center [1237, 217] width 11 height 11
click at [1233, 181] on icon at bounding box center [1237, 181] width 11 height 11
click at [1235, 139] on link at bounding box center [1237, 146] width 35 height 35
click at [1233, 187] on link at bounding box center [1237, 181] width 35 height 35
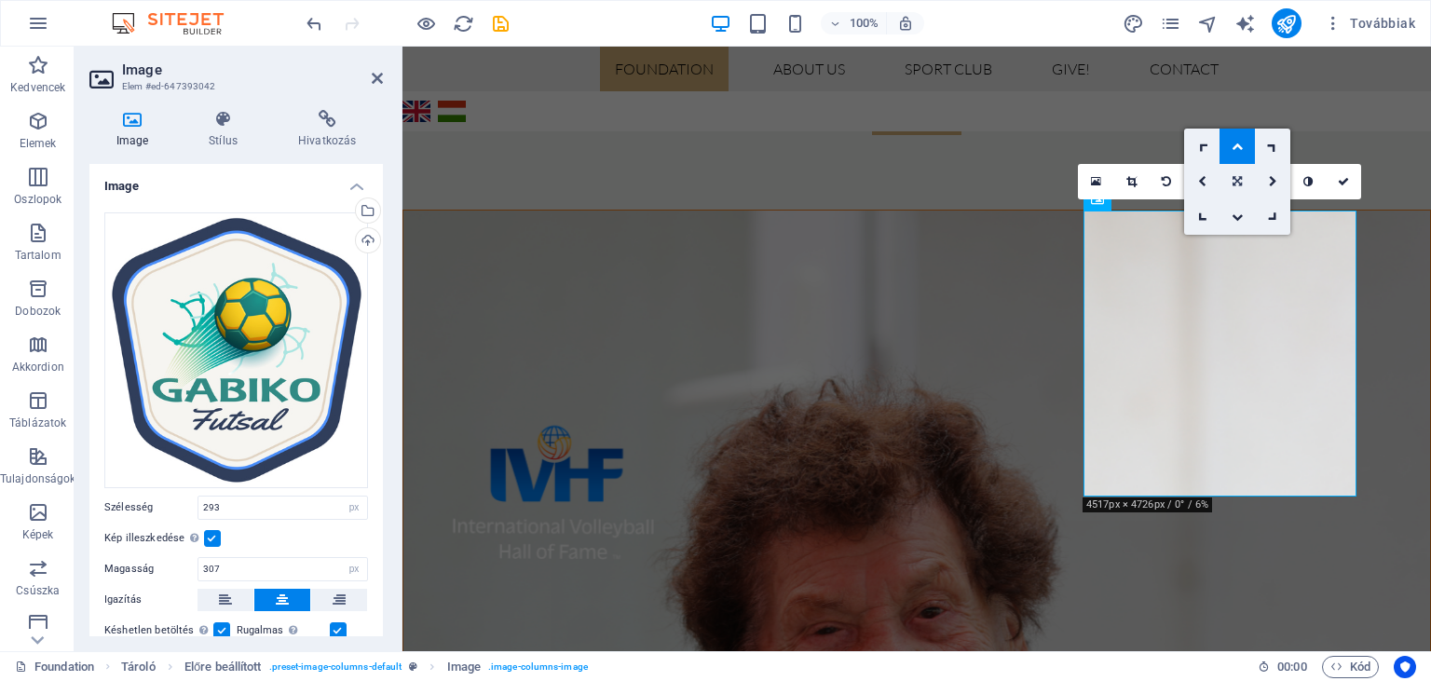
click at [1236, 186] on icon at bounding box center [1237, 181] width 9 height 11
click at [1274, 183] on icon at bounding box center [1273, 181] width 8 height 11
click at [1231, 177] on link at bounding box center [1237, 181] width 35 height 35
click at [1195, 184] on link at bounding box center [1201, 181] width 35 height 35
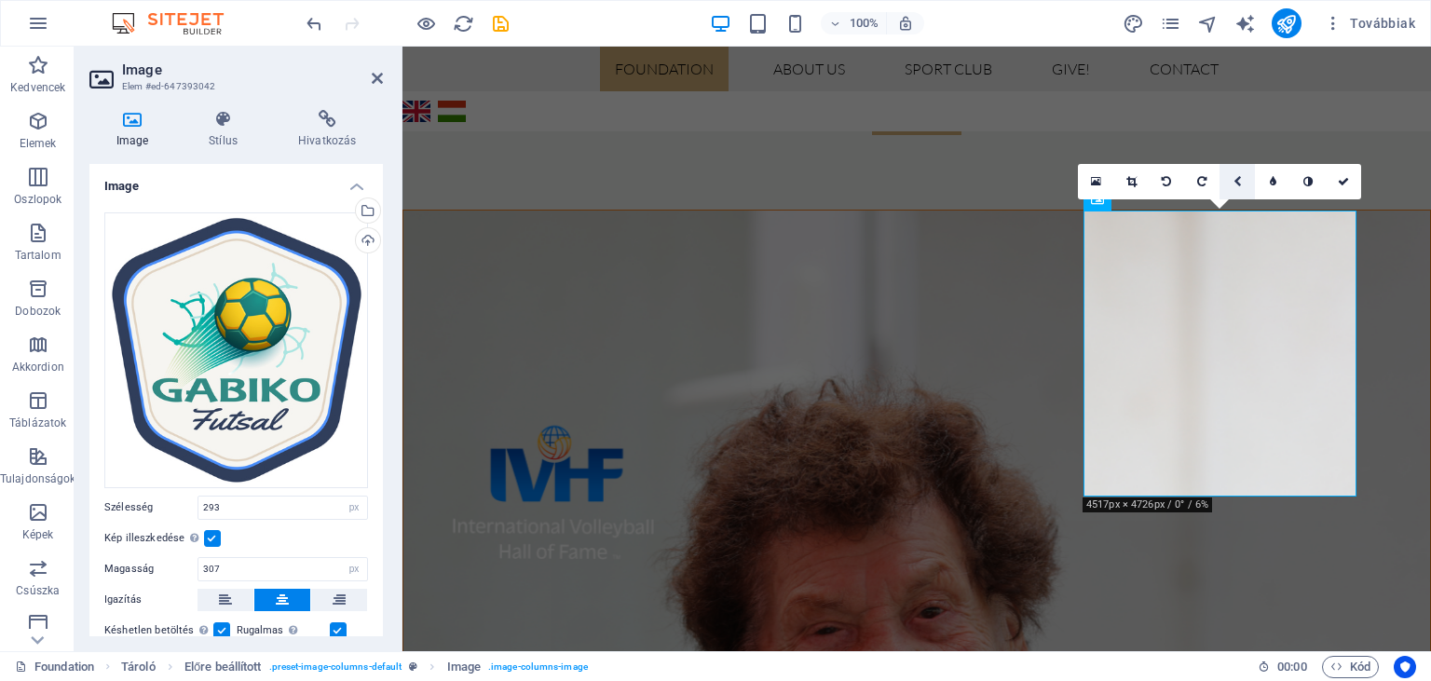
click at [1241, 182] on icon at bounding box center [1238, 181] width 8 height 11
click at [1242, 186] on icon at bounding box center [1237, 181] width 9 height 11
click at [1137, 178] on icon at bounding box center [1132, 181] width 10 height 11
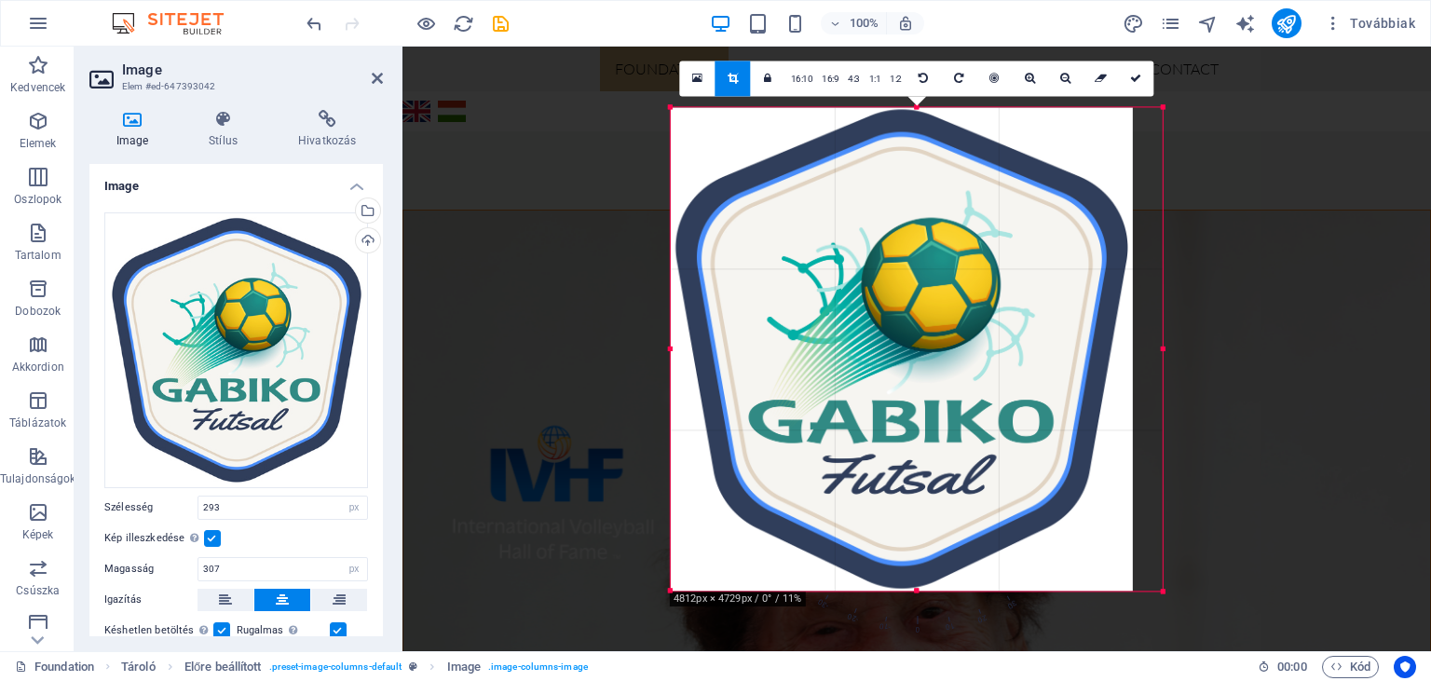
drag, startPoint x: 1146, startPoint y: 108, endPoint x: 1176, endPoint y: 102, distance: 30.3
click at [1176, 102] on div "H2 Előre beállított Tároló Szöveg Tároló Nyelvek Menüsáv Menüsáv Menü Menüsáv I…" at bounding box center [917, 349] width 1029 height 605
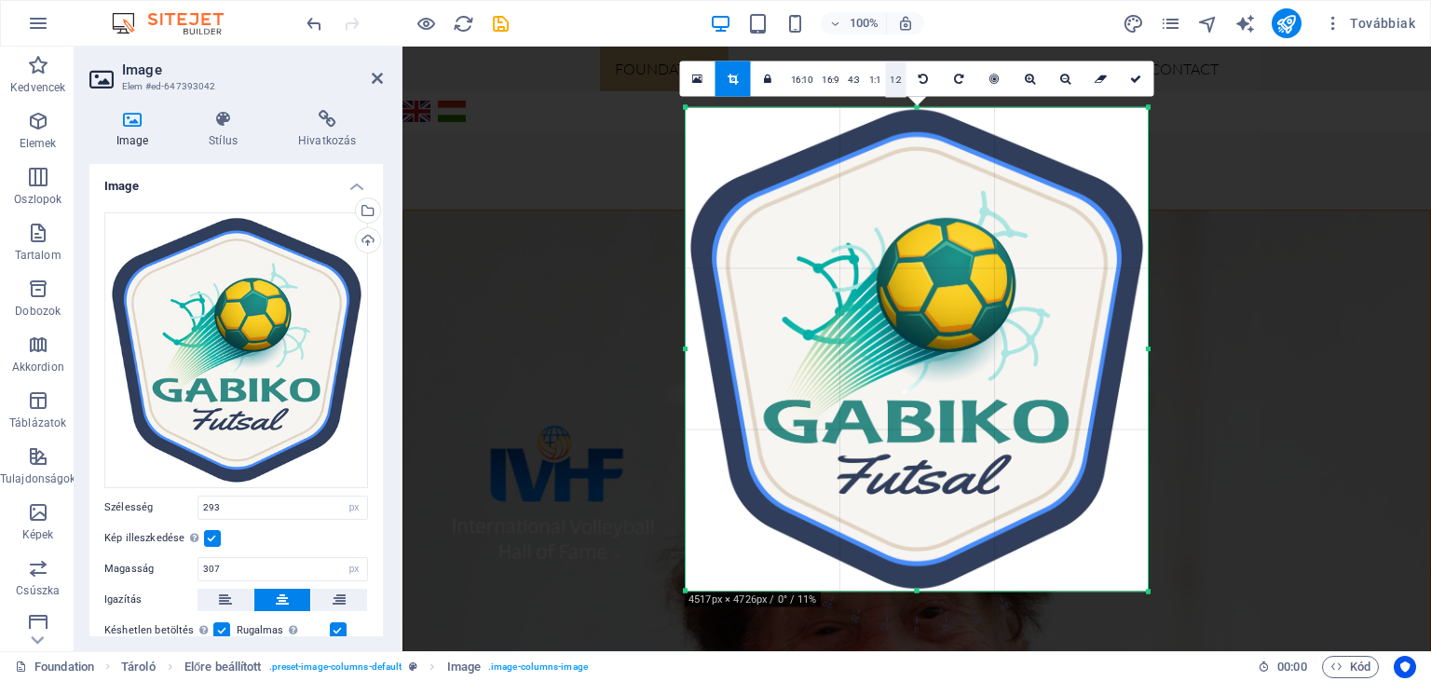
click at [896, 79] on link "1:2" at bounding box center [895, 78] width 21 height 35
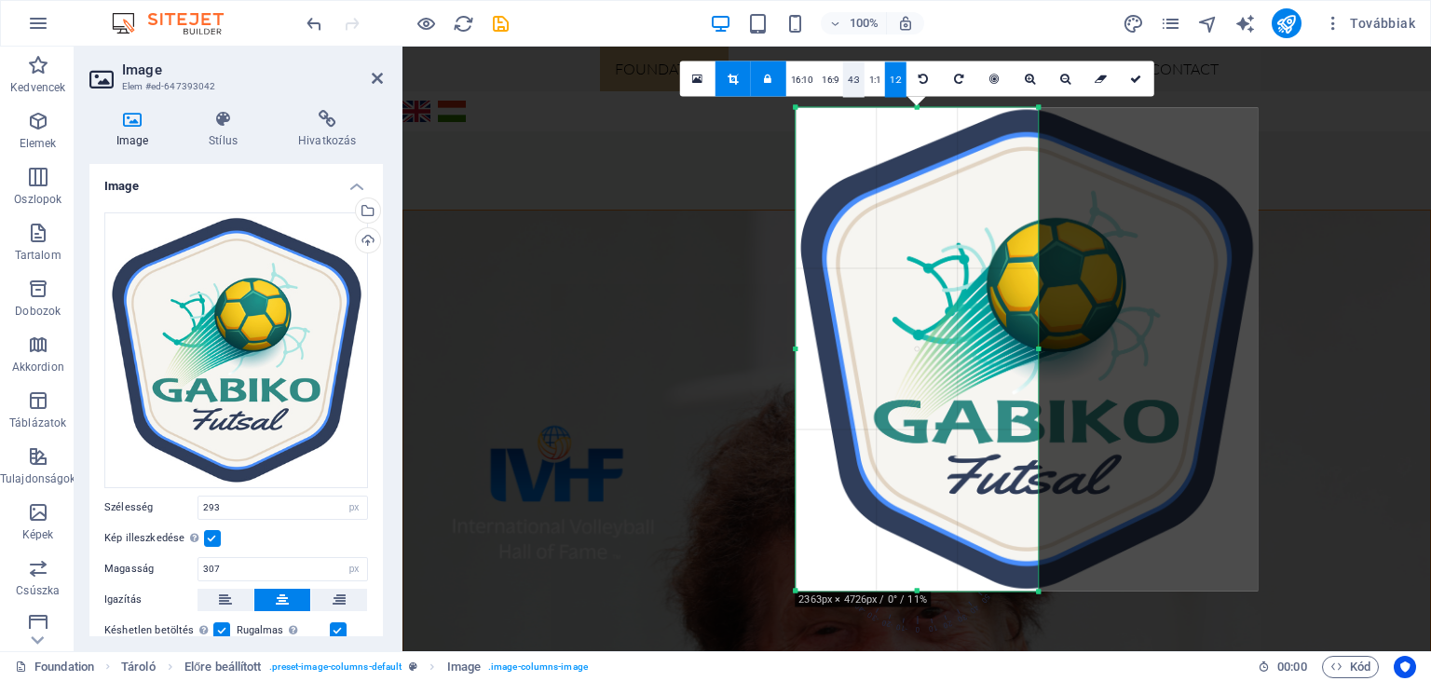
click at [855, 79] on link "4:3" at bounding box center [853, 78] width 21 height 35
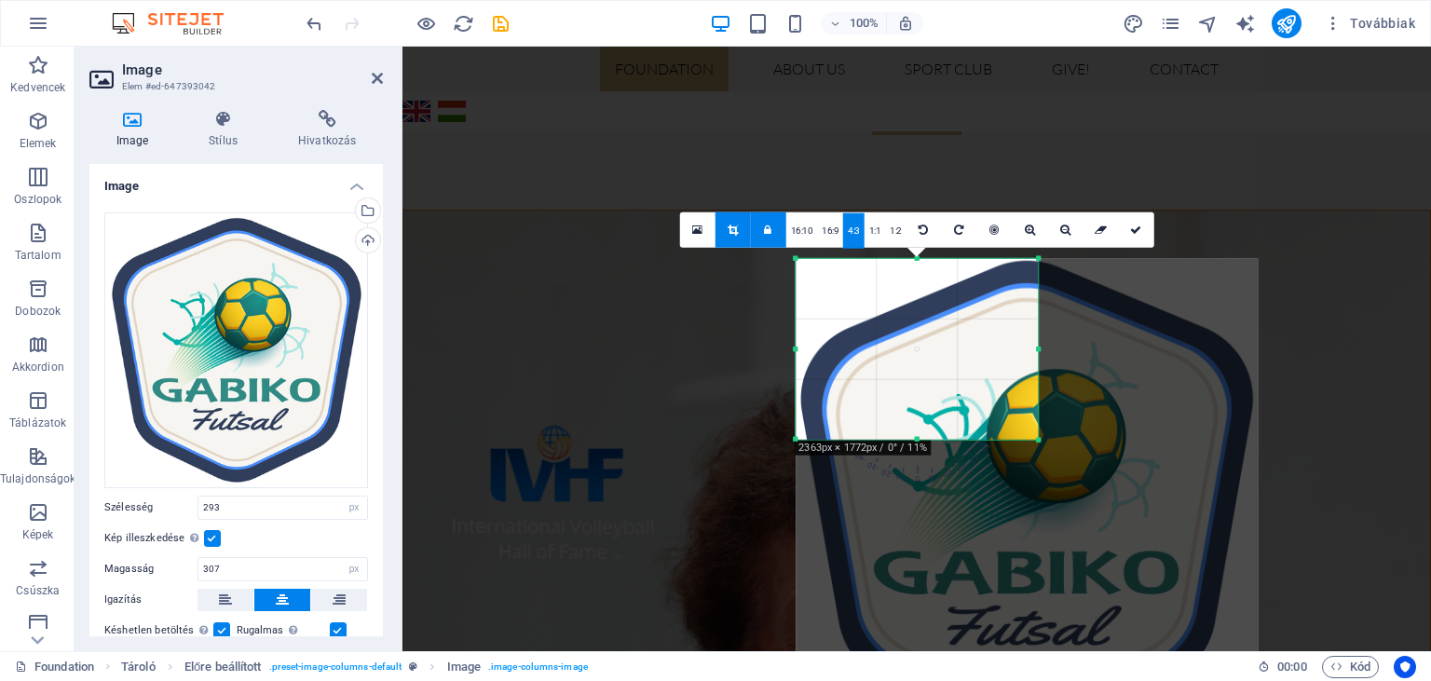
click at [302, 22] on div "100% Továbbiak" at bounding box center [715, 23] width 1429 height 45
click at [316, 28] on icon "undo" at bounding box center [314, 23] width 21 height 21
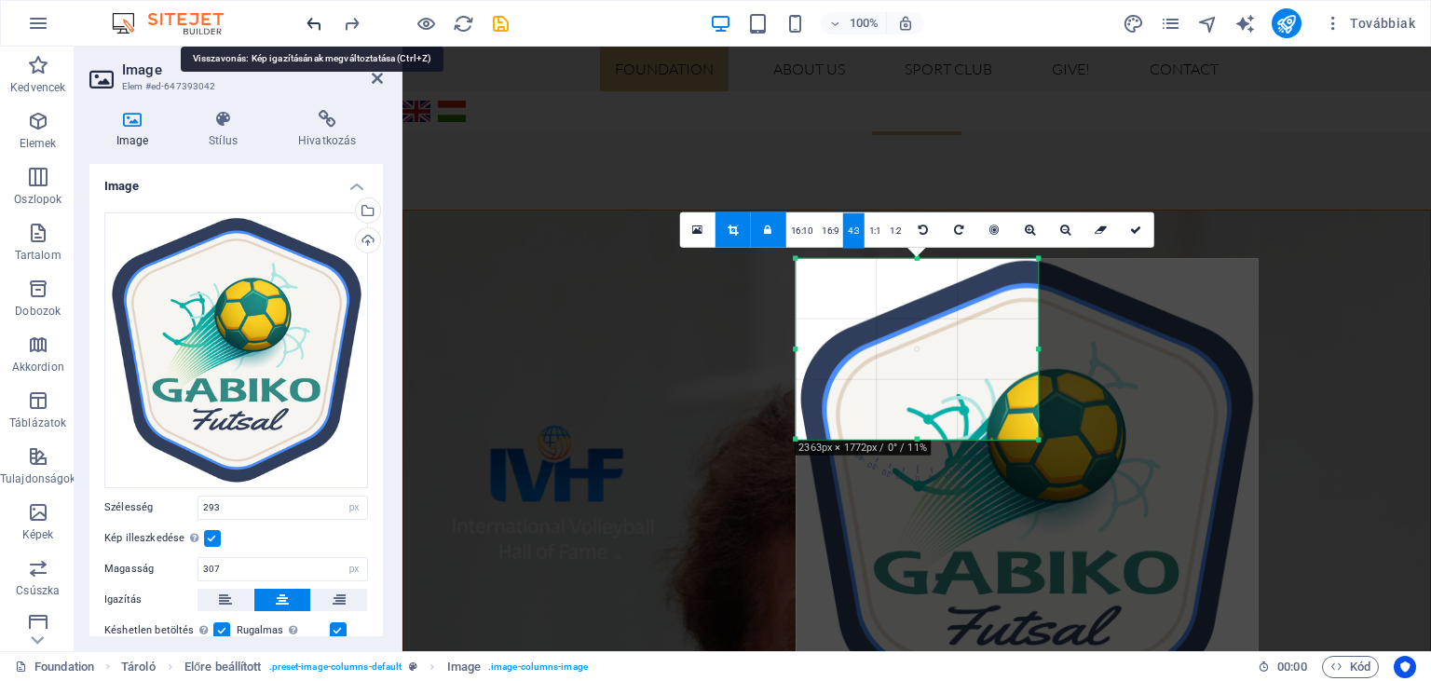
click at [316, 28] on icon "undo" at bounding box center [314, 23] width 21 height 21
click at [378, 76] on icon at bounding box center [377, 78] width 11 height 15
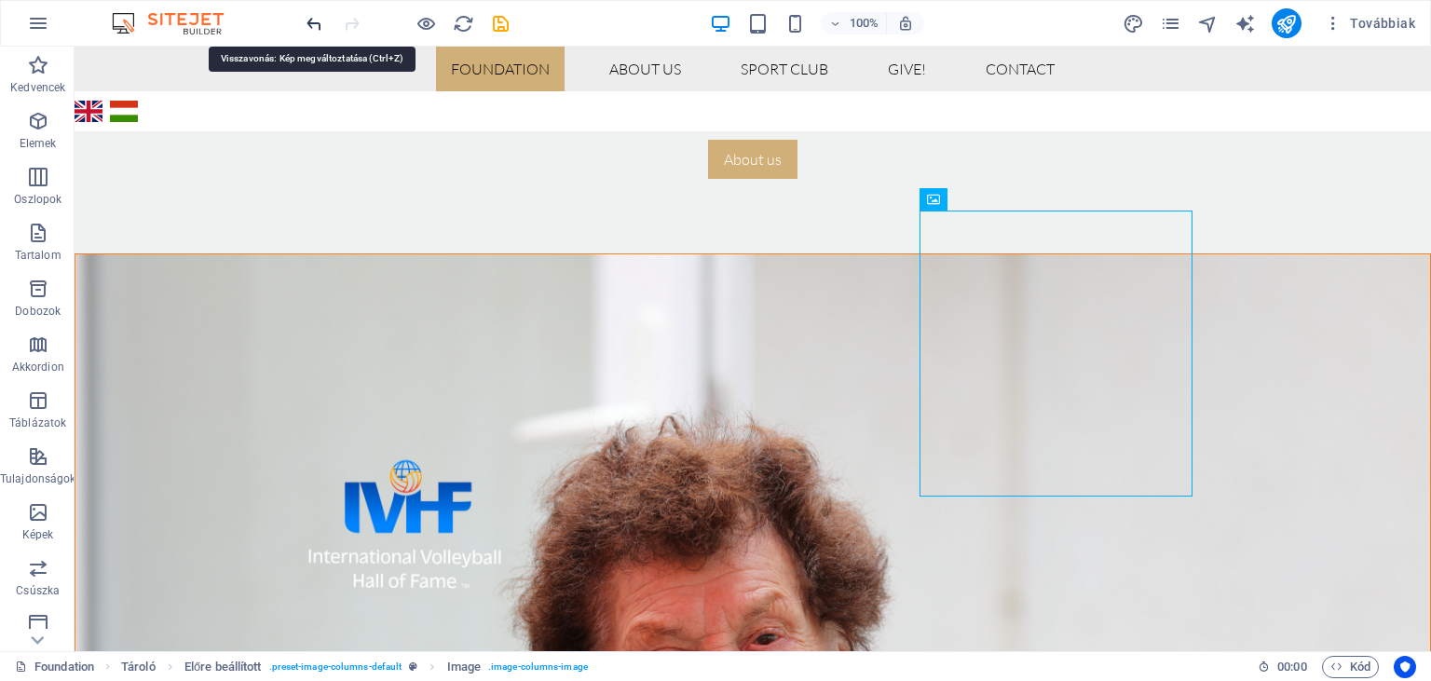
click at [305, 17] on icon "undo" at bounding box center [314, 23] width 21 height 21
click at [309, 19] on icon "undo" at bounding box center [314, 23] width 21 height 21
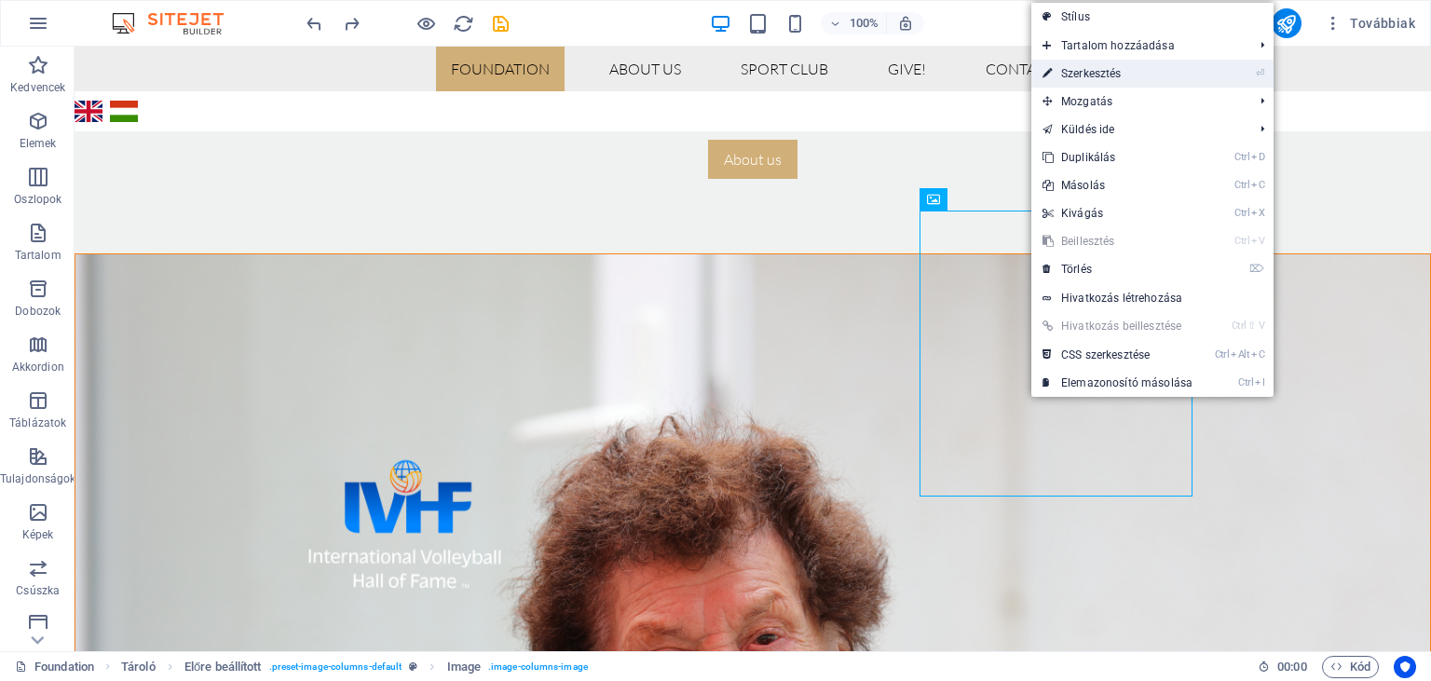
click at [1075, 75] on link "⏎ Szerkesztés" at bounding box center [1118, 74] width 172 height 28
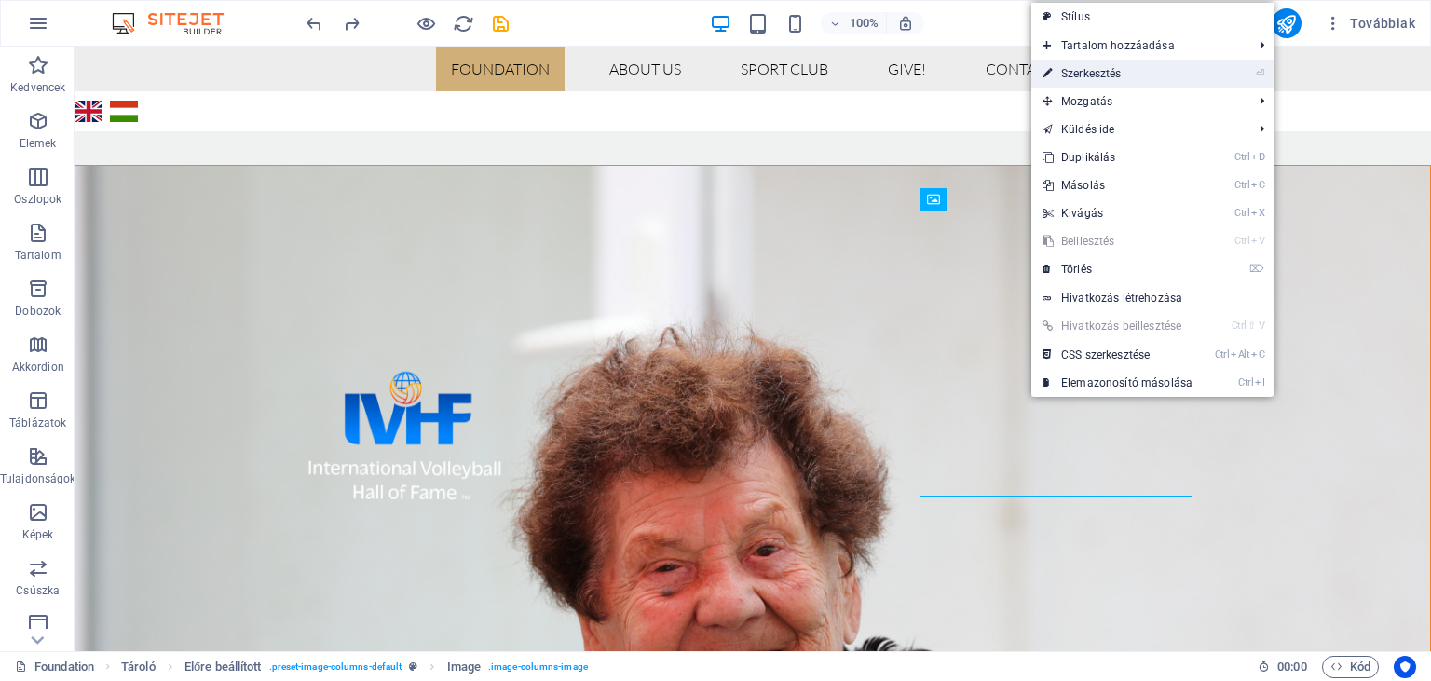
select select "px"
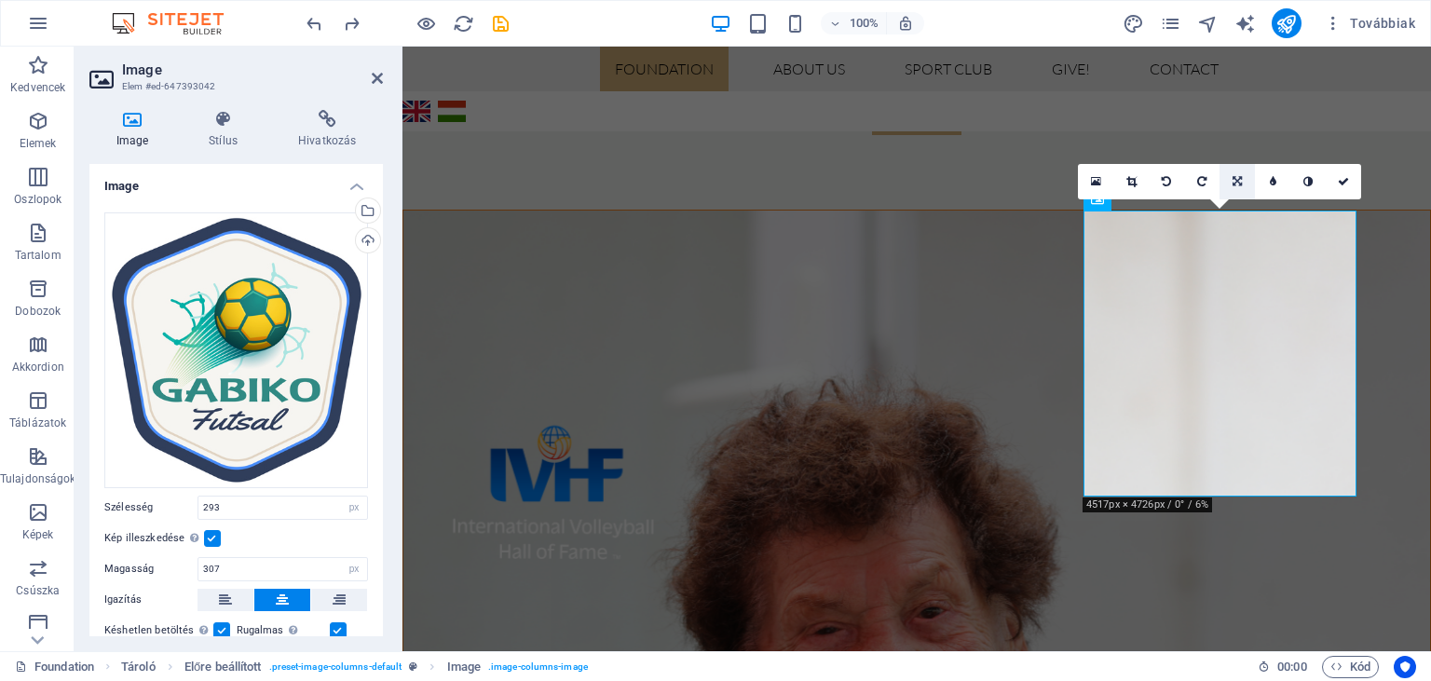
click at [1234, 176] on icon at bounding box center [1237, 181] width 9 height 11
click at [1236, 217] on icon at bounding box center [1237, 217] width 11 height 11
click at [1235, 178] on icon at bounding box center [1237, 181] width 11 height 11
click at [1235, 140] on link at bounding box center [1237, 146] width 35 height 35
click at [1237, 188] on link at bounding box center [1237, 181] width 35 height 35
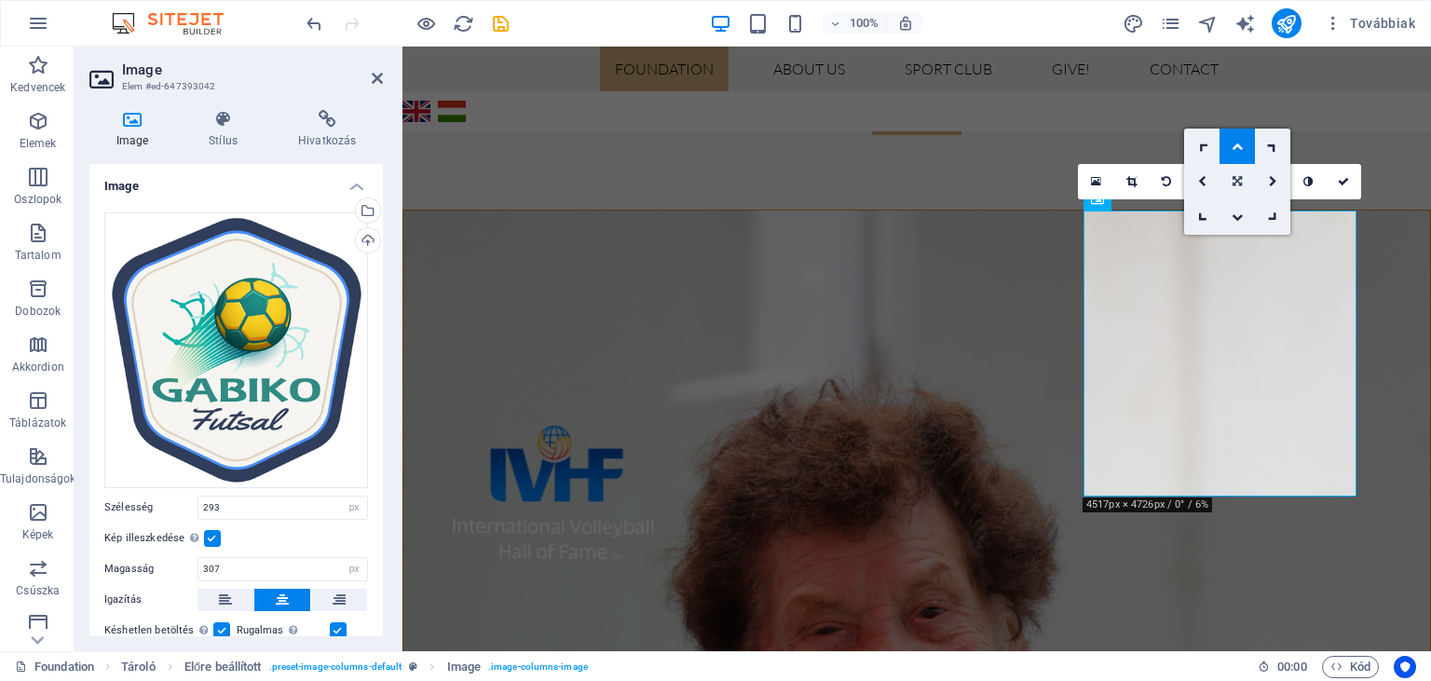
click at [1237, 179] on icon at bounding box center [1237, 181] width 9 height 11
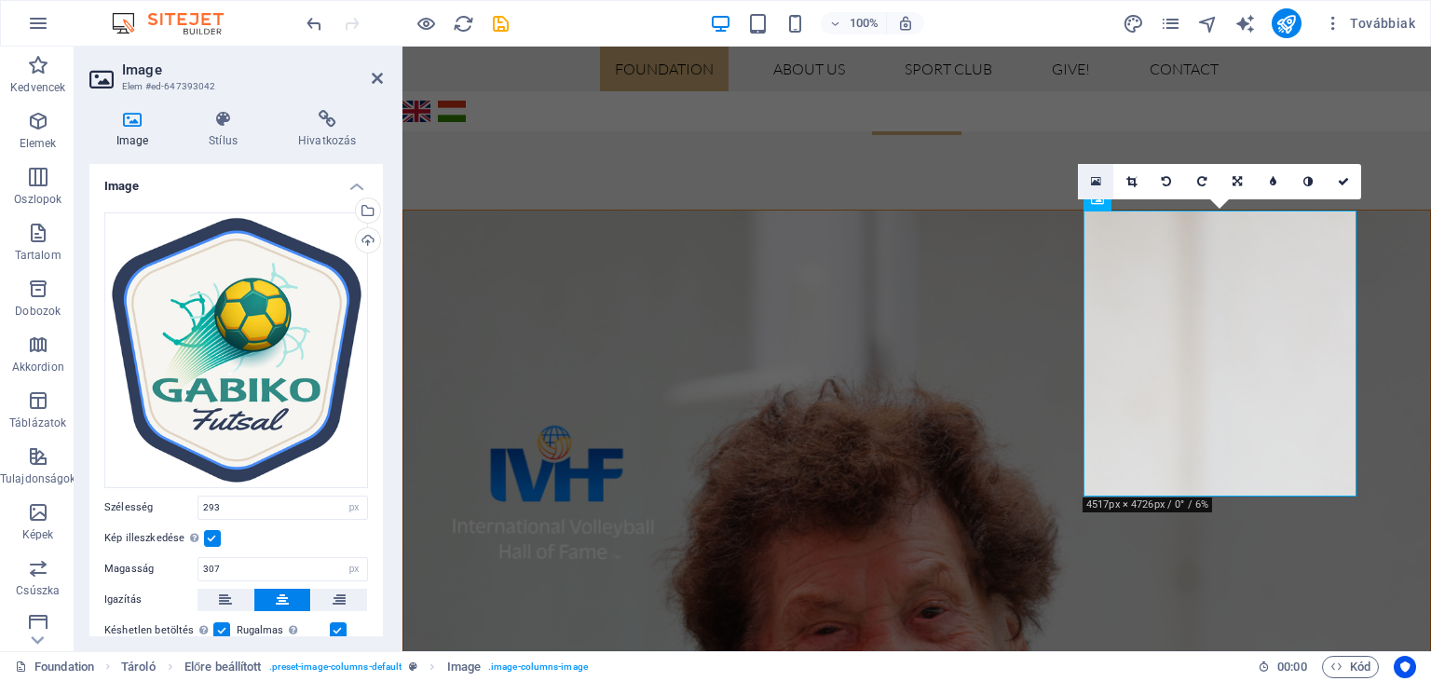
click at [1104, 181] on link at bounding box center [1095, 181] width 35 height 35
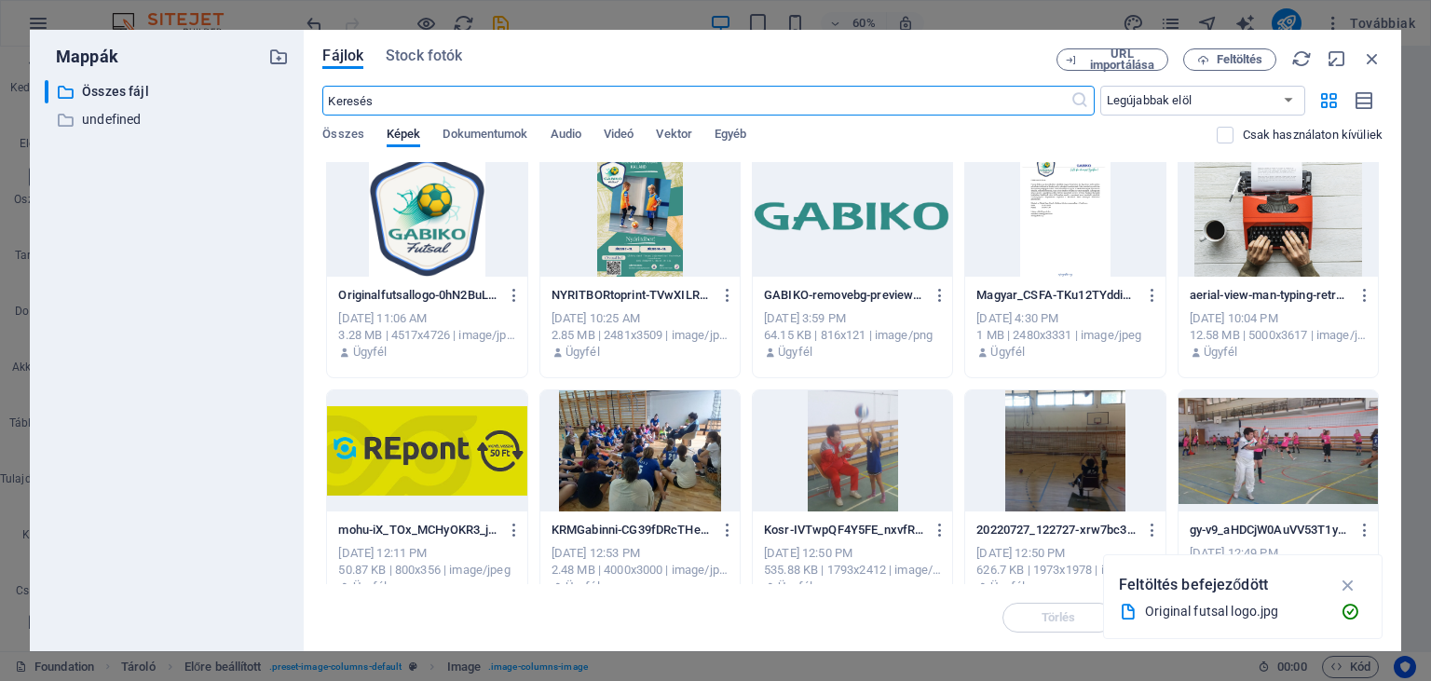
scroll to position [0, 0]
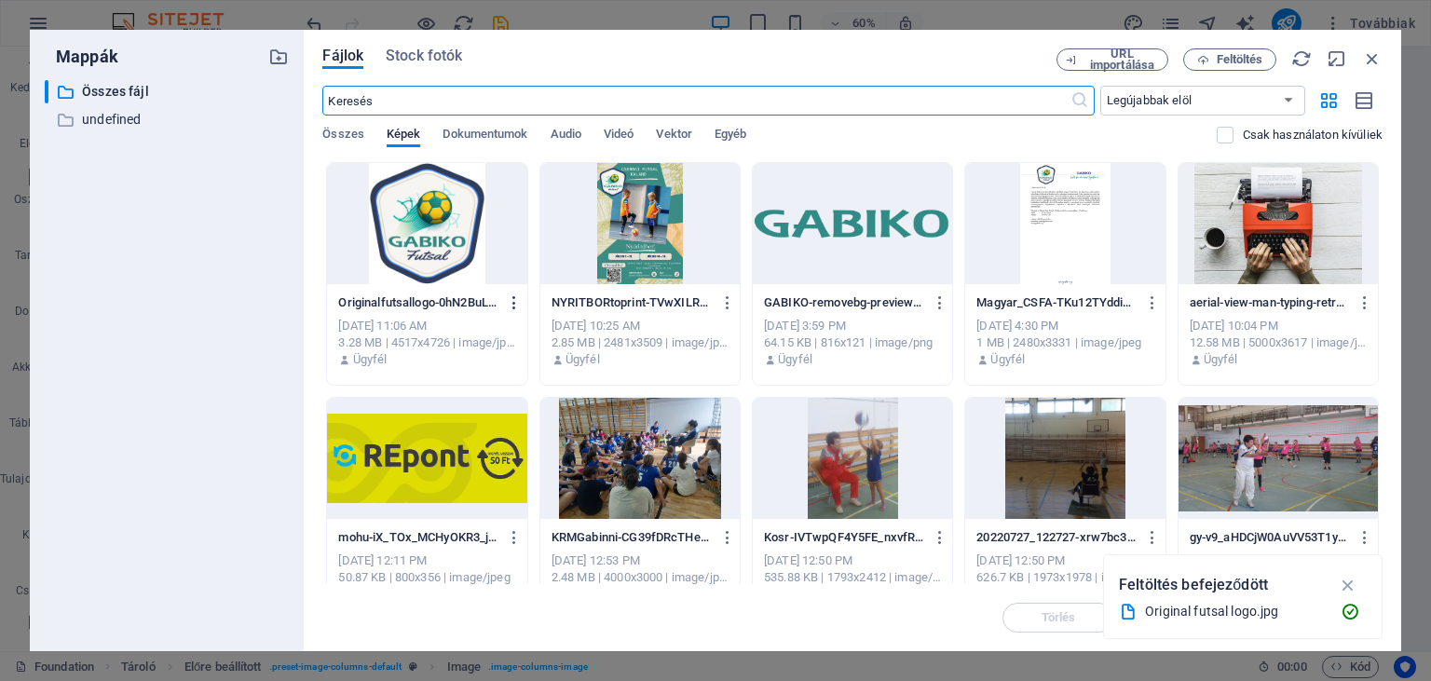
click at [514, 304] on icon "button" at bounding box center [515, 302] width 18 height 17
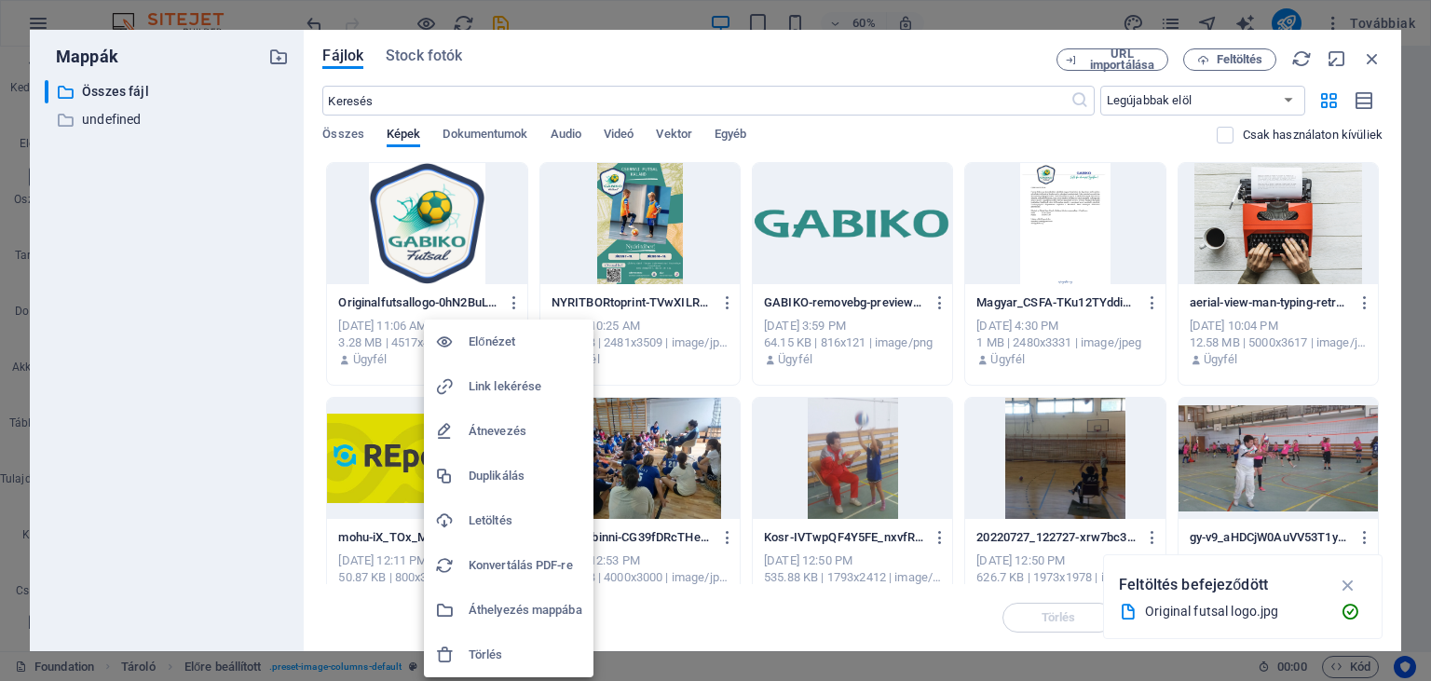
click at [482, 340] on h6 "Előnézet" at bounding box center [526, 342] width 114 height 22
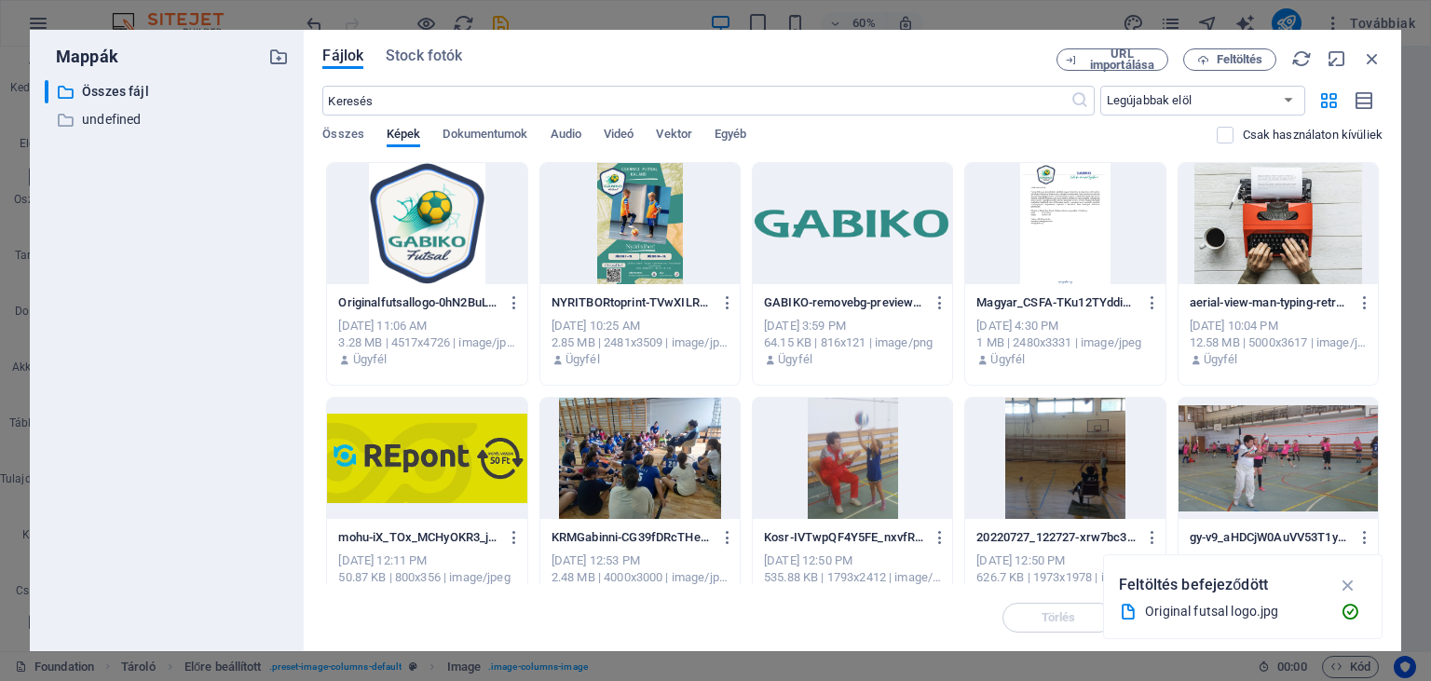
click at [649, 216] on div at bounding box center [639, 223] width 199 height 121
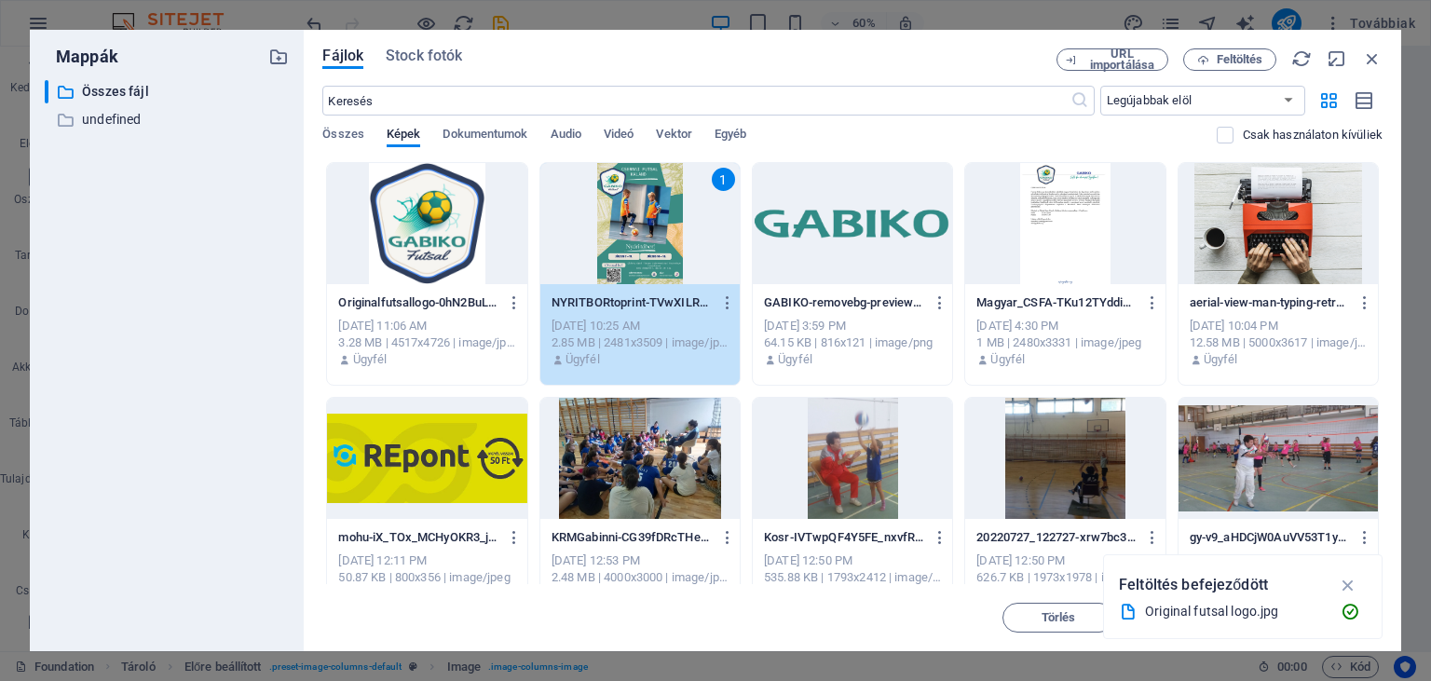
click at [649, 216] on div "1" at bounding box center [639, 223] width 199 height 121
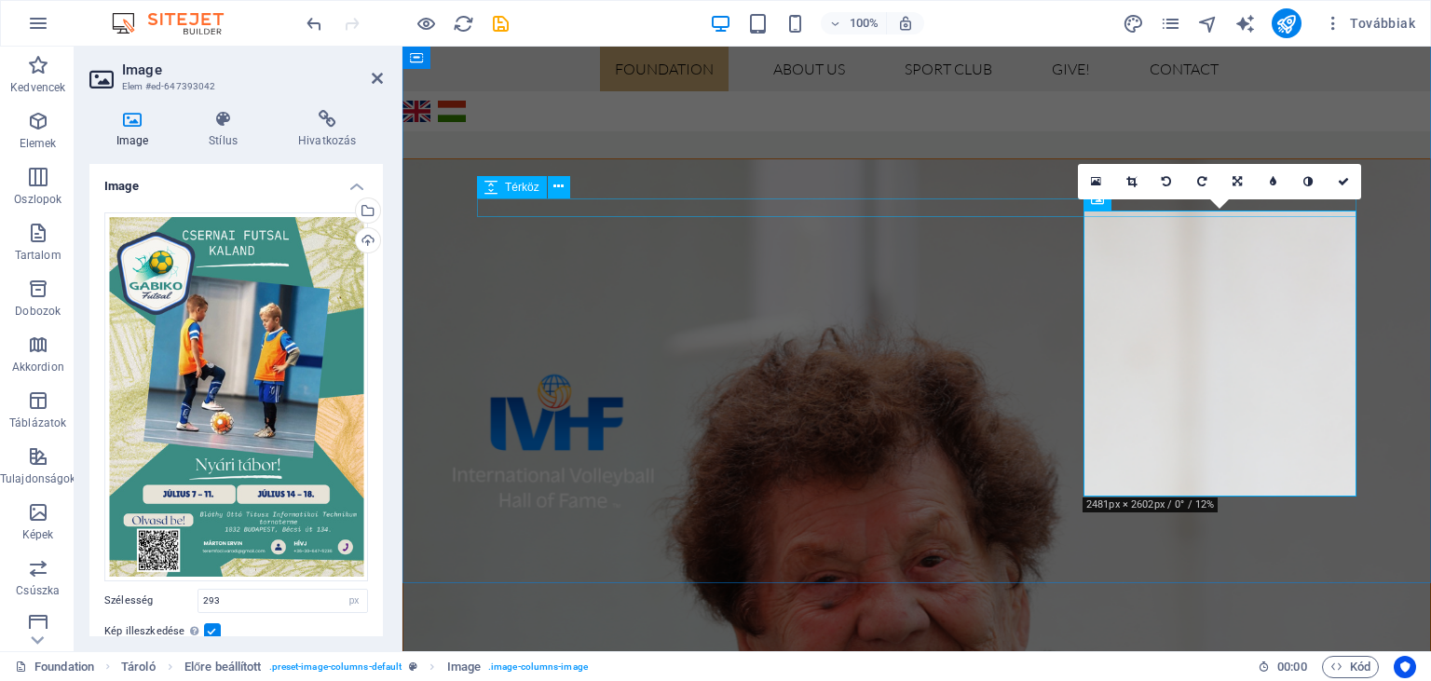
scroll to position [1106, 0]
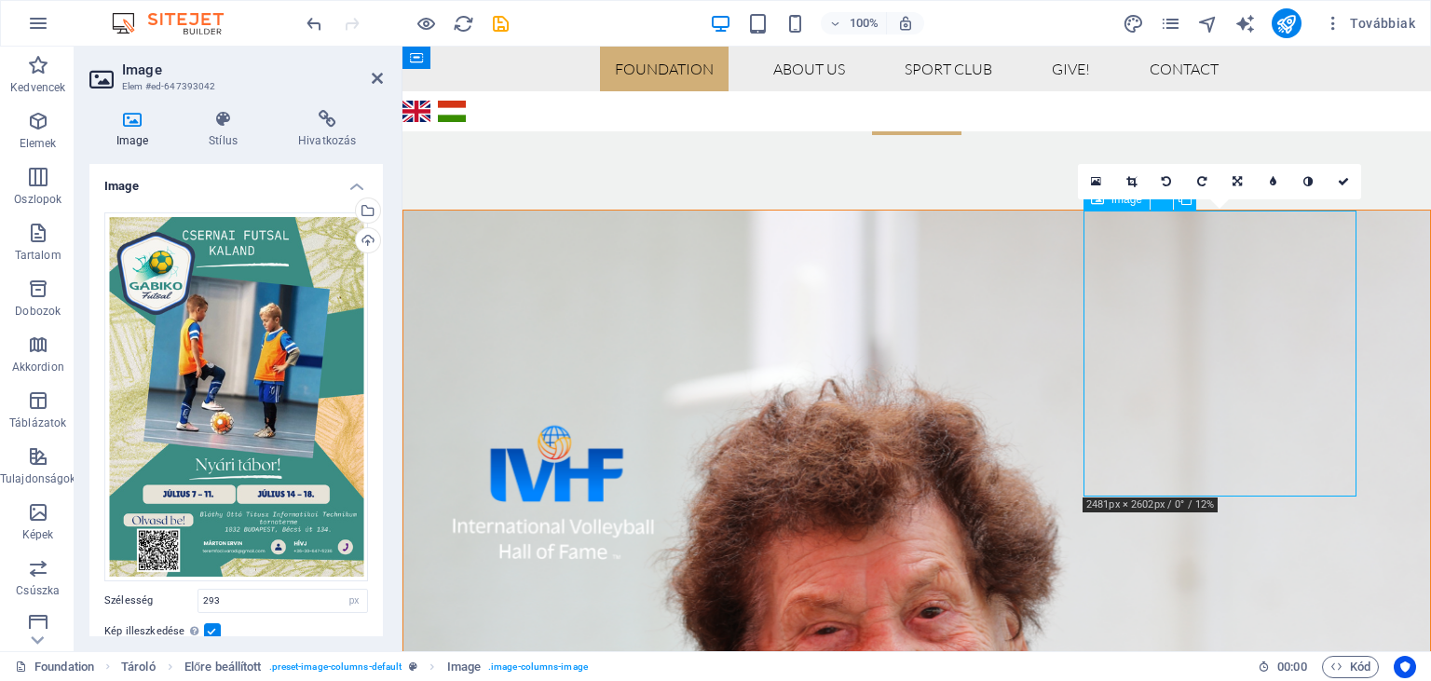
drag, startPoint x: 1209, startPoint y: 342, endPoint x: 1211, endPoint y: 382, distance: 40.1
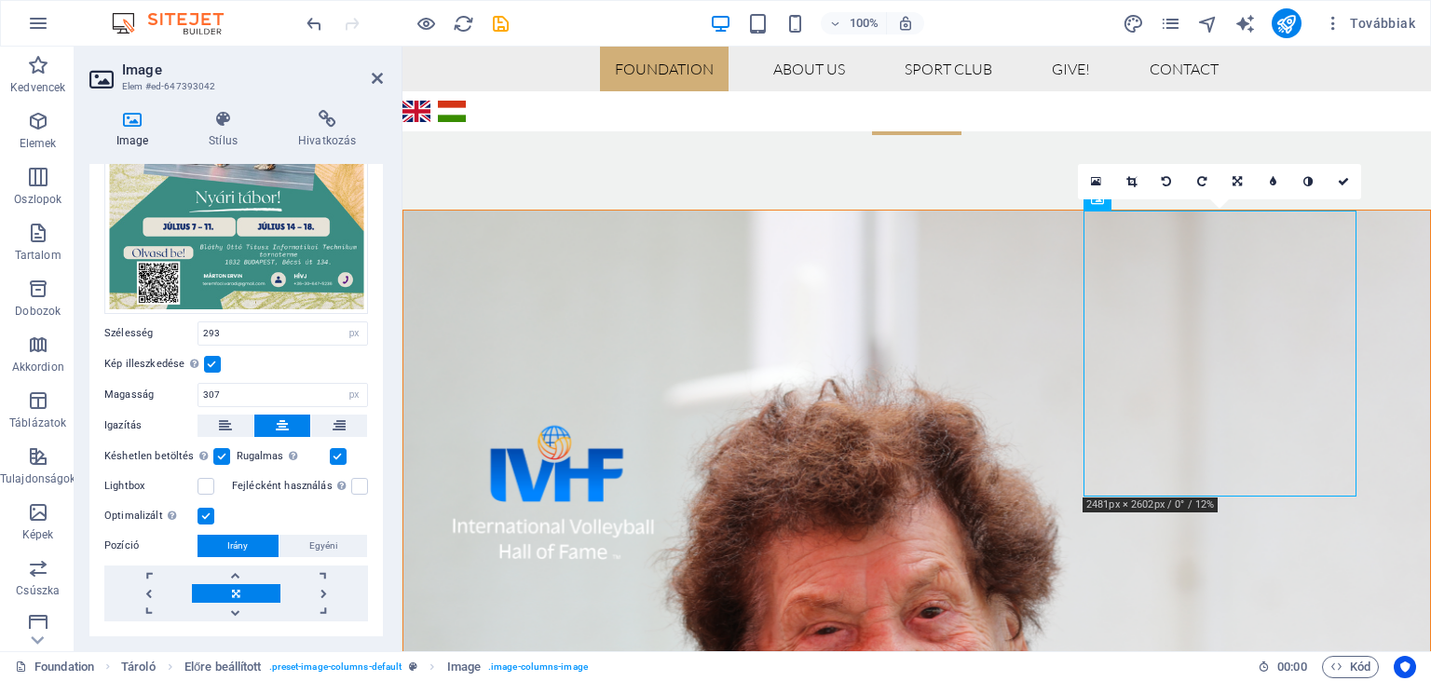
scroll to position [311, 0]
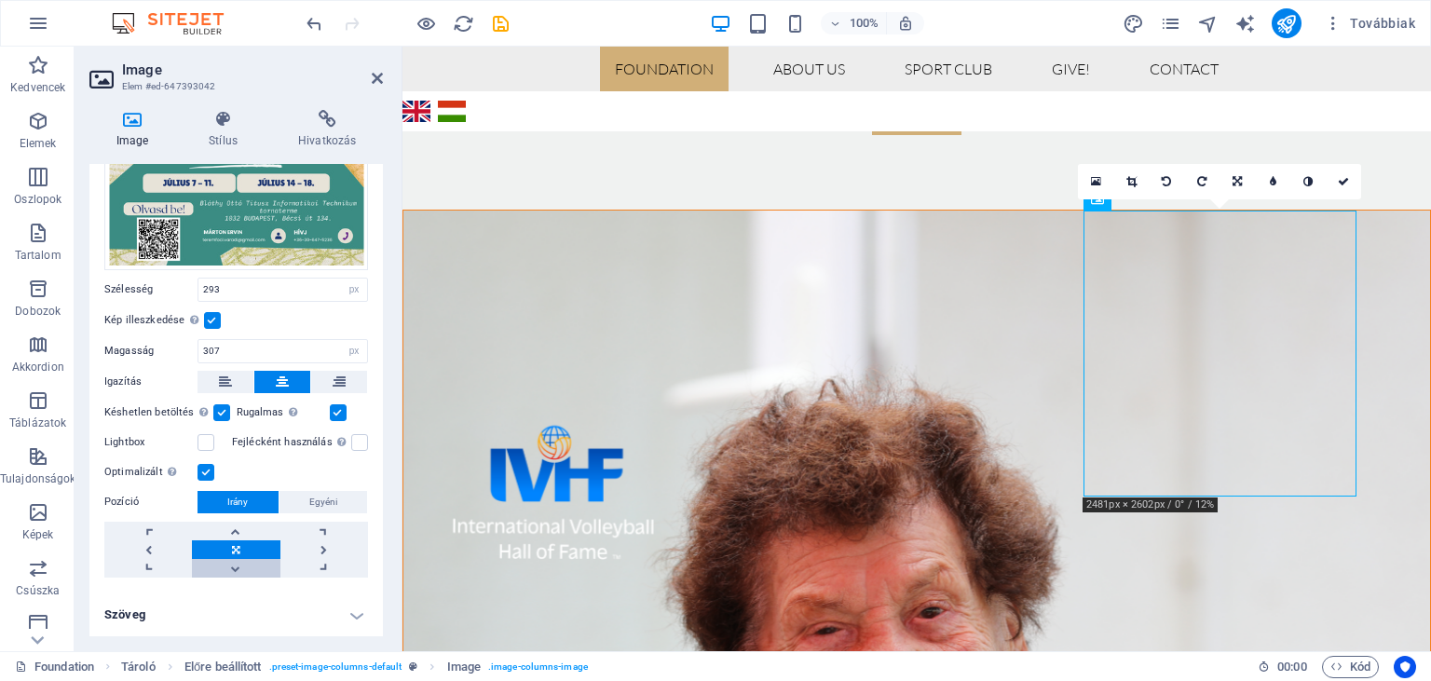
click at [237, 567] on link at bounding box center [236, 568] width 88 height 19
click at [237, 527] on link at bounding box center [236, 531] width 88 height 19
click at [378, 84] on icon at bounding box center [377, 78] width 11 height 15
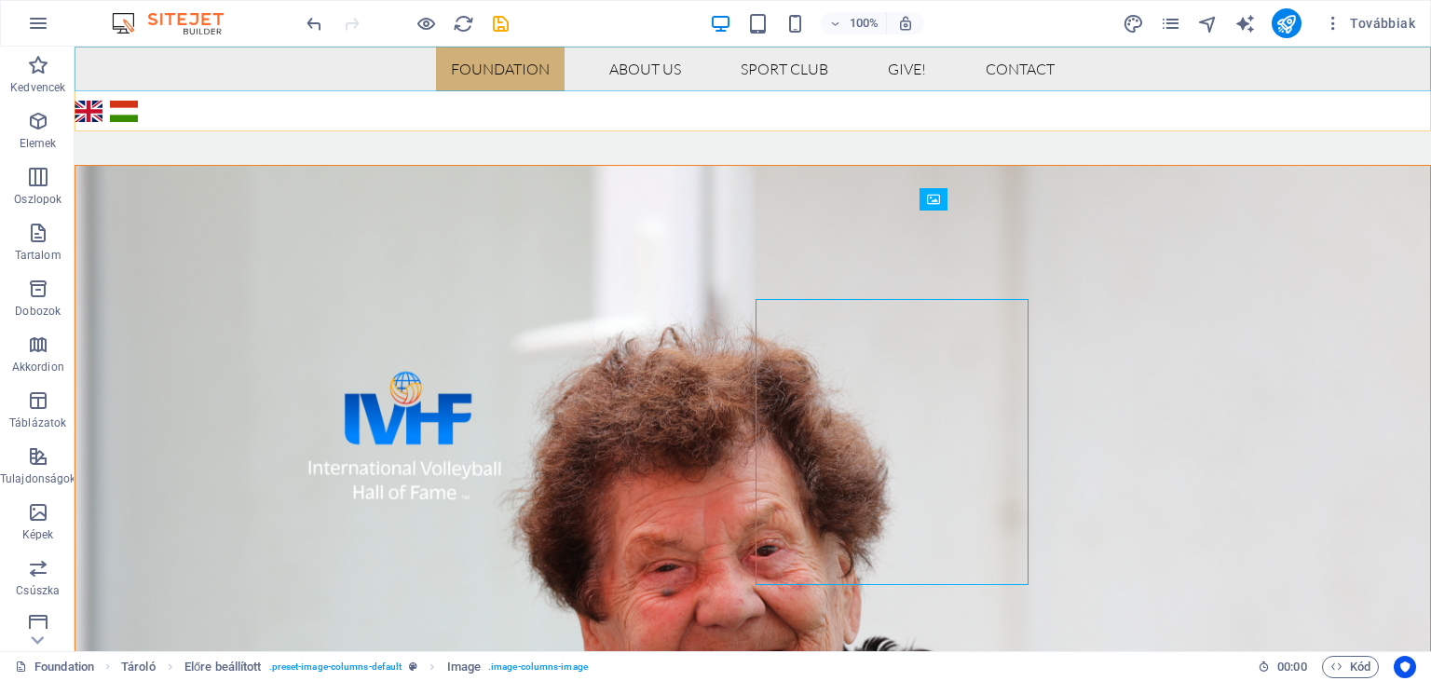
scroll to position [1018, 0]
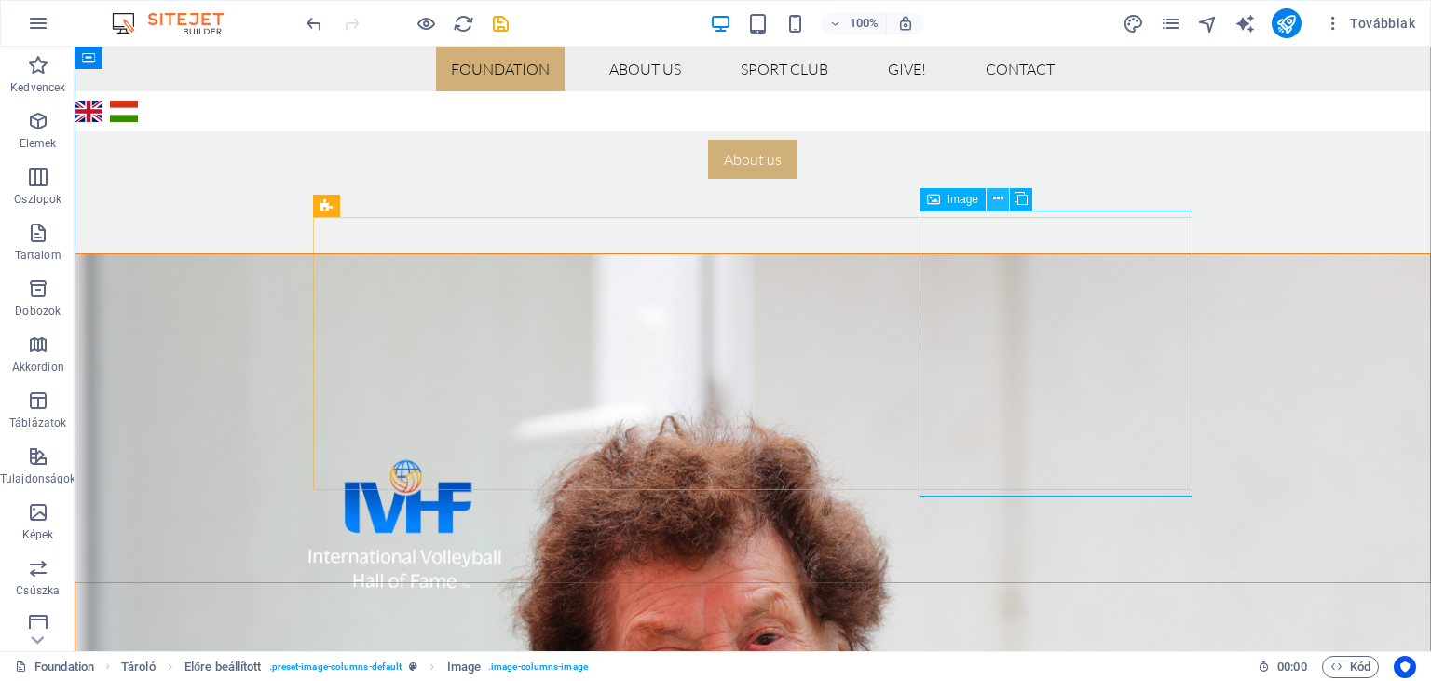
click at [1002, 202] on icon at bounding box center [998, 199] width 10 height 20
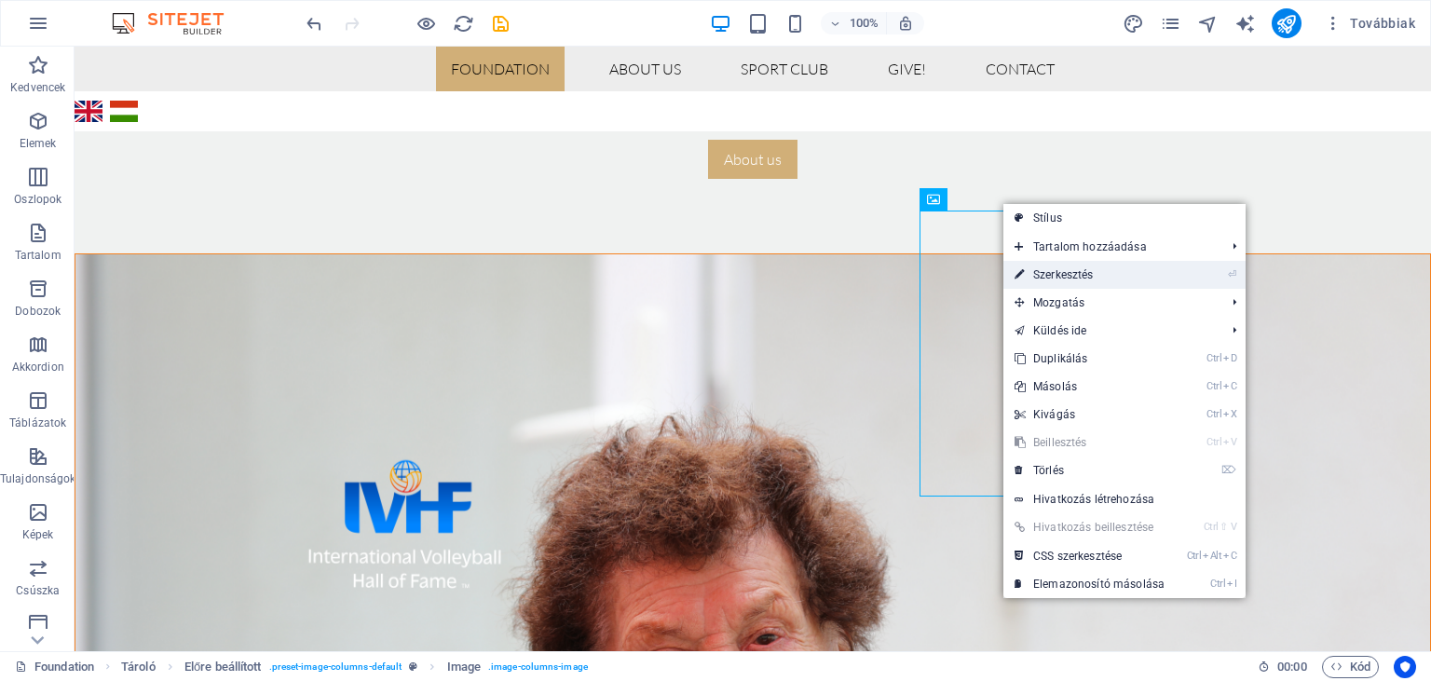
click at [1034, 275] on link "⏎ Szerkesztés" at bounding box center [1090, 275] width 172 height 28
select select "px"
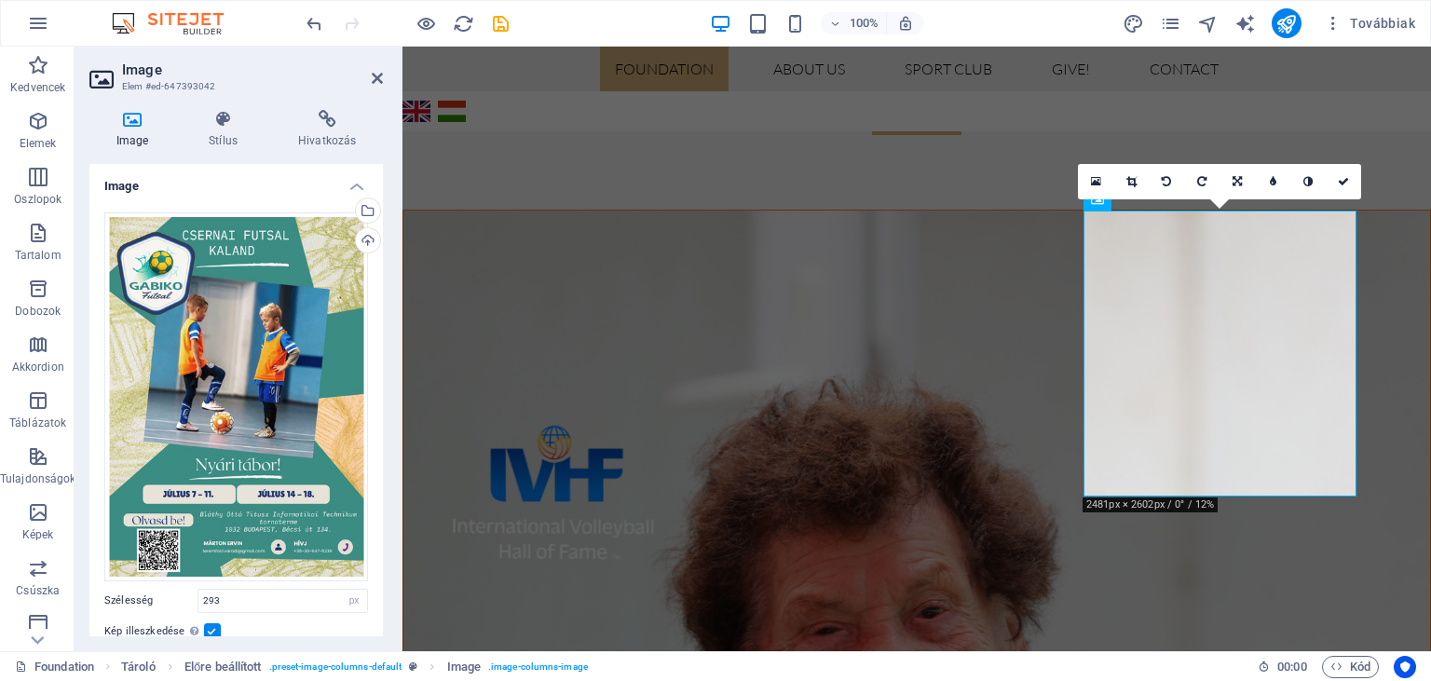
scroll to position [311, 0]
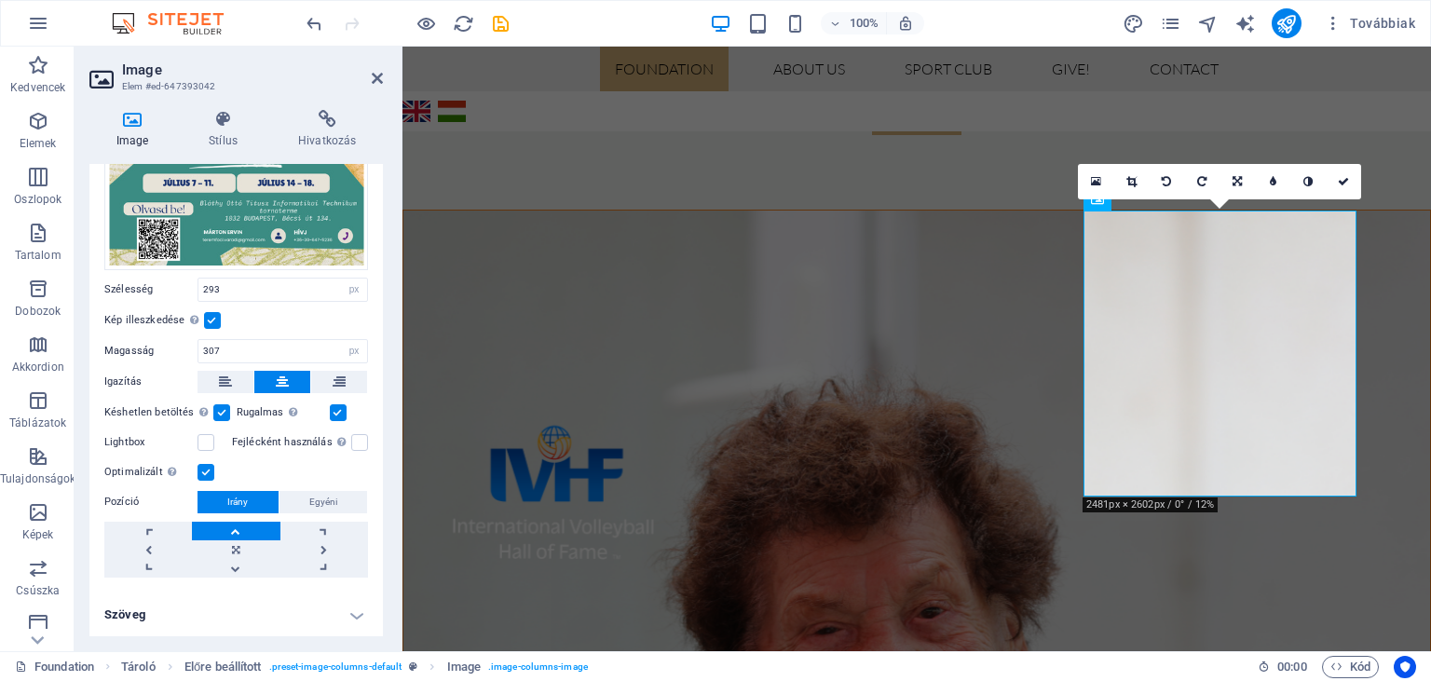
click at [361, 622] on h4 "Szöveg" at bounding box center [236, 615] width 294 height 45
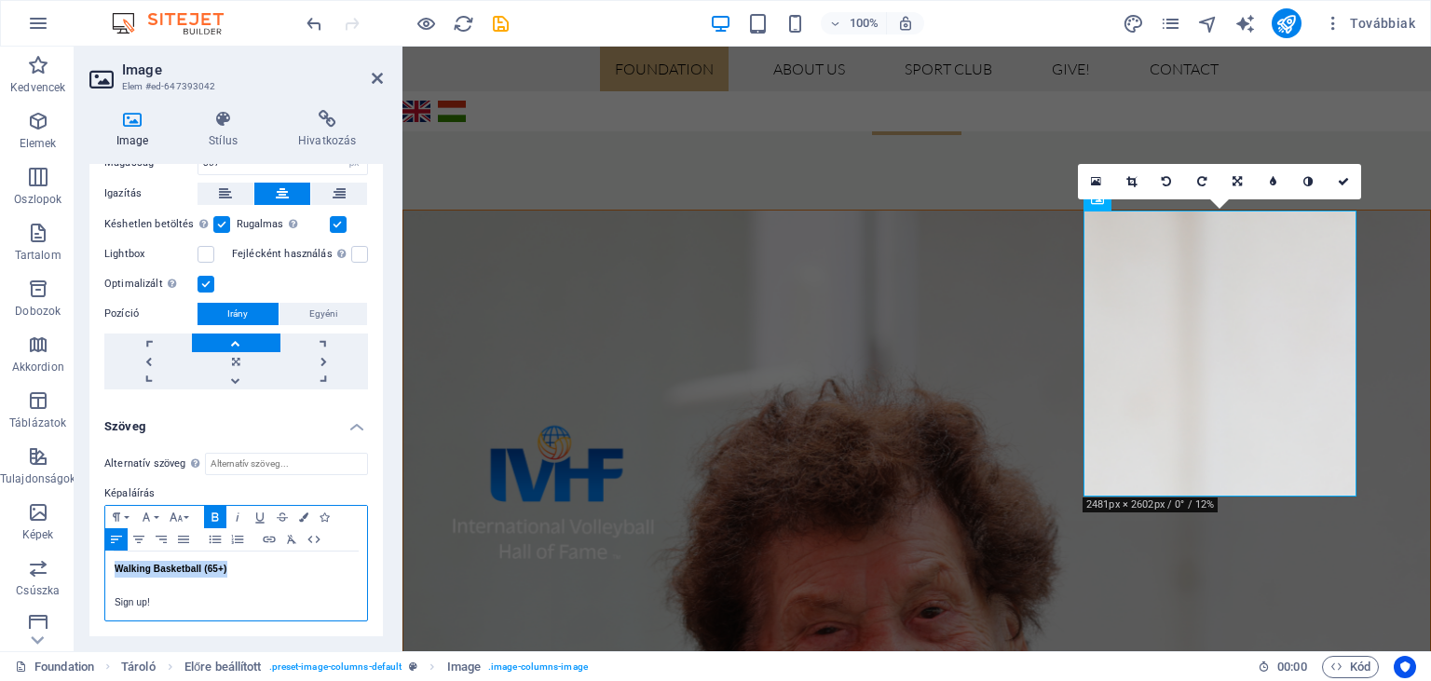
drag, startPoint x: 232, startPoint y: 567, endPoint x: 108, endPoint y: 565, distance: 123.9
click at [108, 565] on div "Walking Basketball (65+) Sign up!" at bounding box center [236, 586] width 262 height 69
click at [161, 606] on p "Sign up!" at bounding box center [236, 602] width 243 height 17
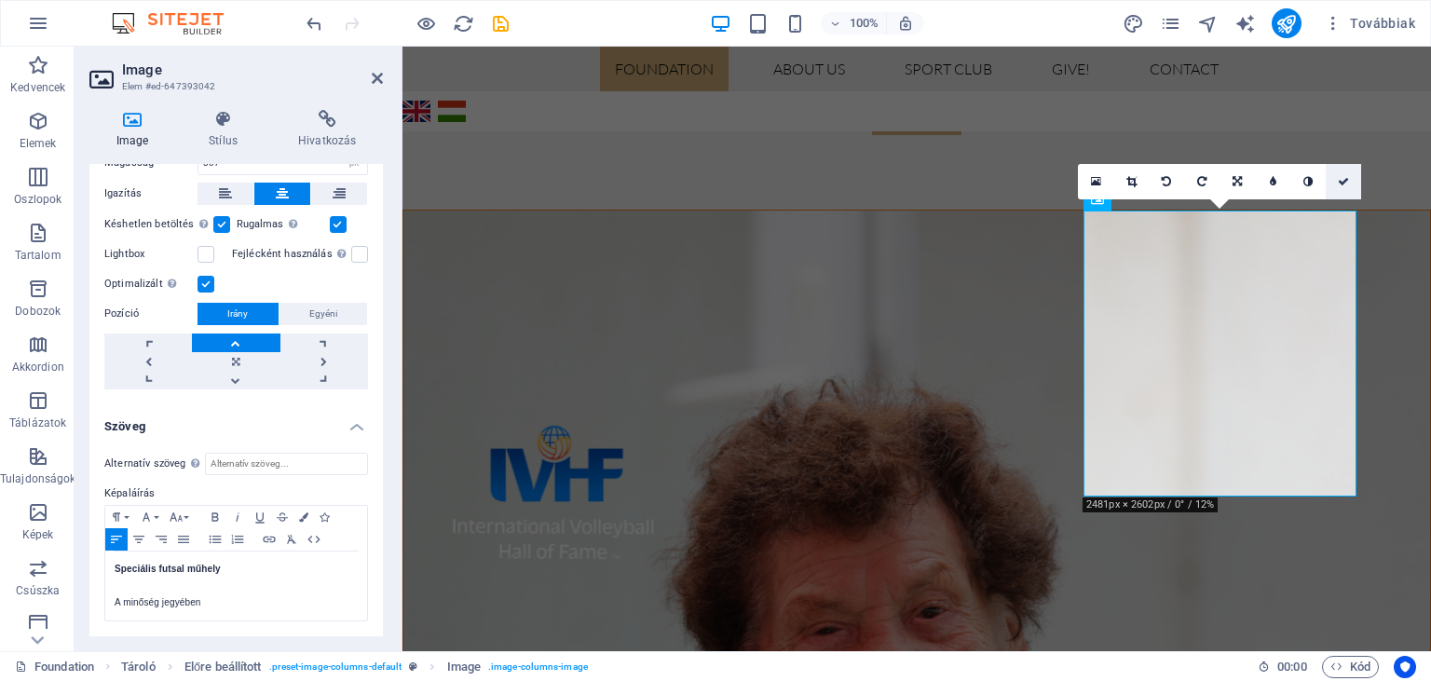
click at [1344, 177] on icon at bounding box center [1343, 181] width 11 height 11
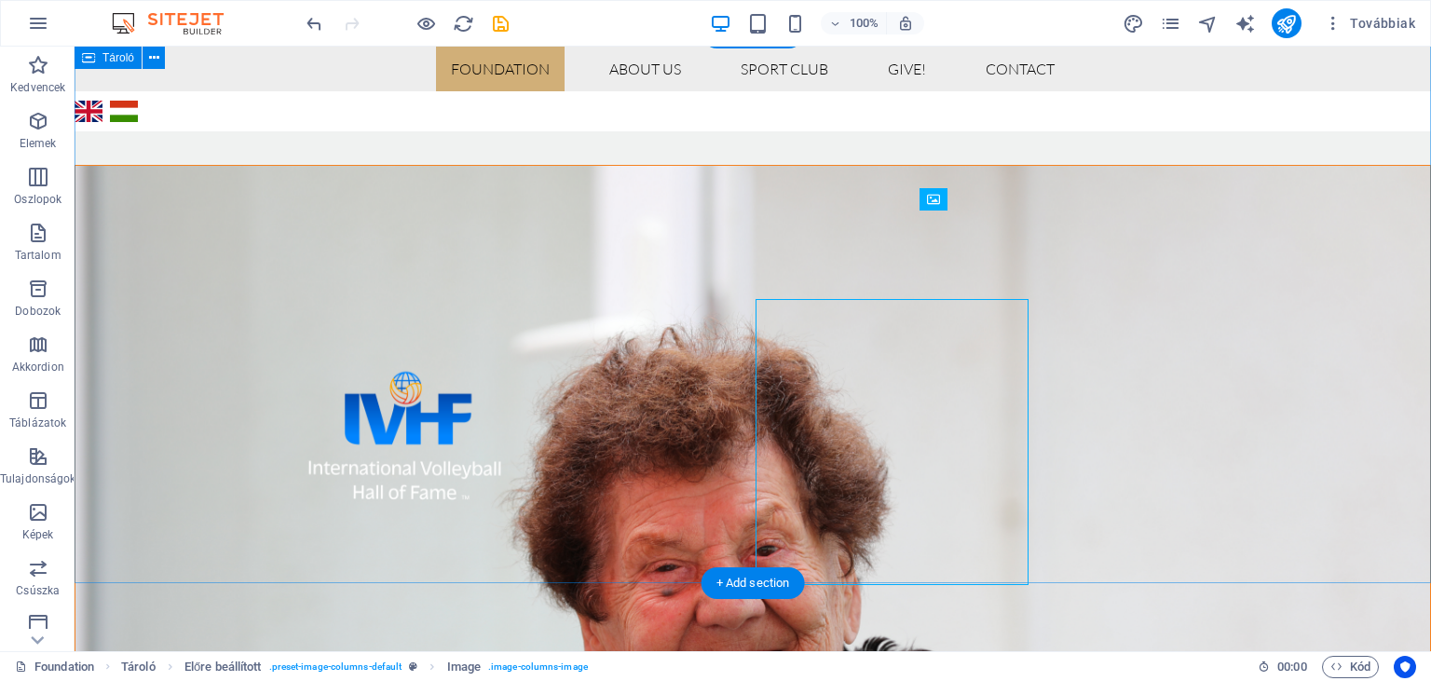
scroll to position [1018, 0]
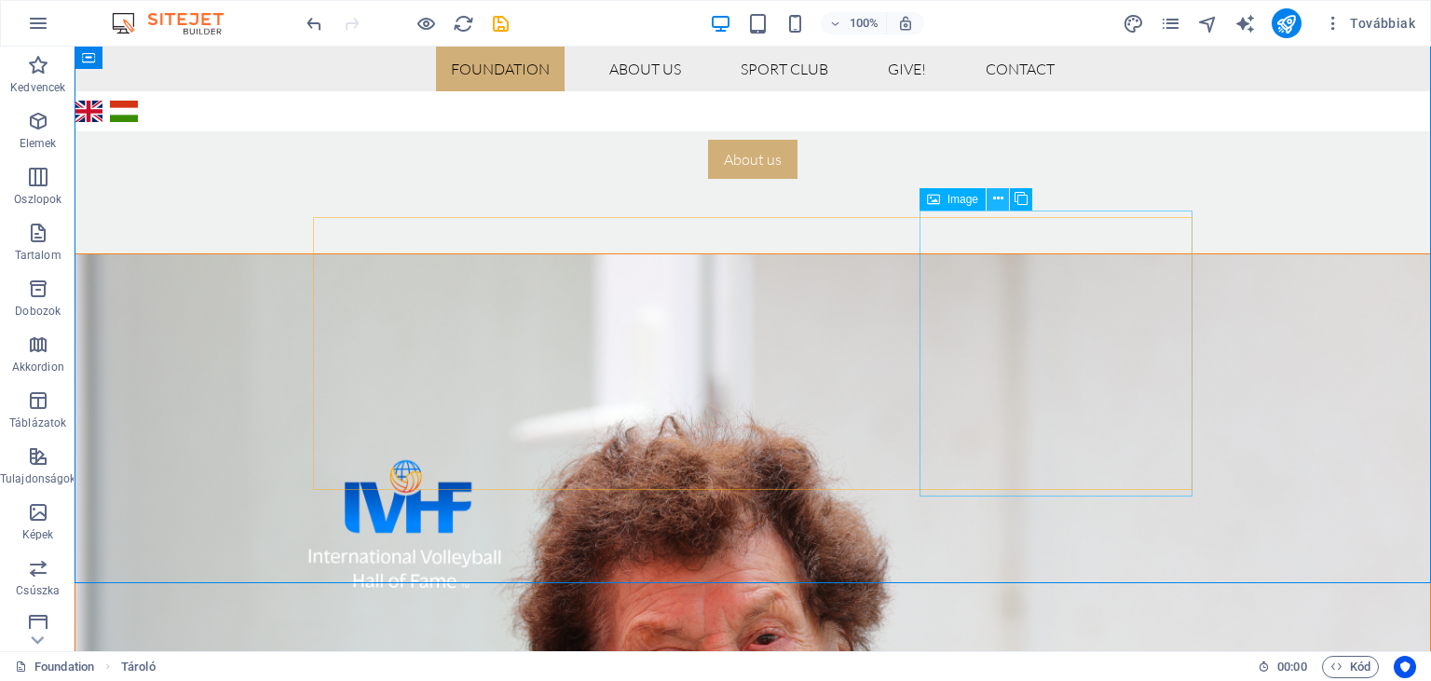
click at [994, 198] on icon at bounding box center [998, 199] width 10 height 20
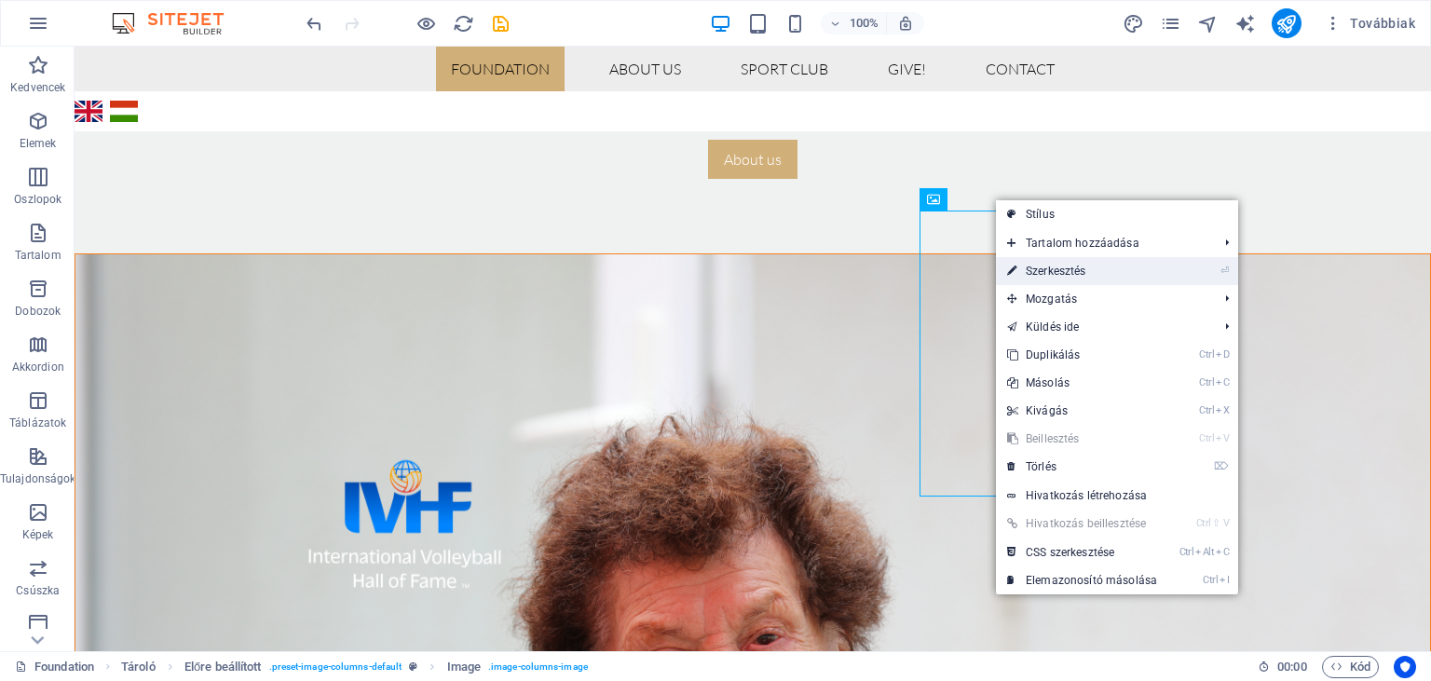
click at [1043, 269] on link "⏎ Szerkesztés" at bounding box center [1082, 271] width 172 height 28
select select "px"
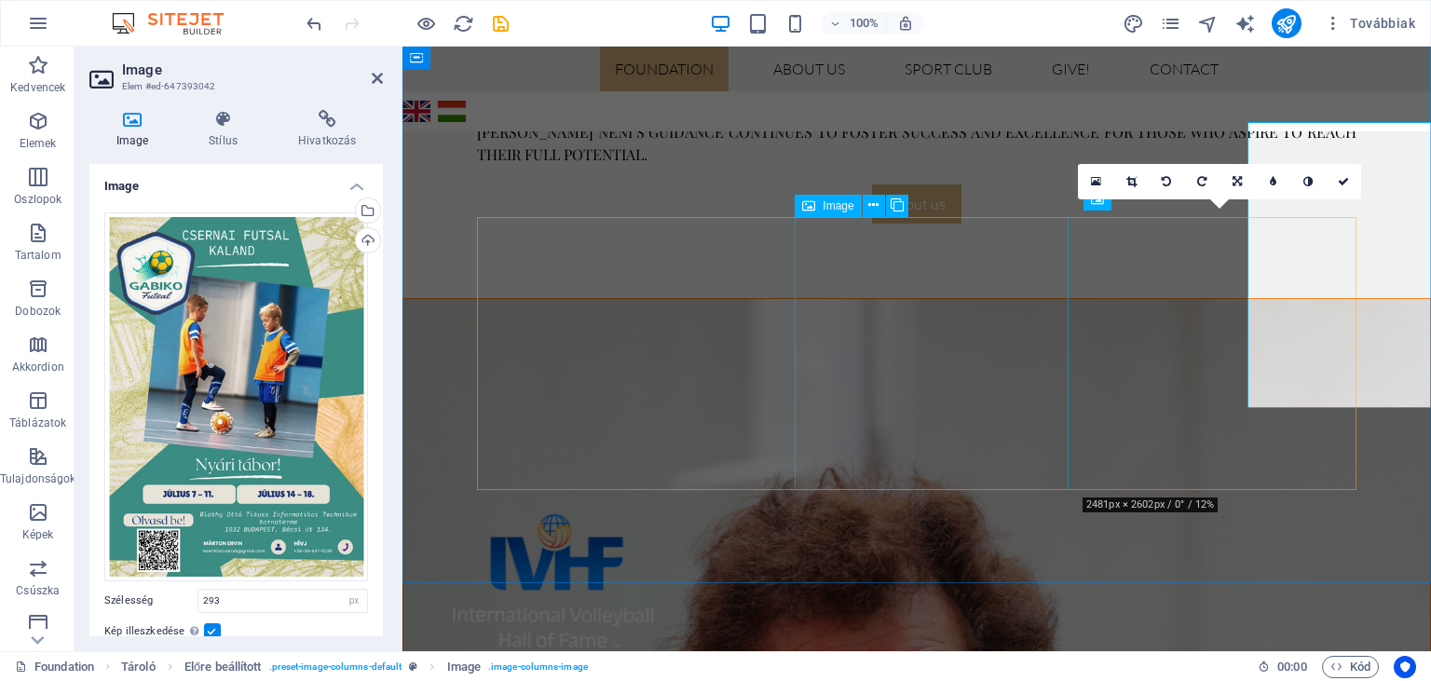
scroll to position [1106, 0]
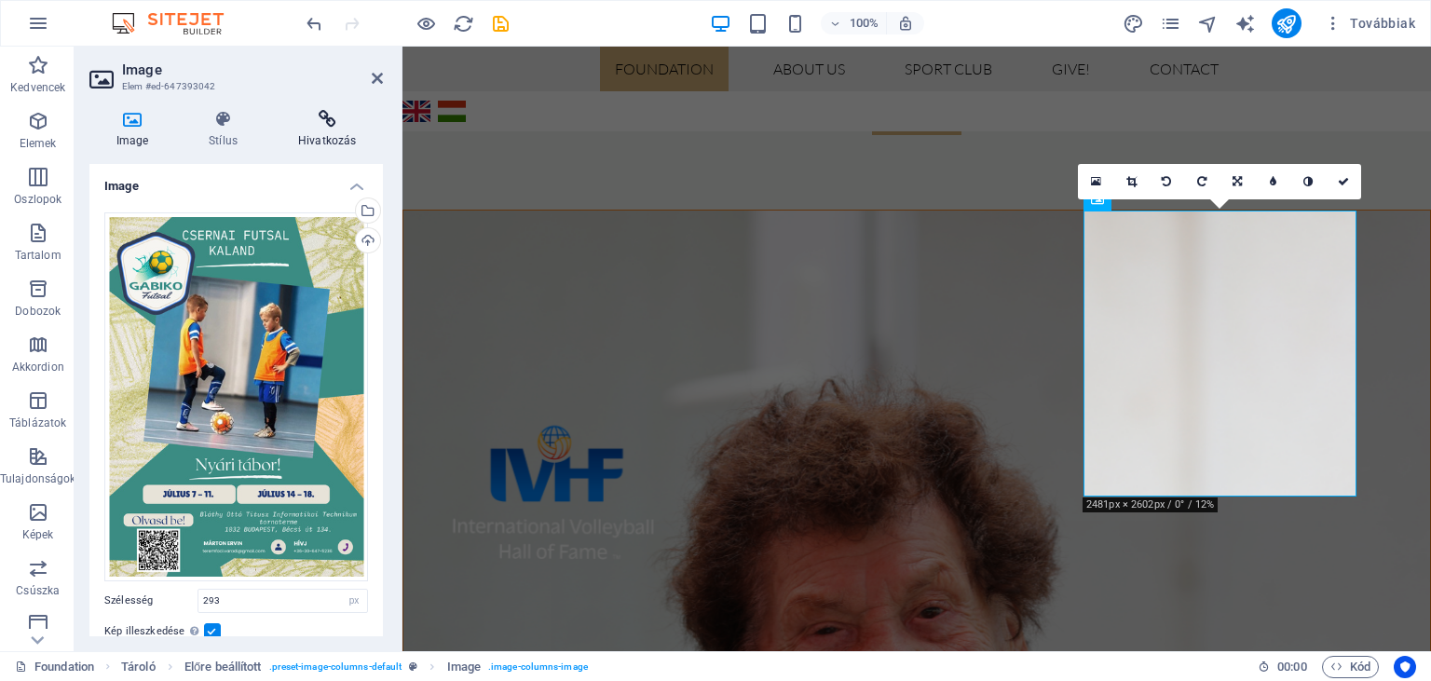
click at [319, 129] on icon at bounding box center [327, 119] width 111 height 19
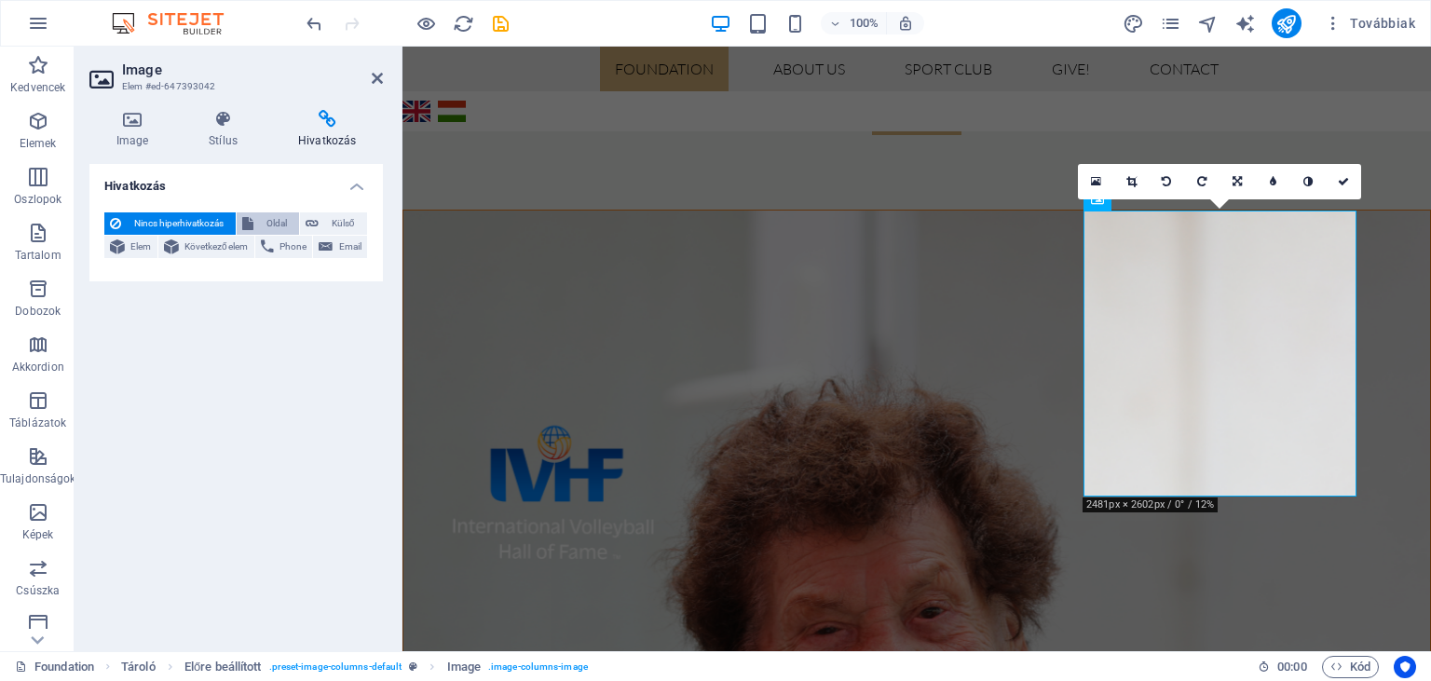
click at [271, 225] on span "Oldal" at bounding box center [276, 223] width 34 height 22
select select
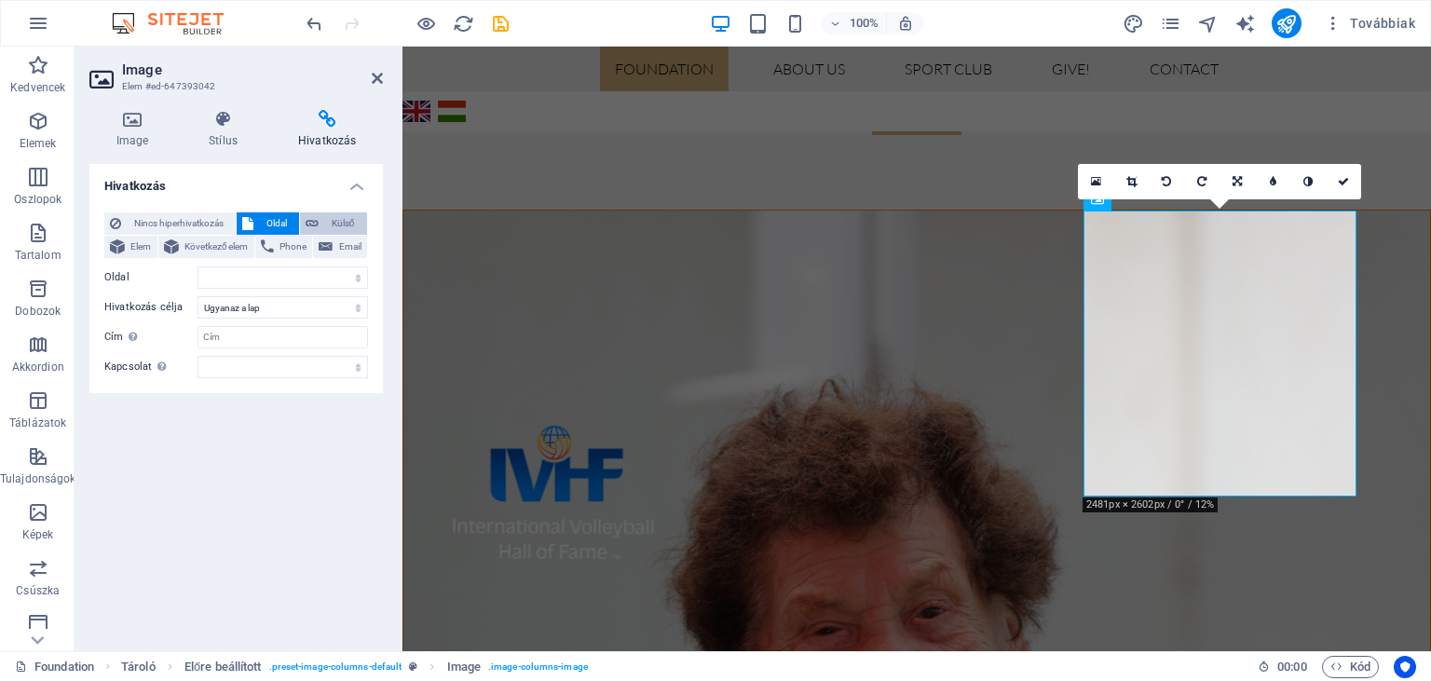
click at [335, 225] on span "Külső" at bounding box center [342, 223] width 37 height 22
select select "blank"
select select
click at [274, 223] on span "Oldal" at bounding box center [276, 223] width 34 height 22
select select
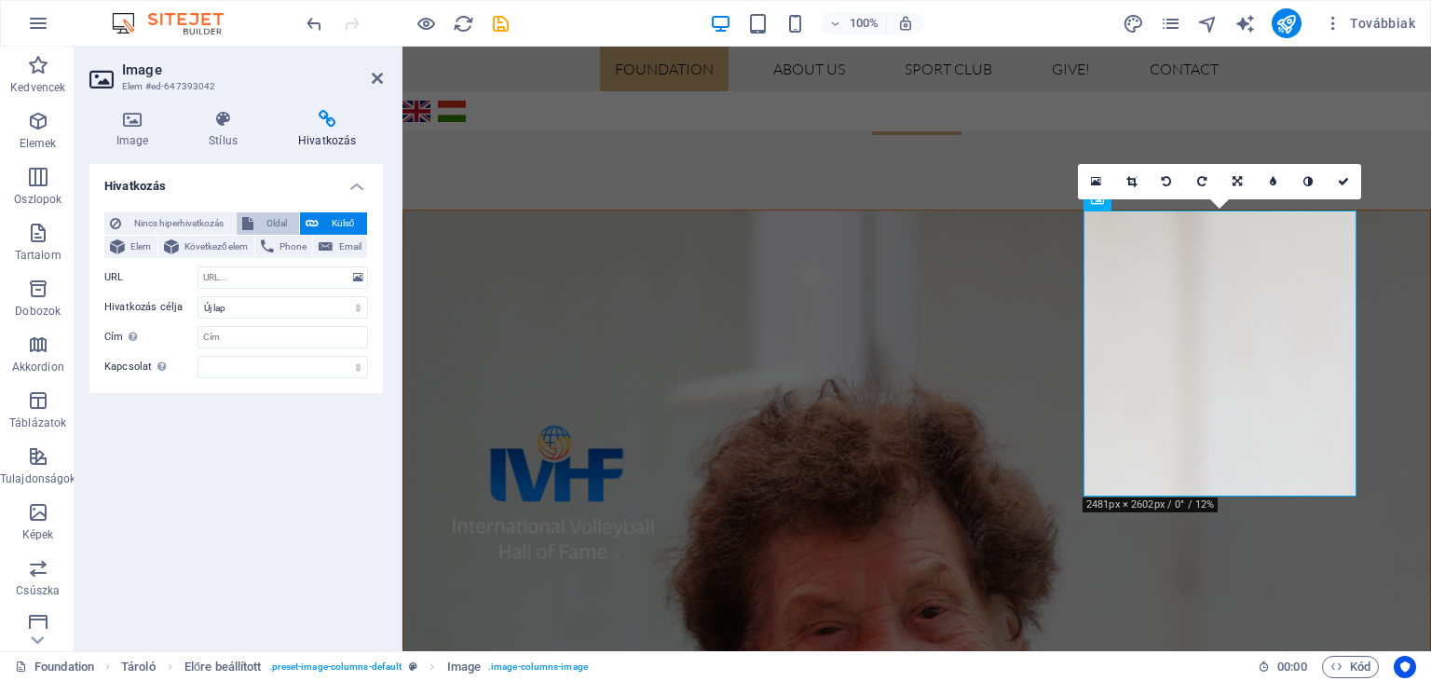
select select
click at [198, 266] on select "Foundation About us Sport Club -- KRM -- CSFA Walking Basketball Give! Contact1…" at bounding box center [283, 277] width 171 height 22
select select "4"
click option "-- CSFA" at bounding box center [0, 0] width 0 height 0
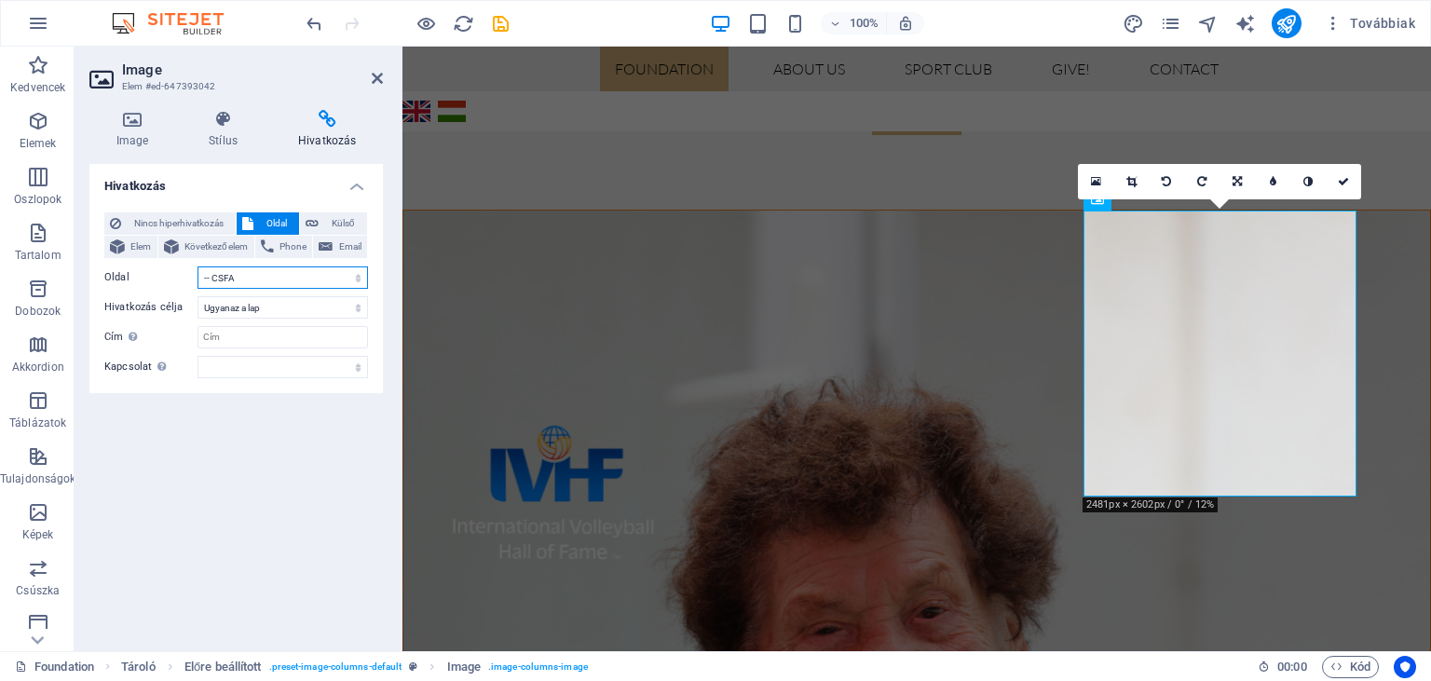
select select
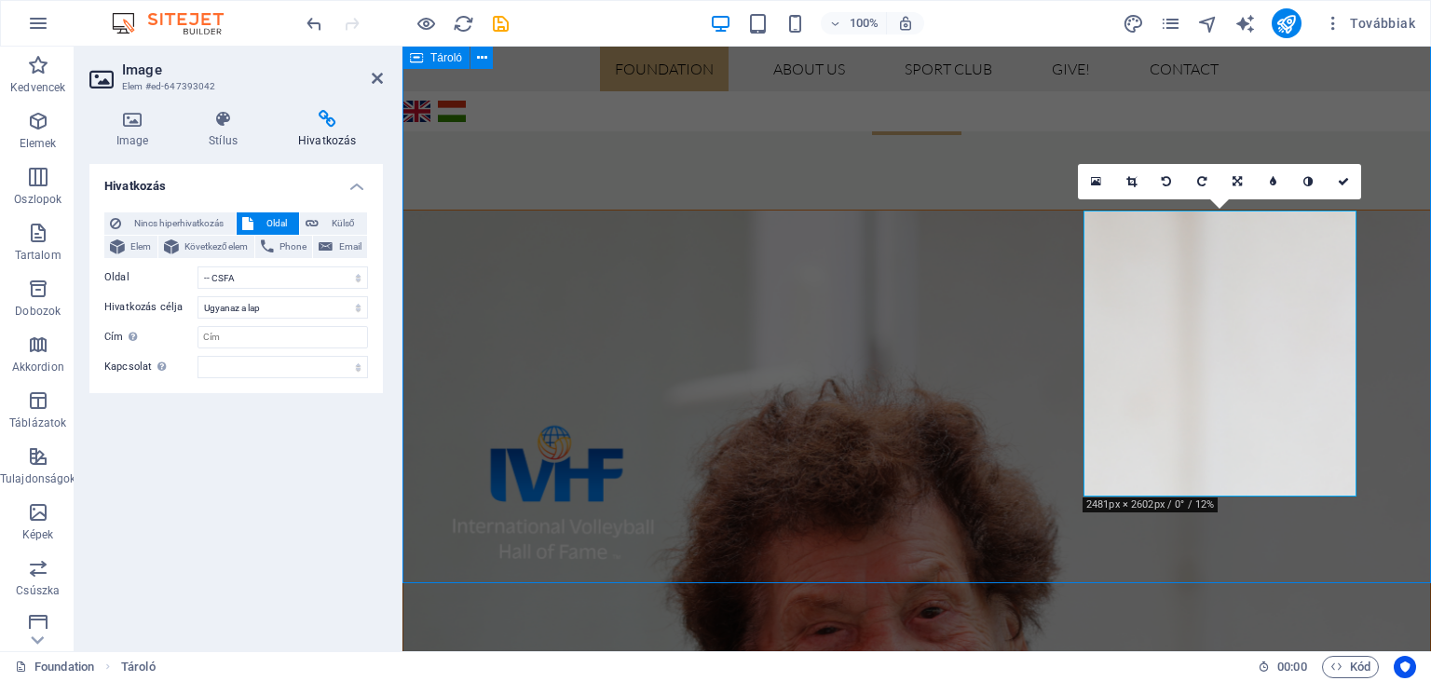
scroll to position [1018, 0]
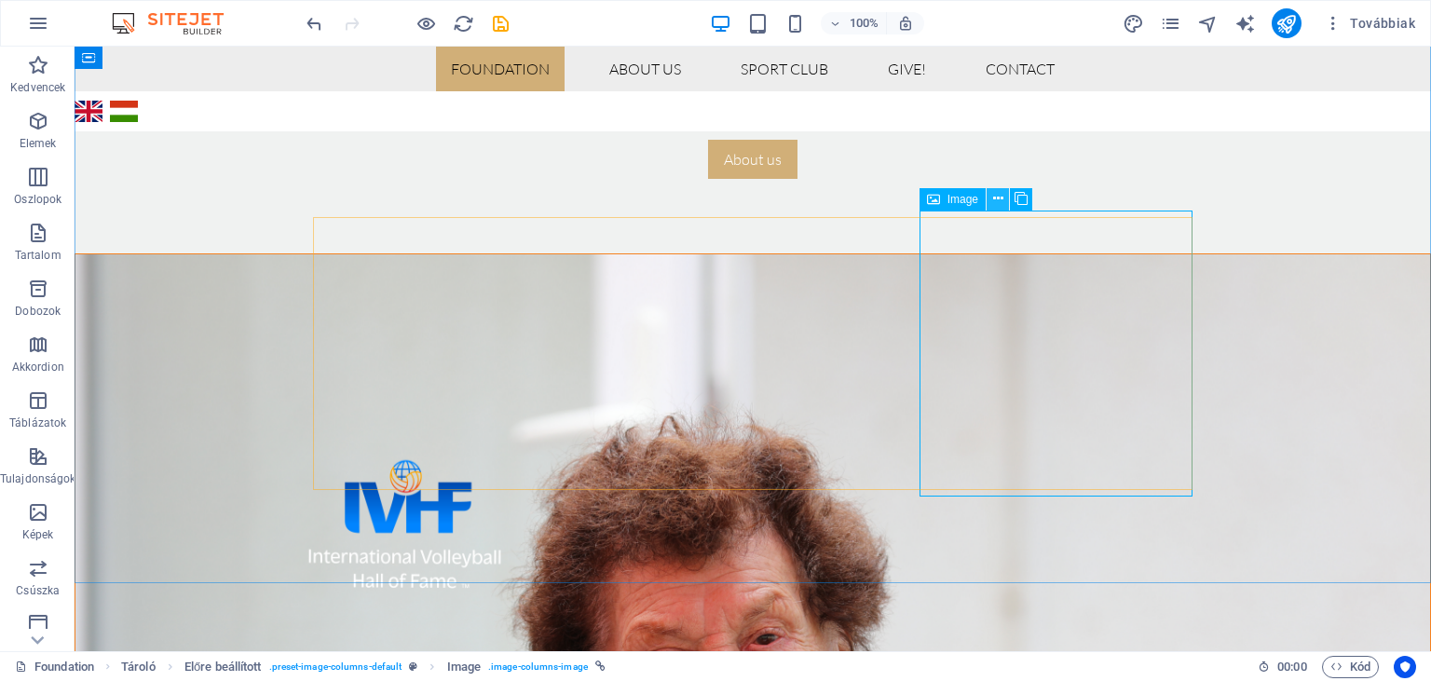
click at [1006, 198] on button at bounding box center [998, 199] width 22 height 22
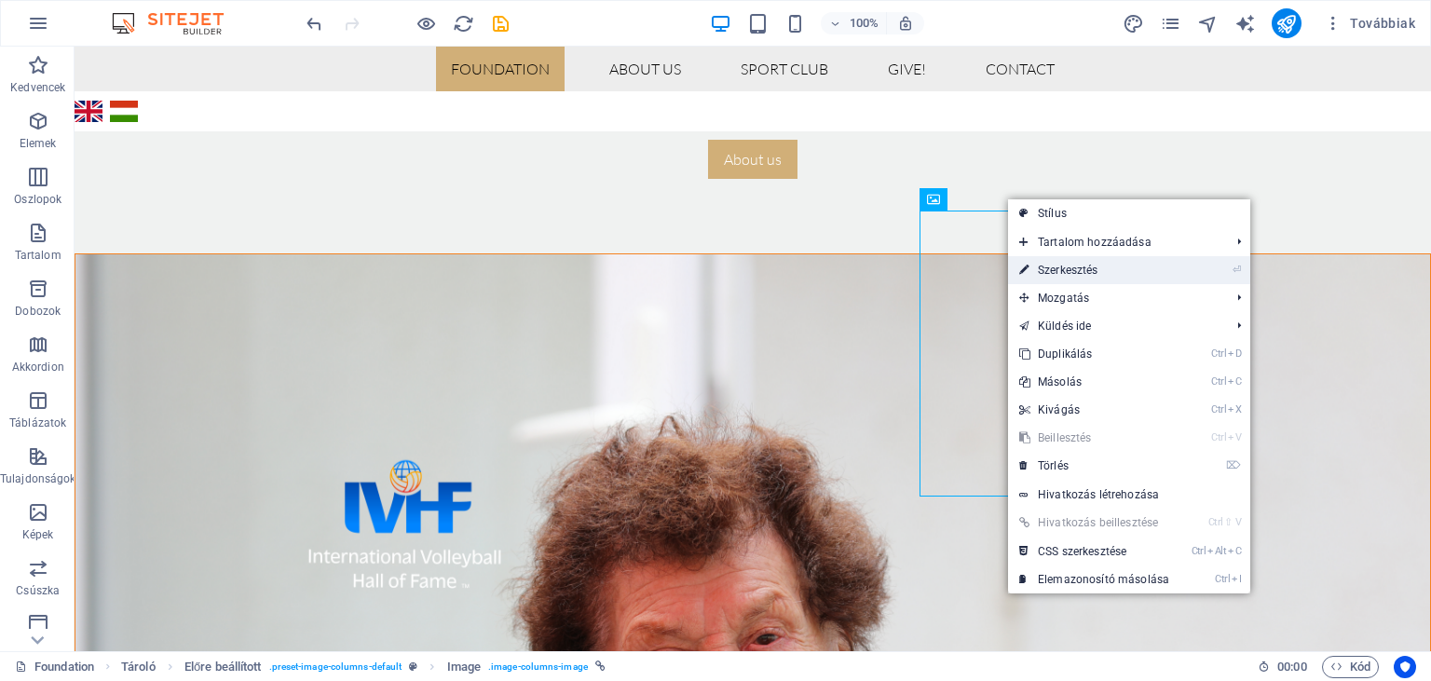
click at [1045, 266] on link "⏎ Szerkesztés" at bounding box center [1094, 270] width 172 height 28
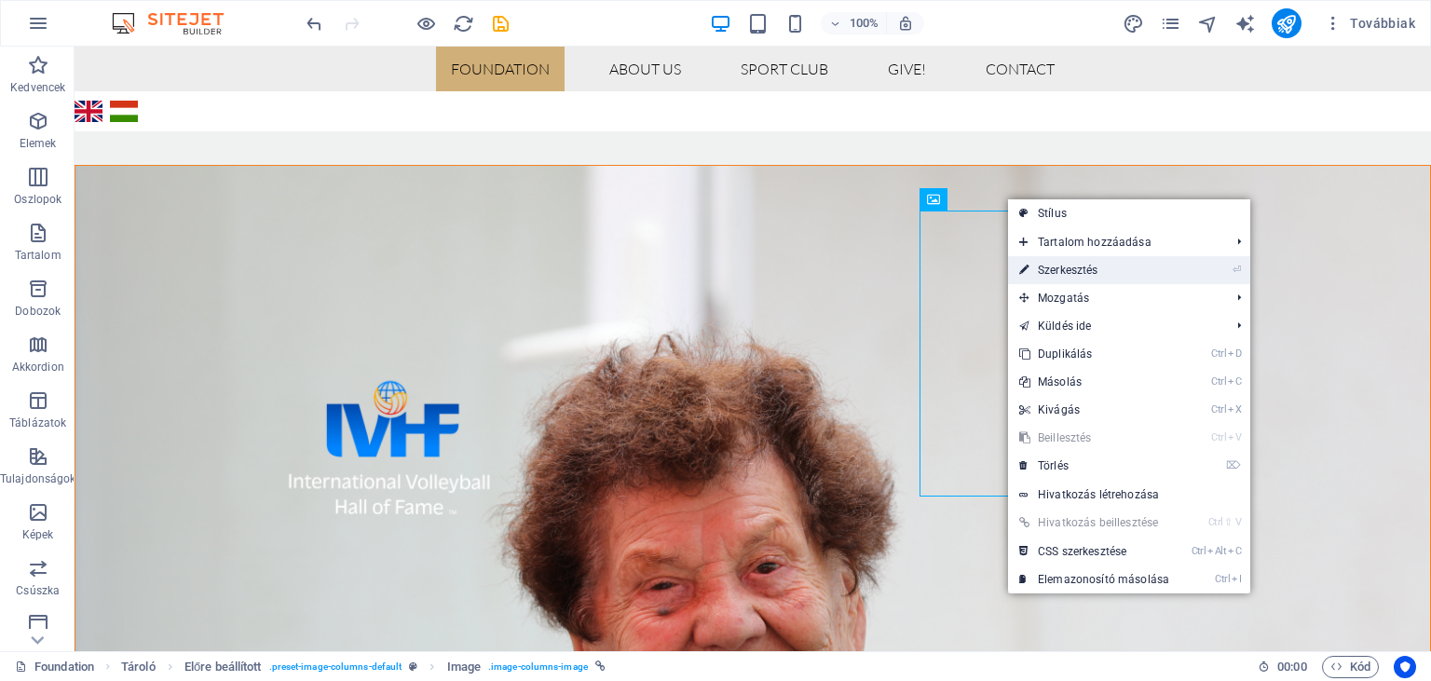
select select "4"
select select
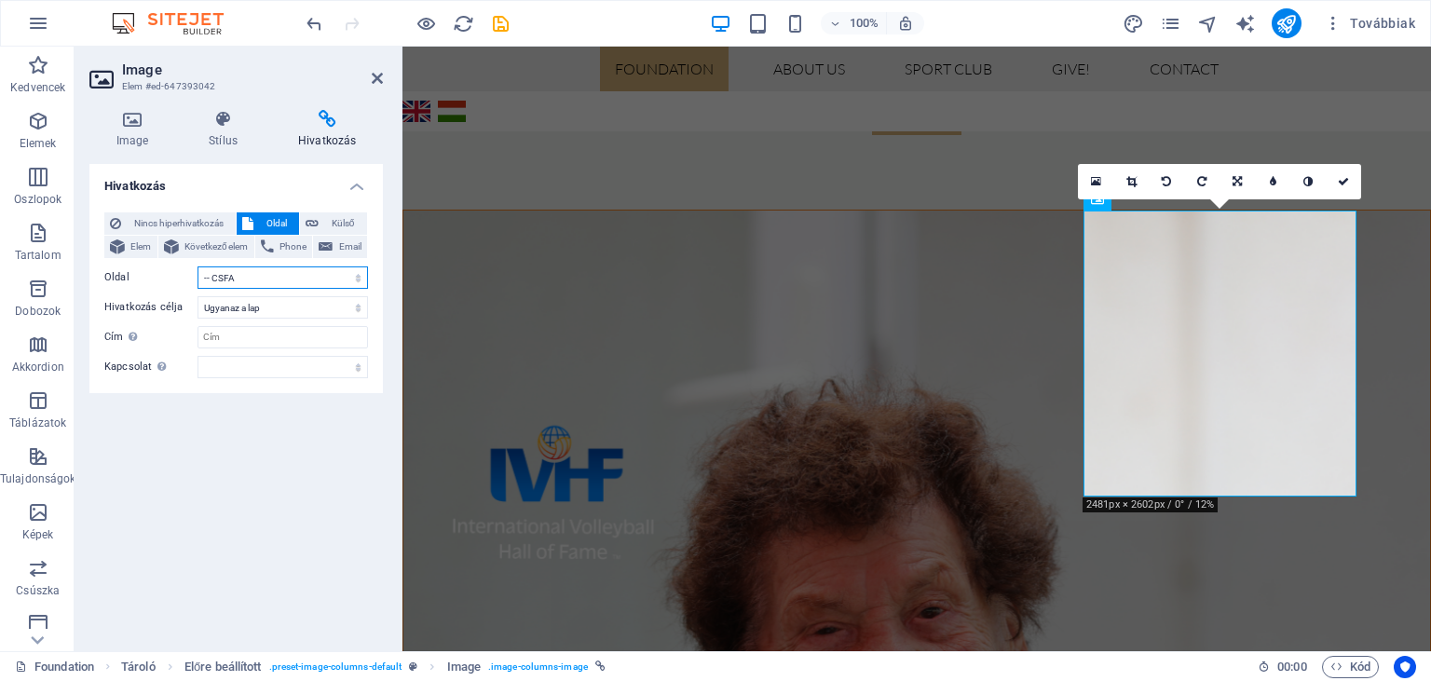
click at [198, 266] on select "Foundation About us Sport Club -- KRM -- CSFA Walking Basketball Give! Contact1…" at bounding box center [283, 277] width 171 height 22
click option "-- CSFA" at bounding box center [0, 0] width 0 height 0
click at [505, 29] on icon "save" at bounding box center [500, 23] width 21 height 21
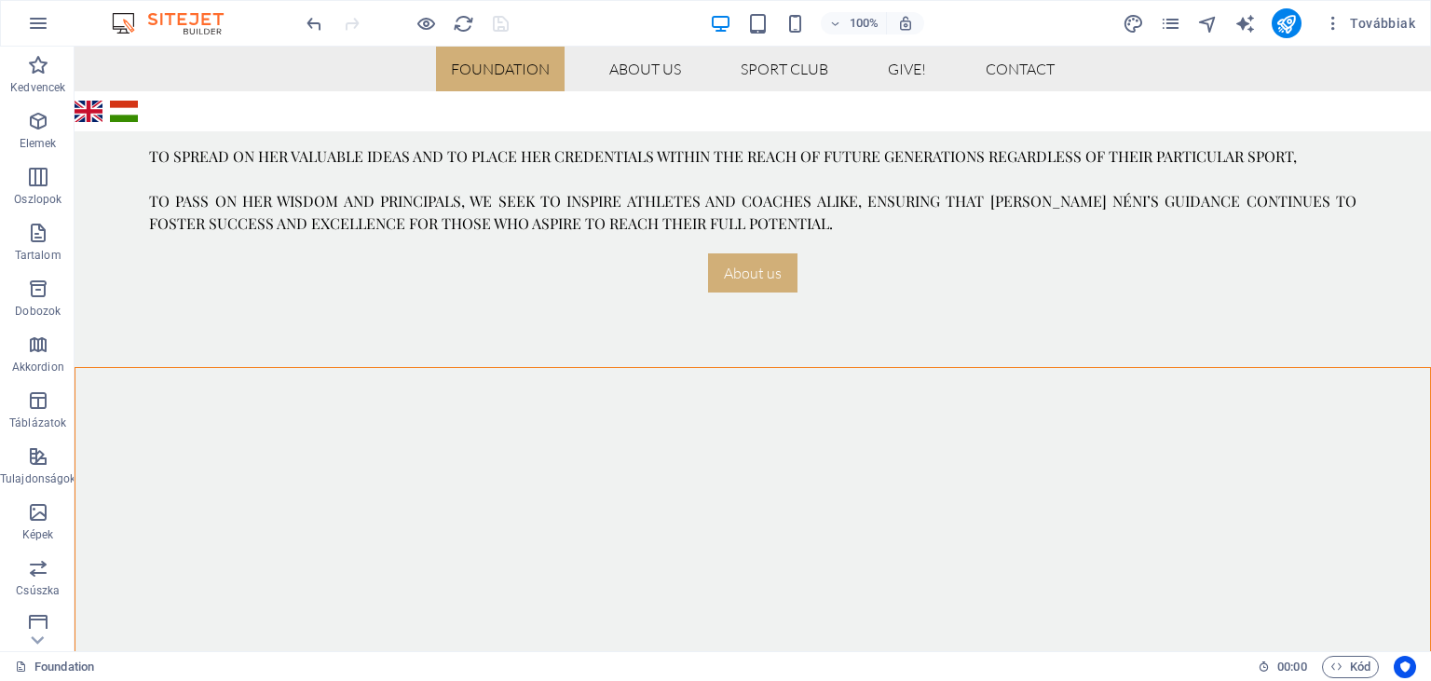
scroll to position [909, 0]
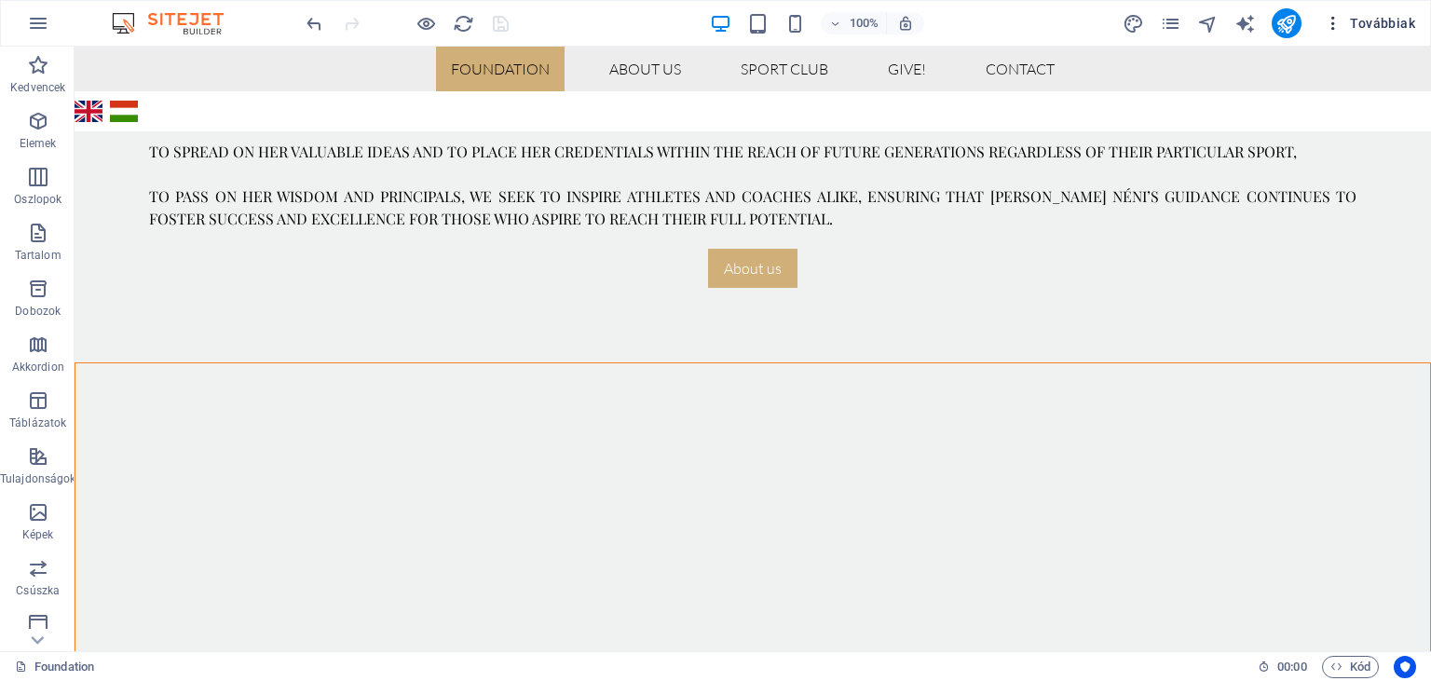
click at [1358, 27] on span "Továbbiak" at bounding box center [1369, 23] width 91 height 19
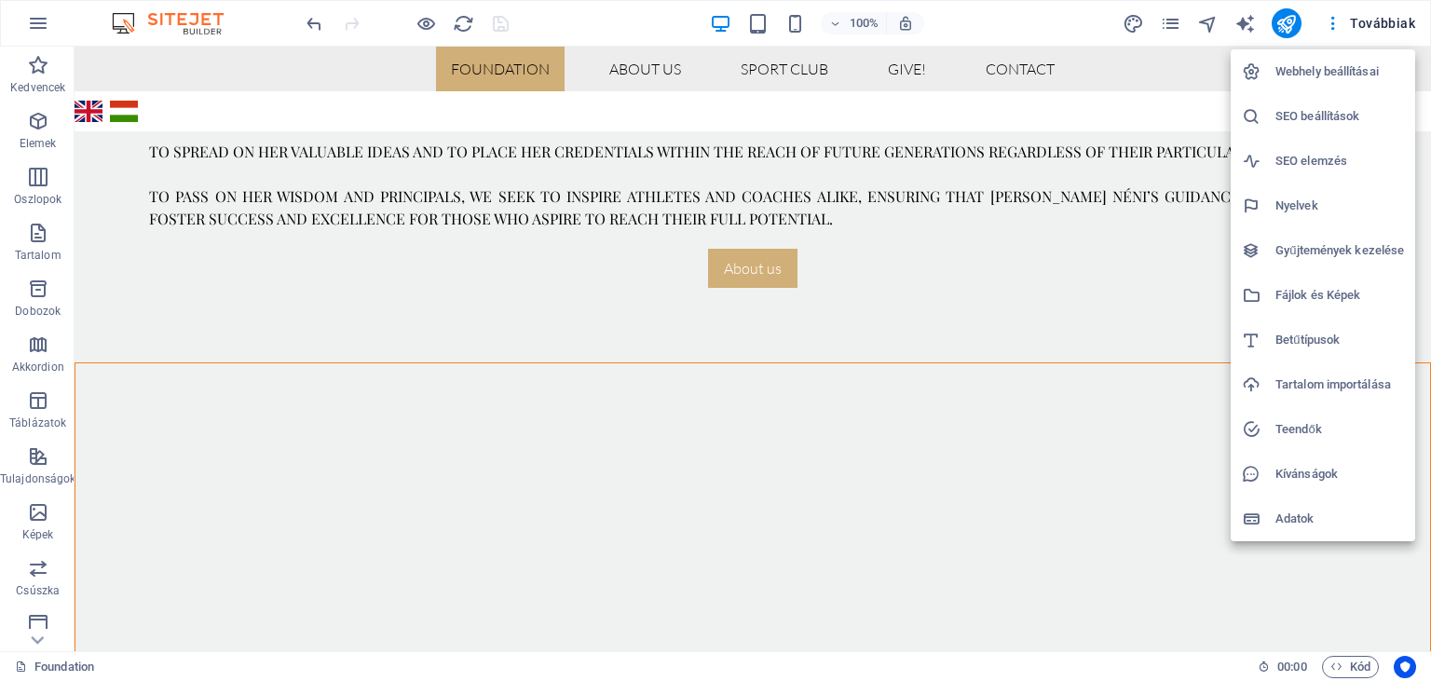
click at [1180, 28] on div at bounding box center [715, 340] width 1431 height 681
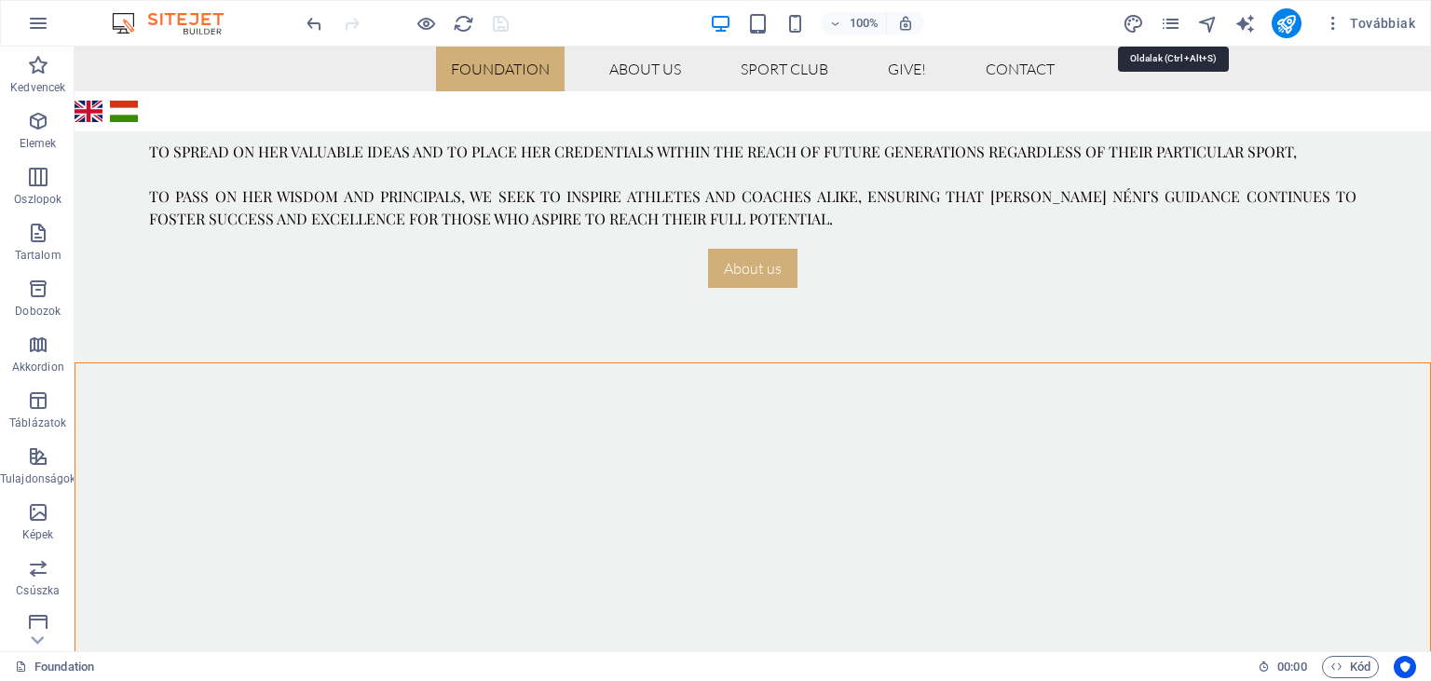
click at [1180, 28] on icon "pages" at bounding box center [1170, 23] width 21 height 21
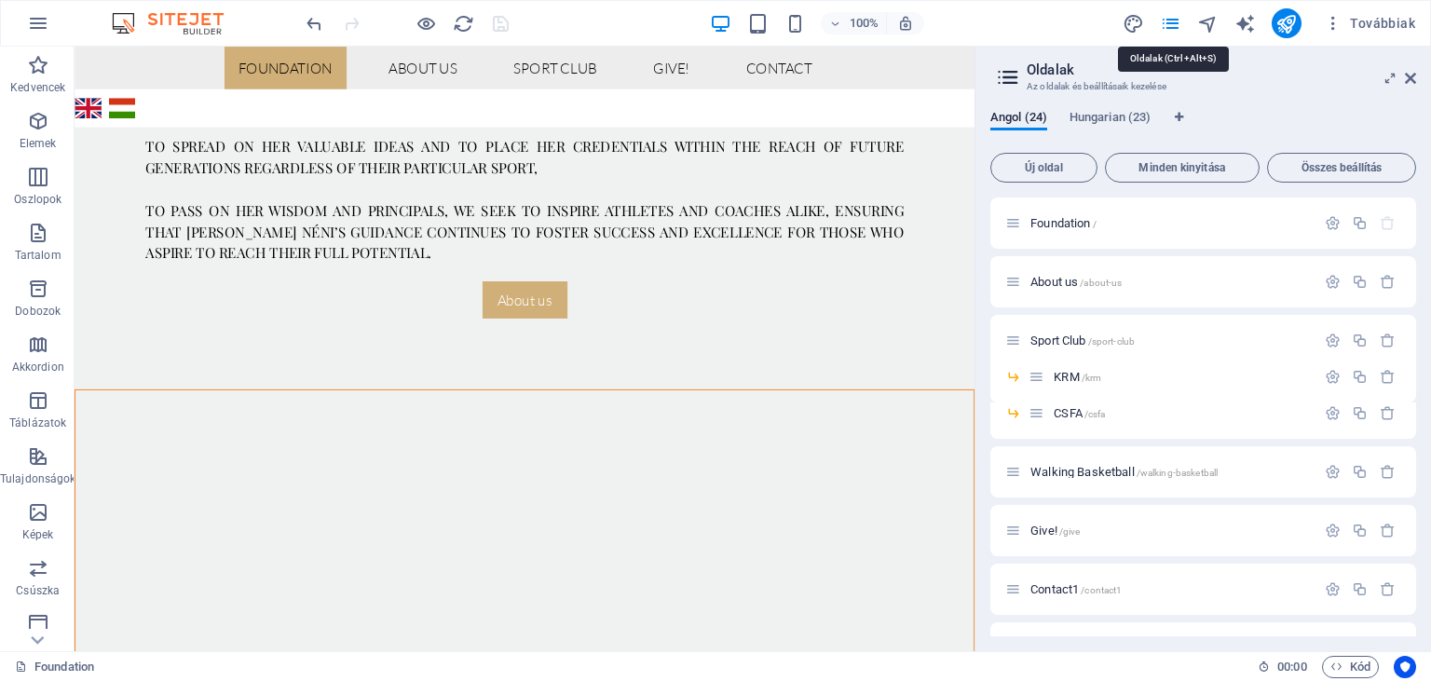
scroll to position [1047, 0]
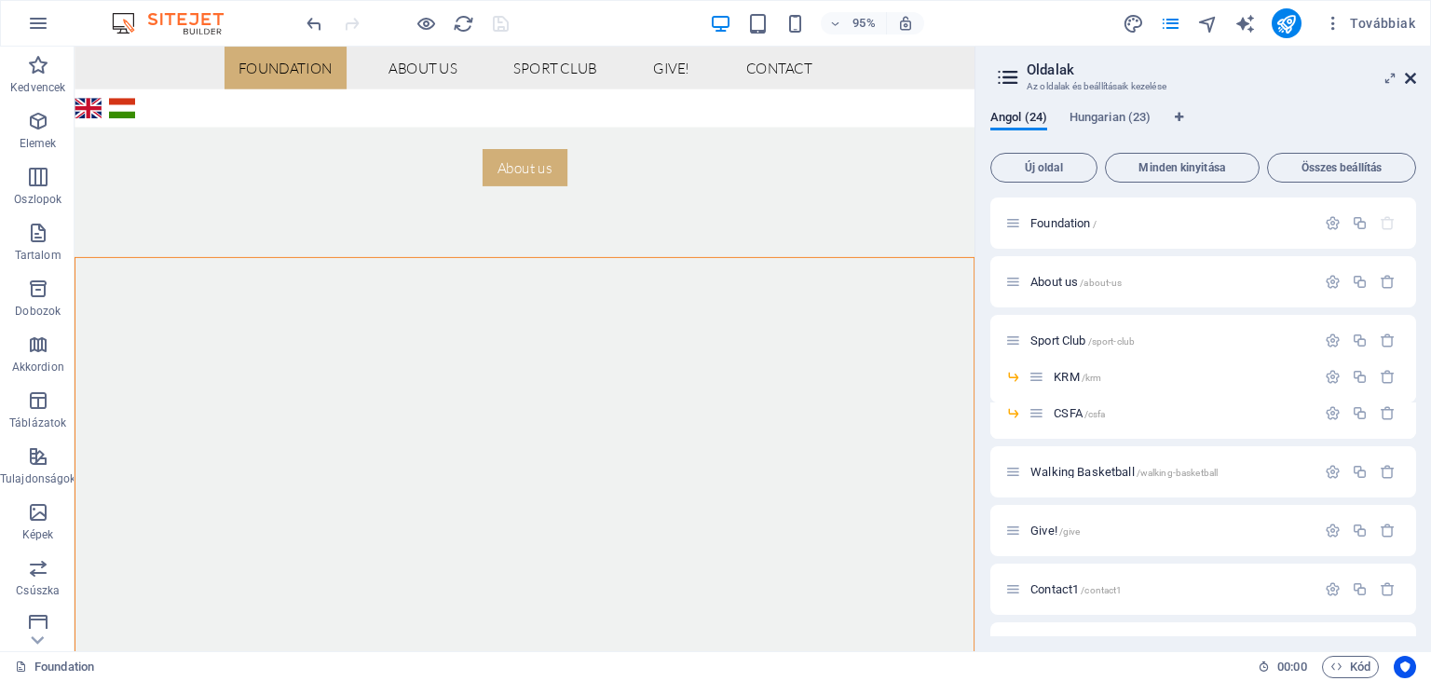
click at [1414, 84] on icon at bounding box center [1410, 78] width 11 height 15
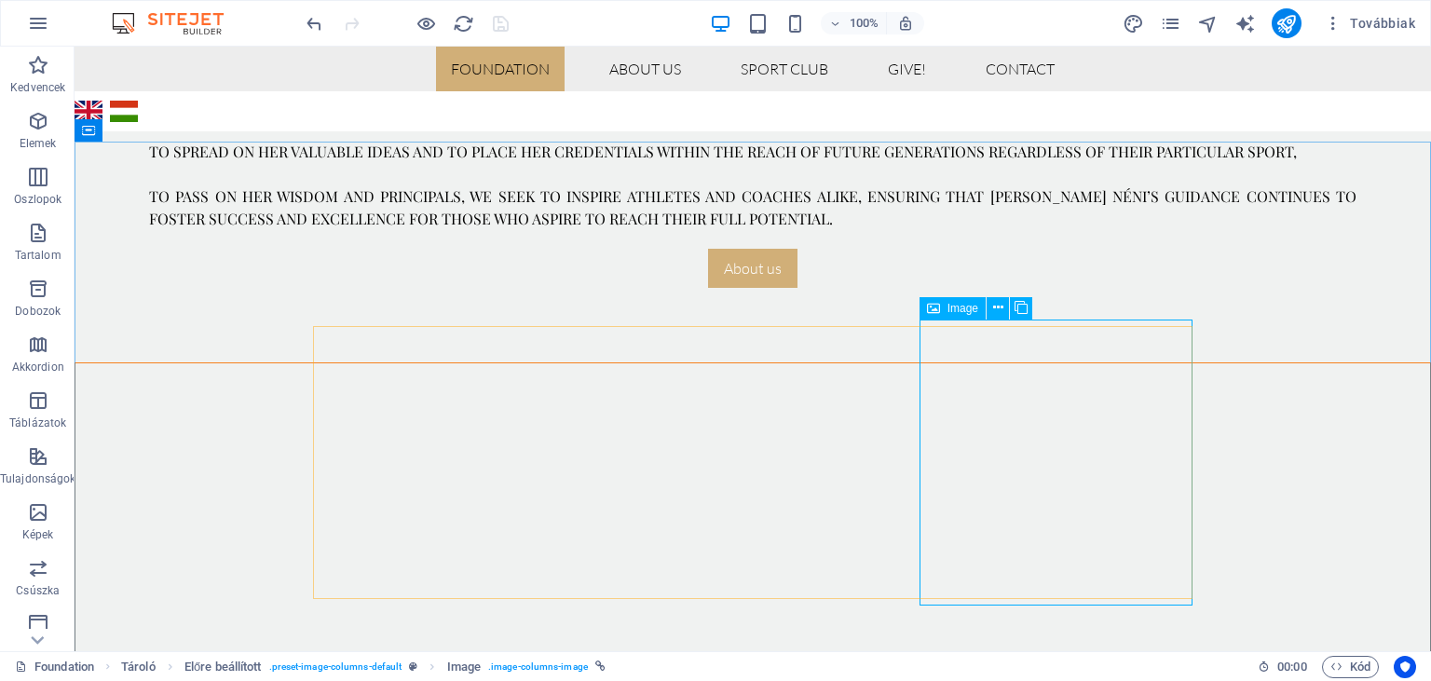
click at [948, 313] on span "Image" at bounding box center [963, 308] width 31 height 11
click at [997, 310] on icon at bounding box center [998, 308] width 10 height 20
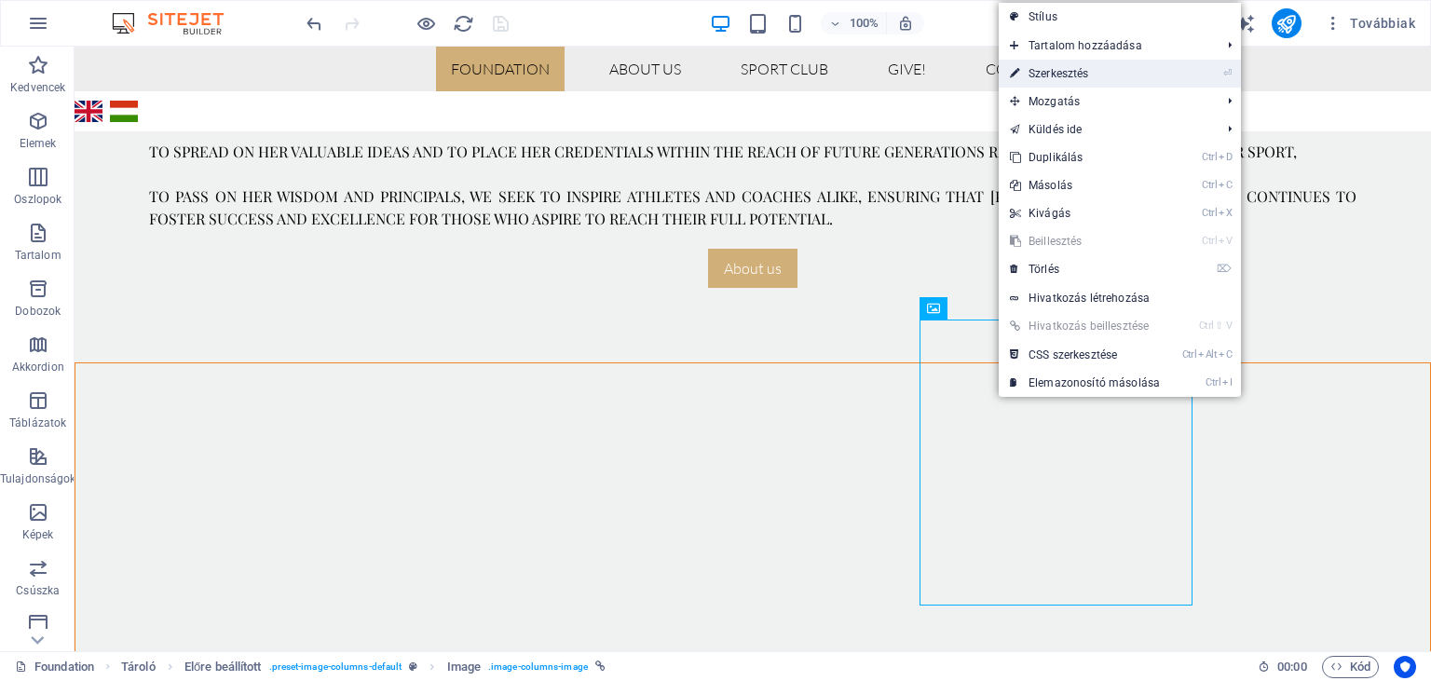
click at [1064, 74] on link "⏎ Szerkesztés" at bounding box center [1085, 74] width 172 height 28
select select "4"
select select
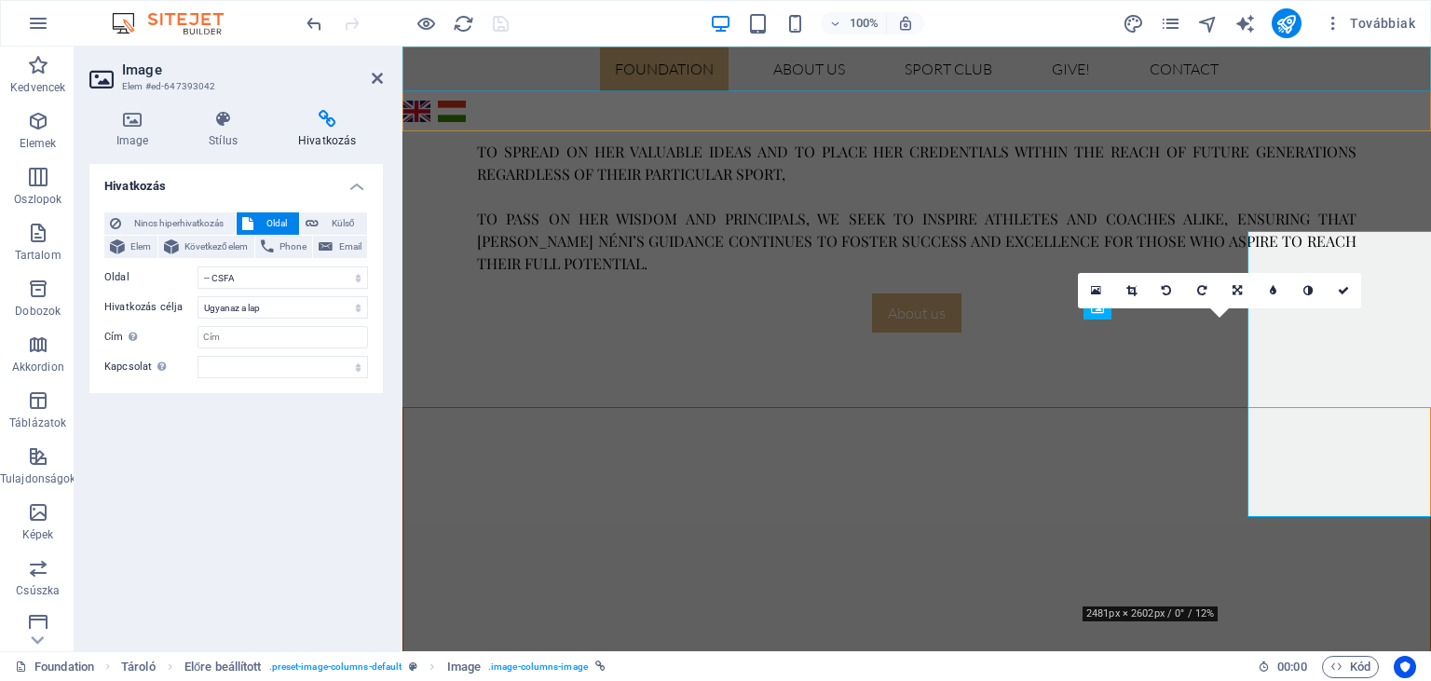
scroll to position [997, 0]
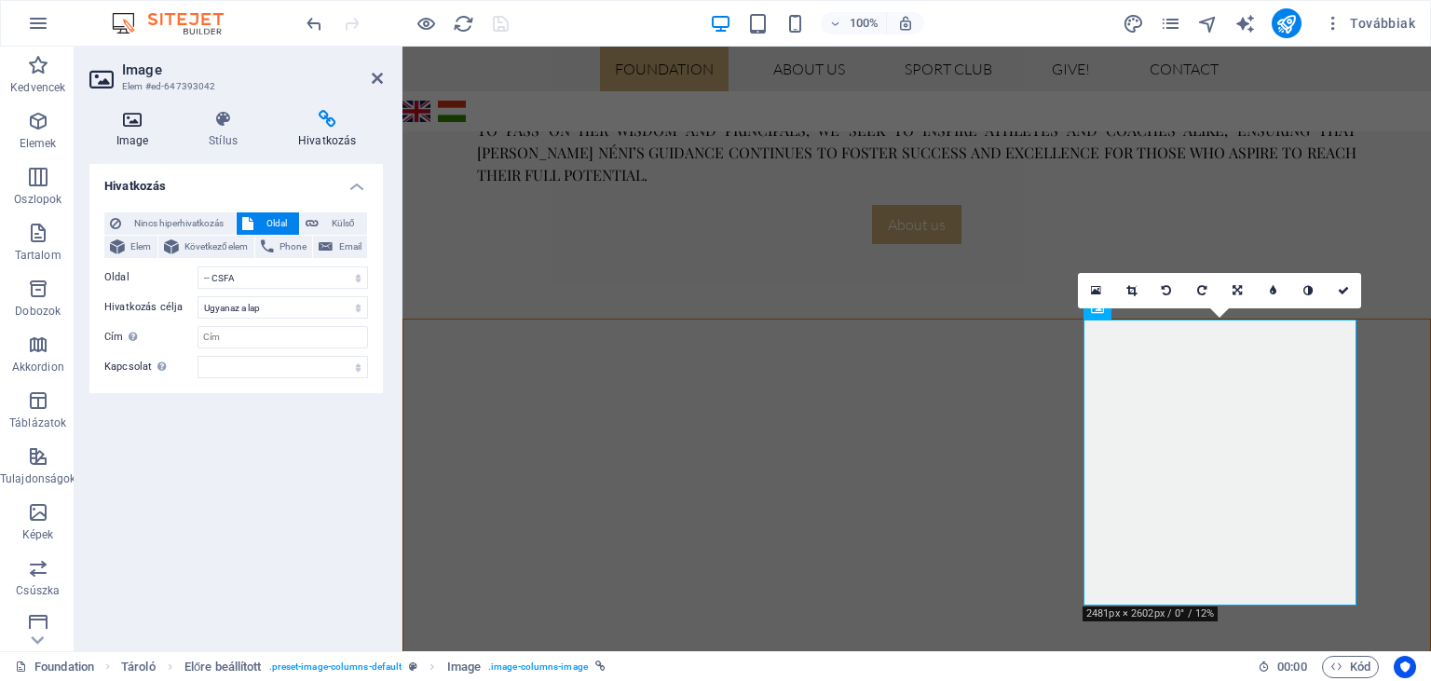
click at [120, 129] on icon at bounding box center [132, 119] width 86 height 19
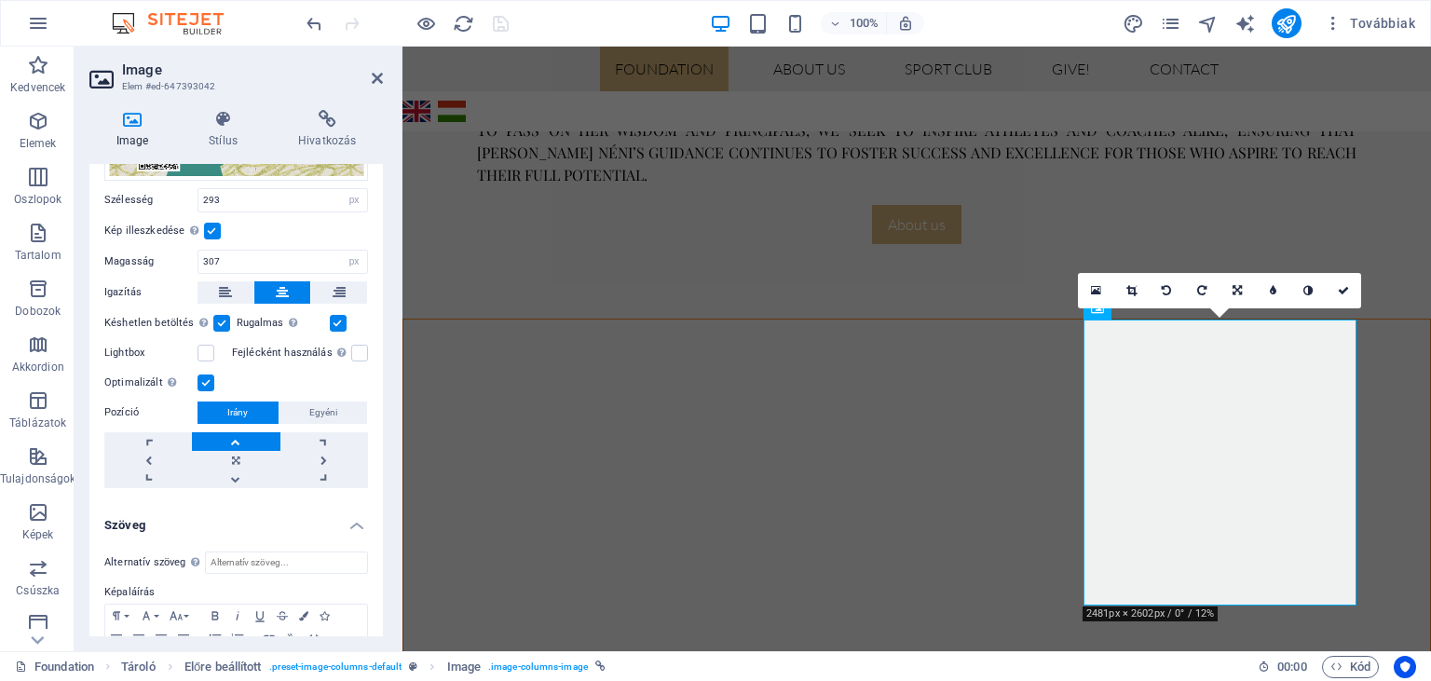
scroll to position [499, 0]
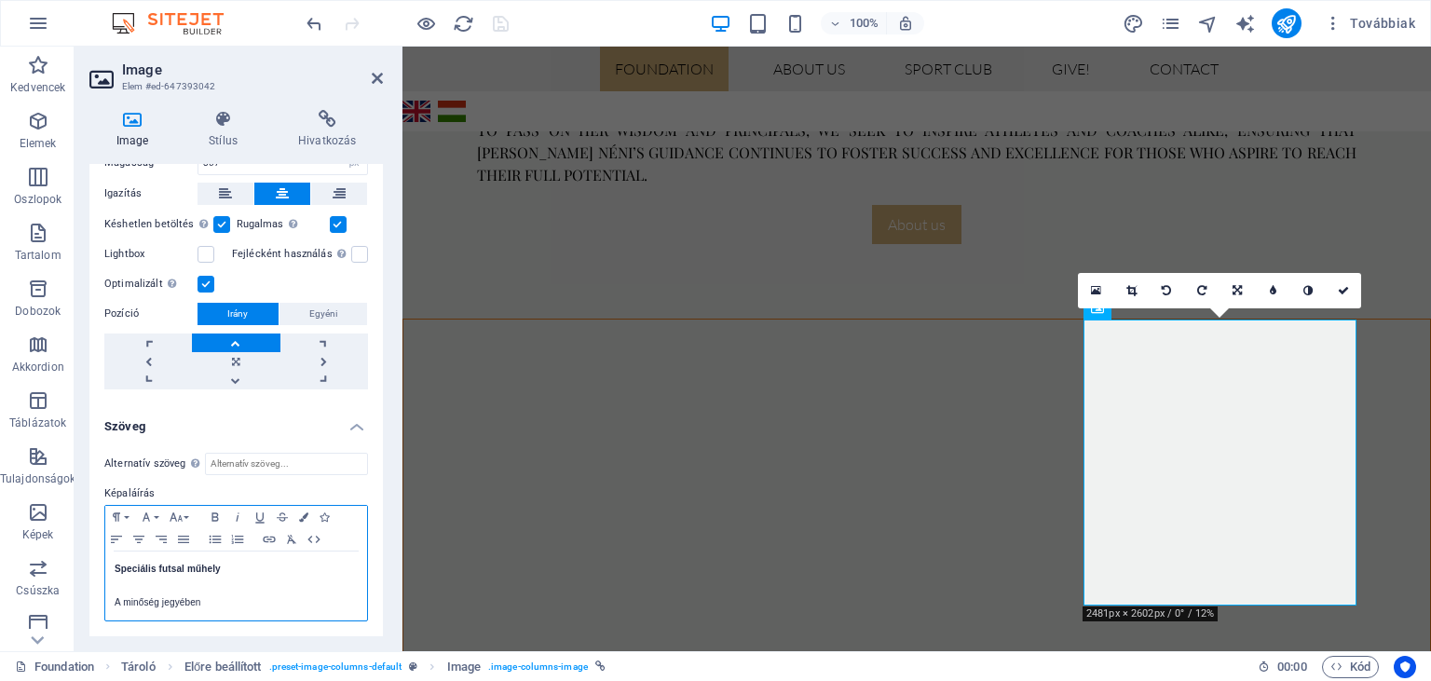
click at [221, 570] on p "Speciális futsal műhely" at bounding box center [236, 569] width 243 height 17
drag, startPoint x: 146, startPoint y: 564, endPoint x: 89, endPoint y: 564, distance: 57.8
click at [105, 564] on div "Speci A minőség jegyében" at bounding box center [236, 586] width 262 height 69
drag, startPoint x: 243, startPoint y: 568, endPoint x: 102, endPoint y: 567, distance: 140.7
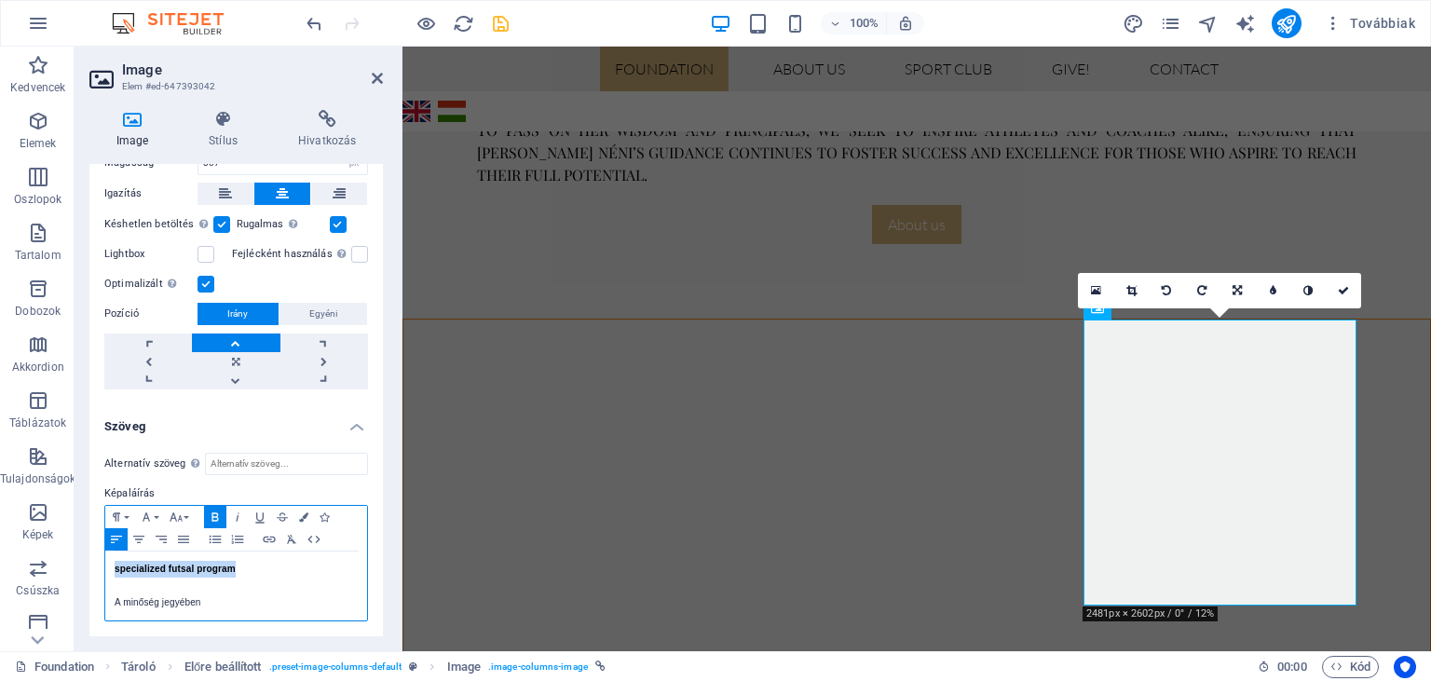
click at [105, 567] on div "specialized futsal program A minőség jegyében specialized futsal program" at bounding box center [236, 586] width 262 height 69
click at [217, 599] on p "A minőség jegyében" at bounding box center [236, 602] width 243 height 17
click at [193, 566] on p "Futsal workshop" at bounding box center [236, 569] width 243 height 17
click at [377, 77] on icon at bounding box center [377, 78] width 11 height 15
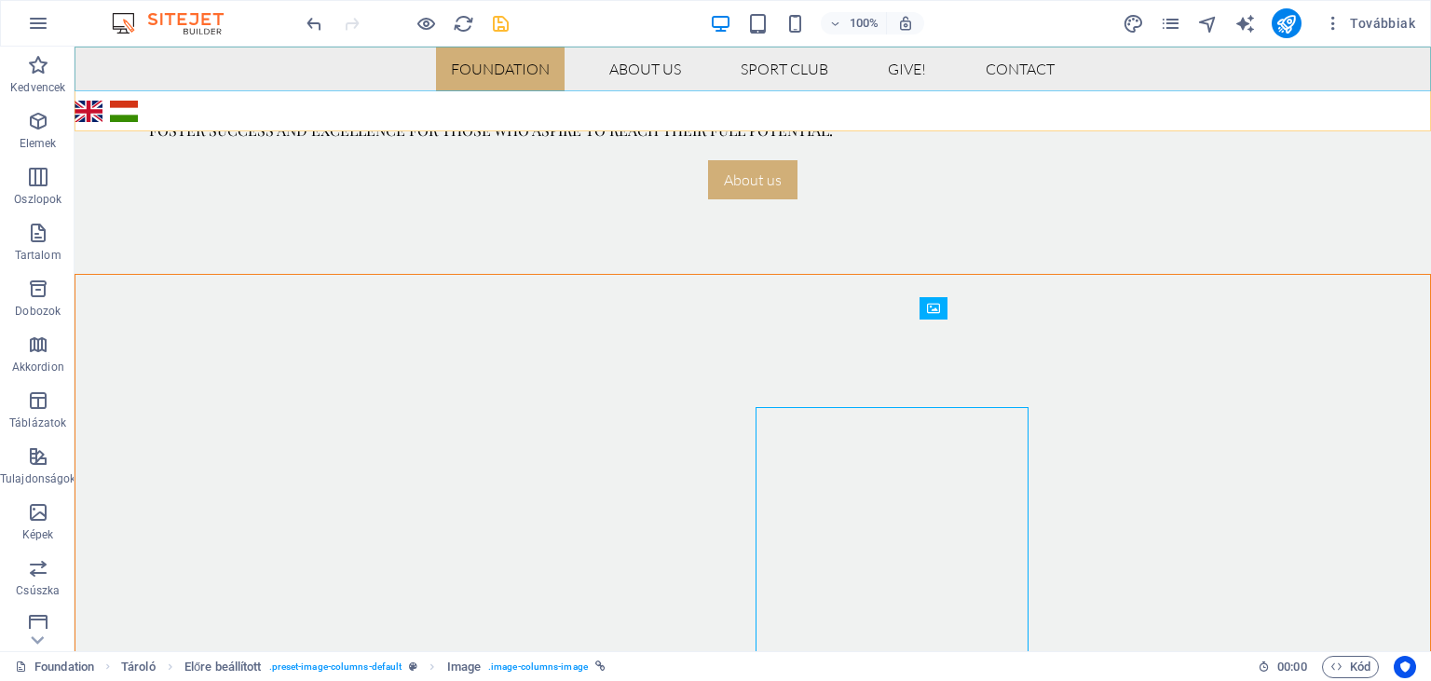
scroll to position [909, 0]
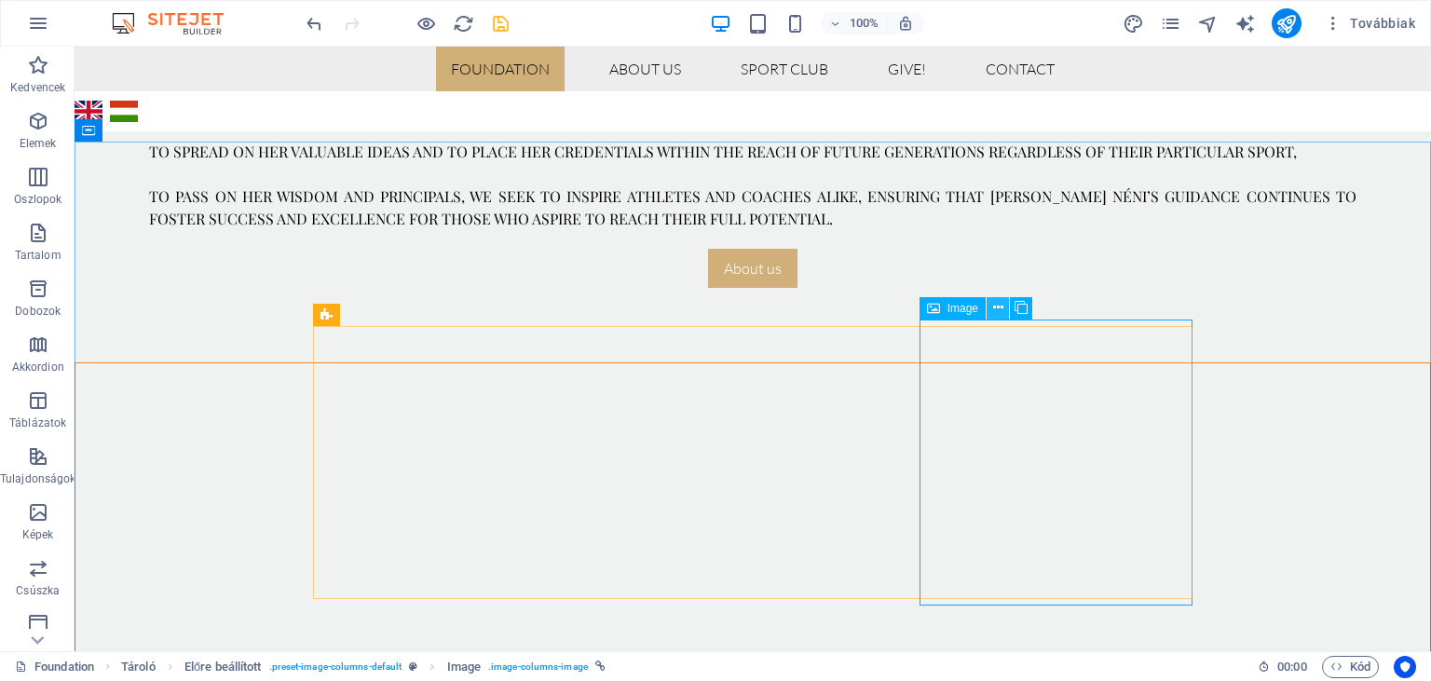
click at [993, 312] on icon at bounding box center [998, 308] width 10 height 20
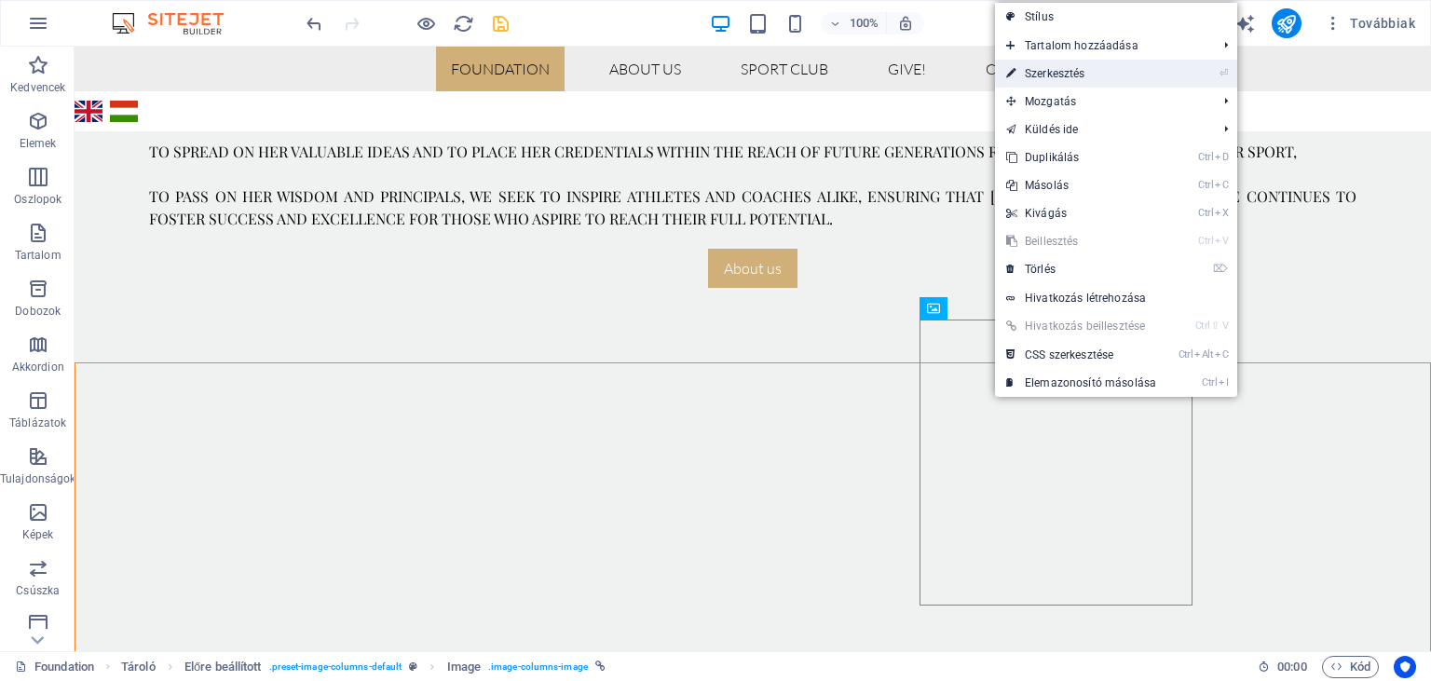
click at [1041, 71] on link "⏎ Szerkesztés" at bounding box center [1081, 74] width 172 height 28
select select "px"
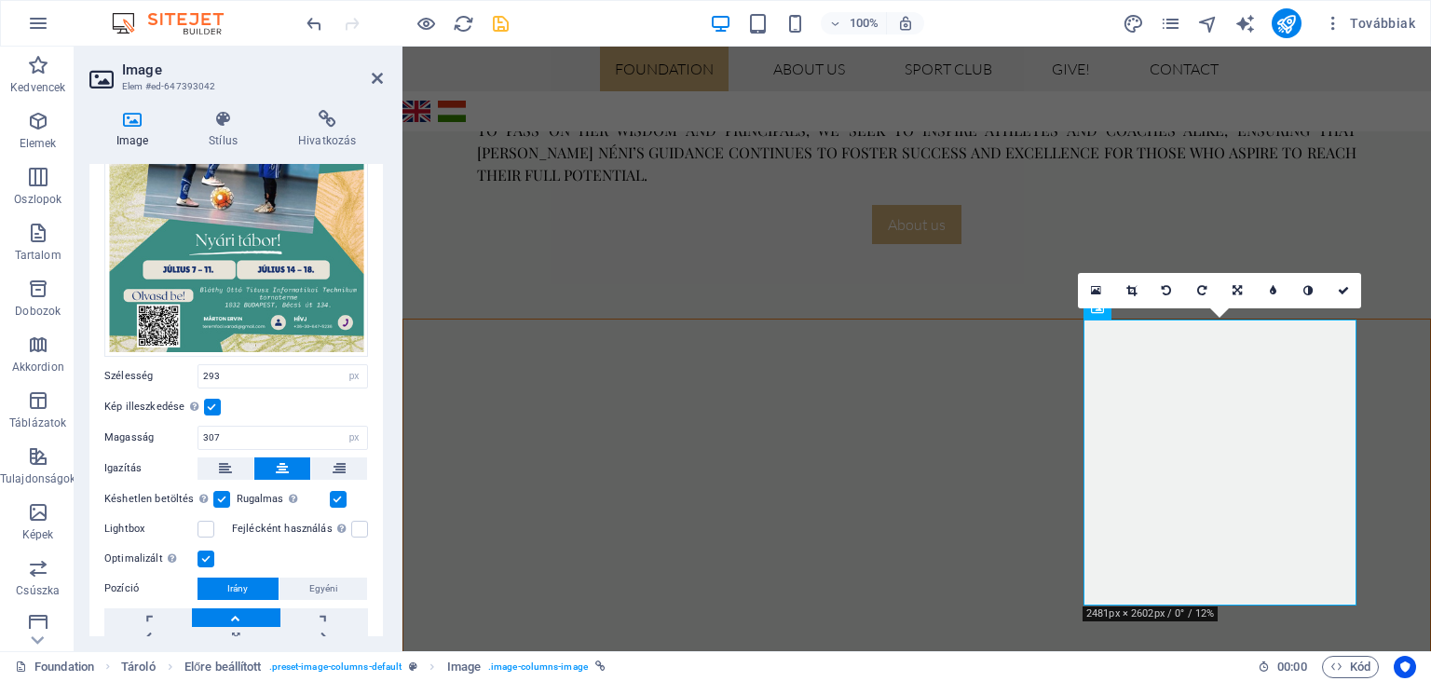
scroll to position [499, 0]
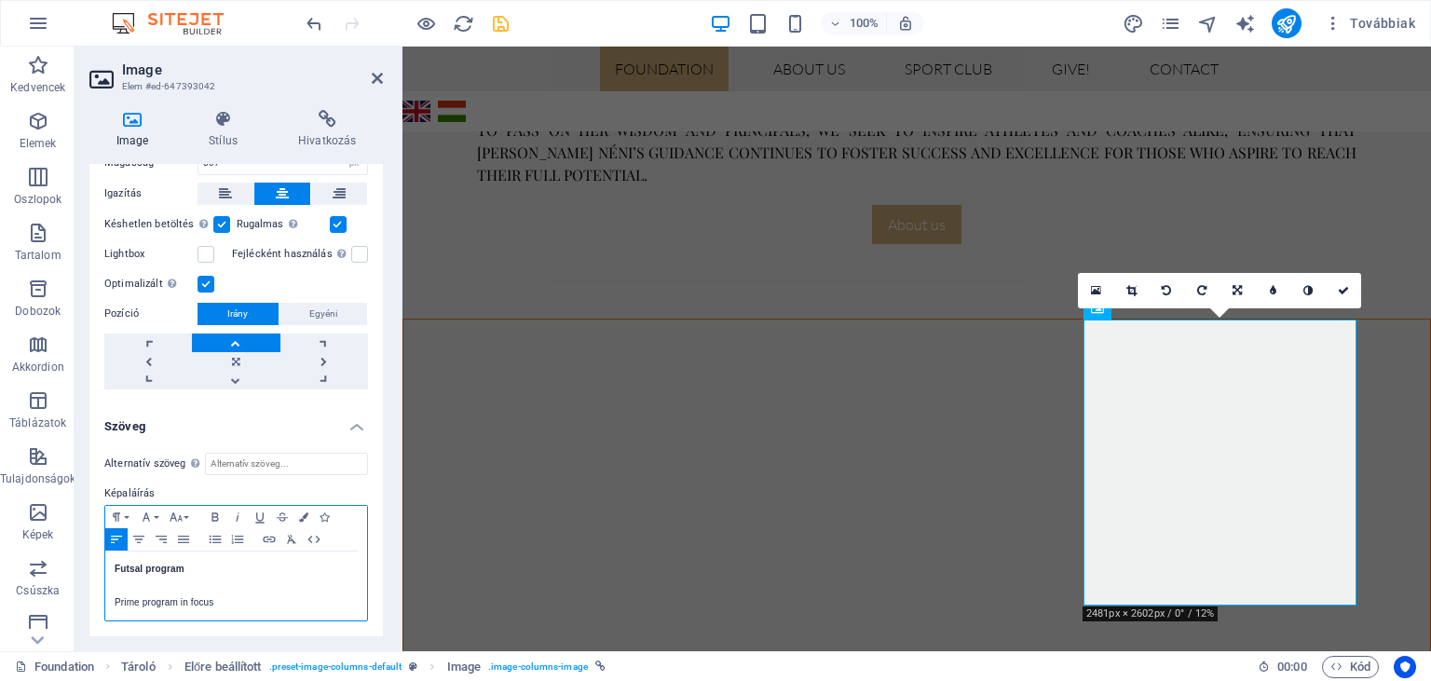
click at [178, 603] on span "Prime program in focus" at bounding box center [164, 602] width 99 height 10
click at [1345, 286] on icon at bounding box center [1343, 290] width 11 height 11
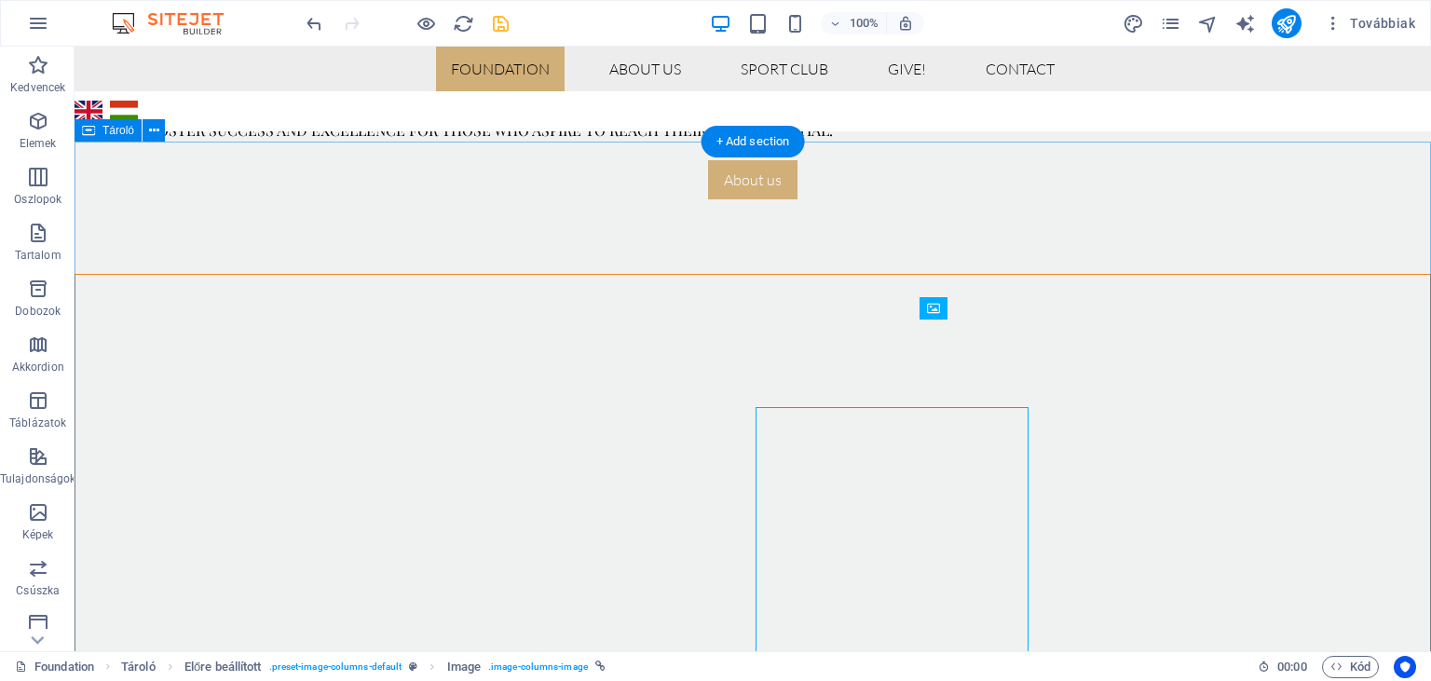
scroll to position [909, 0]
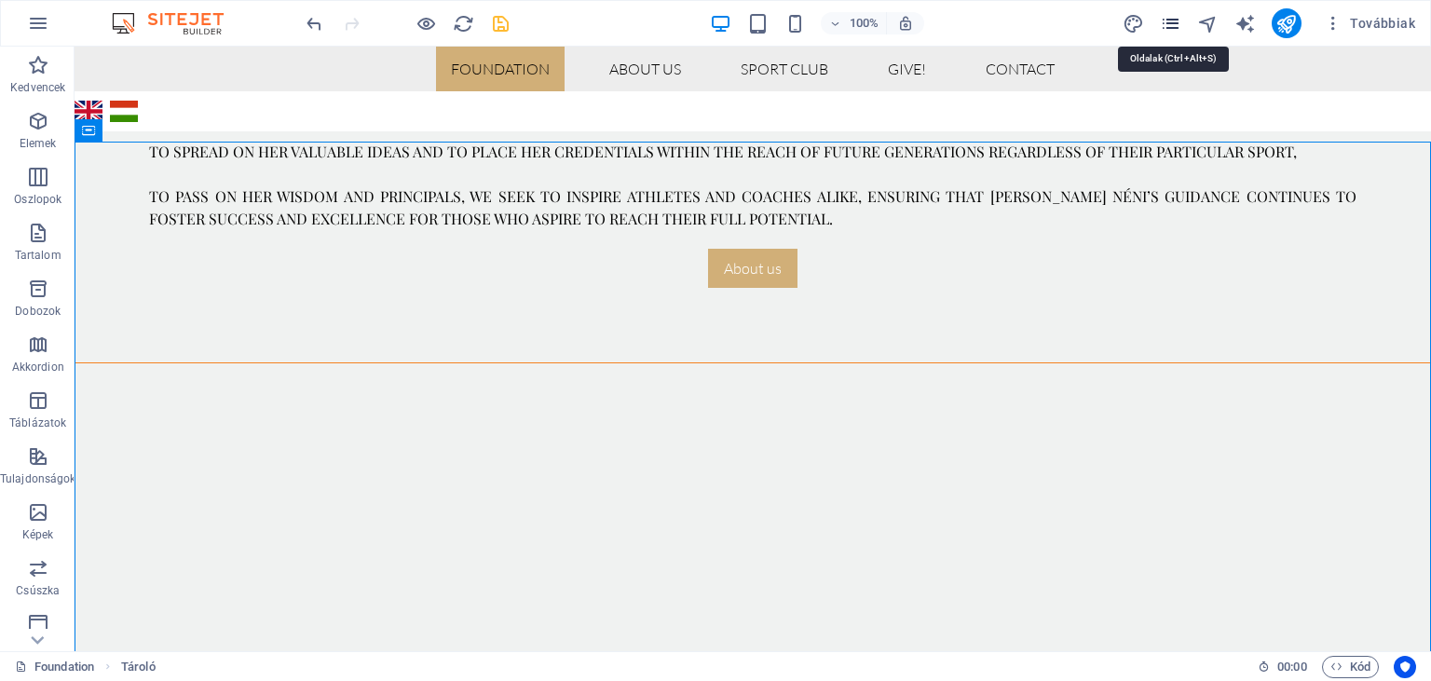
click at [1167, 24] on icon "pages" at bounding box center [1170, 23] width 21 height 21
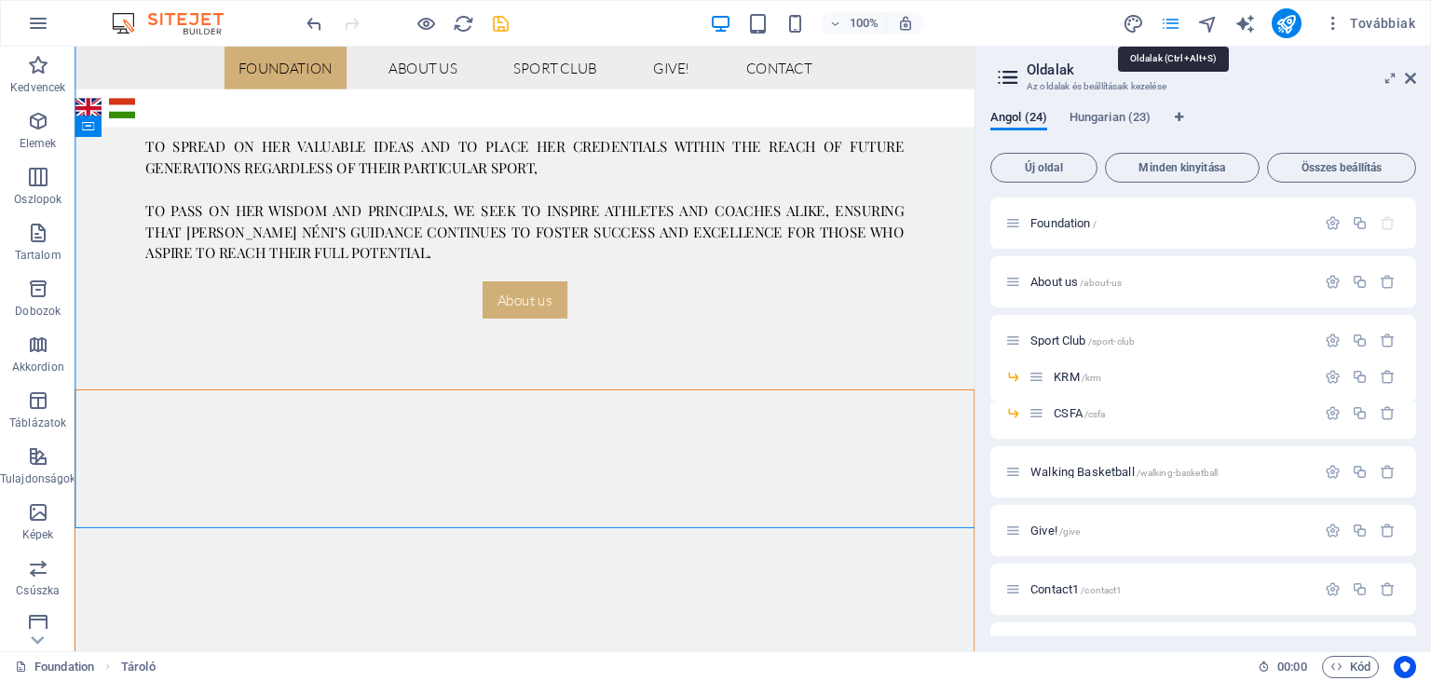
scroll to position [1047, 0]
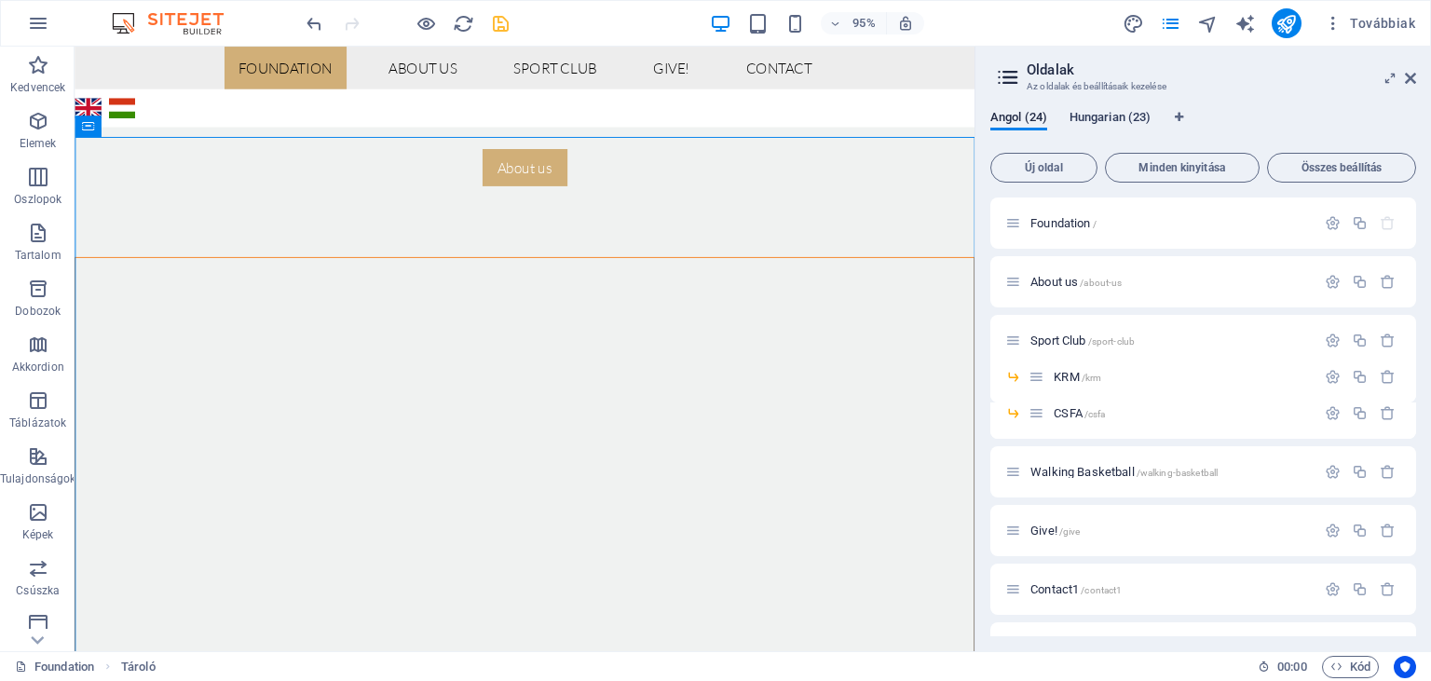
click at [1116, 117] on span "Hungarian (23)" at bounding box center [1110, 119] width 81 height 26
click at [1064, 227] on span "Alapítvány /" at bounding box center [1061, 223] width 61 height 14
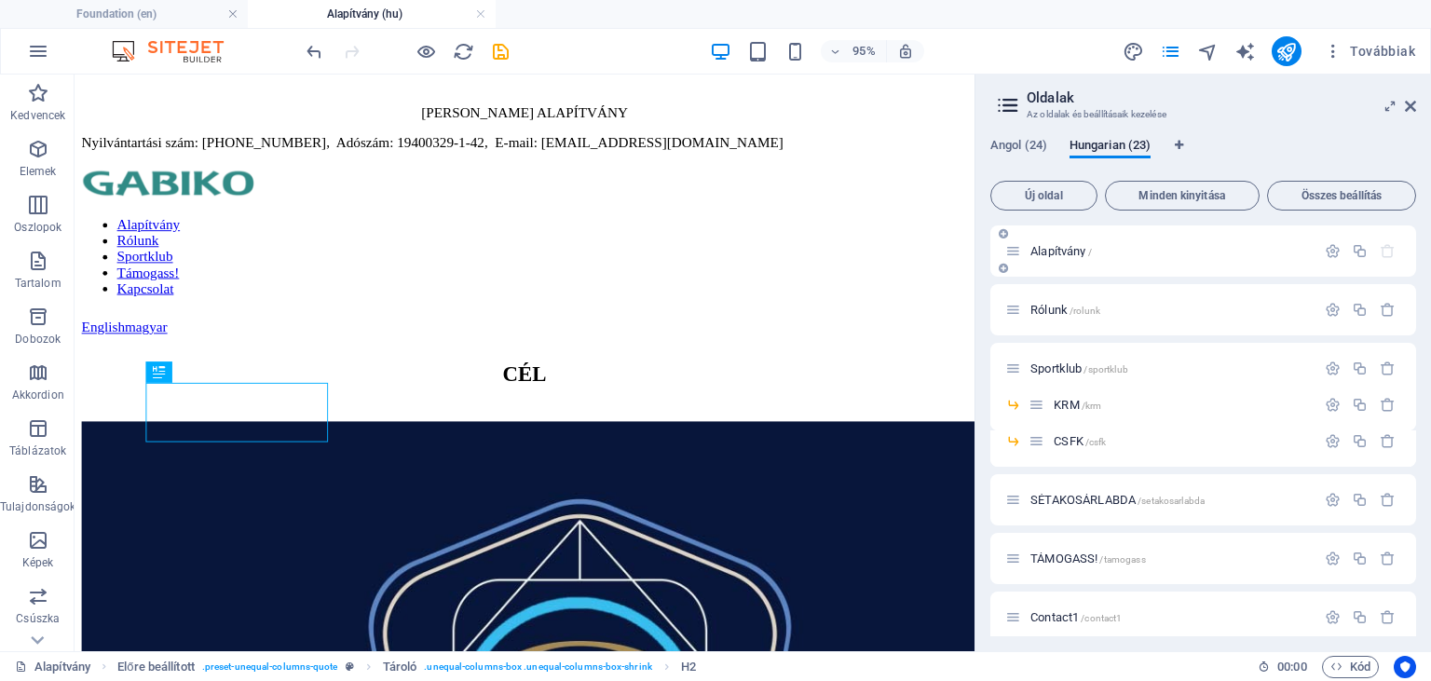
scroll to position [0, 0]
click at [1411, 99] on icon at bounding box center [1410, 106] width 11 height 15
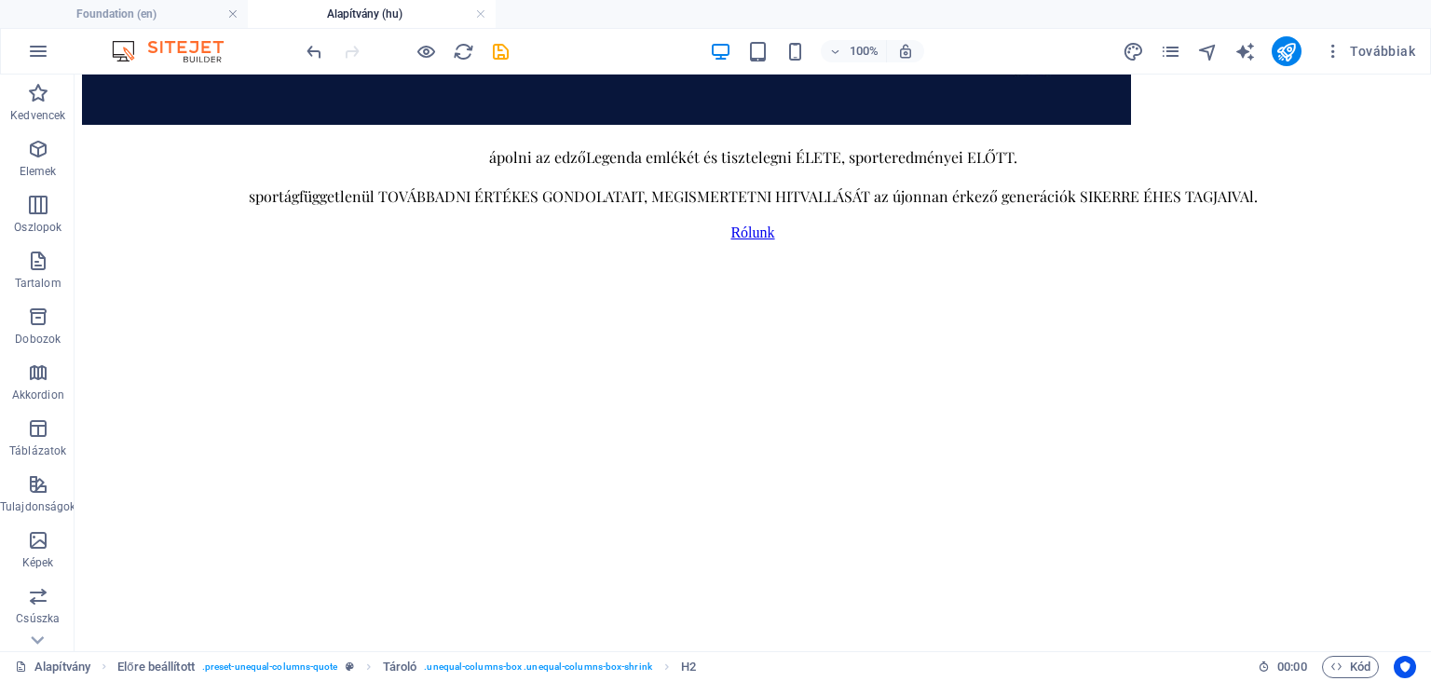
scroll to position [965, 0]
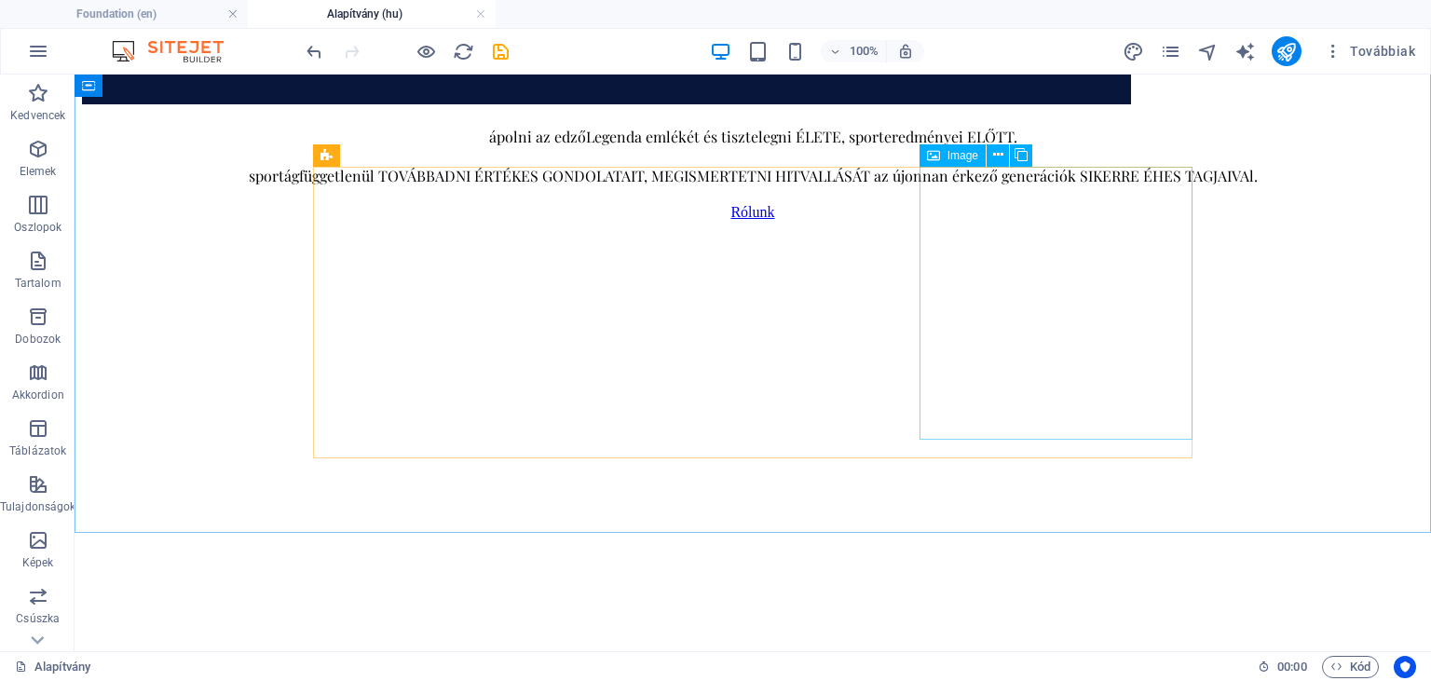
click at [950, 157] on span "Image" at bounding box center [963, 155] width 31 height 11
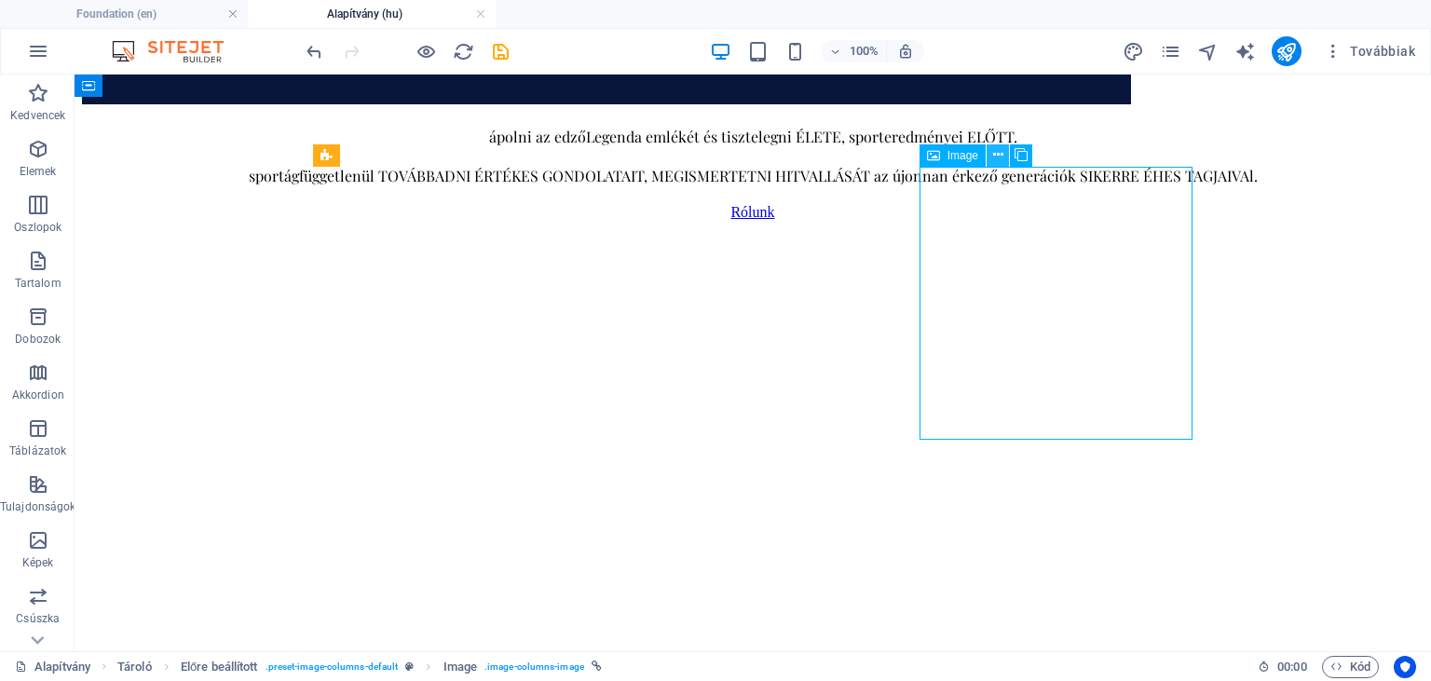
click at [997, 151] on icon at bounding box center [998, 155] width 10 height 20
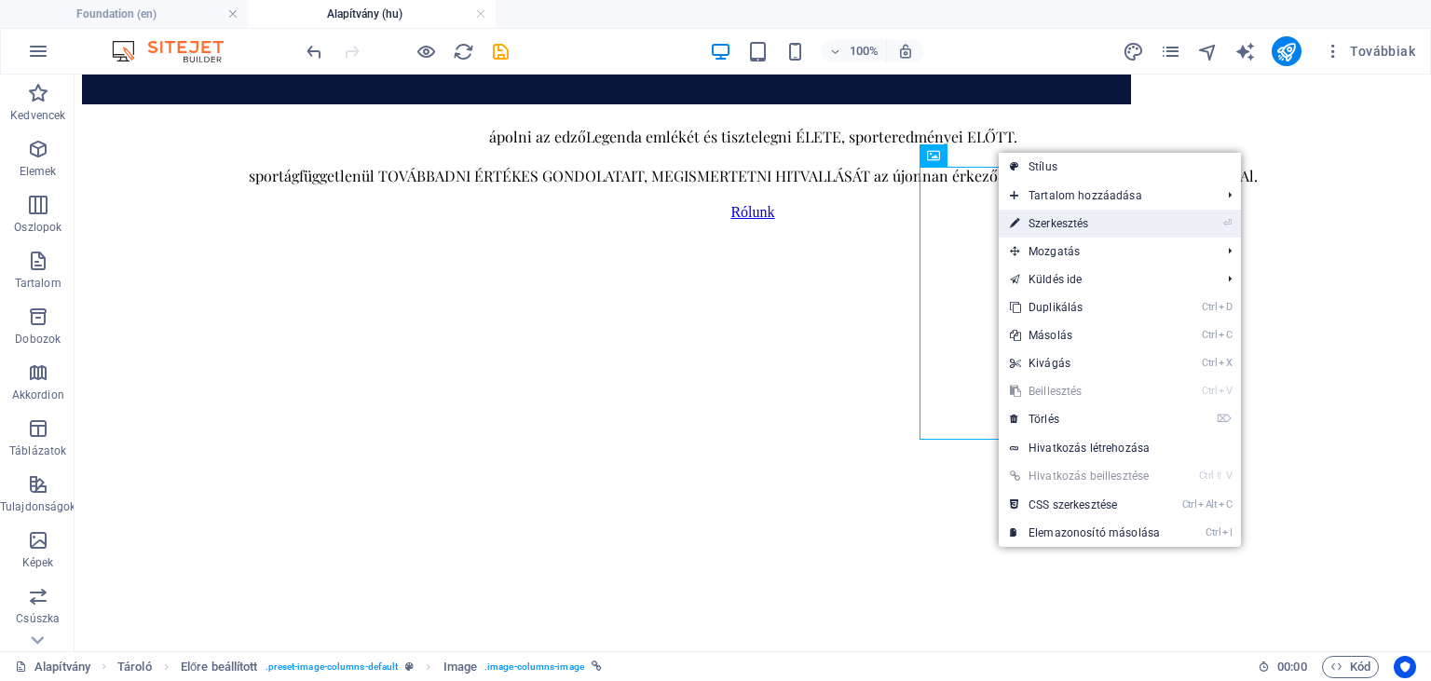
click at [1043, 225] on link "⏎ Szerkesztés" at bounding box center [1085, 224] width 172 height 28
select select "%"
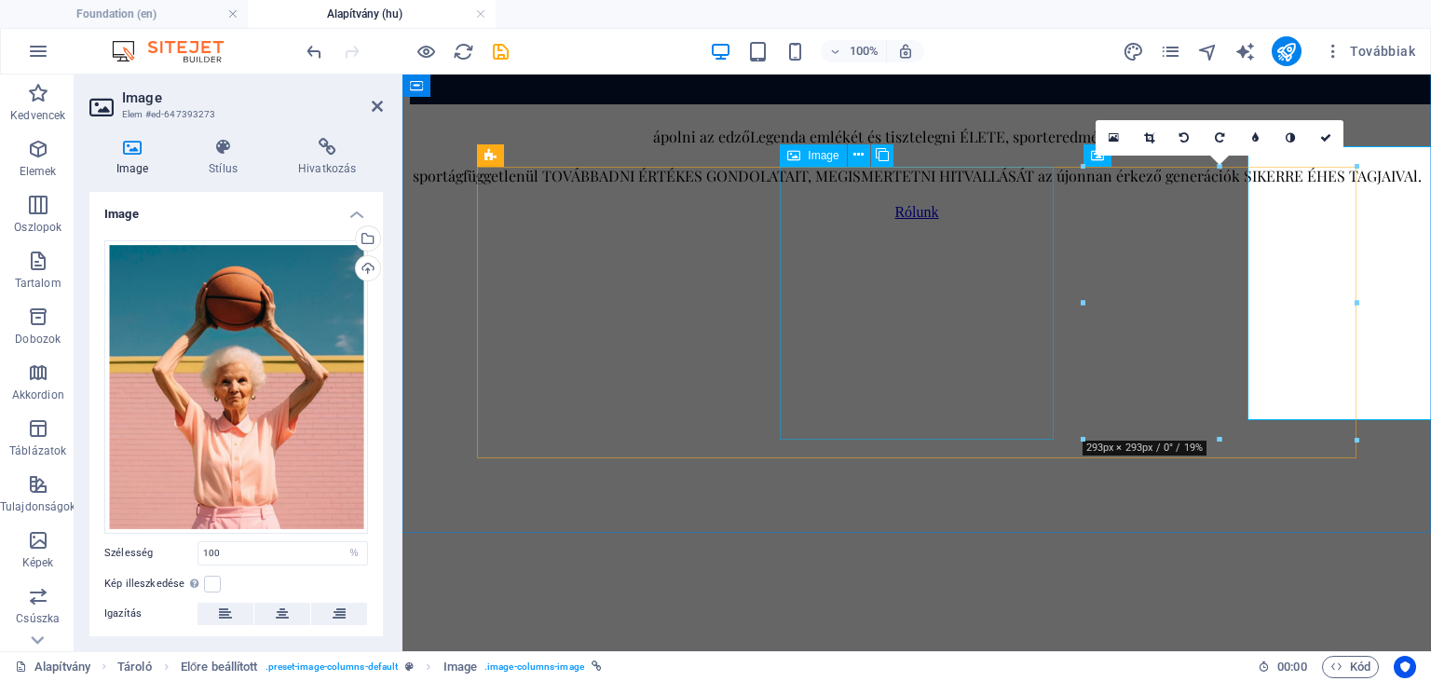
scroll to position [985, 0]
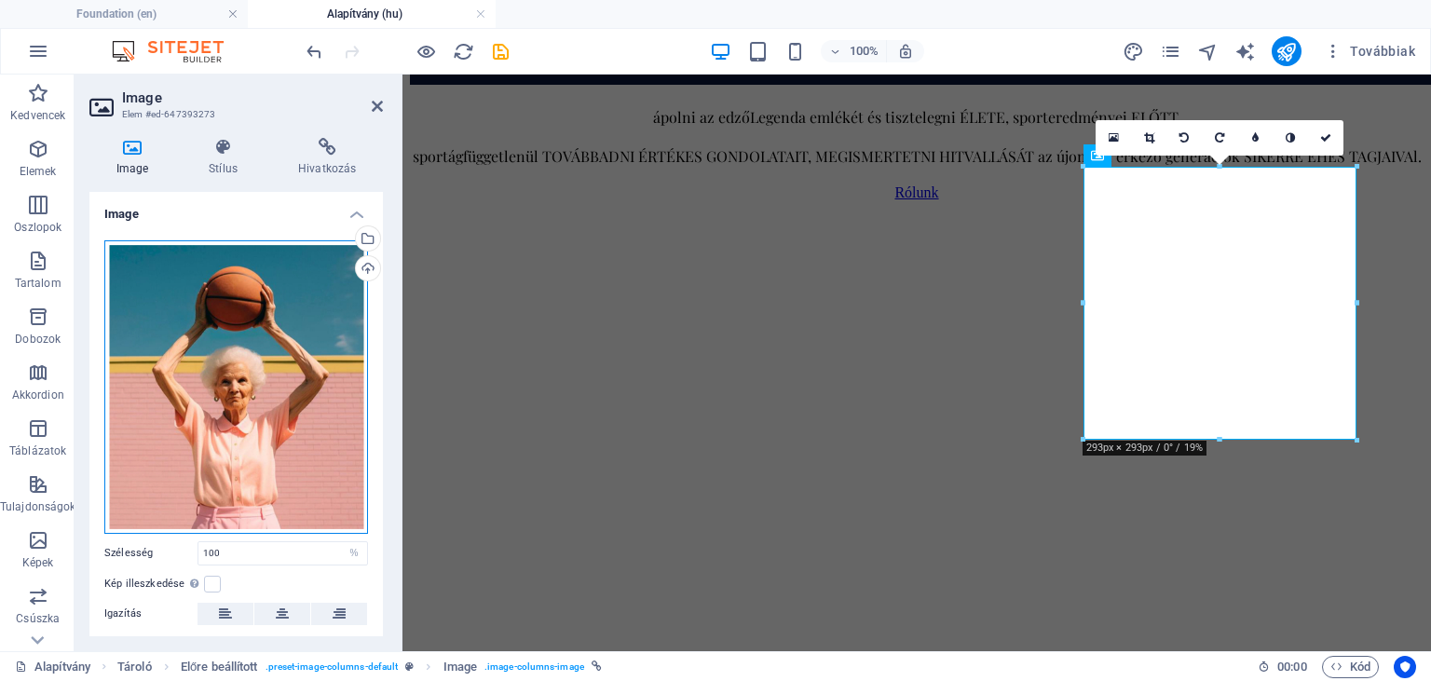
click at [237, 333] on div "Húzza ide a fájlokat, kattintson a fájlok kiválasztásához, vagy válasszon fájlo…" at bounding box center [236, 387] width 264 height 294
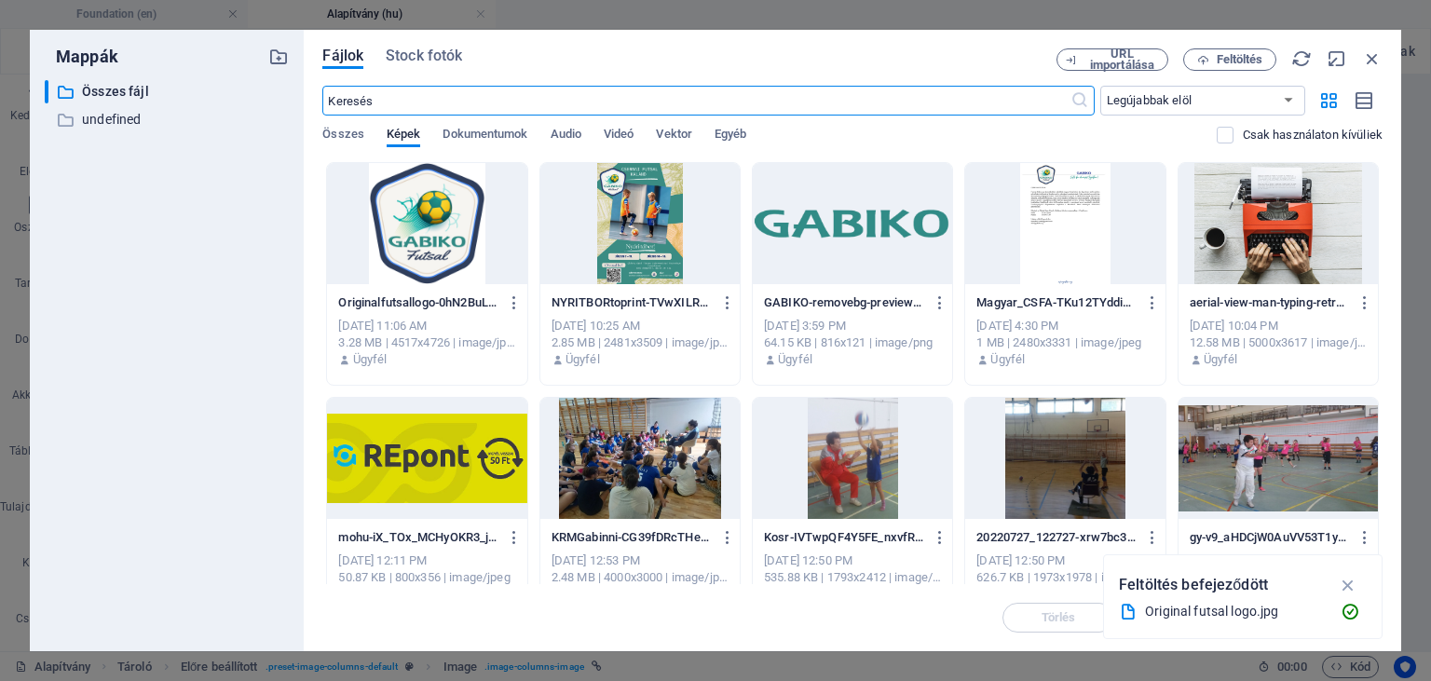
scroll to position [969, 0]
click at [640, 207] on div at bounding box center [639, 223] width 199 height 121
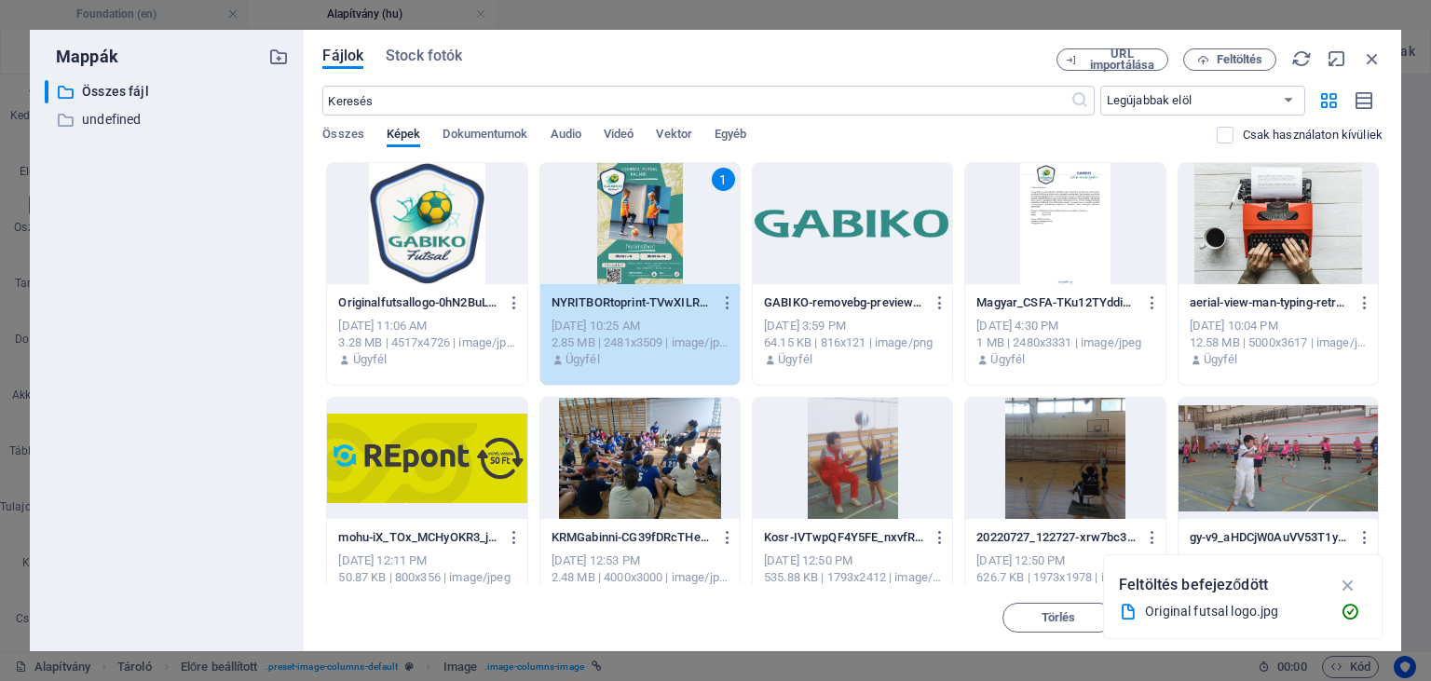
click at [640, 207] on div "1" at bounding box center [639, 223] width 199 height 121
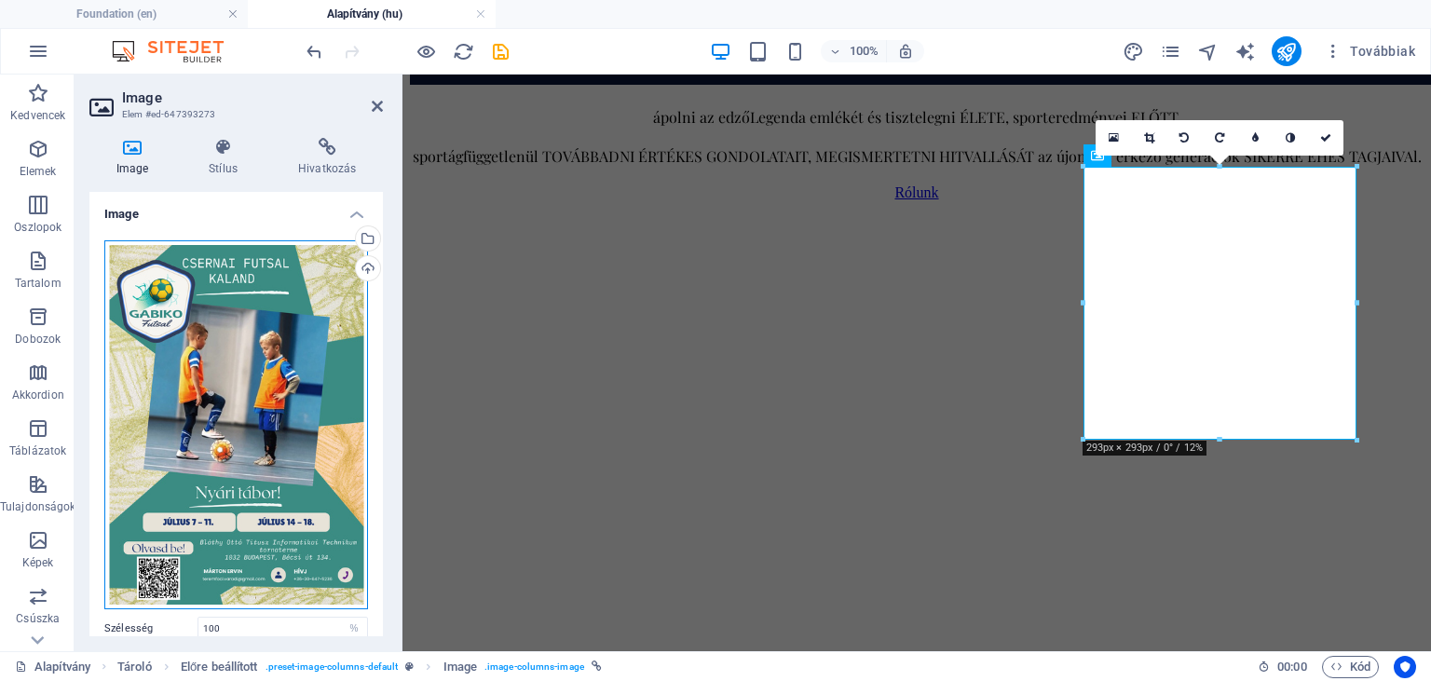
click at [252, 387] on div "Húzza ide a fájlokat, kattintson a fájlok kiválasztásához, vagy válasszon fájlo…" at bounding box center [236, 424] width 264 height 369
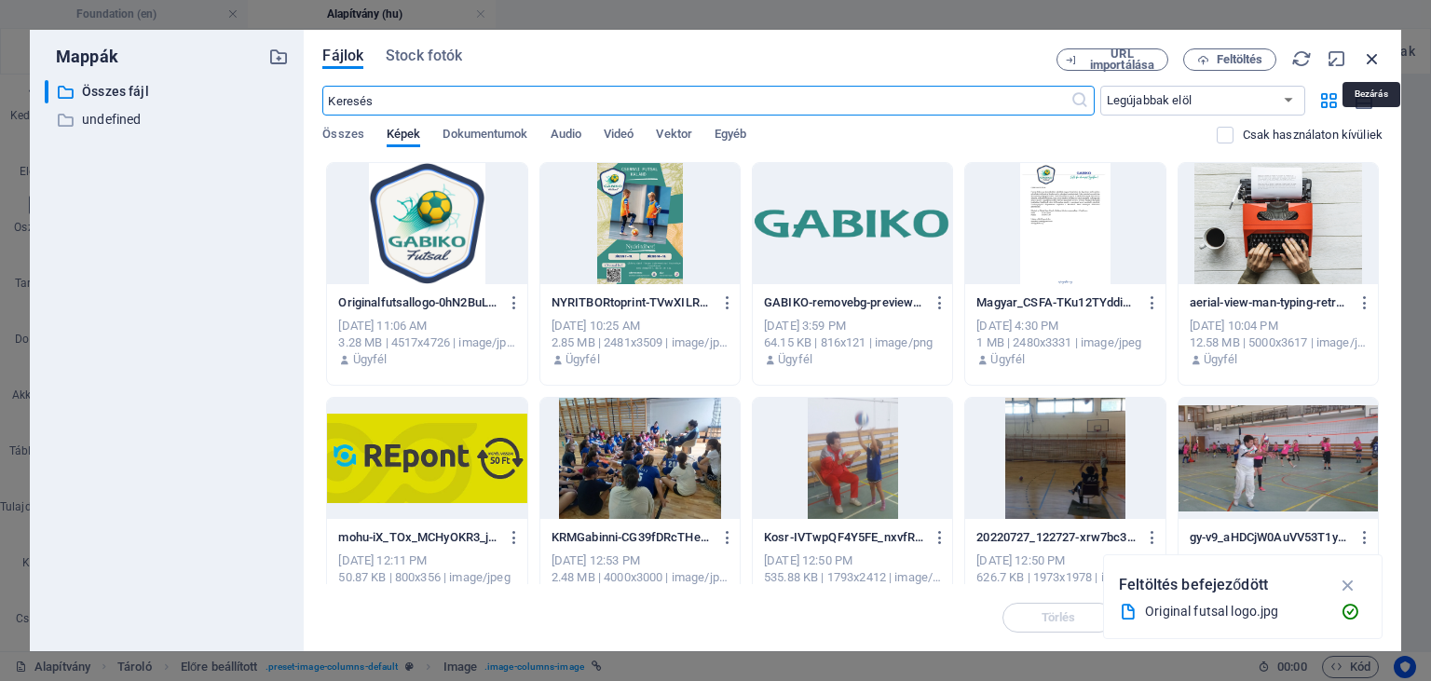
click at [1362, 62] on icon "button" at bounding box center [1372, 58] width 20 height 20
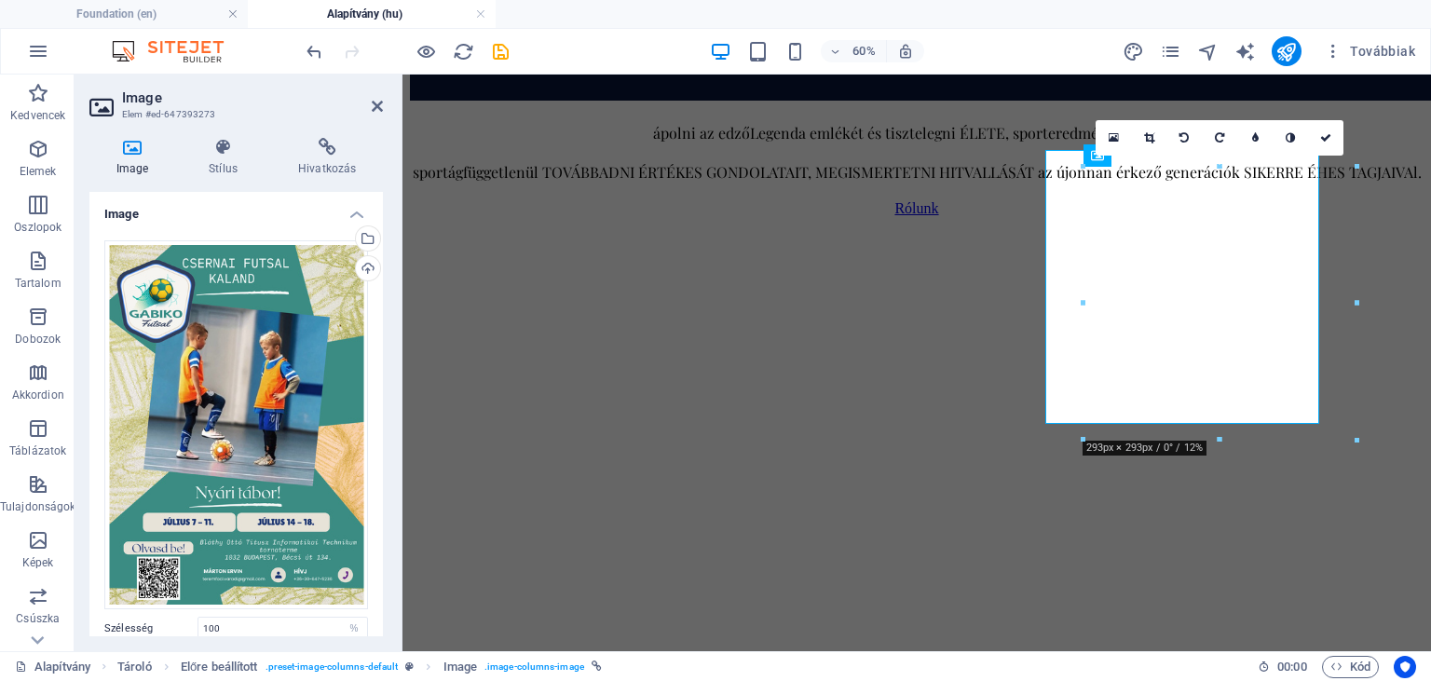
scroll to position [985, 0]
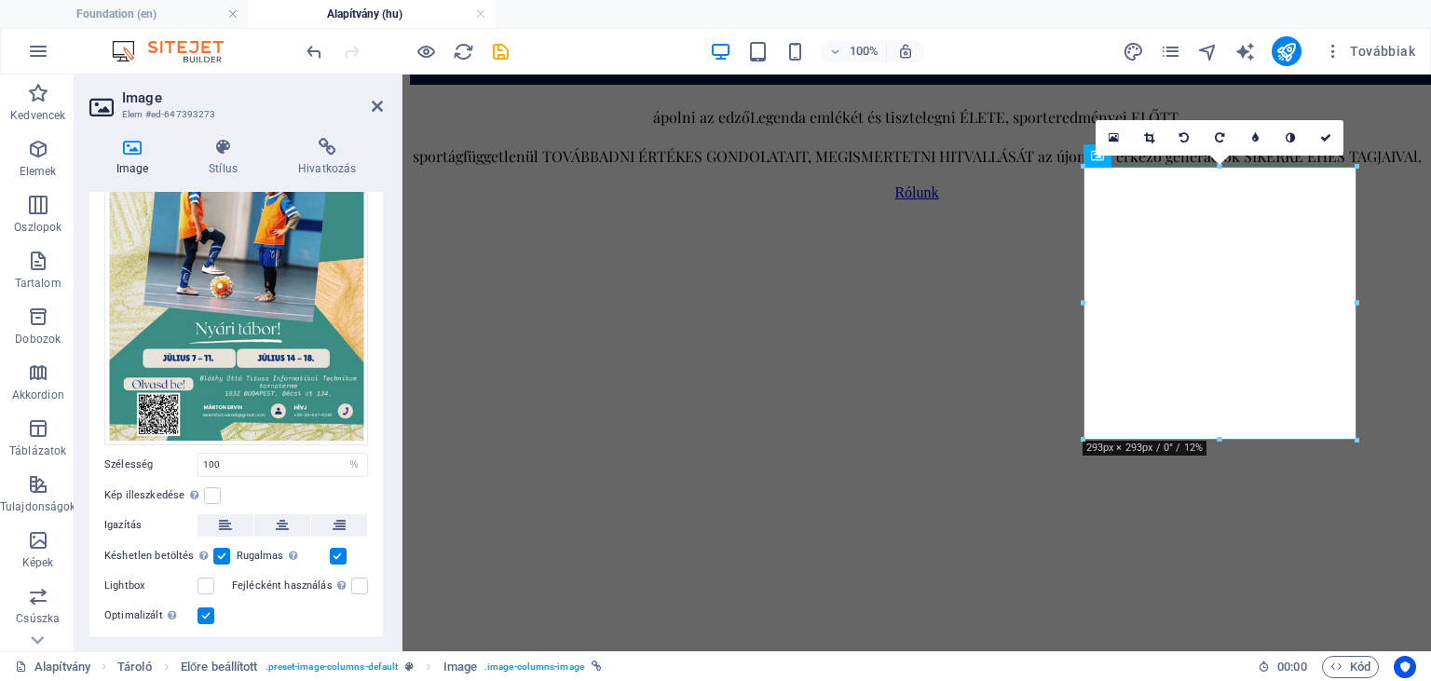
scroll to position [213, 0]
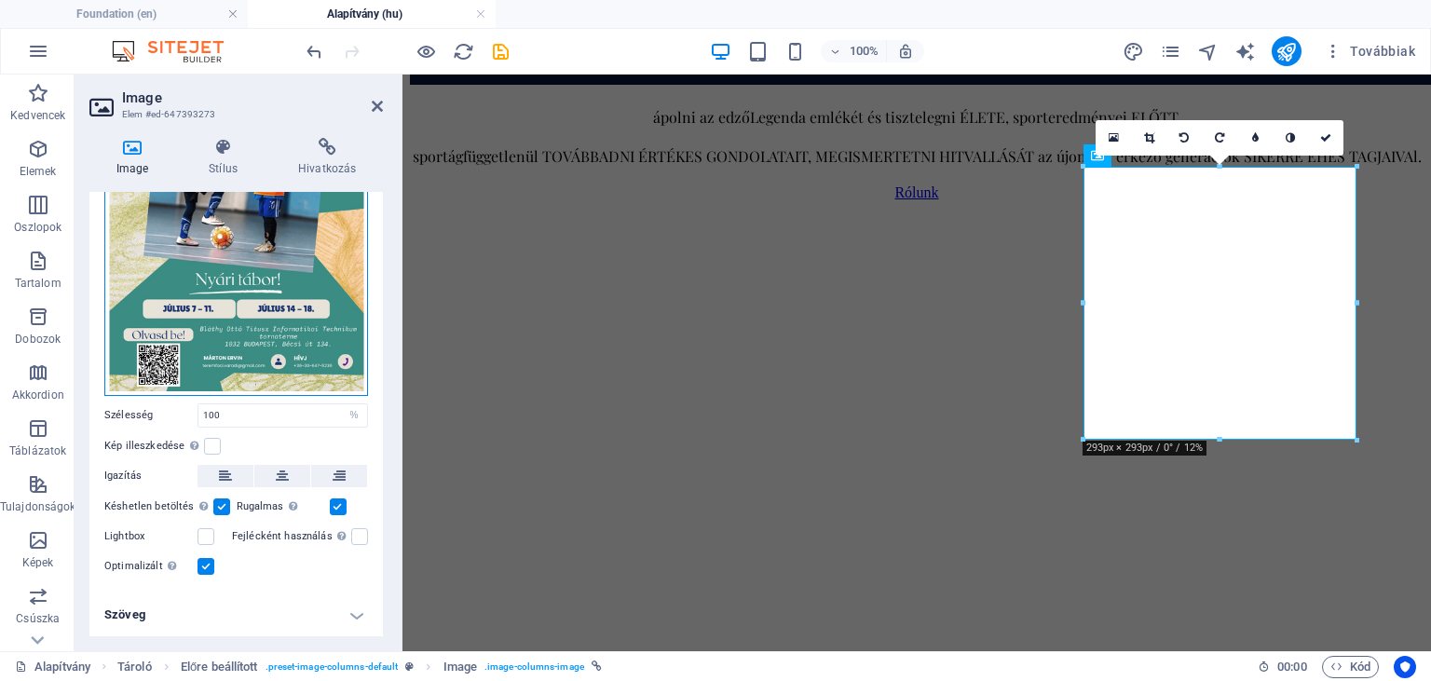
drag, startPoint x: 297, startPoint y: 246, endPoint x: 297, endPoint y: 293, distance: 46.6
click at [297, 293] on div "Húzza ide a fájlokat, kattintson a fájlok kiválasztásához, vagy válasszon fájlo…" at bounding box center [236, 211] width 264 height 369
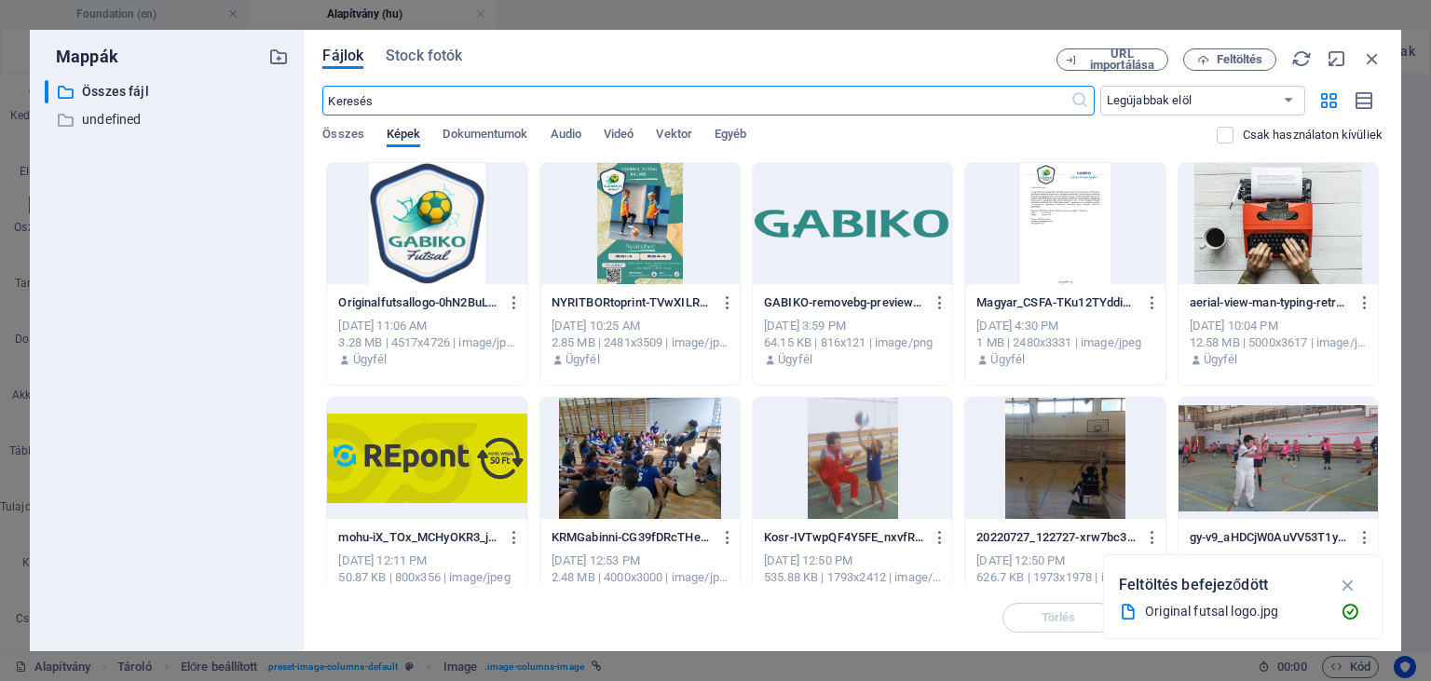
scroll to position [969, 0]
click at [1370, 52] on icon "button" at bounding box center [1372, 58] width 20 height 20
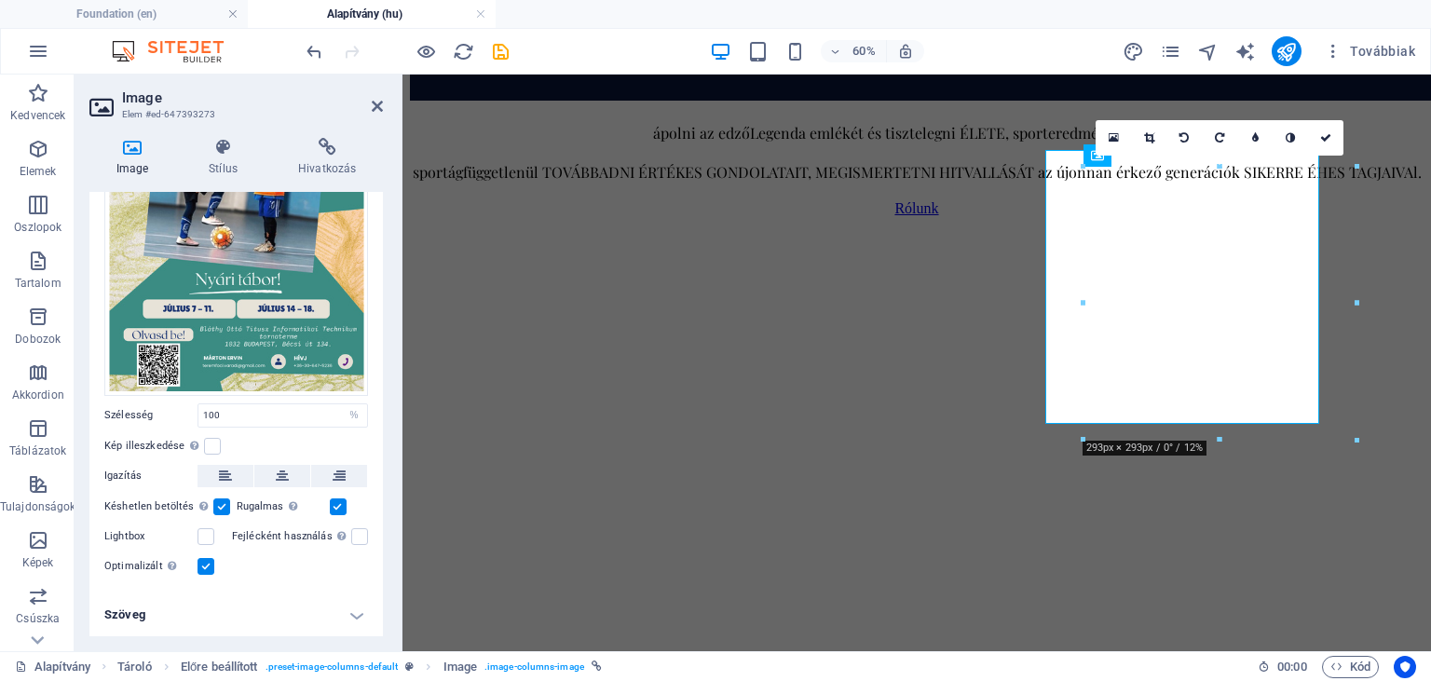
scroll to position [985, 0]
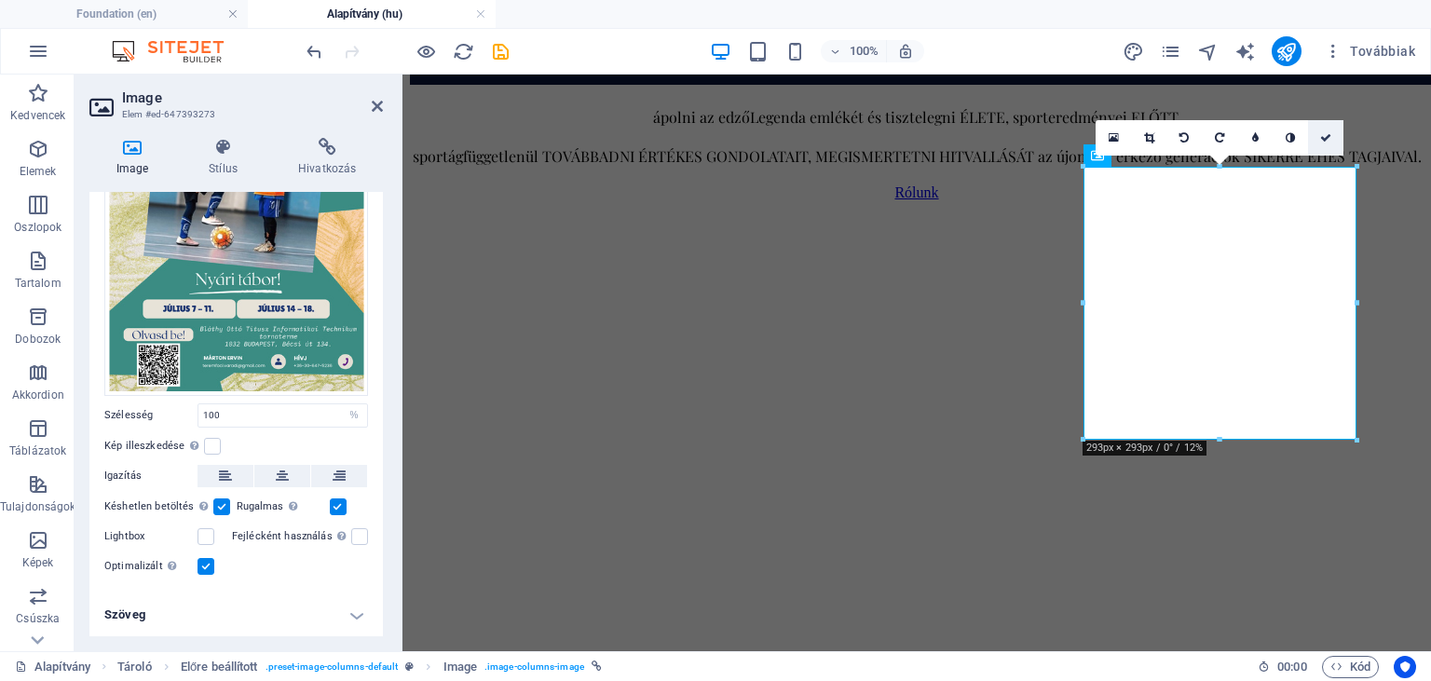
click at [1329, 136] on icon at bounding box center [1325, 137] width 11 height 11
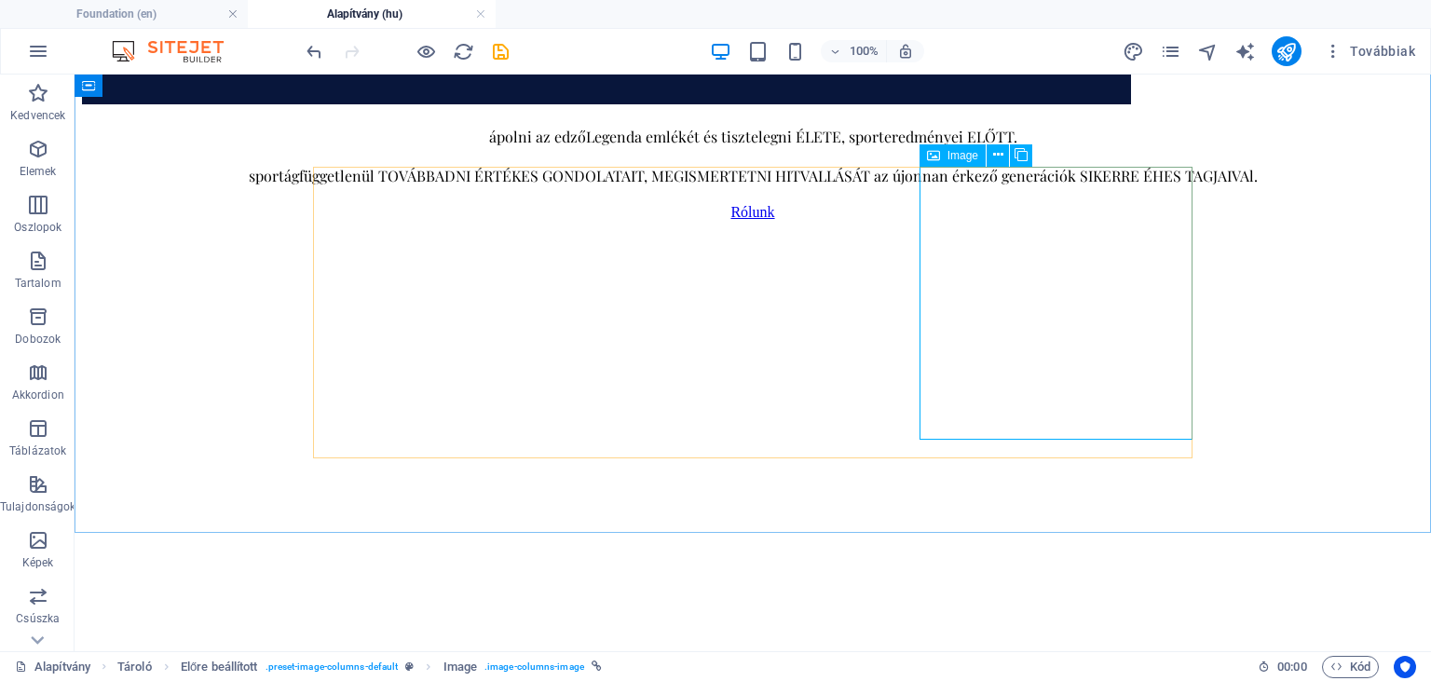
click at [962, 152] on span "Image" at bounding box center [963, 155] width 31 height 11
click at [999, 156] on icon at bounding box center [998, 155] width 10 height 20
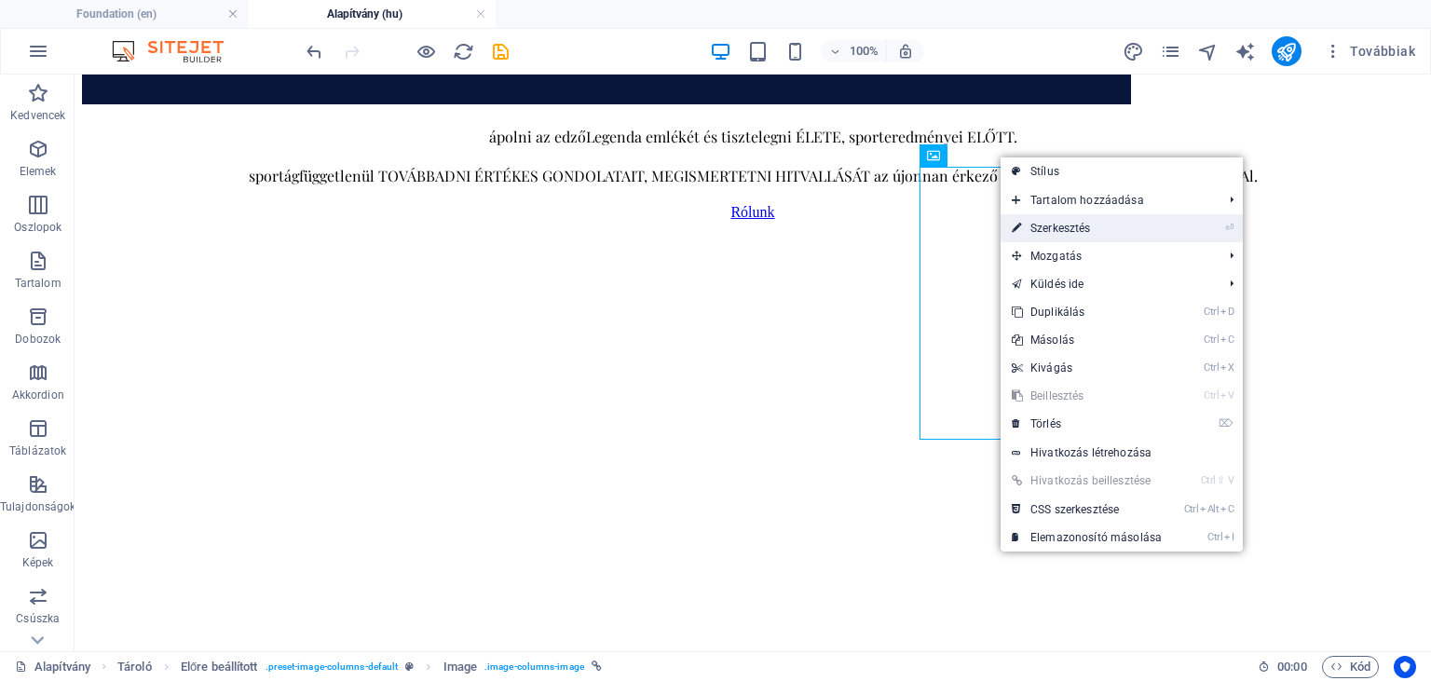
click at [1065, 229] on link "⏎ Szerkesztés" at bounding box center [1087, 228] width 172 height 28
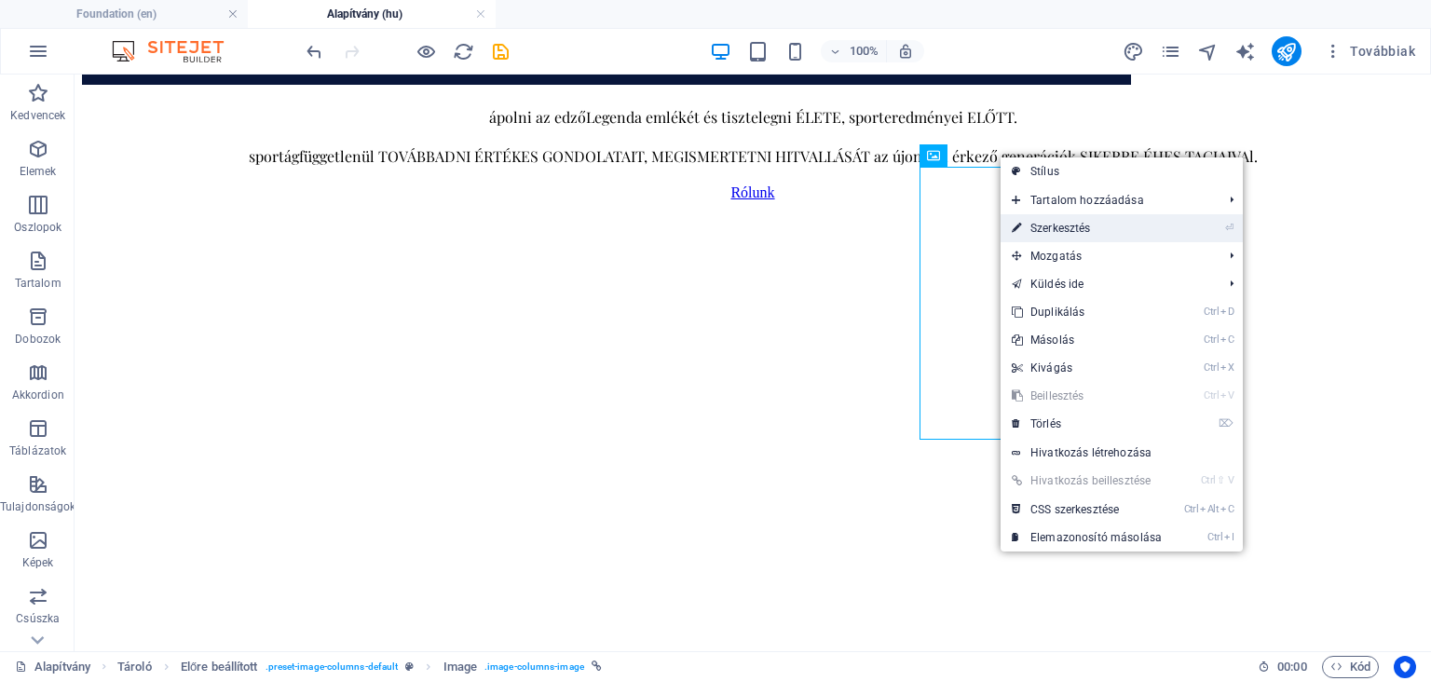
select select "%"
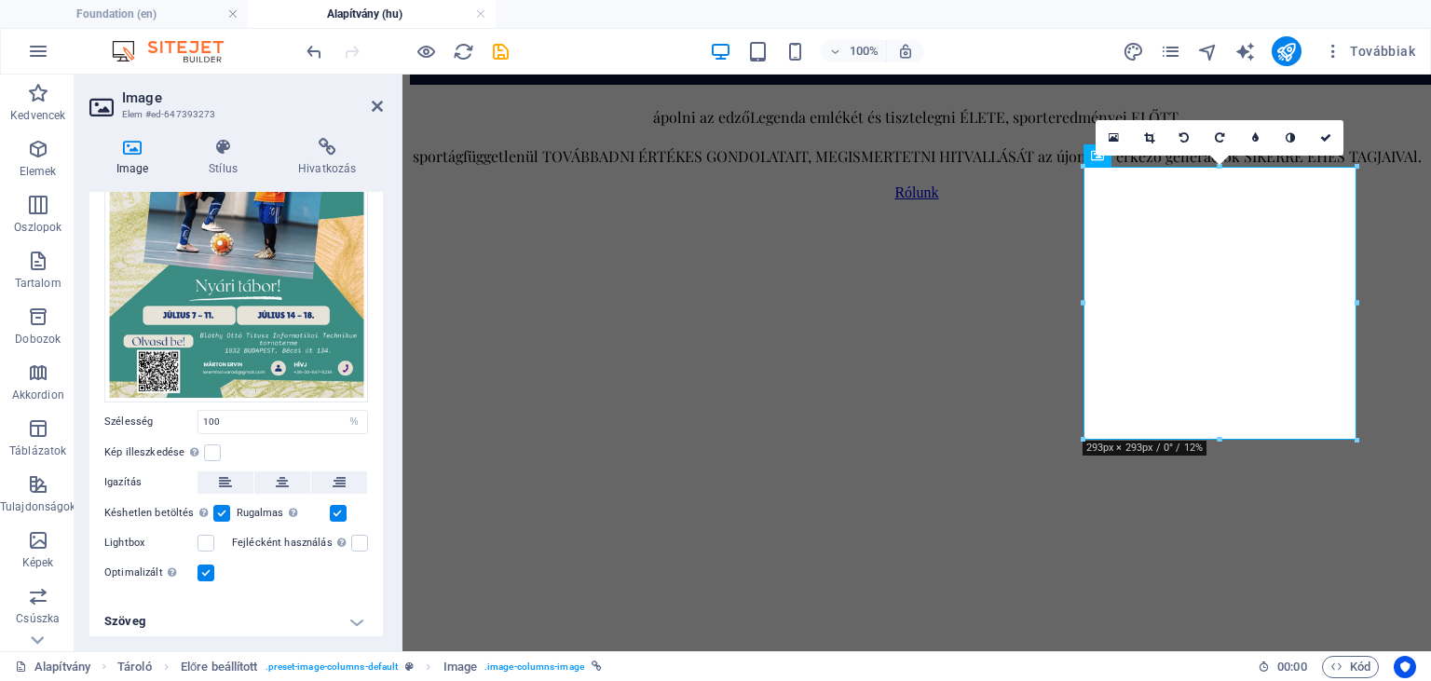
scroll to position [213, 0]
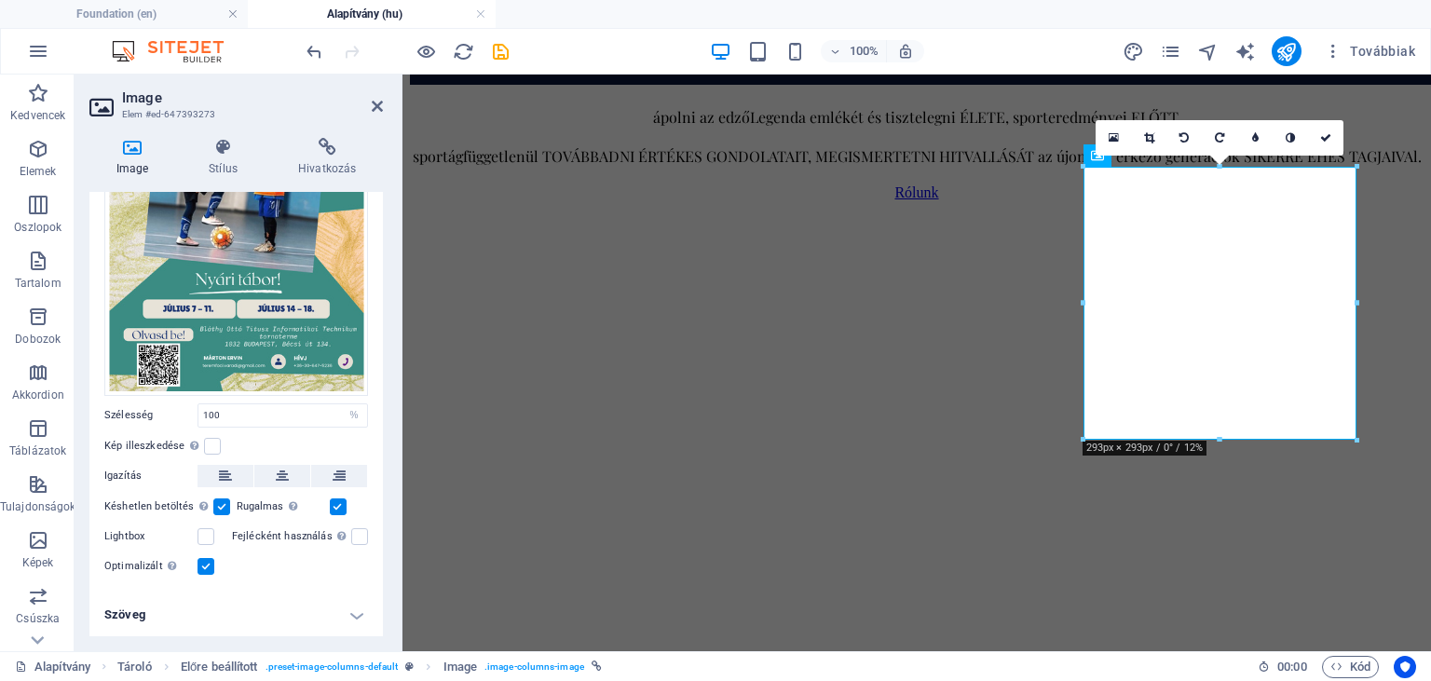
click at [199, 569] on label at bounding box center [206, 566] width 17 height 17
click at [0, 0] on input "Optimalizált A képek tömörítése az oldal sebességének javítása érdekében történ…" at bounding box center [0, 0] width 0 height 0
click at [199, 569] on label at bounding box center [206, 566] width 17 height 17
click at [0, 0] on input "Optimalizált A képek tömörítése az oldal sebességének javítása érdekében történ…" at bounding box center [0, 0] width 0 height 0
click at [214, 503] on label at bounding box center [221, 507] width 17 height 17
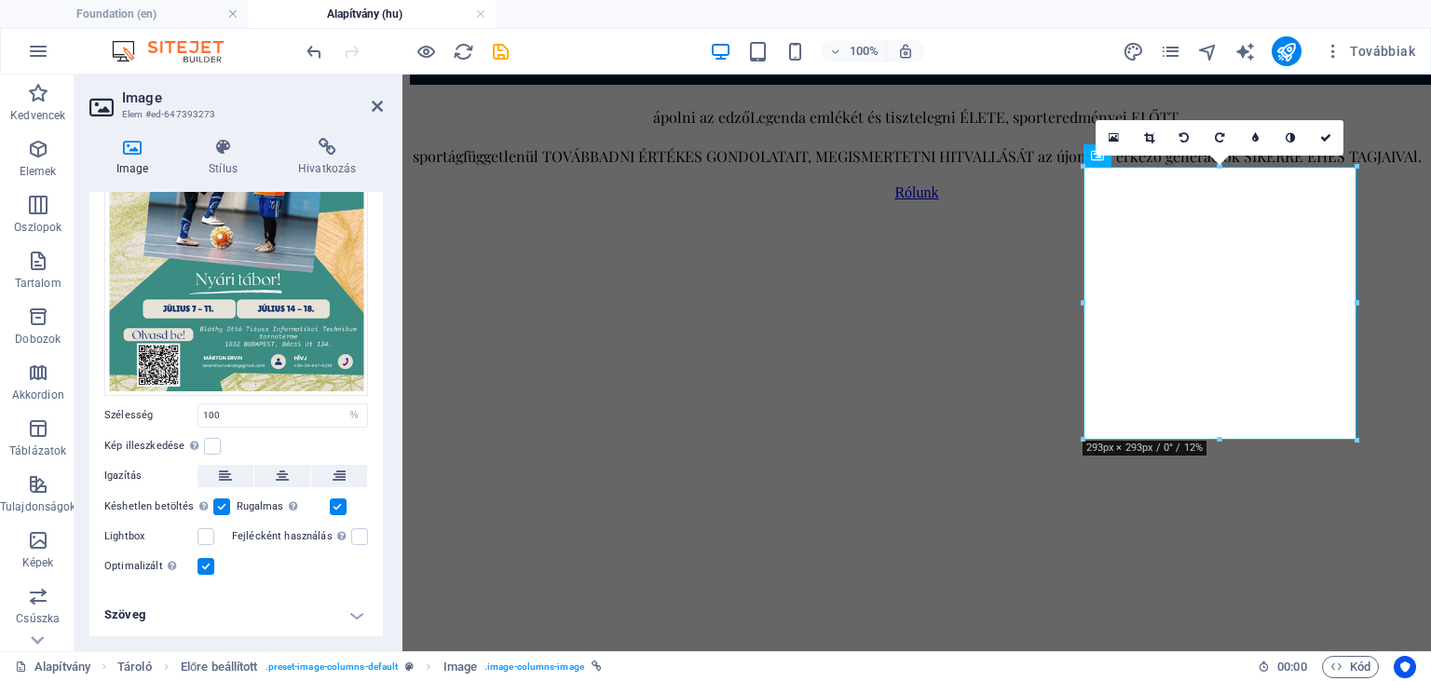
click at [0, 0] on input "Késhetlen betöltés Az oldal betöltése után a képek betöltése javítja az oldal s…" at bounding box center [0, 0] width 0 height 0
click at [336, 508] on label at bounding box center [338, 507] width 17 height 17
click at [0, 0] on input "Rugalmas Automatikusan betölti a retina képet és az okostelefonra optimalizált …" at bounding box center [0, 0] width 0 height 0
click at [217, 505] on label at bounding box center [221, 507] width 17 height 17
click at [0, 0] on input "Késhetlen betöltés Az oldal betöltése után a képek betöltése javítja az oldal s…" at bounding box center [0, 0] width 0 height 0
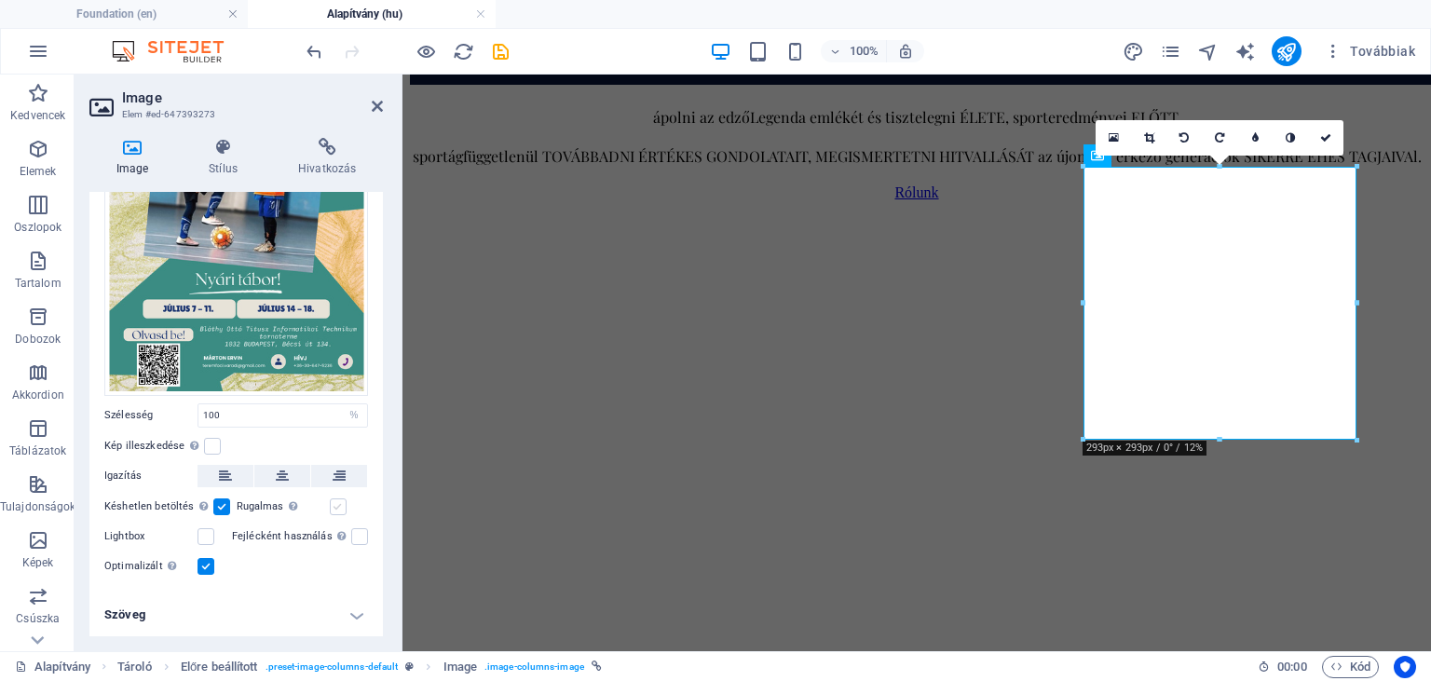
click at [338, 501] on label at bounding box center [338, 507] width 17 height 17
click at [0, 0] on input "Rugalmas Automatikusan betölti a retina képet és az okostelefonra optimalizált …" at bounding box center [0, 0] width 0 height 0
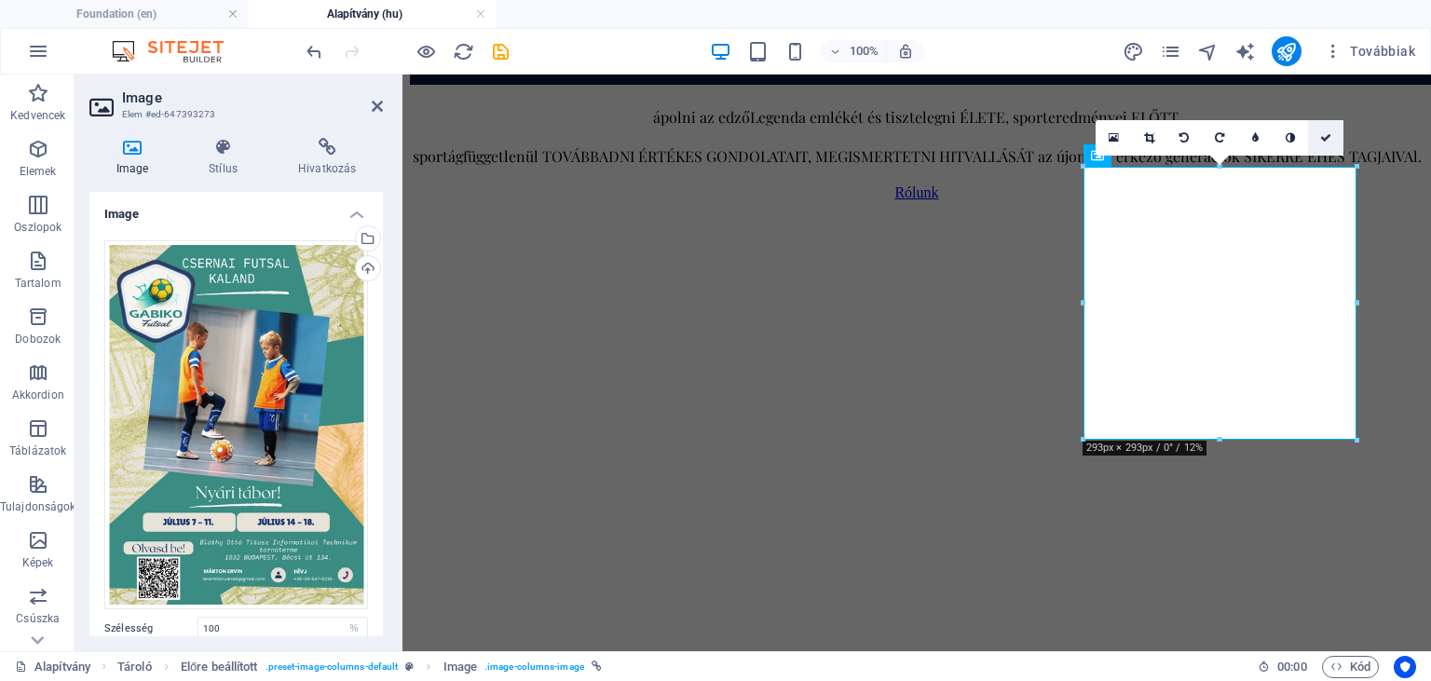
click at [1326, 139] on icon at bounding box center [1325, 137] width 11 height 11
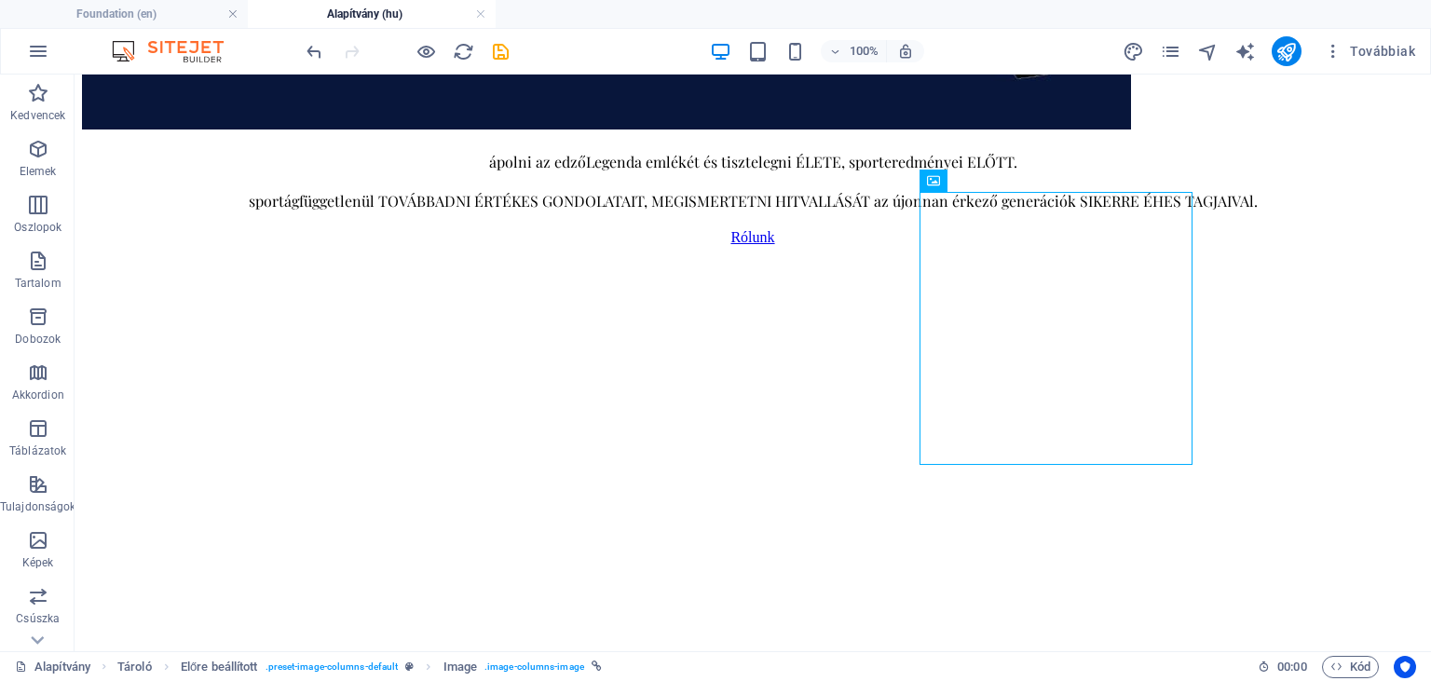
scroll to position [959, 0]
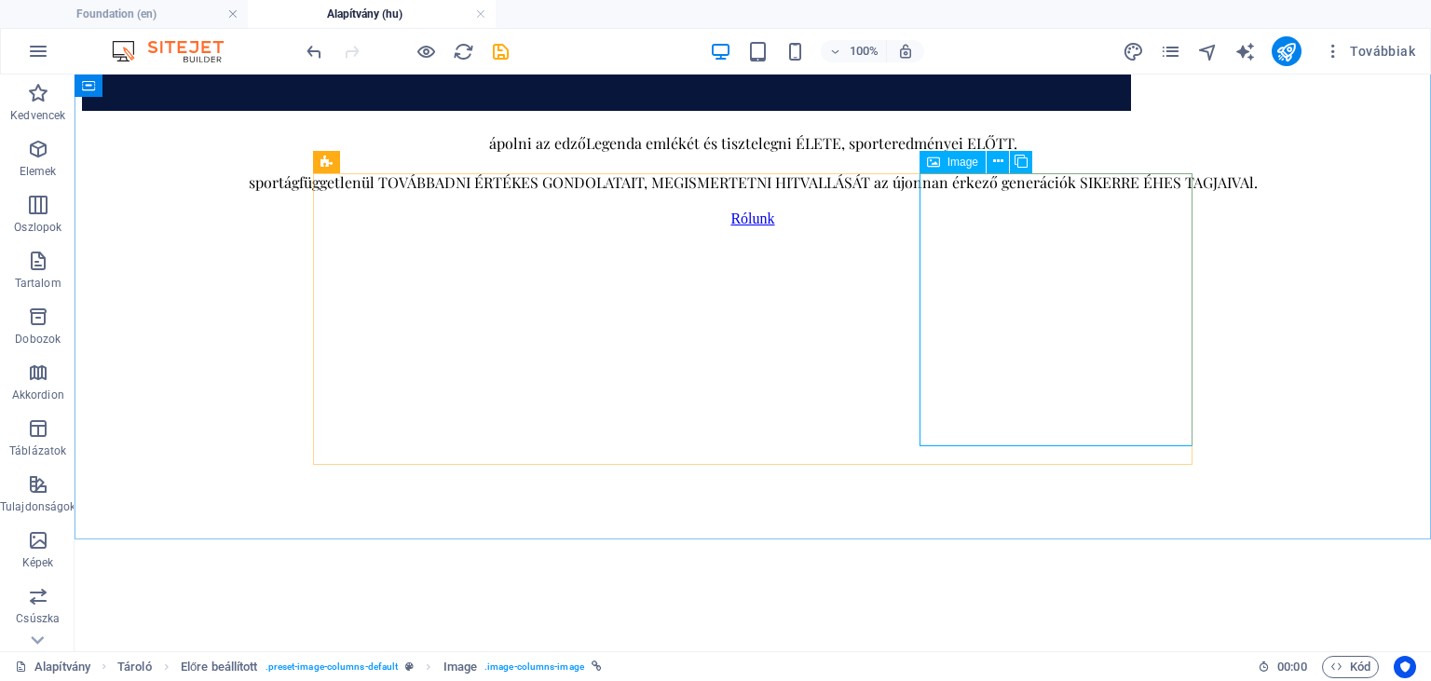
click at [944, 167] on div "Image" at bounding box center [953, 162] width 66 height 22
click at [993, 161] on icon at bounding box center [998, 162] width 10 height 20
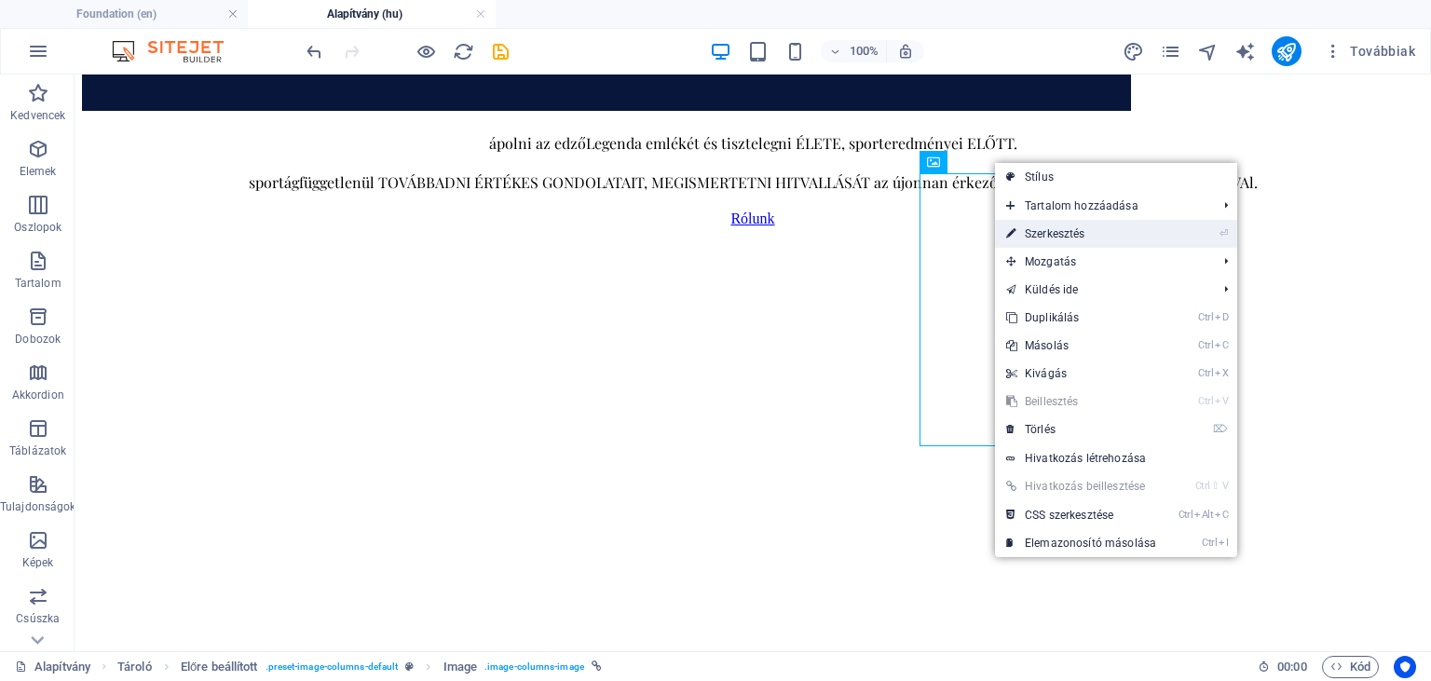
click at [1032, 236] on link "⏎ Szerkesztés" at bounding box center [1081, 234] width 172 height 28
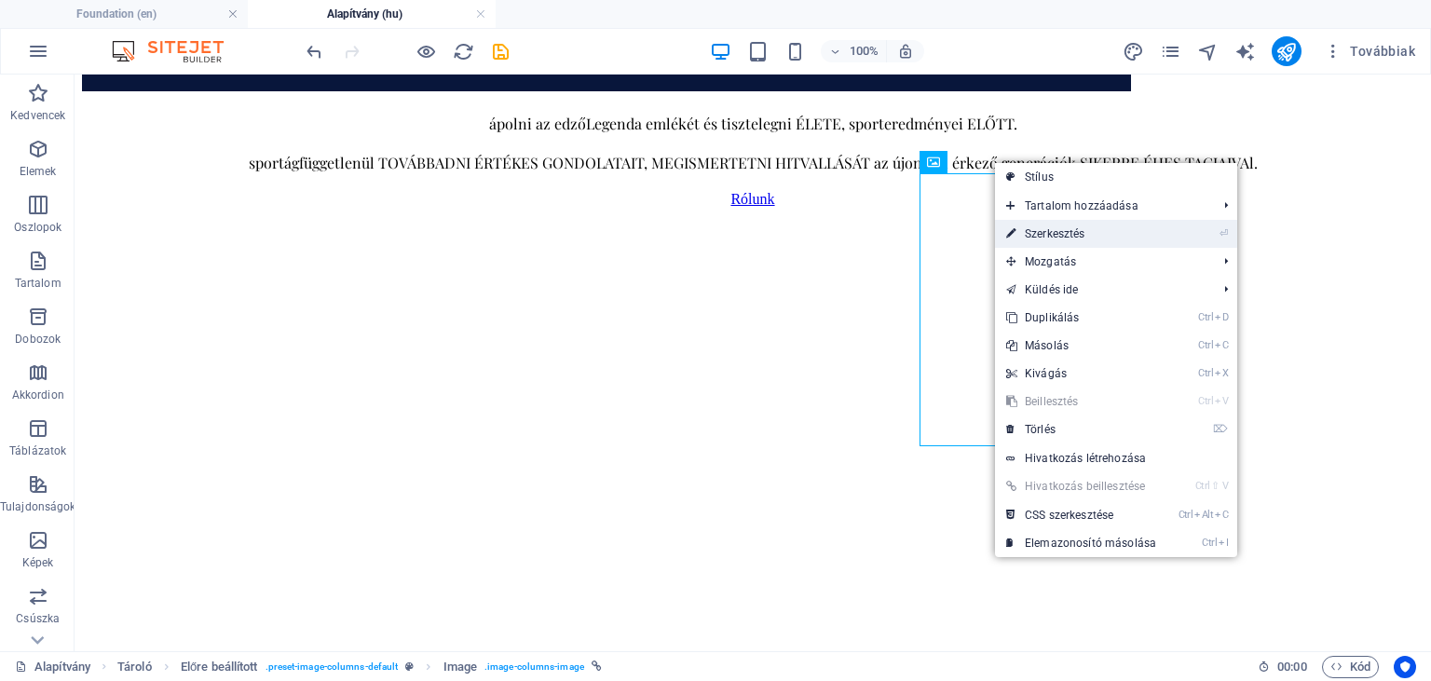
select select "%"
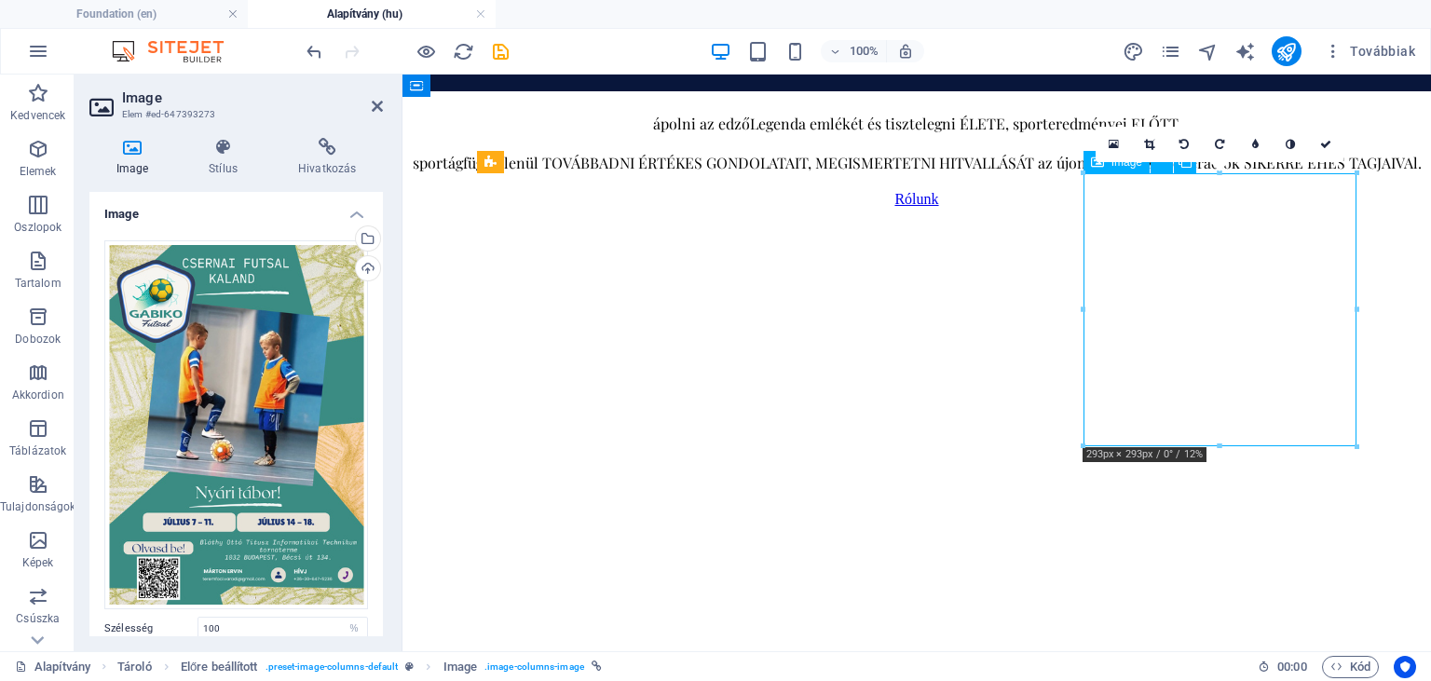
drag, startPoint x: 1228, startPoint y: 266, endPoint x: 1231, endPoint y: 309, distance: 43.0
drag, startPoint x: 1223, startPoint y: 280, endPoint x: 1223, endPoint y: 323, distance: 42.9
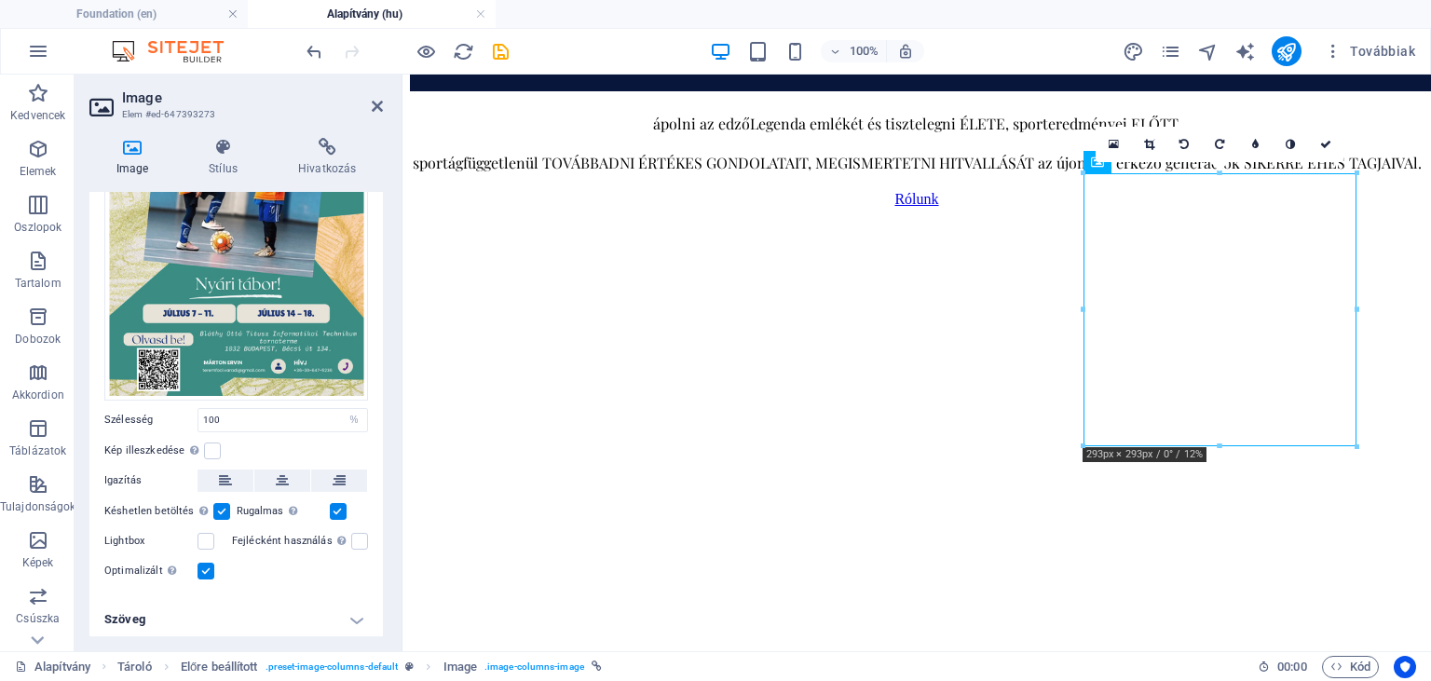
scroll to position [213, 0]
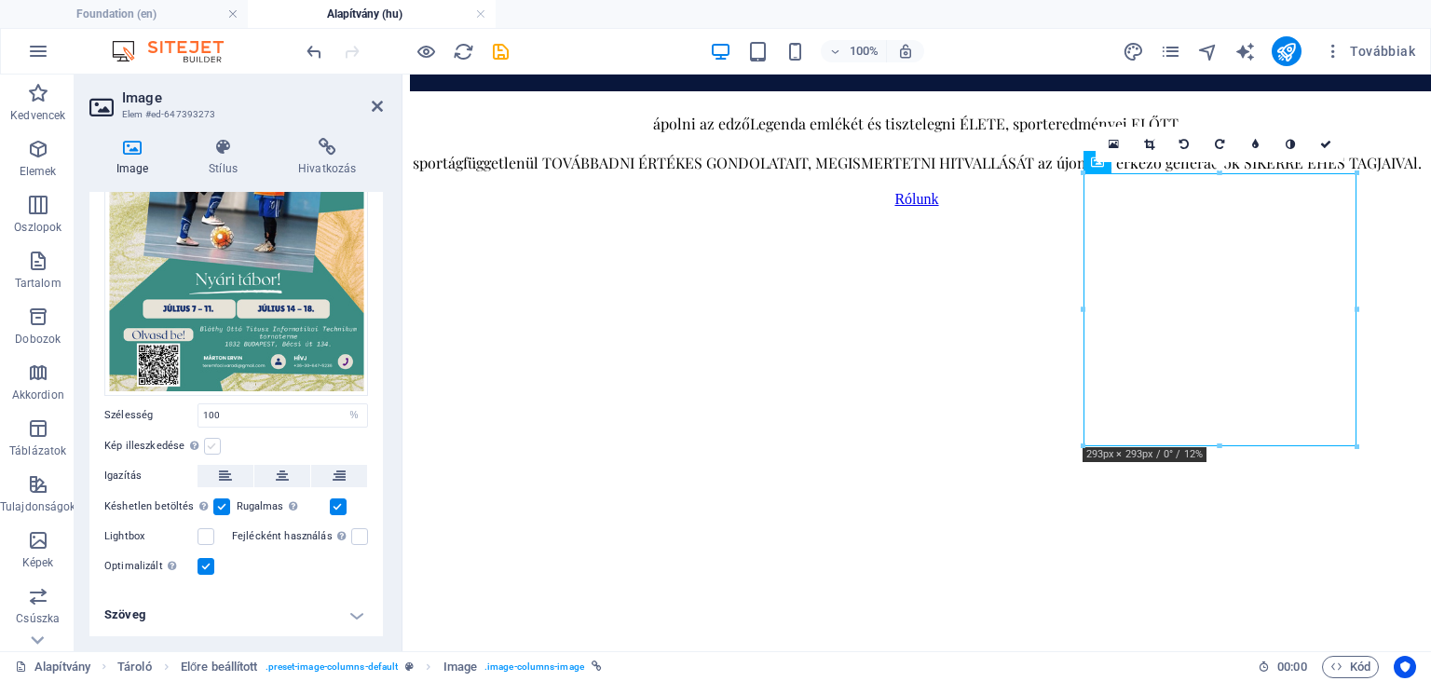
click at [211, 444] on label at bounding box center [212, 446] width 17 height 17
click at [0, 0] on input "Kép illeszkedése Automatikusan igazítja a képet egy fix szélességhez és magassá…" at bounding box center [0, 0] width 0 height 0
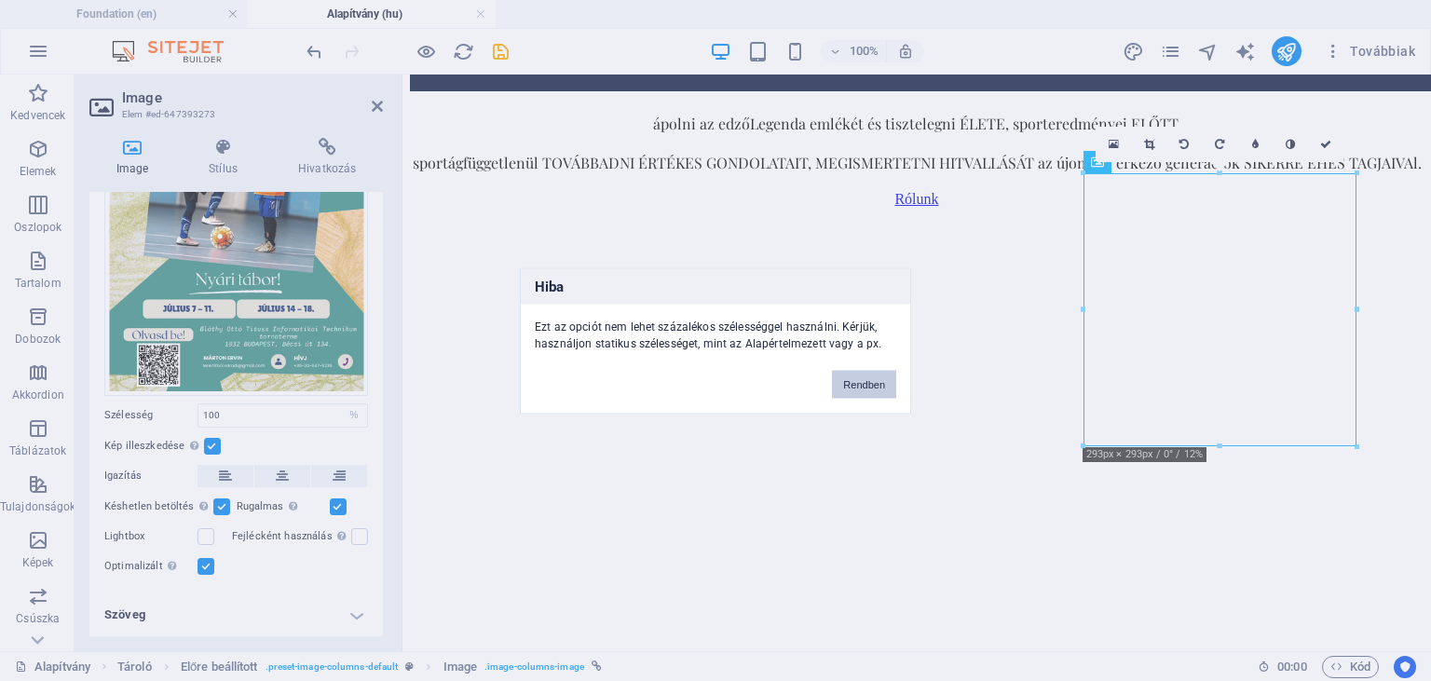
click at [852, 375] on button "Rendben" at bounding box center [864, 384] width 64 height 28
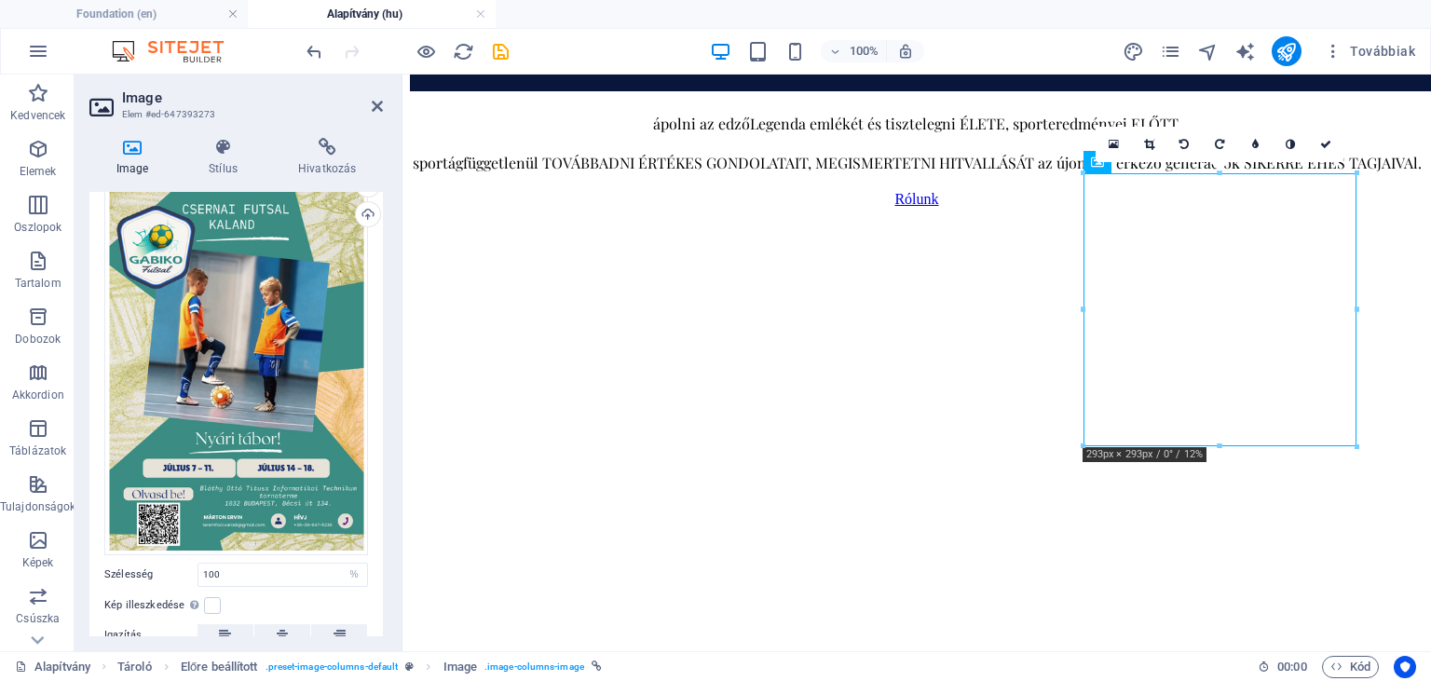
scroll to position [0, 0]
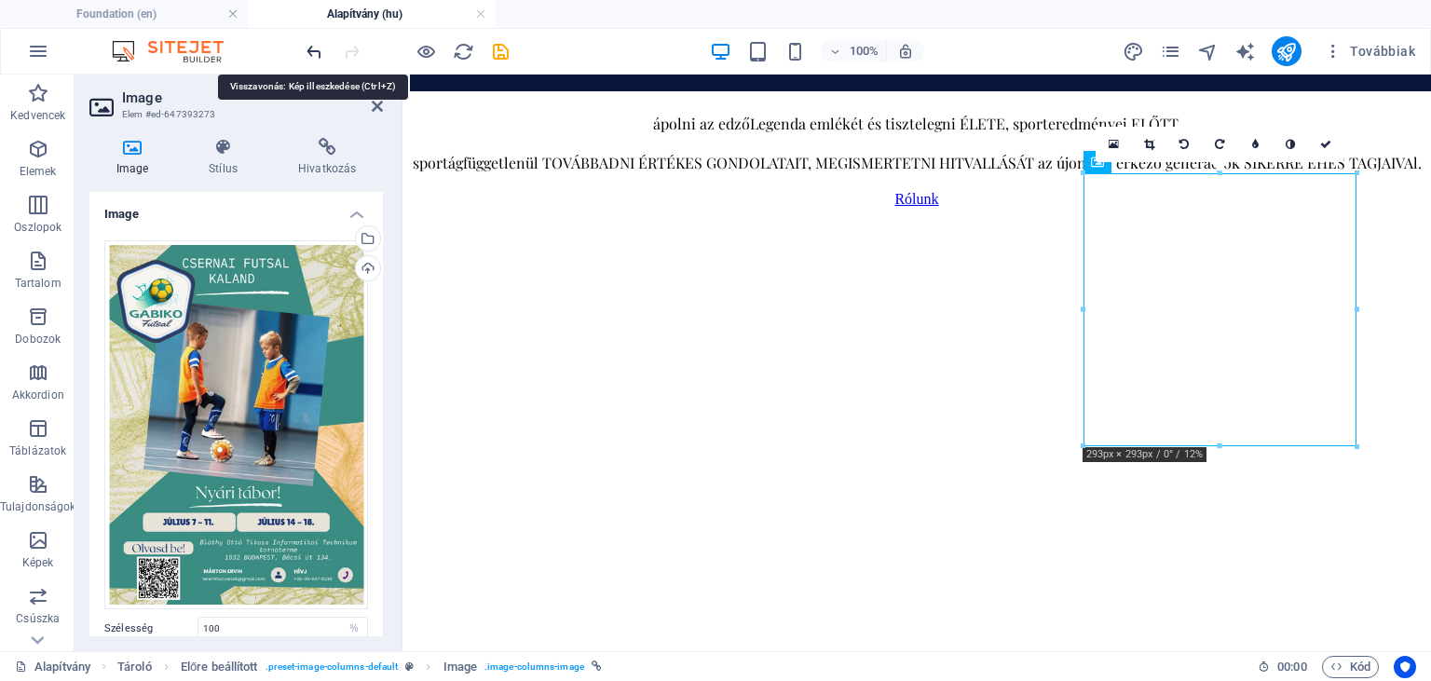
click at [315, 50] on icon "undo" at bounding box center [314, 51] width 21 height 21
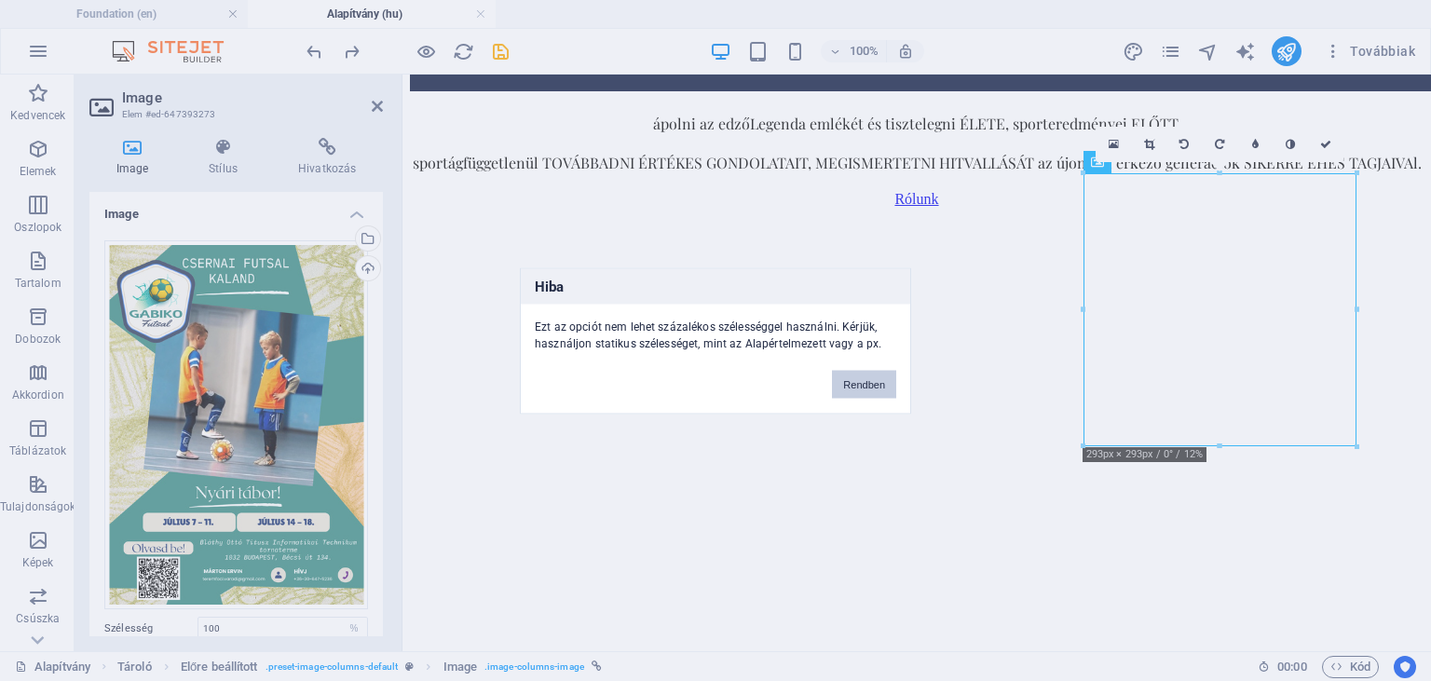
click at [879, 393] on button "Rendben" at bounding box center [864, 384] width 64 height 28
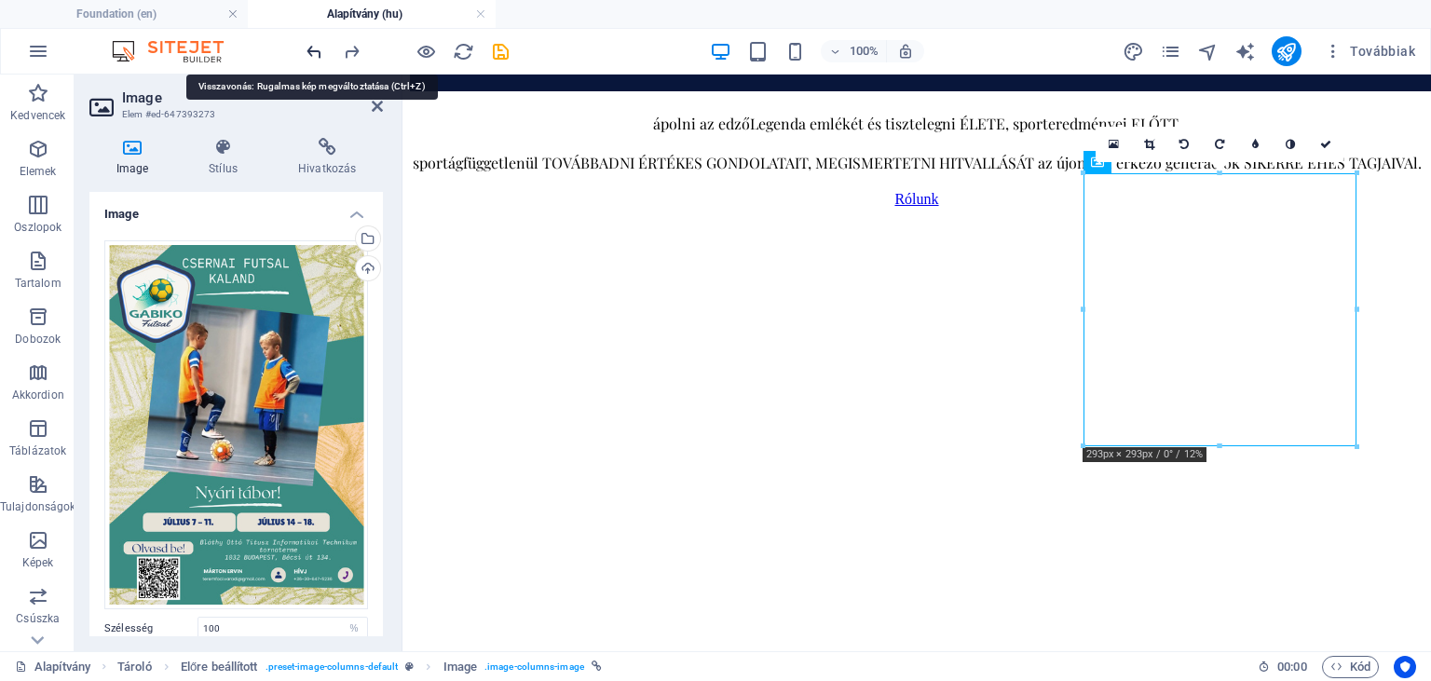
click at [315, 51] on icon "undo" at bounding box center [314, 51] width 21 height 21
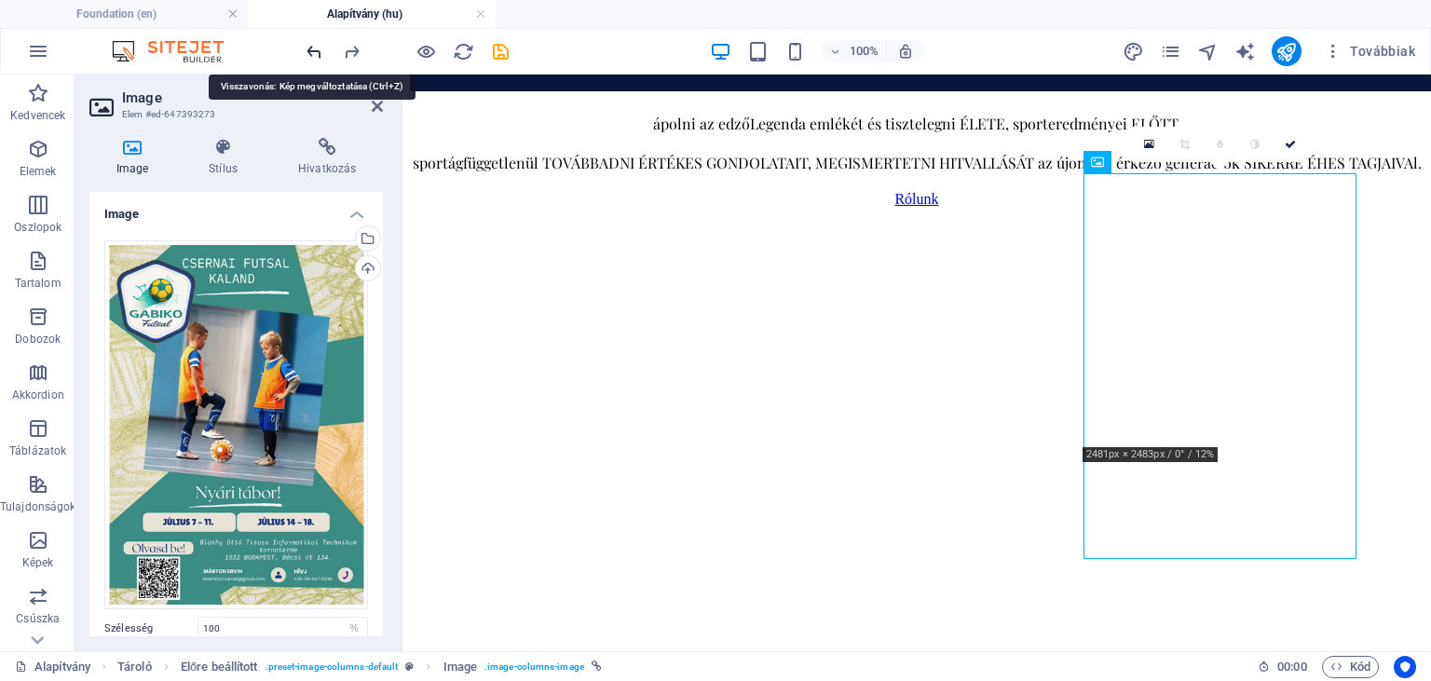
click at [315, 51] on icon "undo" at bounding box center [314, 51] width 21 height 21
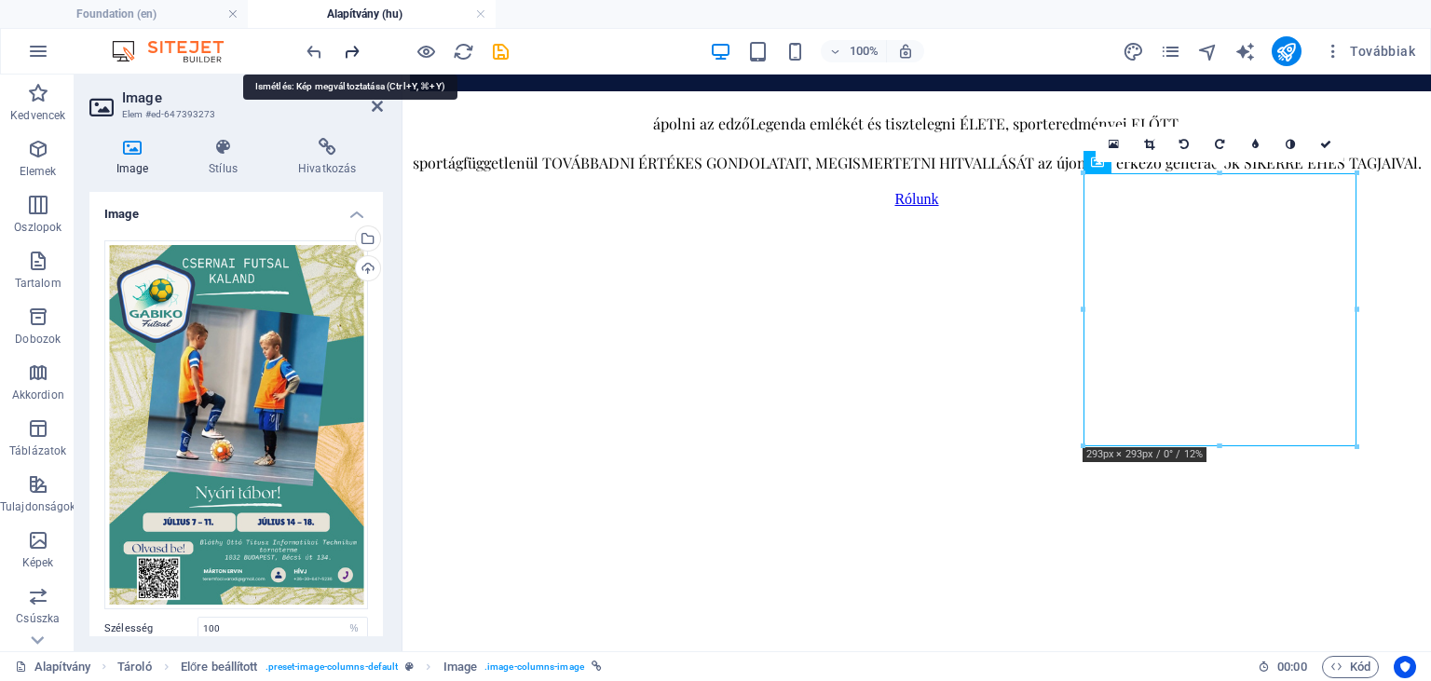
click at [352, 50] on icon "redo" at bounding box center [351, 51] width 21 height 21
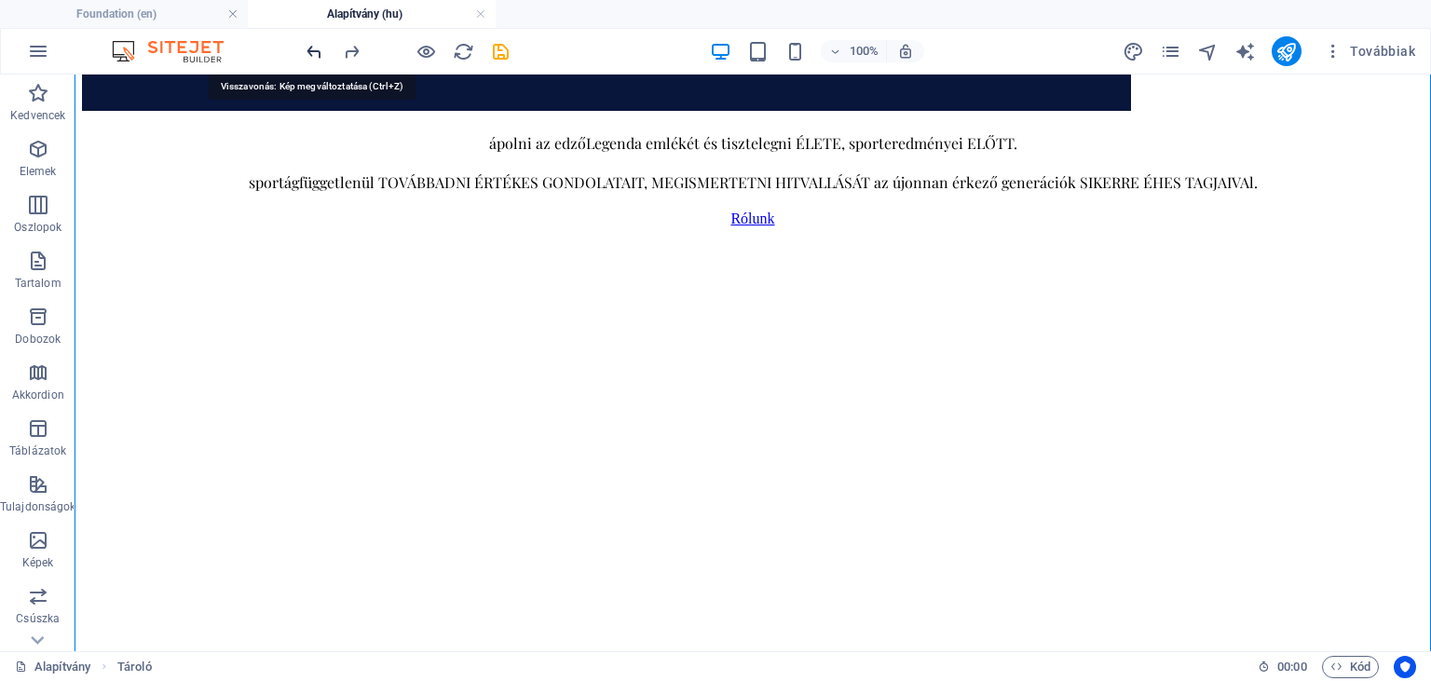
click at [315, 59] on icon "undo" at bounding box center [314, 51] width 21 height 21
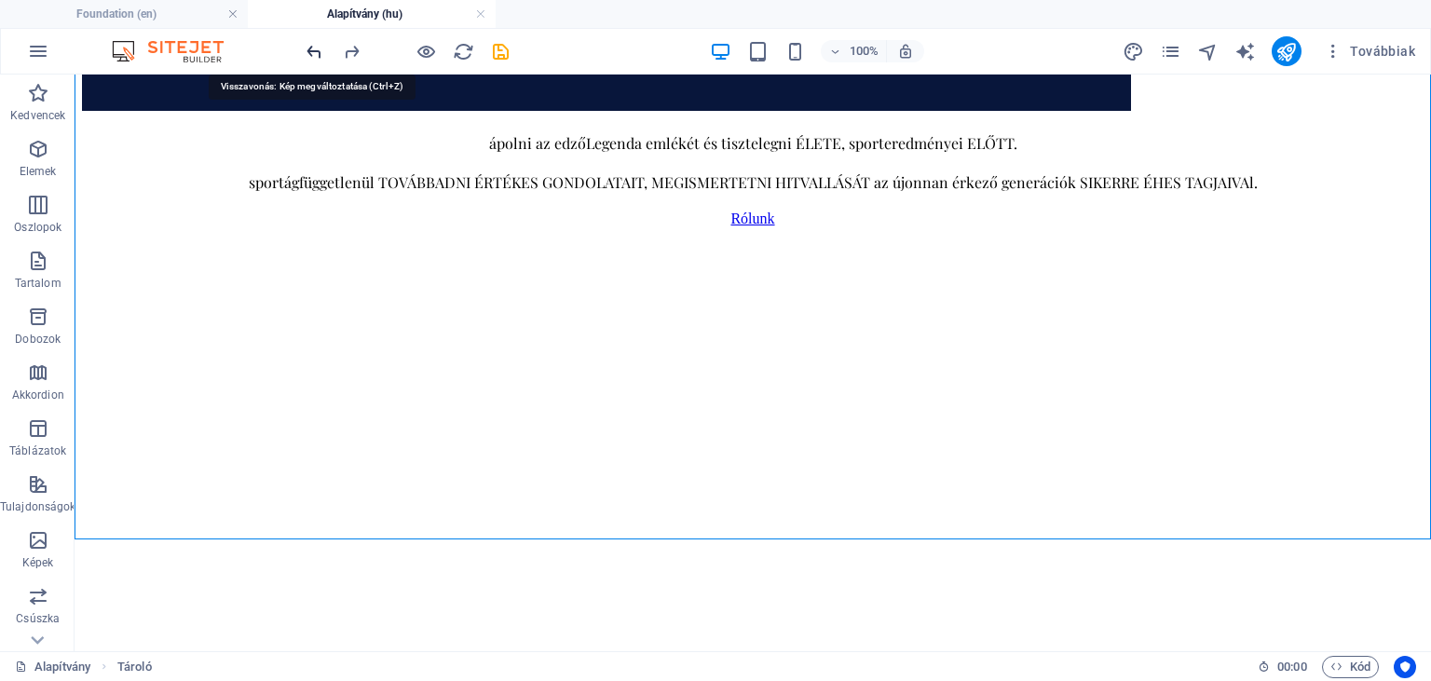
click at [315, 59] on icon "undo" at bounding box center [314, 51] width 21 height 21
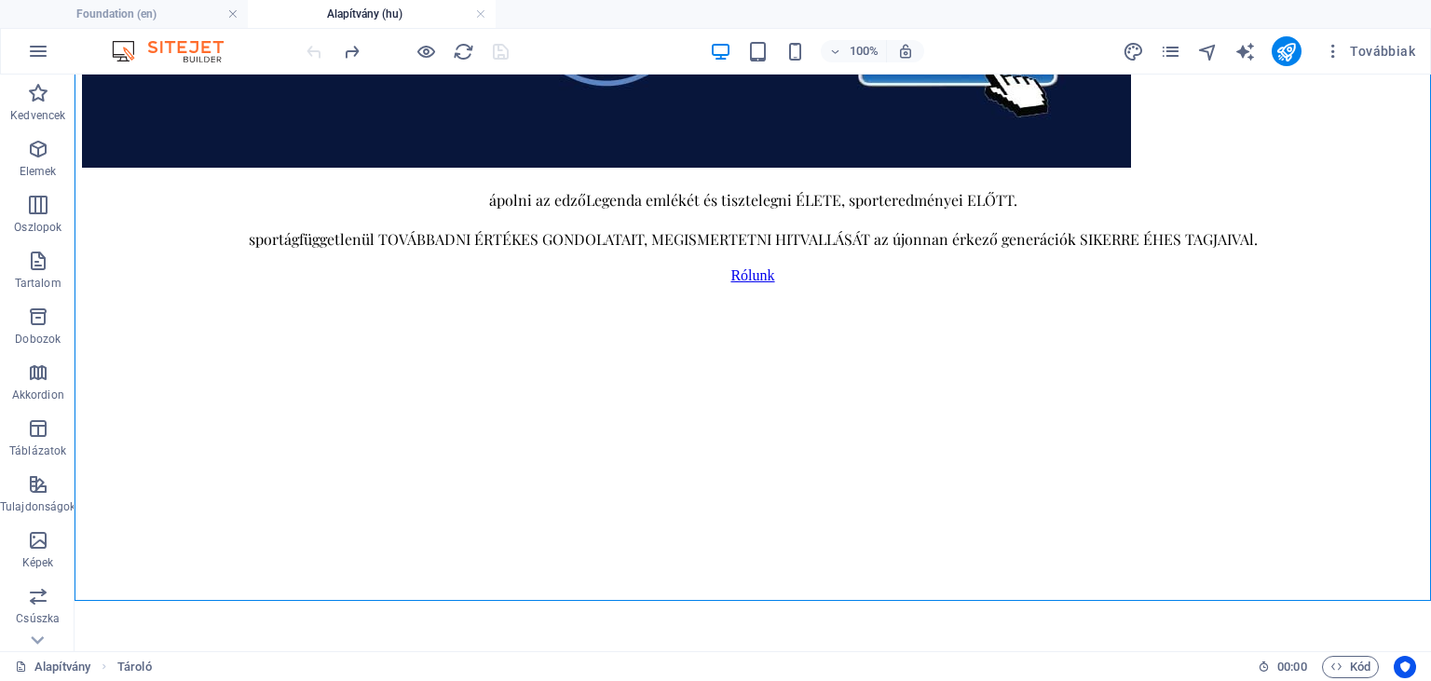
scroll to position [897, 0]
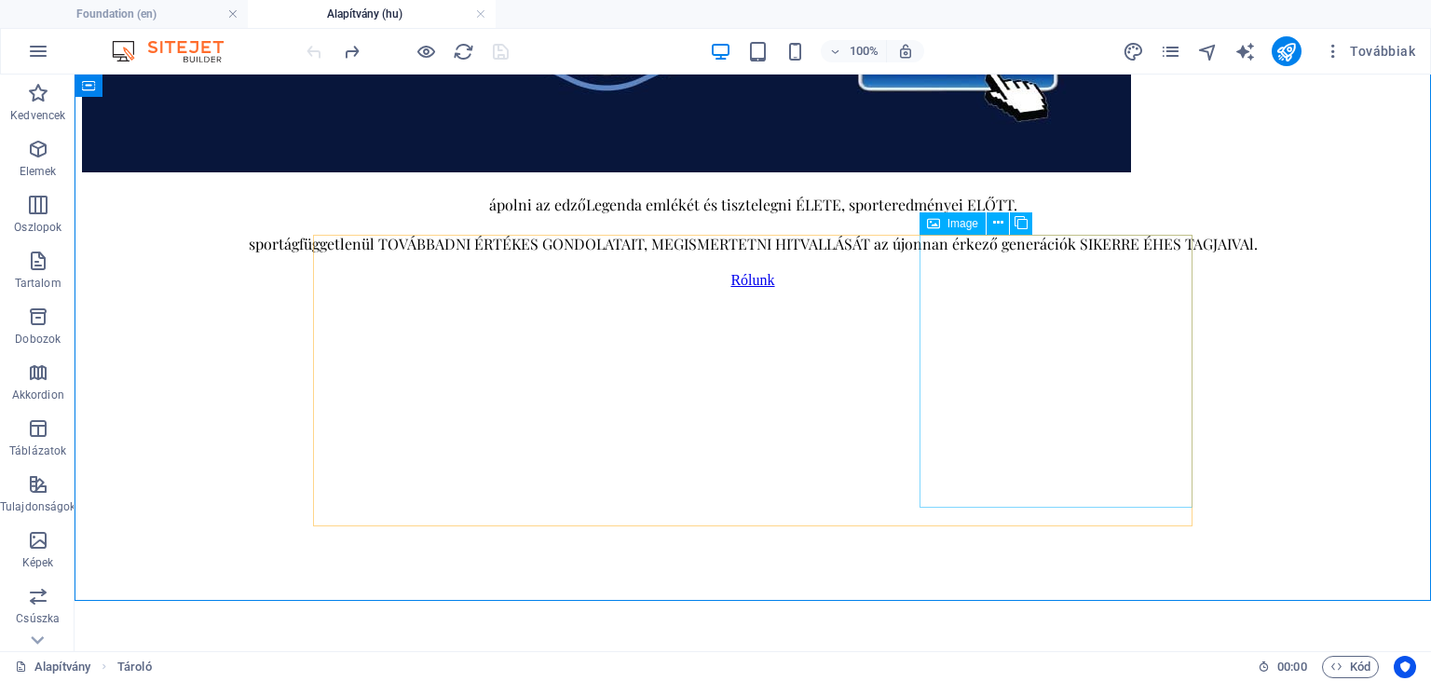
click at [941, 225] on div "Image" at bounding box center [953, 223] width 66 height 22
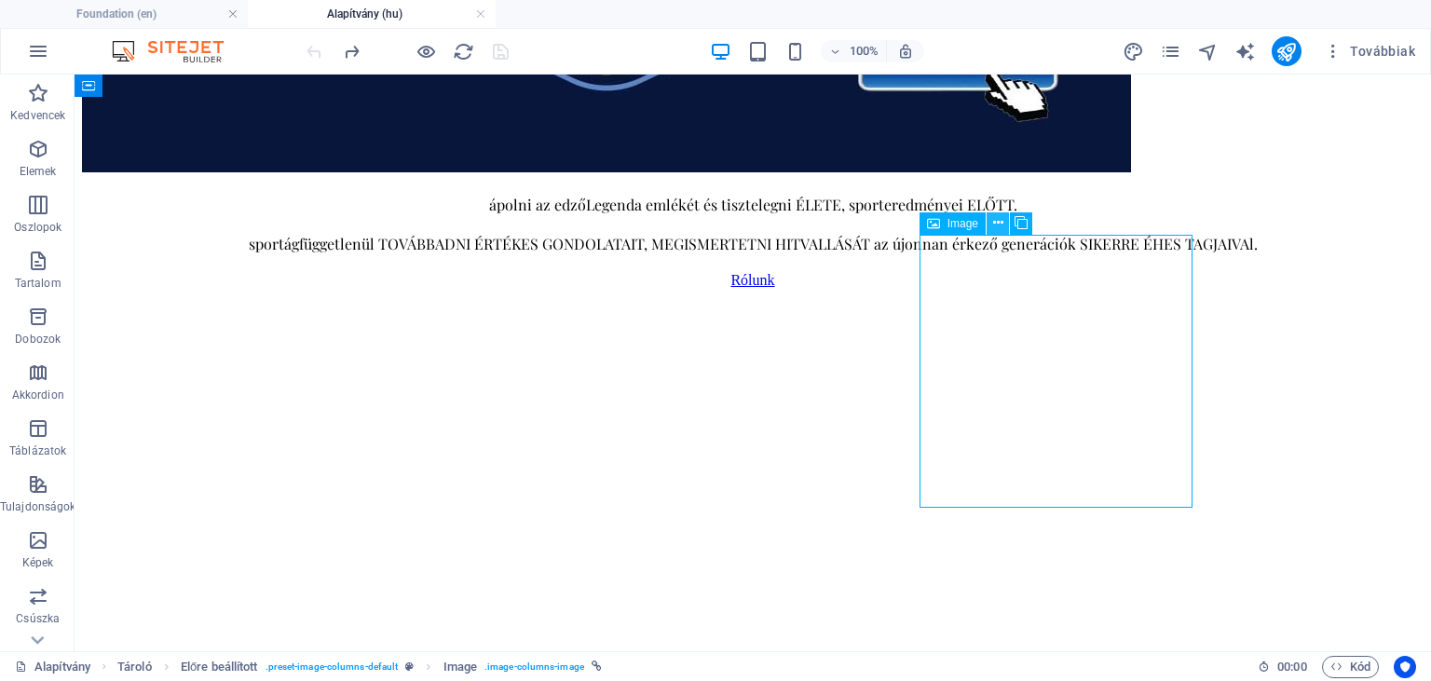
click at [993, 224] on icon at bounding box center [998, 223] width 10 height 20
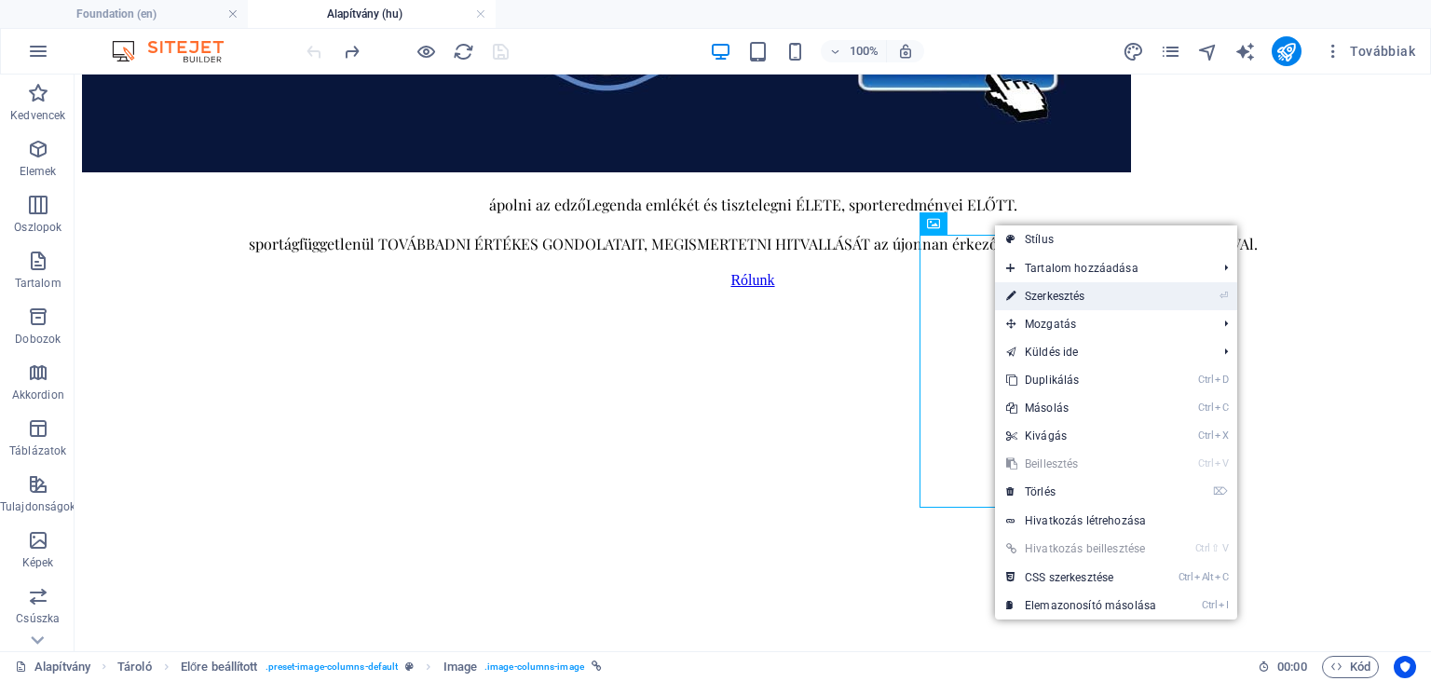
click at [1075, 290] on link "⏎ Szerkesztés" at bounding box center [1081, 296] width 172 height 28
select select "%"
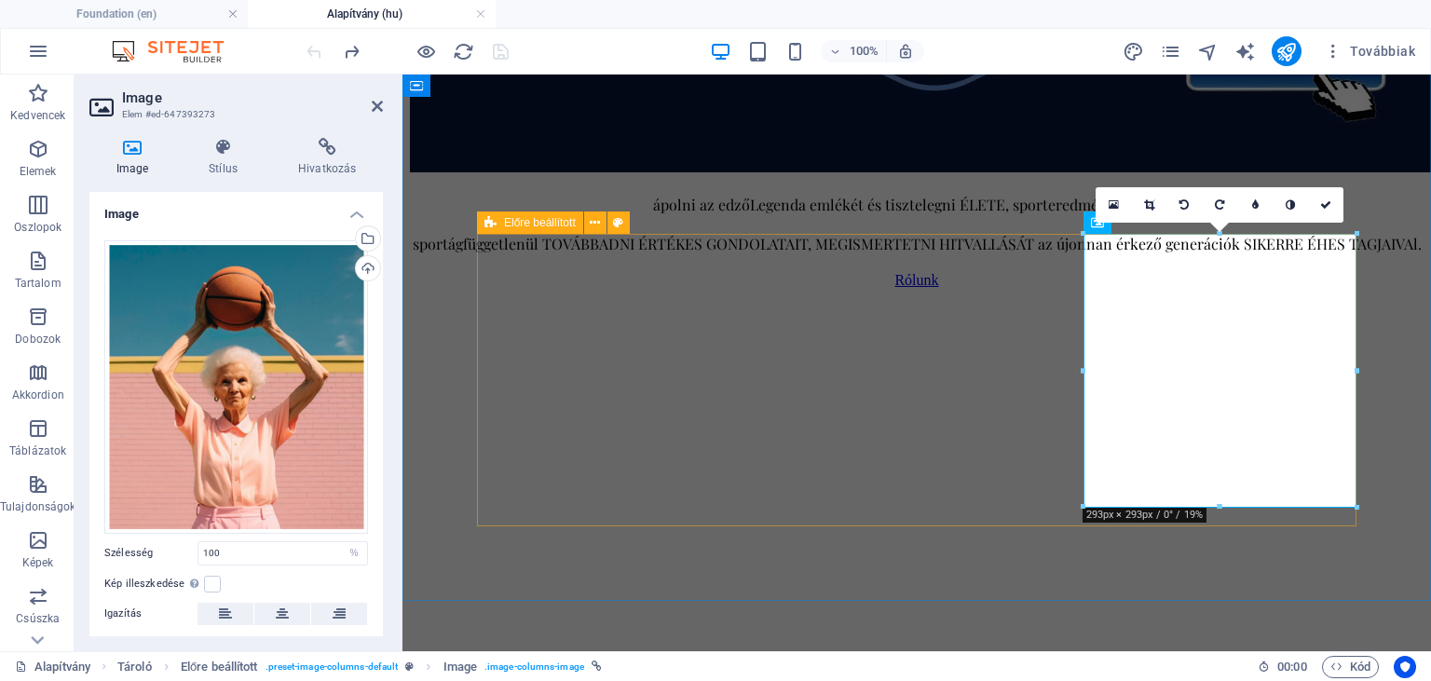
scroll to position [917, 0]
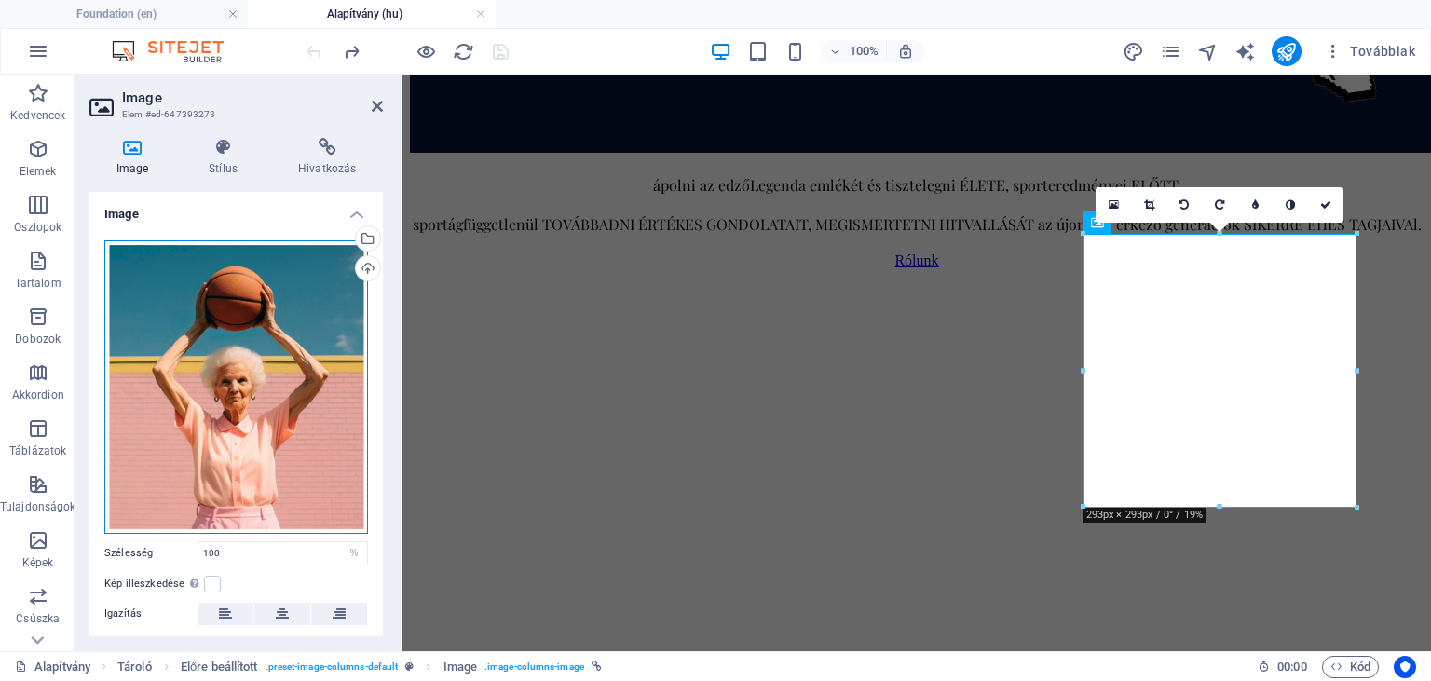
click at [248, 313] on div "Húzza ide a fájlokat, kattintson a fájlok kiválasztásához, vagy válasszon fájlo…" at bounding box center [236, 387] width 264 height 294
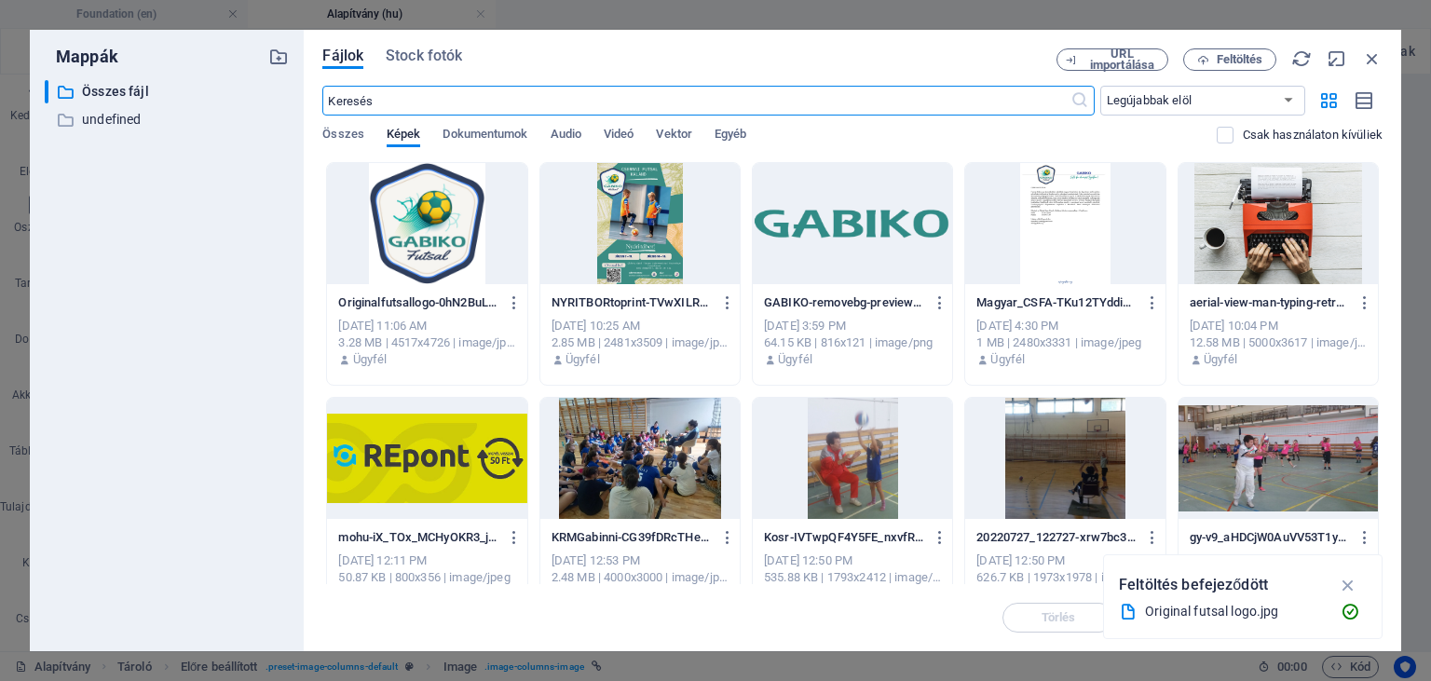
scroll to position [901, 0]
click at [661, 227] on div at bounding box center [639, 223] width 199 height 121
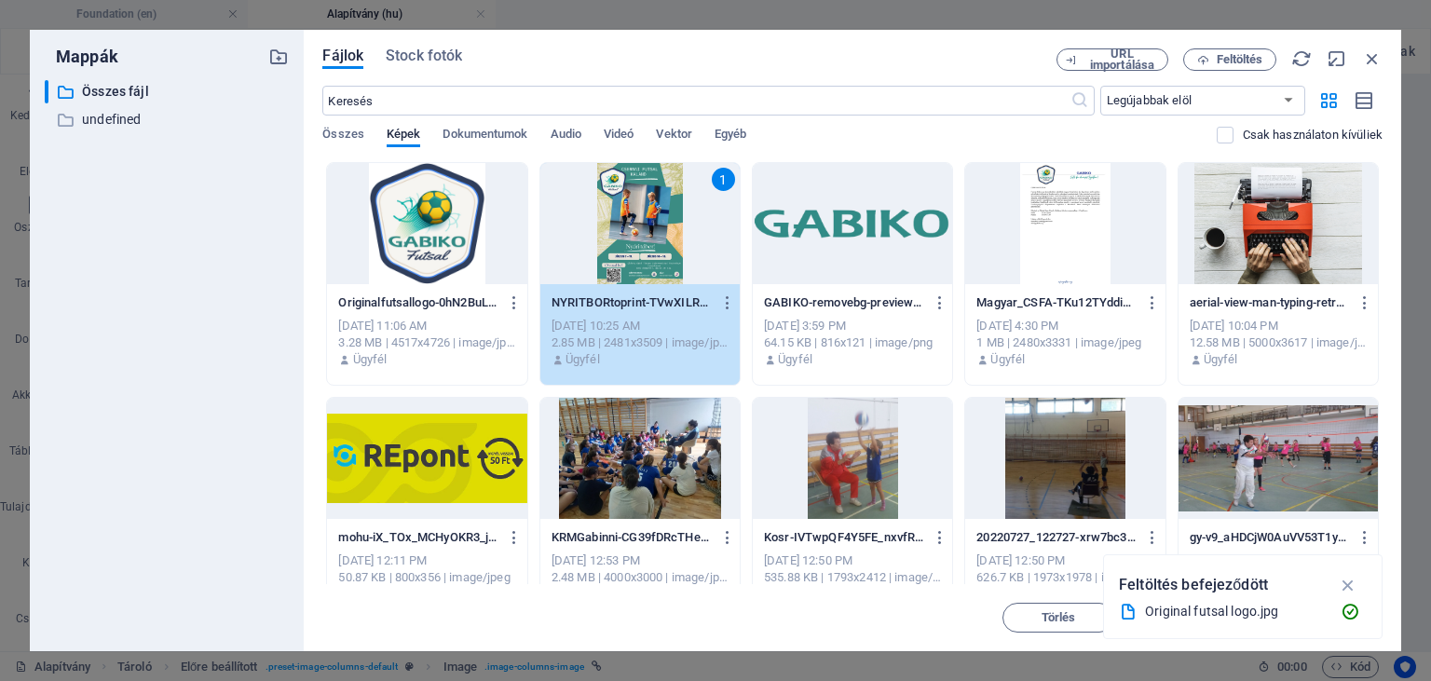
click at [661, 227] on div "1" at bounding box center [639, 223] width 199 height 121
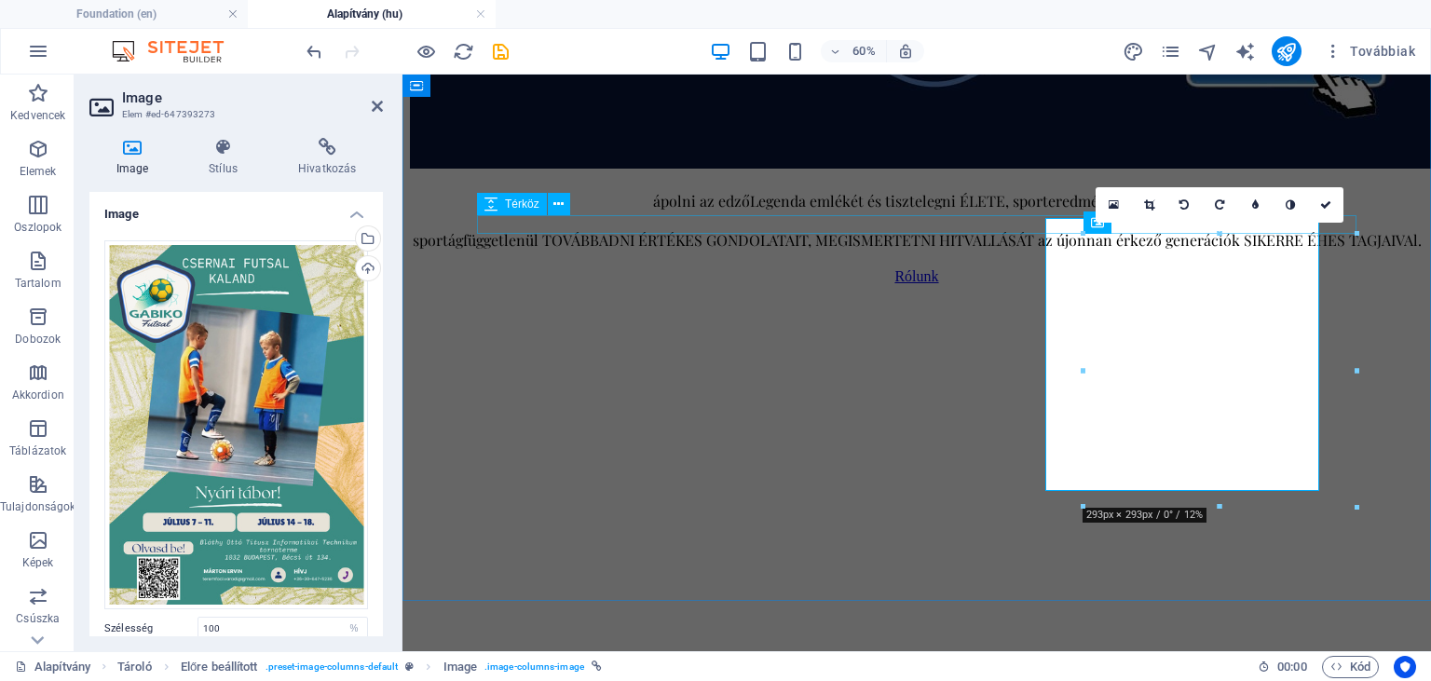
scroll to position [917, 0]
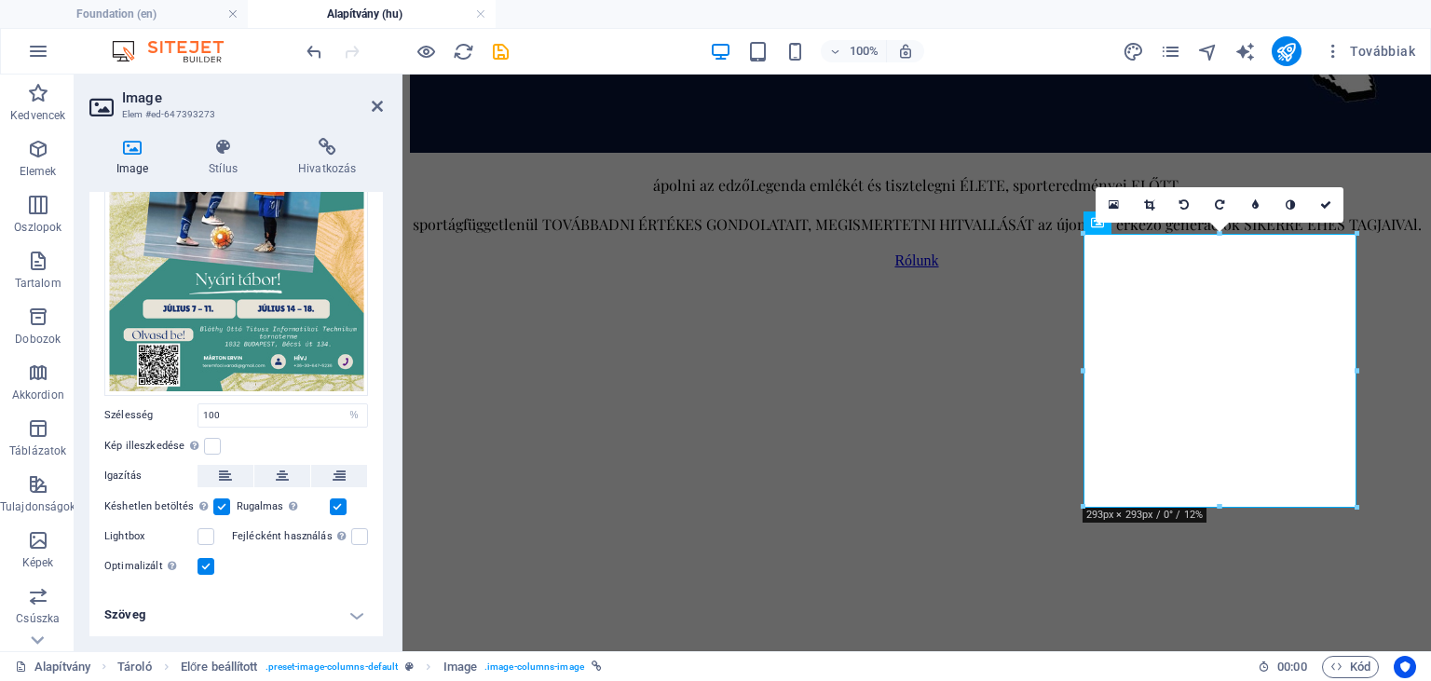
scroll to position [0, 0]
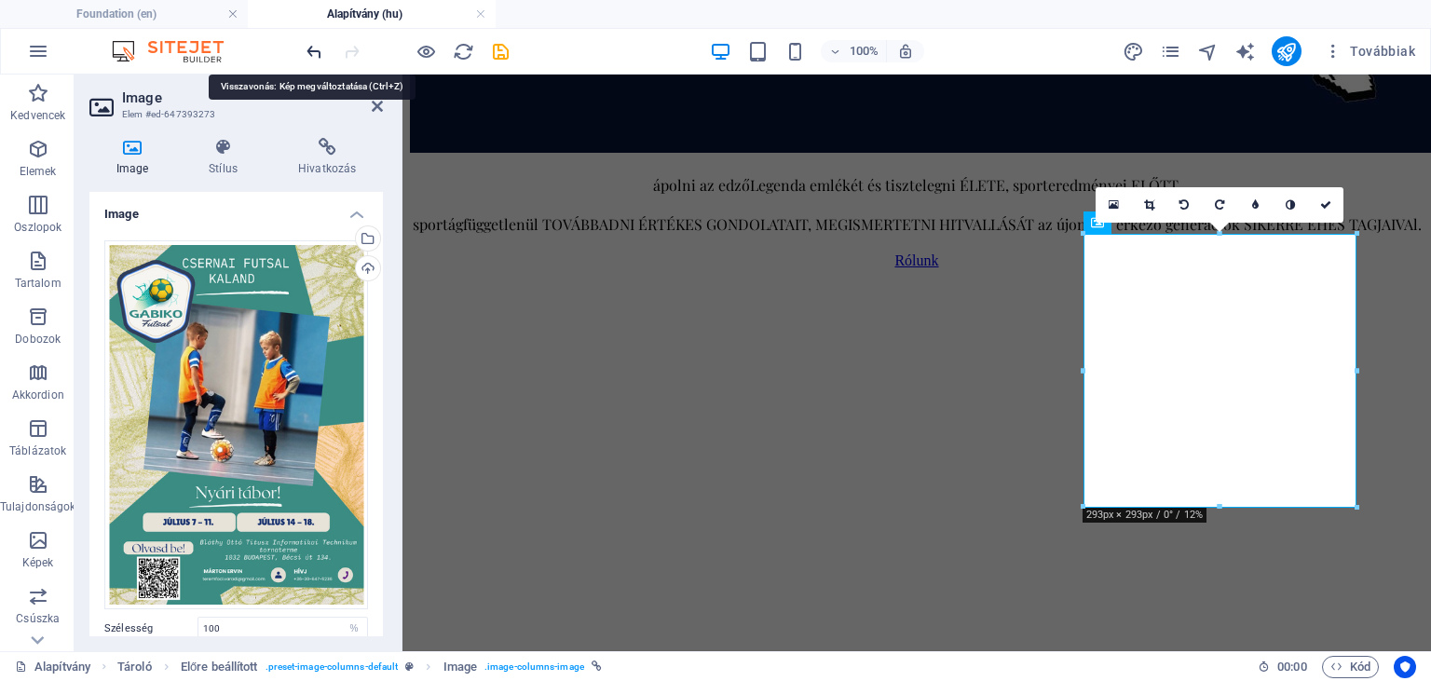
click at [307, 47] on icon "undo" at bounding box center [314, 51] width 21 height 21
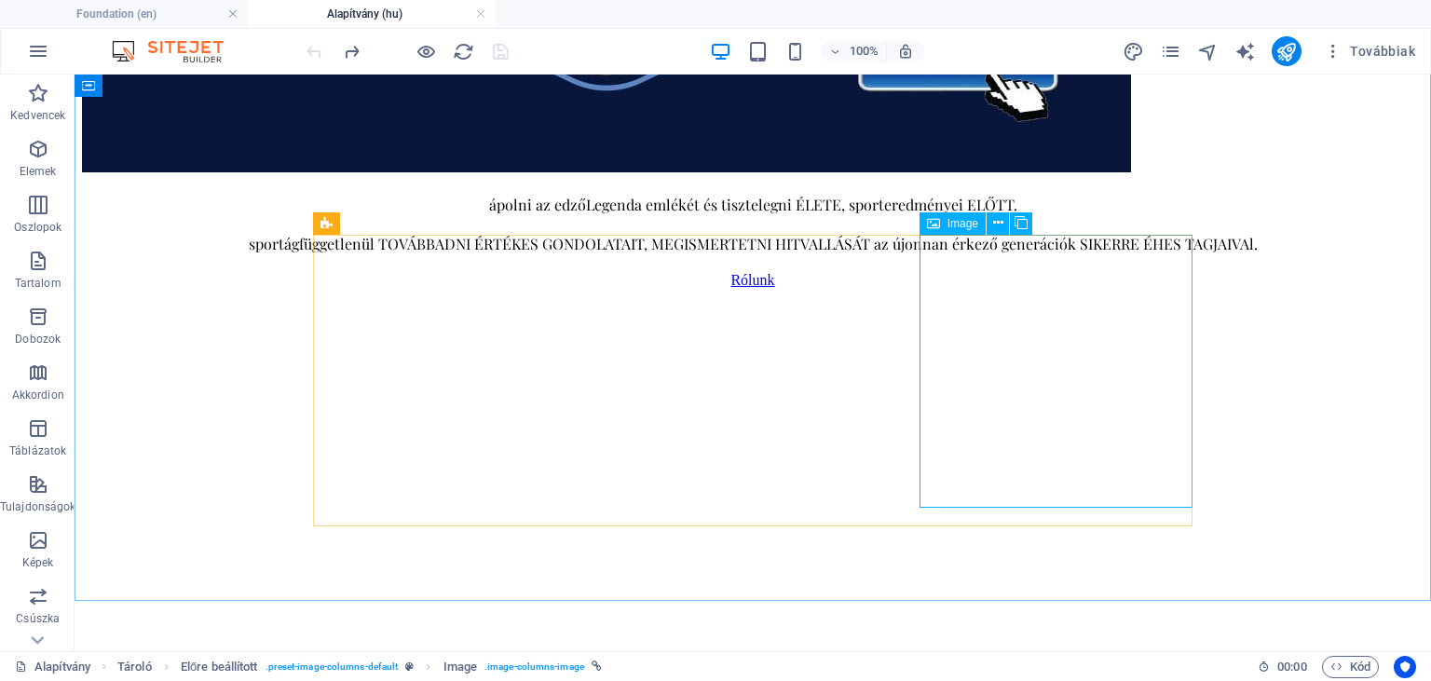
click at [950, 223] on span "Image" at bounding box center [963, 223] width 31 height 11
click at [1004, 222] on button at bounding box center [998, 223] width 22 height 22
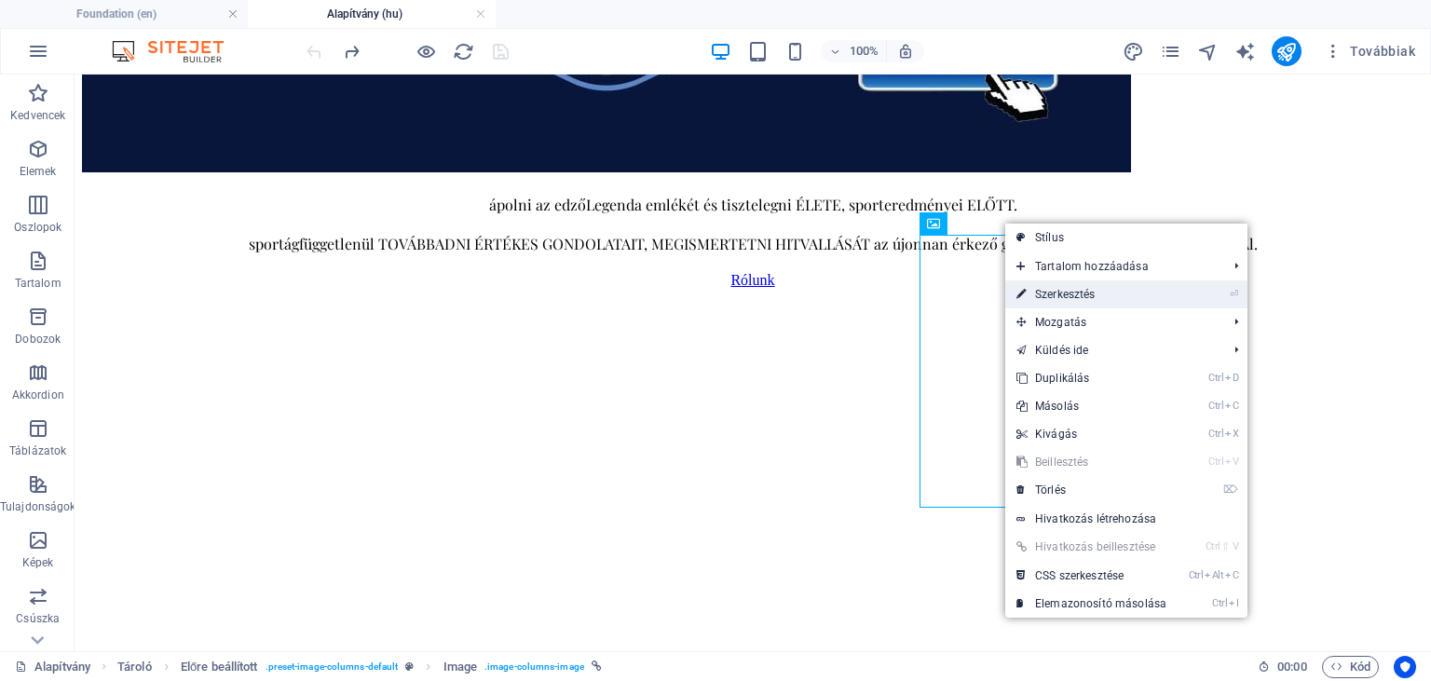
click at [1059, 293] on link "⏎ Szerkesztés" at bounding box center [1091, 294] width 172 height 28
select select "%"
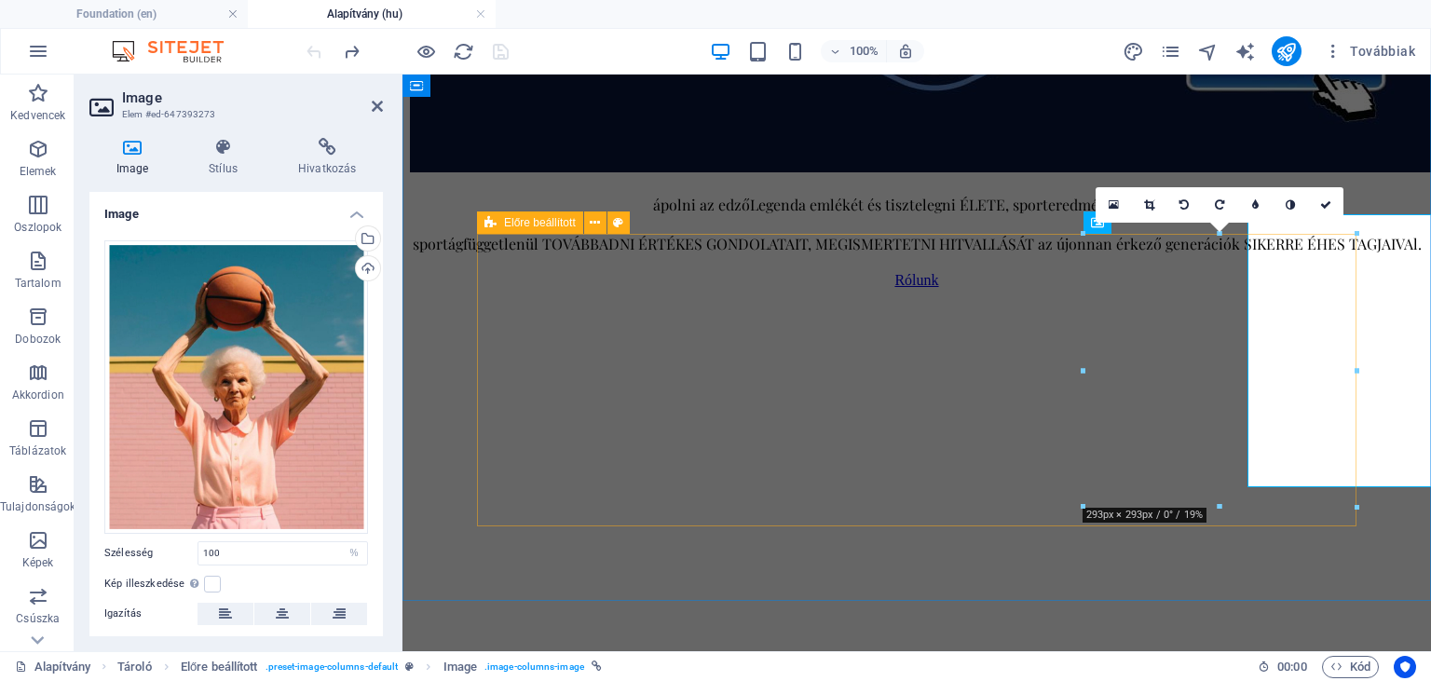
scroll to position [917, 0]
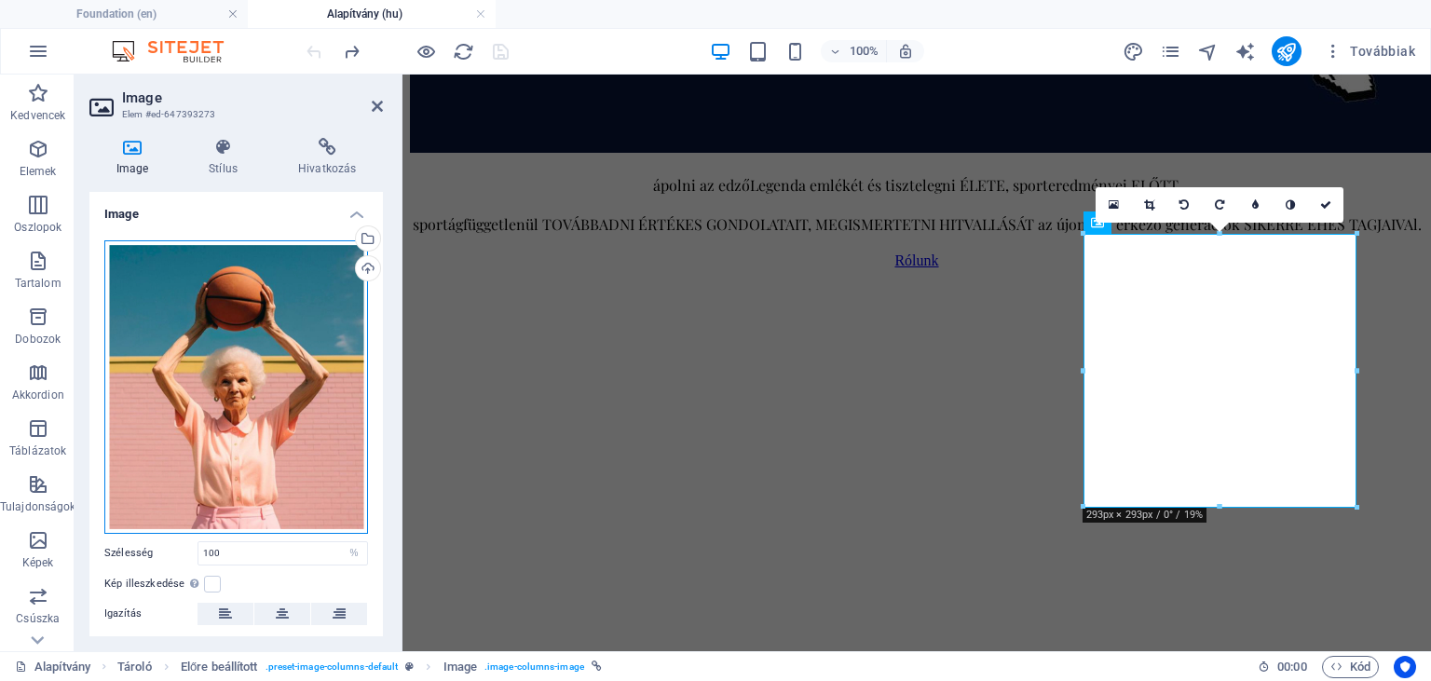
click at [173, 326] on div "Húzza ide a fájlokat, kattintson a fájlok kiválasztásához, vagy válasszon fájlo…" at bounding box center [236, 387] width 264 height 294
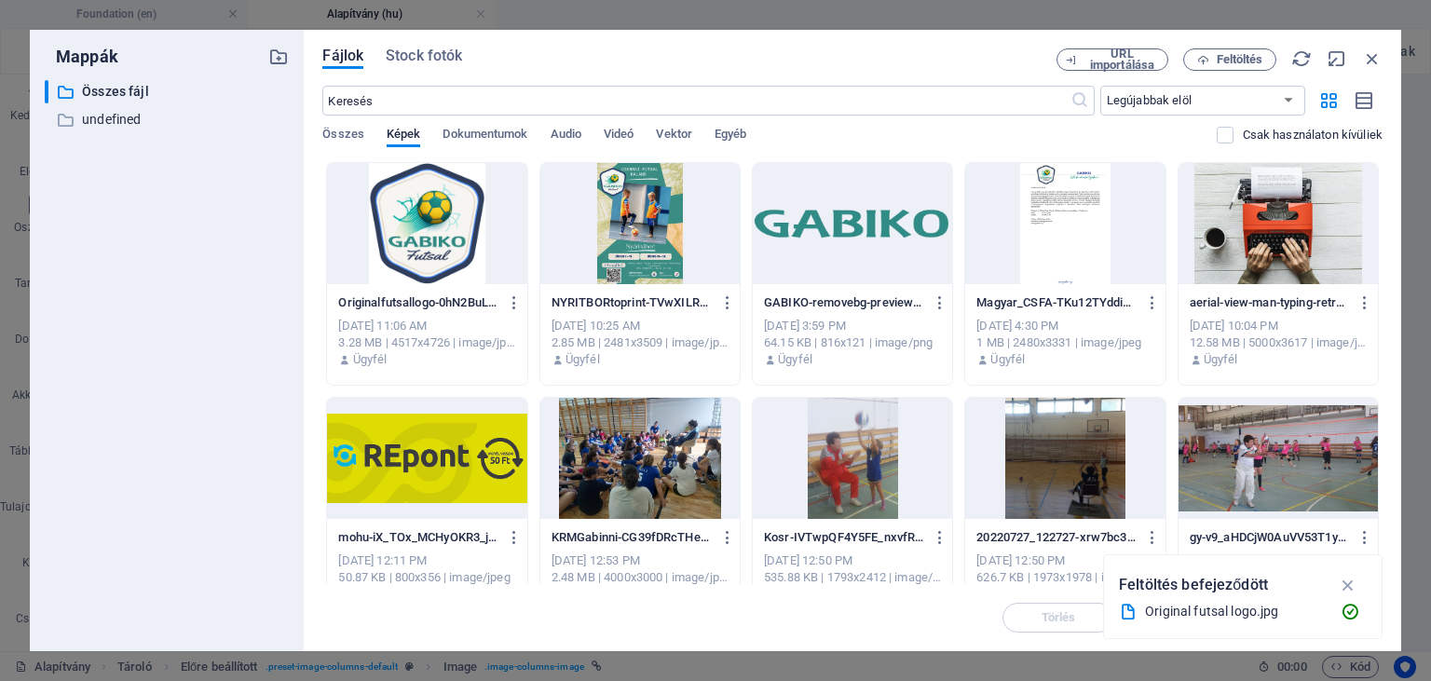
scroll to position [901, 0]
click at [613, 211] on div at bounding box center [639, 223] width 199 height 121
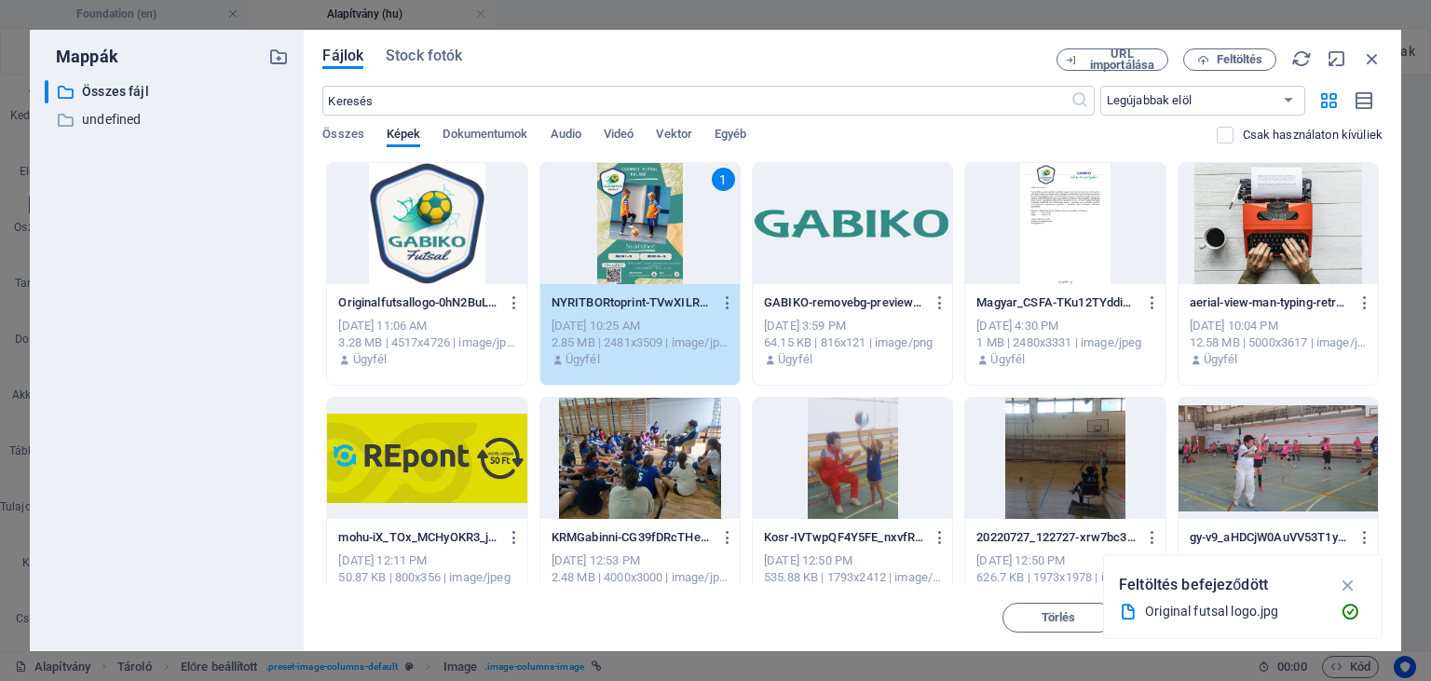
click at [613, 211] on div "1" at bounding box center [639, 223] width 199 height 121
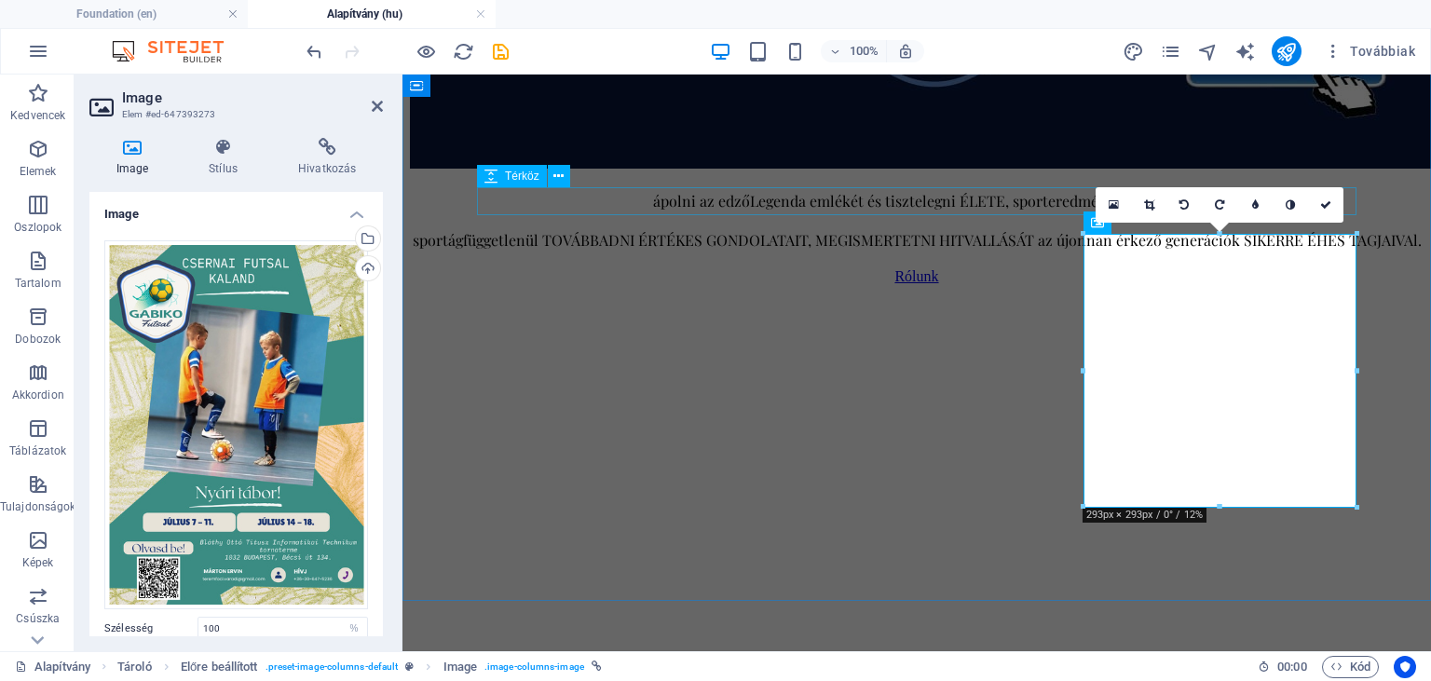
scroll to position [917, 0]
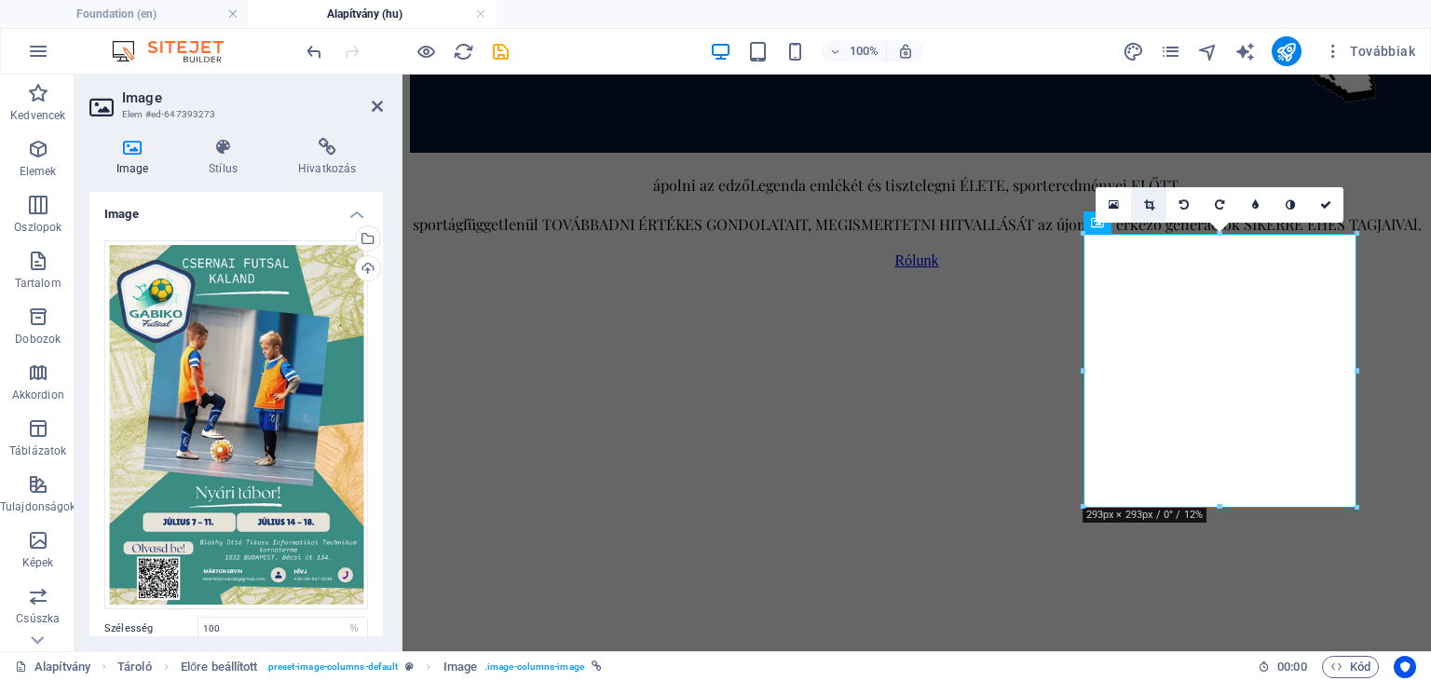
click at [1149, 209] on icon at bounding box center [1149, 204] width 10 height 11
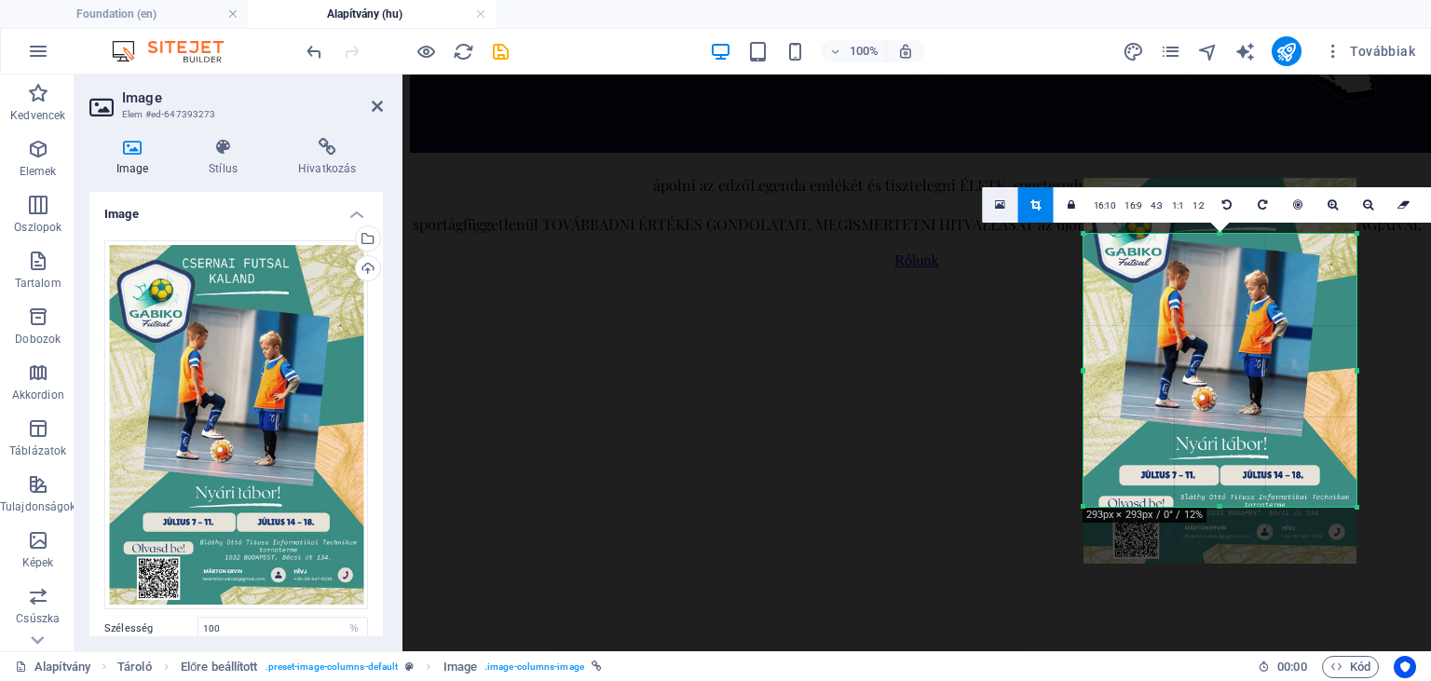
click at [1000, 201] on icon at bounding box center [1000, 204] width 10 height 13
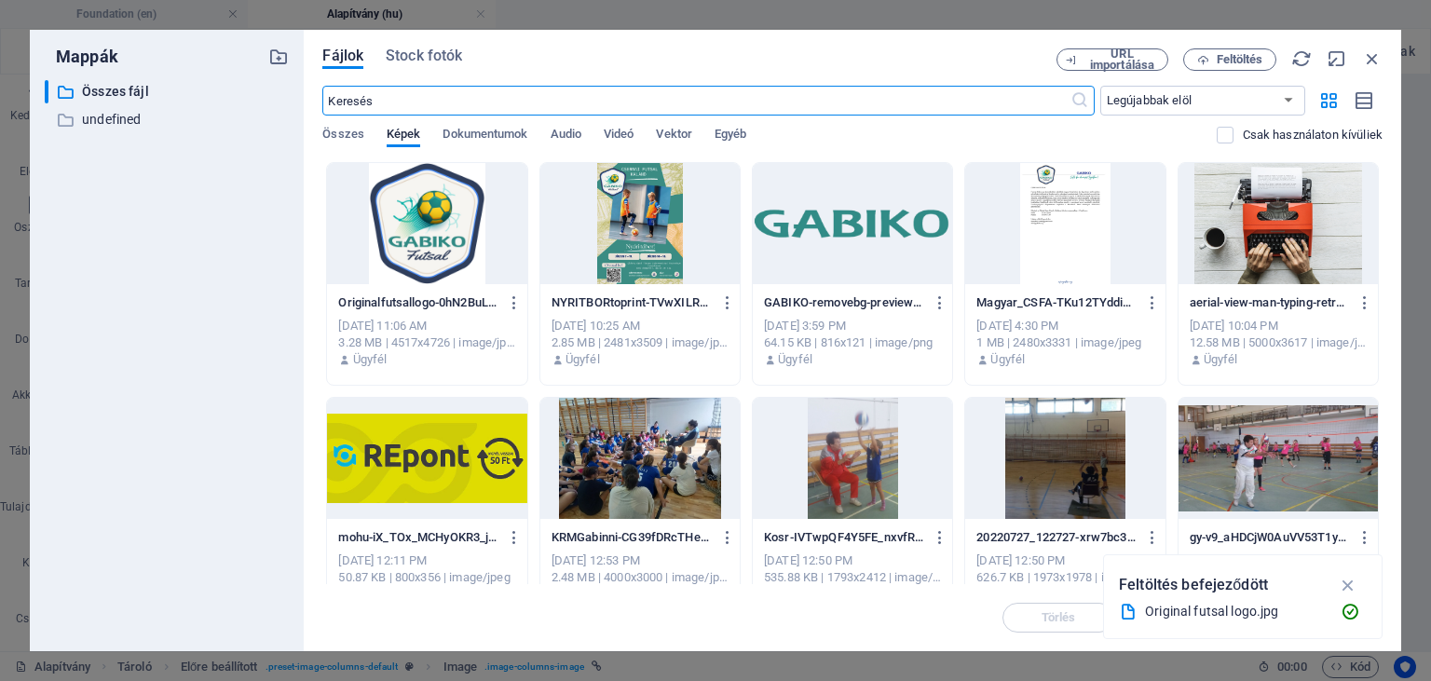
scroll to position [901, 0]
click at [1377, 54] on icon "button" at bounding box center [1372, 58] width 20 height 20
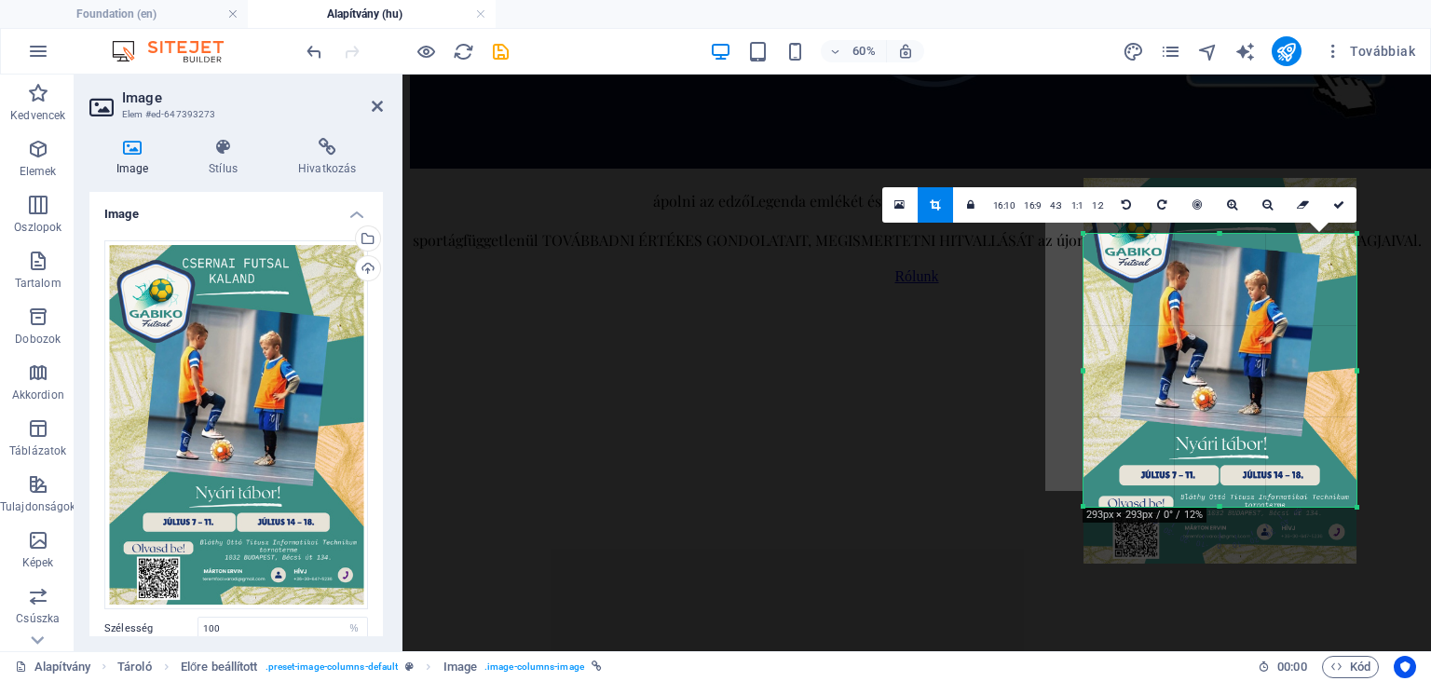
scroll to position [917, 0]
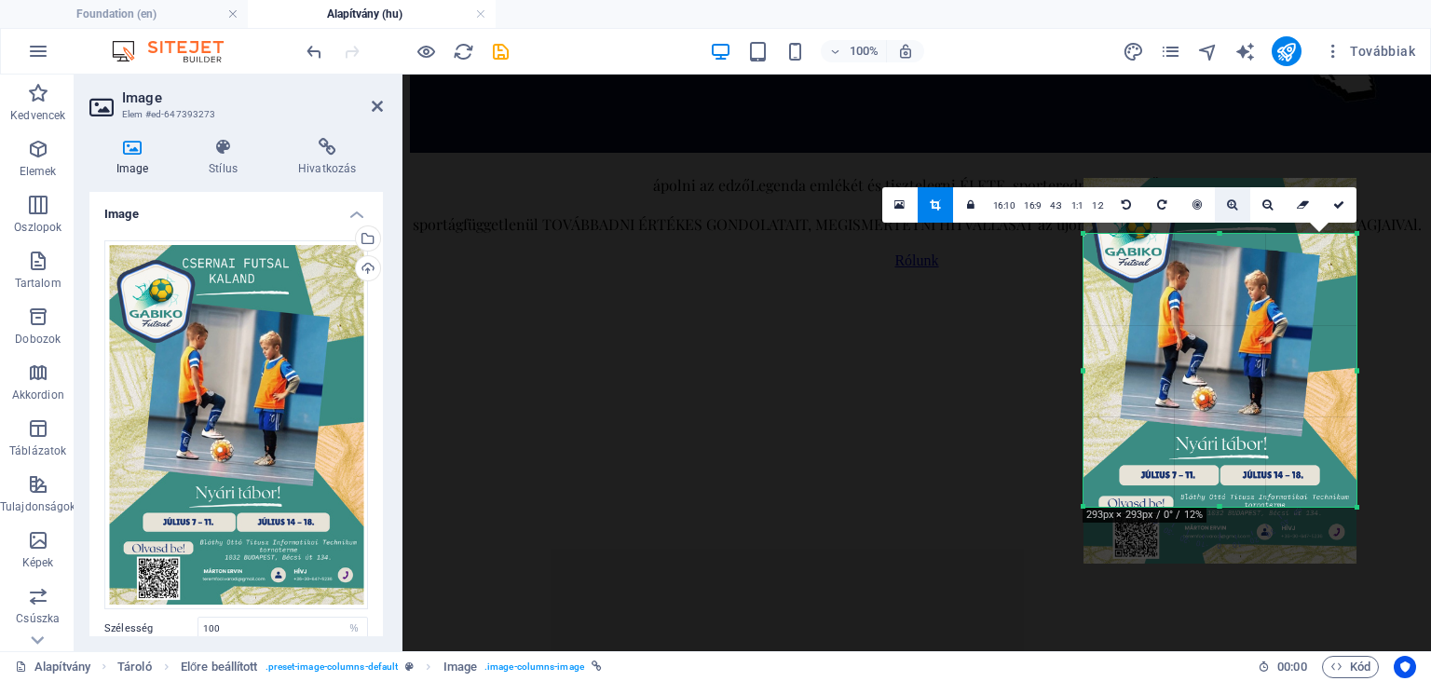
click at [1228, 207] on icon at bounding box center [1232, 204] width 10 height 11
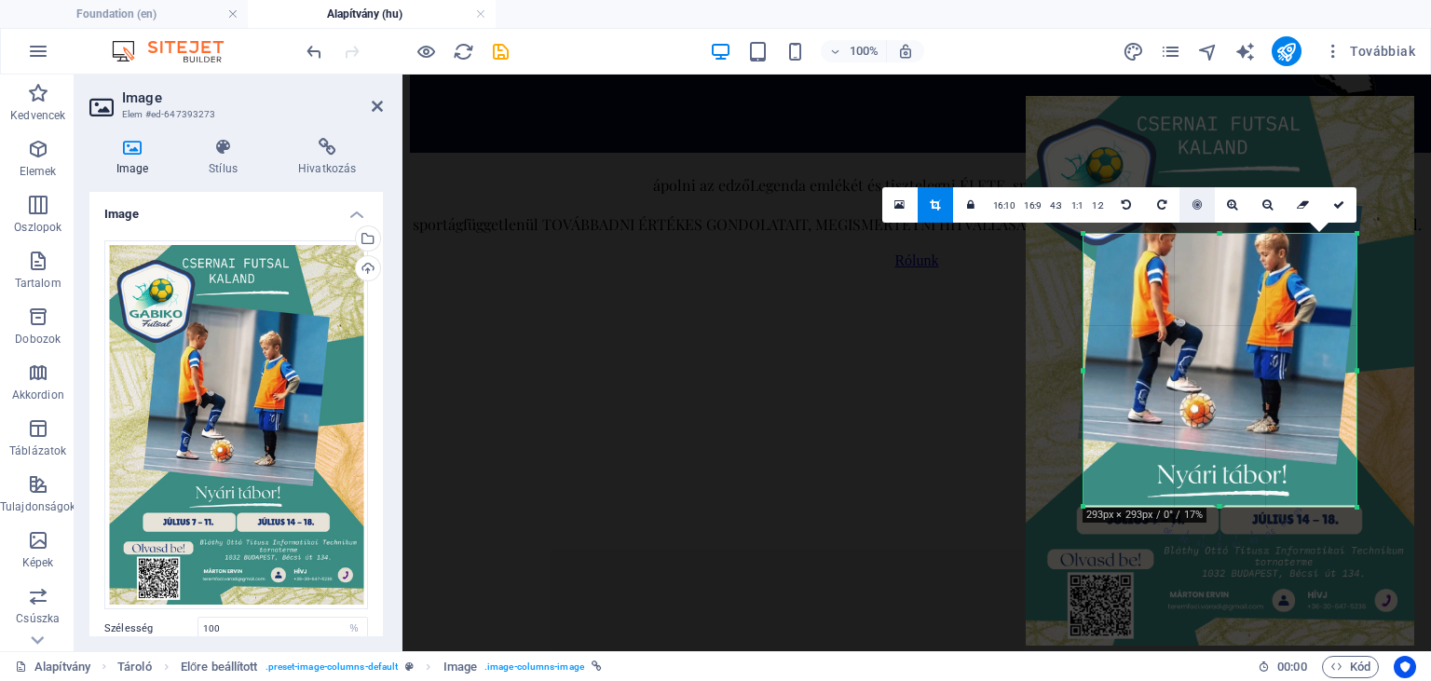
click at [1196, 206] on icon at bounding box center [1197, 204] width 9 height 11
click at [1265, 198] on link at bounding box center [1267, 204] width 35 height 35
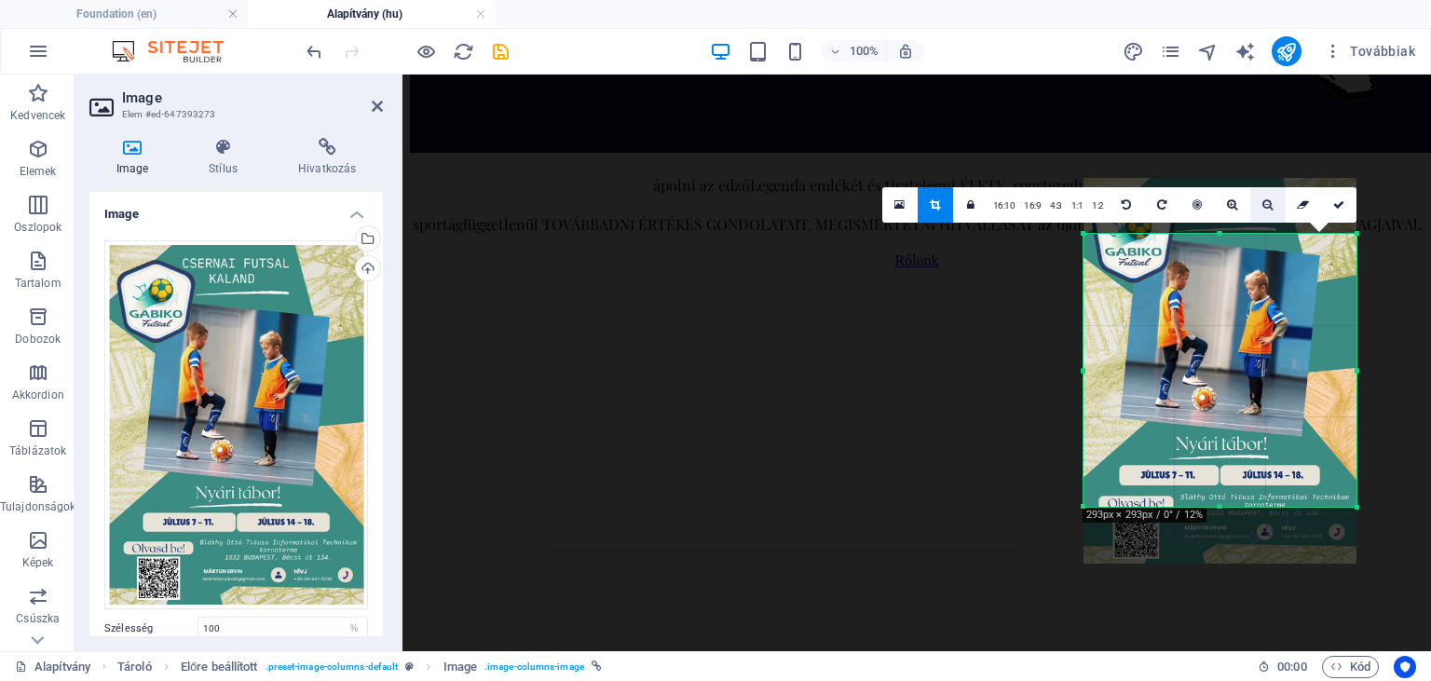
click at [1265, 198] on link at bounding box center [1267, 204] width 35 height 35
click at [1221, 202] on link at bounding box center [1232, 204] width 35 height 35
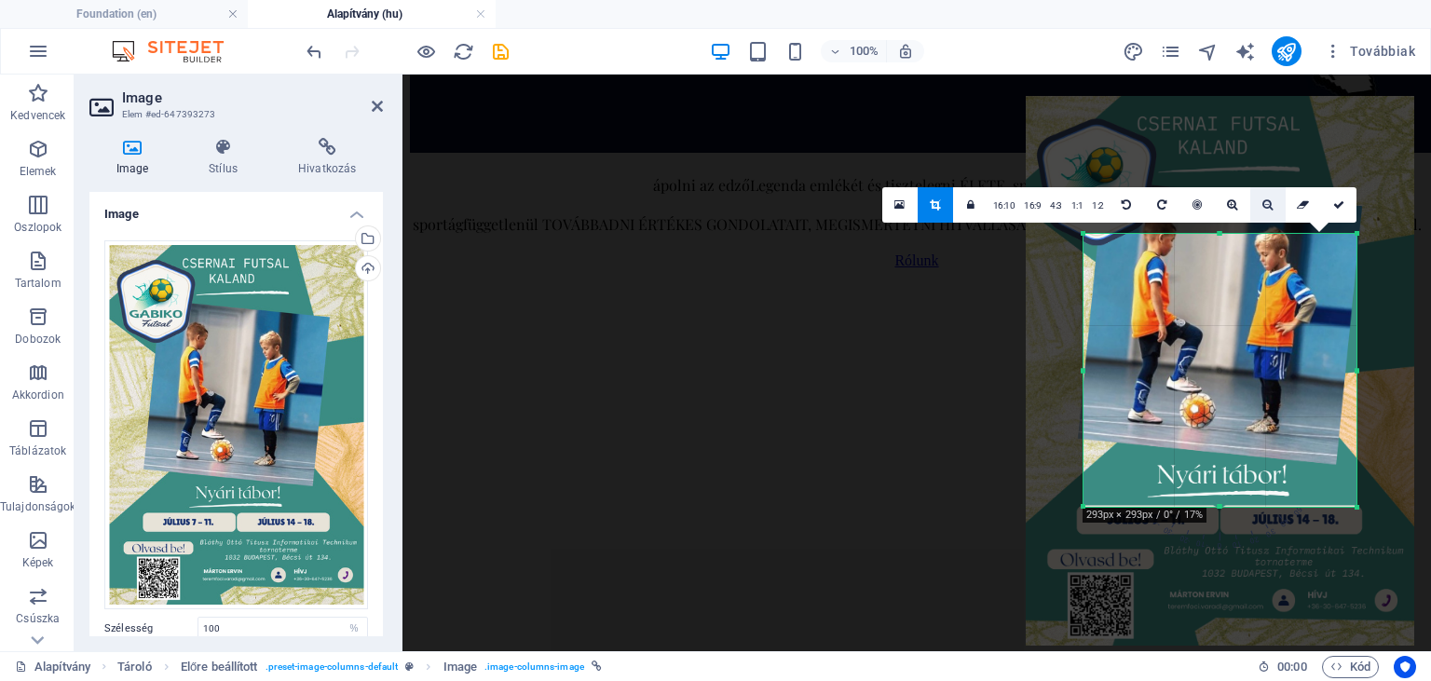
click at [1264, 203] on icon at bounding box center [1268, 204] width 10 height 11
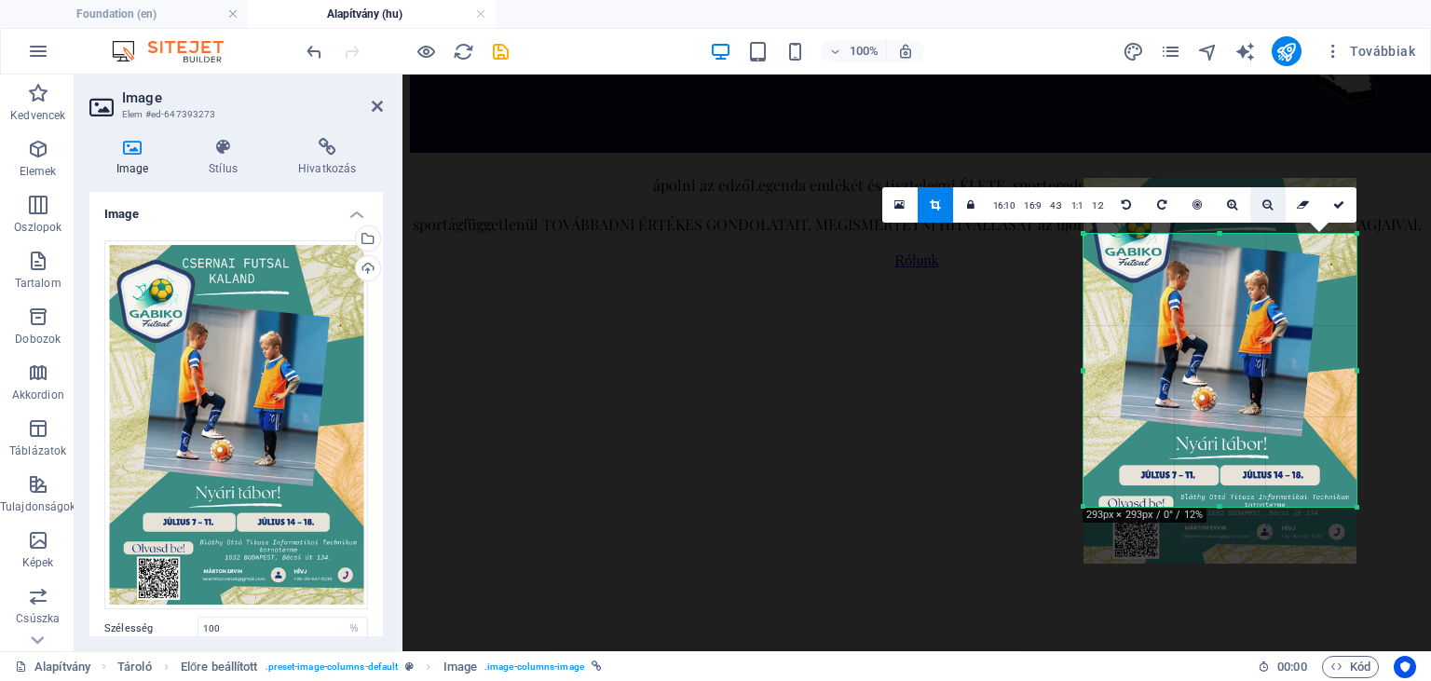
click at [1264, 203] on icon at bounding box center [1268, 204] width 10 height 11
click at [1344, 204] on icon at bounding box center [1338, 204] width 11 height 11
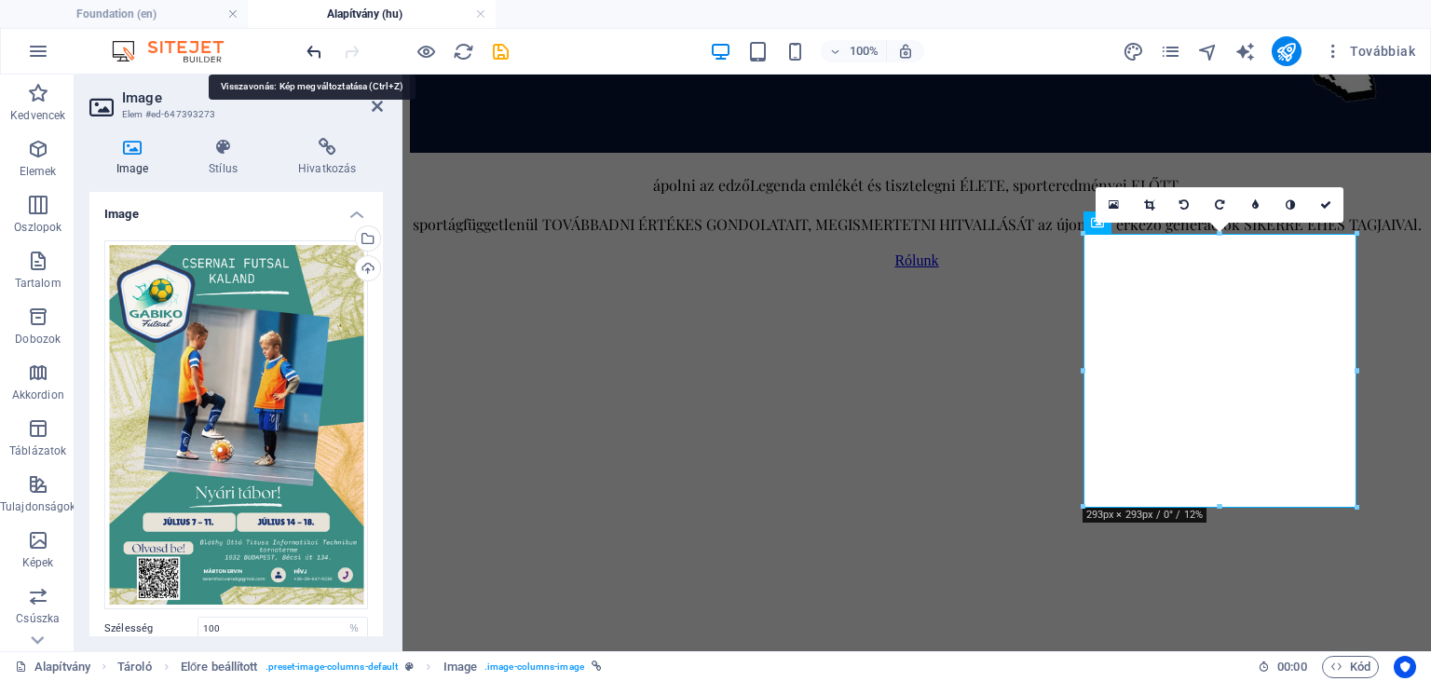
click at [311, 51] on icon "undo" at bounding box center [314, 51] width 21 height 21
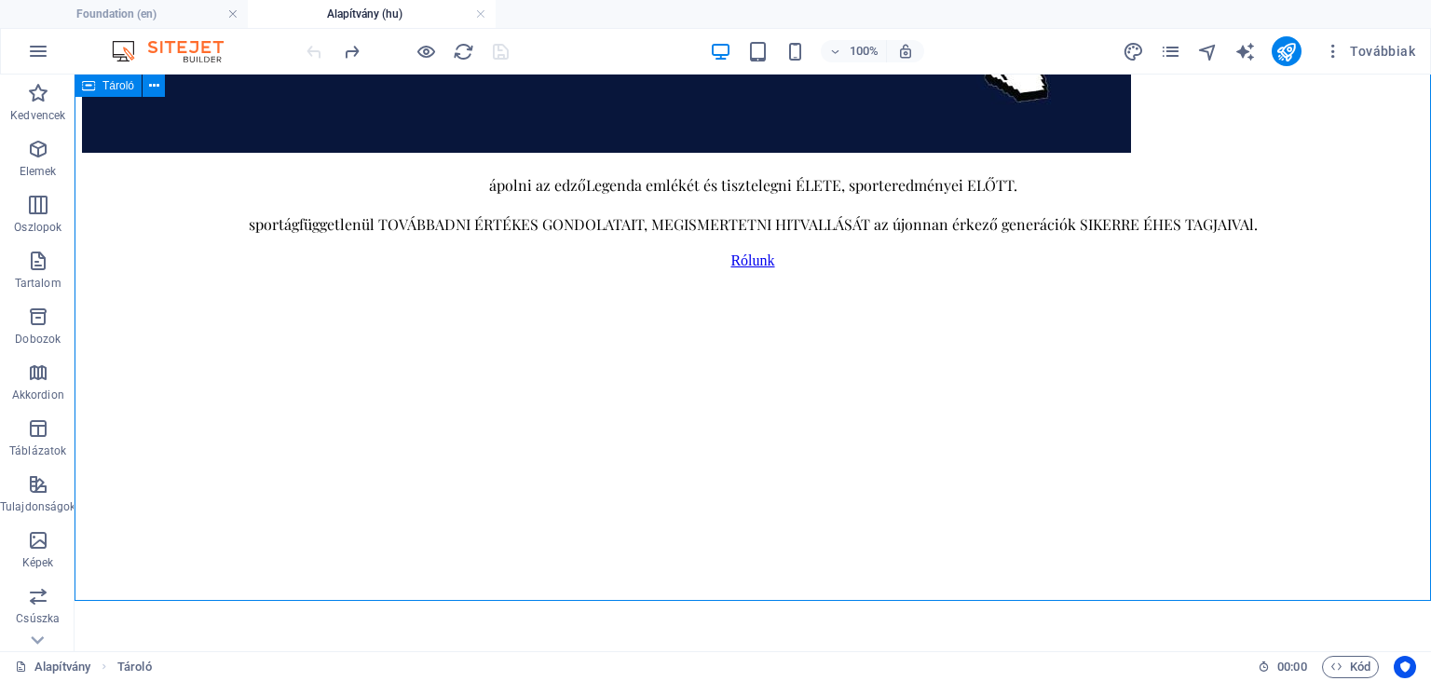
scroll to position [897, 0]
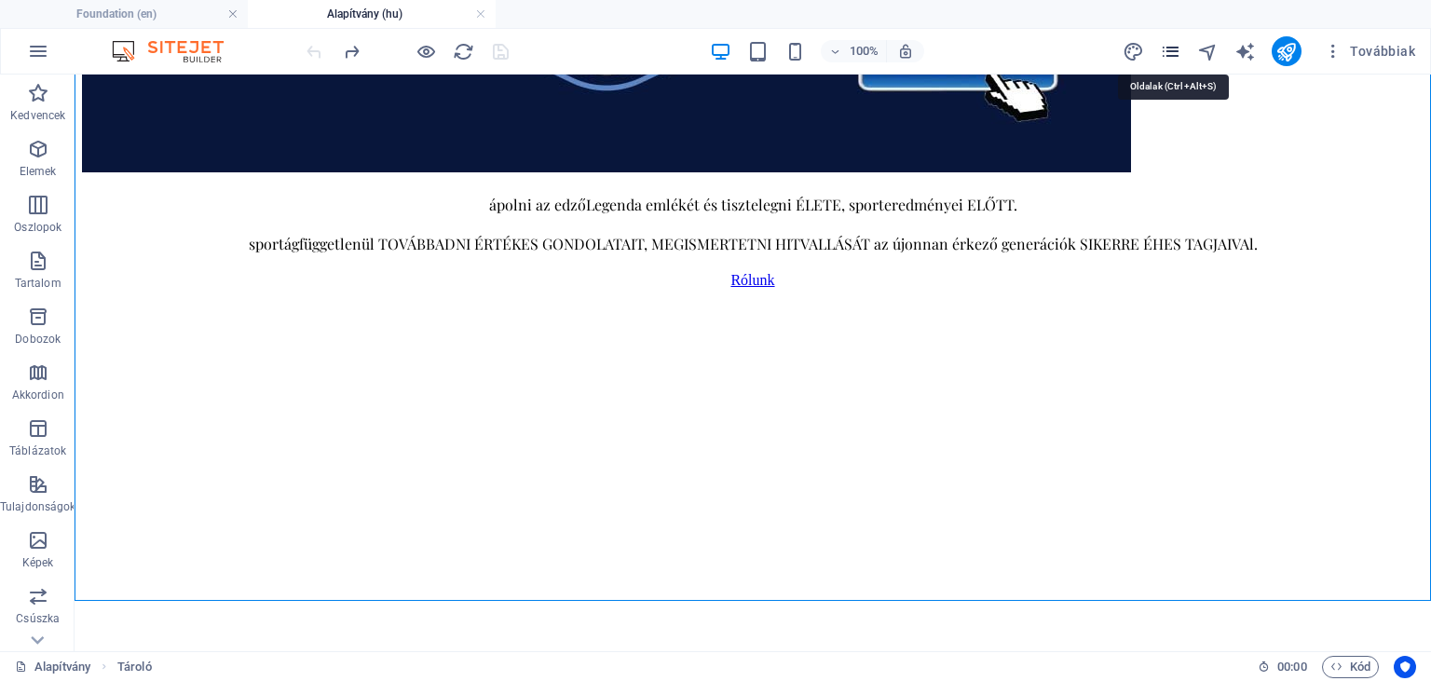
click at [1177, 54] on icon "pages" at bounding box center [1170, 51] width 21 height 21
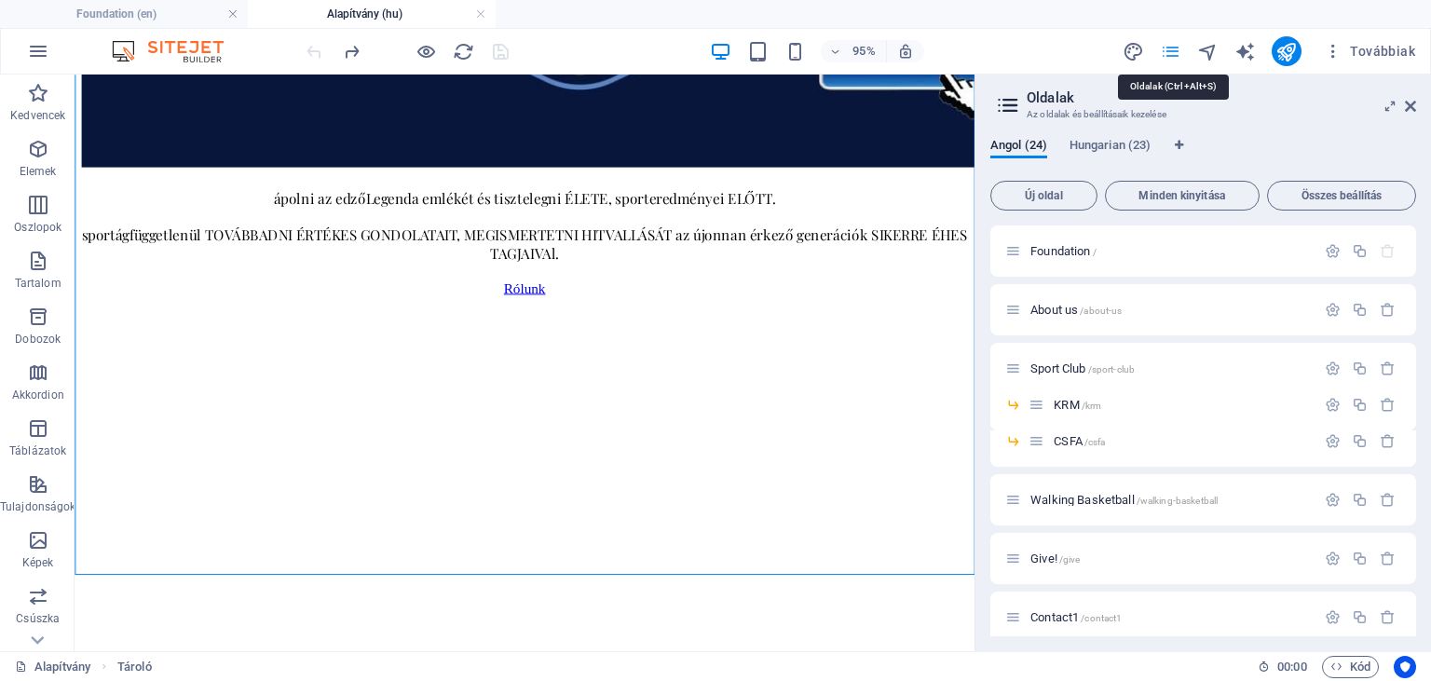
scroll to position [922, 0]
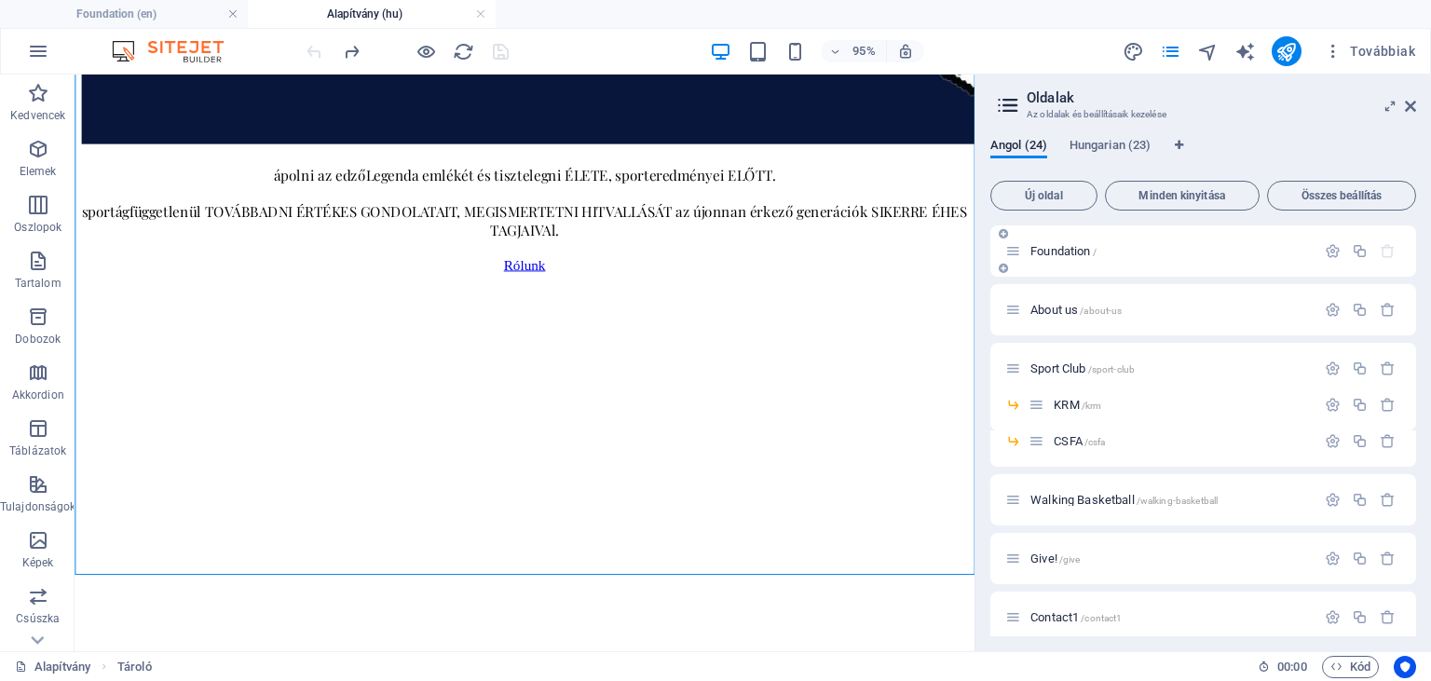
click at [1053, 256] on span "Foundation /" at bounding box center [1064, 251] width 66 height 14
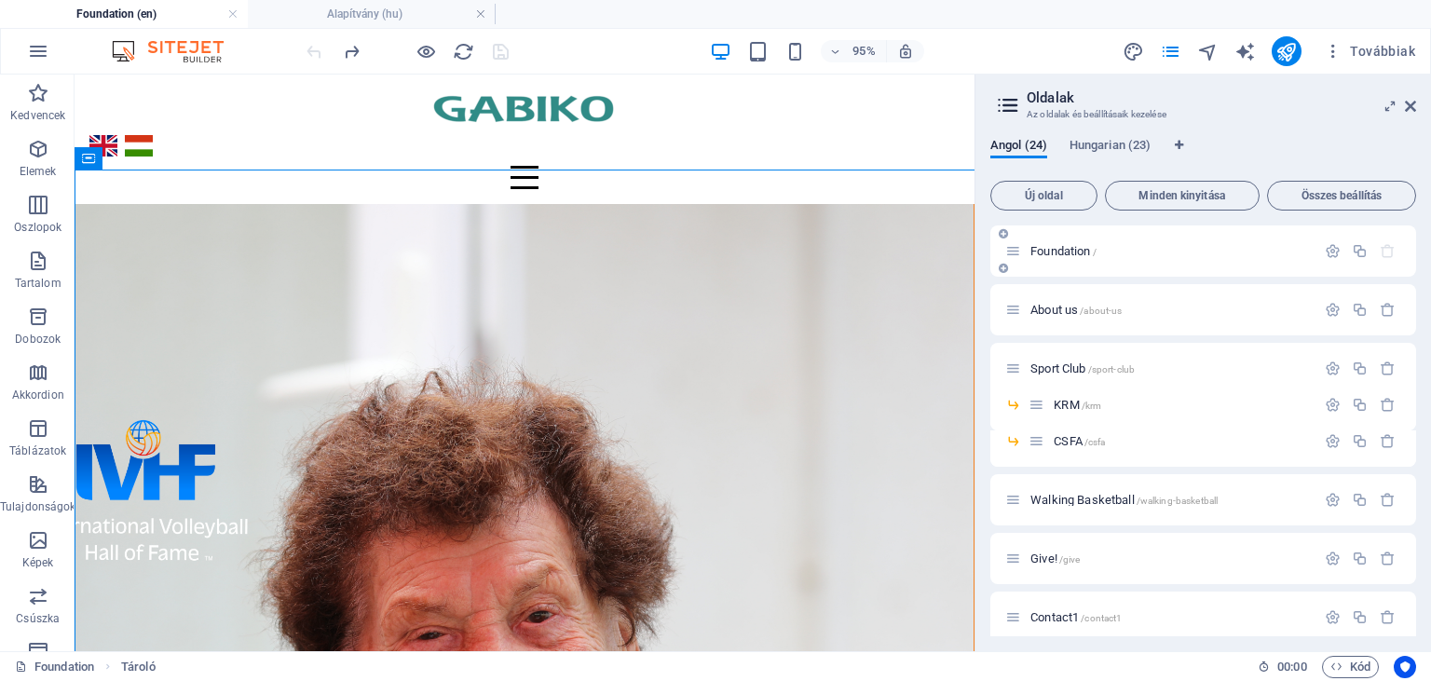
scroll to position [1092, 0]
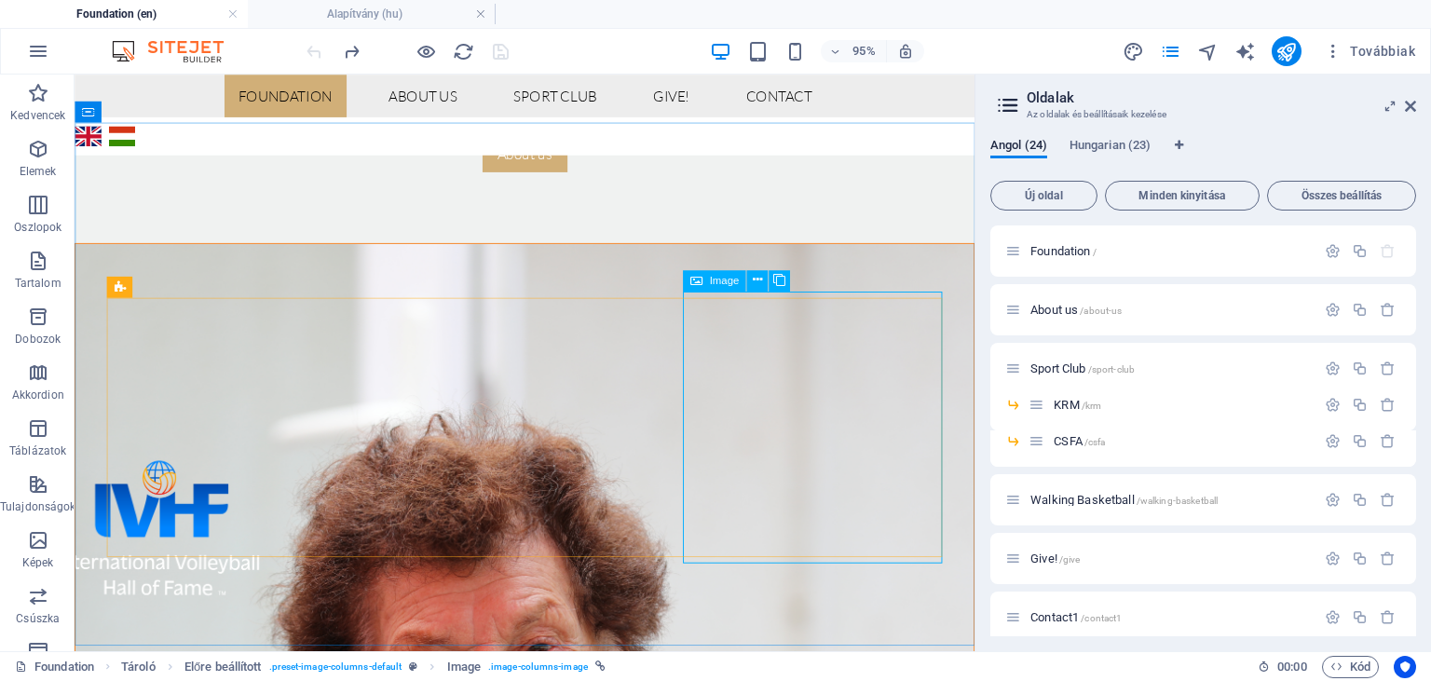
click at [704, 282] on div "Image" at bounding box center [714, 280] width 63 height 21
click at [781, 281] on icon at bounding box center [779, 280] width 12 height 19
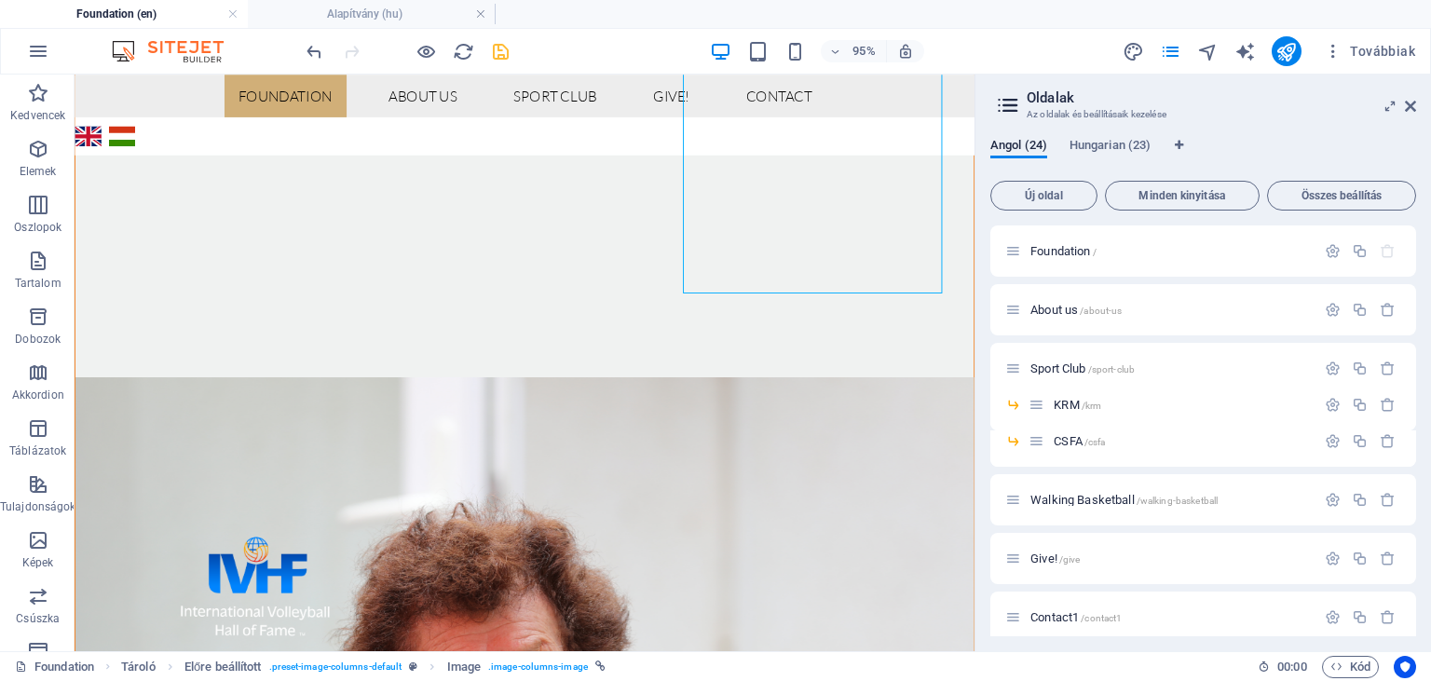
scroll to position [1443, 0]
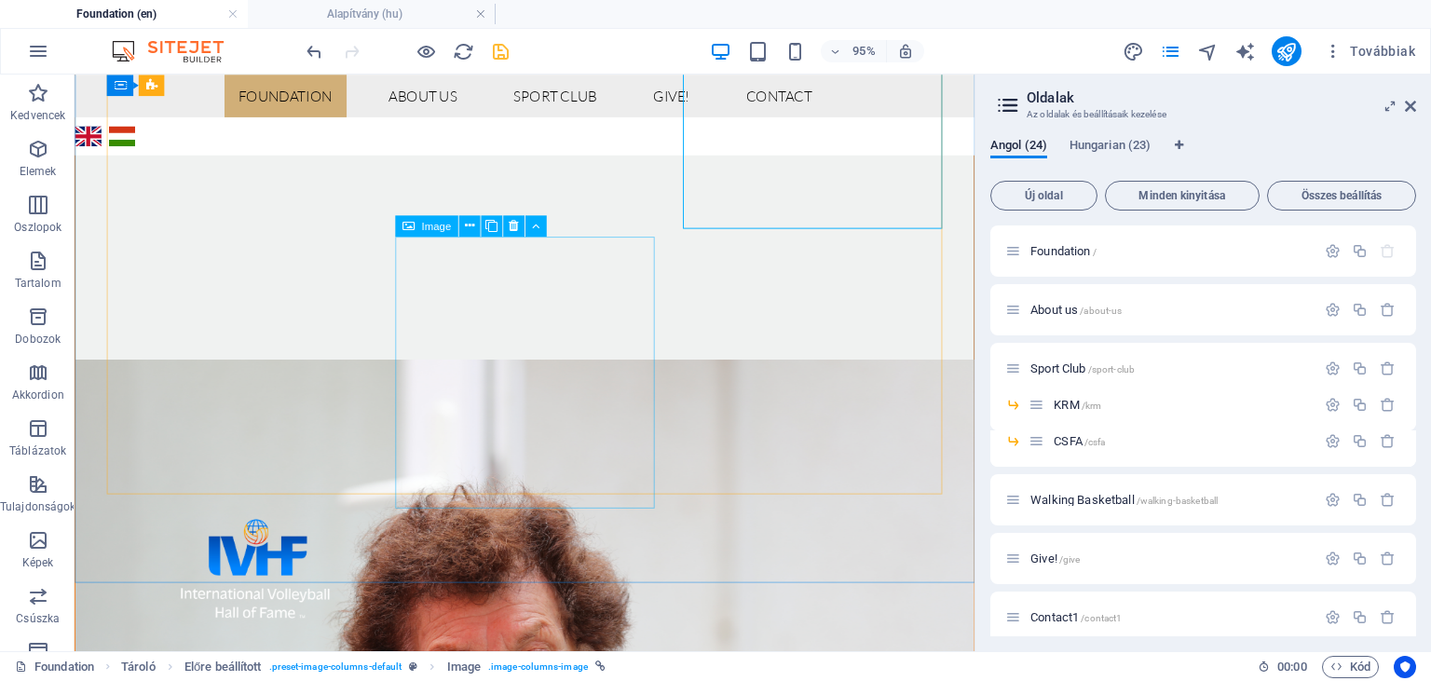
click at [433, 226] on span "Image" at bounding box center [436, 226] width 30 height 10
click at [469, 229] on icon at bounding box center [469, 226] width 9 height 19
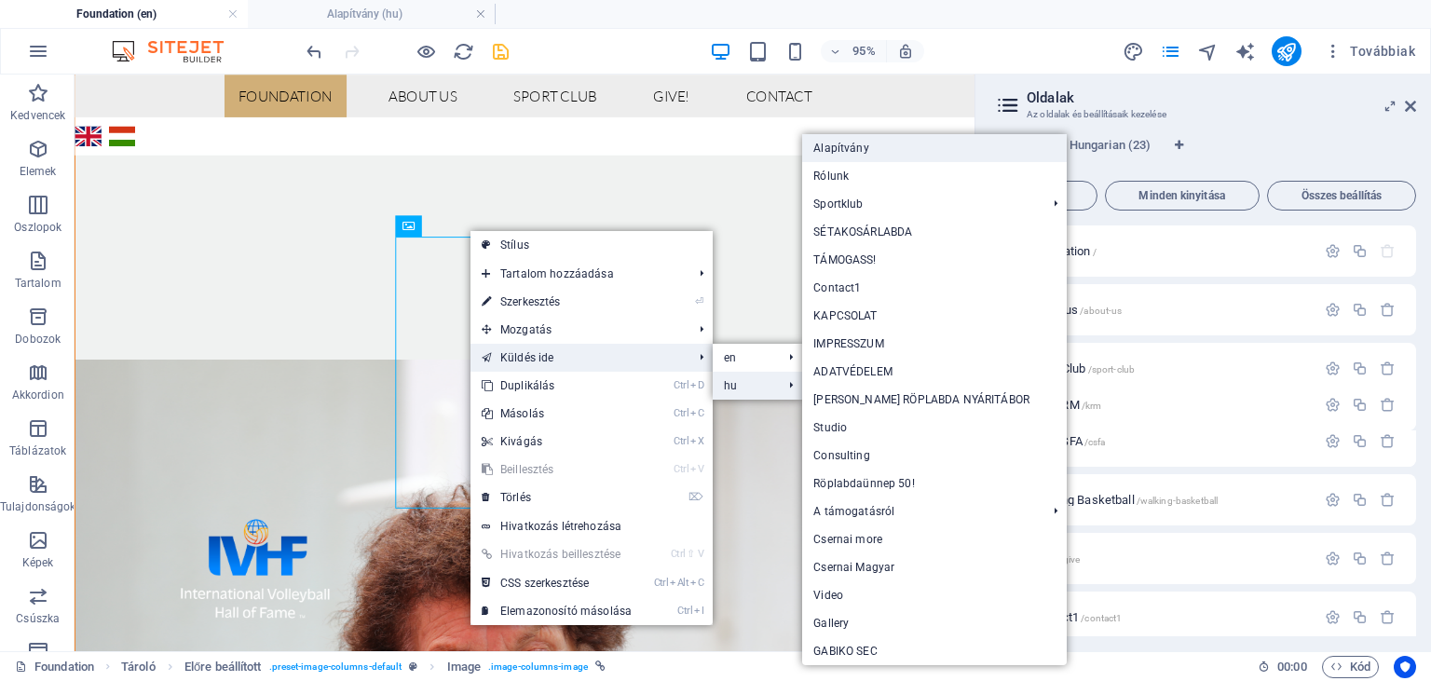
click at [848, 149] on link "Alapítvány" at bounding box center [934, 148] width 265 height 28
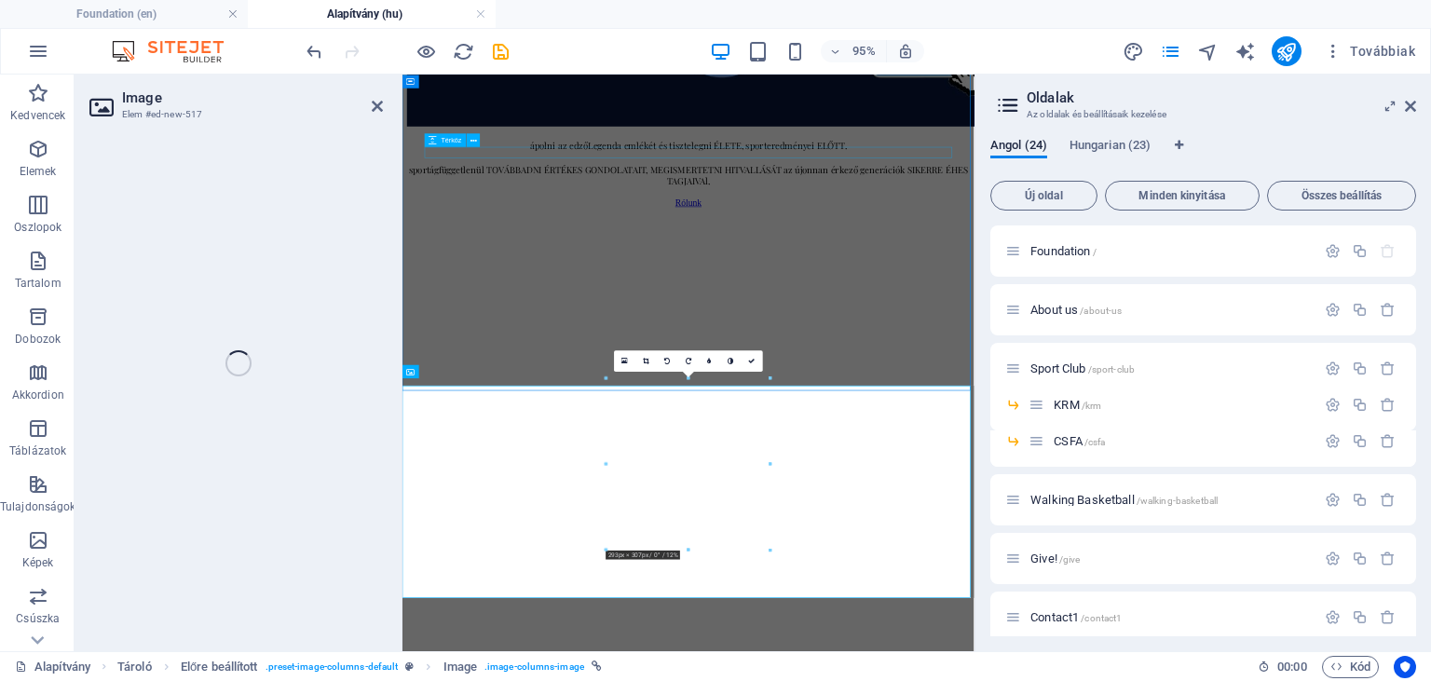
select select "px"
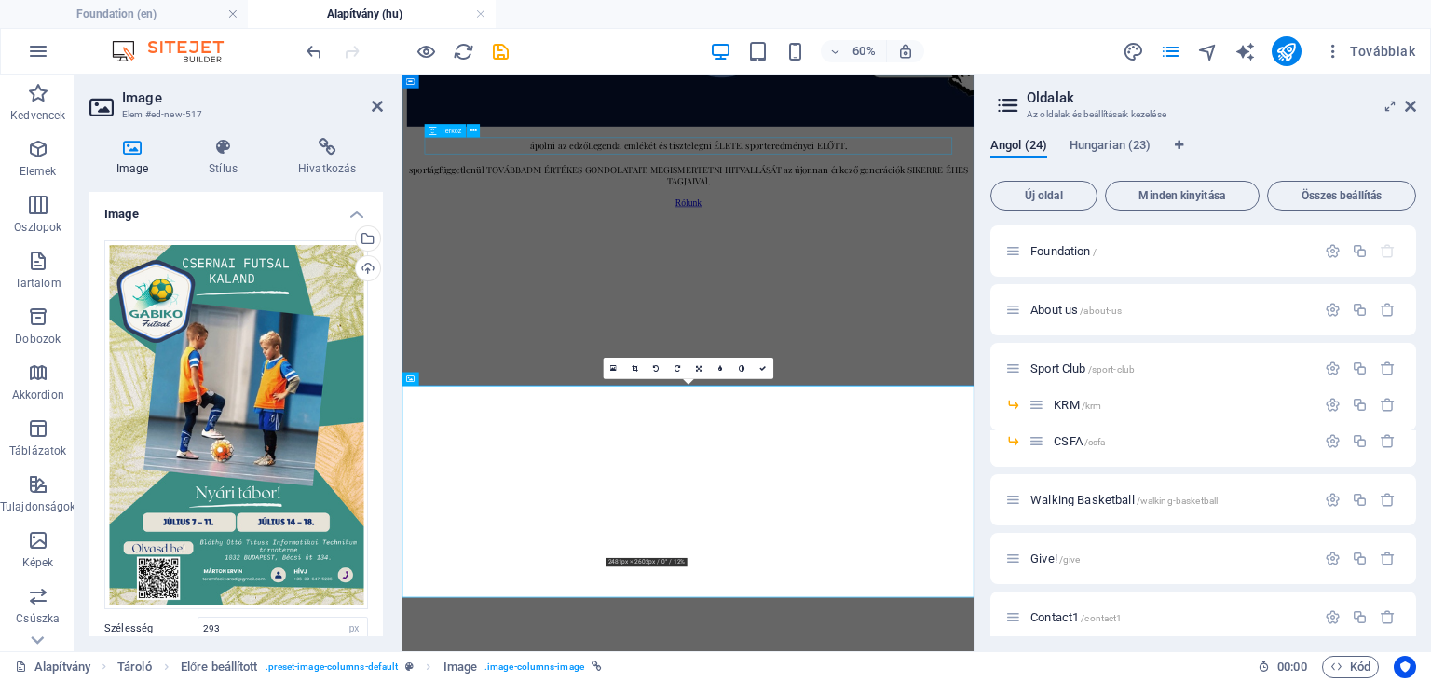
scroll to position [909, 0]
click at [766, 367] on icon at bounding box center [762, 367] width 7 height 7
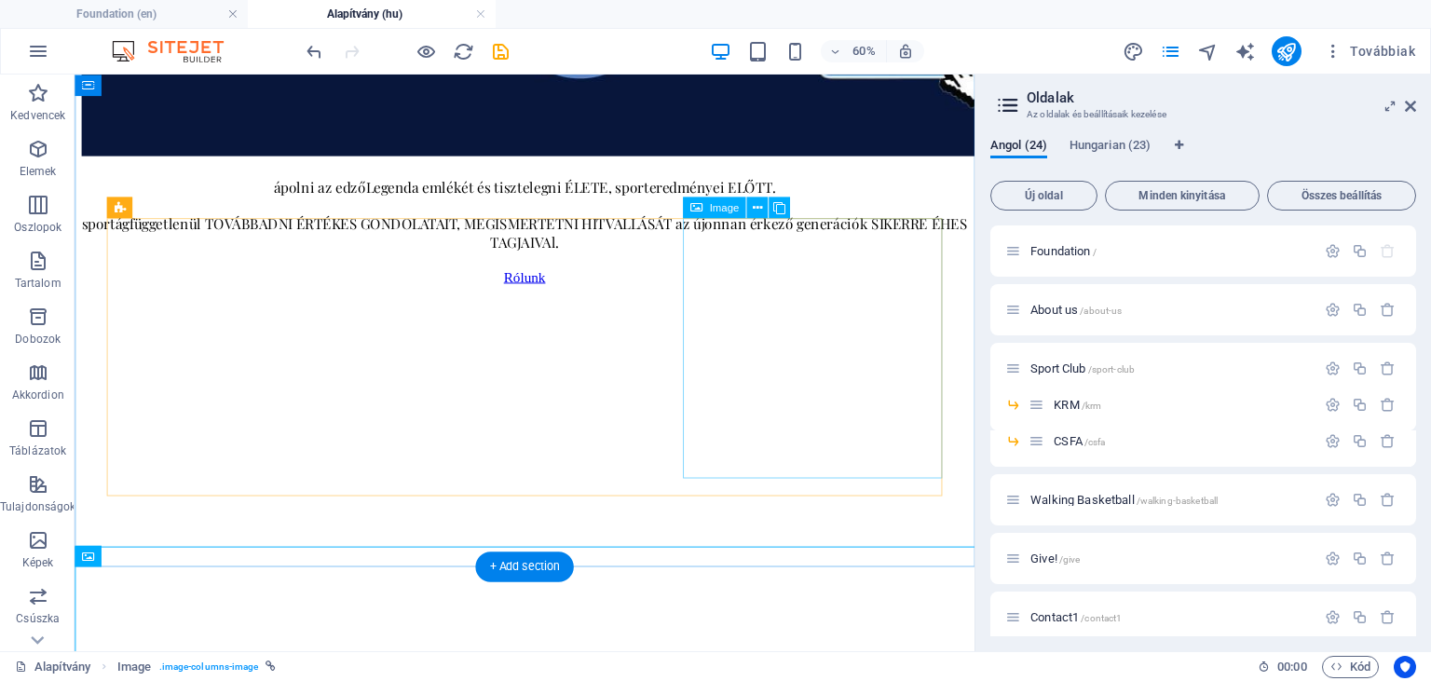
scroll to position [931, 0]
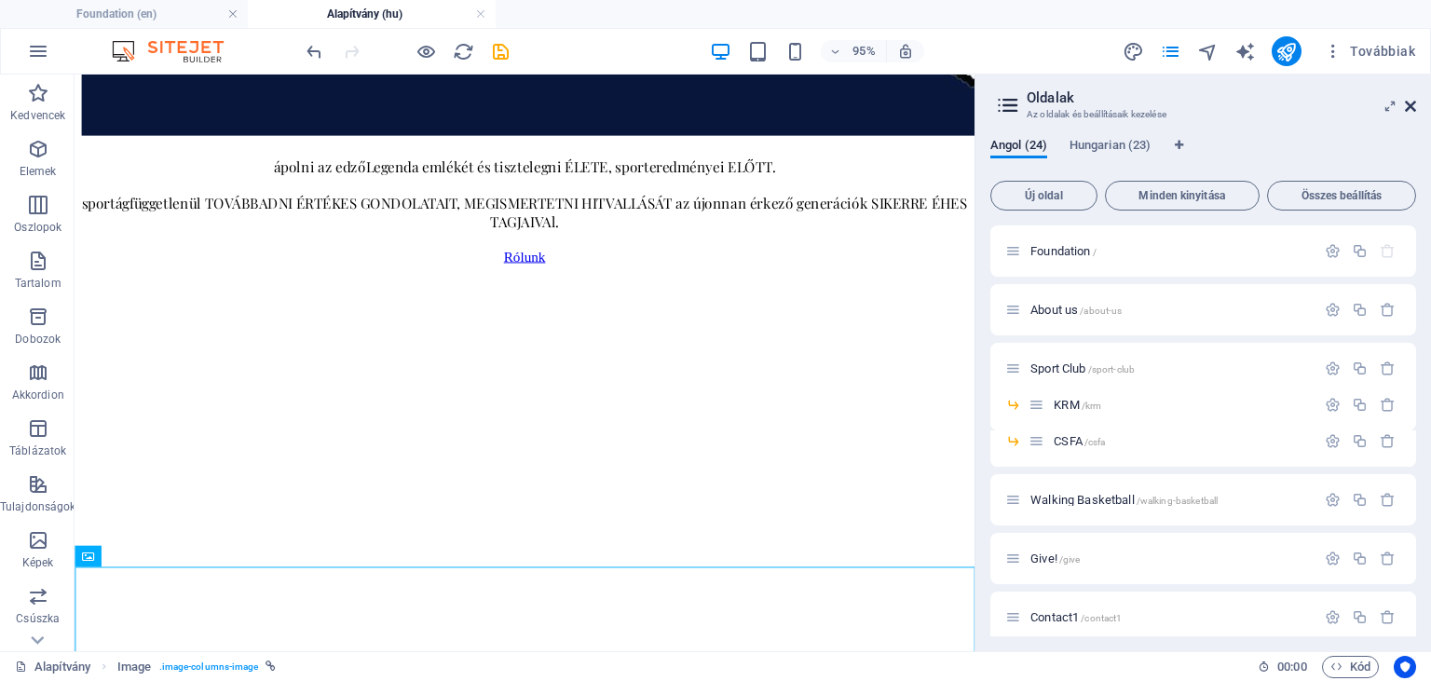
click at [1413, 108] on icon at bounding box center [1410, 106] width 11 height 15
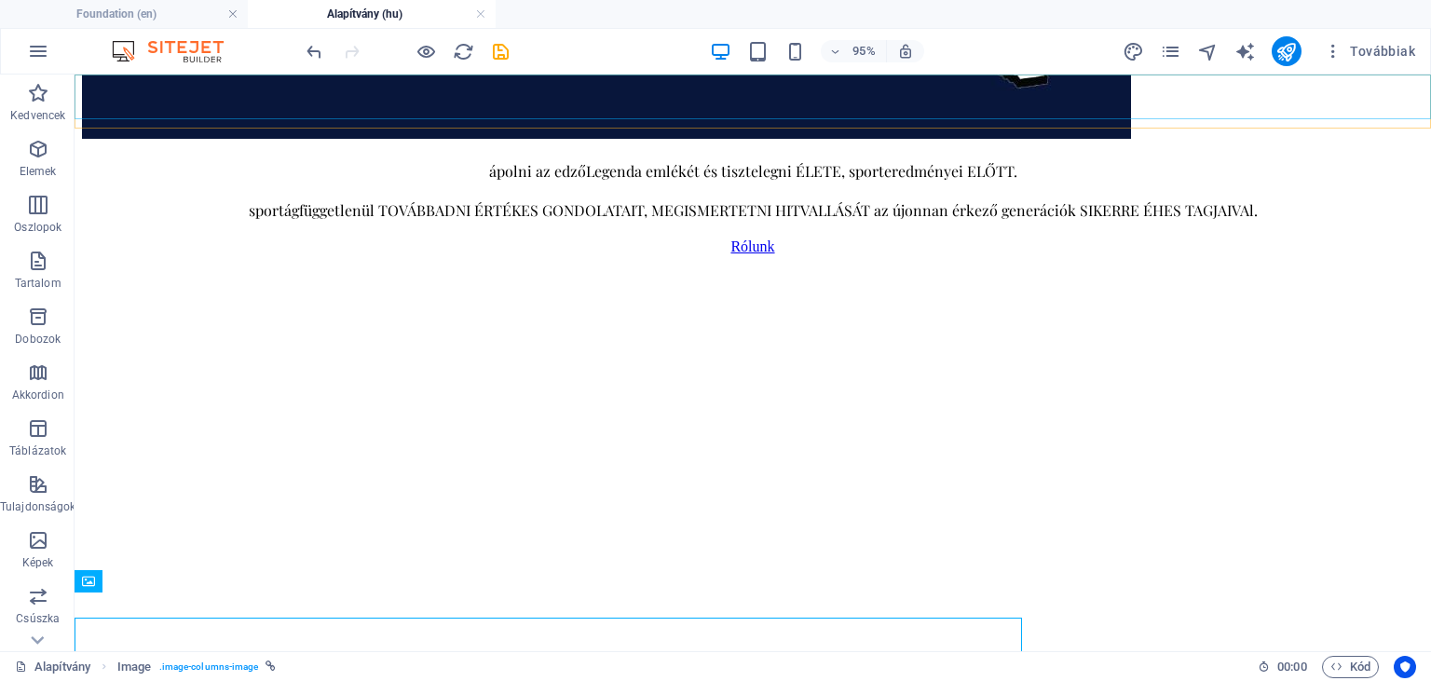
scroll to position [906, 0]
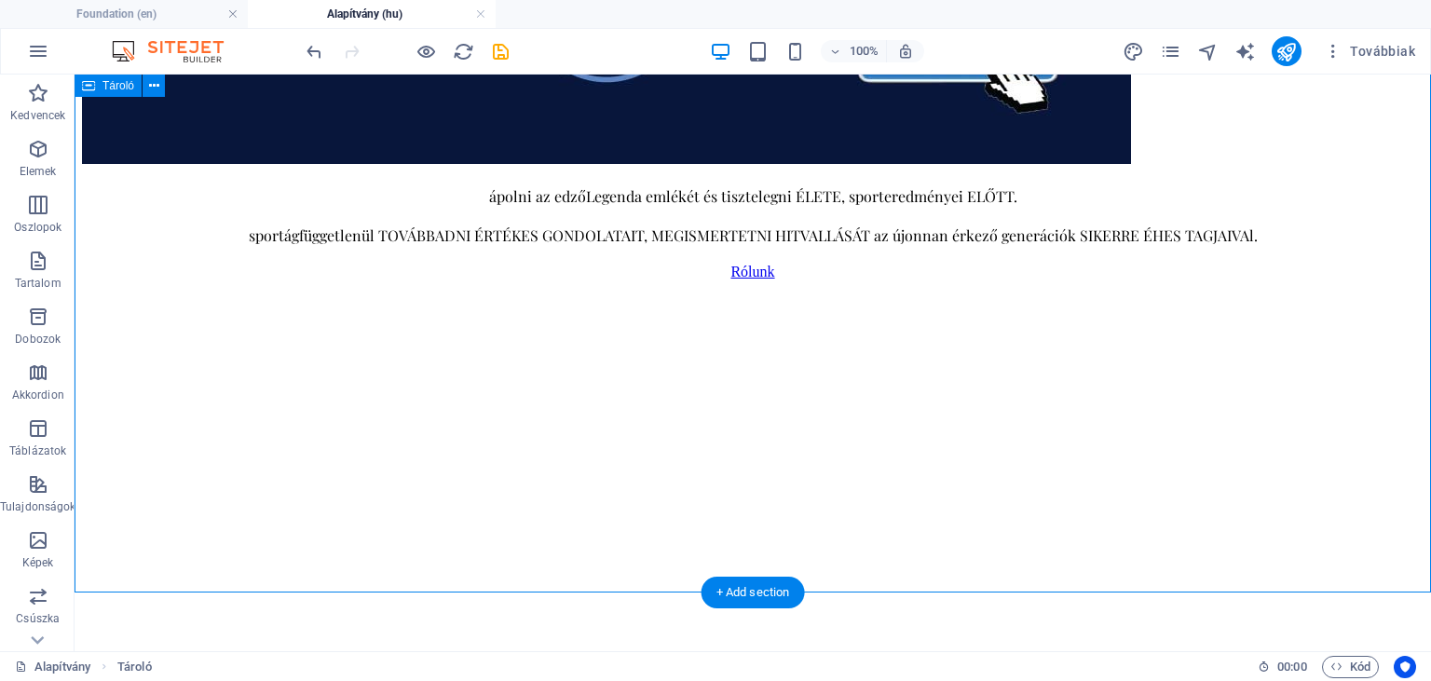
drag, startPoint x: 1418, startPoint y: 239, endPoint x: 1411, endPoint y: 315, distance: 76.8
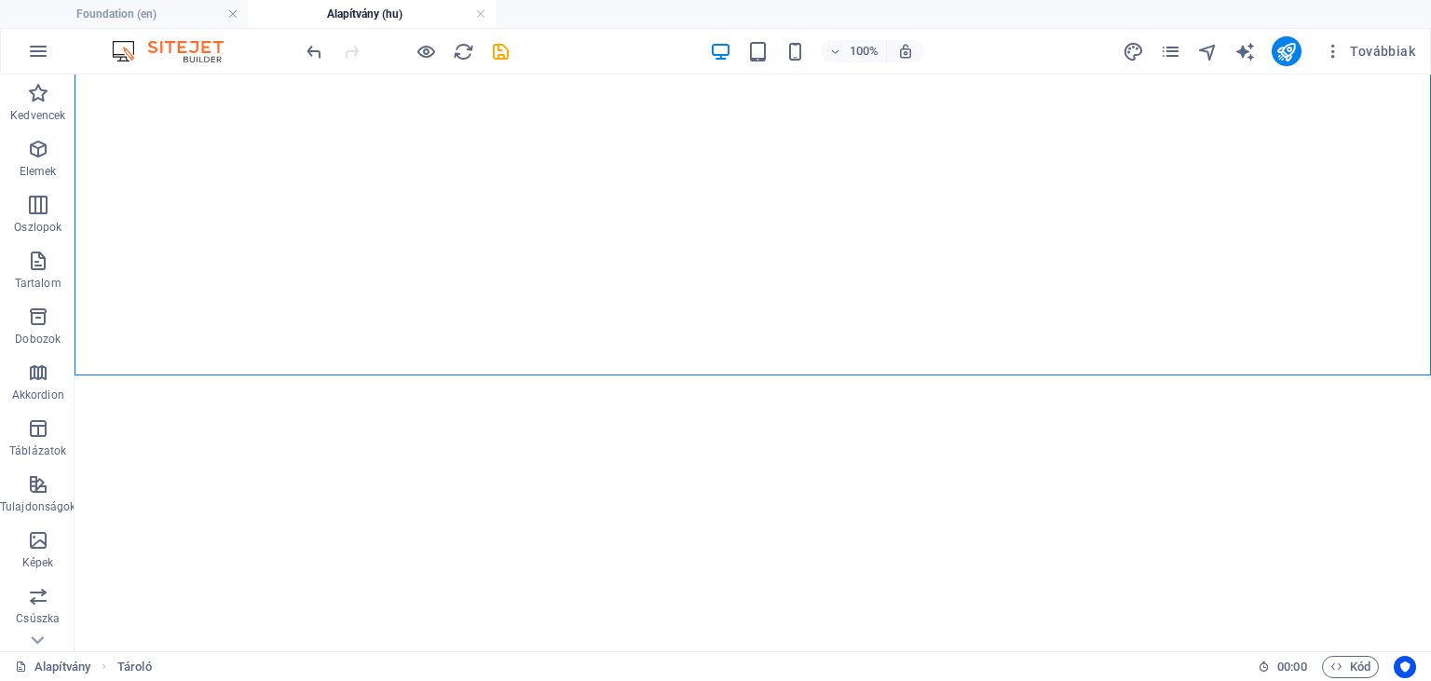
scroll to position [1123, 0]
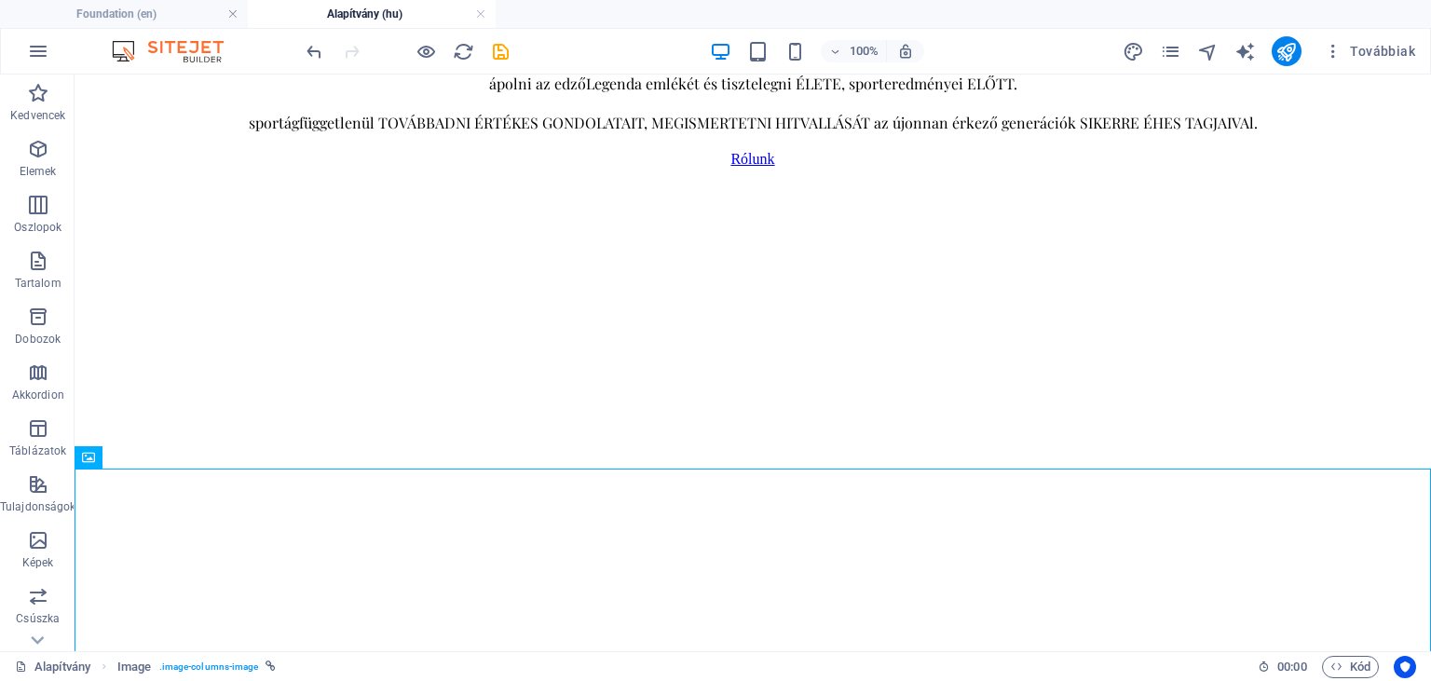
scroll to position [1030, 0]
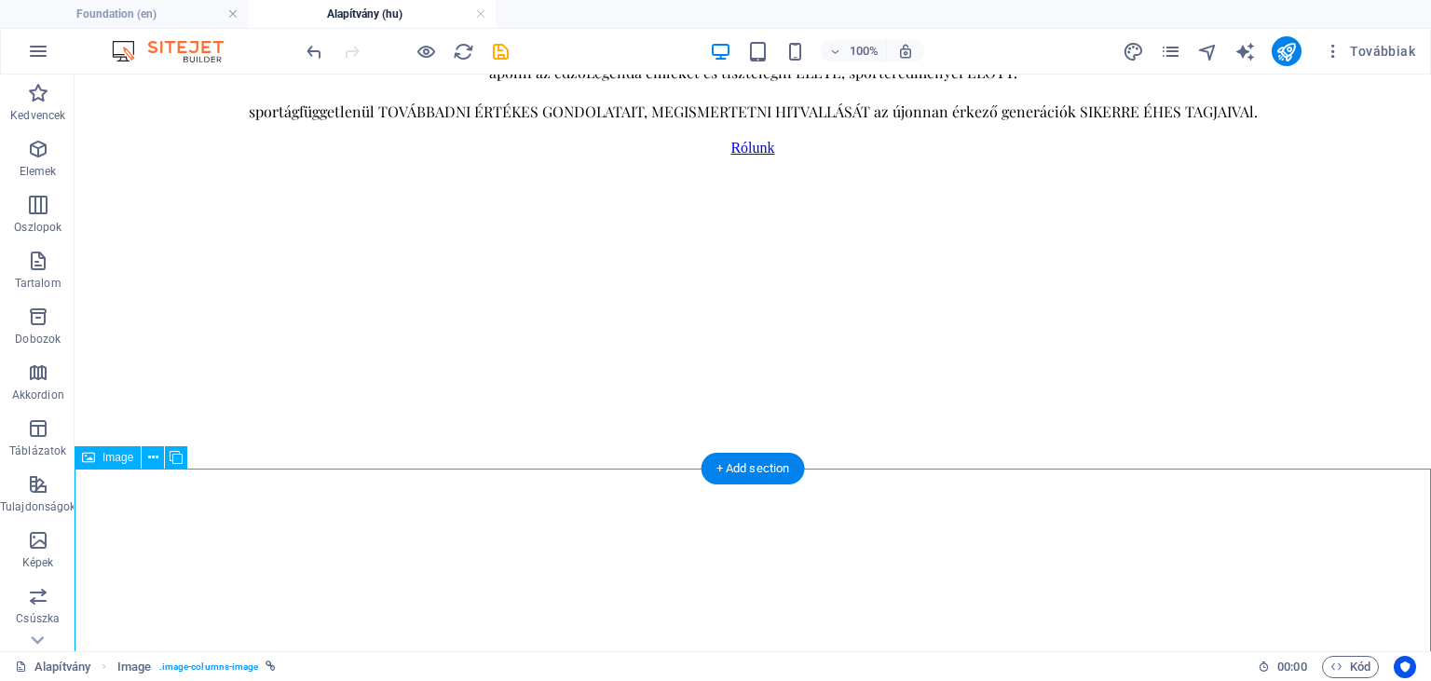
click at [151, 456] on icon at bounding box center [153, 458] width 10 height 20
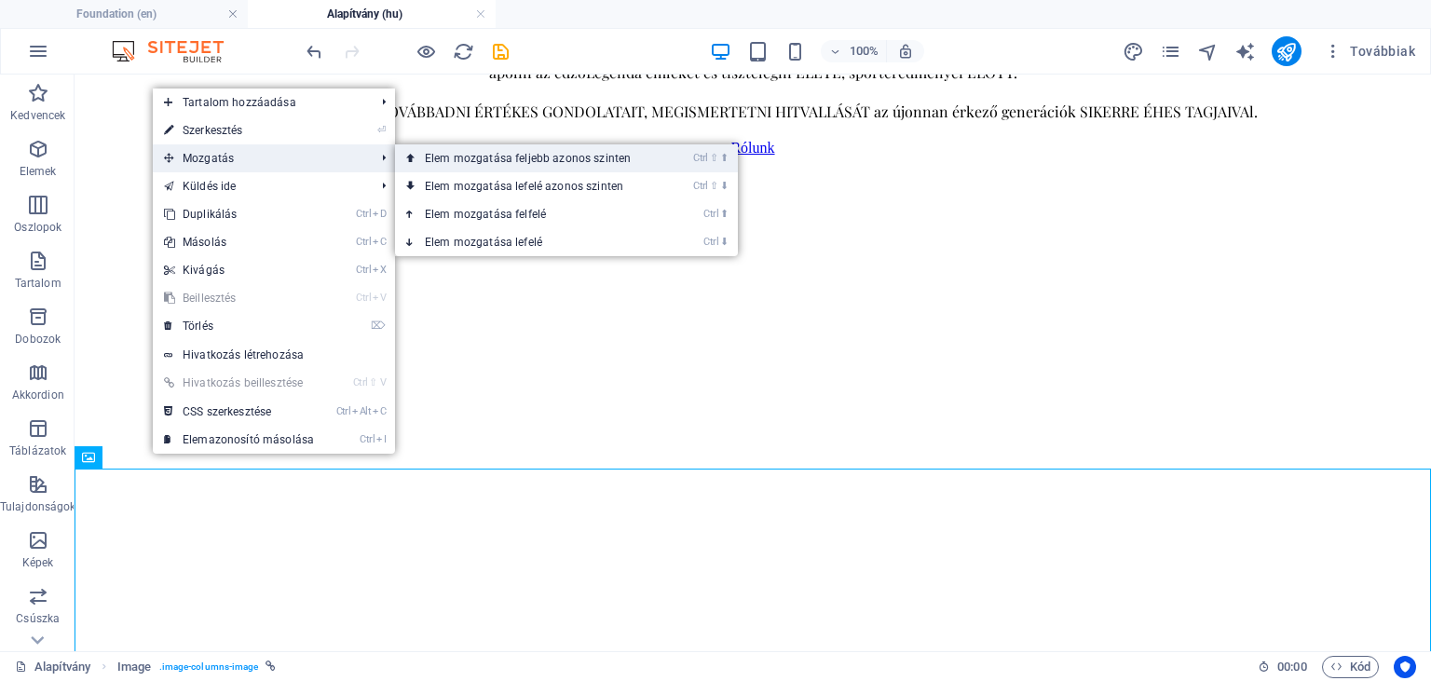
click at [492, 158] on link "Ctrl ⇧ ⬆ Elem mozgatása feljebb azonos szinten" at bounding box center [531, 158] width 273 height 28
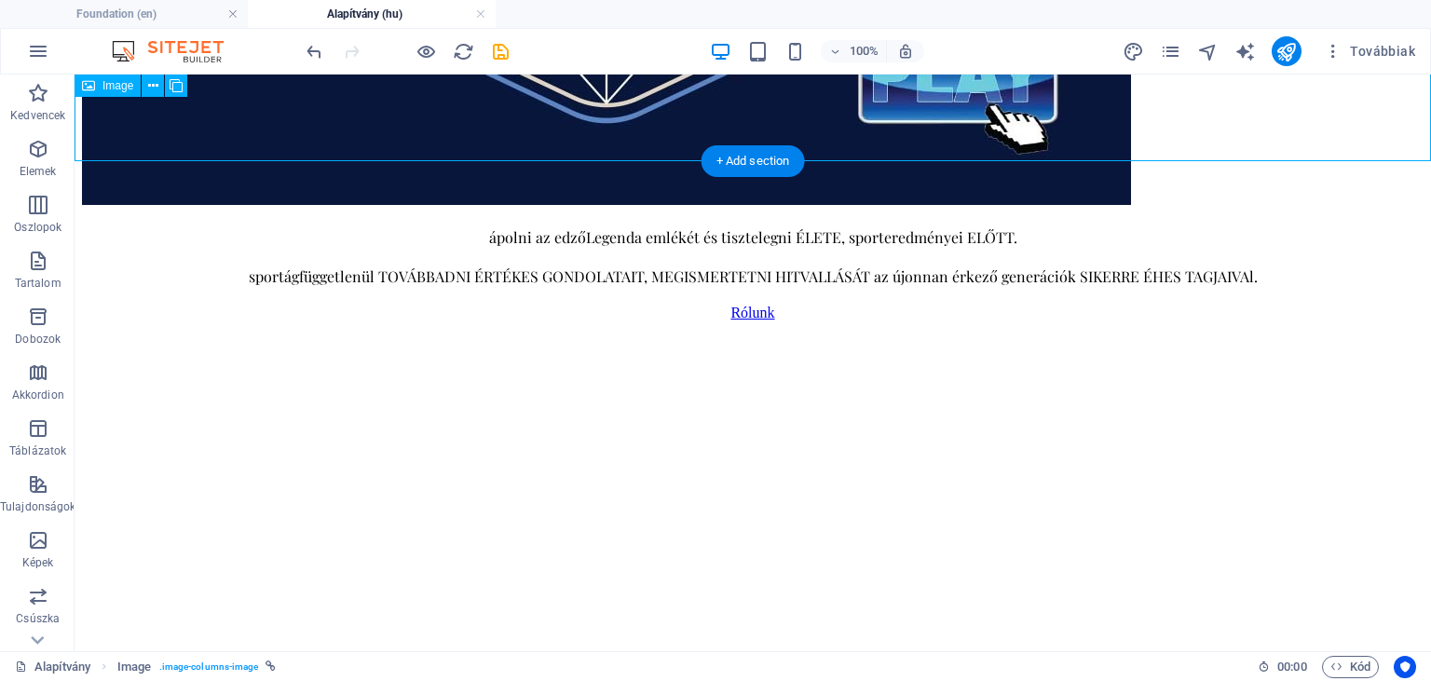
scroll to position [733, 0]
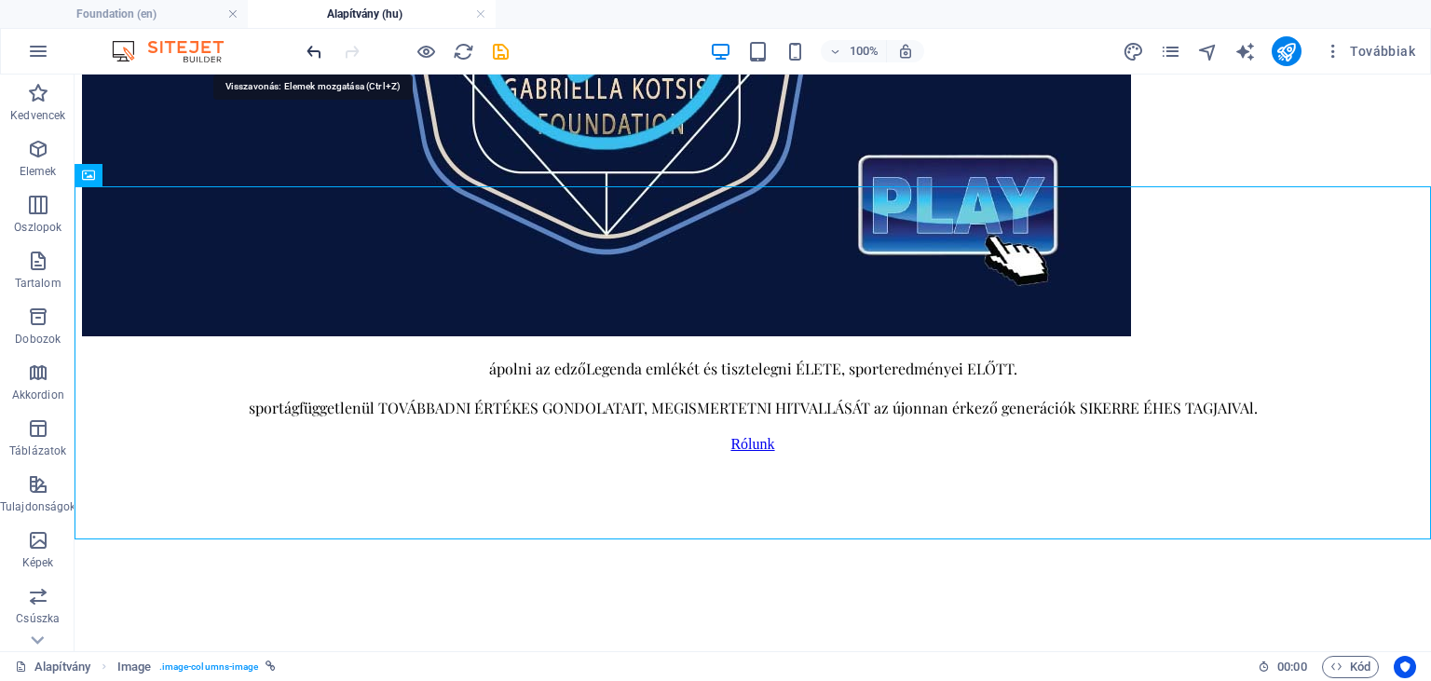
click at [321, 57] on icon "undo" at bounding box center [314, 51] width 21 height 21
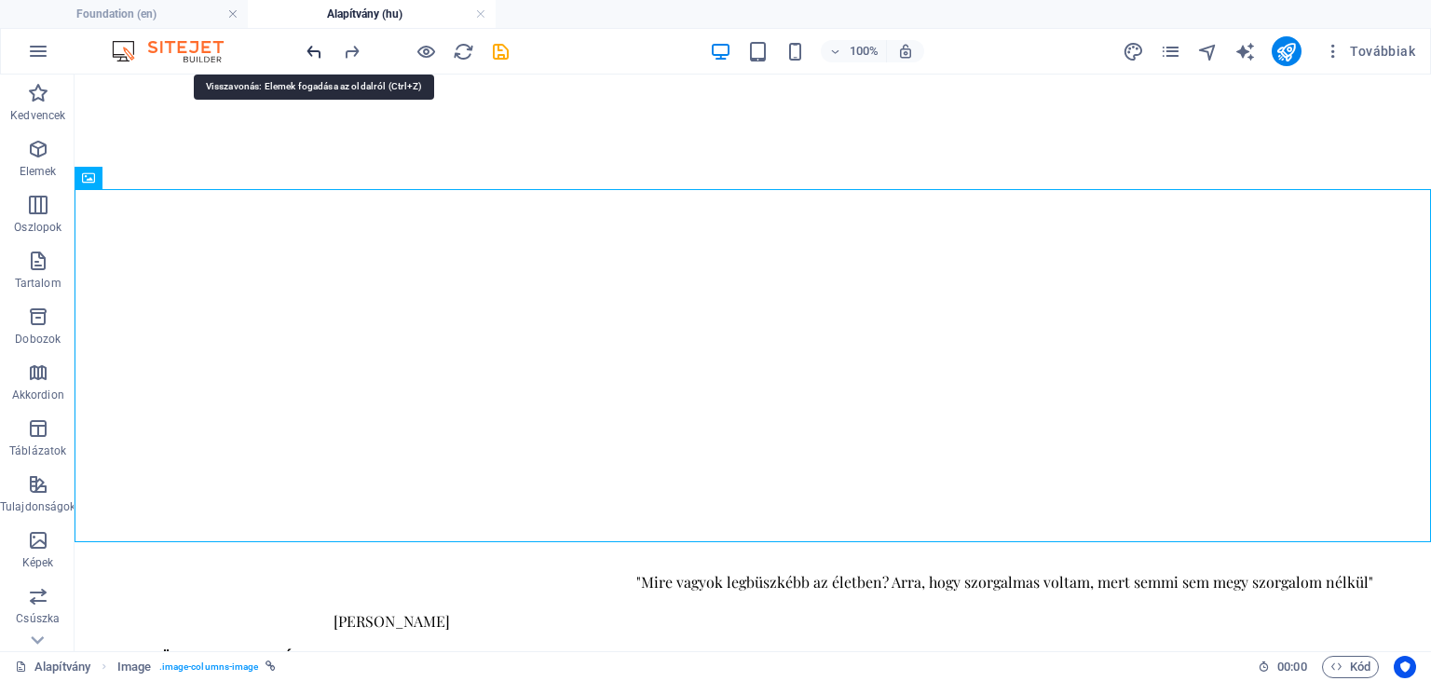
scroll to position [1312, 0]
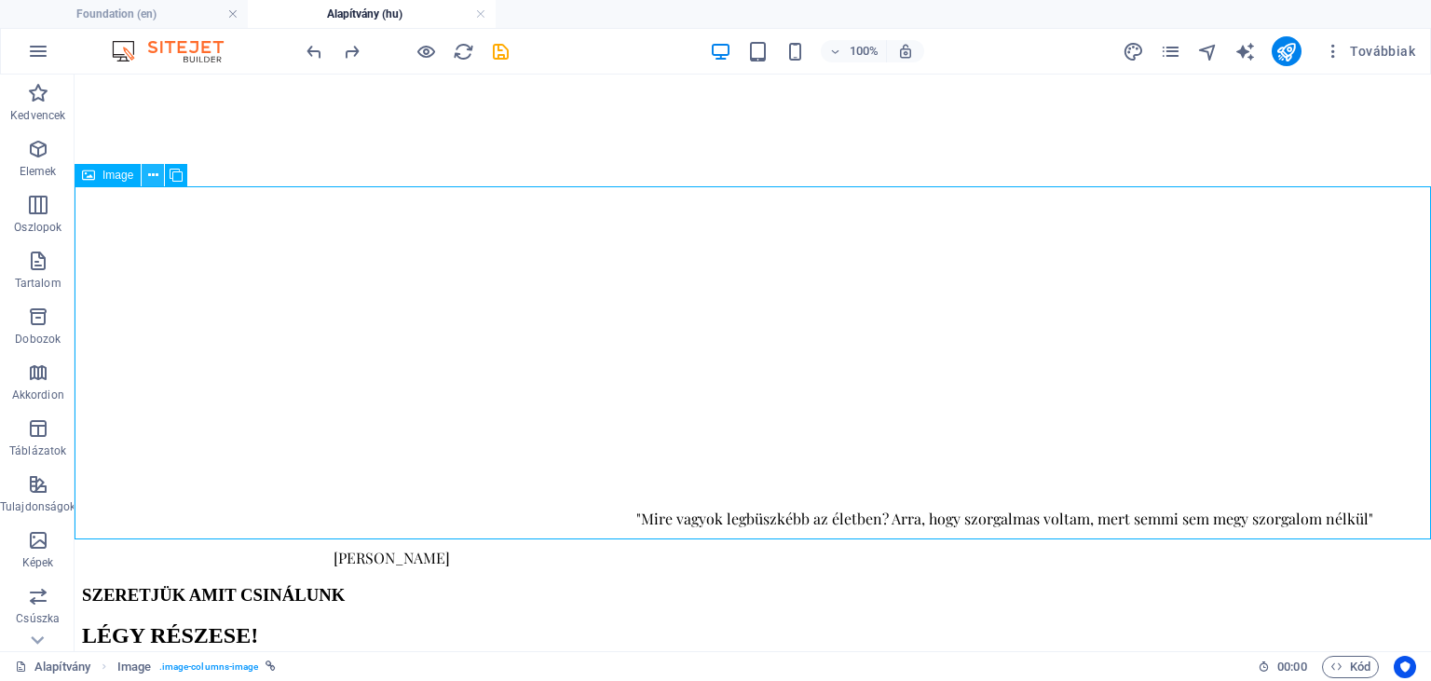
click at [154, 179] on icon at bounding box center [153, 176] width 10 height 20
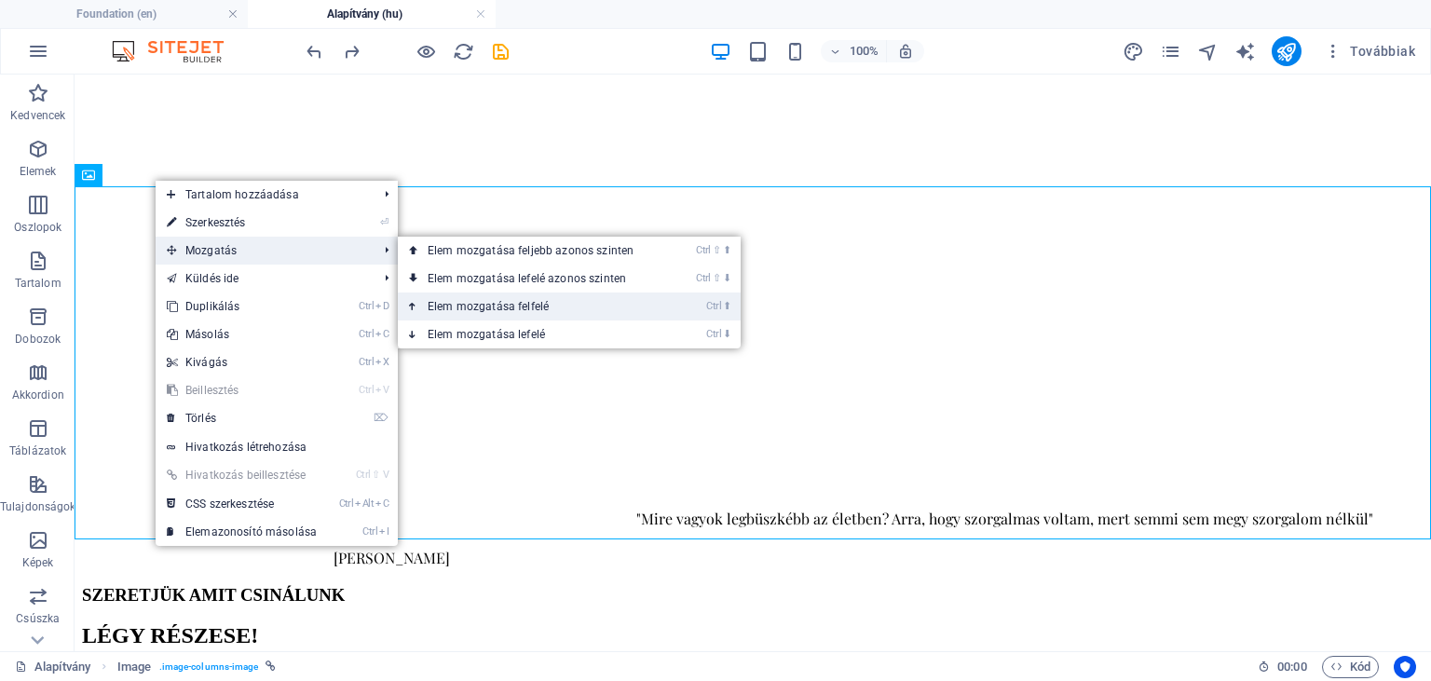
click at [476, 309] on link "Ctrl ⬆ Elem mozgatása felfelé" at bounding box center [534, 307] width 273 height 28
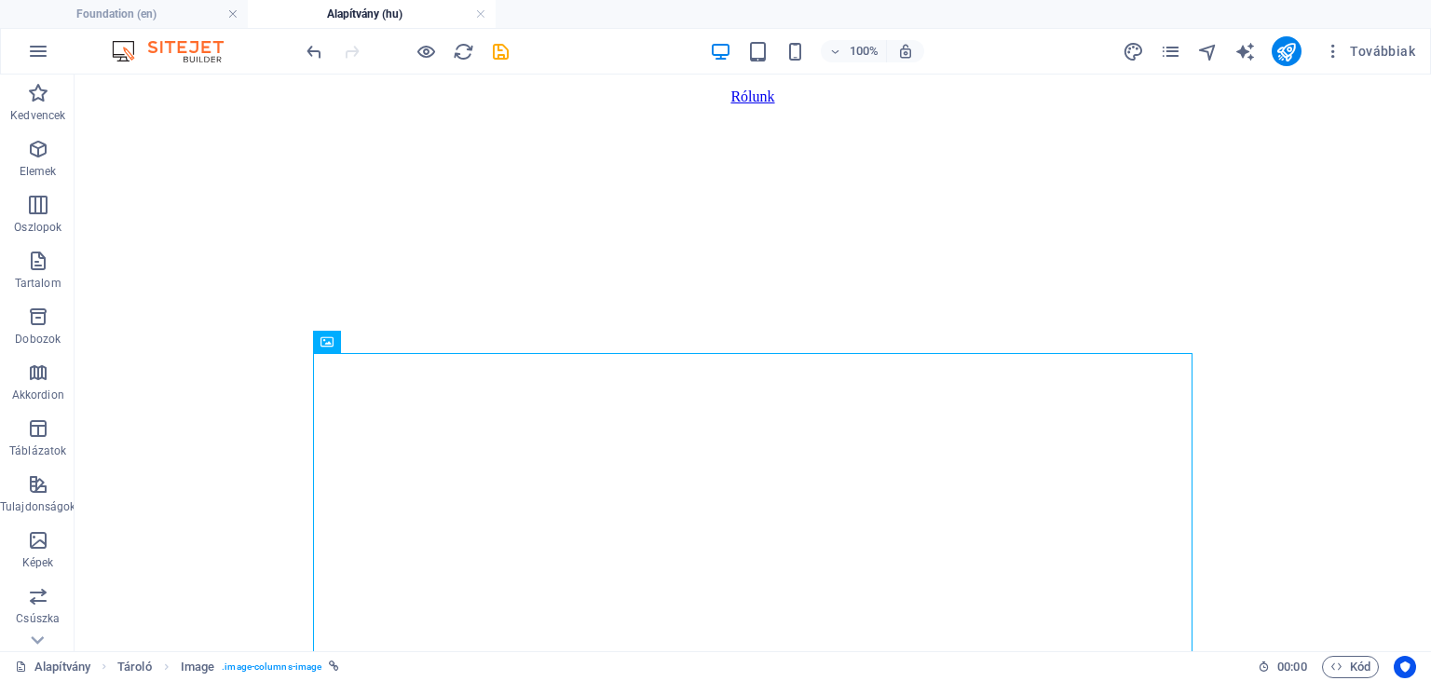
scroll to position [1097, 0]
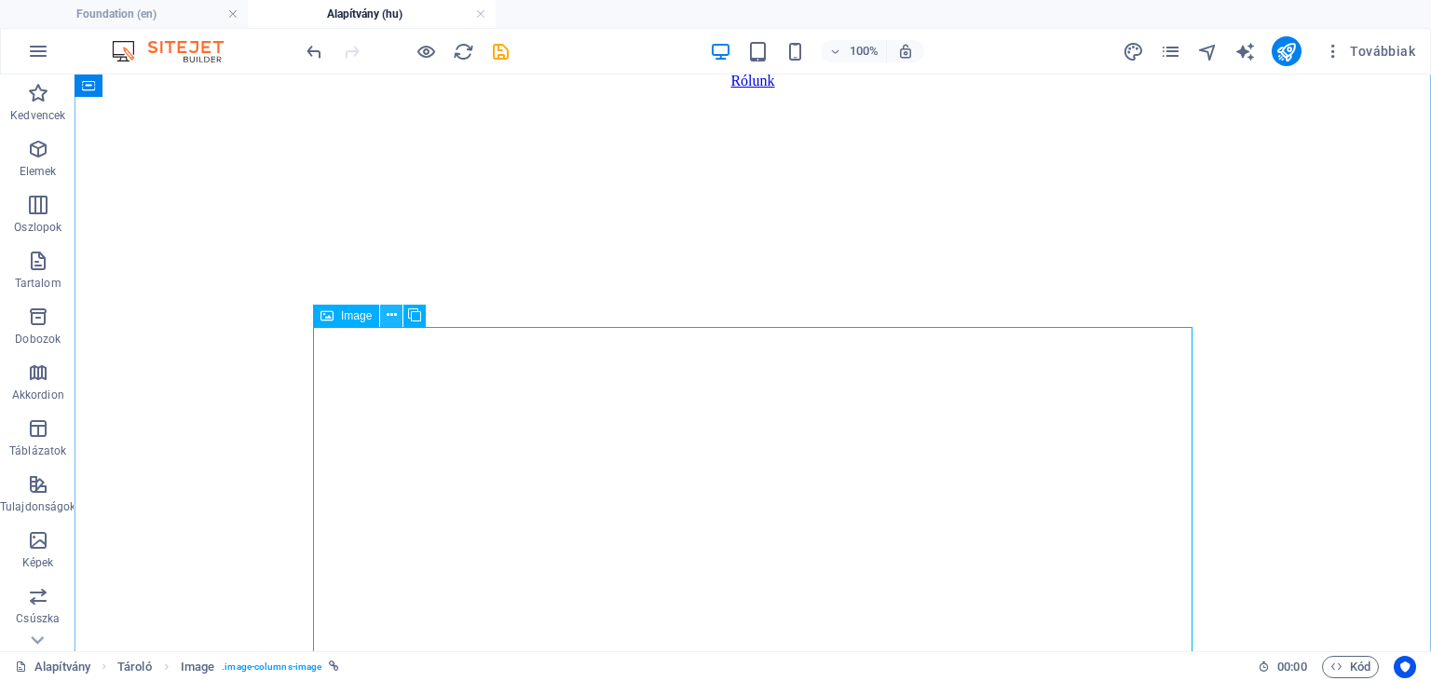
click at [389, 319] on icon at bounding box center [392, 316] width 10 height 20
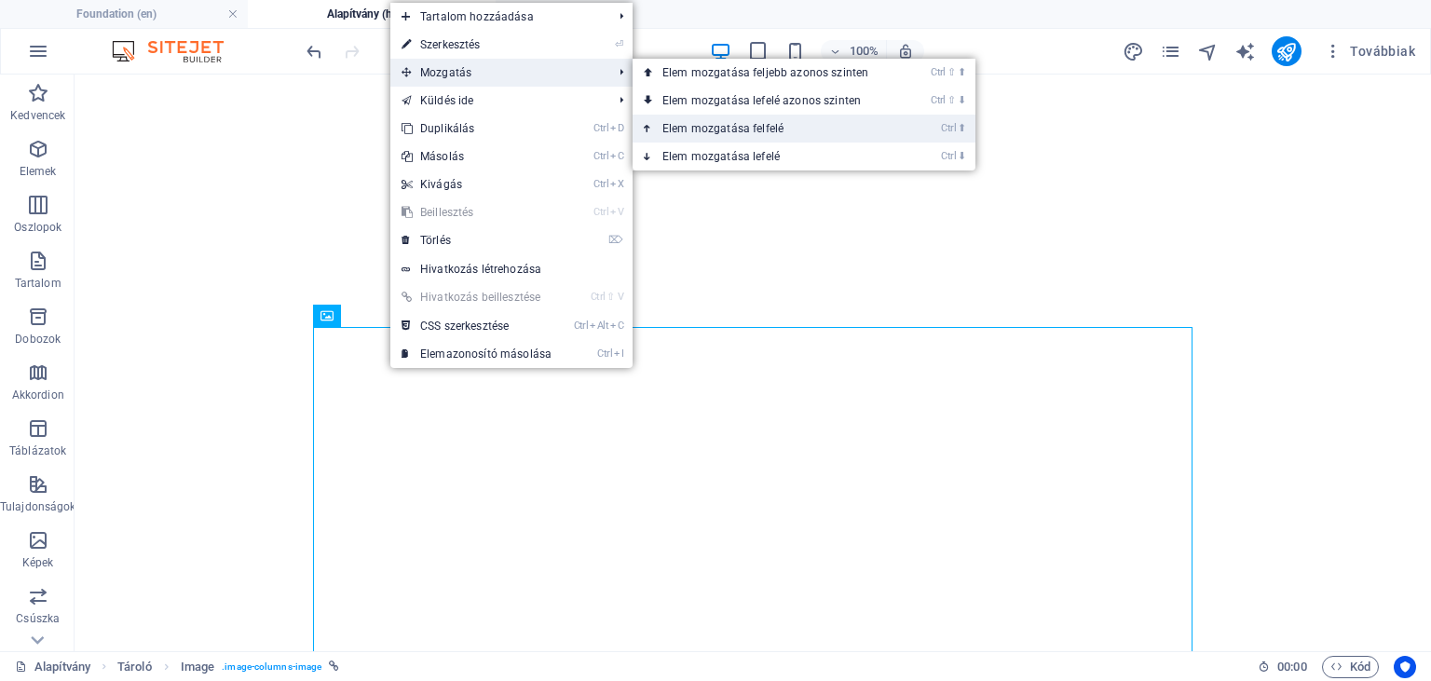
click at [715, 129] on link "Ctrl ⬆ Elem mozgatása felfelé" at bounding box center [769, 129] width 273 height 28
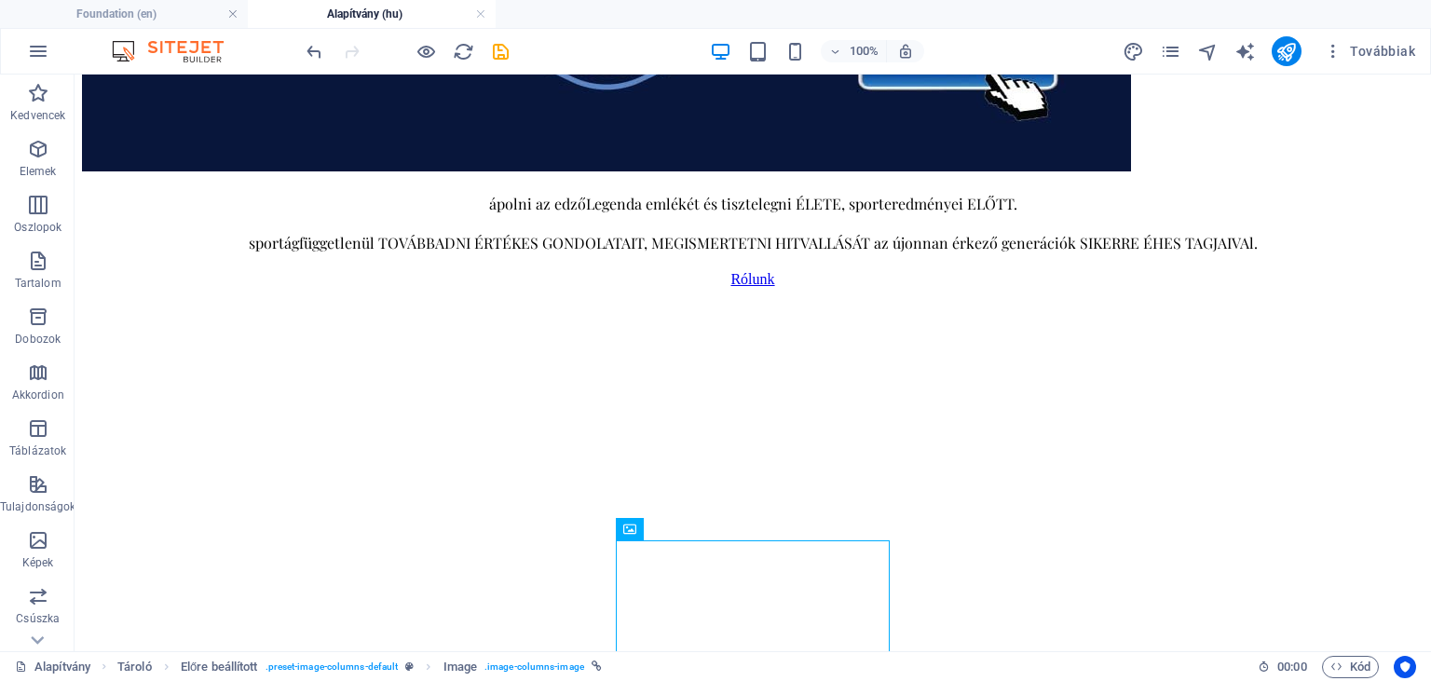
scroll to position [893, 0]
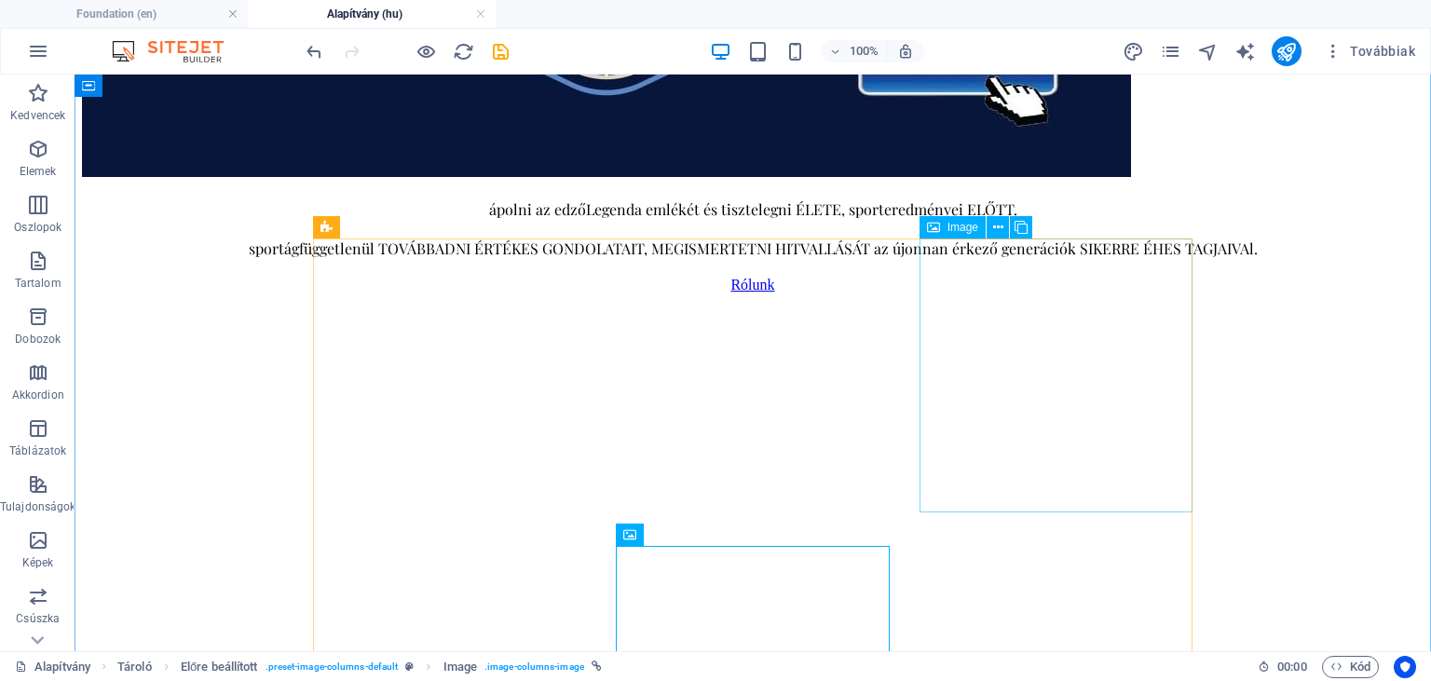
click at [945, 230] on div "Image" at bounding box center [953, 227] width 66 height 22
click at [997, 228] on icon at bounding box center [998, 228] width 10 height 20
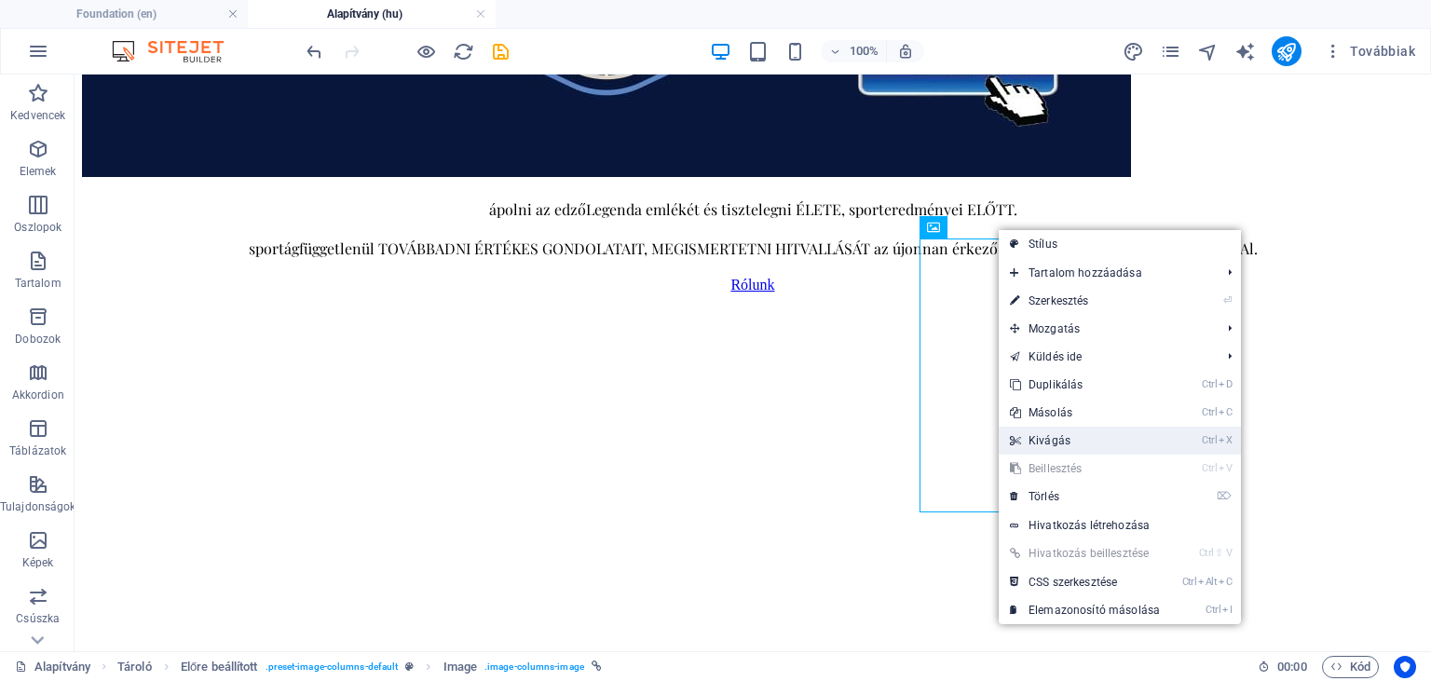
click at [1046, 440] on link "Ctrl X Kivágás" at bounding box center [1085, 441] width 172 height 28
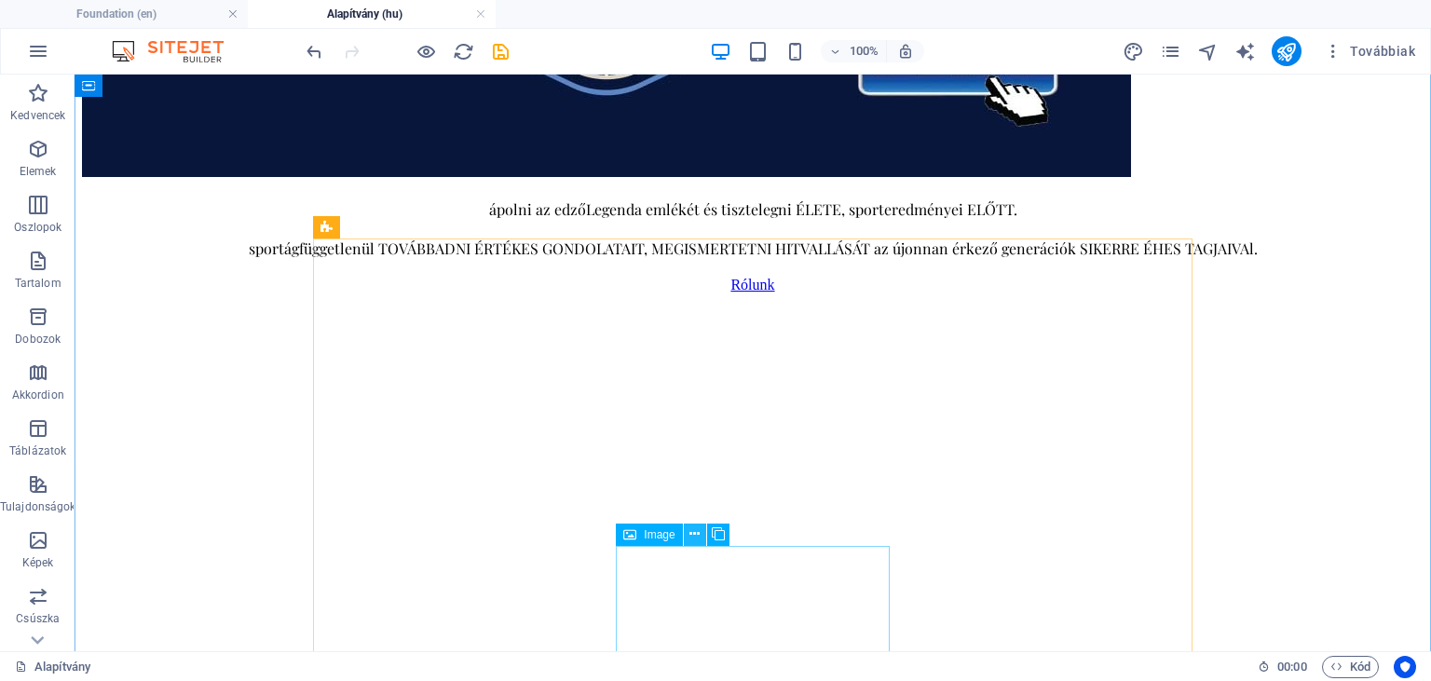
click at [692, 531] on icon at bounding box center [695, 535] width 10 height 20
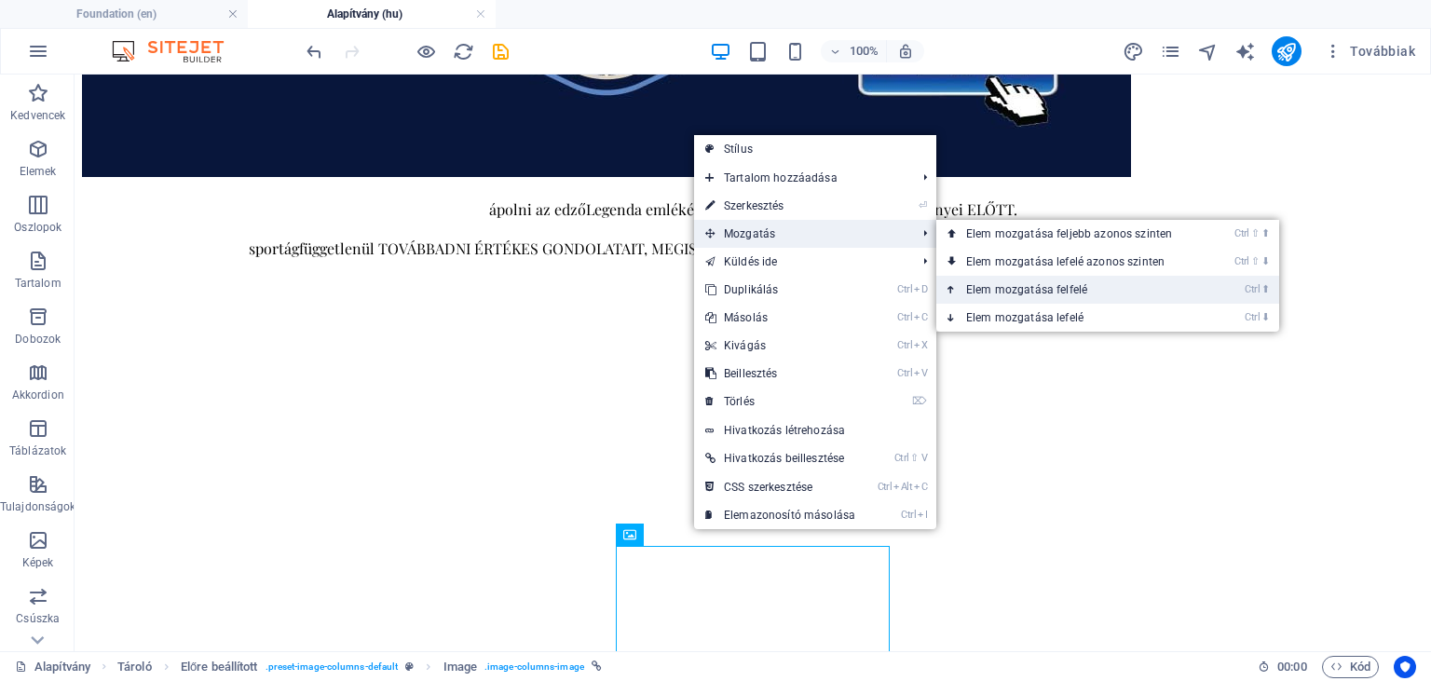
click at [1016, 282] on link "Ctrl ⬆ Elem mozgatása felfelé" at bounding box center [1072, 290] width 273 height 28
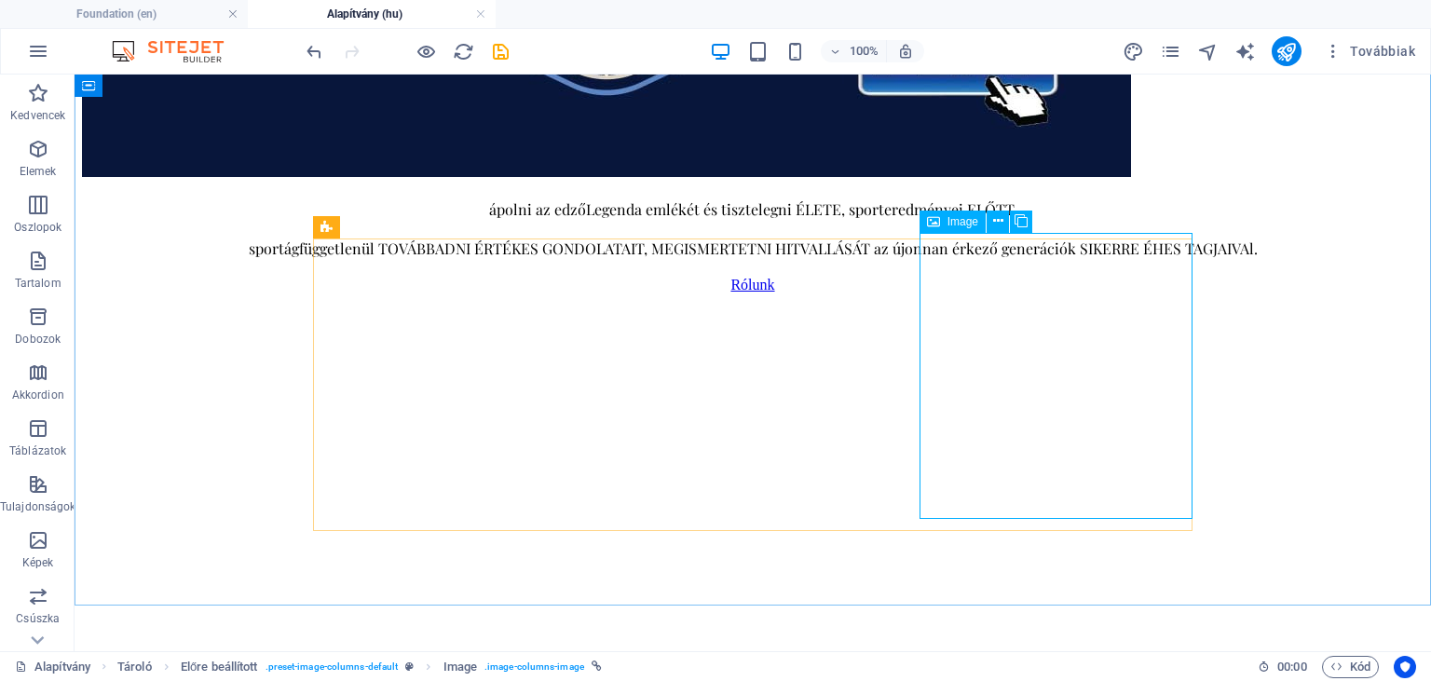
click at [975, 225] on span "Image" at bounding box center [963, 221] width 31 height 11
click at [996, 225] on icon at bounding box center [998, 222] width 10 height 20
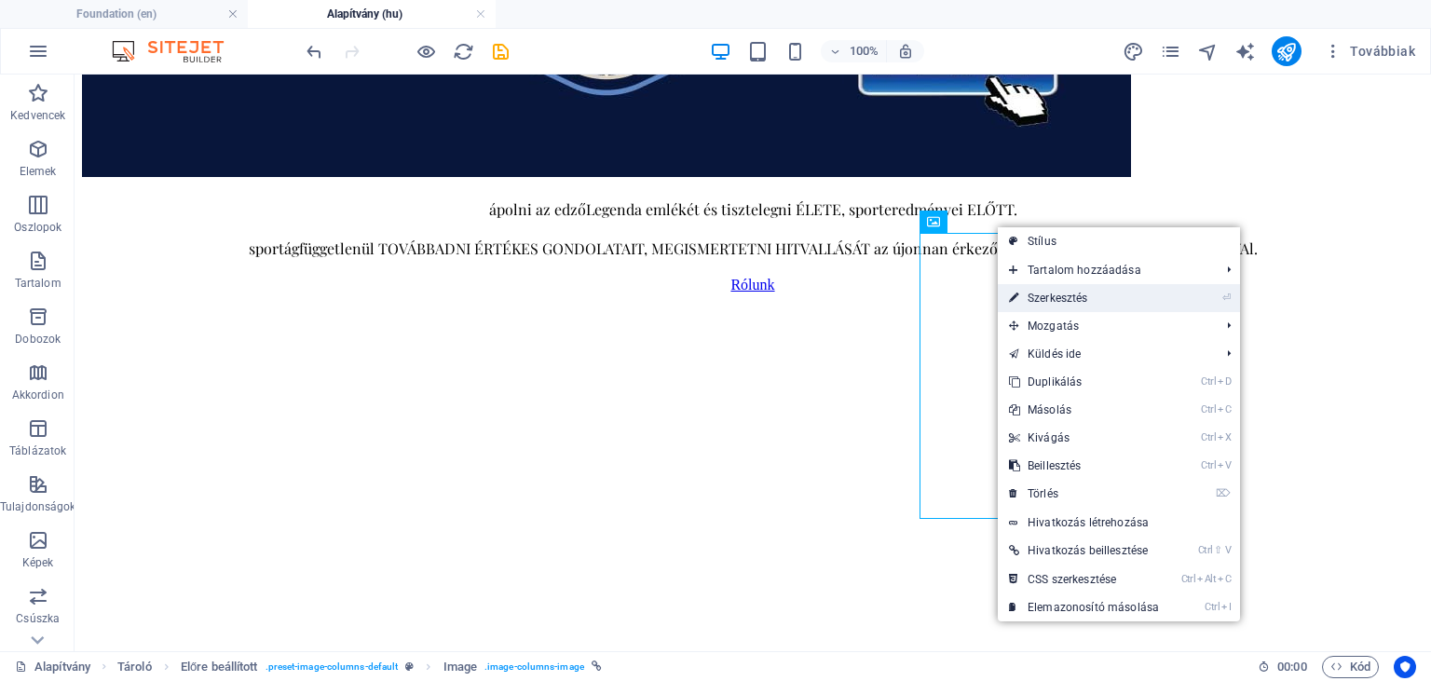
click at [1034, 300] on link "⏎ Szerkesztés" at bounding box center [1084, 298] width 172 height 28
select select "px"
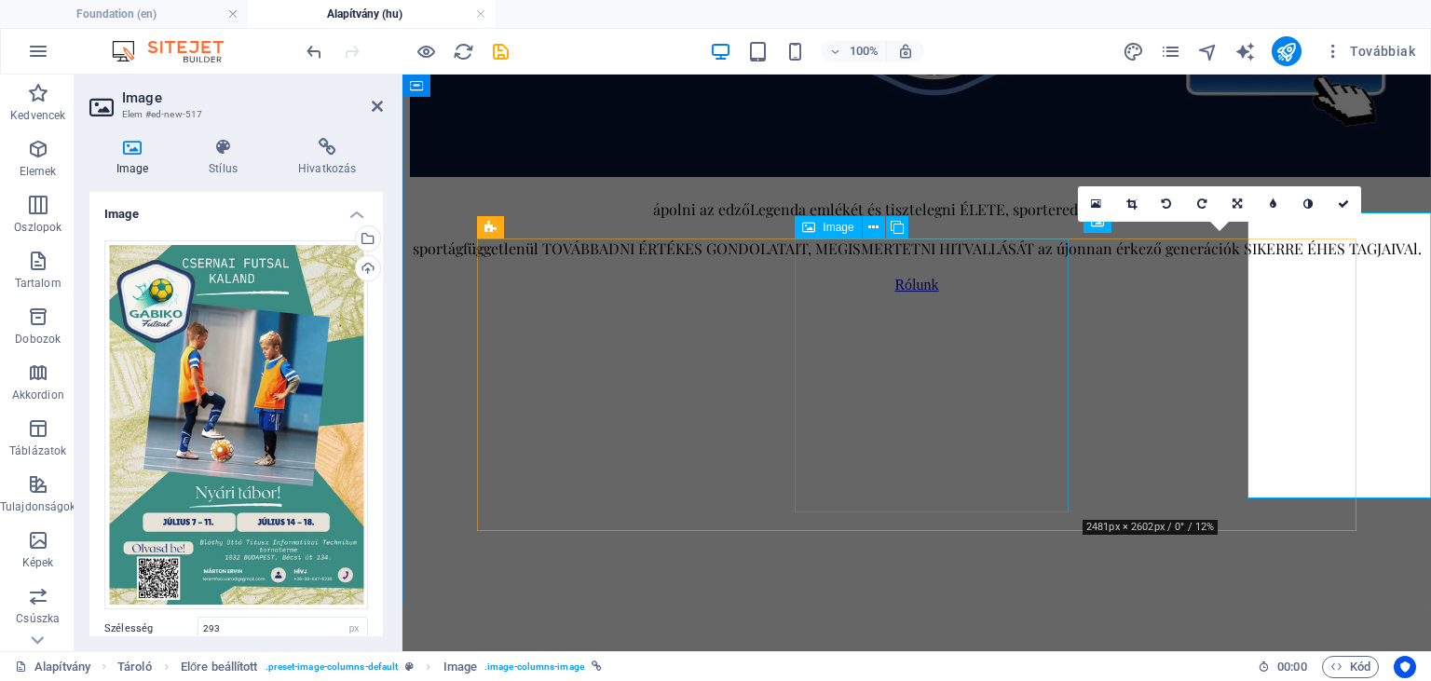
scroll to position [912, 0]
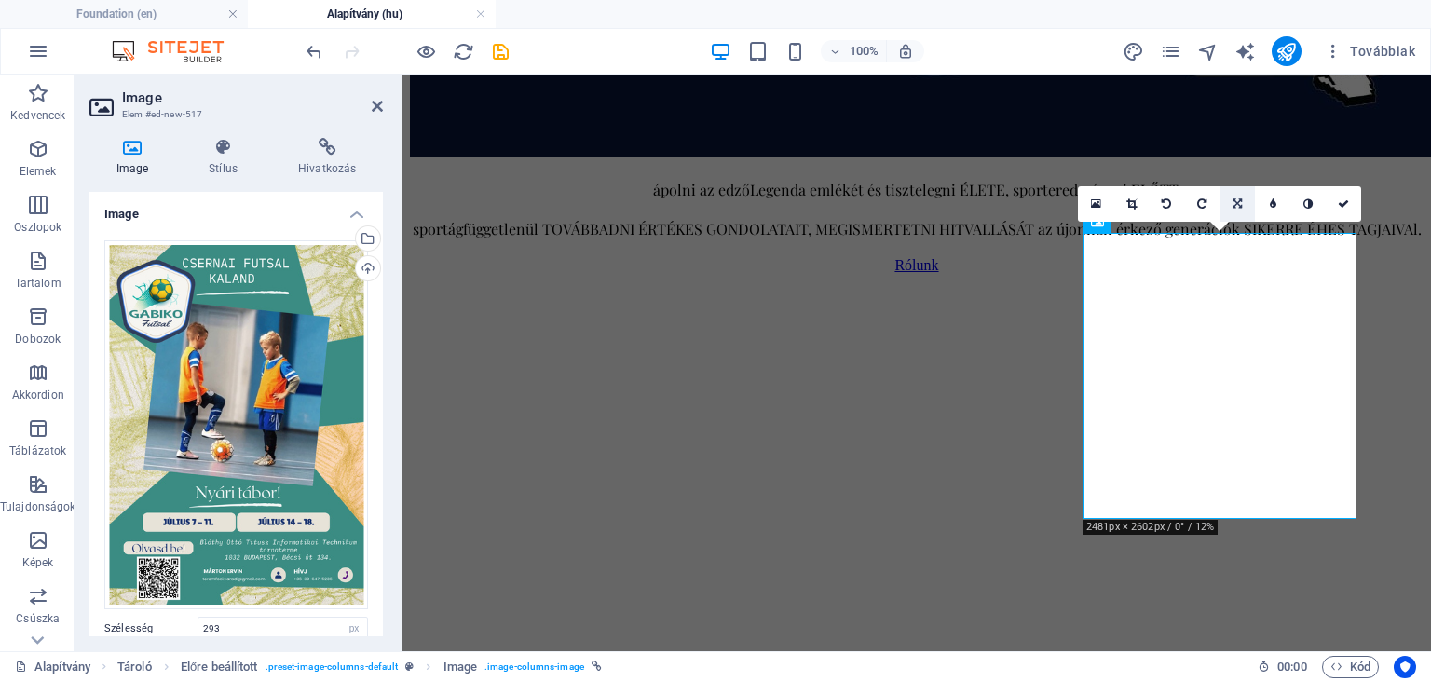
click at [1236, 201] on icon at bounding box center [1237, 203] width 9 height 11
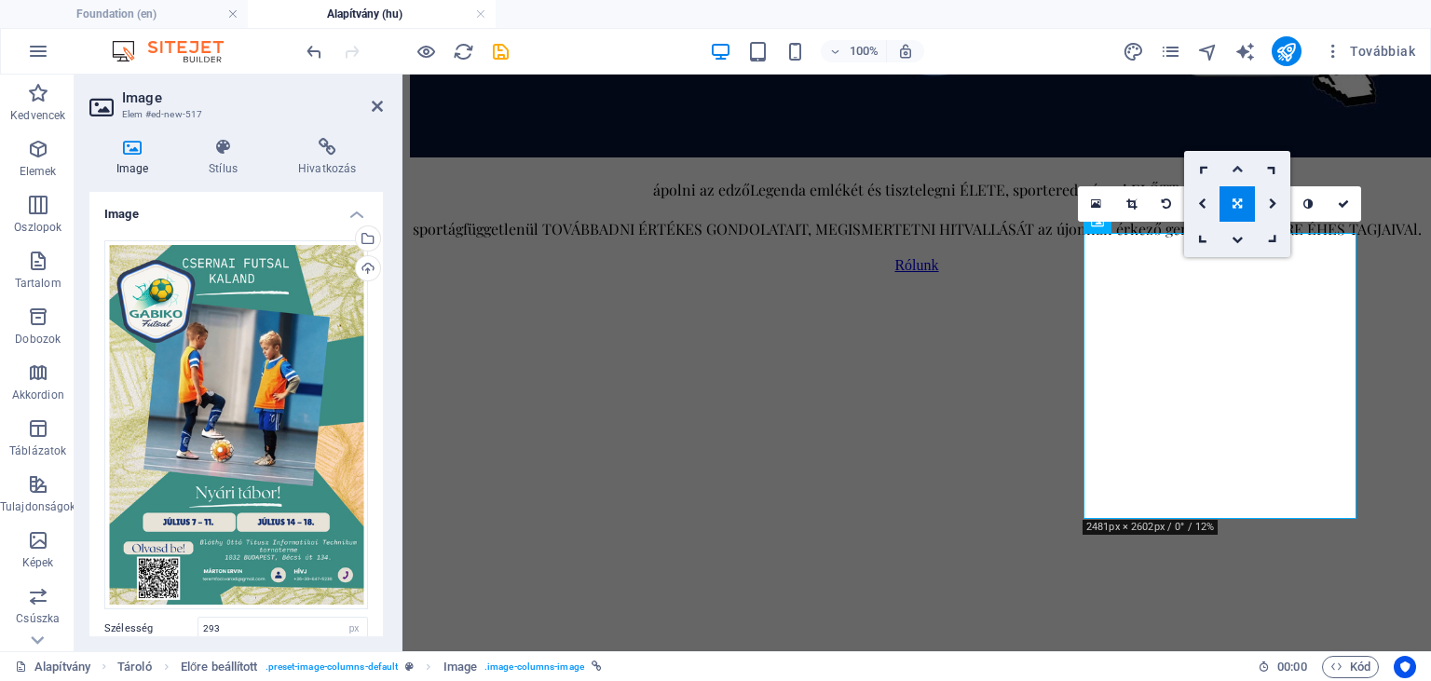
click at [1233, 169] on icon at bounding box center [1237, 168] width 11 height 11
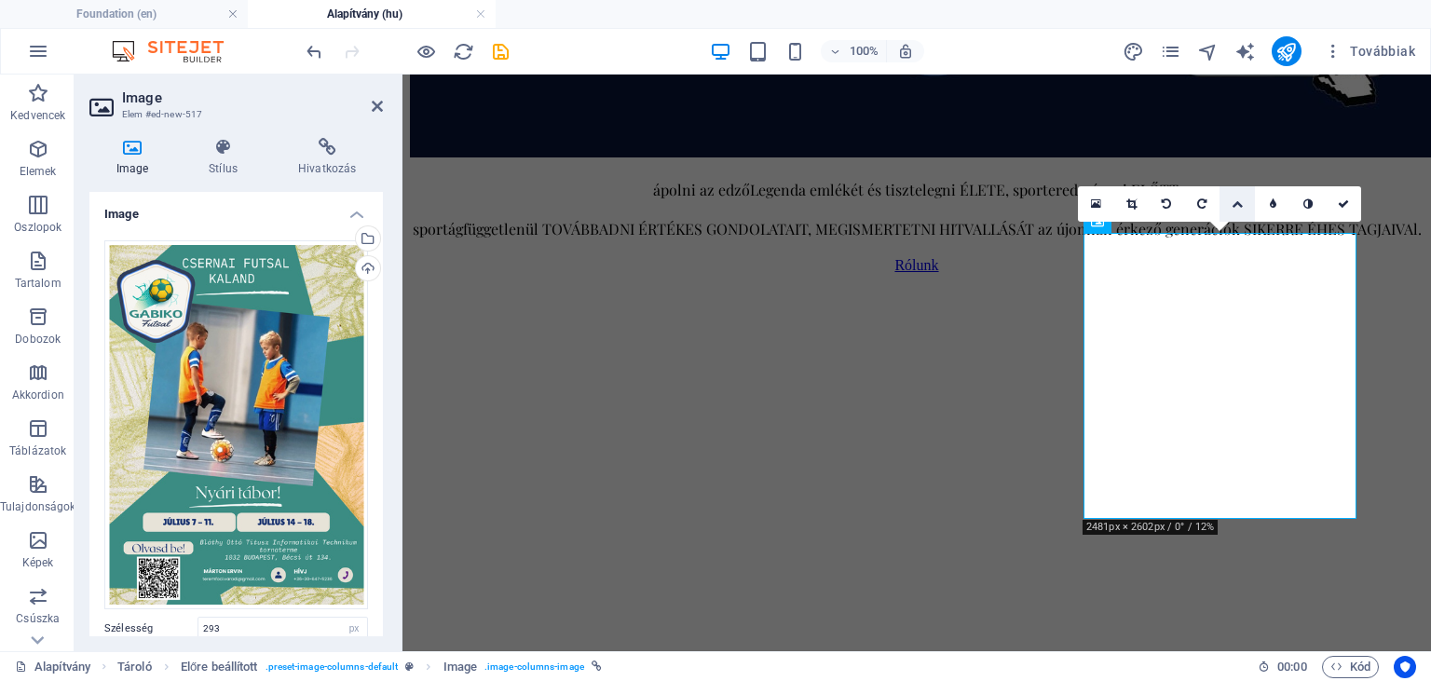
click at [1237, 210] on link at bounding box center [1237, 203] width 35 height 35
click at [1239, 238] on icon at bounding box center [1237, 239] width 11 height 11
click at [1236, 195] on link at bounding box center [1237, 203] width 35 height 35
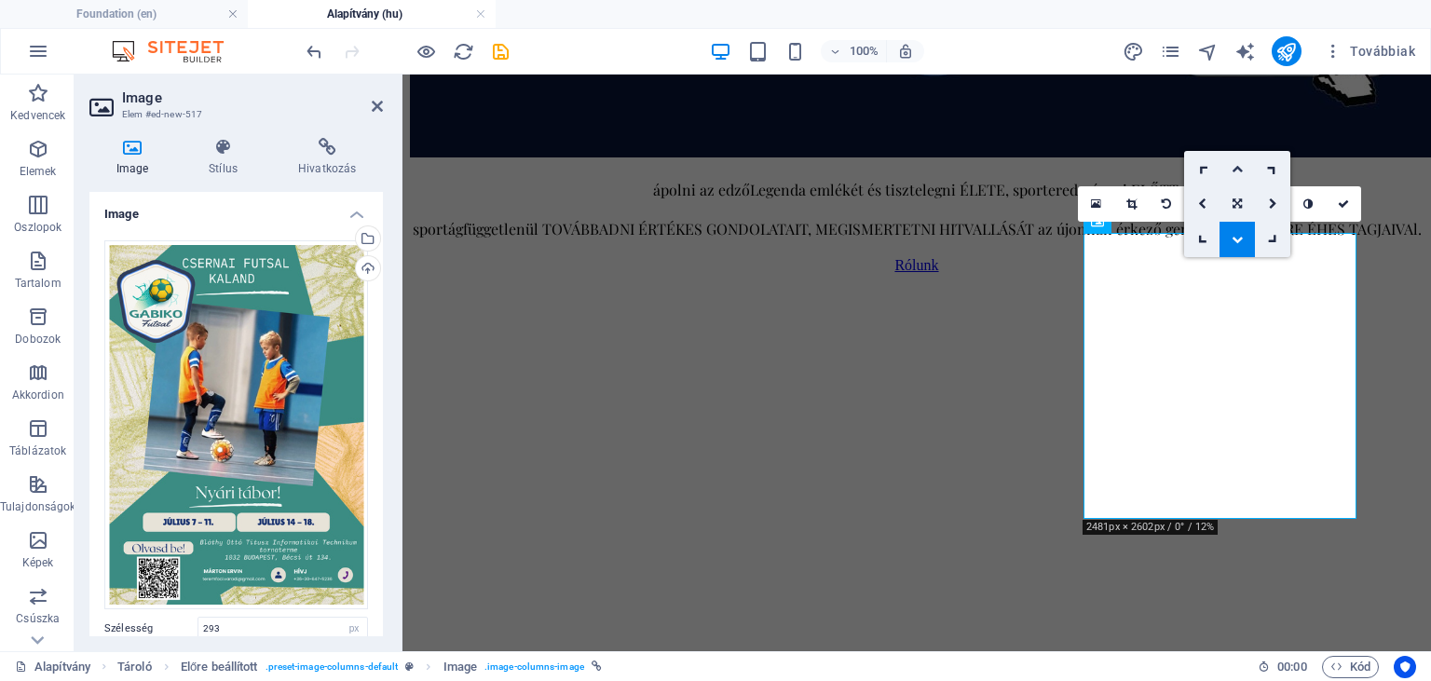
click at [1233, 158] on link at bounding box center [1237, 168] width 35 height 35
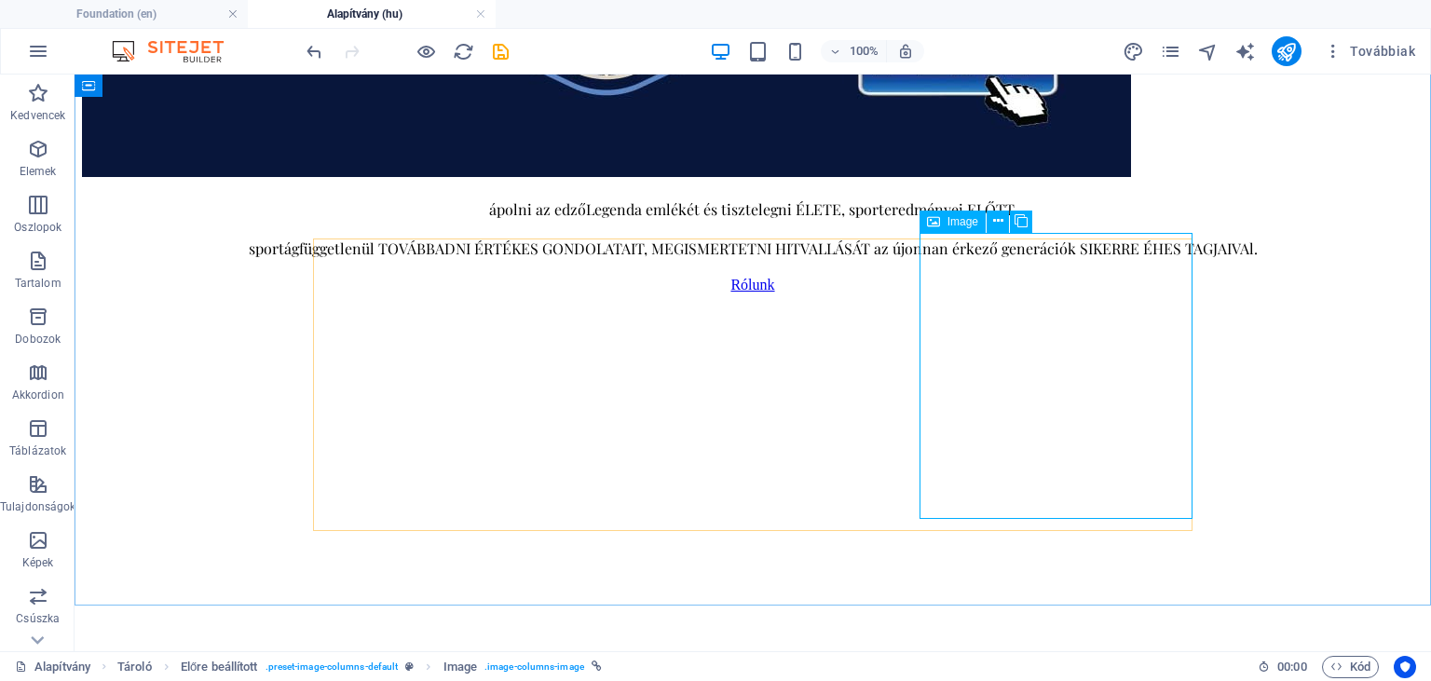
click at [931, 223] on icon at bounding box center [933, 222] width 13 height 22
click at [1001, 222] on icon at bounding box center [998, 222] width 10 height 20
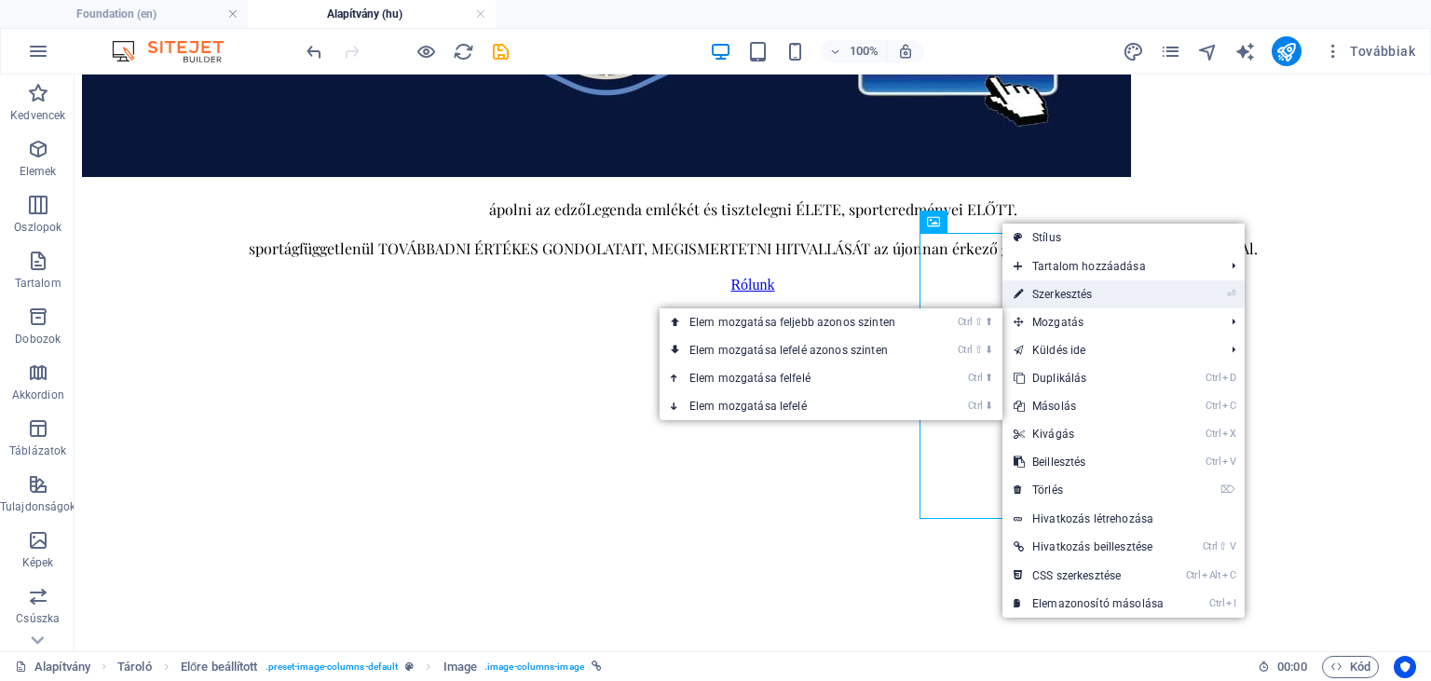
click at [1049, 287] on link "⏎ Szerkesztés" at bounding box center [1089, 294] width 172 height 28
select select "px"
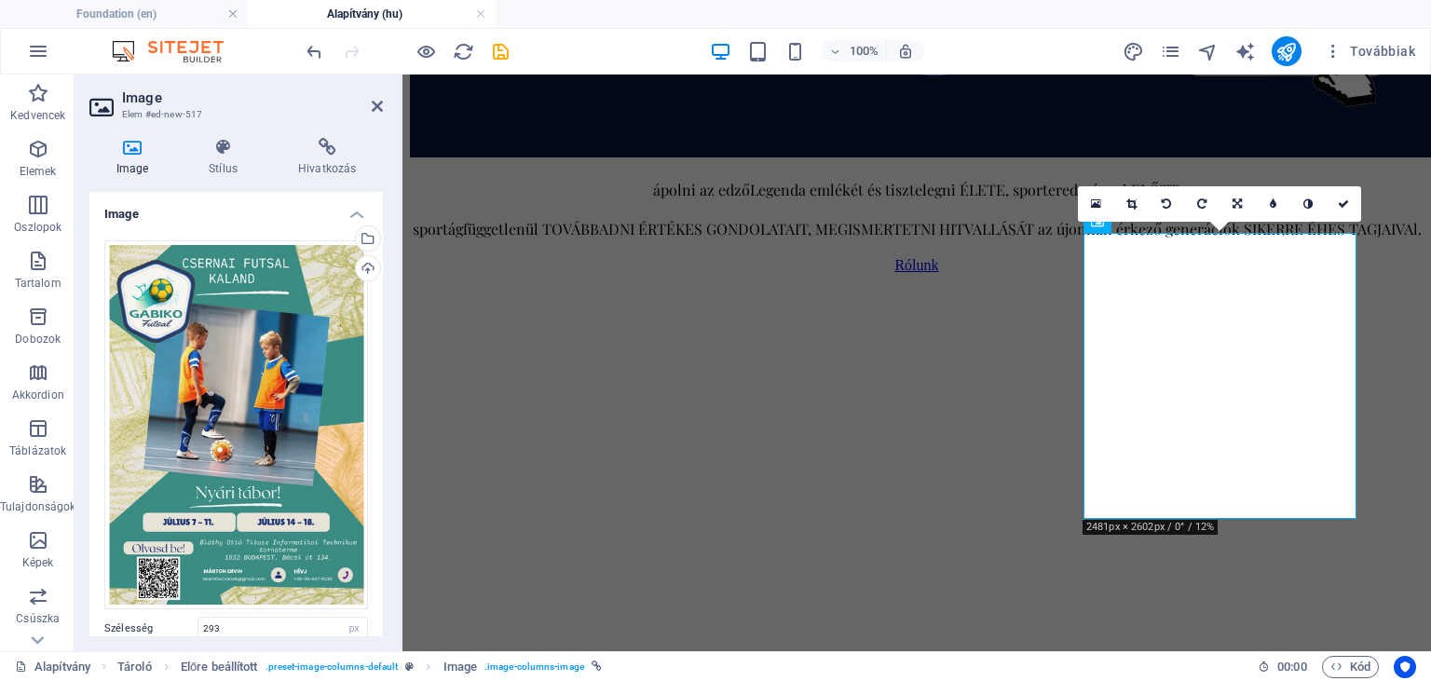
scroll to position [339, 0]
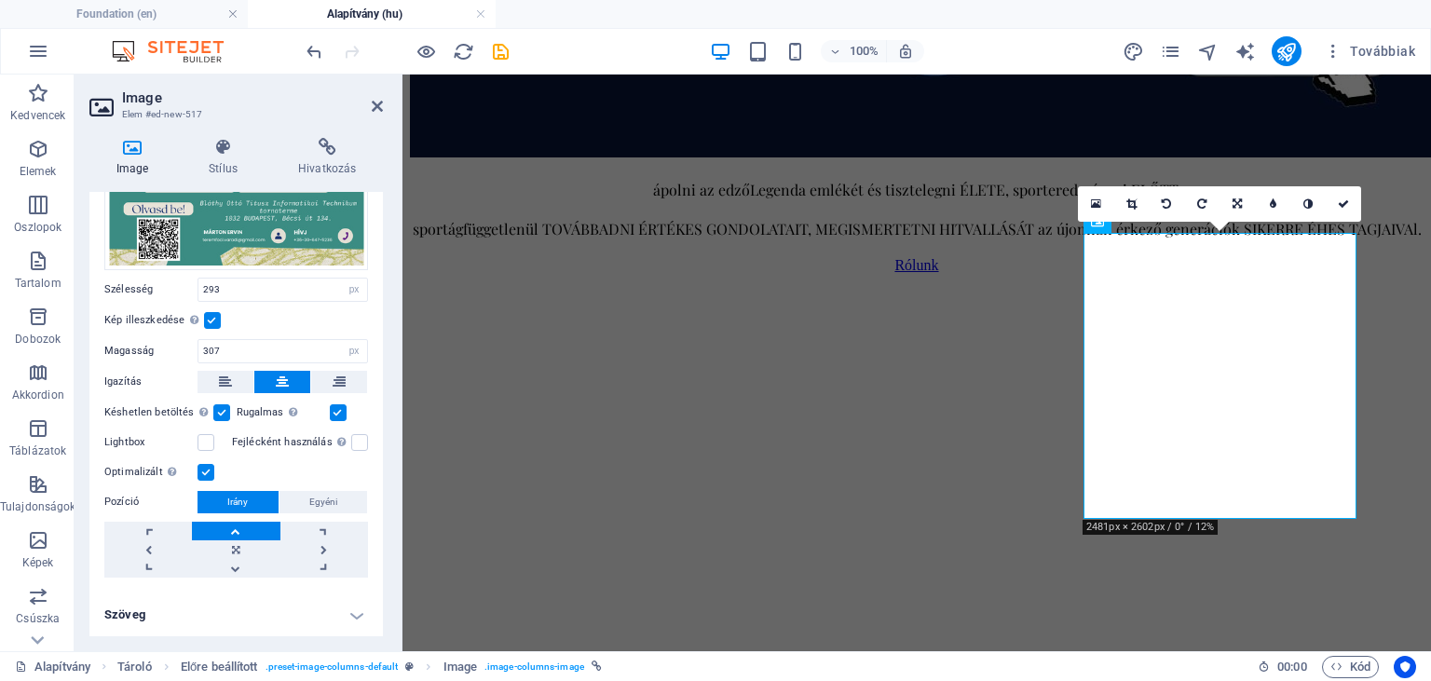
click at [206, 319] on label at bounding box center [212, 320] width 17 height 17
click at [0, 0] on input "Kép illeszkedése Automatikusan igazítja a képet egy fix szélességhez és magassá…" at bounding box center [0, 0] width 0 height 0
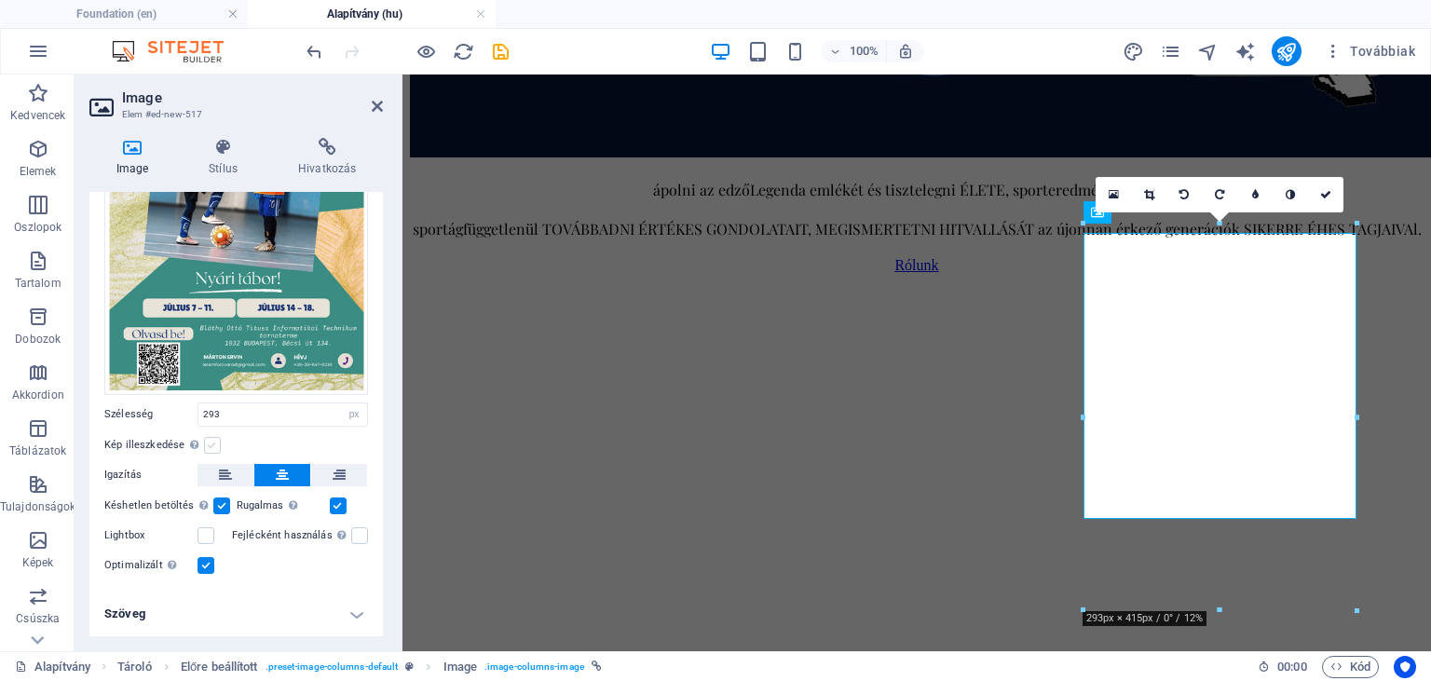
scroll to position [213, 0]
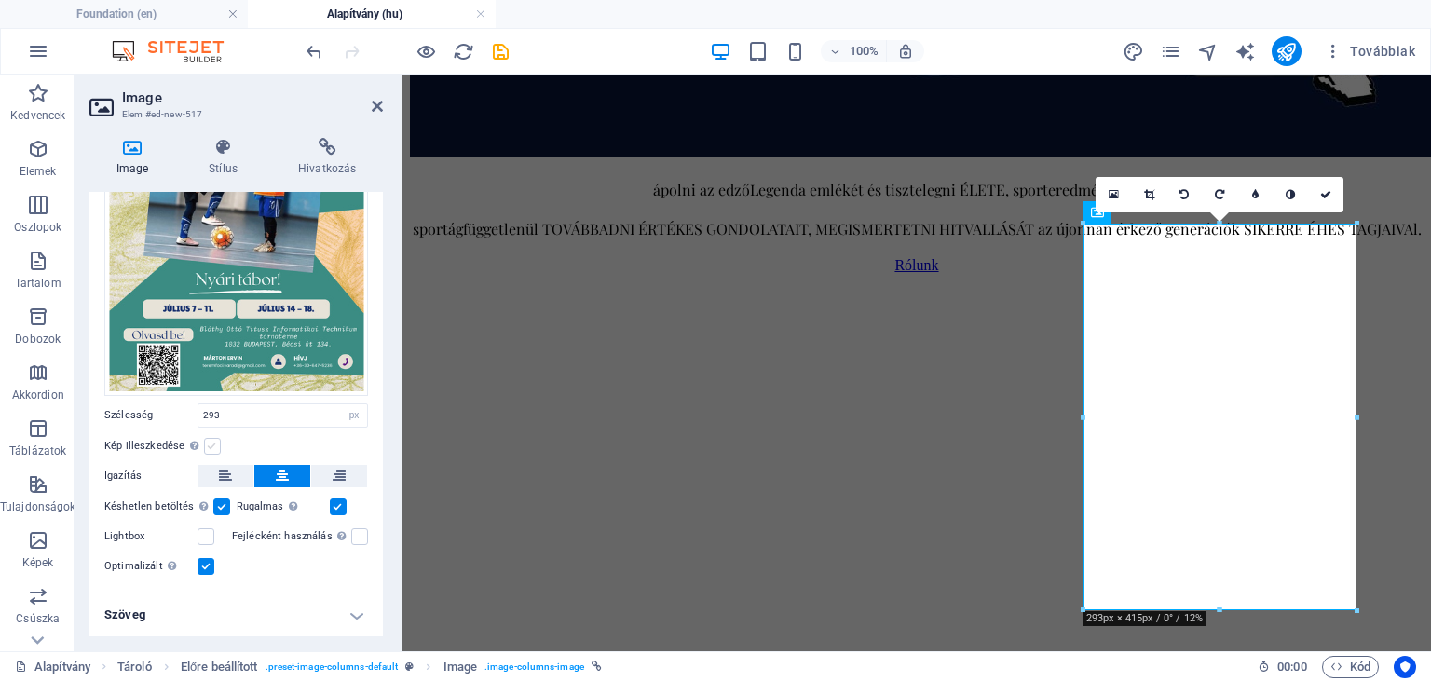
click at [207, 444] on label at bounding box center [212, 446] width 17 height 17
click at [0, 0] on input "Kép illeszkedése Automatikusan igazítja a képet egy fix szélességhez és magassá…" at bounding box center [0, 0] width 0 height 0
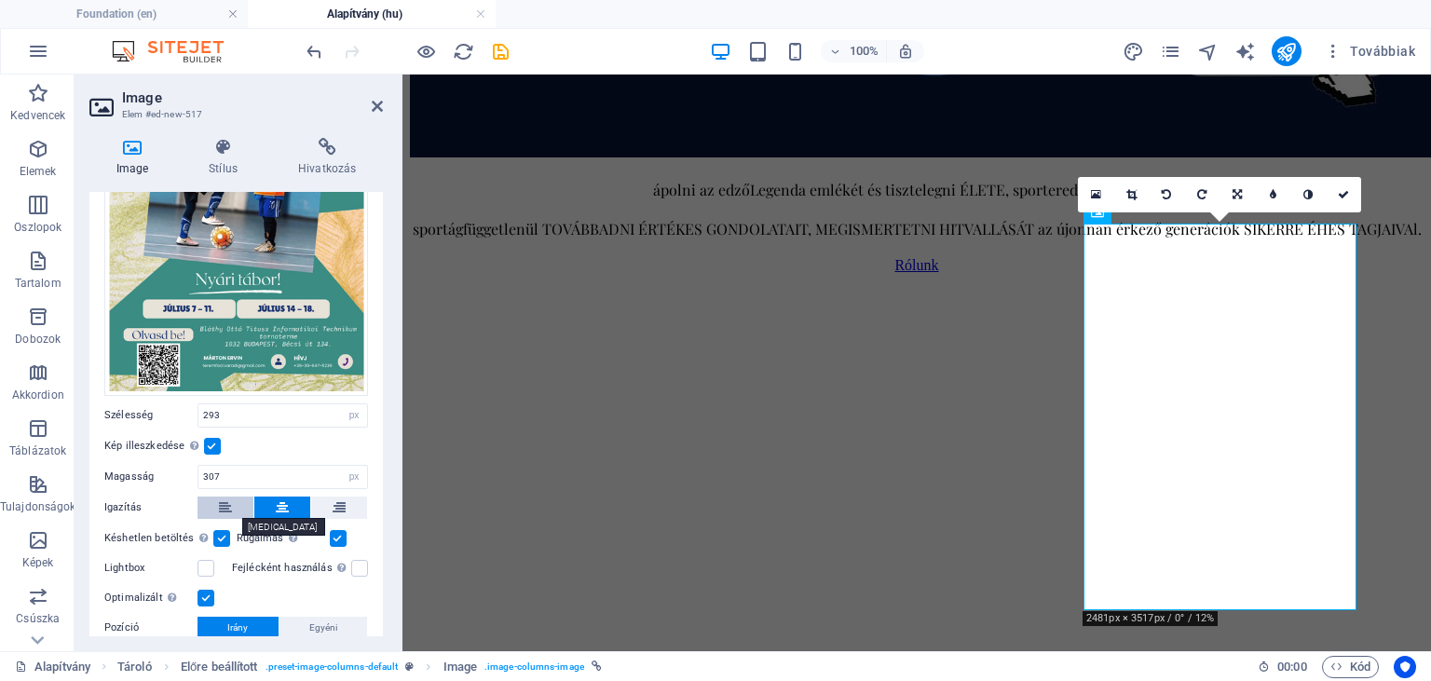
click at [229, 500] on icon at bounding box center [225, 508] width 13 height 22
click at [341, 512] on icon at bounding box center [339, 508] width 13 height 22
click at [287, 512] on icon at bounding box center [282, 508] width 13 height 22
click at [222, 539] on label at bounding box center [221, 538] width 17 height 17
click at [0, 0] on input "Késhetlen betöltés Az oldal betöltése után a képek betöltése javítja az oldal s…" at bounding box center [0, 0] width 0 height 0
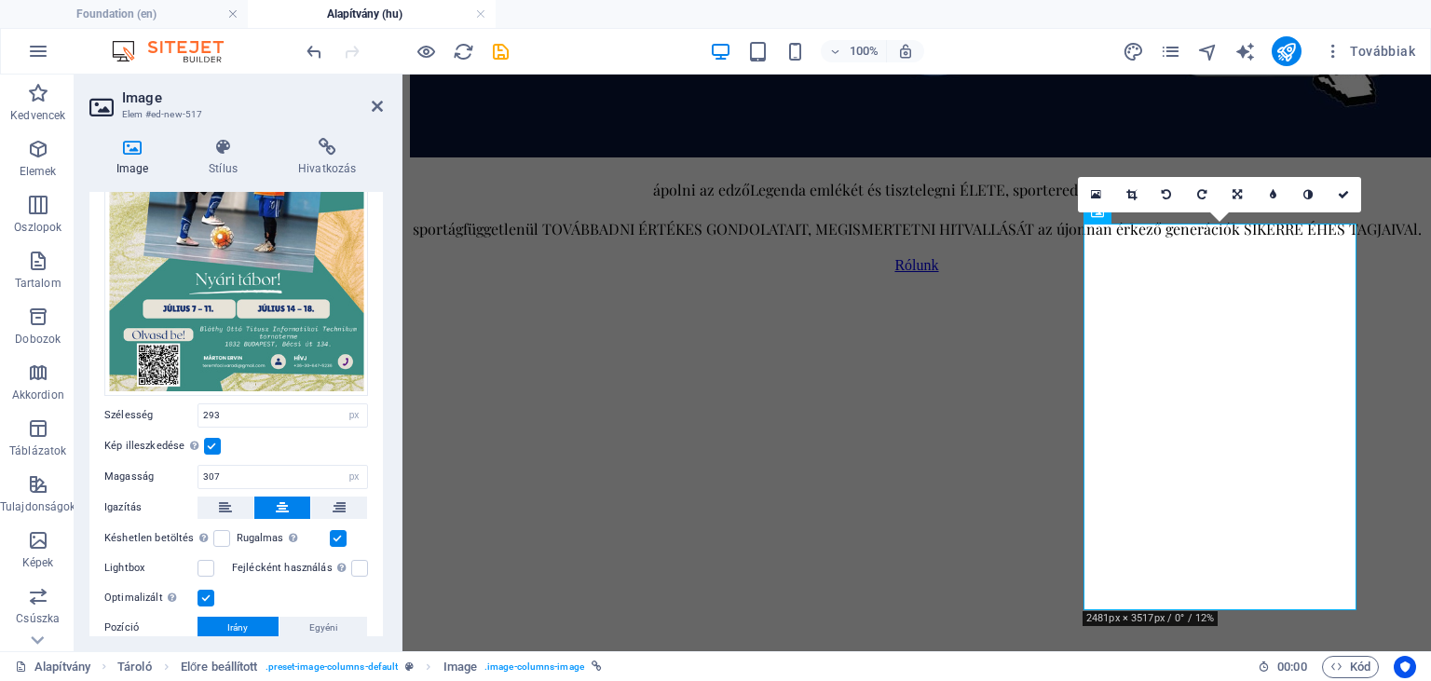
click at [340, 536] on label at bounding box center [338, 538] width 17 height 17
click at [0, 0] on input "Rugalmas Automatikusan betölti a retina képet és az okostelefonra optimalizált …" at bounding box center [0, 0] width 0 height 0
click at [212, 567] on label at bounding box center [206, 568] width 17 height 17
click at [0, 0] on input "Lightbox" at bounding box center [0, 0] width 0 height 0
click at [360, 568] on label at bounding box center [359, 568] width 17 height 17
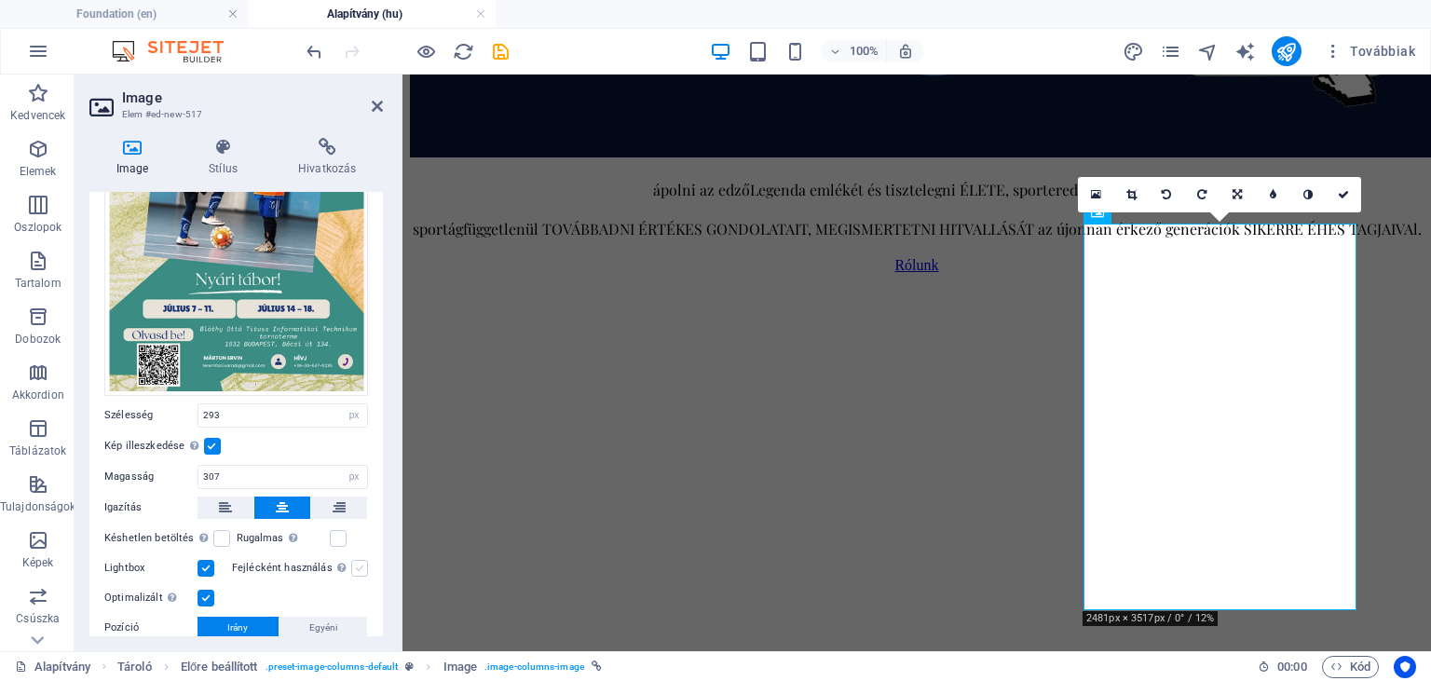
click at [0, 0] on input "Fejlécként használás A képet H1 fejléccel veszi körül. Hasznos az alternatív sz…" at bounding box center [0, 0] width 0 height 0
click at [360, 568] on label at bounding box center [359, 568] width 17 height 17
click at [0, 0] on input "Fejlécként használás A képet H1 fejléccel veszi körül. Hasznos az alternatív sz…" at bounding box center [0, 0] width 0 height 0
click at [360, 568] on label at bounding box center [359, 568] width 17 height 17
click at [0, 0] on input "Fejlécként használás A képet H1 fejléccel veszi körül. Hasznos az alternatív sz…" at bounding box center [0, 0] width 0 height 0
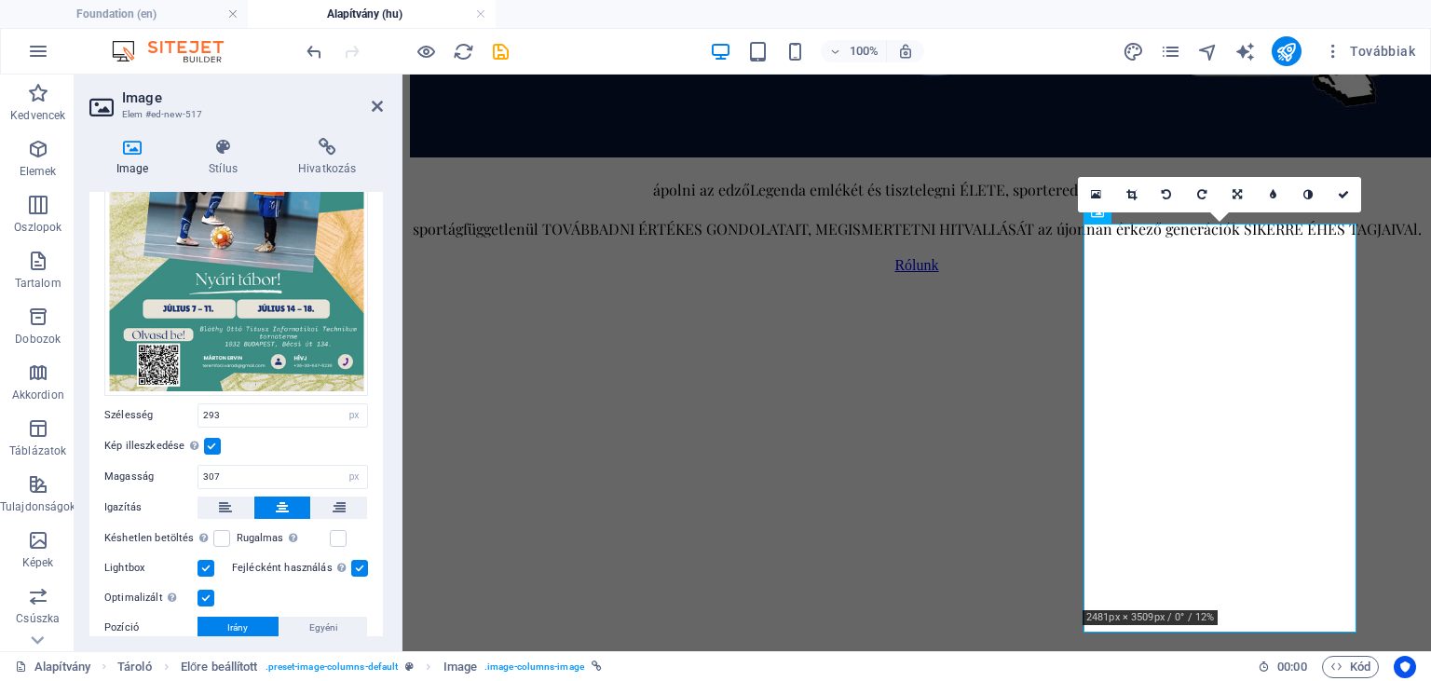
click at [360, 568] on label at bounding box center [359, 568] width 17 height 17
click at [0, 0] on input "Fejlécként használás A képet H1 fejléccel veszi körül. Hasznos az alternatív sz…" at bounding box center [0, 0] width 0 height 0
click at [203, 566] on label at bounding box center [206, 568] width 17 height 17
click at [0, 0] on input "Lightbox" at bounding box center [0, 0] width 0 height 0
click at [210, 600] on label at bounding box center [206, 598] width 17 height 17
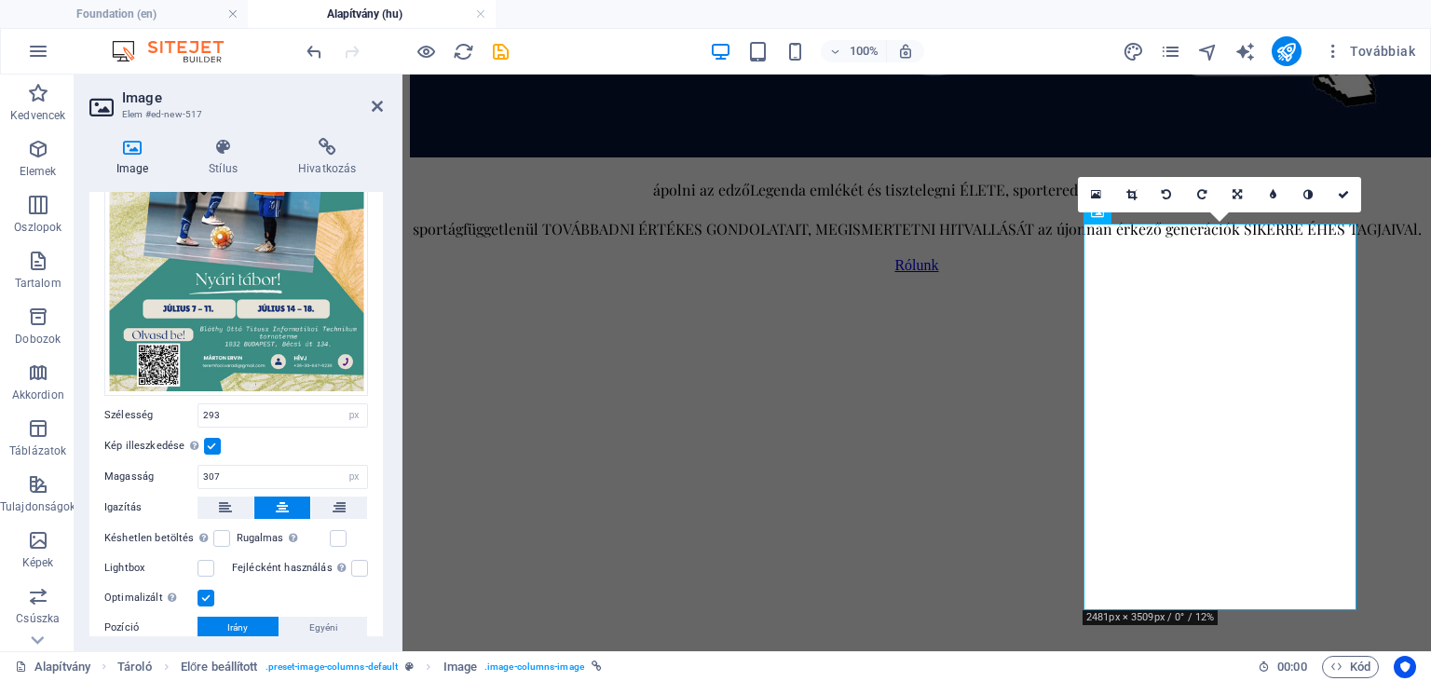
click at [0, 0] on input "Optimalizált A képek tömörítése az oldal sebességének javítása érdekében történ…" at bounding box center [0, 0] width 0 height 0
click at [1204, 192] on icon at bounding box center [1201, 194] width 9 height 11
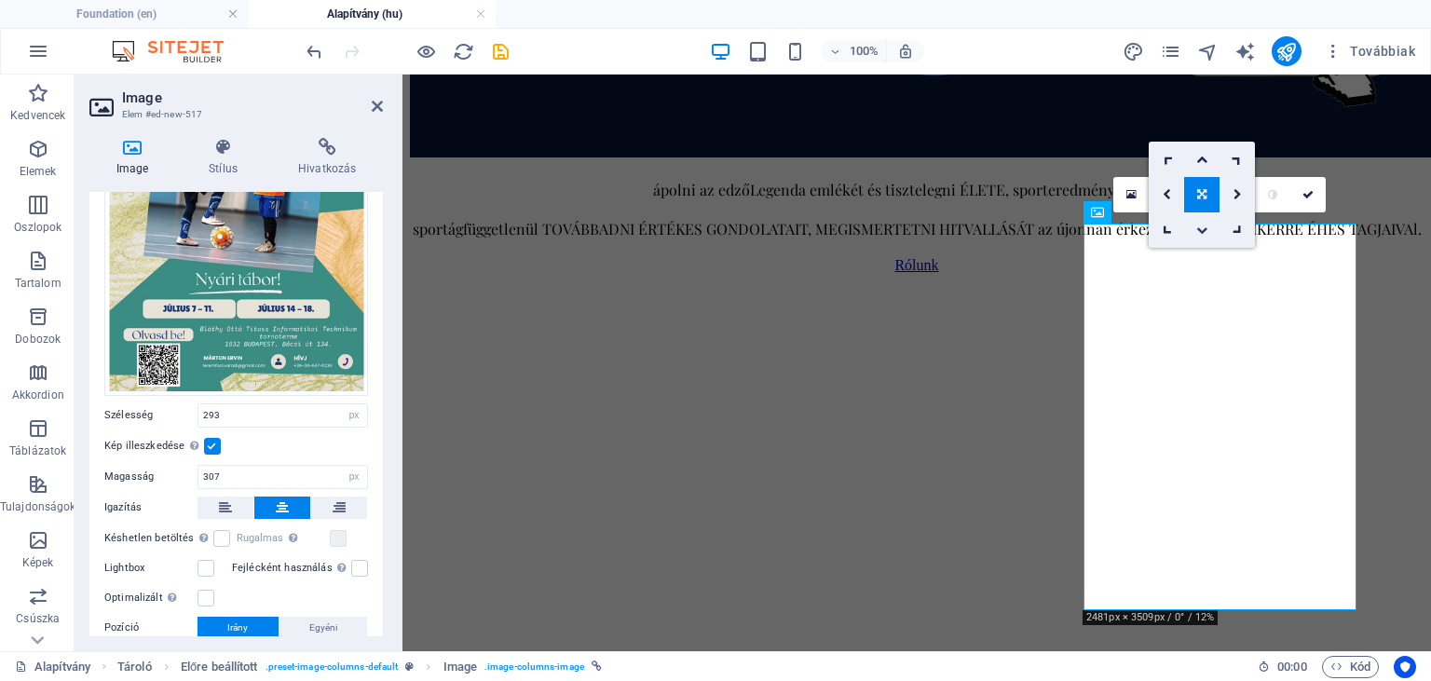
click at [1204, 224] on link at bounding box center [1201, 229] width 35 height 35
click at [1204, 194] on icon at bounding box center [1201, 194] width 11 height 11
click at [1204, 161] on icon at bounding box center [1201, 159] width 11 height 11
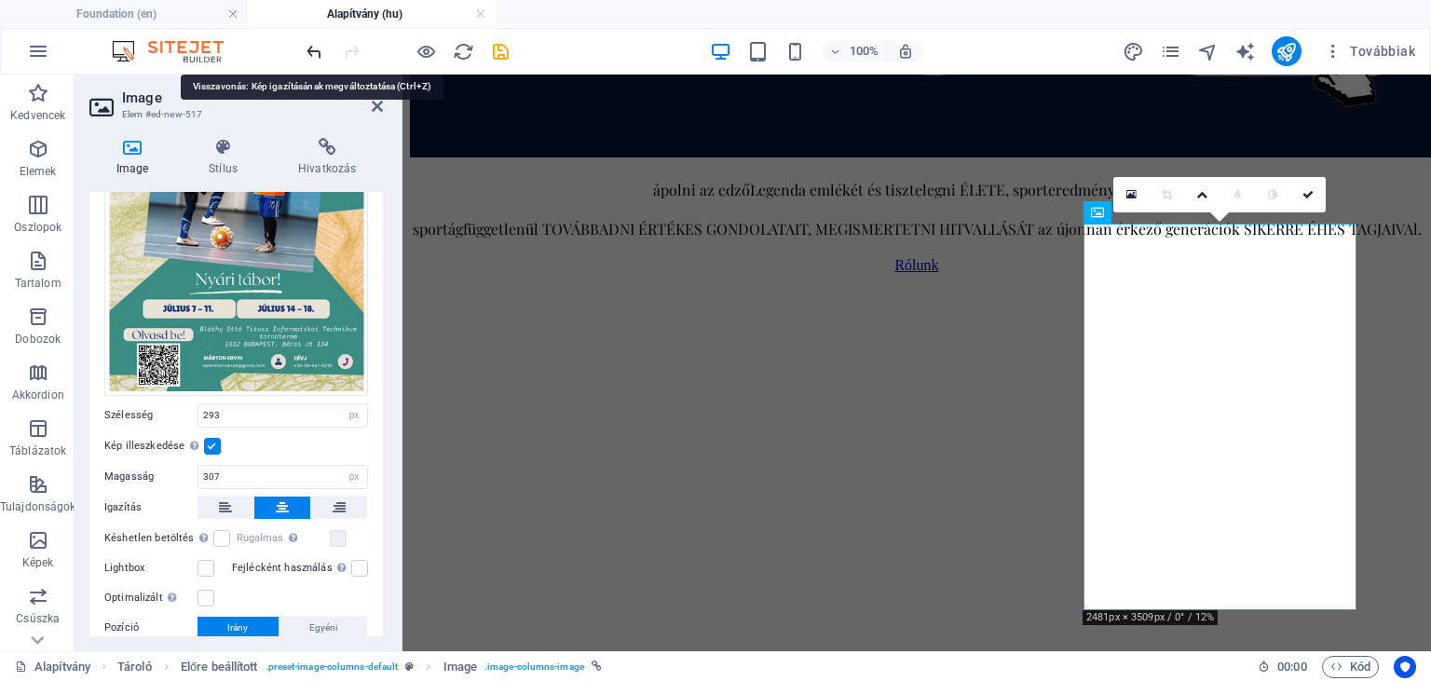
click at [311, 49] on icon "undo" at bounding box center [314, 51] width 21 height 21
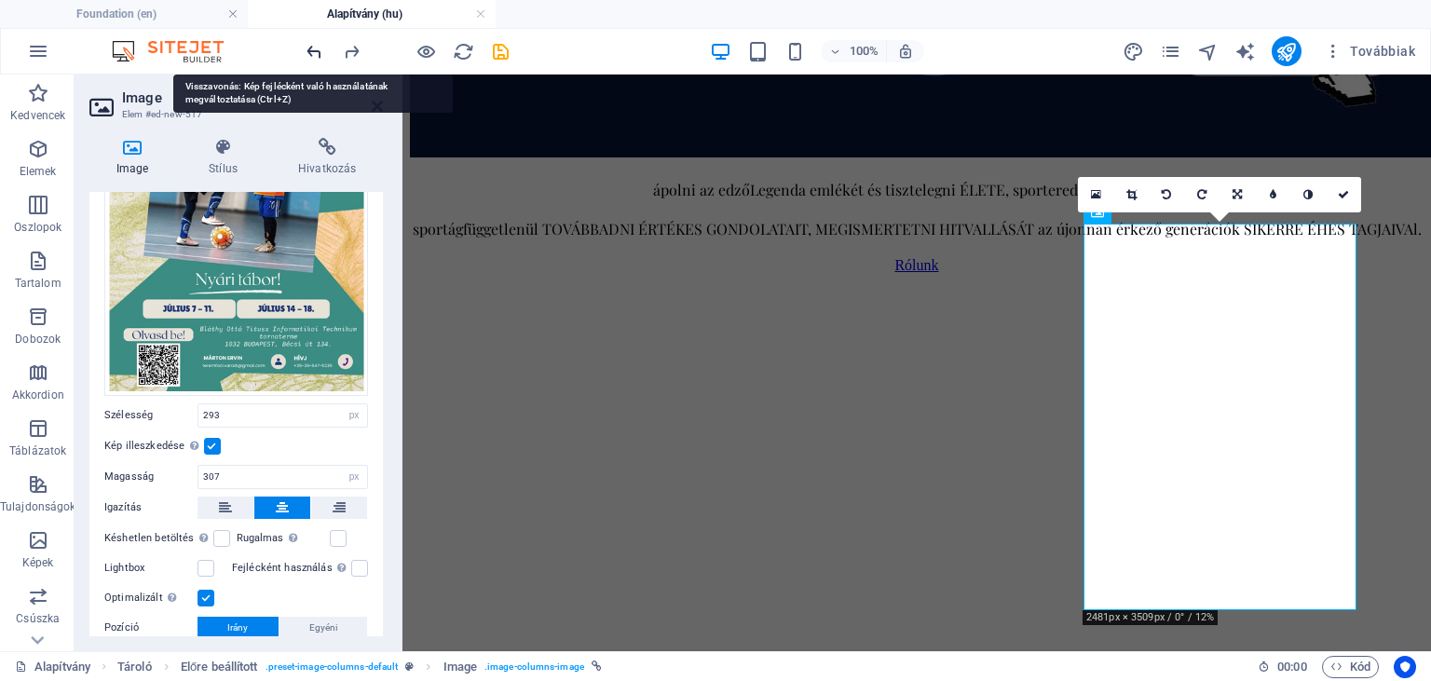
click at [311, 49] on icon "undo" at bounding box center [314, 51] width 21 height 21
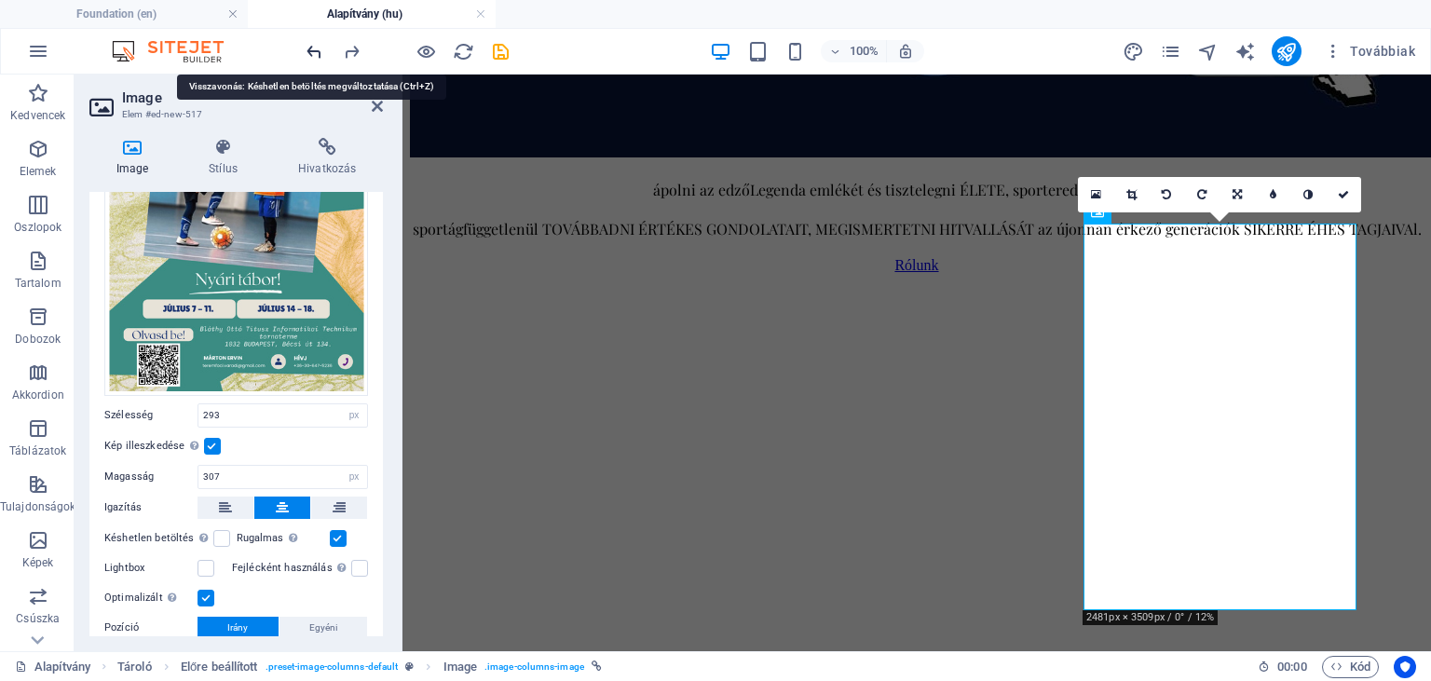
click at [311, 49] on icon "undo" at bounding box center [314, 51] width 21 height 21
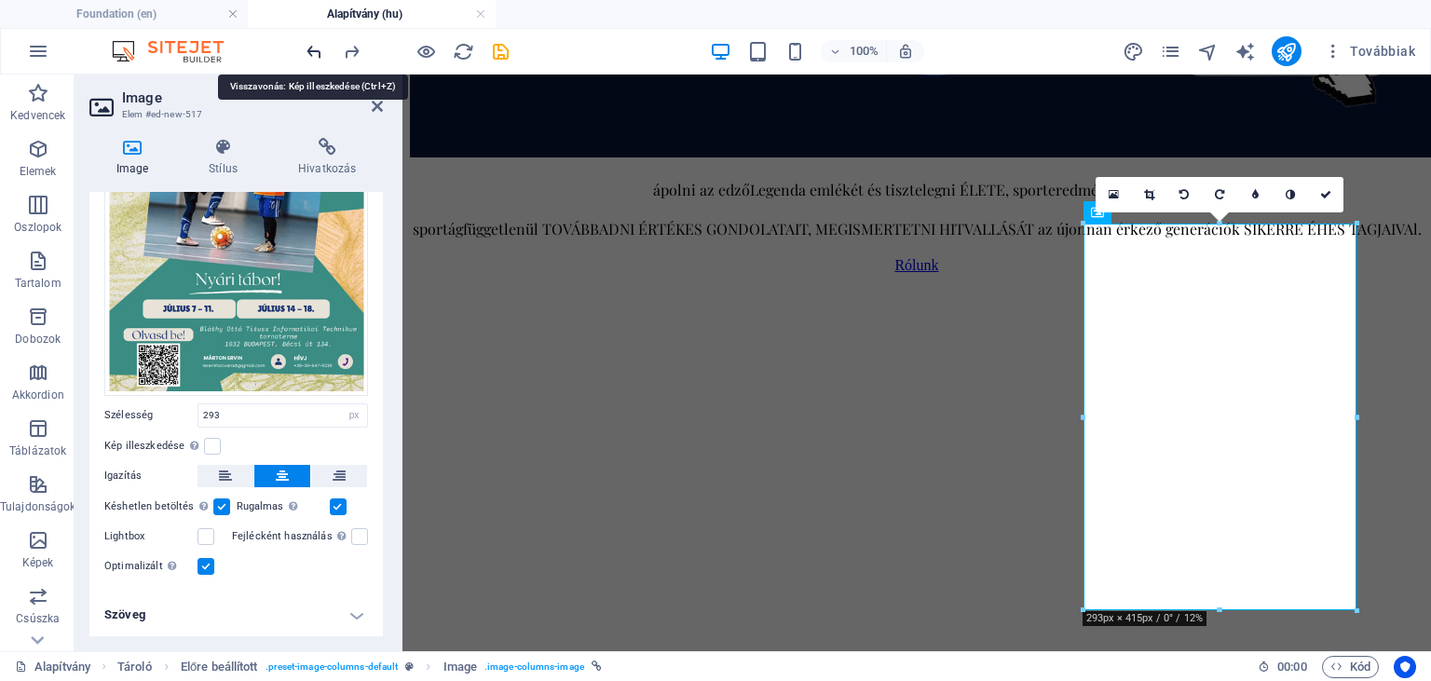
click at [311, 49] on icon "undo" at bounding box center [314, 51] width 21 height 21
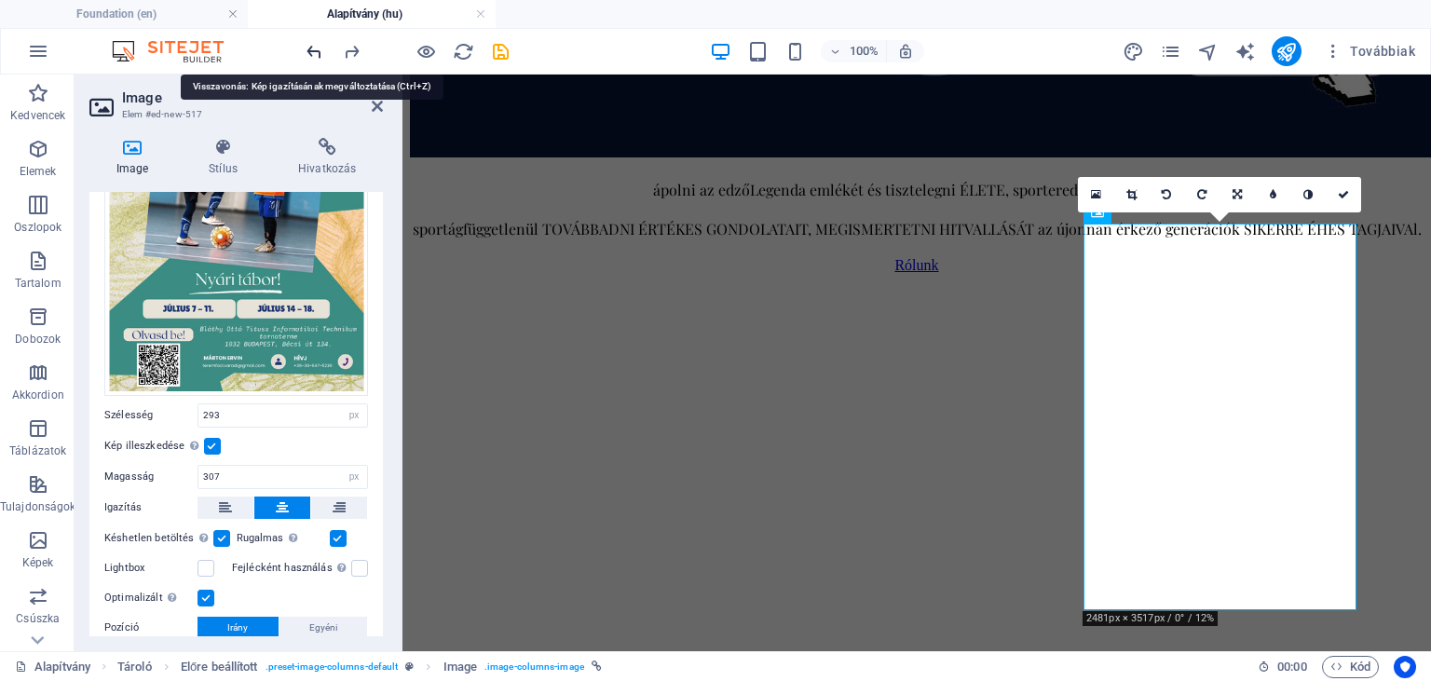
click at [311, 49] on icon "undo" at bounding box center [314, 51] width 21 height 21
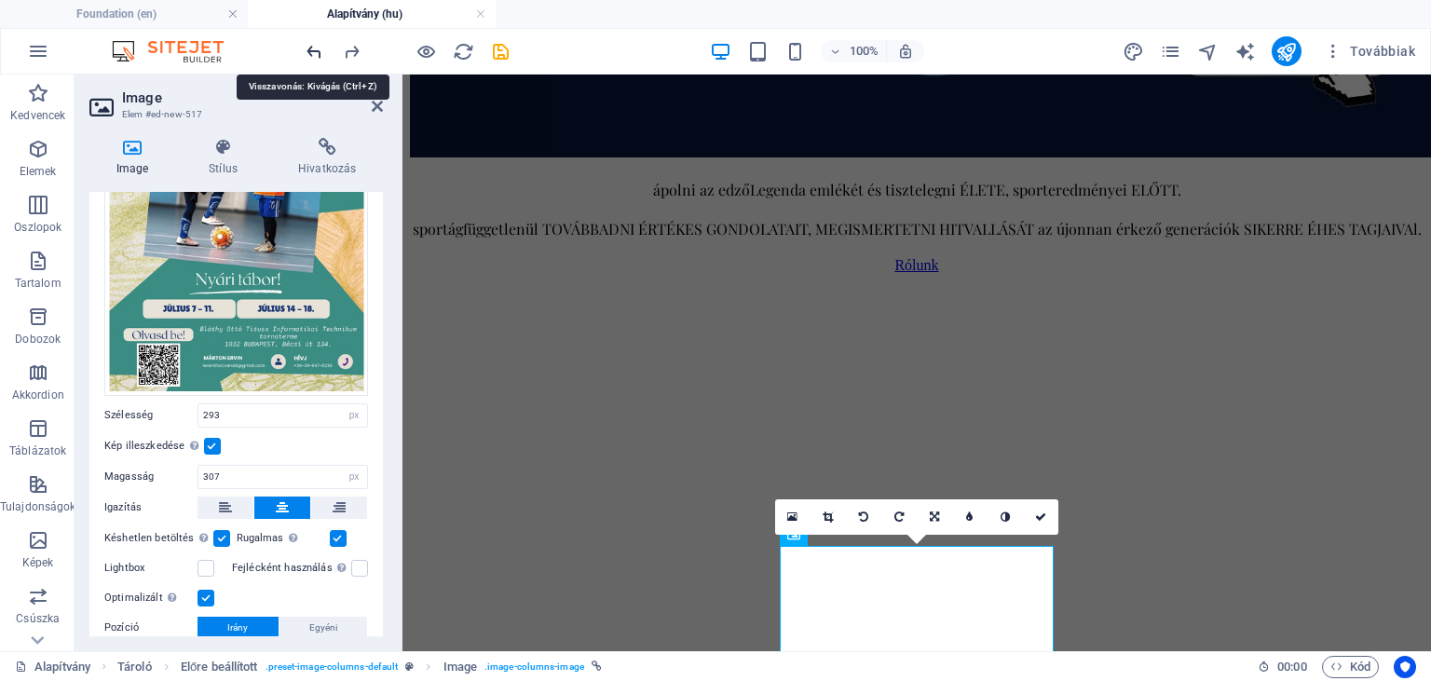
click at [311, 49] on icon "undo" at bounding box center [314, 51] width 21 height 21
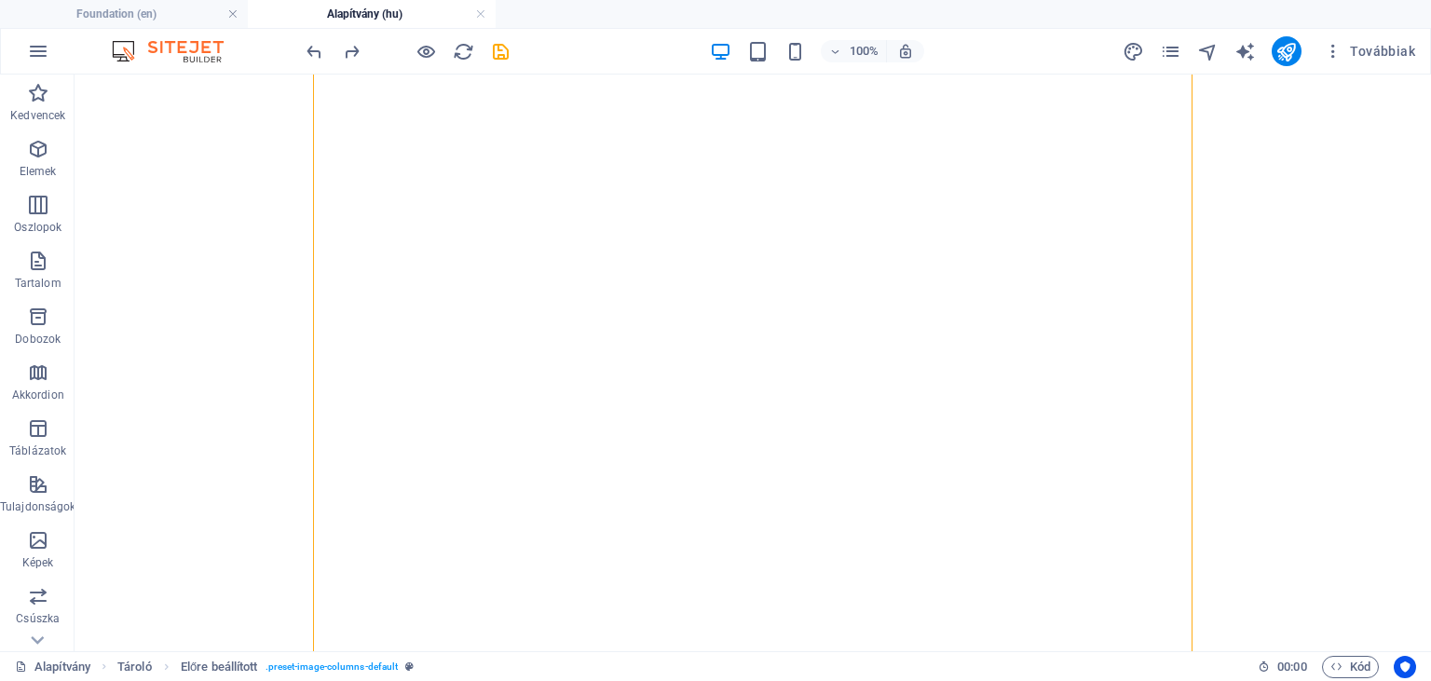
scroll to position [1169, 0]
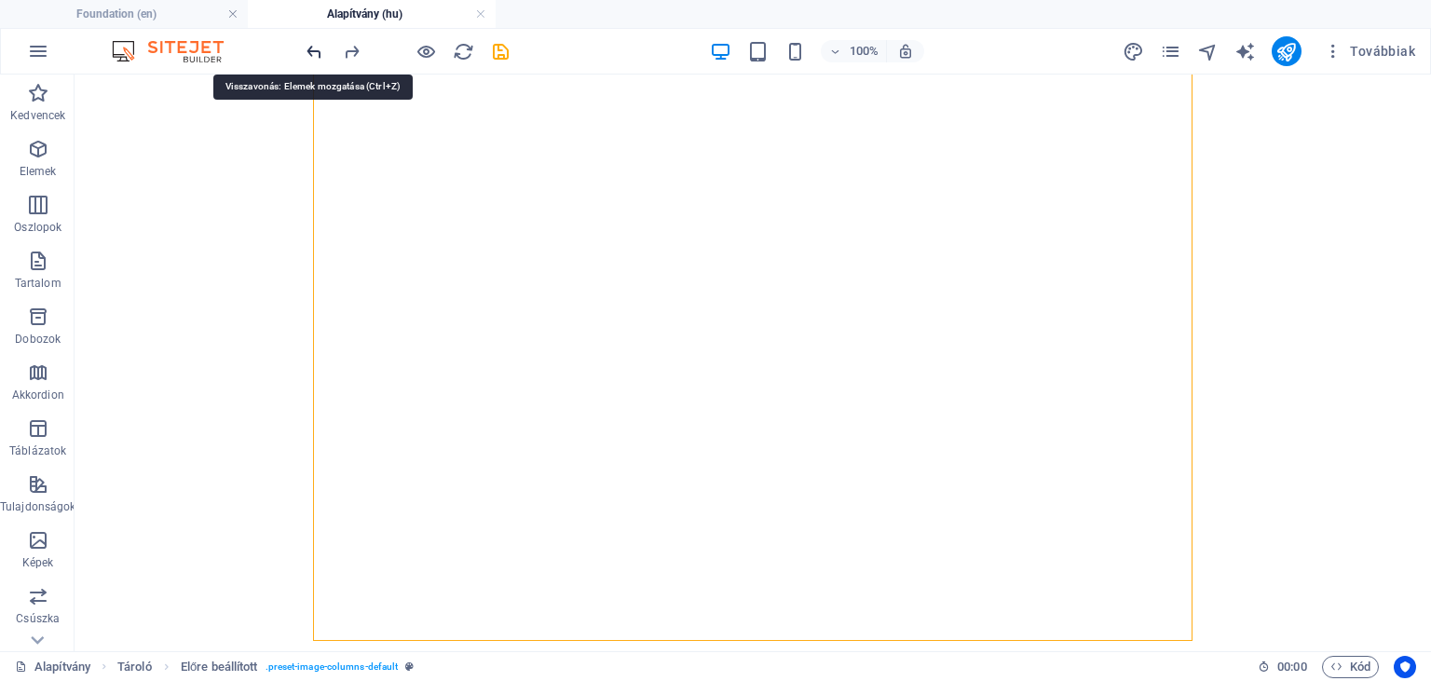
click at [321, 51] on icon "undo" at bounding box center [314, 51] width 21 height 21
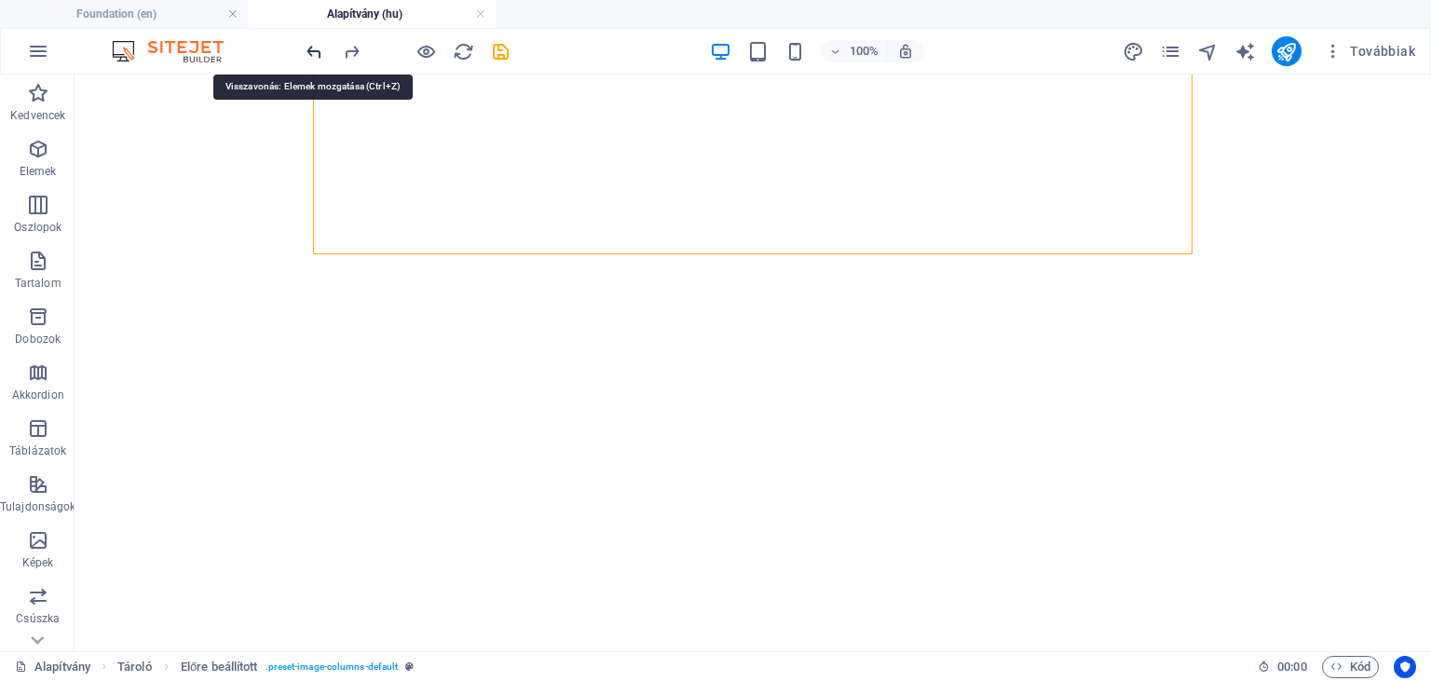
click at [321, 51] on icon "undo" at bounding box center [314, 51] width 21 height 21
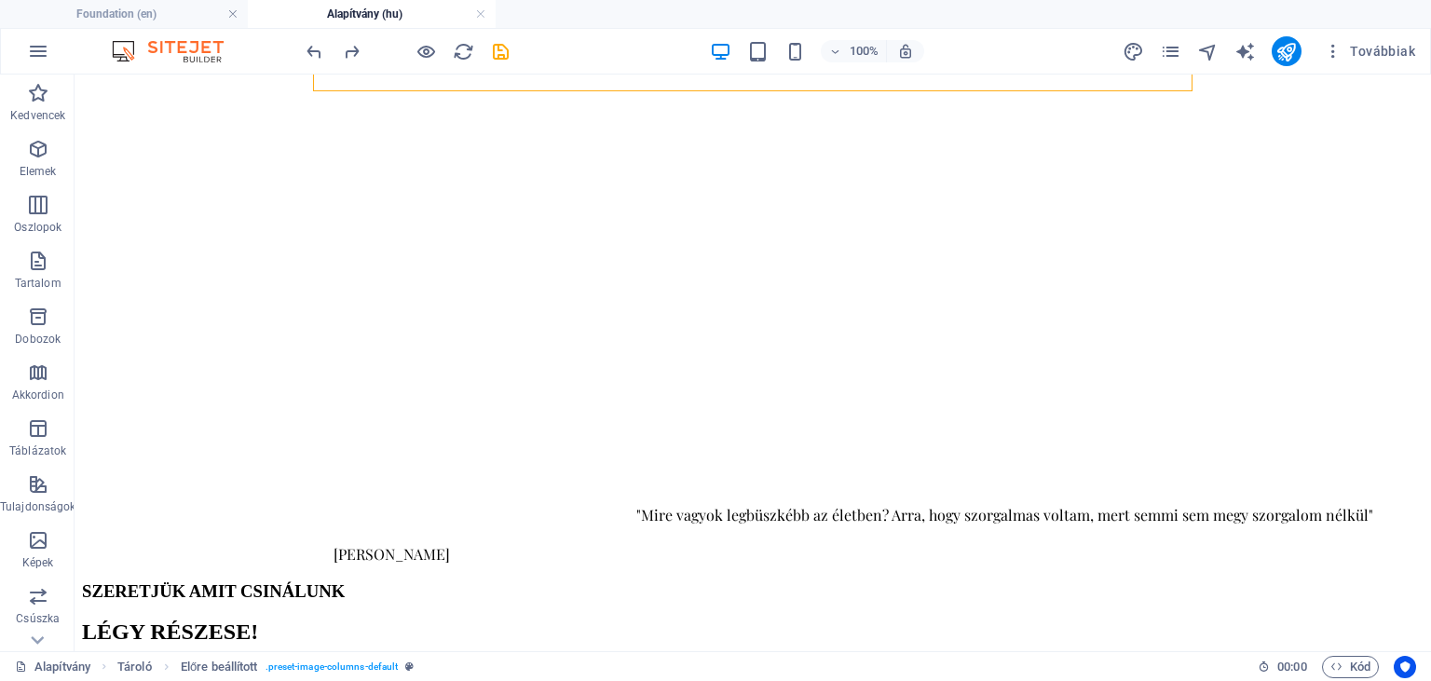
scroll to position [1295, 0]
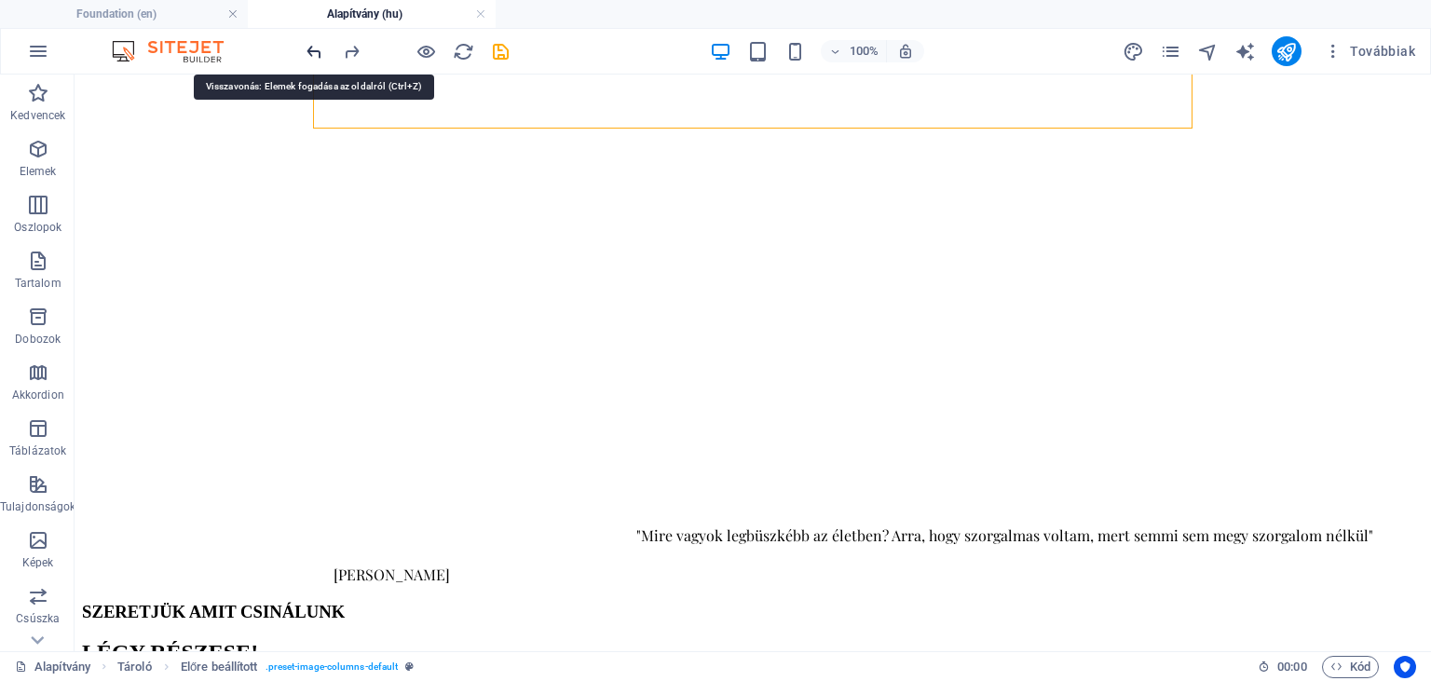
click at [312, 51] on icon "undo" at bounding box center [314, 51] width 21 height 21
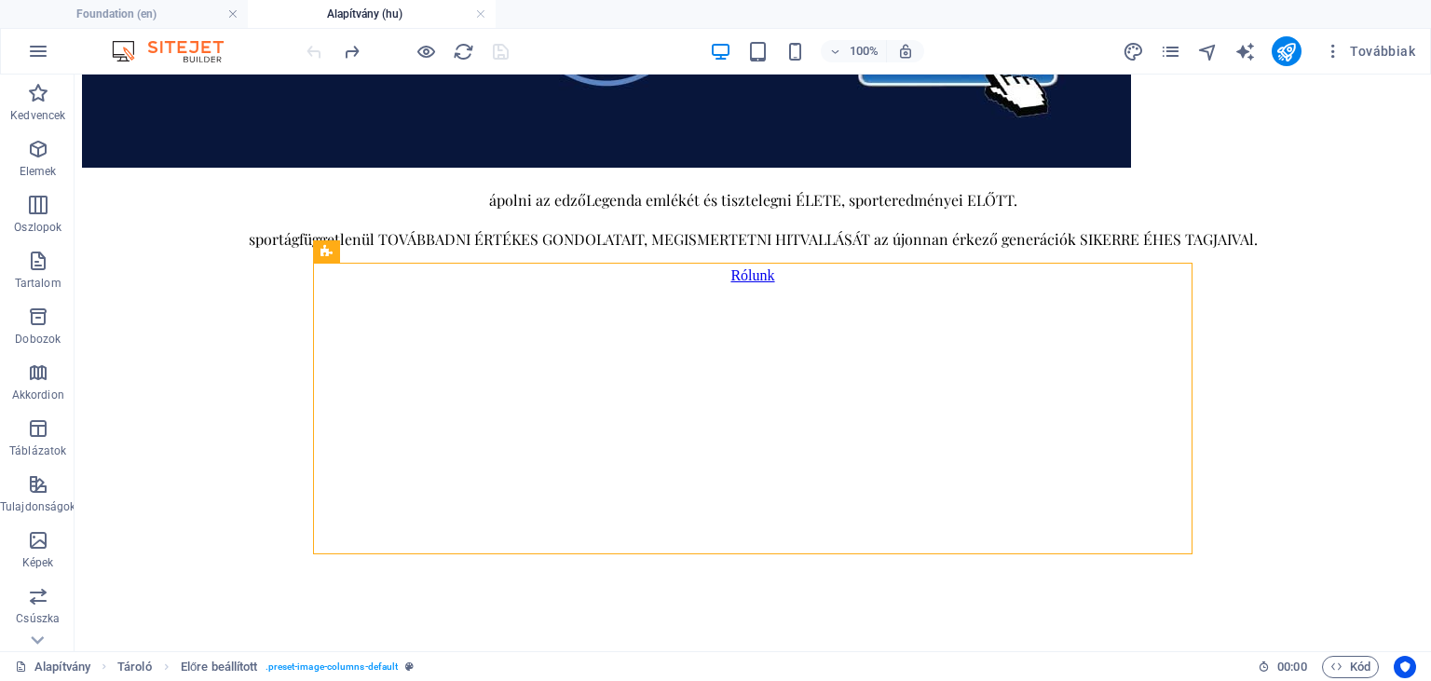
scroll to position [911, 0]
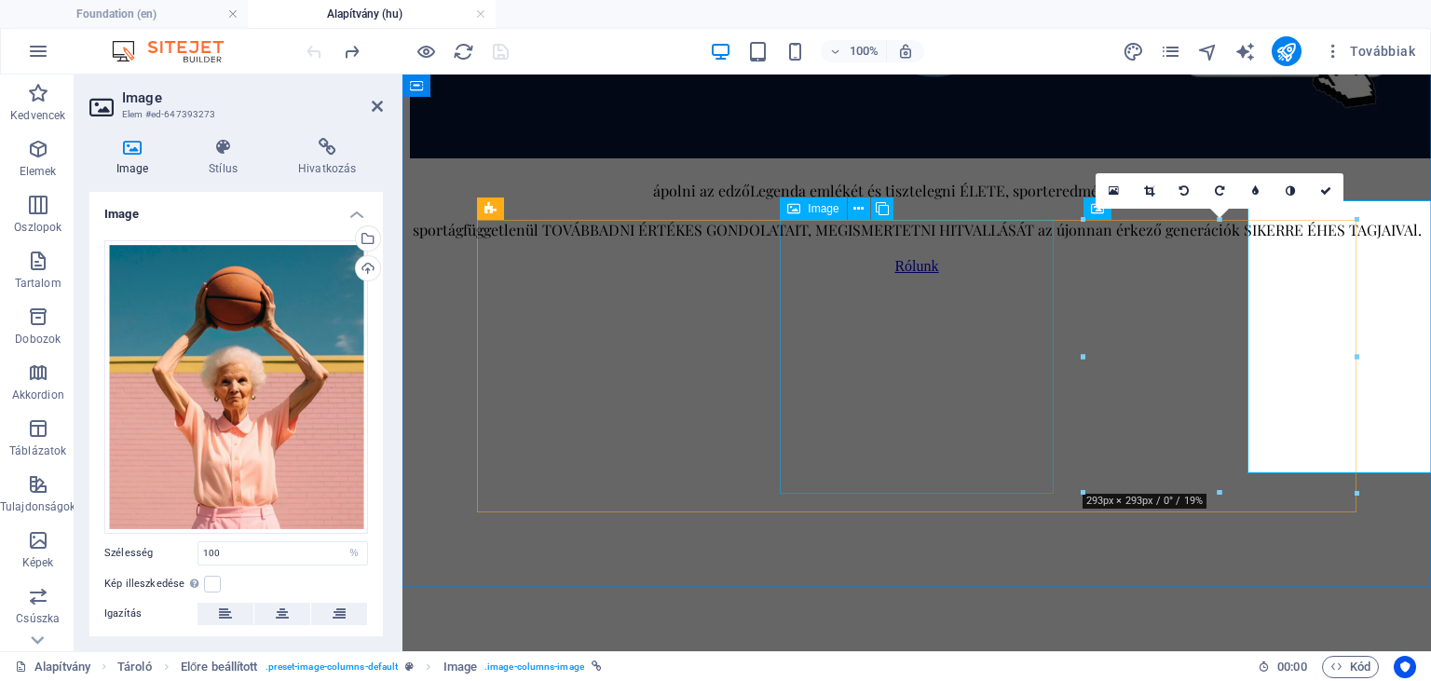
scroll to position [931, 0]
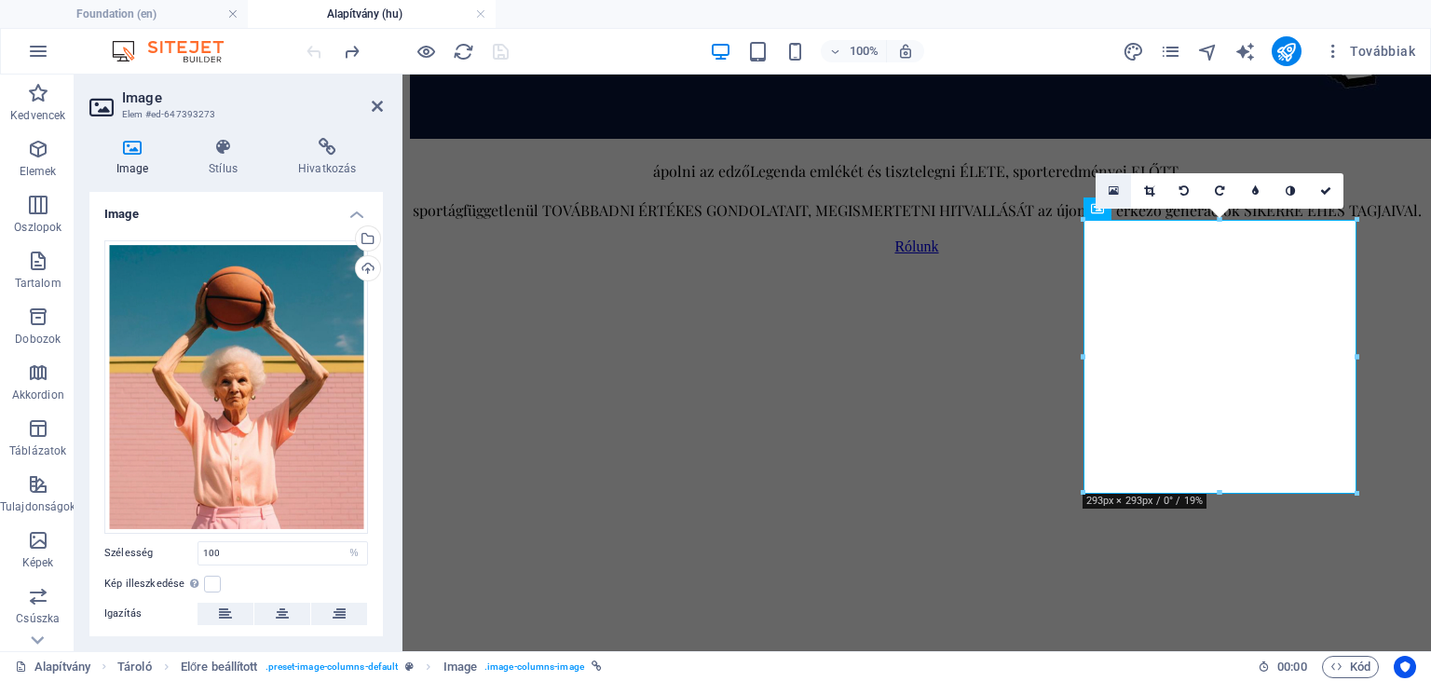
click at [1113, 184] on icon at bounding box center [1114, 190] width 10 height 13
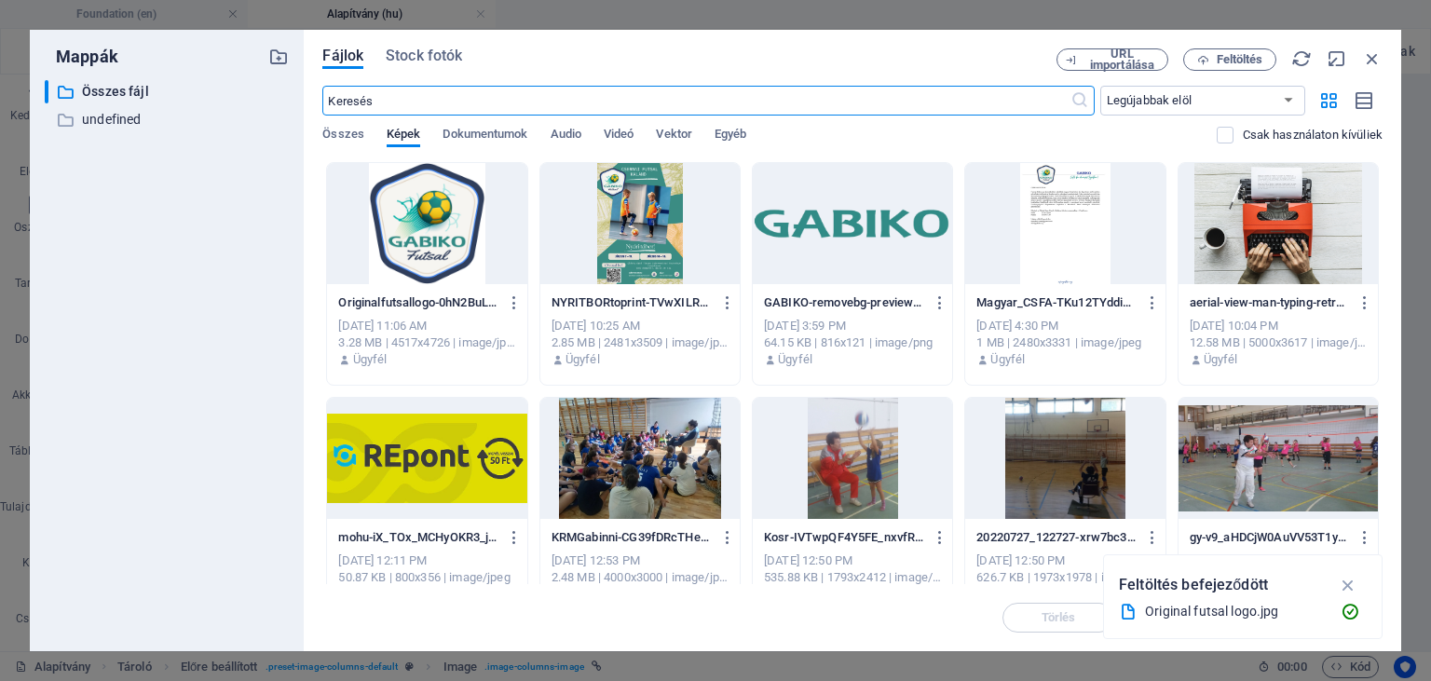
scroll to position [915, 0]
click at [634, 237] on div at bounding box center [639, 223] width 199 height 121
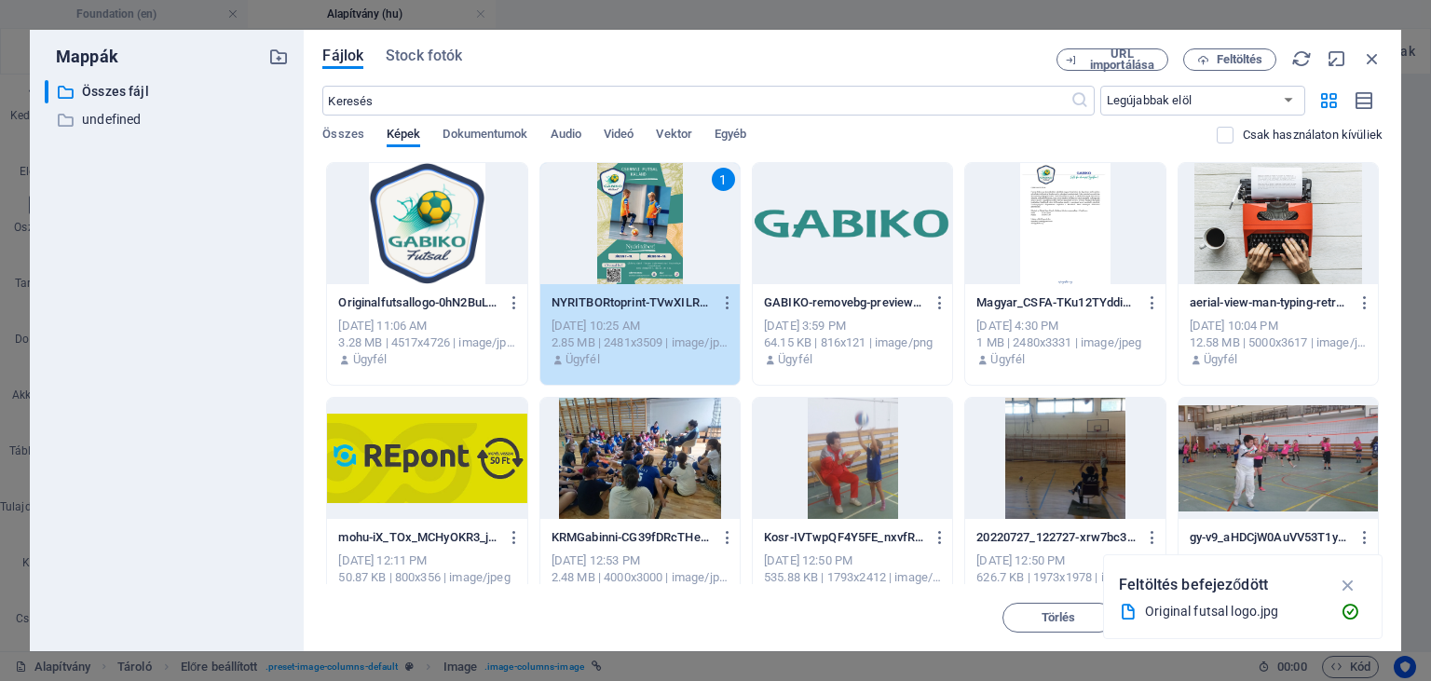
click at [634, 237] on div "1" at bounding box center [639, 223] width 199 height 121
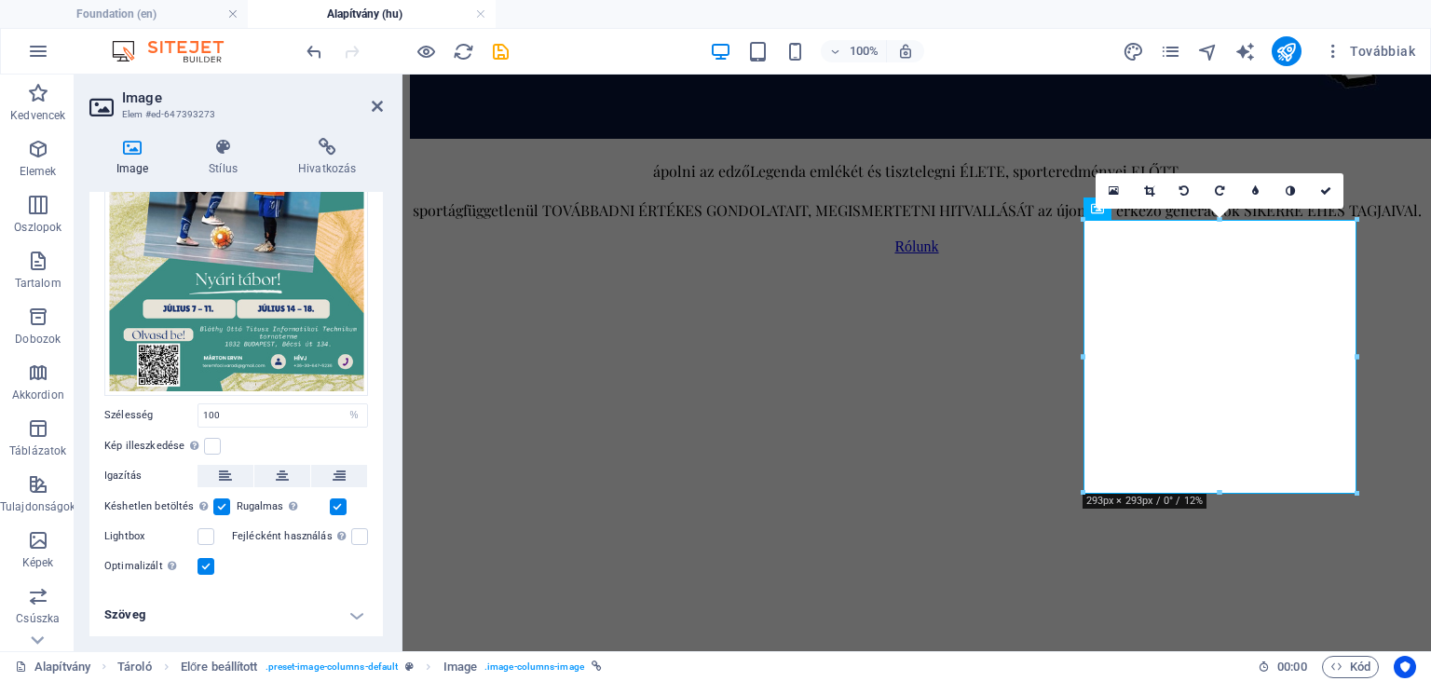
scroll to position [0, 0]
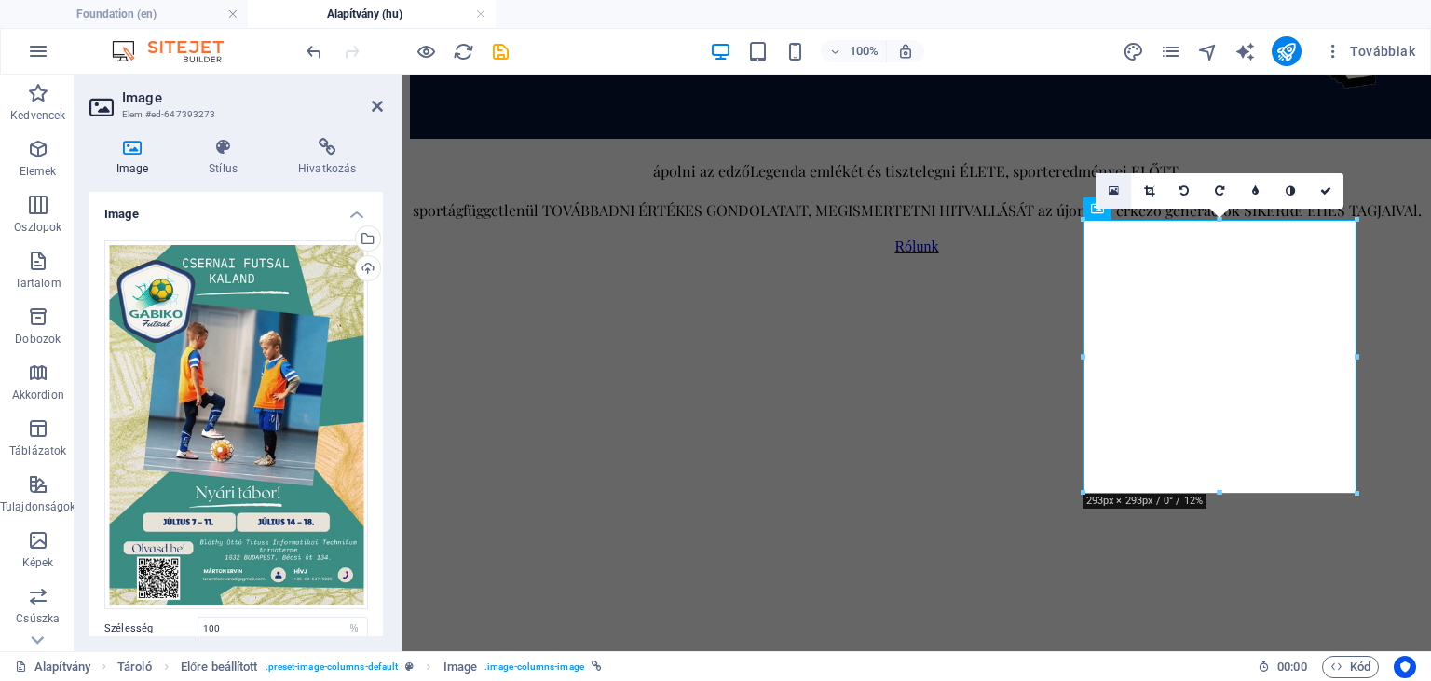
click at [1113, 193] on icon at bounding box center [1114, 190] width 10 height 13
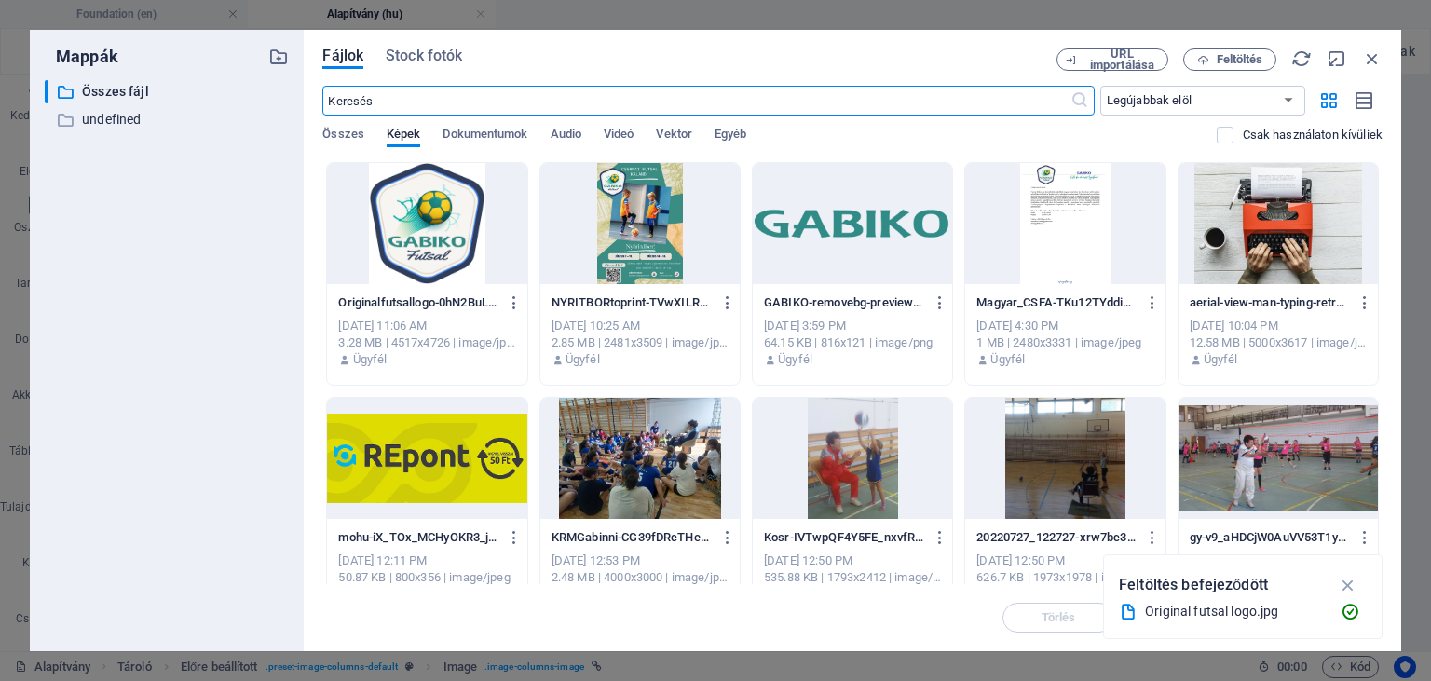
scroll to position [915, 0]
click at [487, 255] on div at bounding box center [426, 223] width 199 height 121
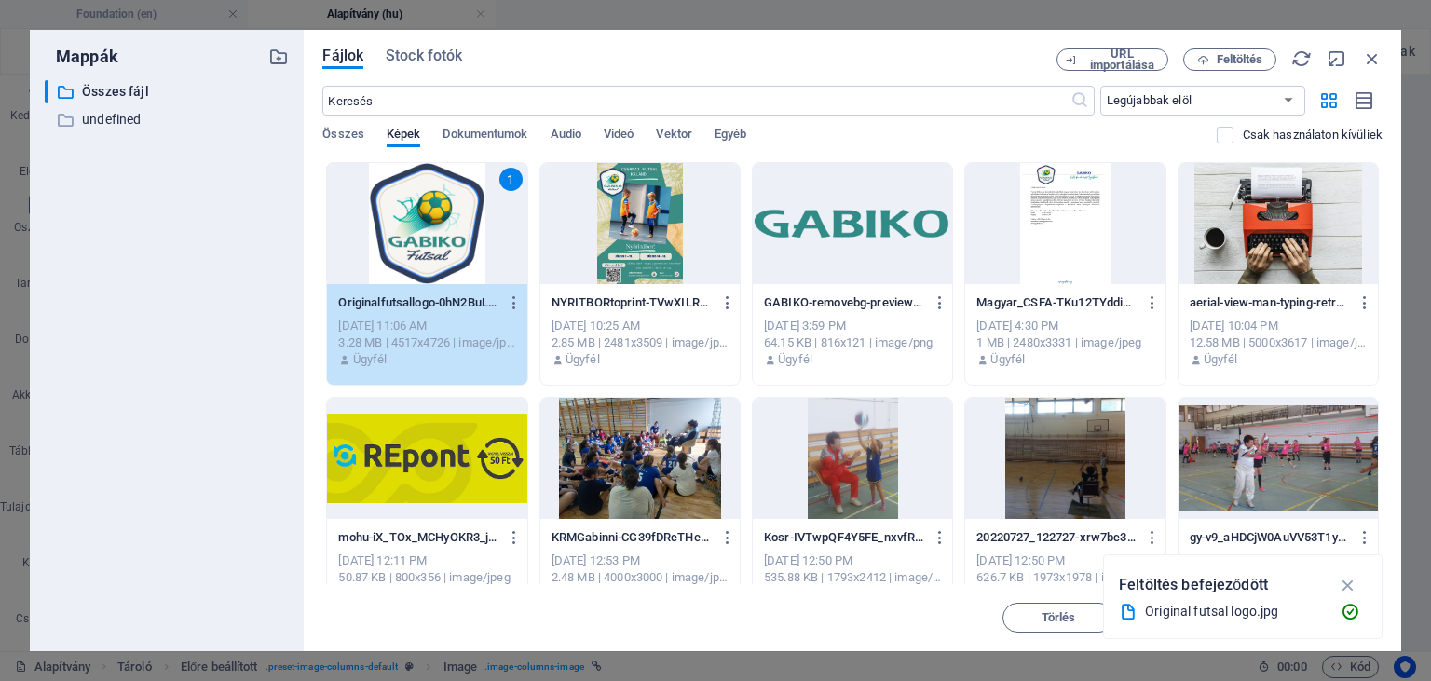
click at [487, 255] on div "1" at bounding box center [426, 223] width 199 height 121
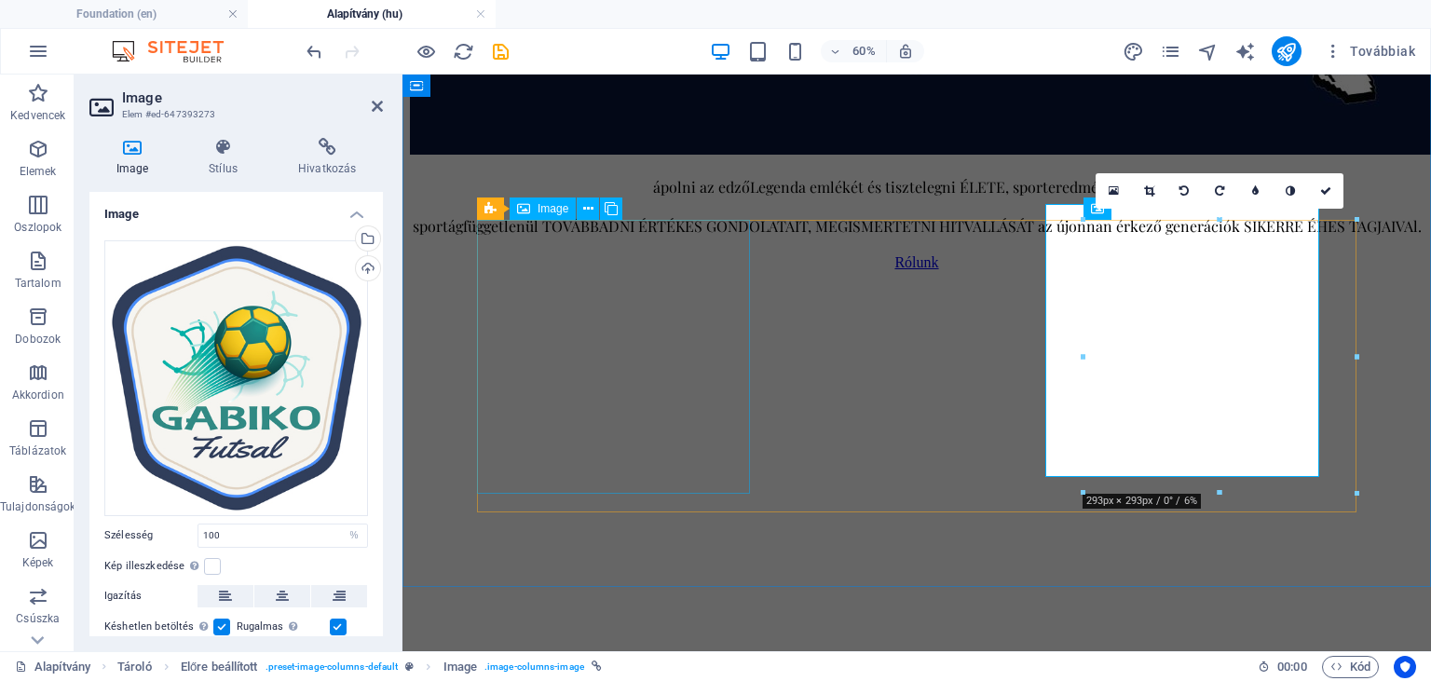
scroll to position [931, 0]
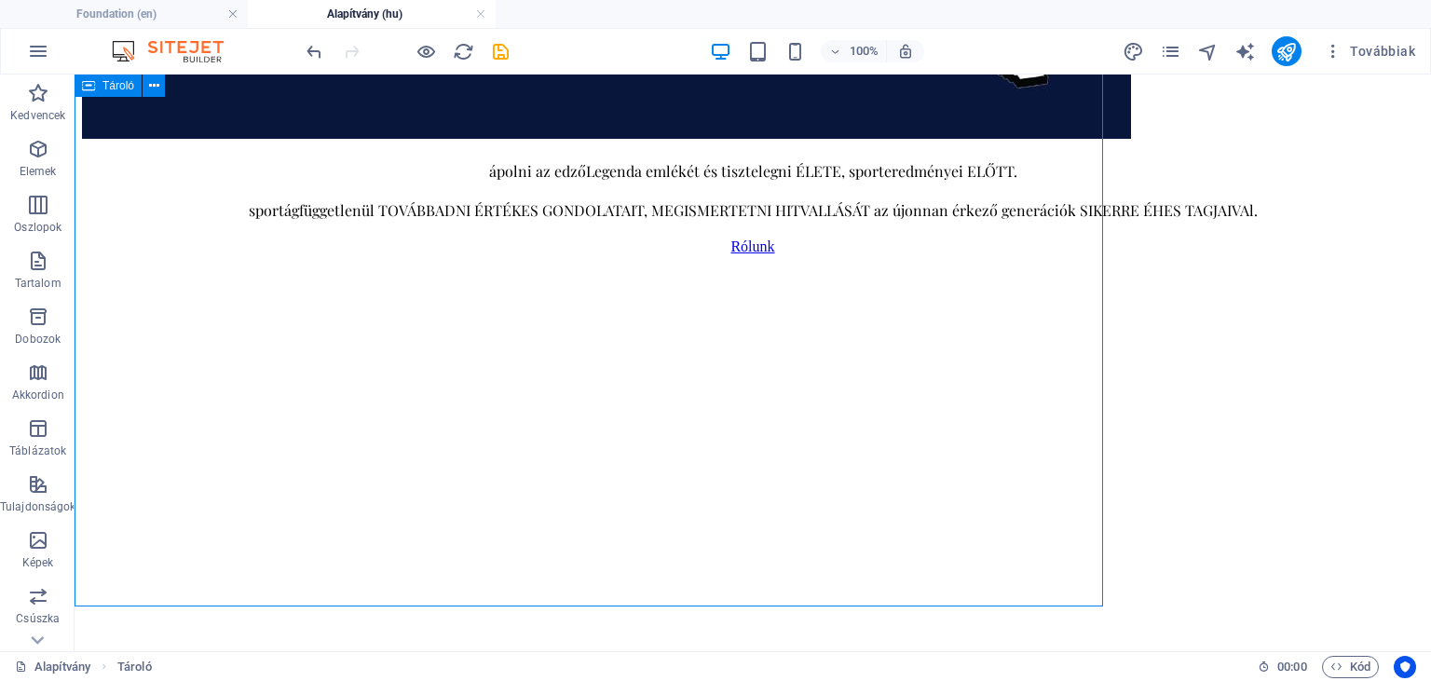
scroll to position [911, 0]
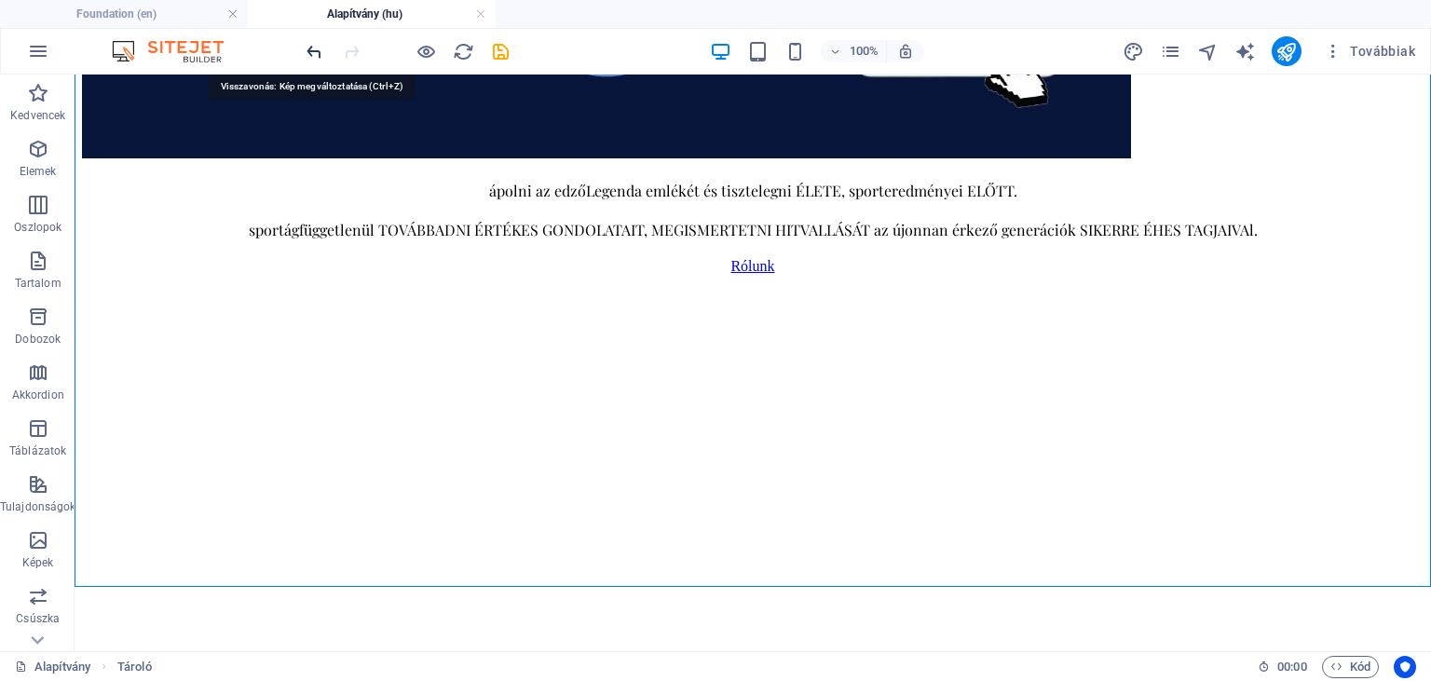
click at [314, 51] on icon "undo" at bounding box center [314, 51] width 21 height 21
click at [314, 51] on div at bounding box center [407, 51] width 209 height 30
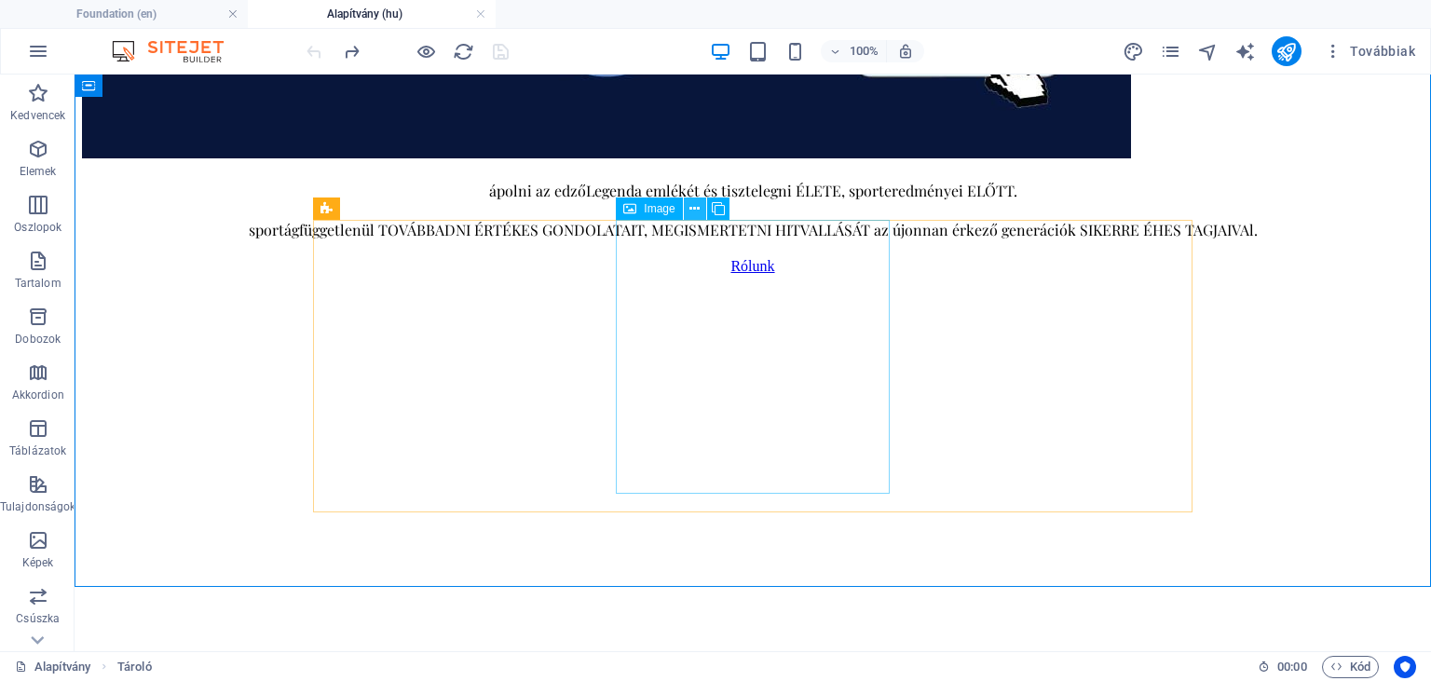
click at [697, 213] on icon at bounding box center [695, 209] width 10 height 20
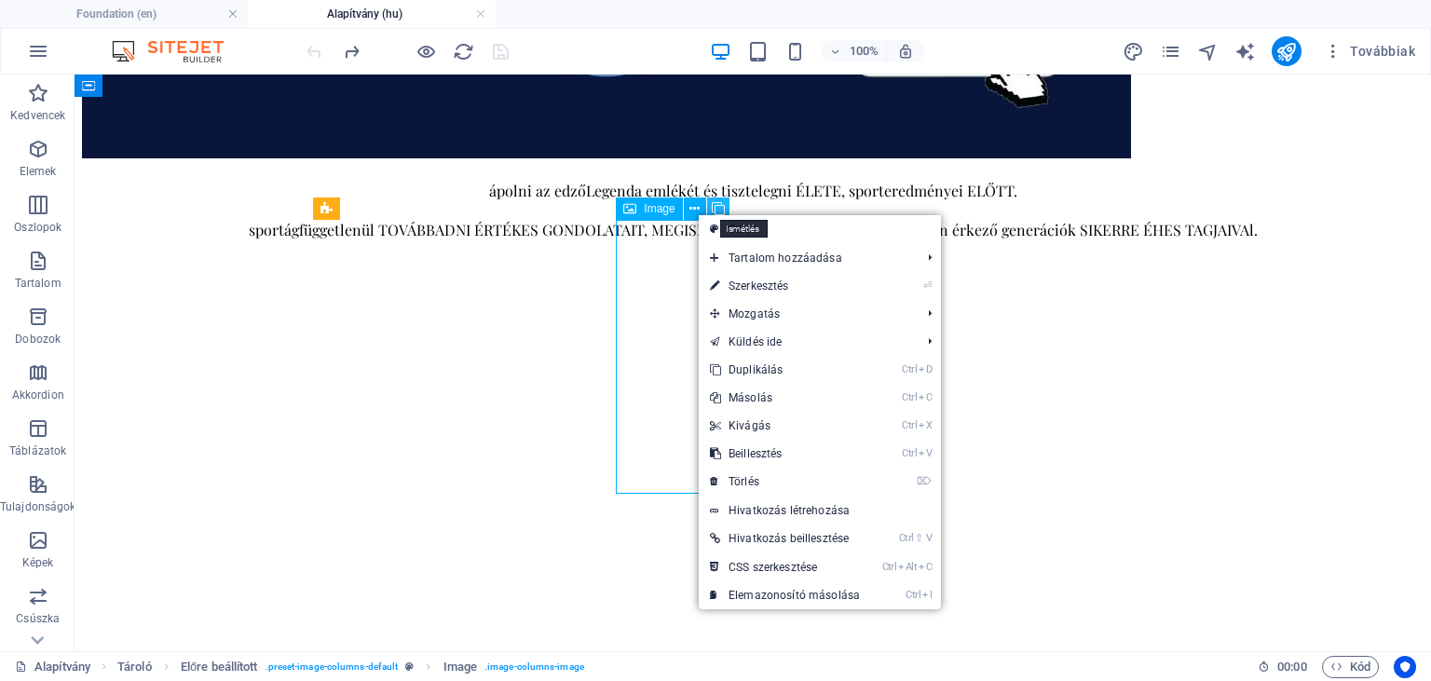
click at [723, 203] on icon at bounding box center [718, 209] width 13 height 20
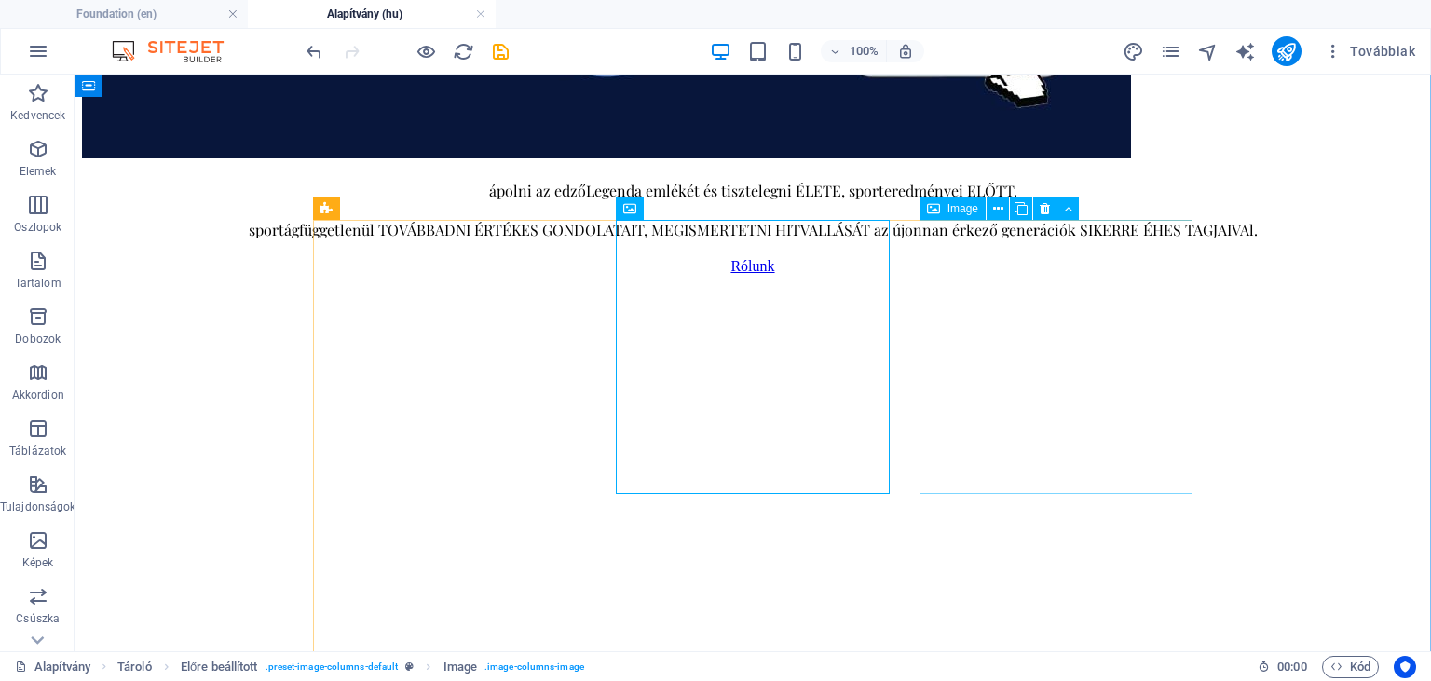
click at [972, 207] on span "Image" at bounding box center [963, 208] width 31 height 11
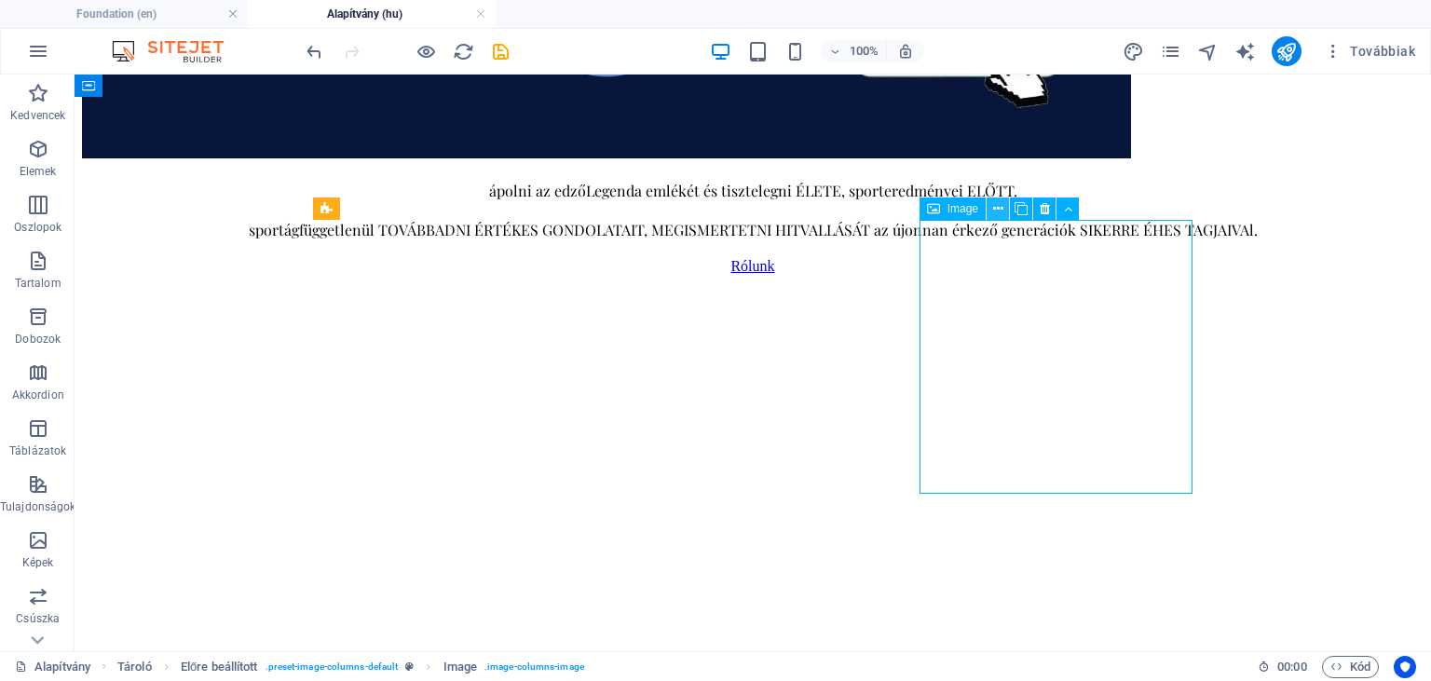
click at [1006, 208] on button at bounding box center [998, 209] width 22 height 22
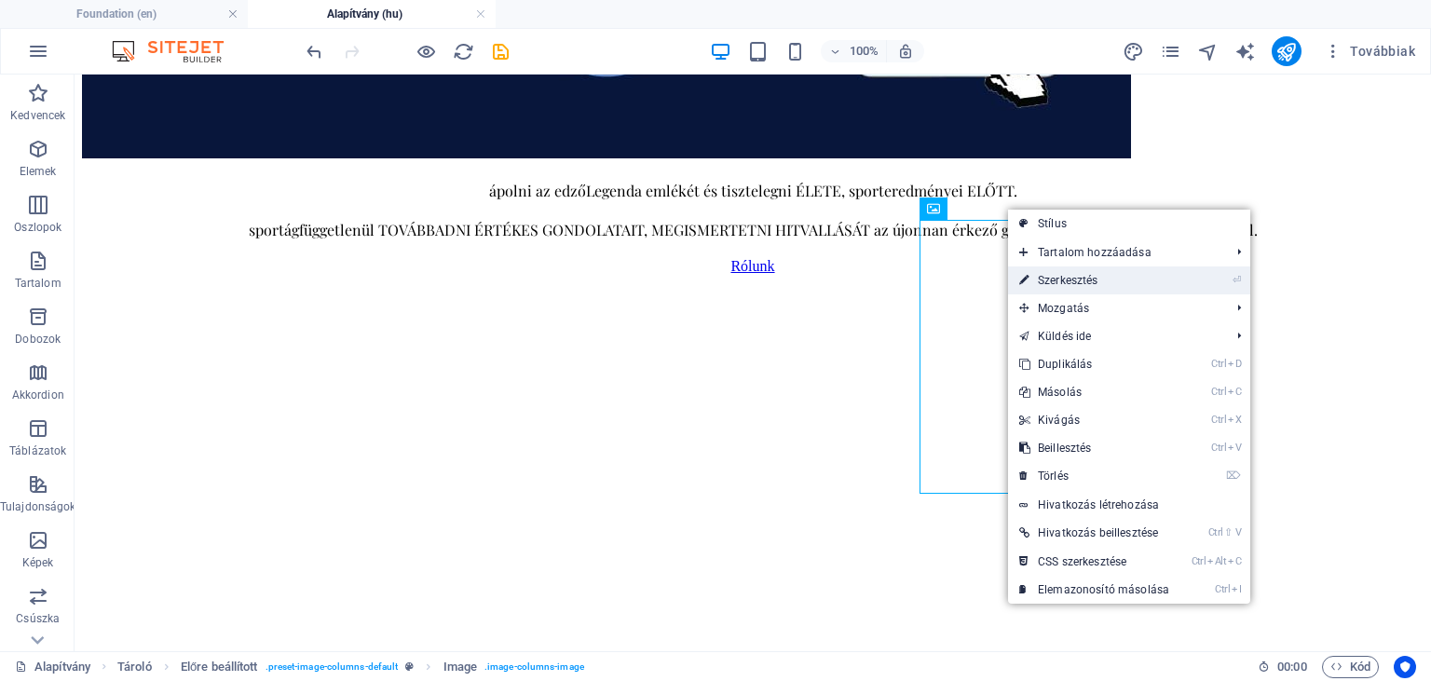
click at [1060, 280] on link "⏎ Szerkesztés" at bounding box center [1094, 280] width 172 height 28
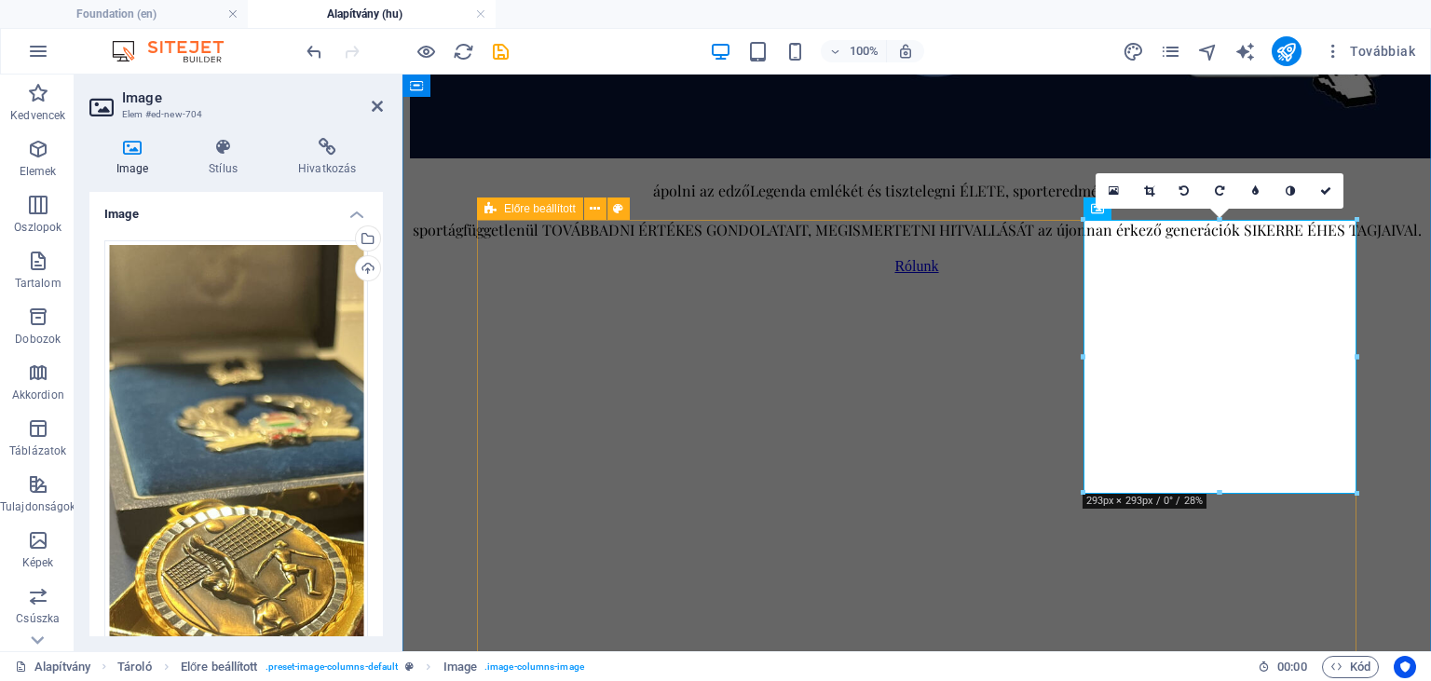
scroll to position [931, 0]
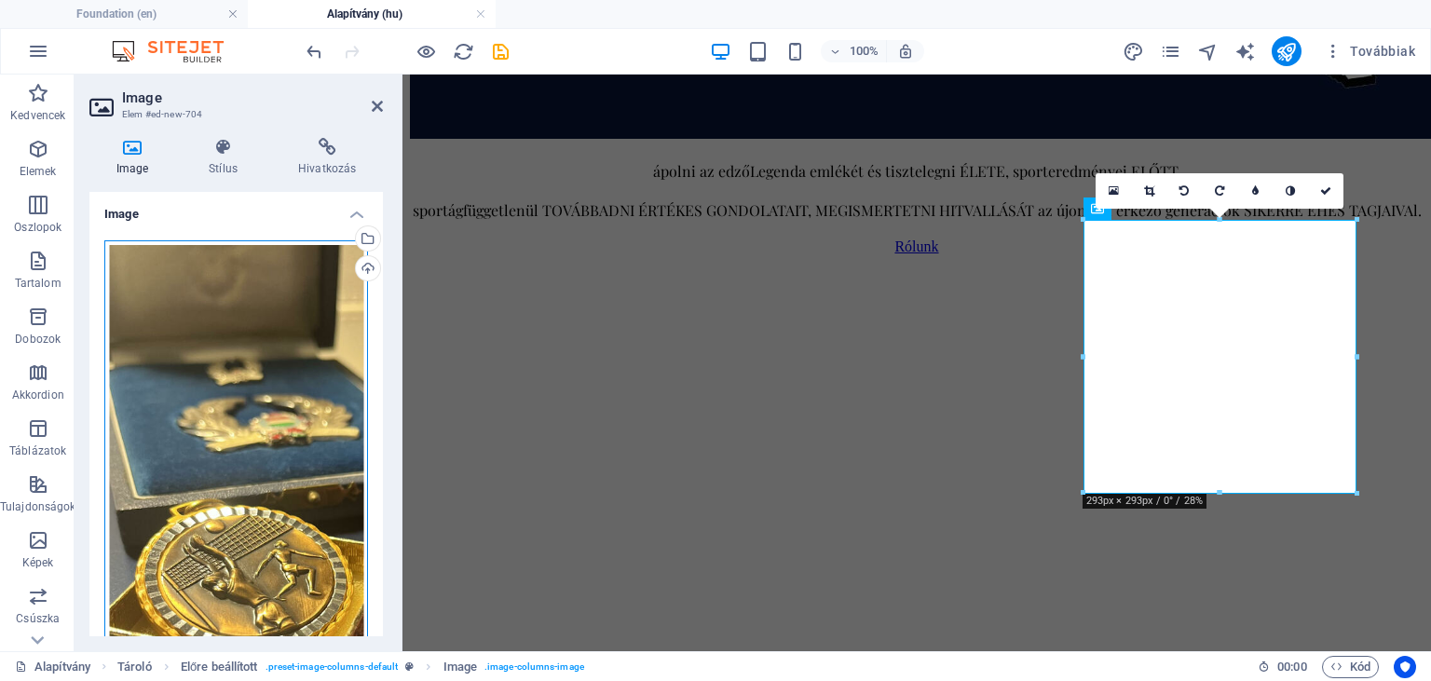
click at [274, 389] on div "Húzza ide a fájlokat, kattintson a fájlok kiválasztásához, vagy válasszon fájlo…" at bounding box center [236, 519] width 264 height 559
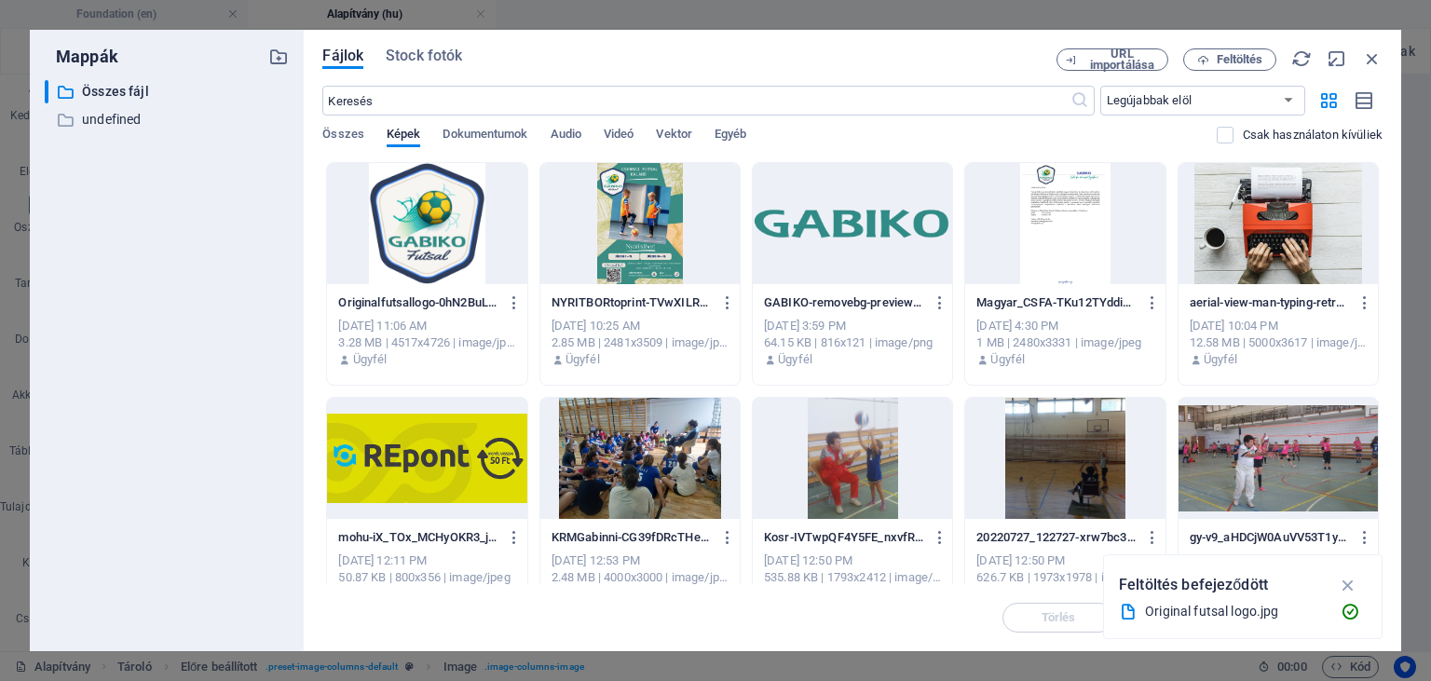
scroll to position [915, 0]
click at [627, 229] on div at bounding box center [639, 223] width 199 height 121
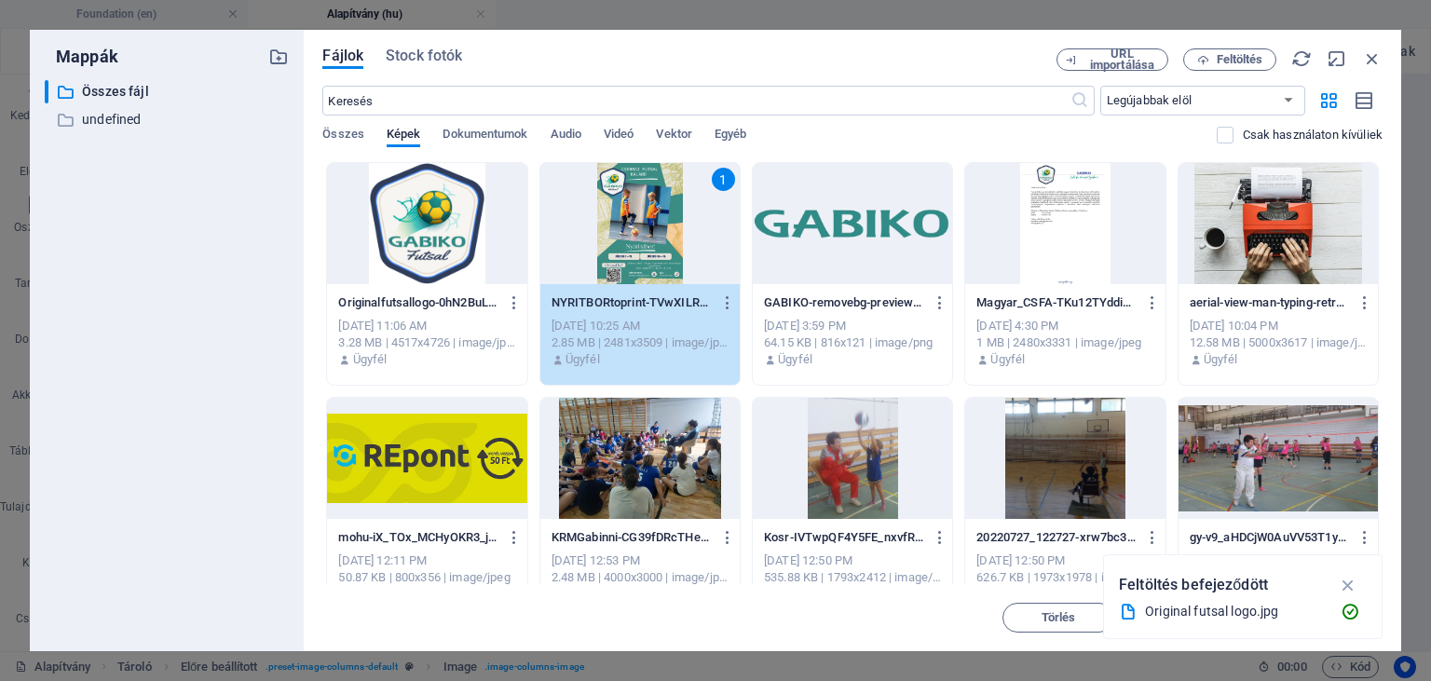
click at [627, 229] on div "1" at bounding box center [639, 223] width 199 height 121
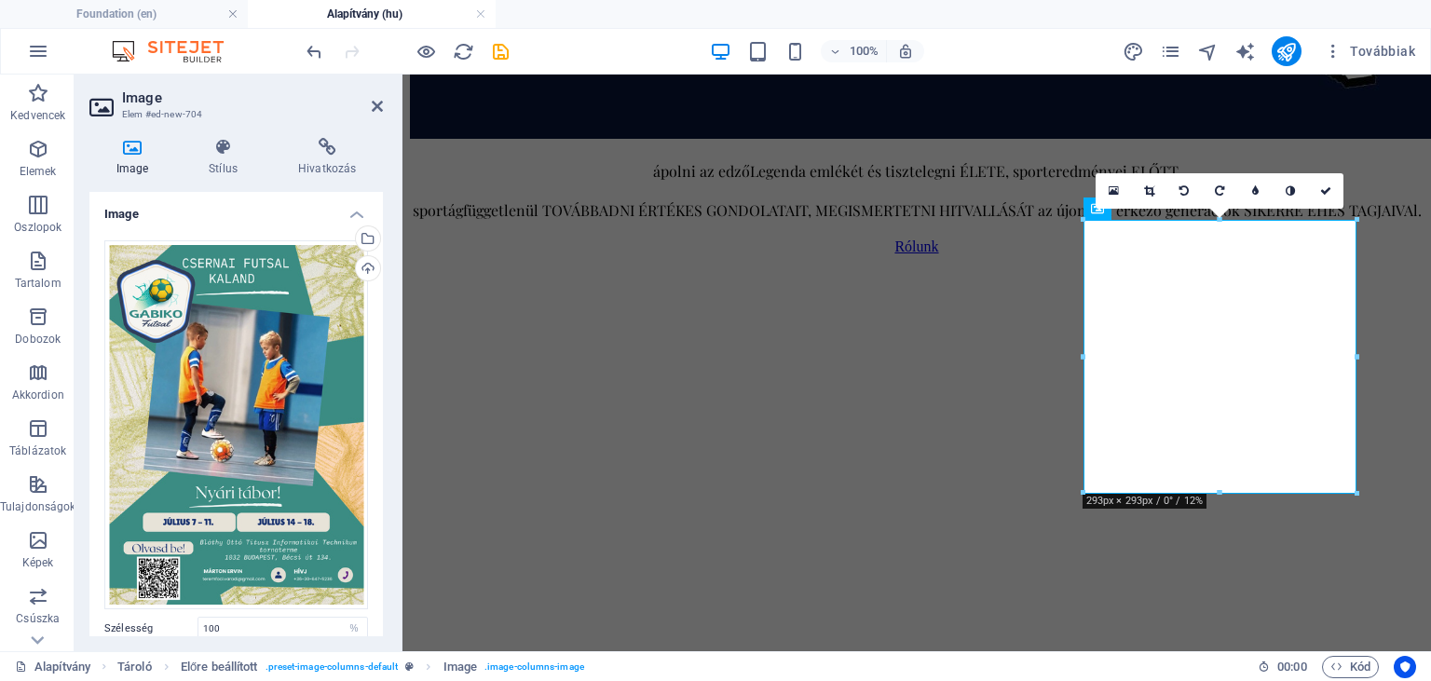
scroll to position [213, 0]
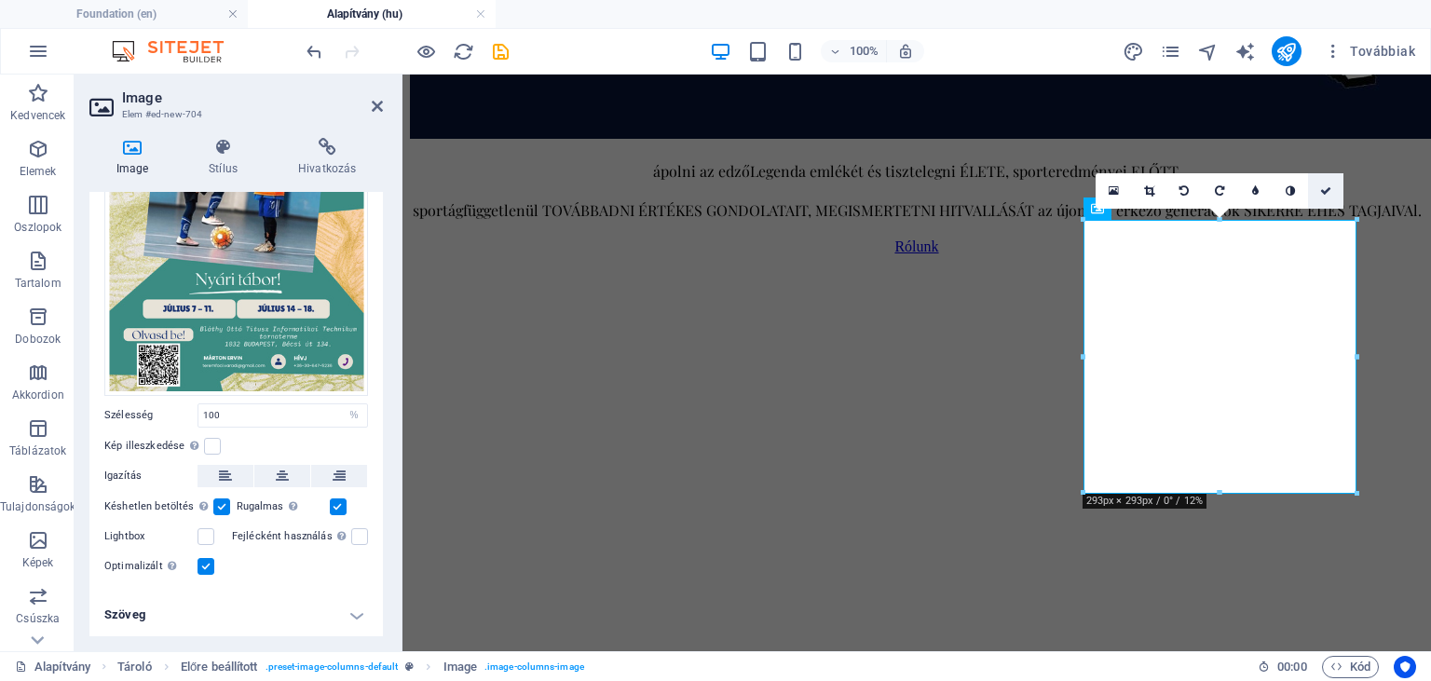
click at [1321, 193] on icon at bounding box center [1325, 190] width 11 height 11
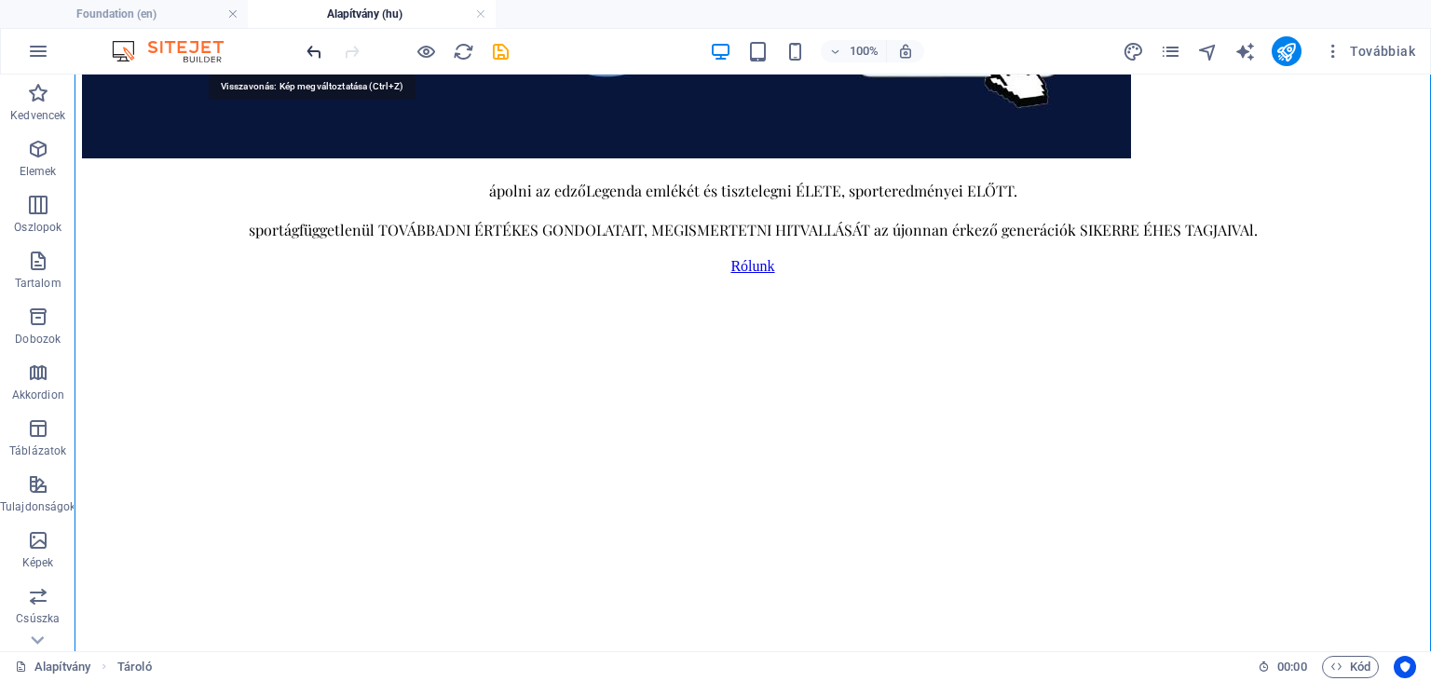
click at [314, 52] on icon "undo" at bounding box center [314, 51] width 21 height 21
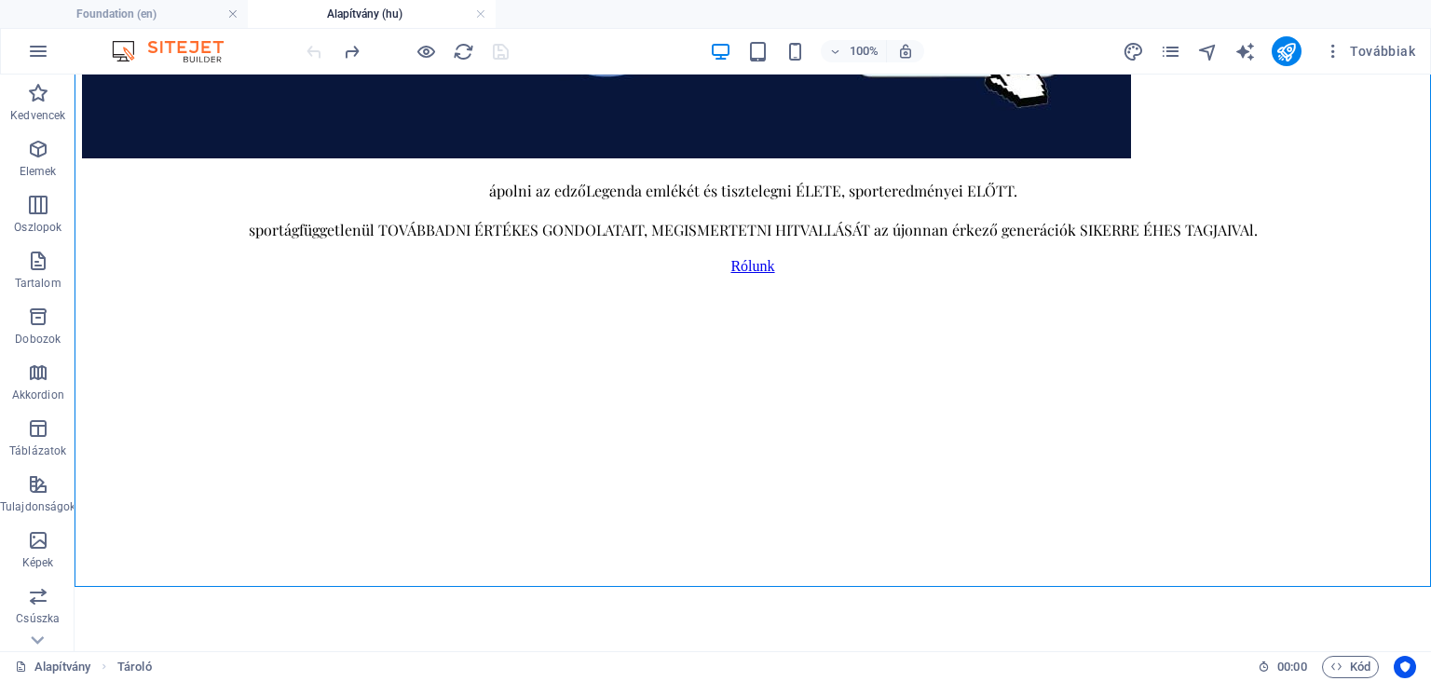
click at [314, 52] on div at bounding box center [407, 51] width 209 height 30
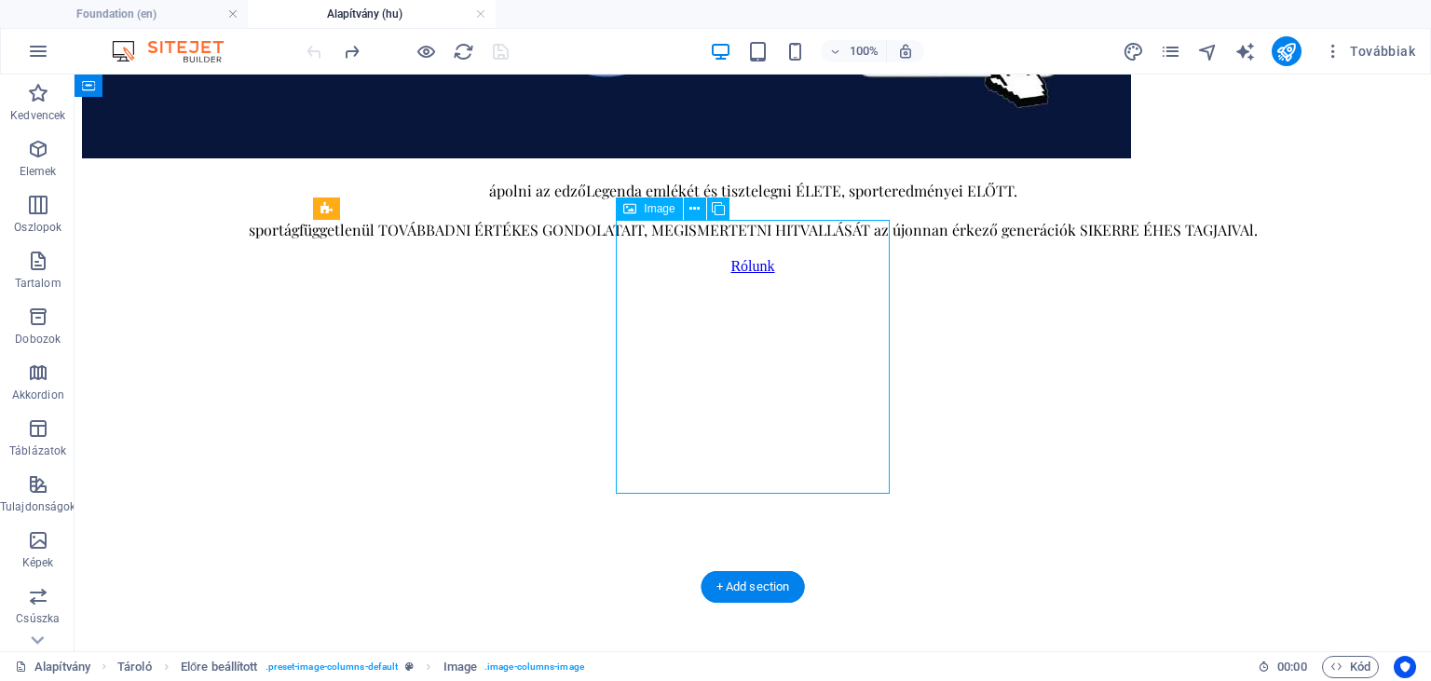
drag, startPoint x: 741, startPoint y: 317, endPoint x: 662, endPoint y: 285, distance: 85.3
click at [650, 206] on span "Image" at bounding box center [659, 208] width 31 height 11
click at [693, 209] on icon at bounding box center [695, 209] width 10 height 20
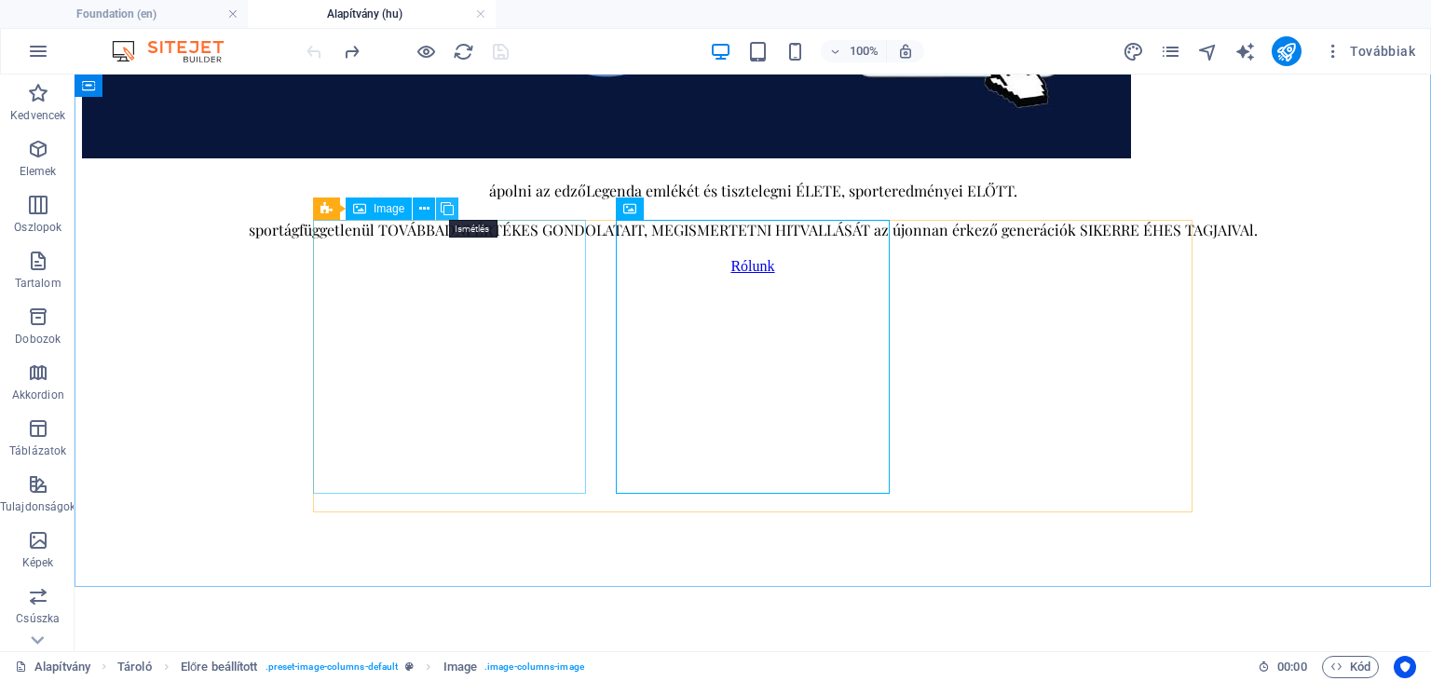
click at [448, 208] on icon at bounding box center [447, 209] width 13 height 20
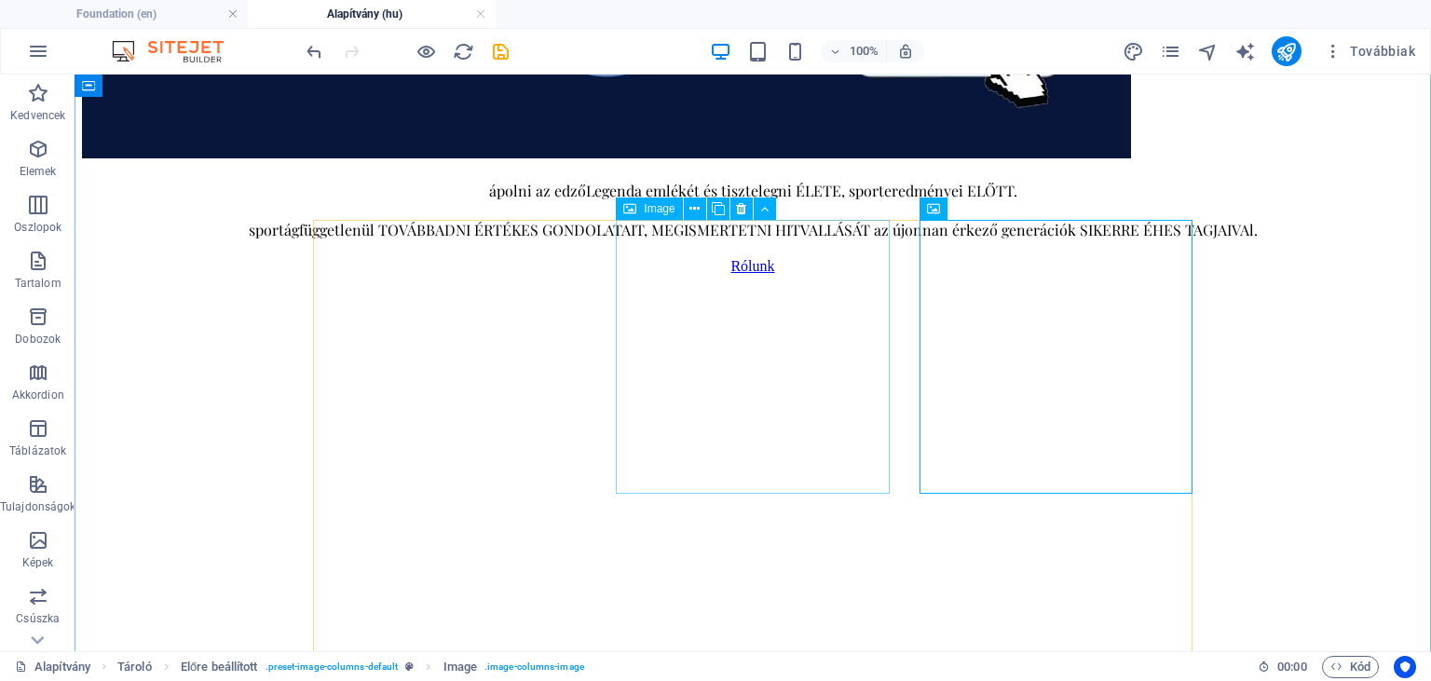
click at [658, 212] on span "Image" at bounding box center [659, 208] width 31 height 11
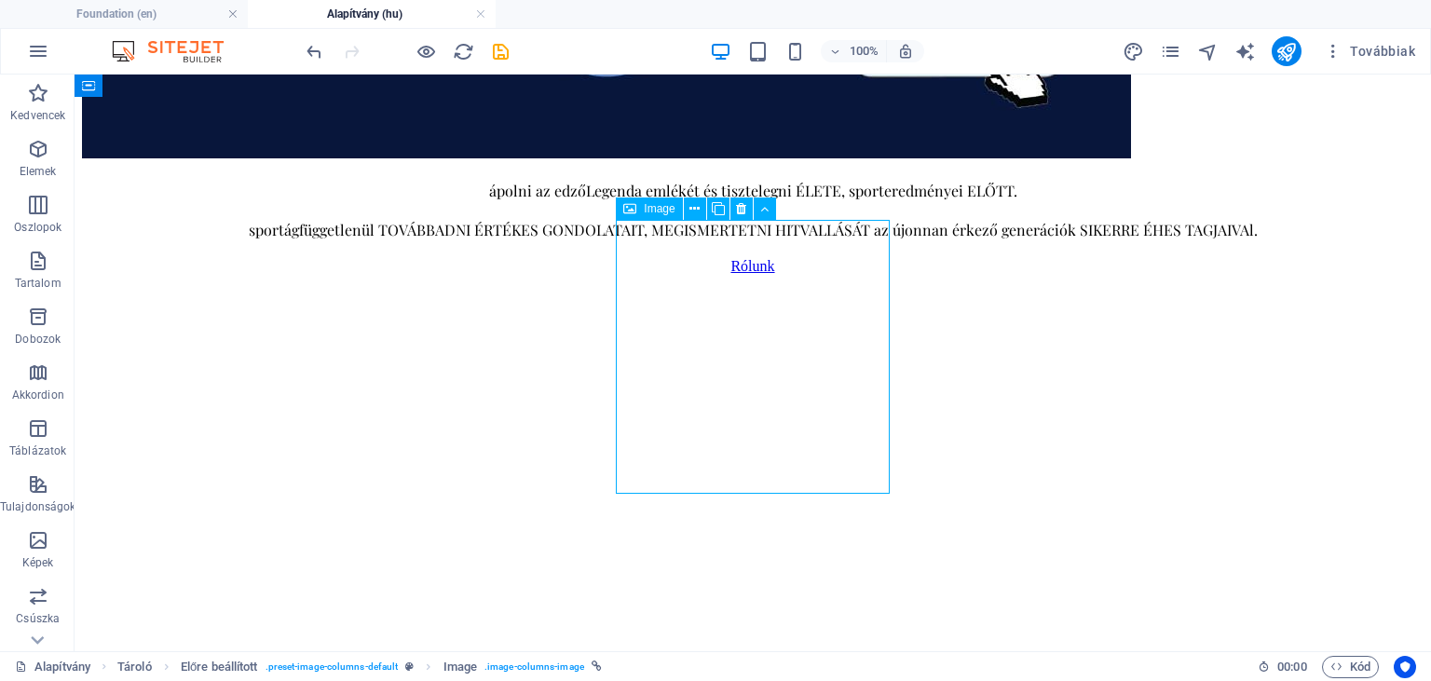
click at [658, 212] on span "Image" at bounding box center [659, 208] width 31 height 11
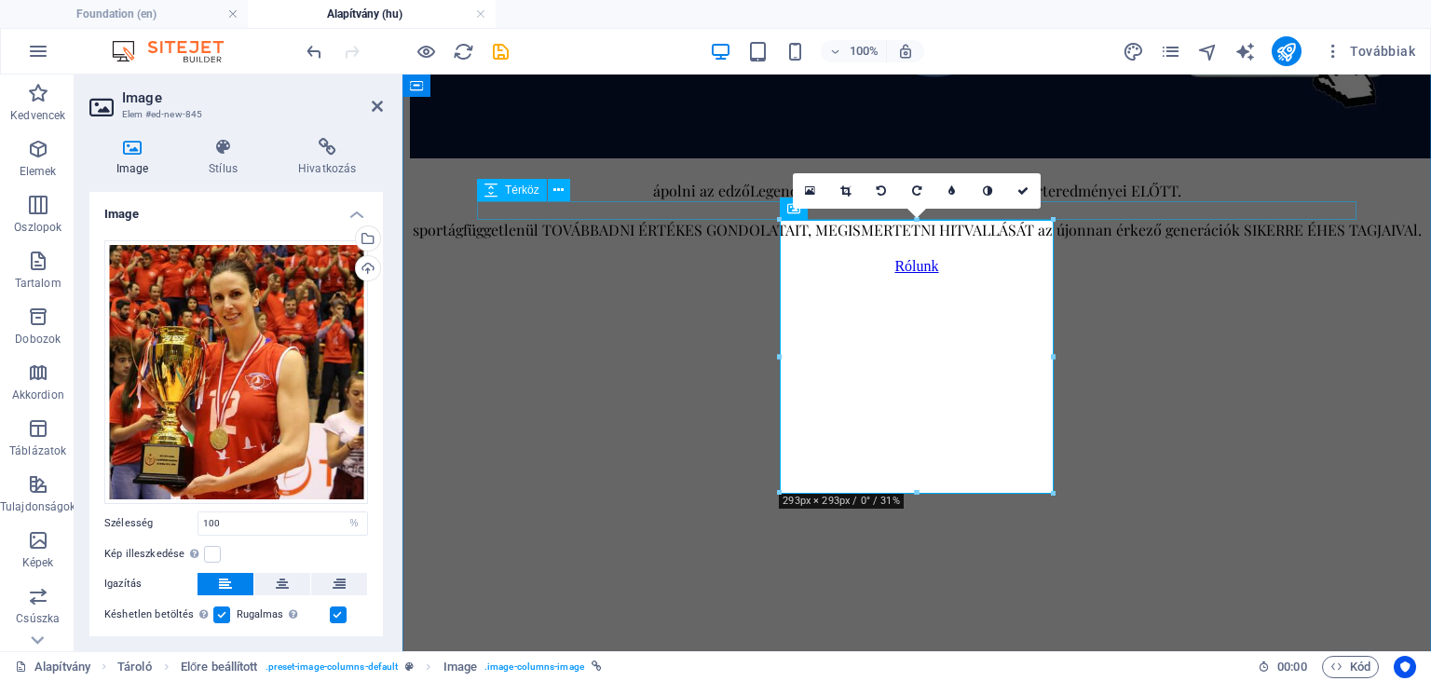
scroll to position [931, 0]
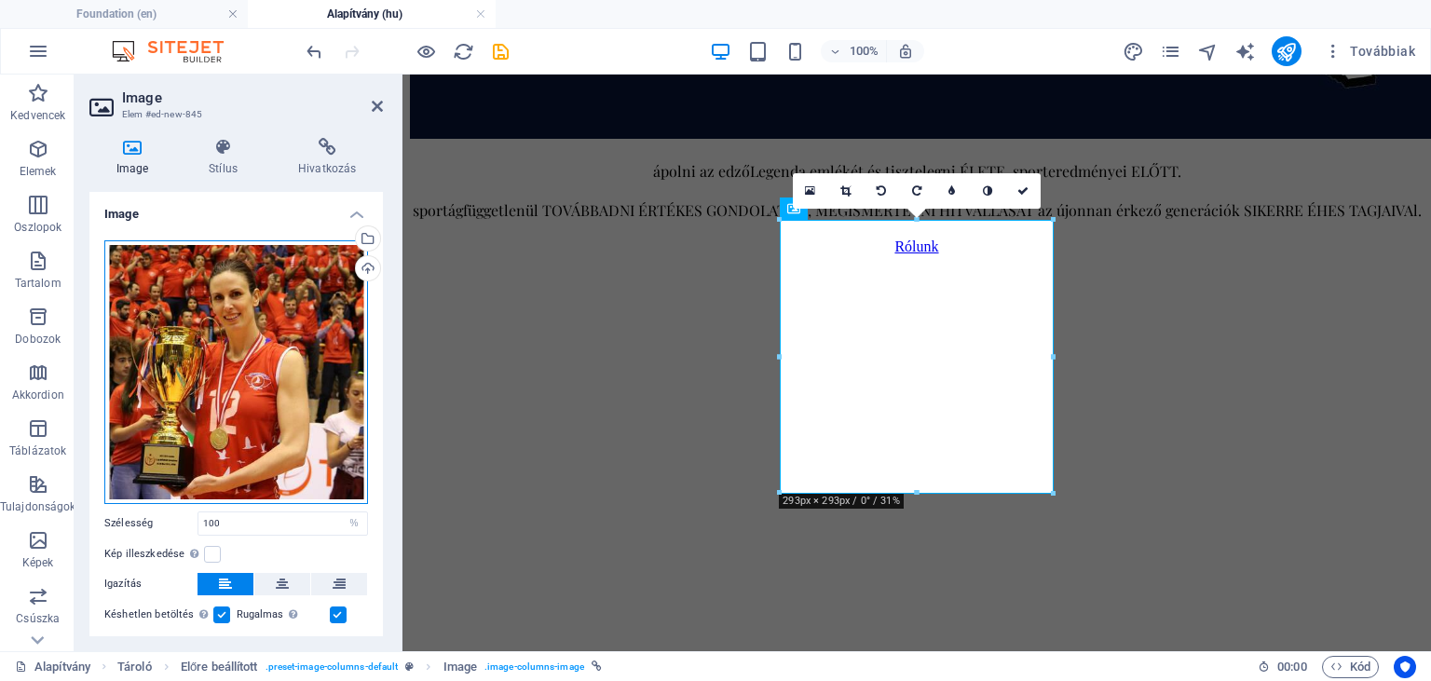
click at [244, 324] on div "Húzza ide a fájlokat, kattintson a fájlok kiválasztásához, vagy válasszon fájlo…" at bounding box center [236, 372] width 264 height 264
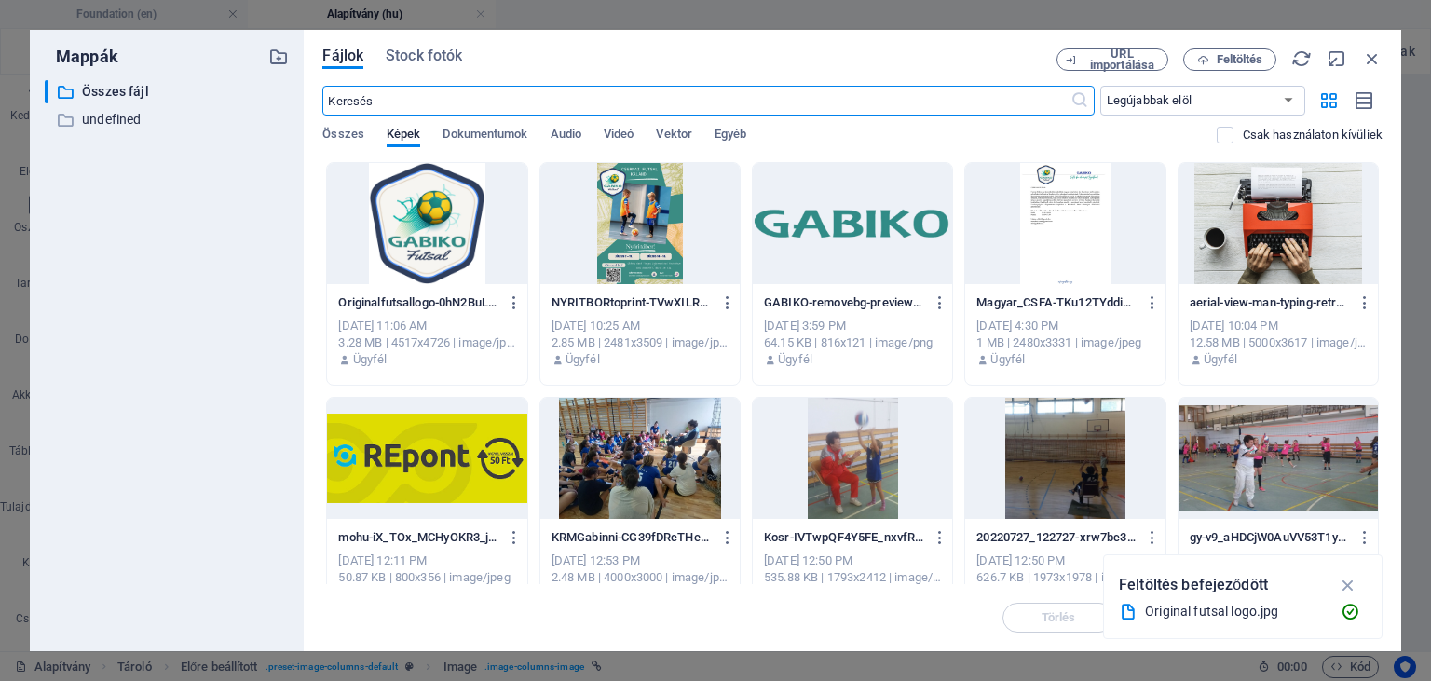
scroll to position [915, 0]
click at [643, 235] on div at bounding box center [639, 223] width 199 height 121
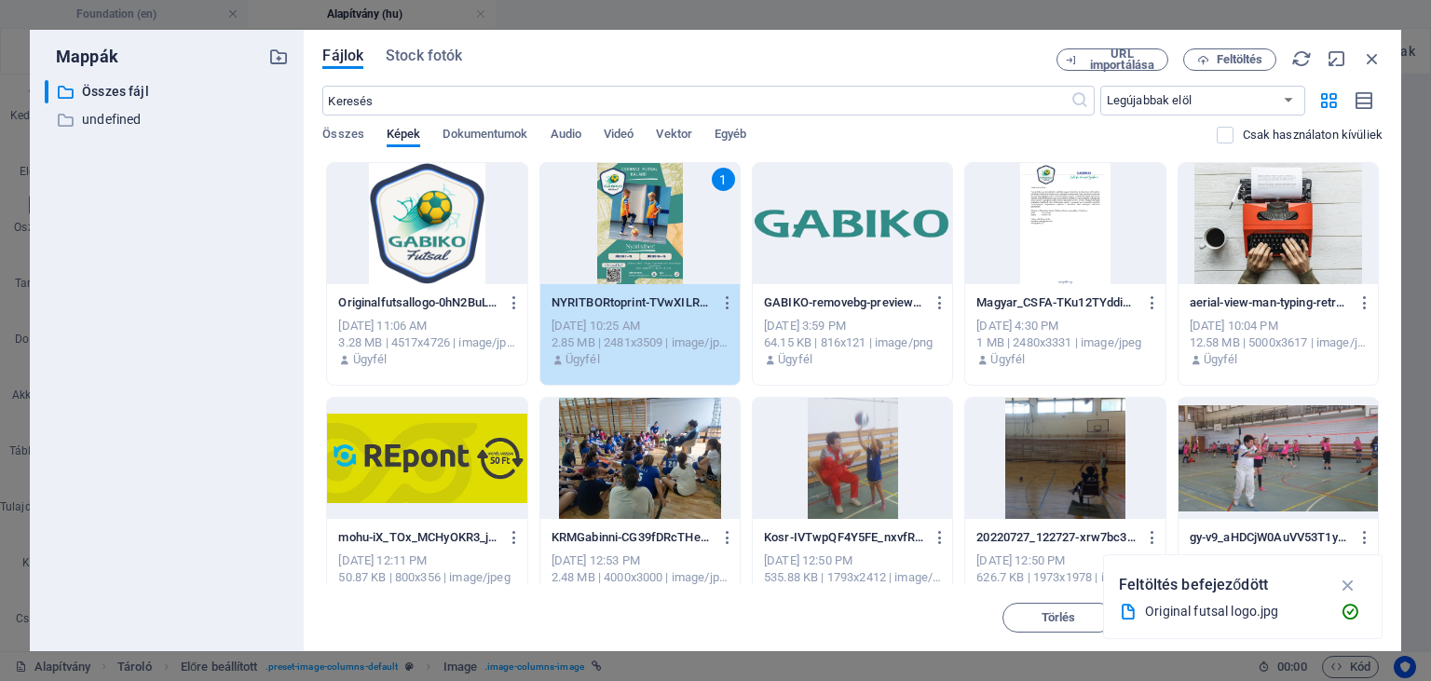
click at [643, 235] on div "1" at bounding box center [639, 223] width 199 height 121
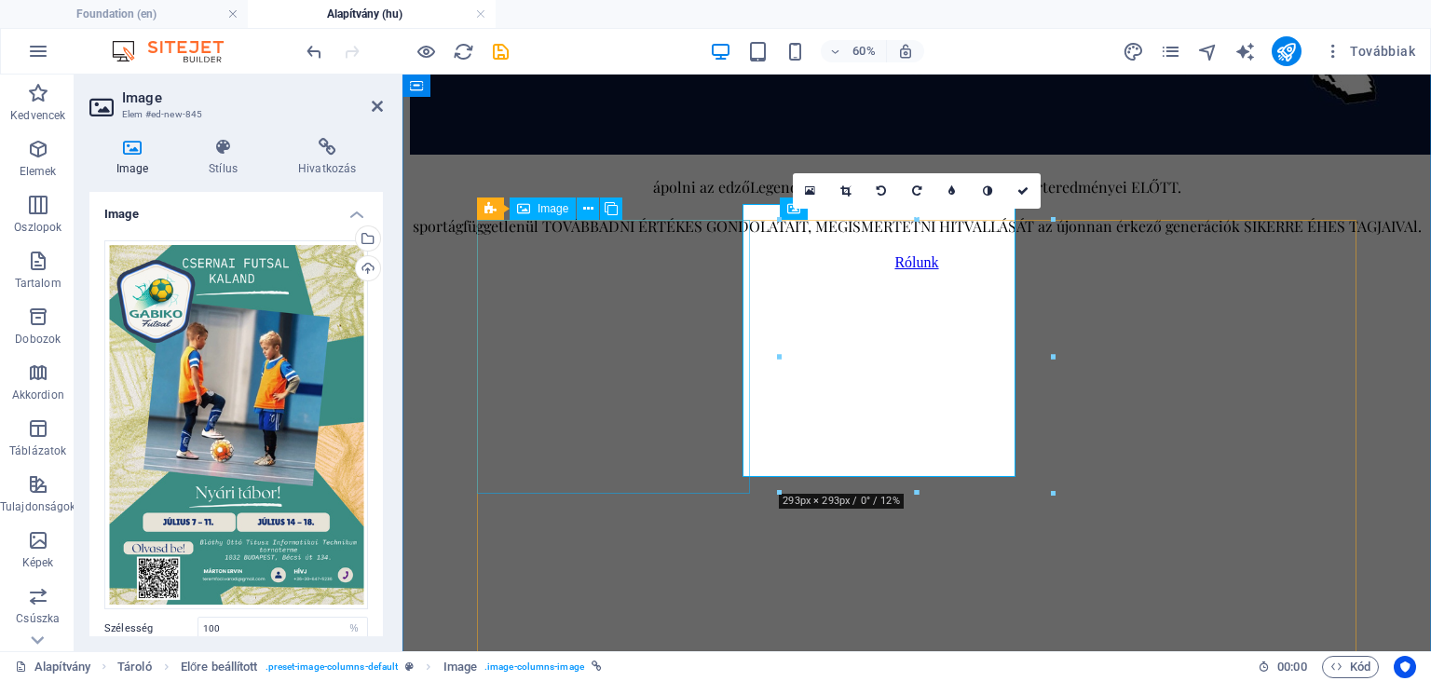
scroll to position [931, 0]
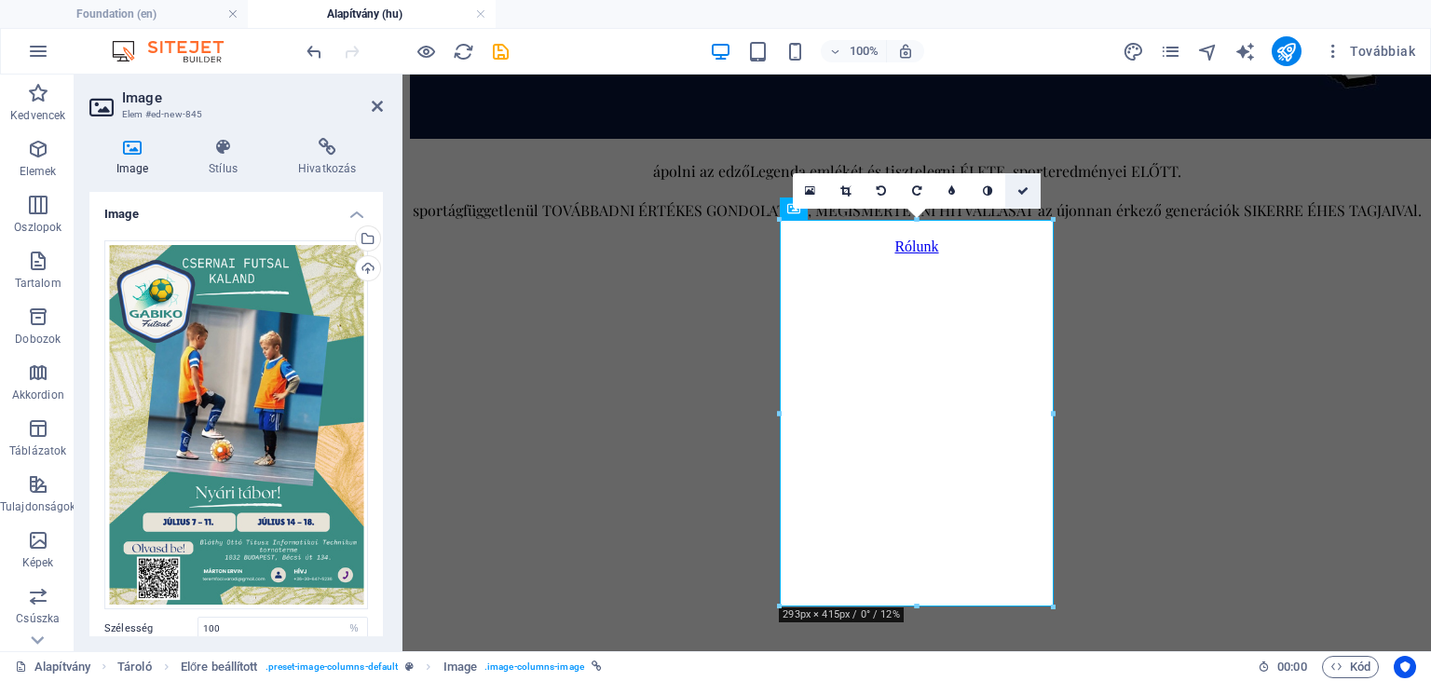
click at [1019, 192] on icon at bounding box center [1023, 190] width 11 height 11
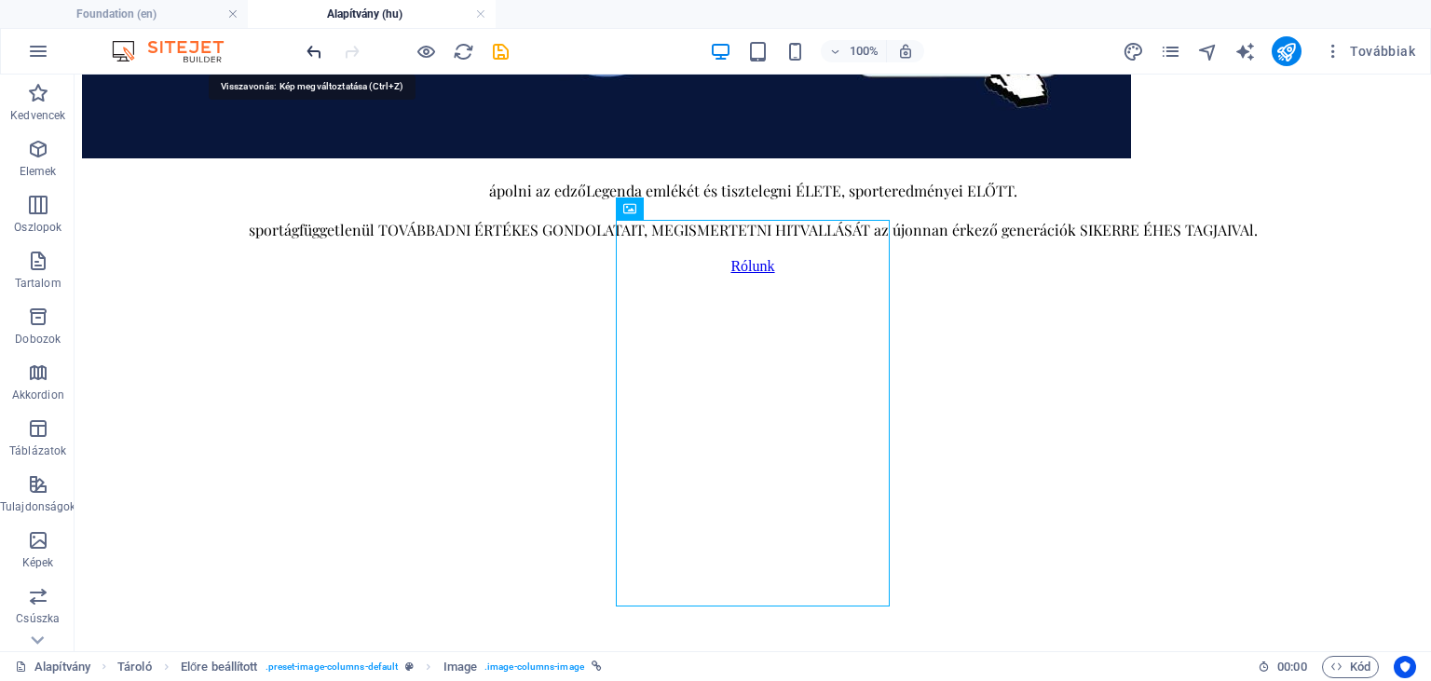
click at [315, 48] on icon "undo" at bounding box center [314, 51] width 21 height 21
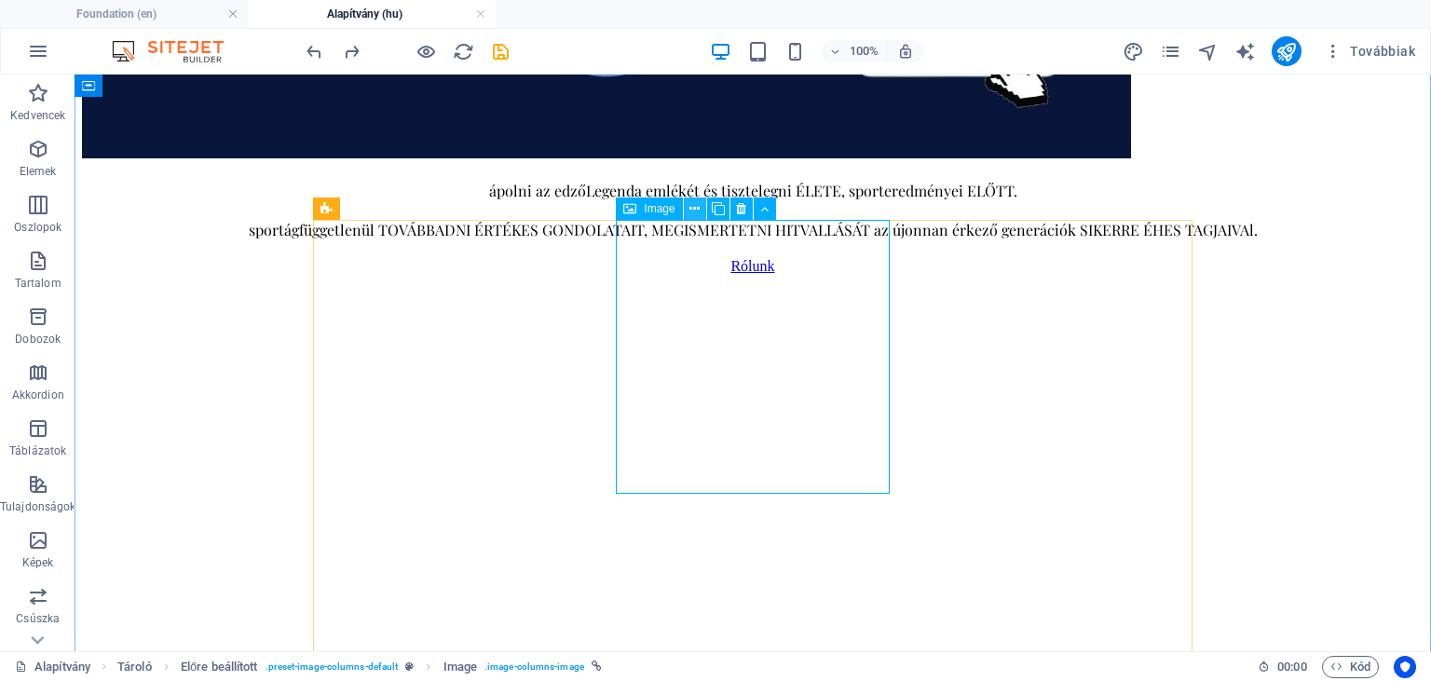
click at [697, 210] on icon at bounding box center [695, 209] width 10 height 20
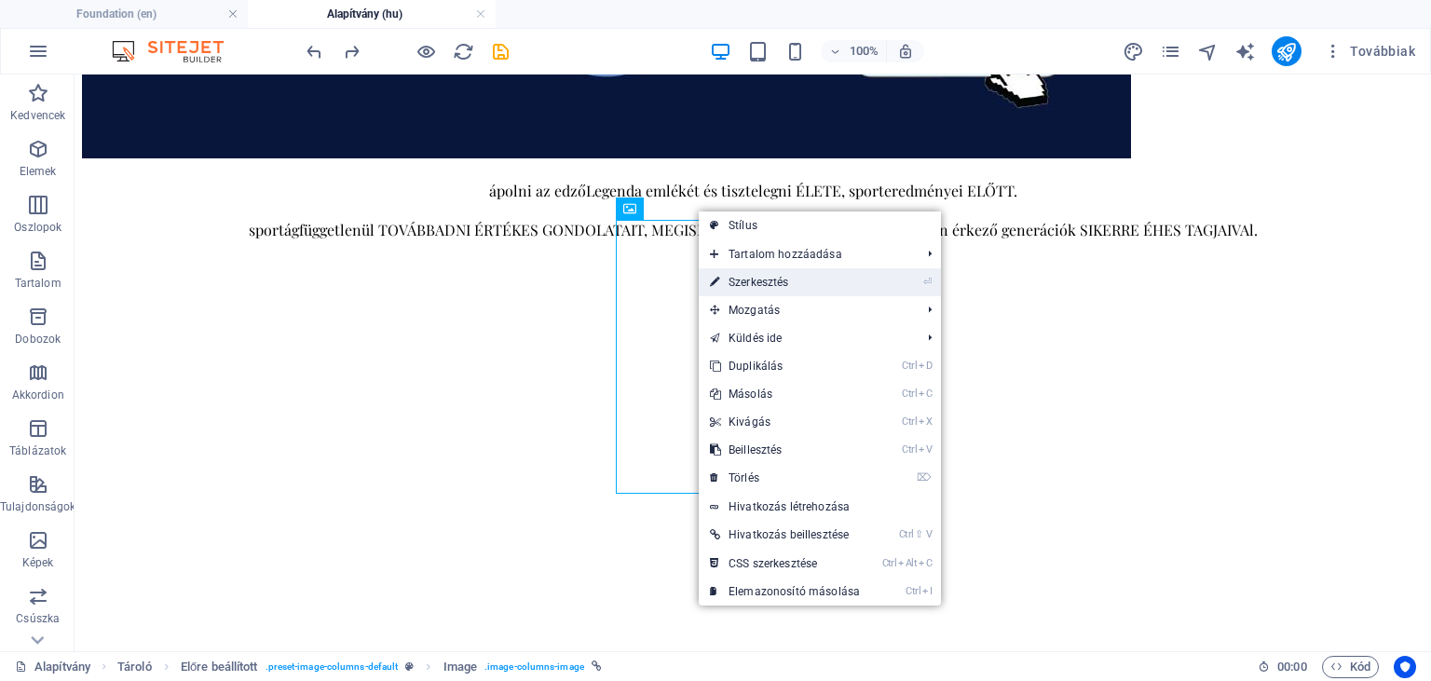
click at [783, 287] on link "⏎ Szerkesztés" at bounding box center [785, 282] width 172 height 28
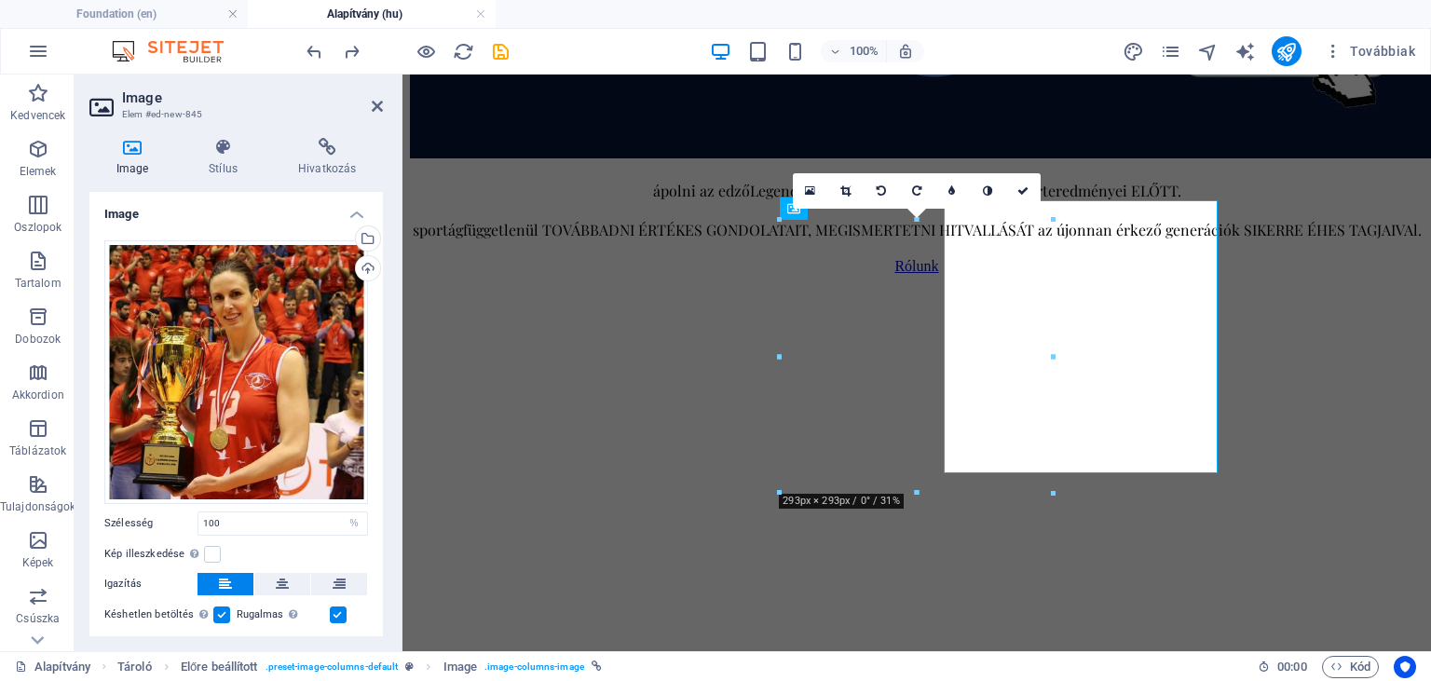
scroll to position [931, 0]
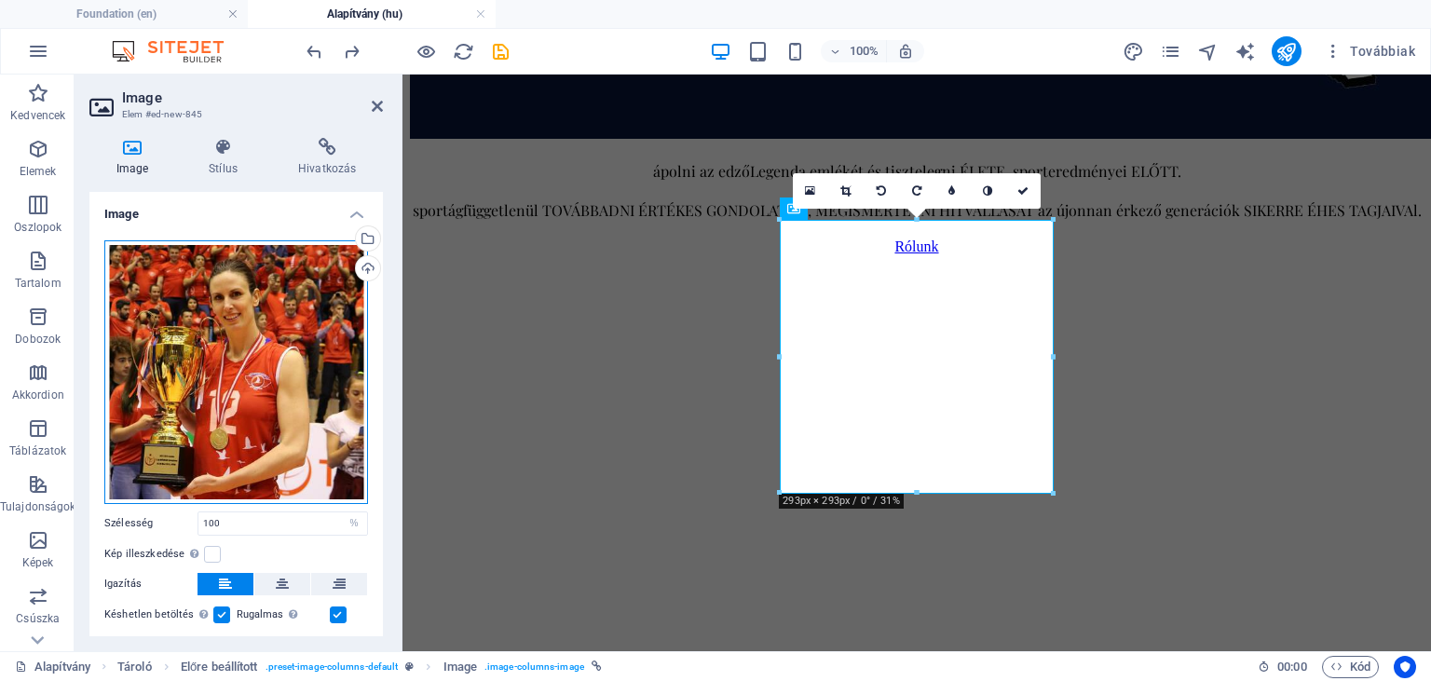
click at [175, 331] on div "Húzza ide a fájlokat, kattintson a fájlok kiválasztásához, vagy válasszon fájlo…" at bounding box center [236, 372] width 264 height 264
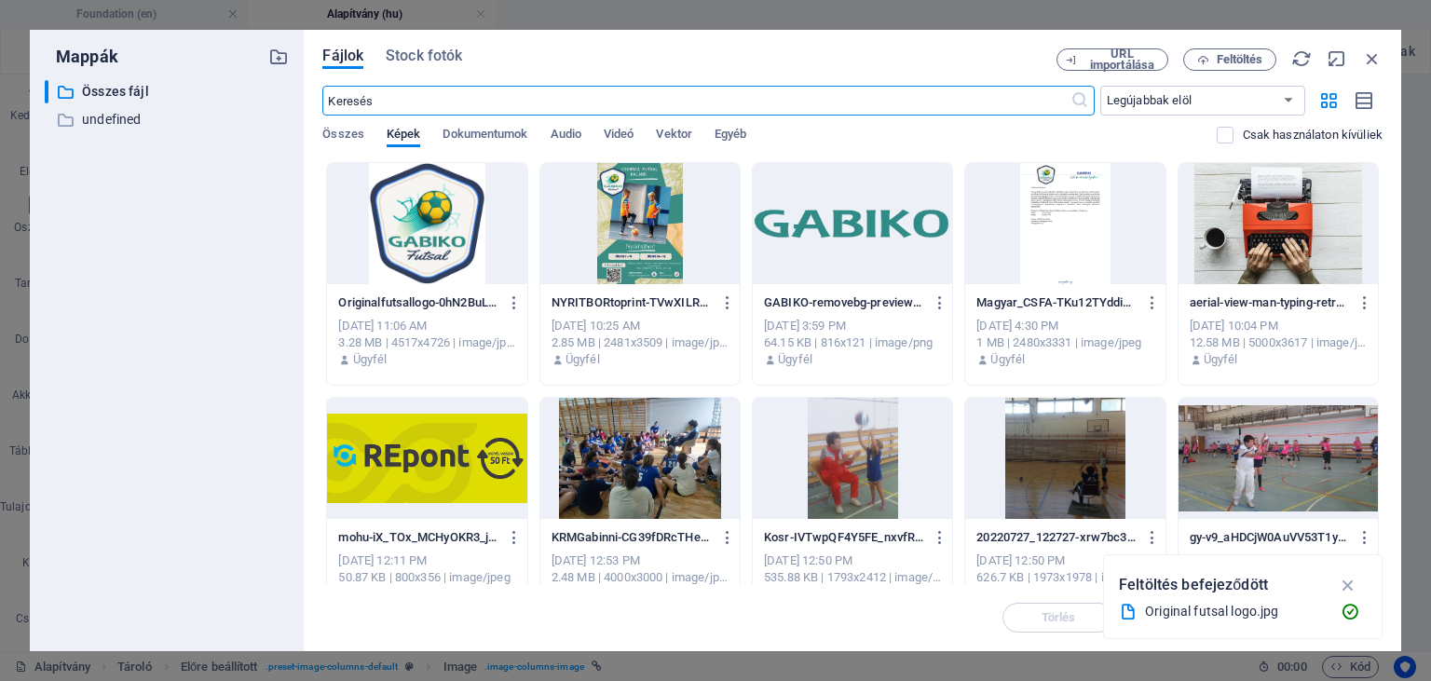
click at [654, 224] on div at bounding box center [639, 223] width 199 height 121
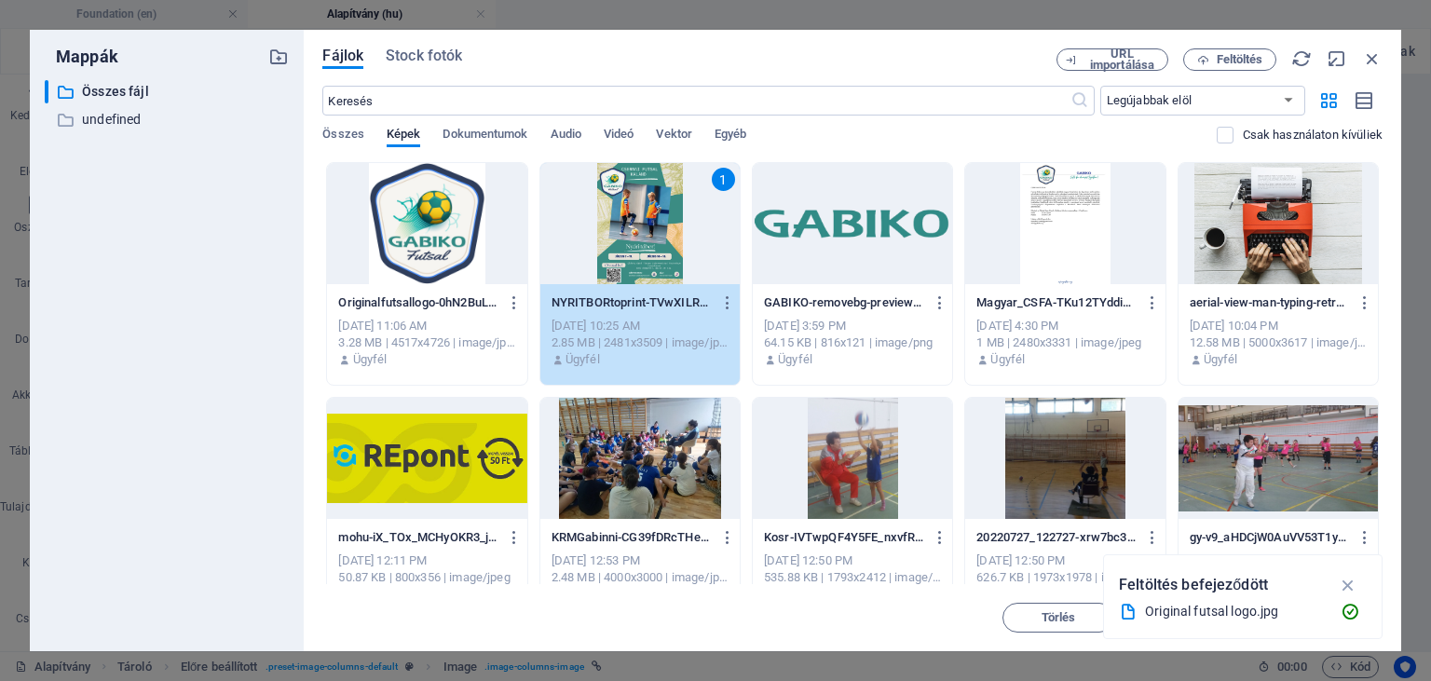
click at [654, 224] on div "1" at bounding box center [639, 223] width 199 height 121
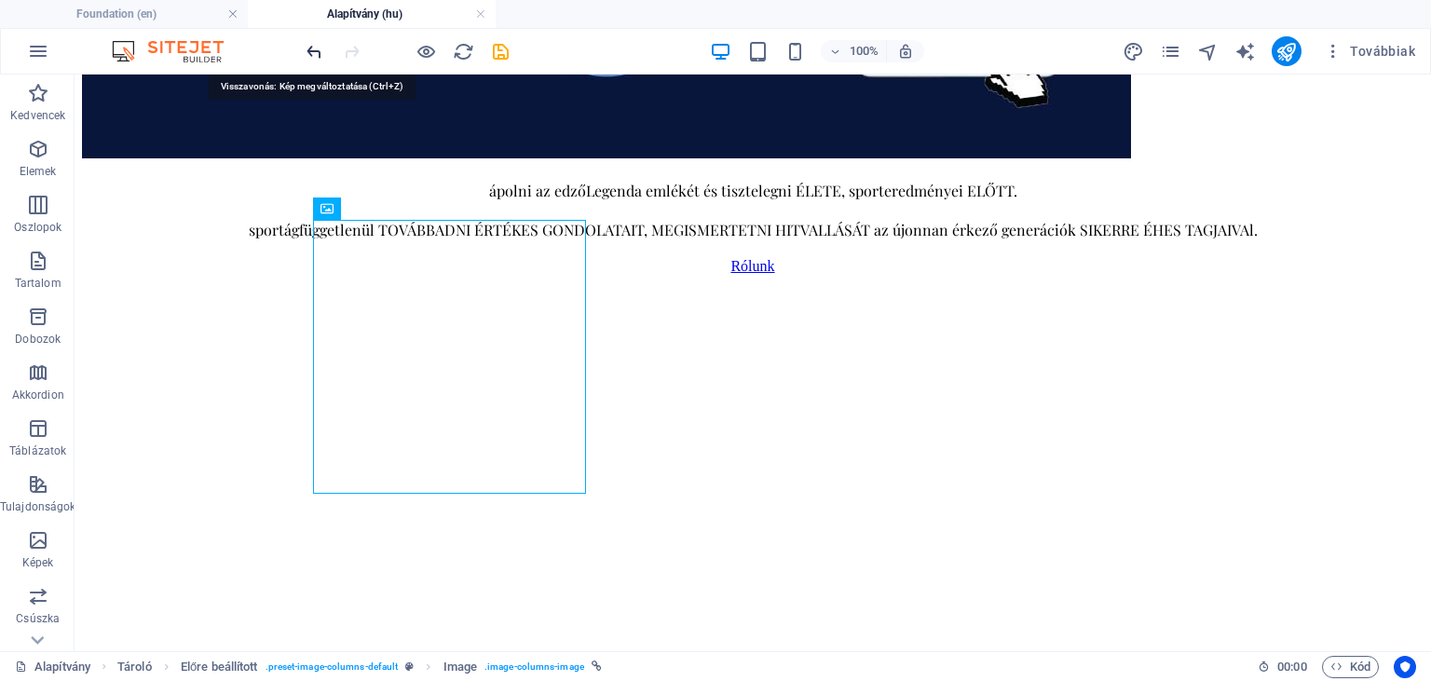
click at [315, 57] on icon "undo" at bounding box center [314, 51] width 21 height 21
click at [315, 57] on div at bounding box center [407, 51] width 209 height 30
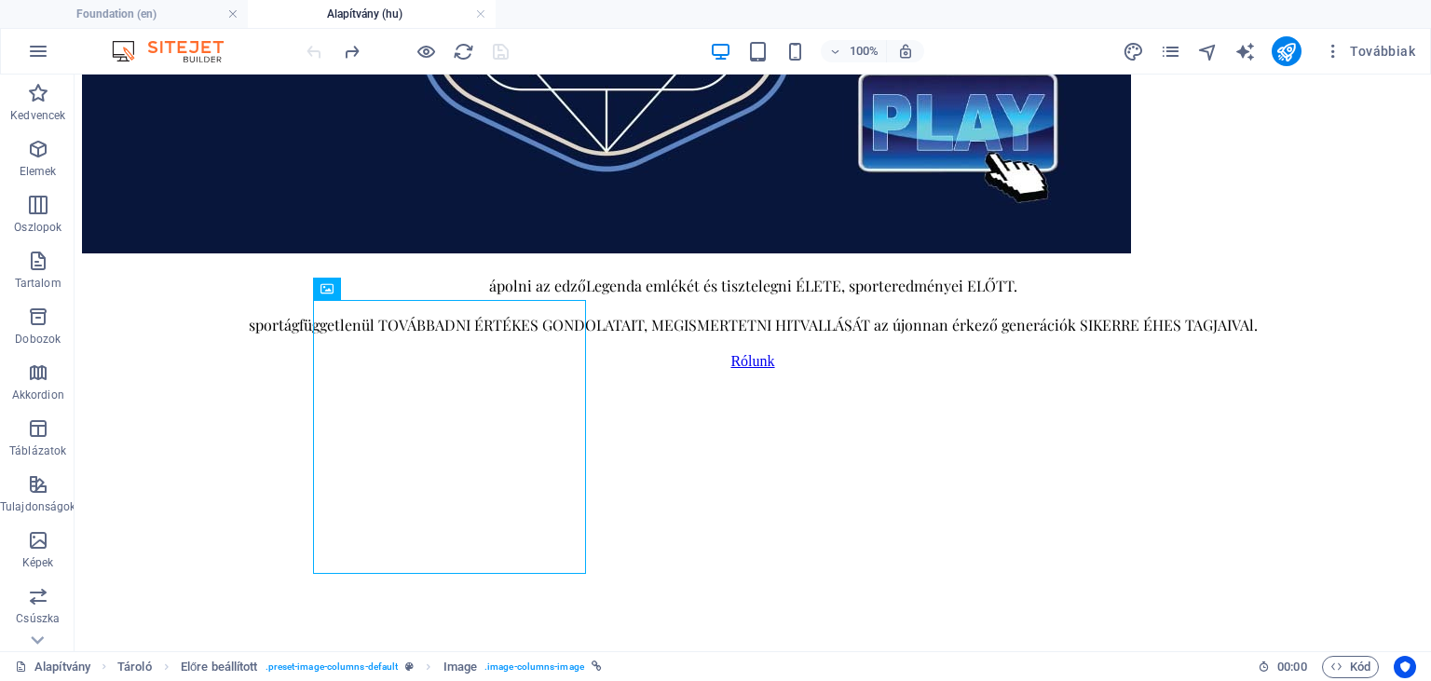
scroll to position [813, 0]
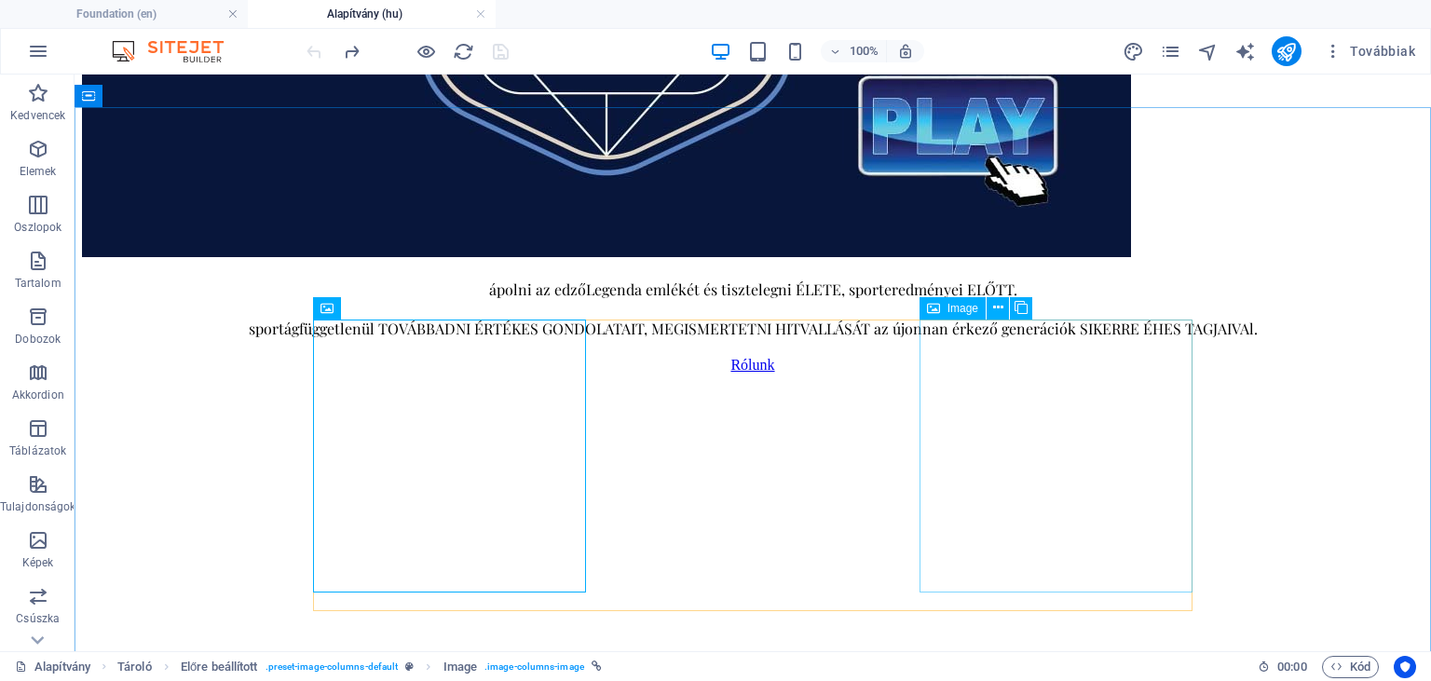
click at [949, 310] on span "Image" at bounding box center [963, 308] width 31 height 11
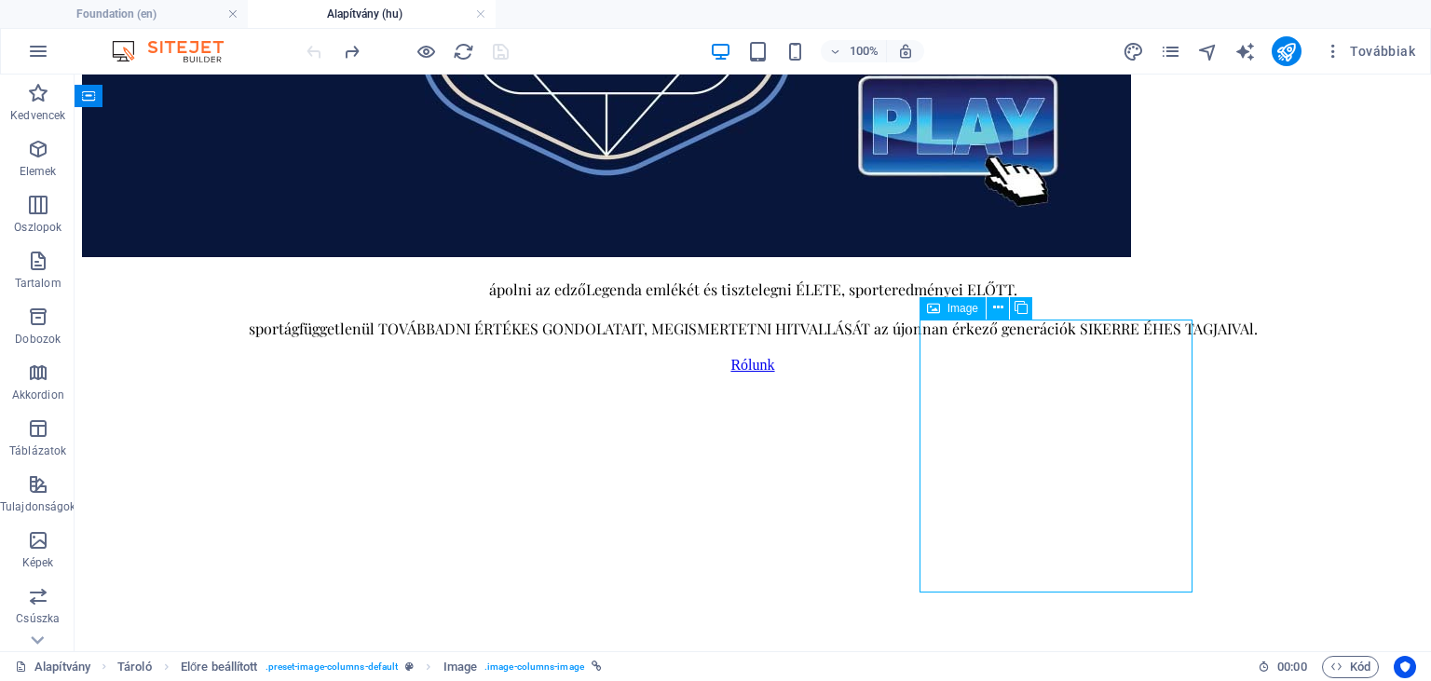
click at [949, 310] on span "Image" at bounding box center [963, 308] width 31 height 11
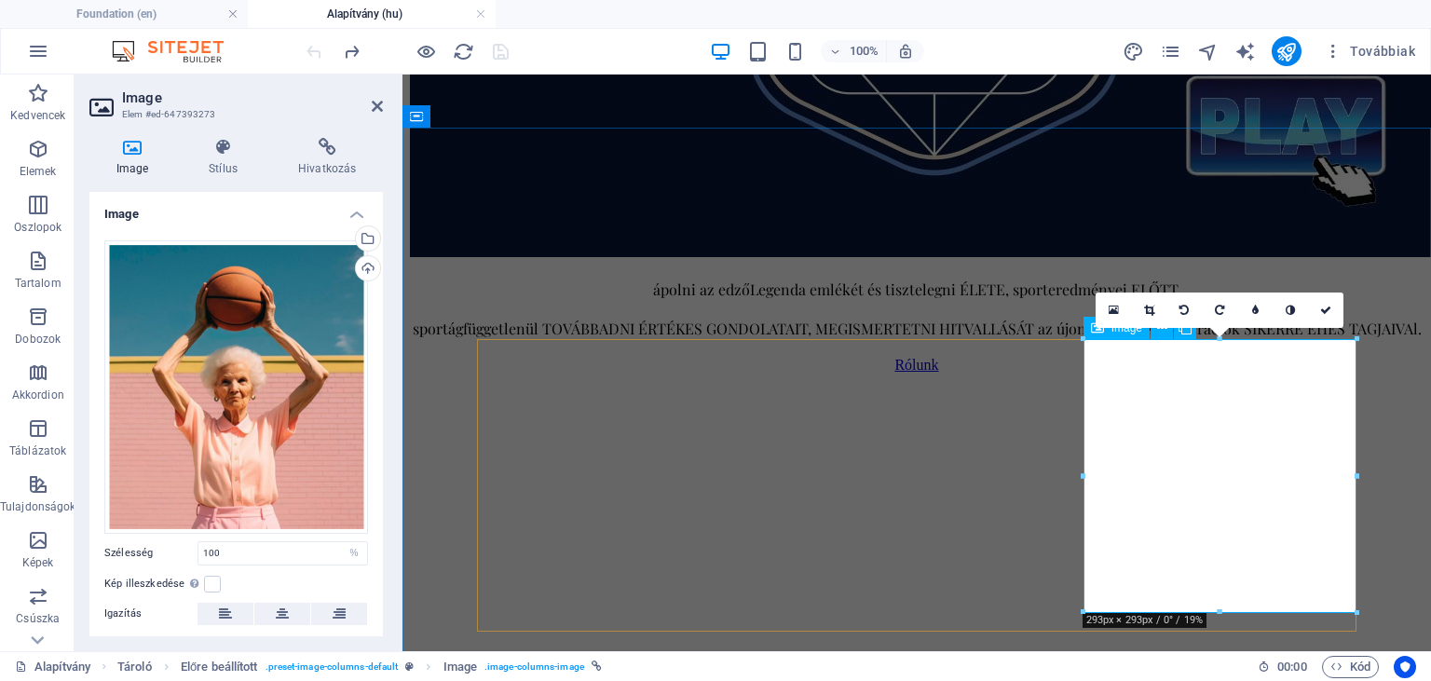
click at [1116, 309] on icon at bounding box center [1114, 310] width 10 height 13
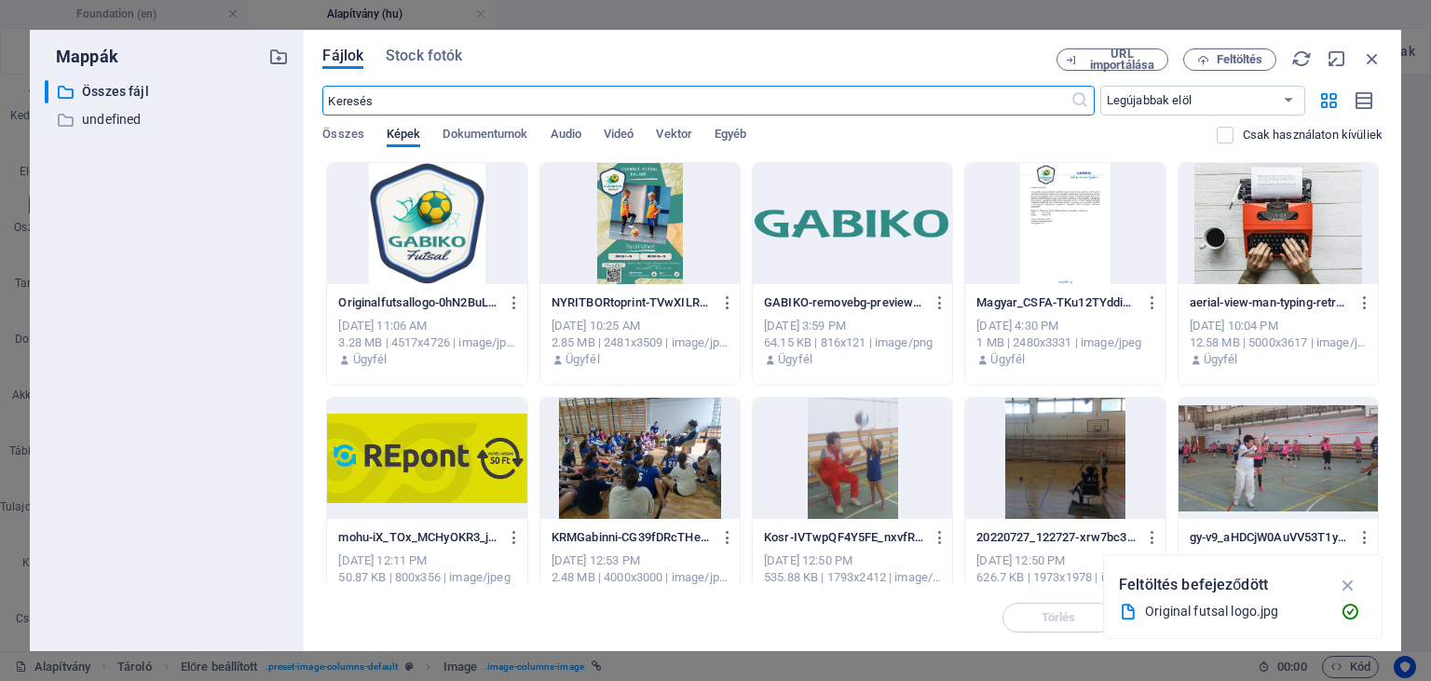
click at [606, 222] on div at bounding box center [639, 223] width 199 height 121
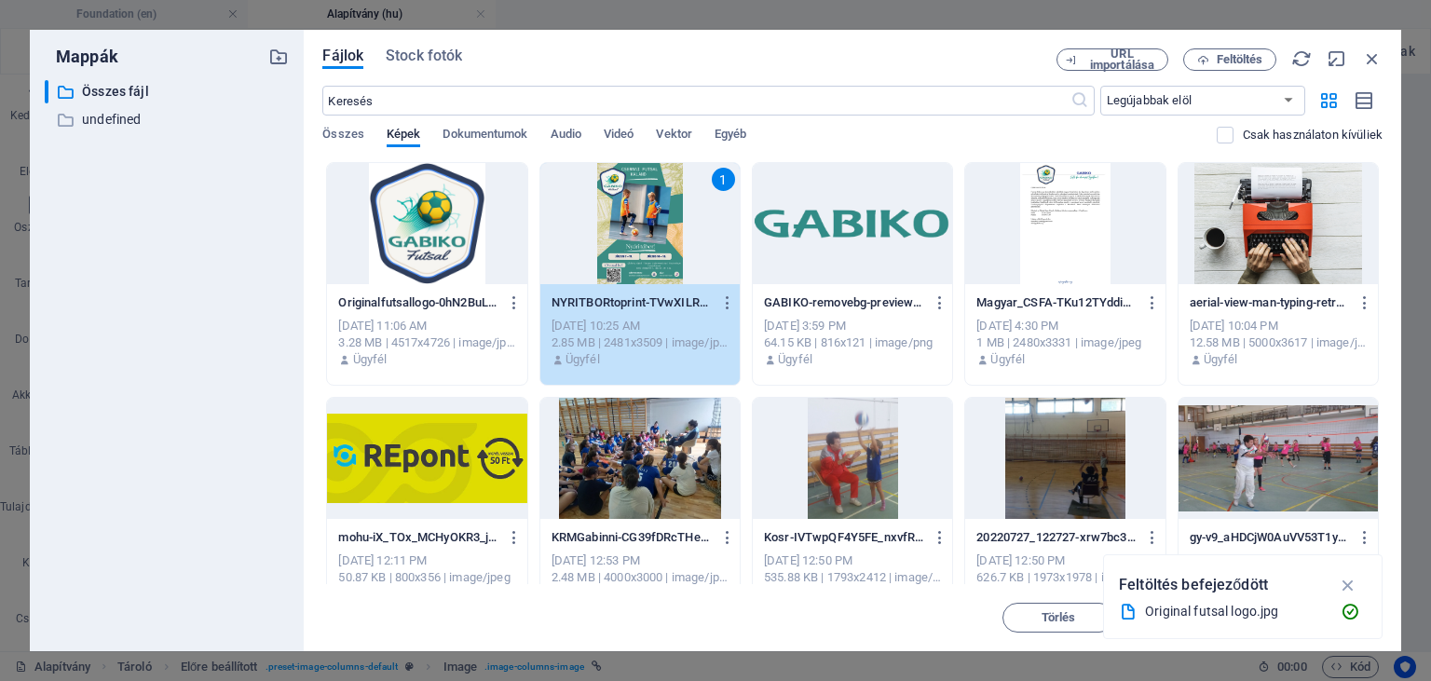
click at [606, 222] on div "1" at bounding box center [639, 223] width 199 height 121
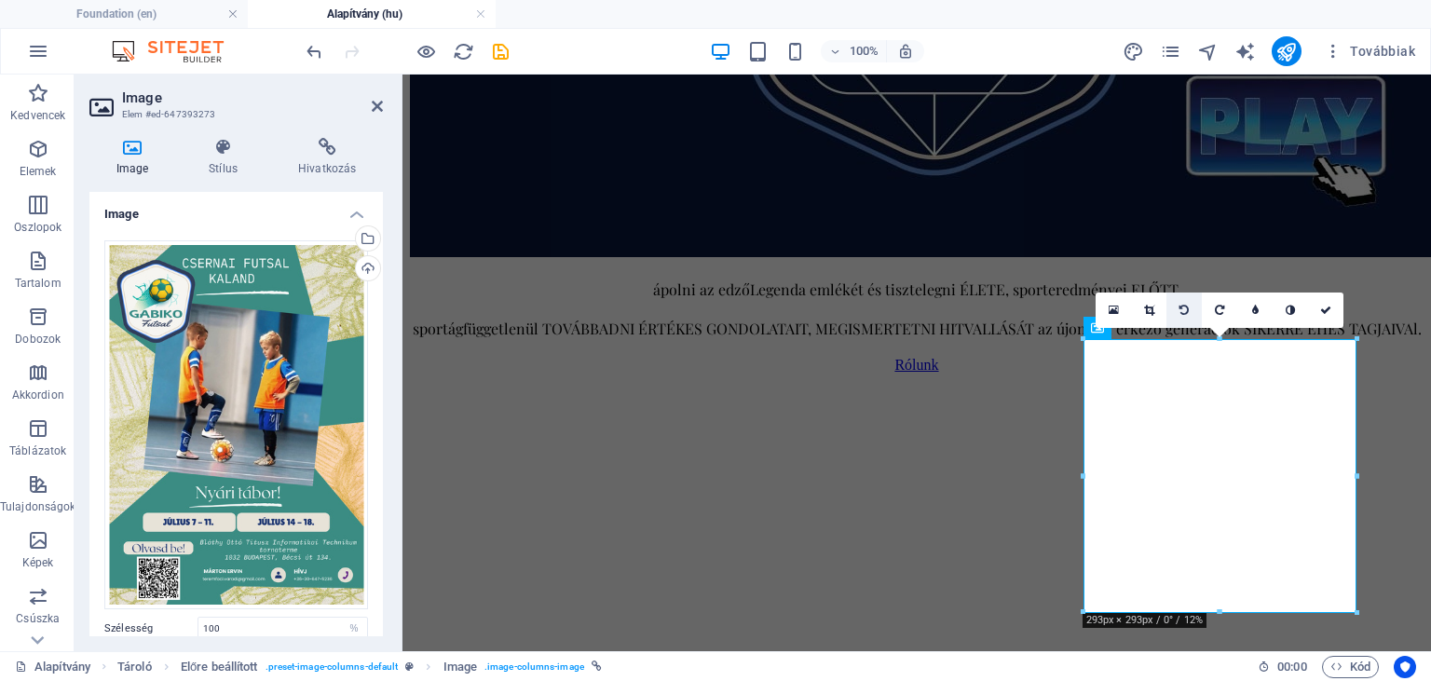
click at [1179, 302] on link at bounding box center [1184, 310] width 35 height 35
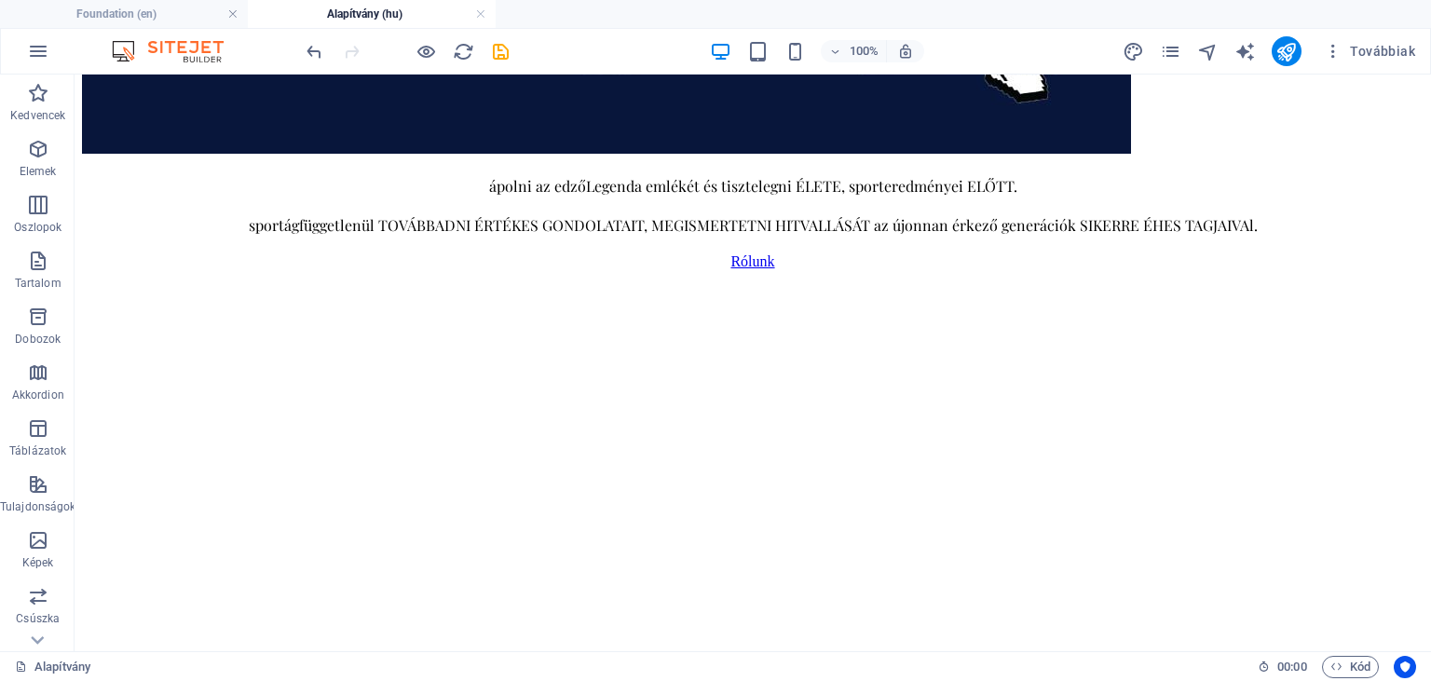
scroll to position [910, 0]
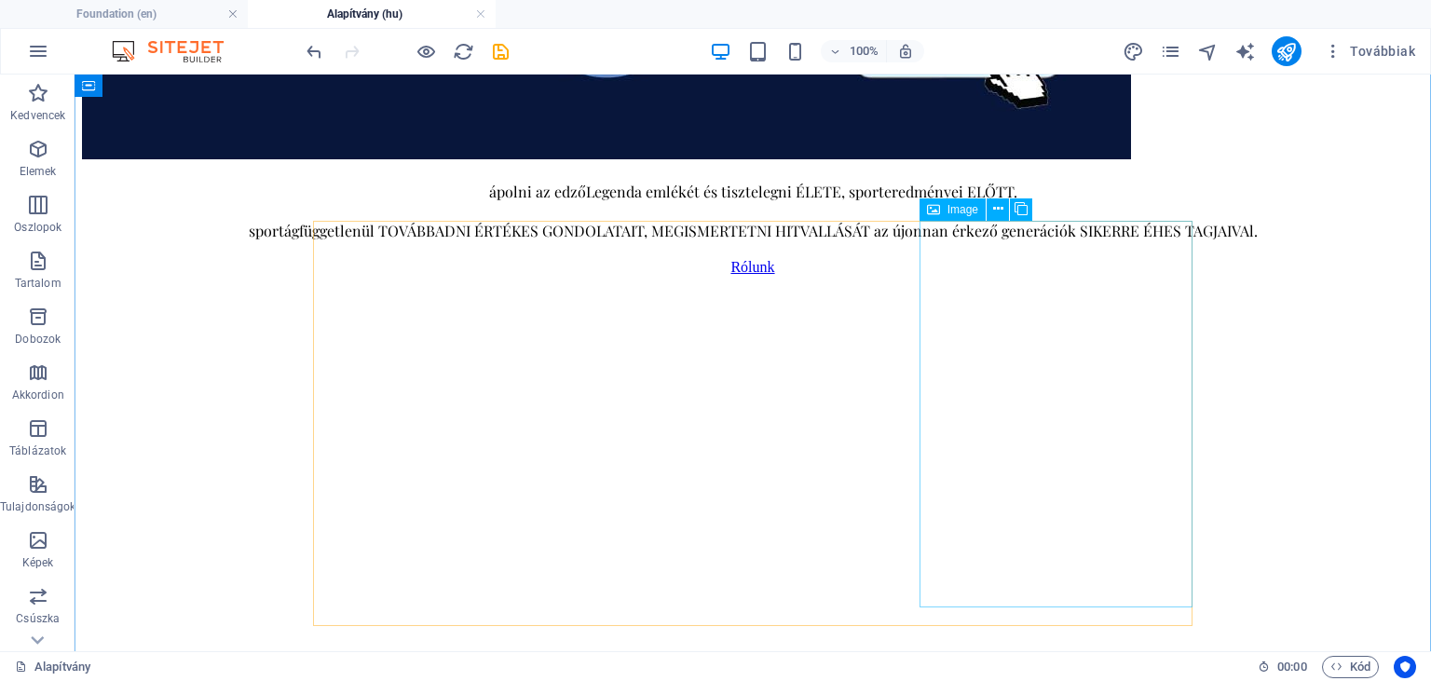
click at [953, 210] on span "Image" at bounding box center [963, 209] width 31 height 11
click at [1001, 210] on icon at bounding box center [998, 209] width 10 height 20
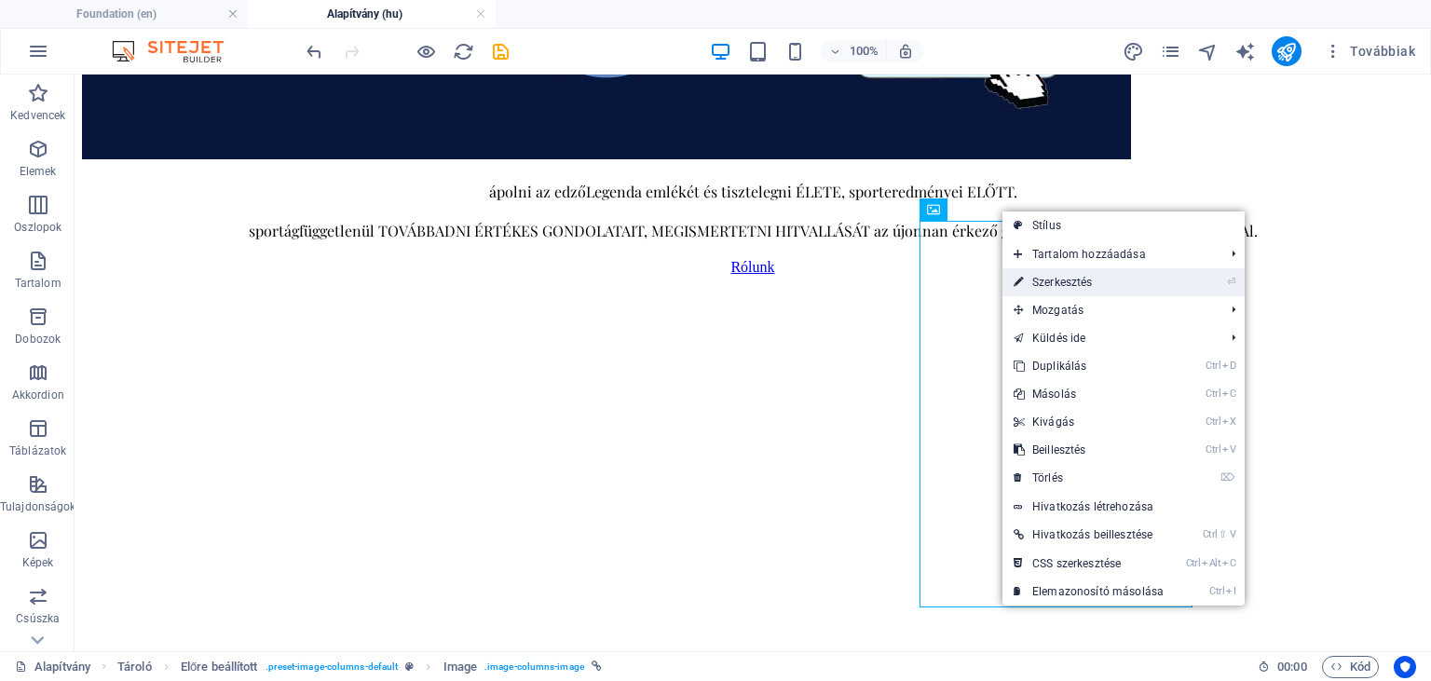
click at [1045, 282] on link "⏎ Szerkesztés" at bounding box center [1089, 282] width 172 height 28
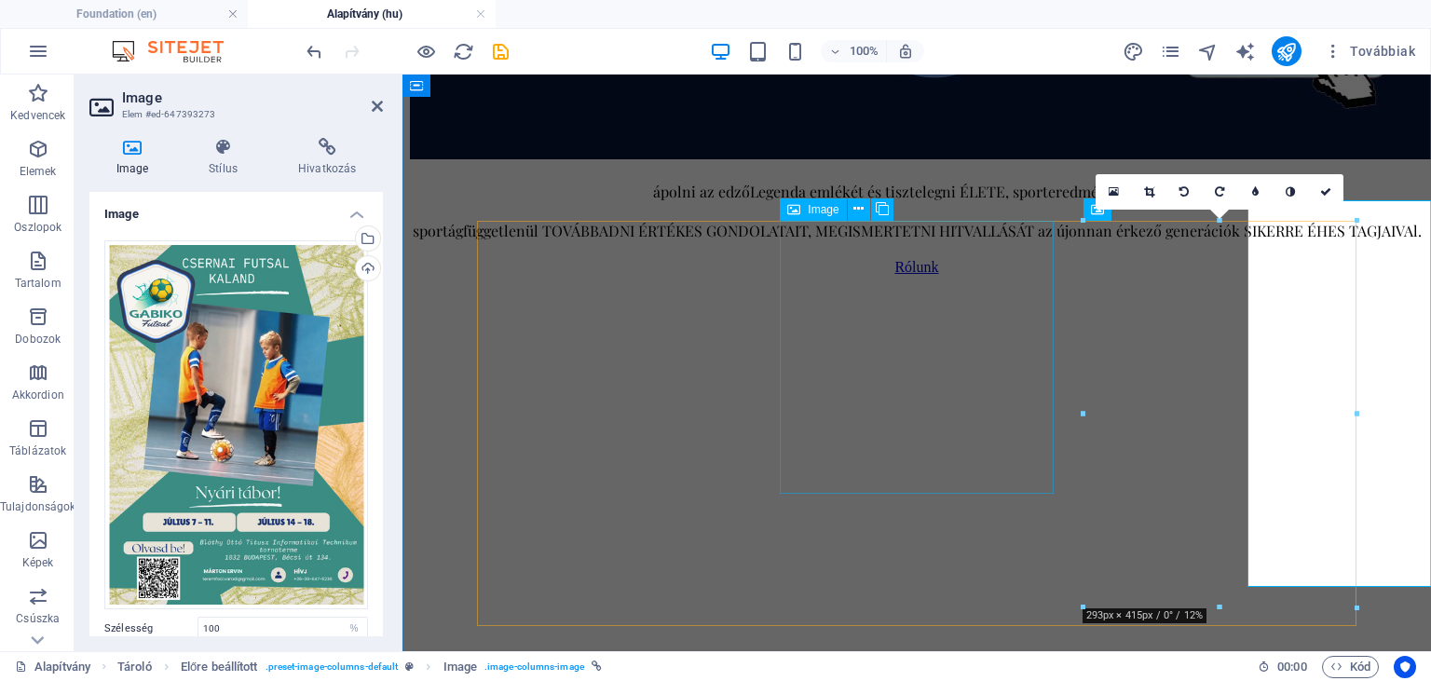
scroll to position [931, 0]
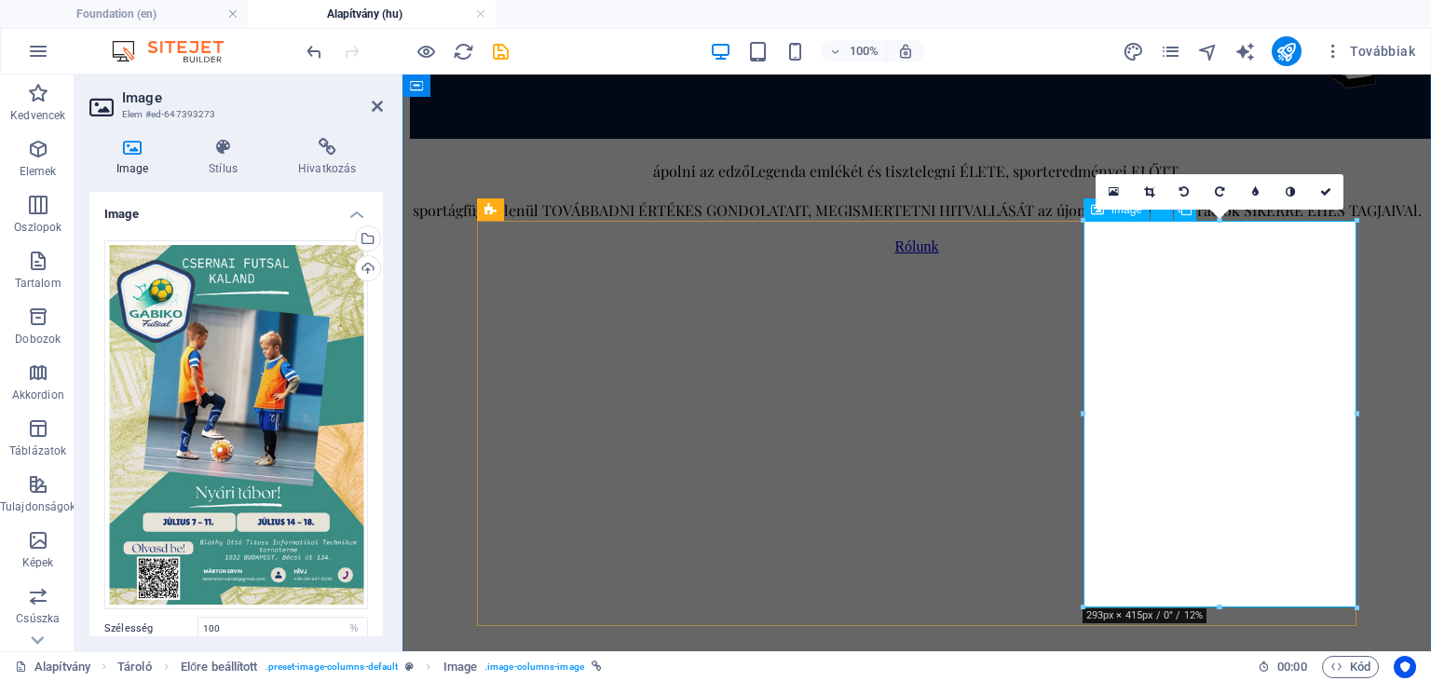
drag, startPoint x: 1619, startPoint y: 680, endPoint x: 1214, endPoint y: 541, distance: 428.5
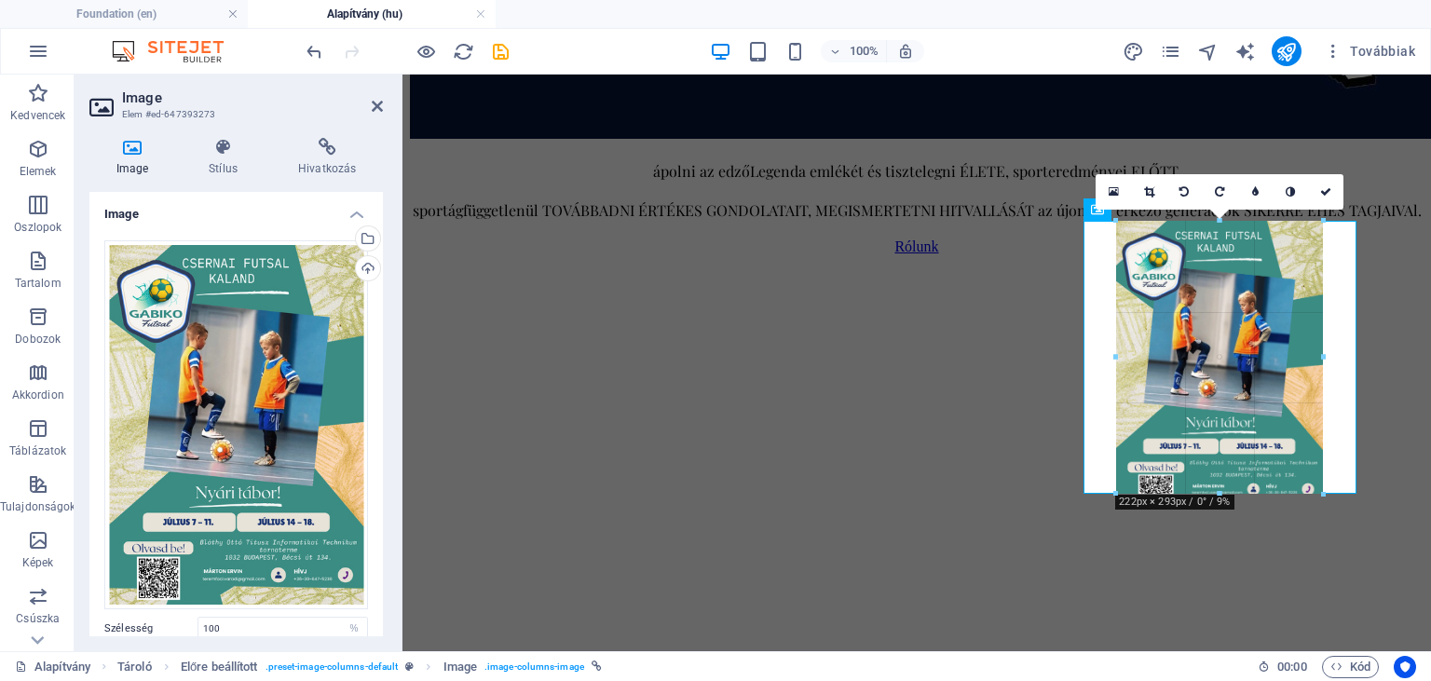
drag, startPoint x: 1220, startPoint y: 608, endPoint x: 1113, endPoint y: 495, distance: 156.2
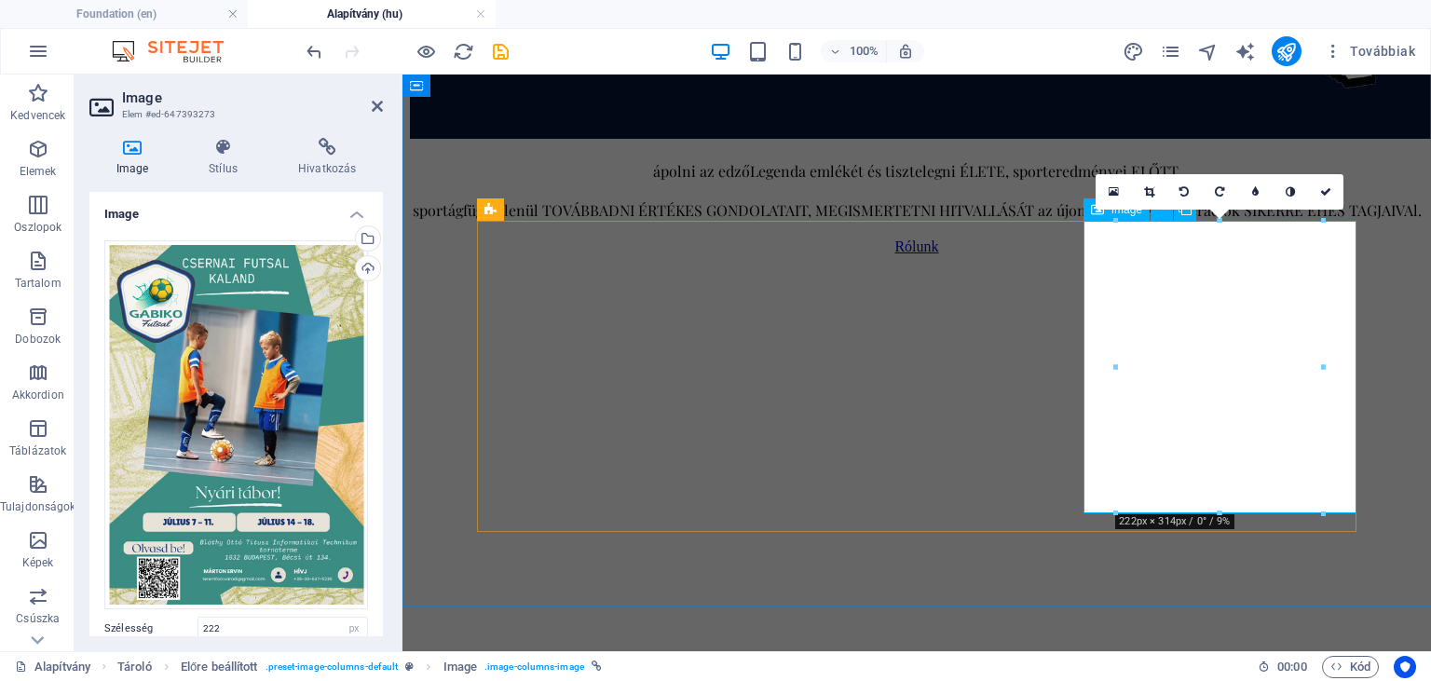
click at [1116, 189] on icon at bounding box center [1114, 191] width 10 height 13
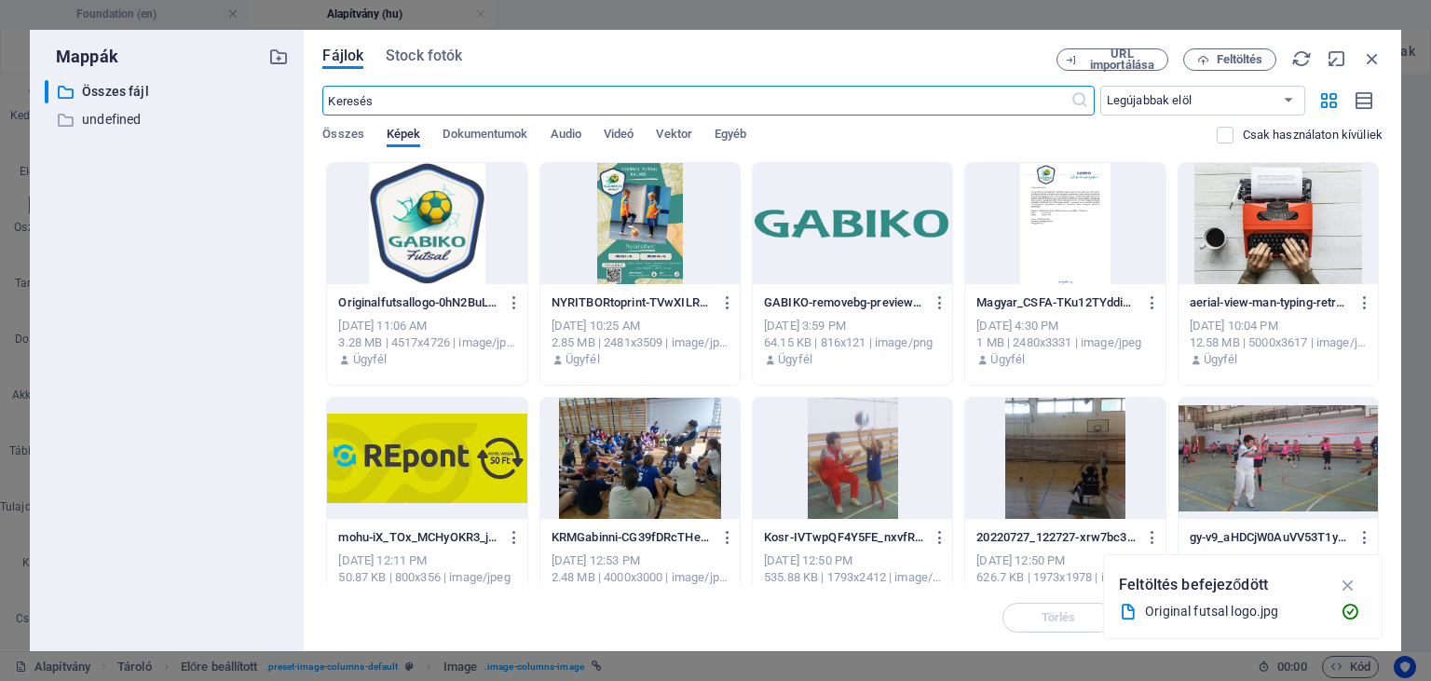
scroll to position [914, 0]
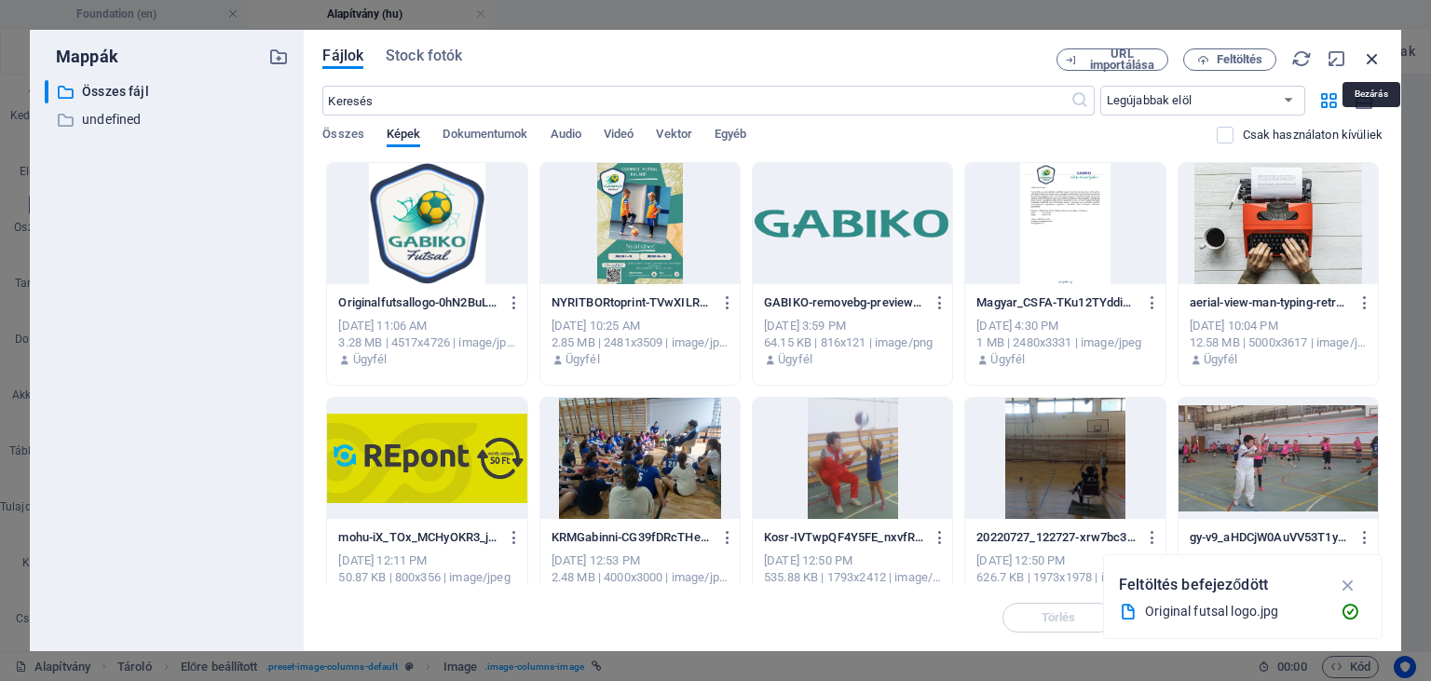
click at [1364, 56] on icon "button" at bounding box center [1372, 58] width 20 height 20
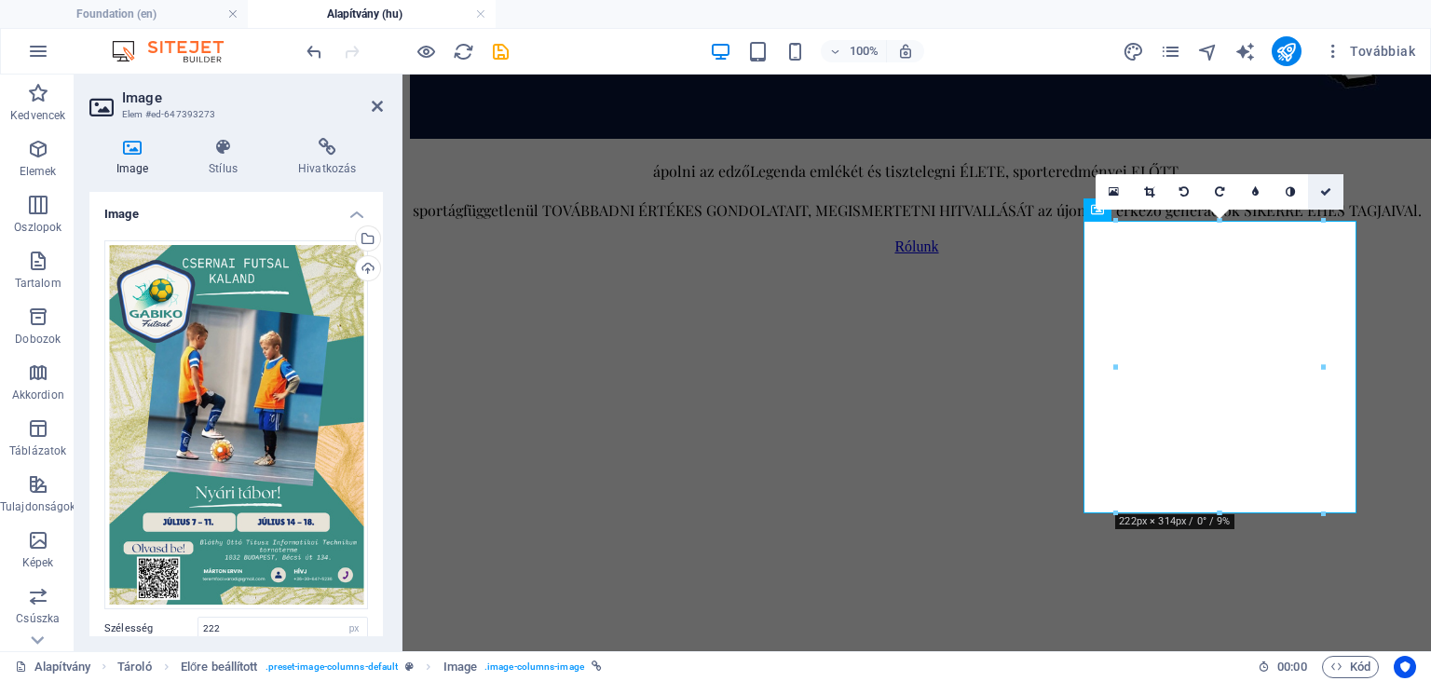
click at [1324, 195] on icon at bounding box center [1325, 191] width 11 height 11
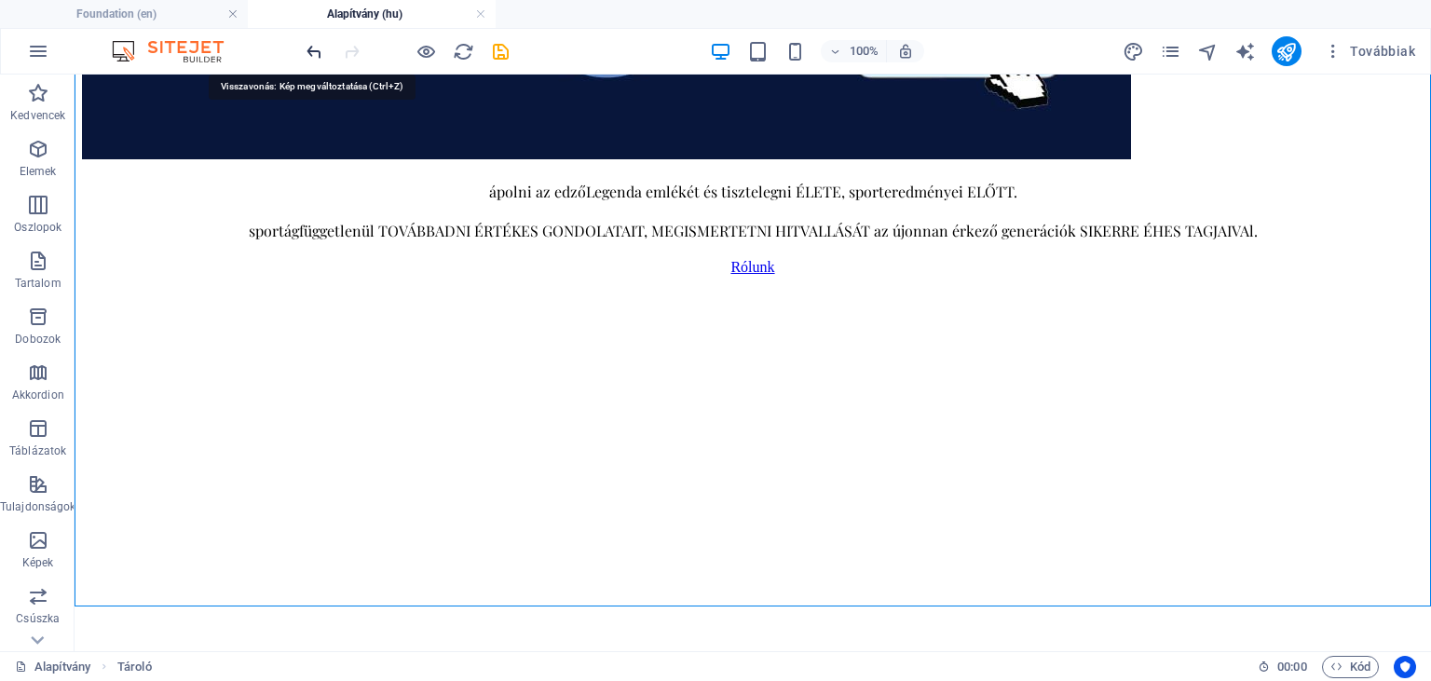
click at [313, 51] on icon "undo" at bounding box center [314, 51] width 21 height 21
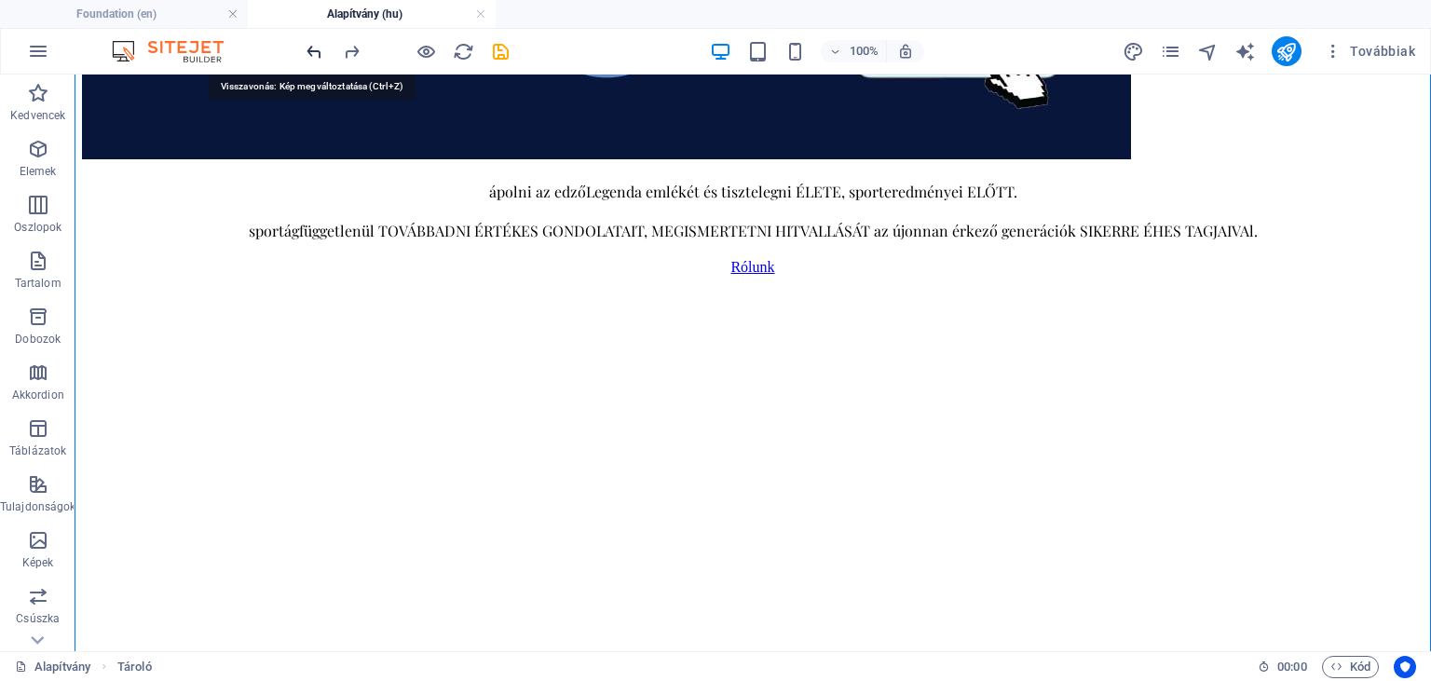
click at [313, 51] on icon "undo" at bounding box center [314, 51] width 21 height 21
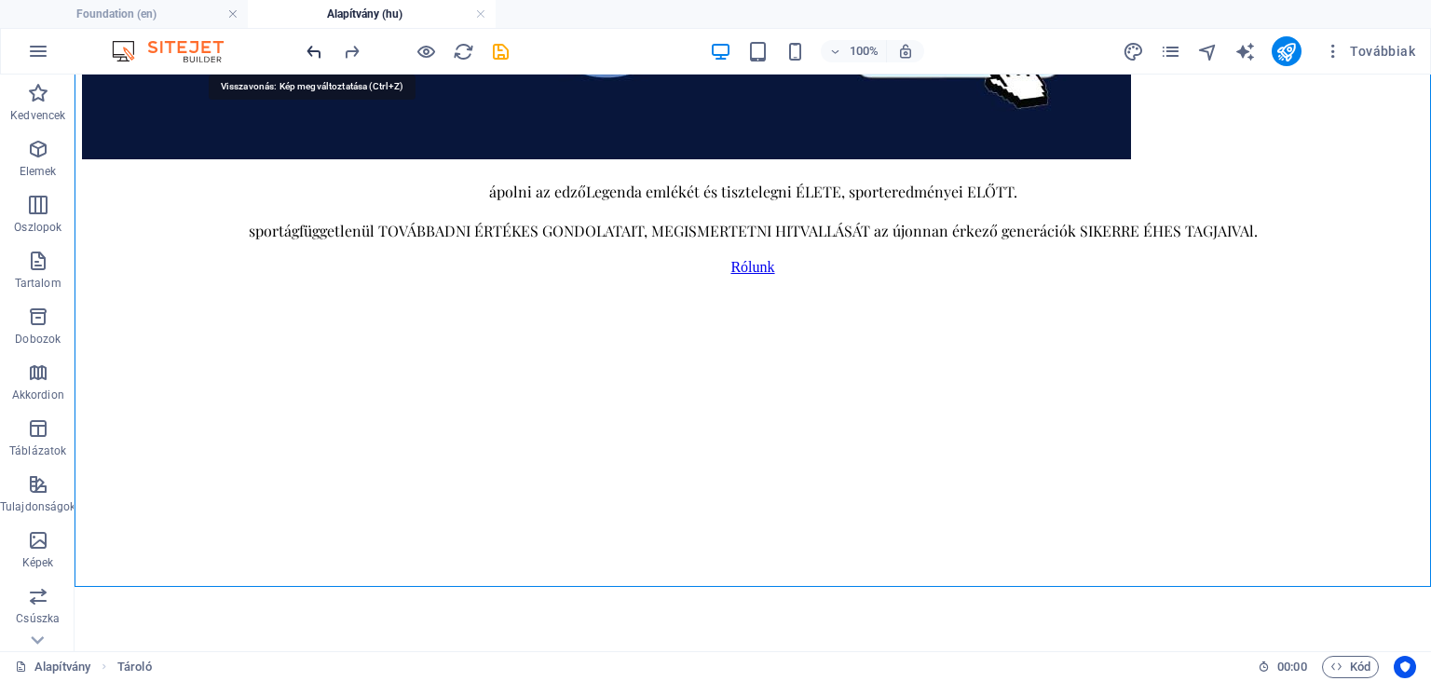
click at [313, 51] on icon "undo" at bounding box center [314, 51] width 21 height 21
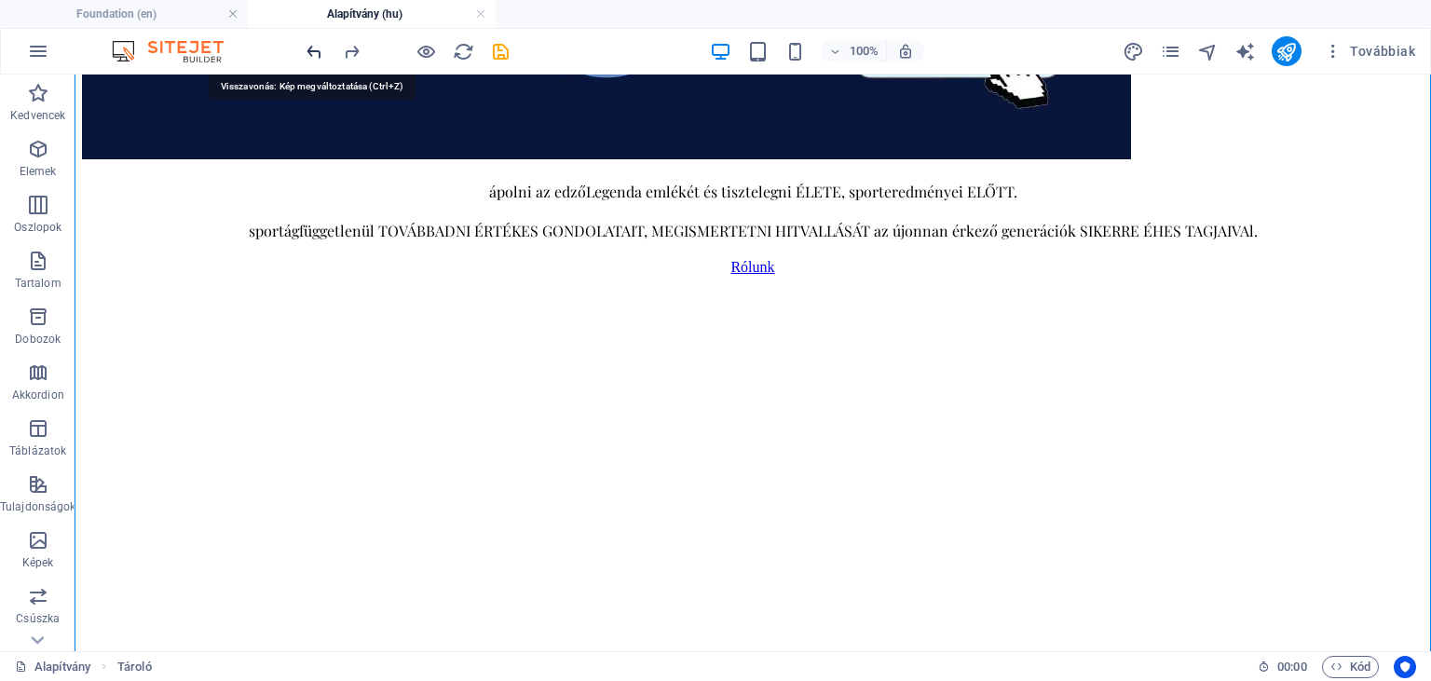
click at [313, 51] on icon "undo" at bounding box center [314, 51] width 21 height 21
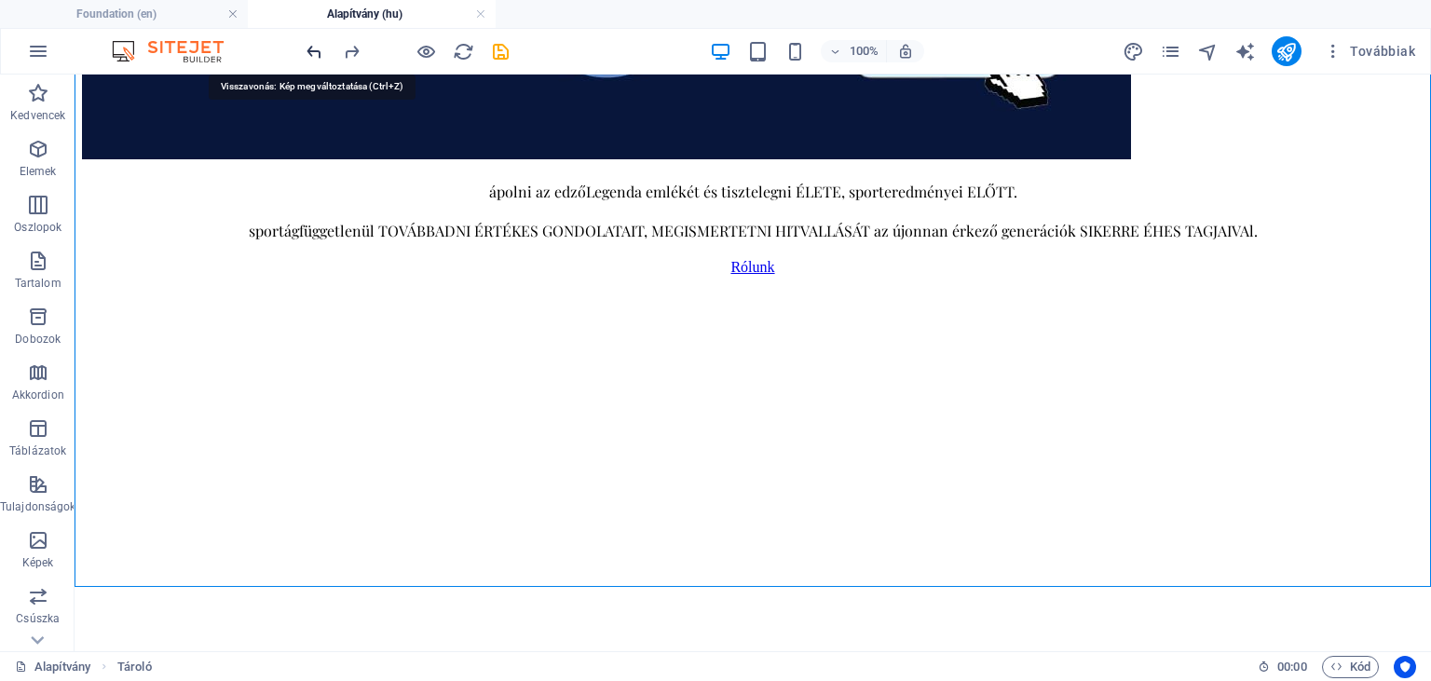
click at [313, 51] on icon "undo" at bounding box center [314, 51] width 21 height 21
click at [352, 48] on icon "redo" at bounding box center [351, 51] width 21 height 21
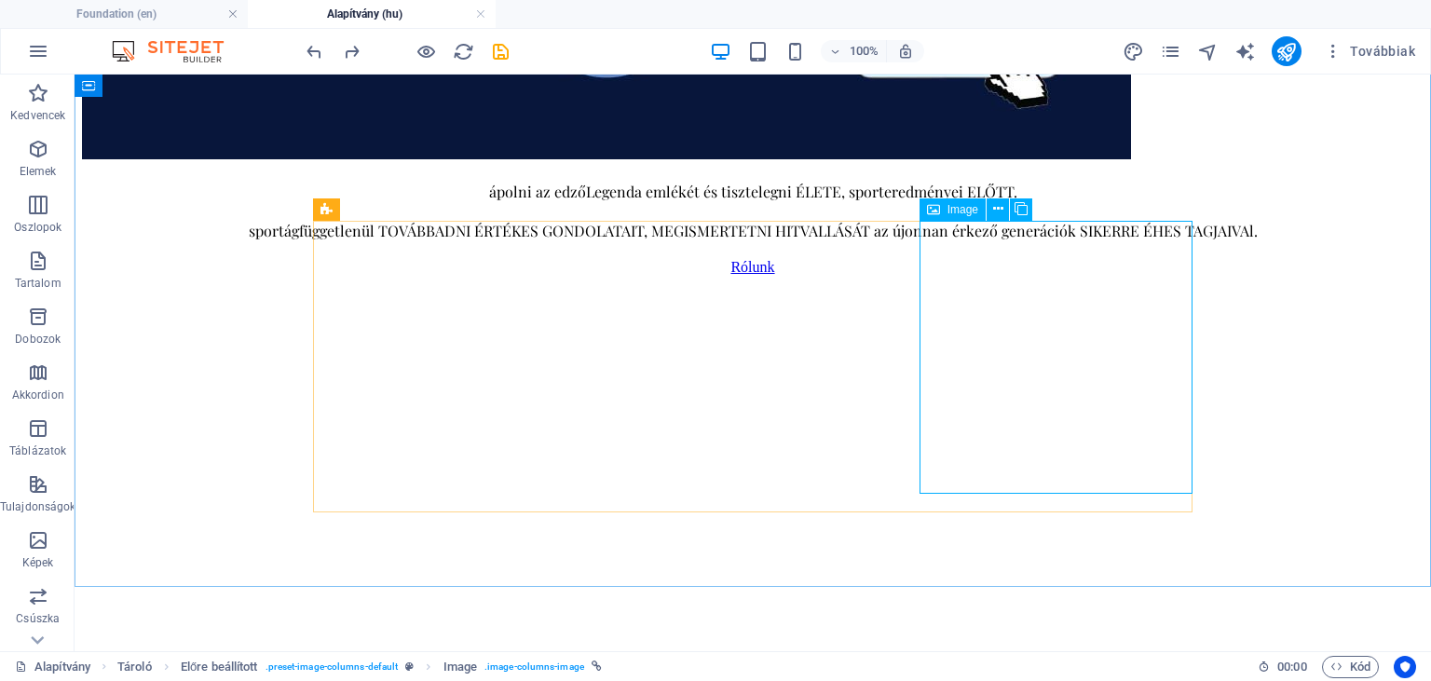
click at [961, 212] on span "Image" at bounding box center [963, 209] width 31 height 11
click at [997, 209] on icon at bounding box center [998, 209] width 10 height 20
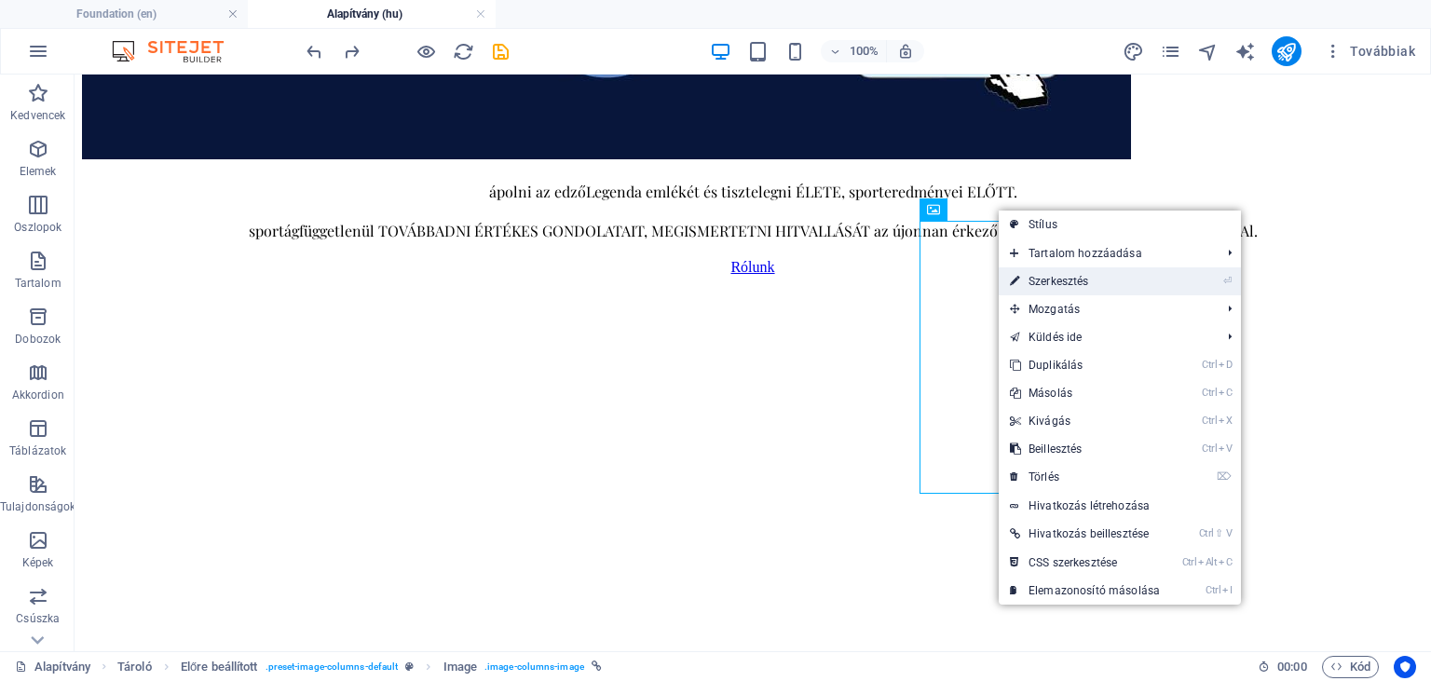
click at [1025, 287] on link "⏎ Szerkesztés" at bounding box center [1085, 281] width 172 height 28
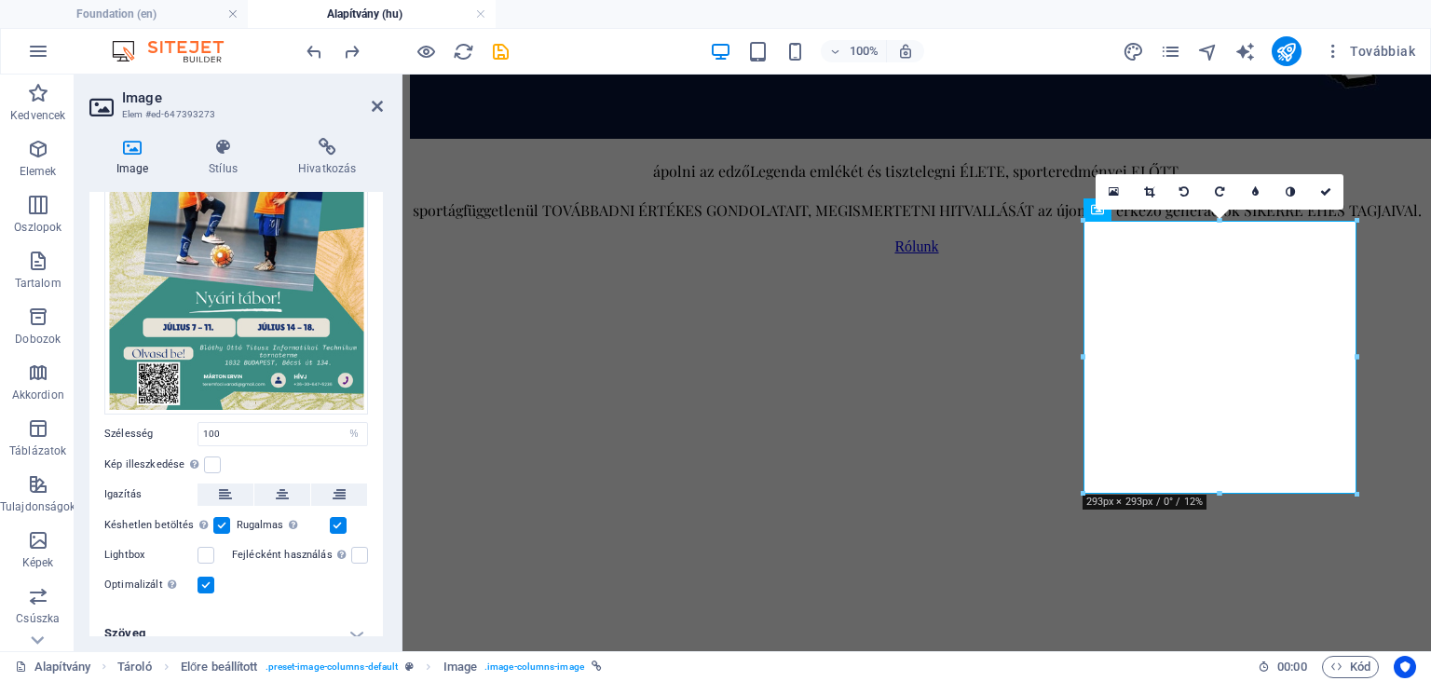
scroll to position [213, 0]
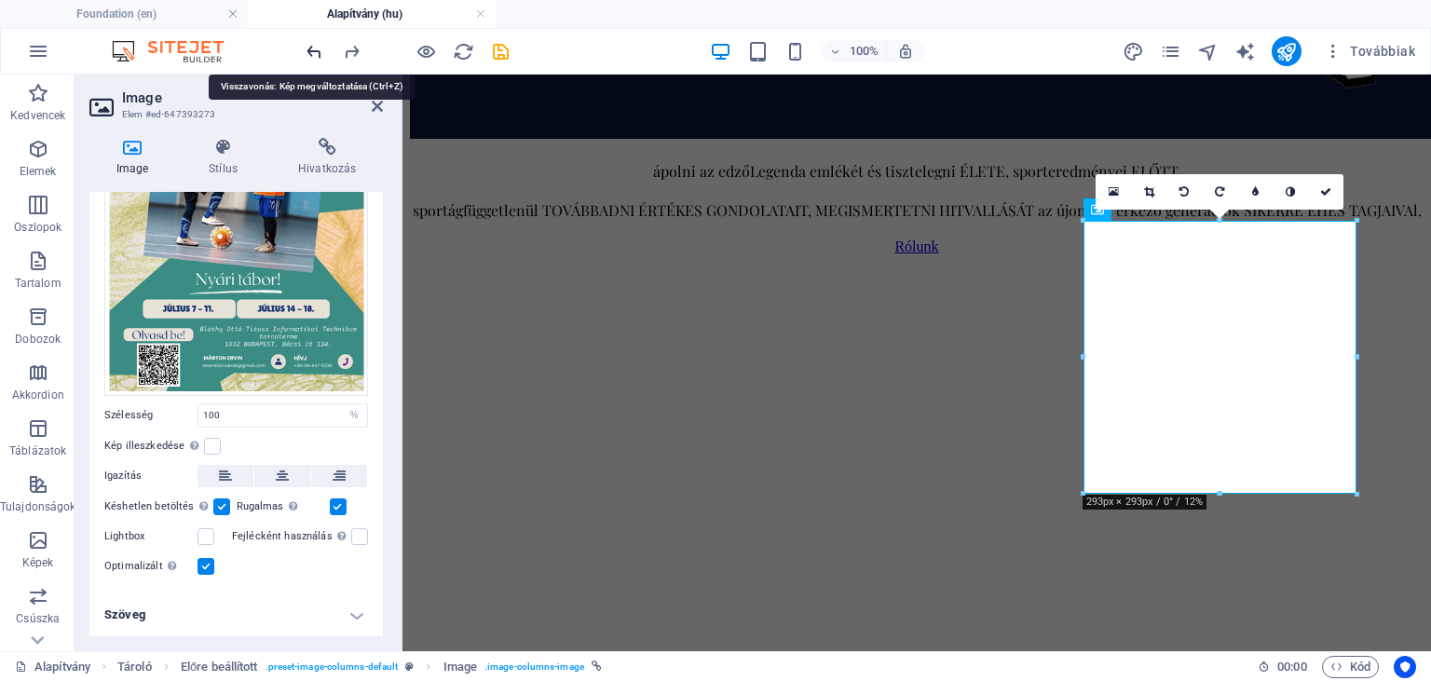
click at [307, 54] on icon "undo" at bounding box center [314, 51] width 21 height 21
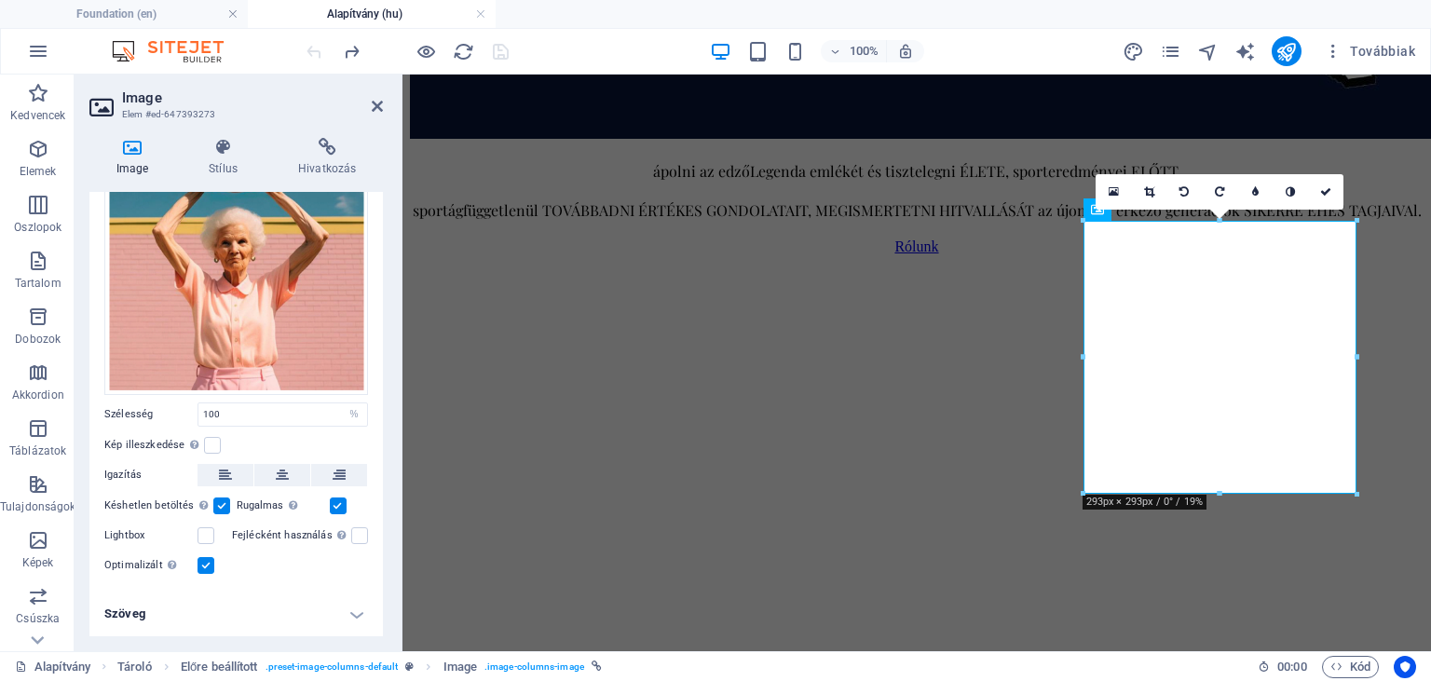
scroll to position [138, 0]
click at [307, 54] on div at bounding box center [407, 51] width 209 height 30
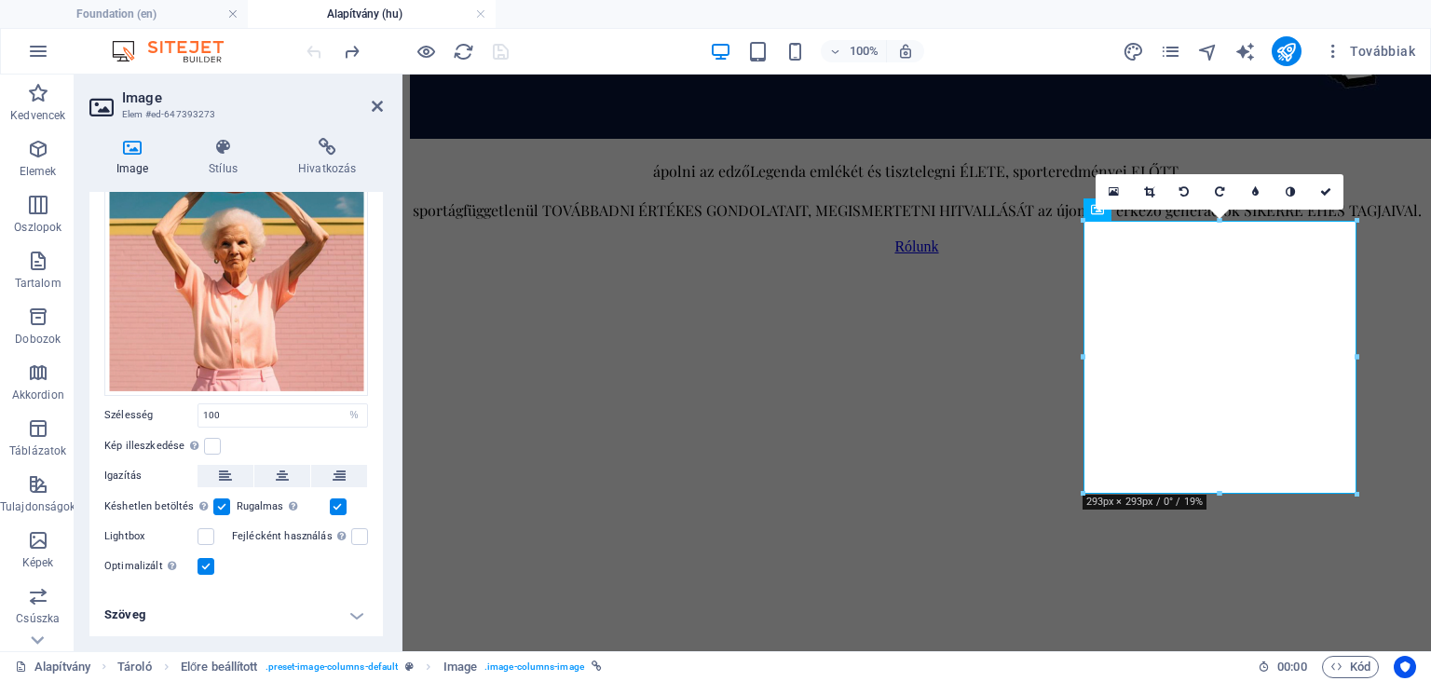
click at [307, 54] on div at bounding box center [407, 51] width 209 height 30
click at [378, 112] on icon at bounding box center [377, 106] width 11 height 15
